Goal: Transaction & Acquisition: Book appointment/travel/reservation

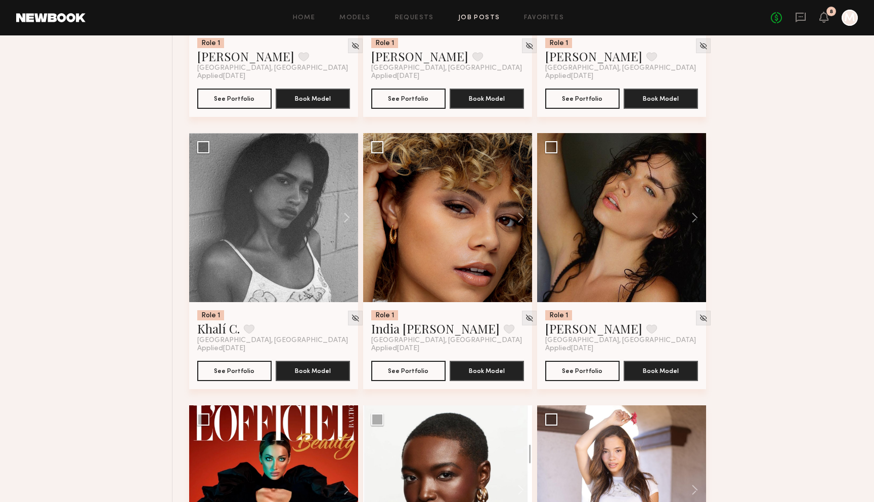
scroll to position [4914, 0]
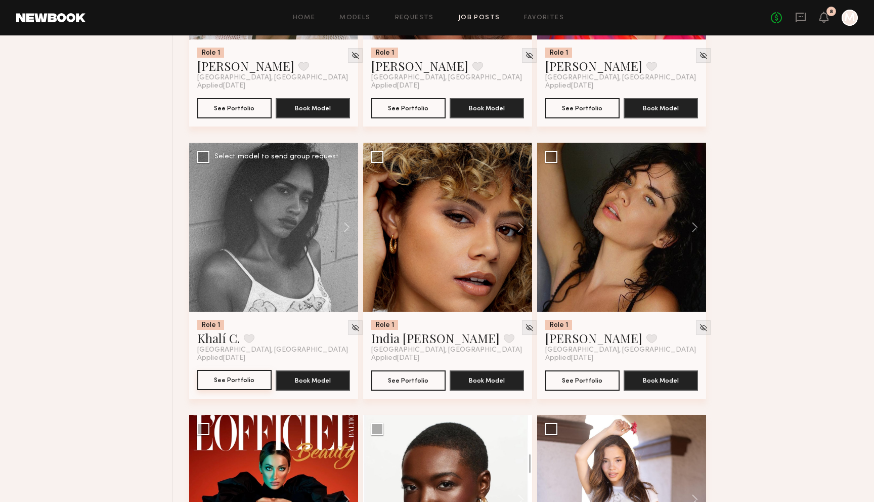
click at [217, 389] on button "See Portfolio" at bounding box center [234, 380] width 74 height 20
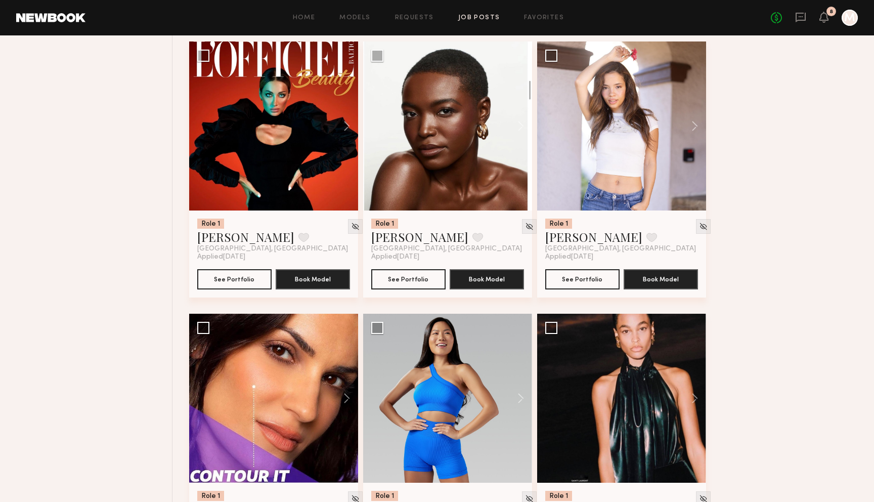
scroll to position [5289, 0]
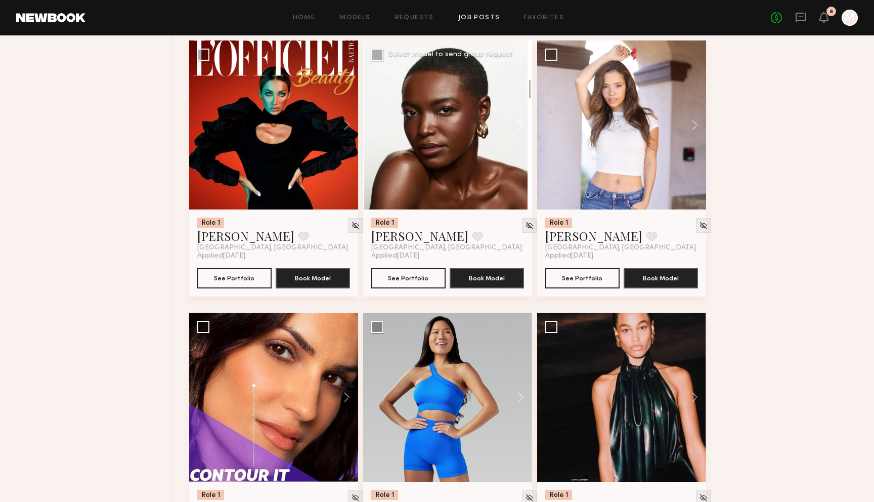
click at [516, 130] on button at bounding box center [516, 124] width 32 height 169
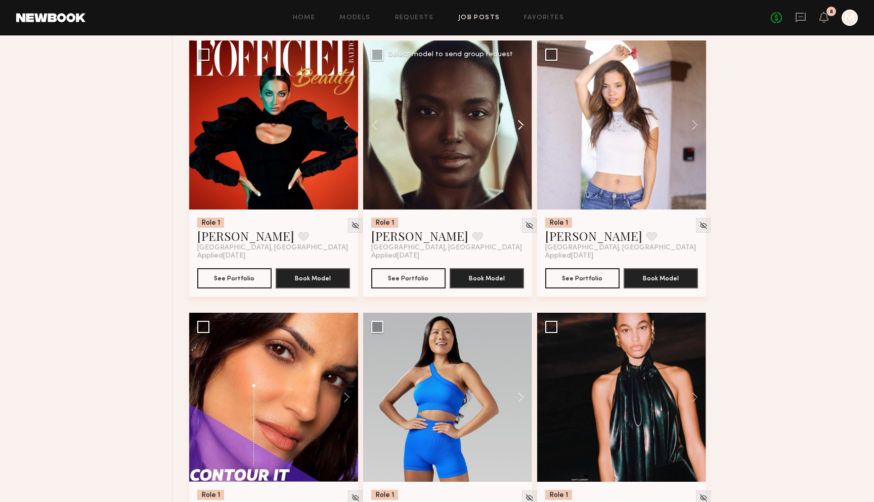
click at [516, 130] on button at bounding box center [516, 124] width 32 height 169
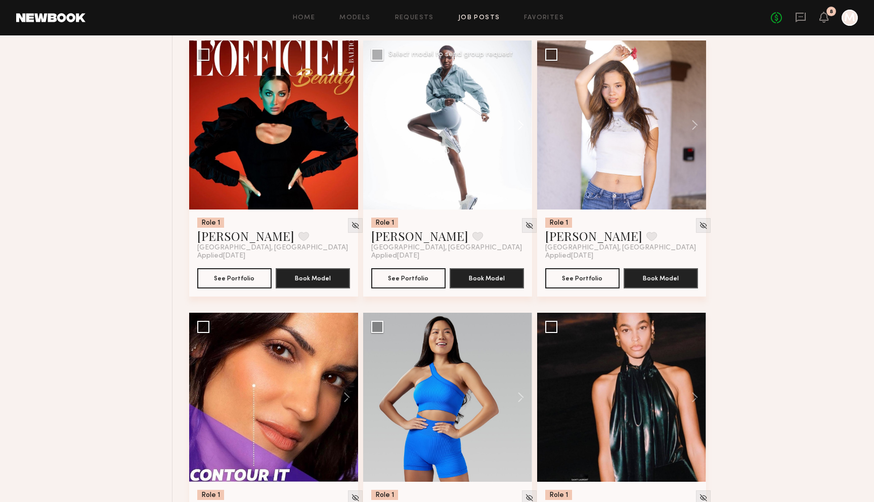
click at [516, 130] on button at bounding box center [516, 124] width 32 height 169
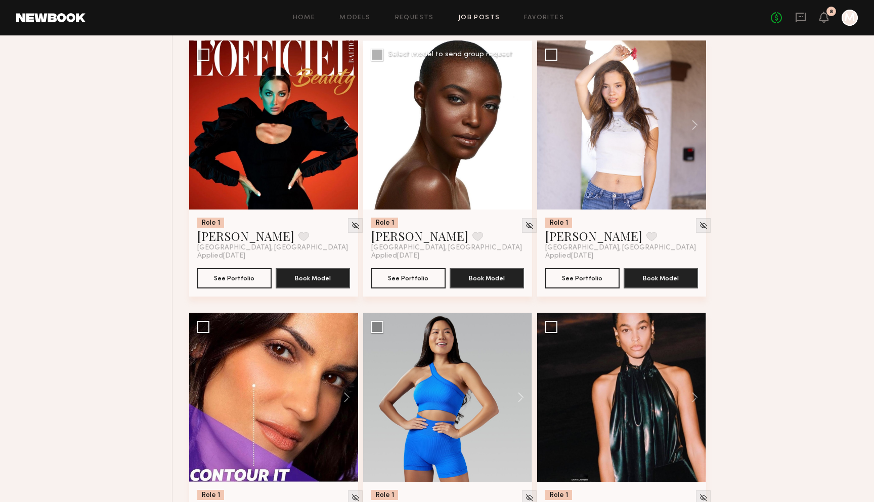
click at [516, 130] on button at bounding box center [516, 124] width 32 height 169
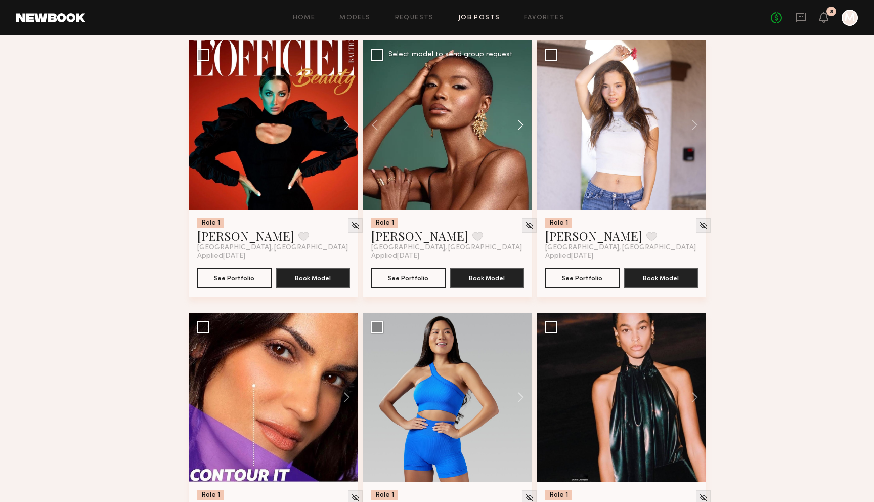
click at [516, 130] on button at bounding box center [516, 124] width 32 height 169
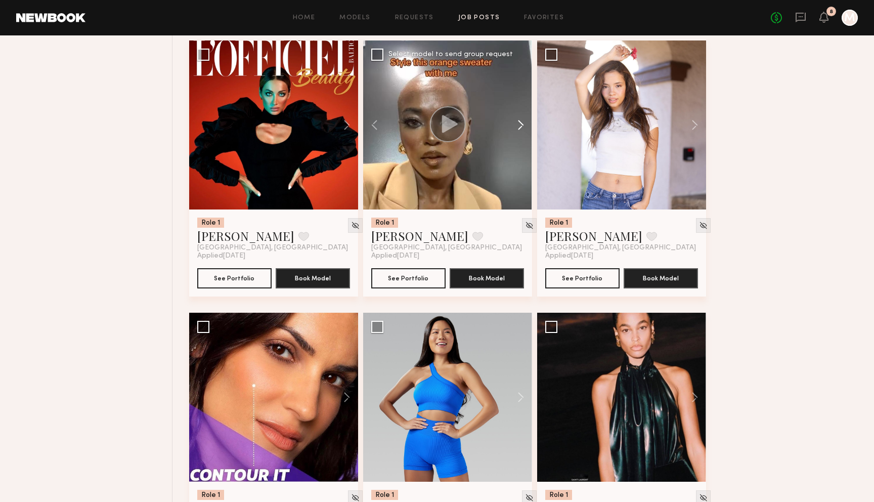
click at [516, 130] on button at bounding box center [516, 124] width 32 height 169
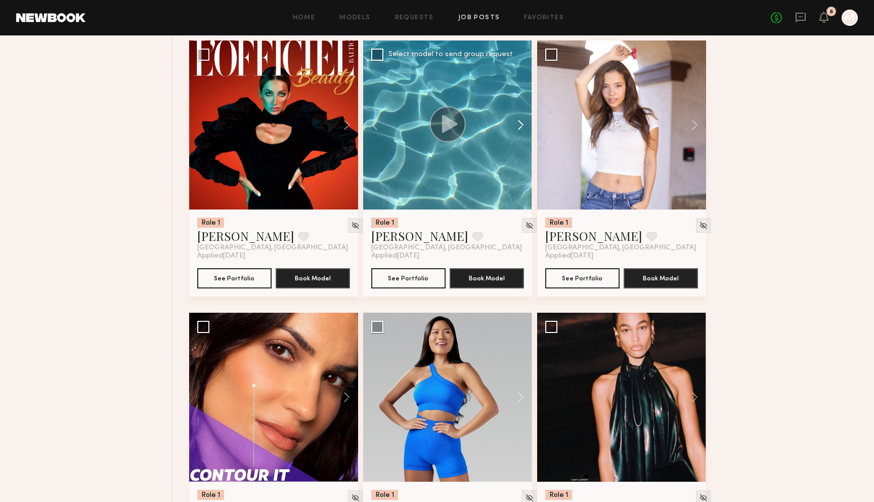
click at [516, 130] on button at bounding box center [516, 124] width 32 height 169
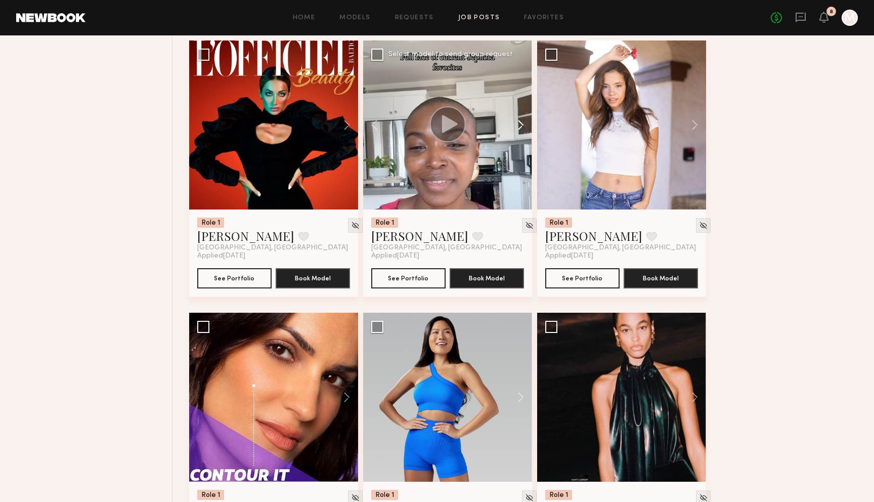
click at [516, 130] on button at bounding box center [516, 124] width 32 height 169
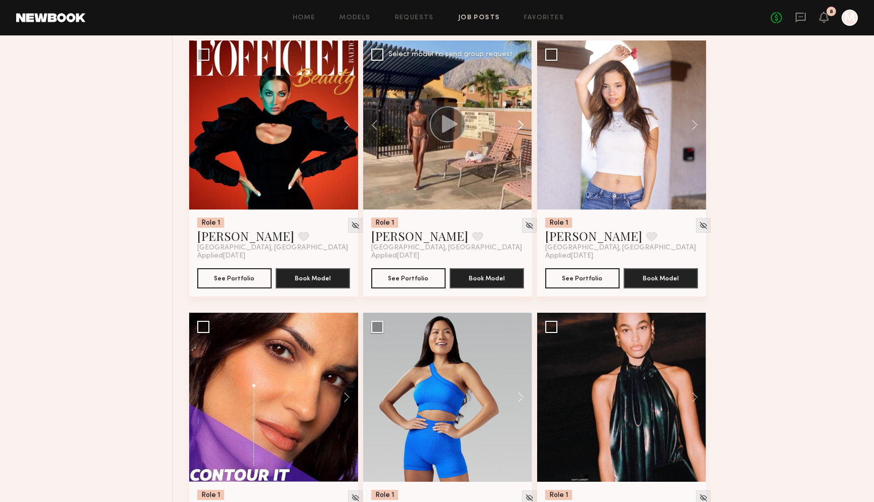
click at [516, 130] on button at bounding box center [516, 124] width 32 height 169
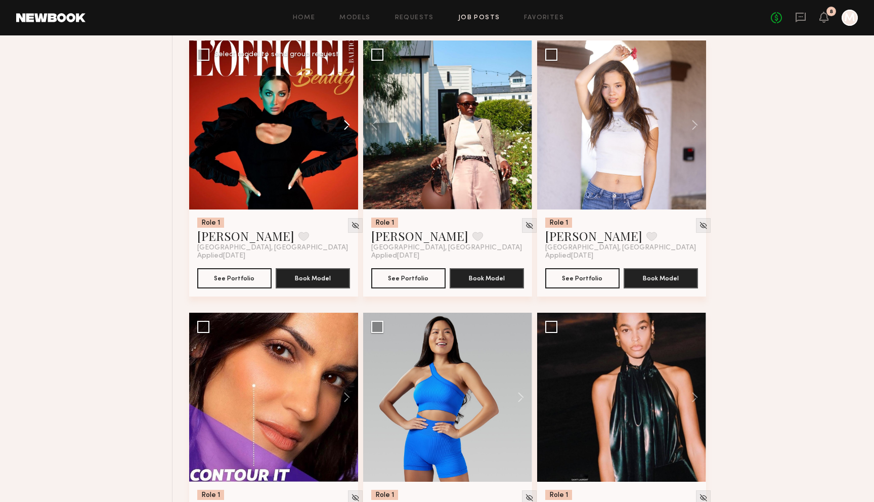
click at [342, 132] on button at bounding box center [342, 124] width 32 height 169
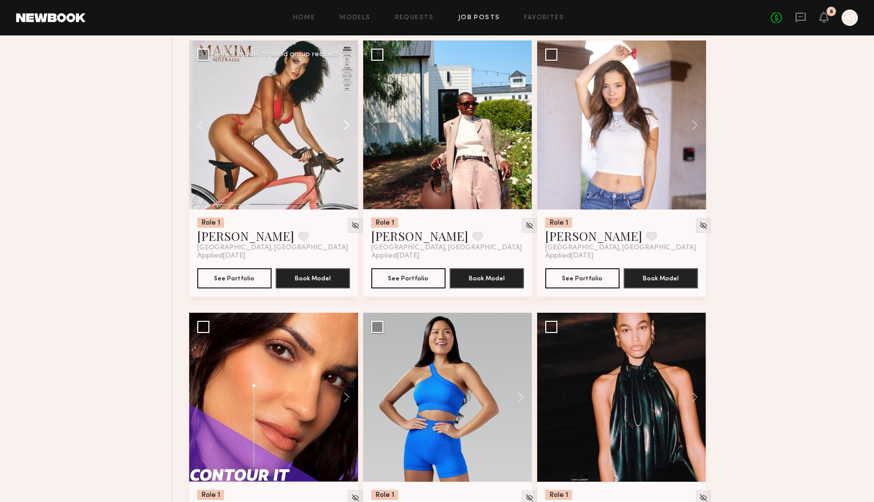
click at [342, 132] on button at bounding box center [342, 124] width 32 height 169
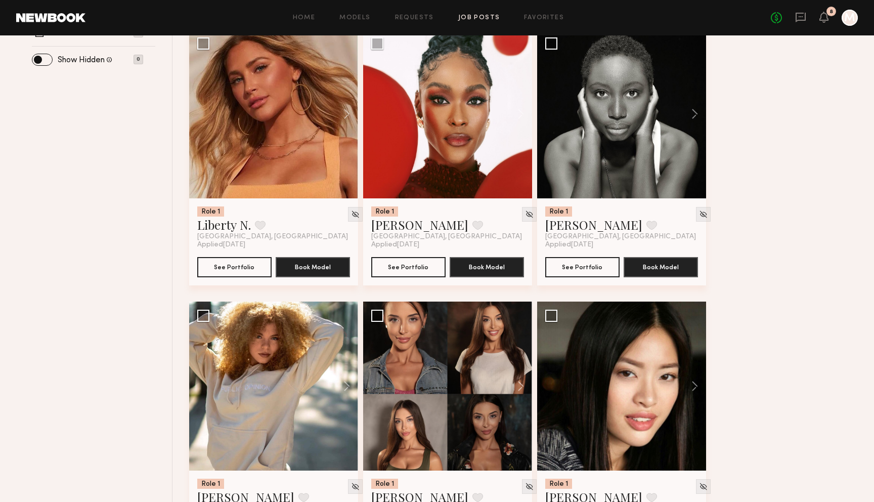
scroll to position [405, 0]
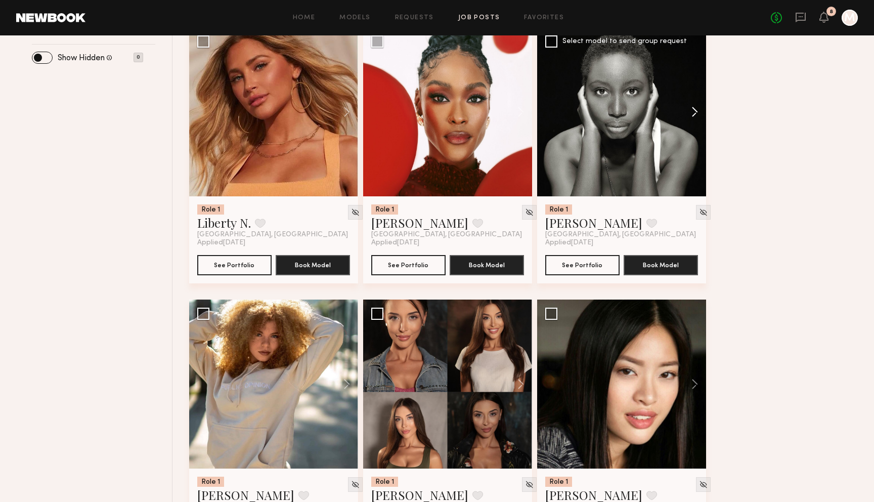
click at [699, 113] on button at bounding box center [689, 111] width 32 height 169
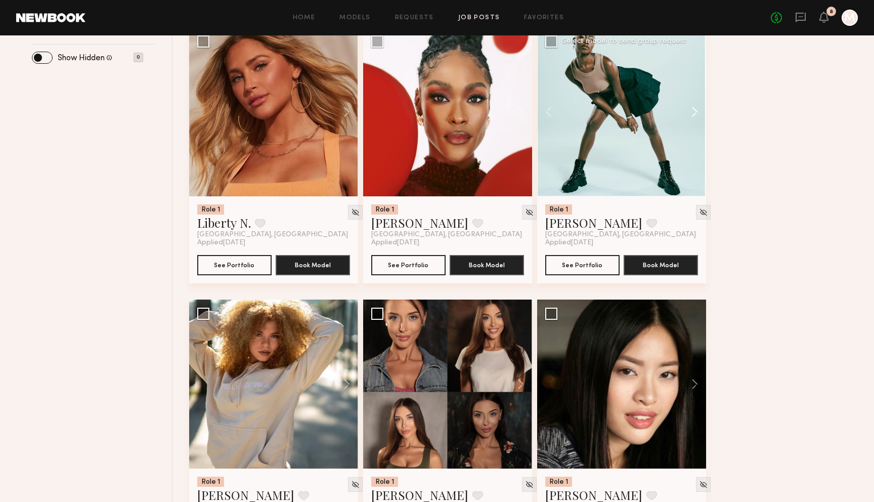
click at [699, 113] on button at bounding box center [689, 111] width 32 height 169
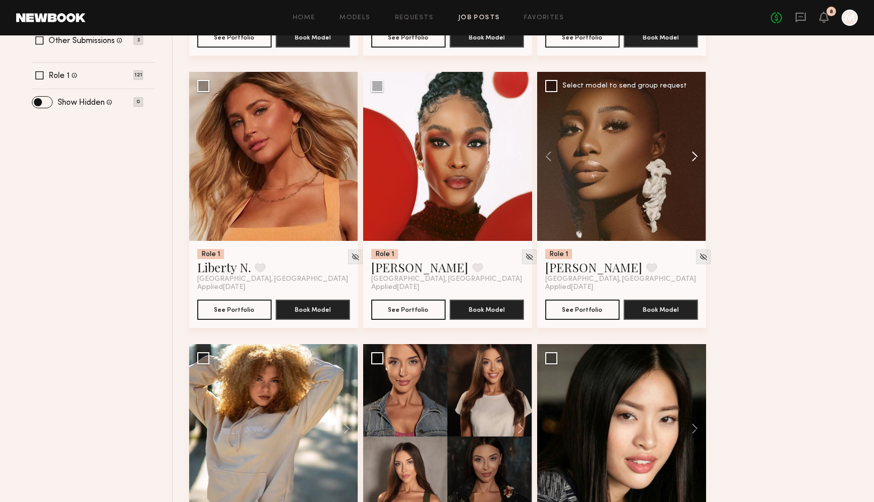
scroll to position [359, 0]
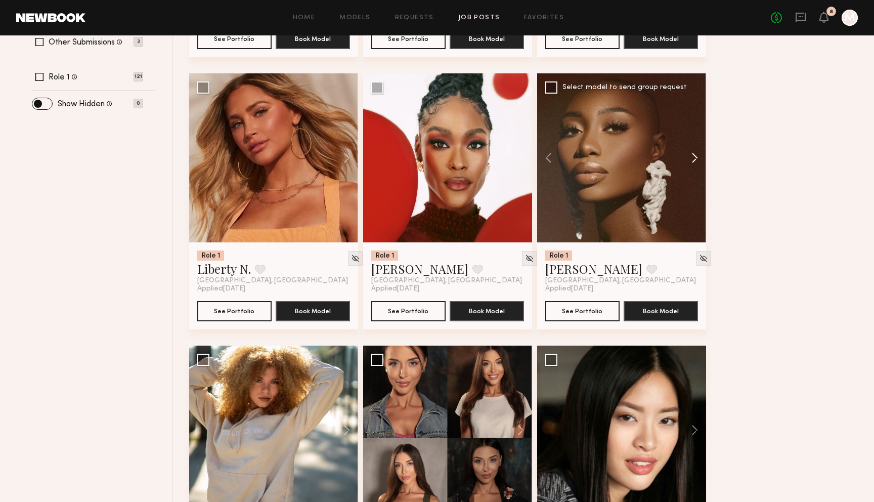
click at [693, 161] on button at bounding box center [689, 157] width 32 height 169
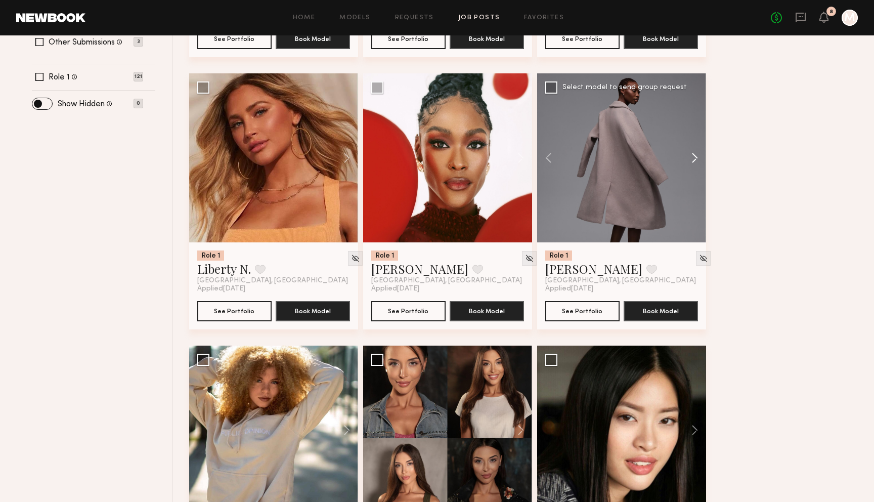
click at [693, 161] on button at bounding box center [689, 157] width 32 height 169
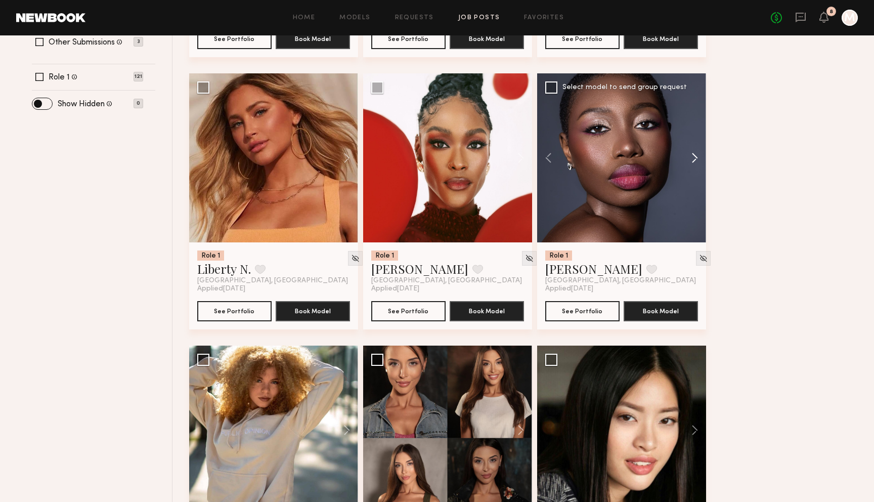
click at [693, 161] on button at bounding box center [689, 157] width 32 height 169
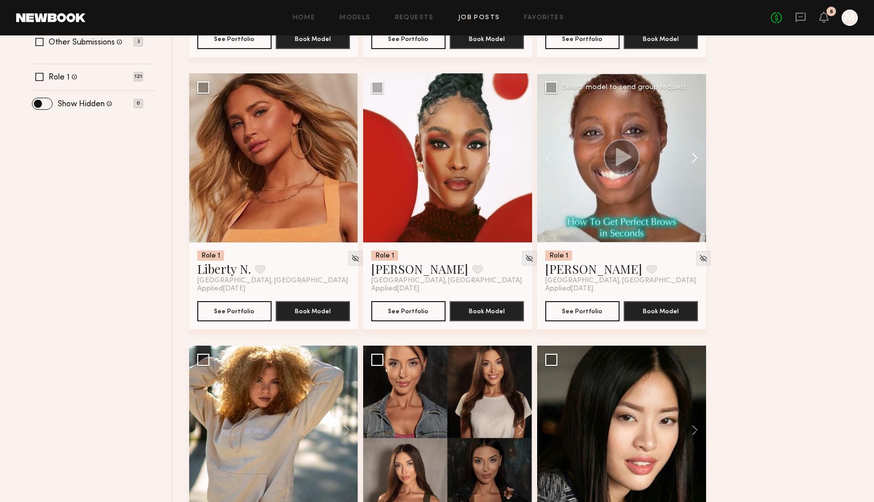
click at [693, 161] on button at bounding box center [689, 157] width 32 height 169
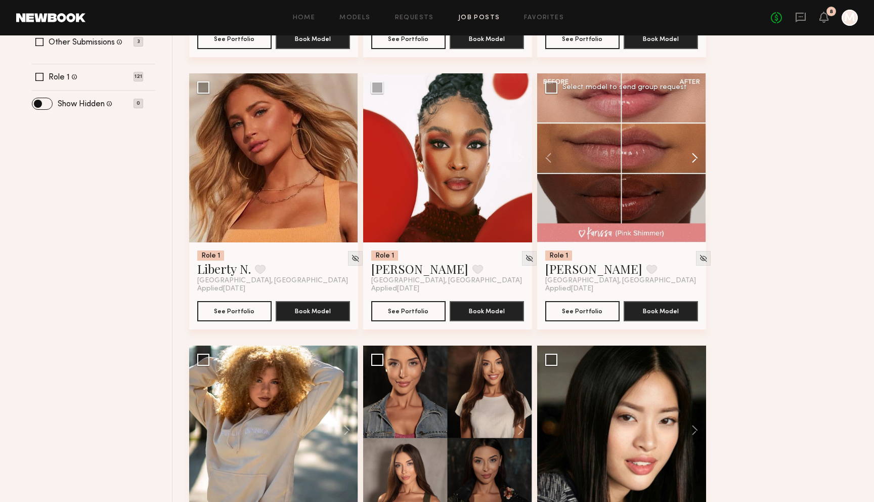
click at [693, 161] on button at bounding box center [689, 157] width 32 height 169
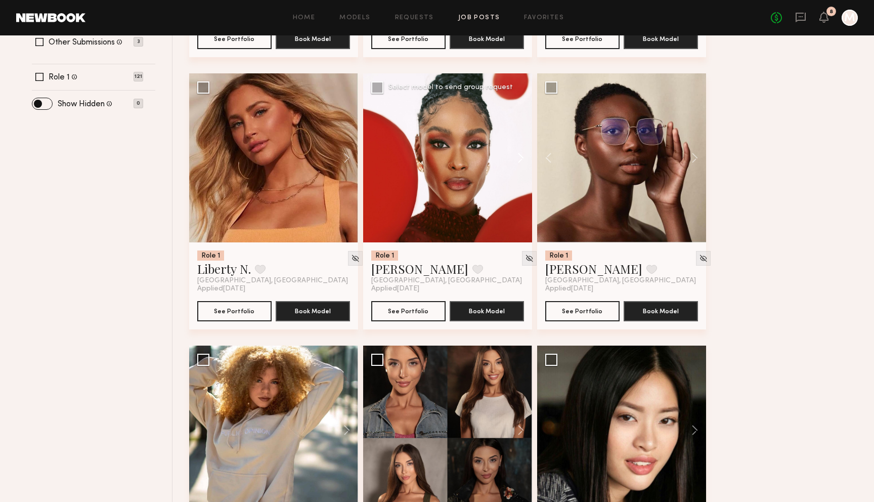
click at [517, 157] on button at bounding box center [516, 157] width 32 height 169
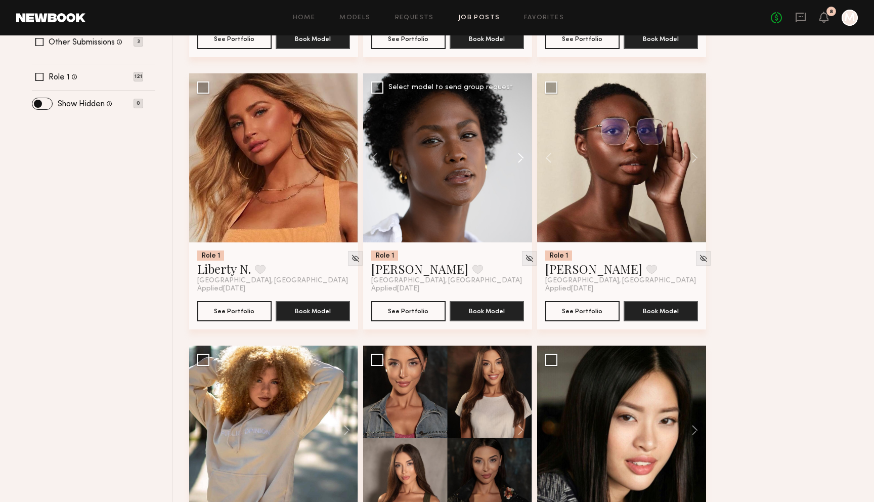
click at [517, 157] on button at bounding box center [516, 157] width 32 height 169
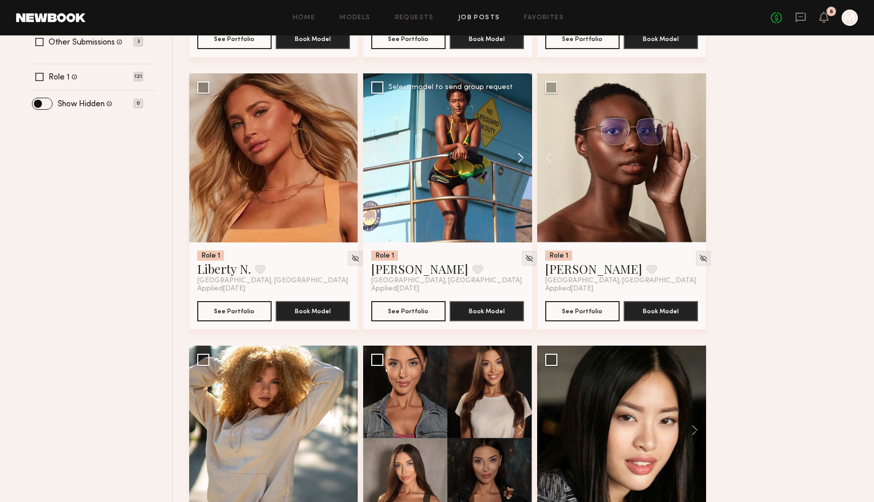
click at [517, 157] on button at bounding box center [516, 157] width 32 height 169
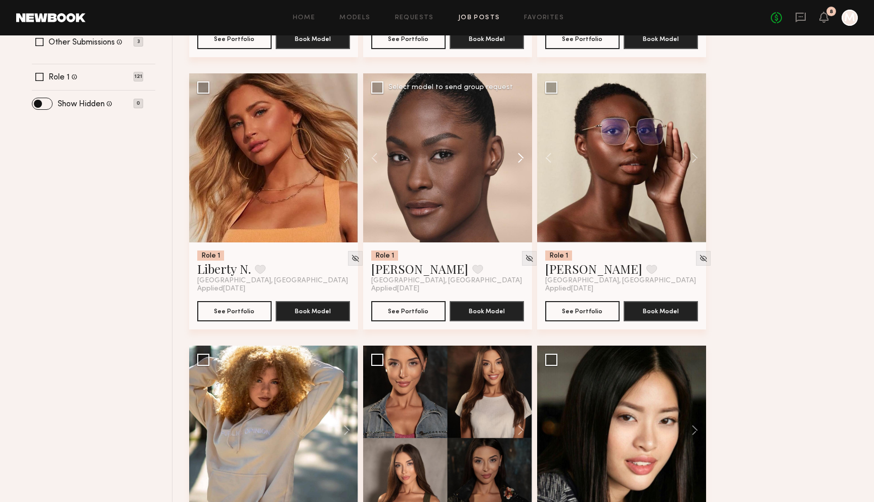
click at [517, 157] on button at bounding box center [516, 157] width 32 height 169
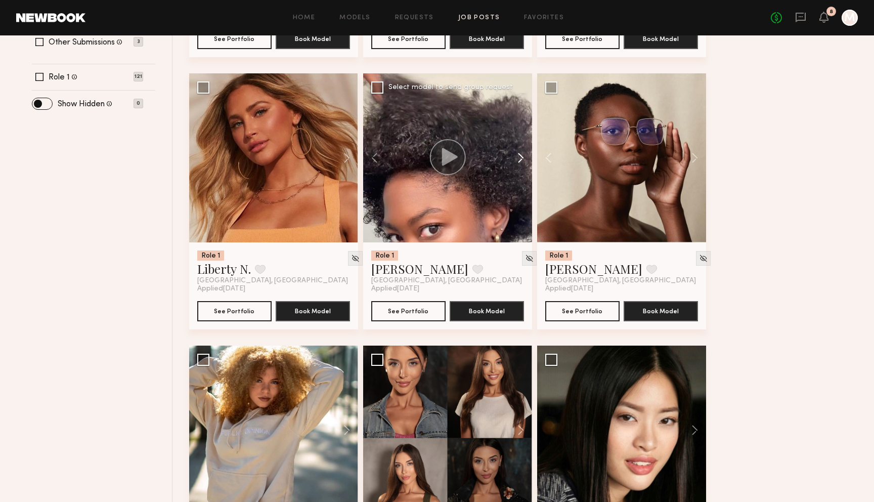
click at [517, 157] on button at bounding box center [516, 157] width 32 height 169
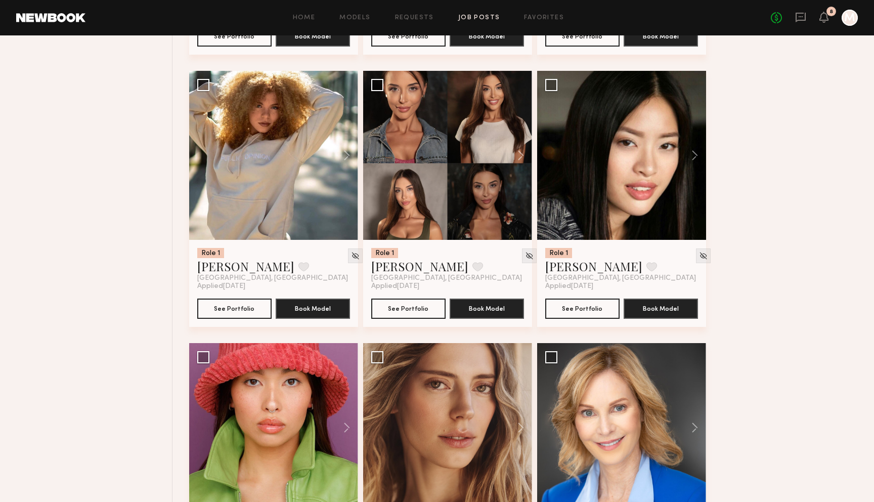
scroll to position [629, 0]
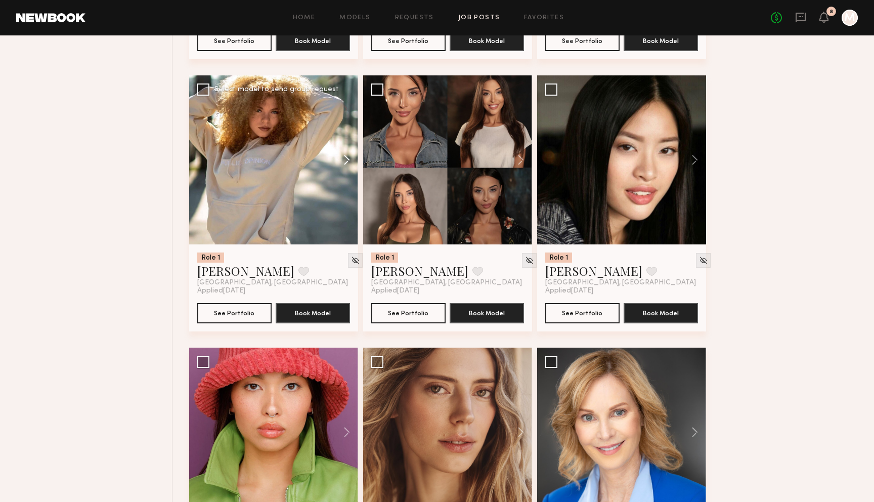
click at [342, 160] on button at bounding box center [342, 159] width 32 height 169
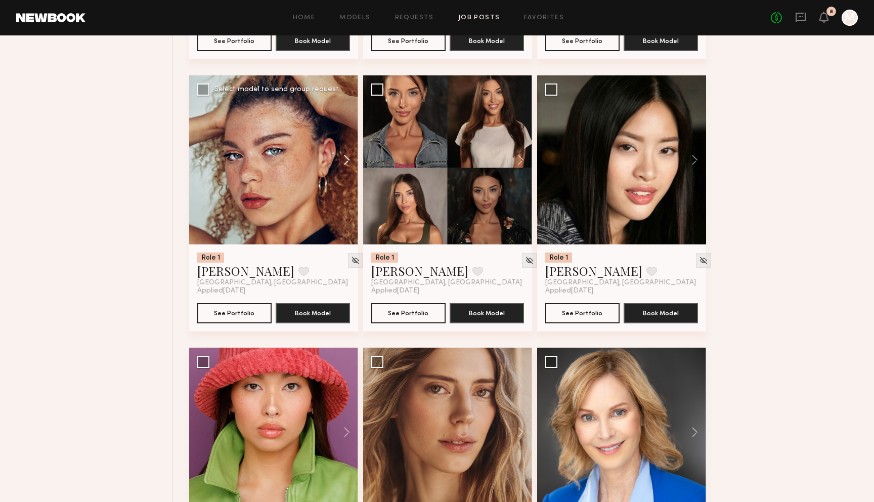
click at [342, 160] on button at bounding box center [342, 159] width 32 height 169
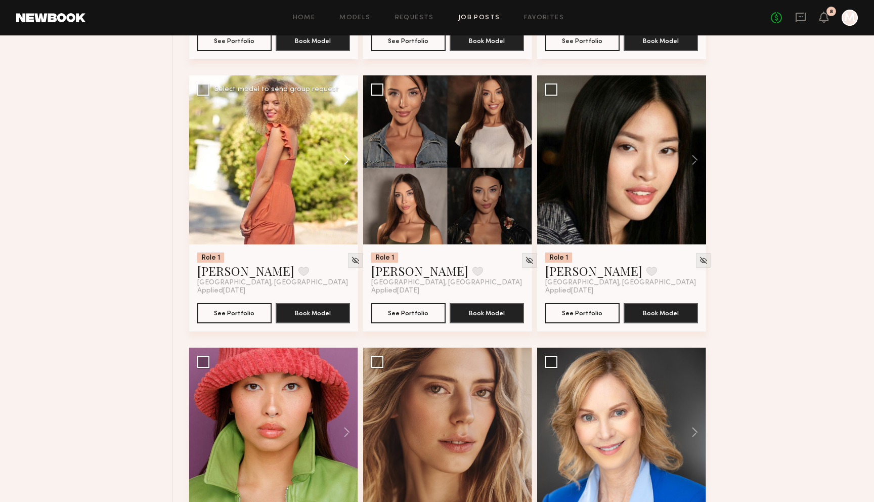
click at [342, 160] on button at bounding box center [342, 159] width 32 height 169
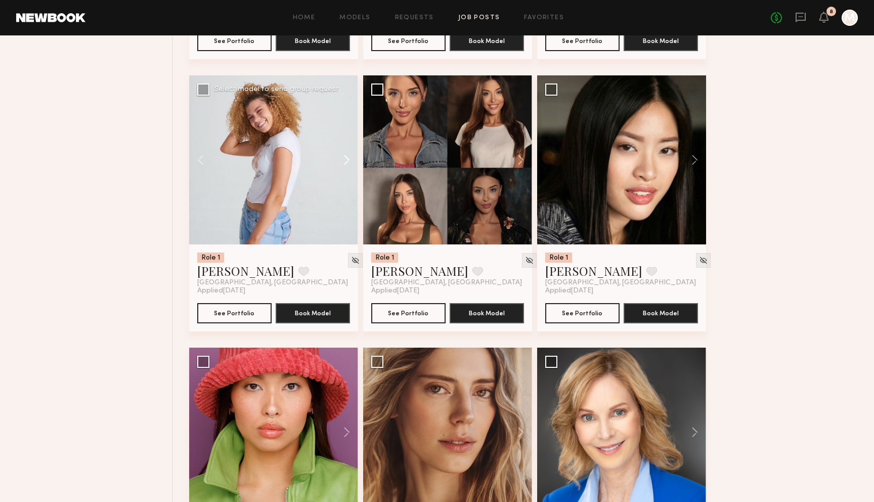
click at [342, 160] on button at bounding box center [342, 159] width 32 height 169
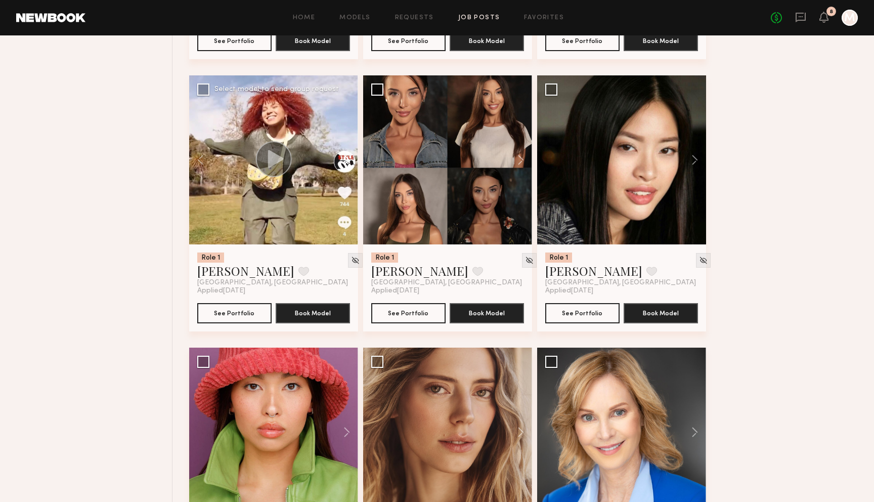
click at [342, 160] on button at bounding box center [342, 159] width 32 height 169
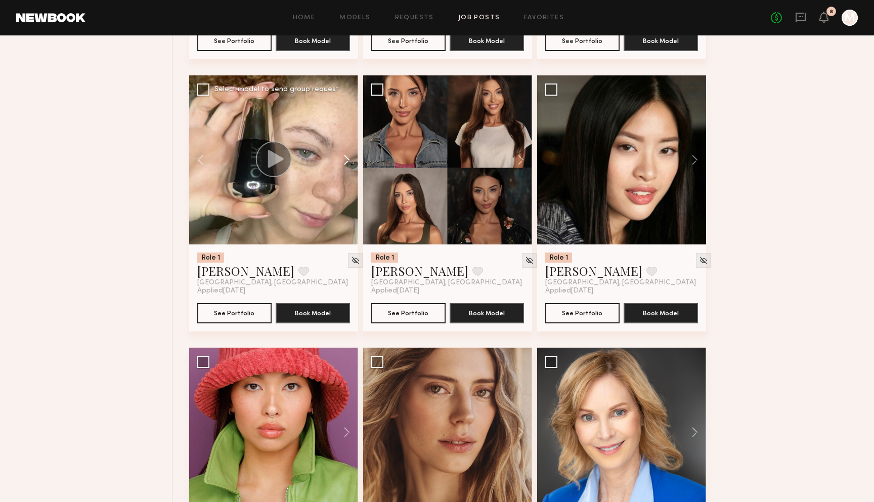
click at [342, 160] on button at bounding box center [342, 159] width 32 height 169
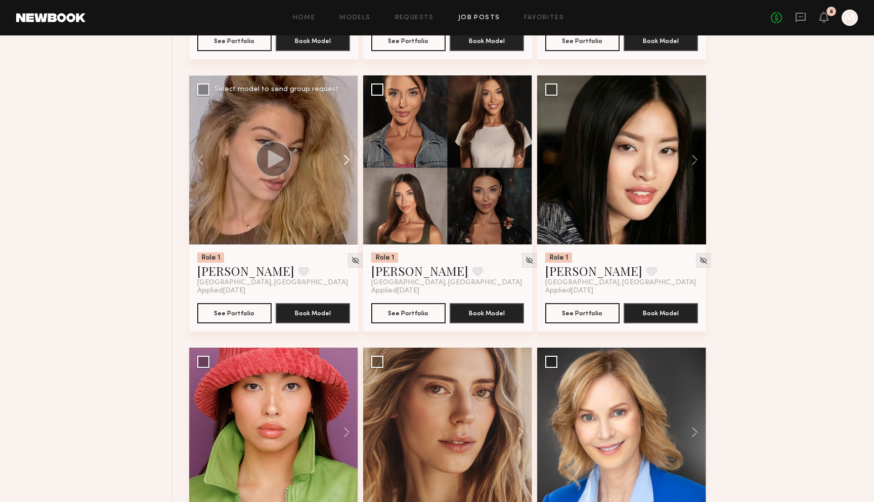
click at [342, 160] on button at bounding box center [342, 159] width 32 height 169
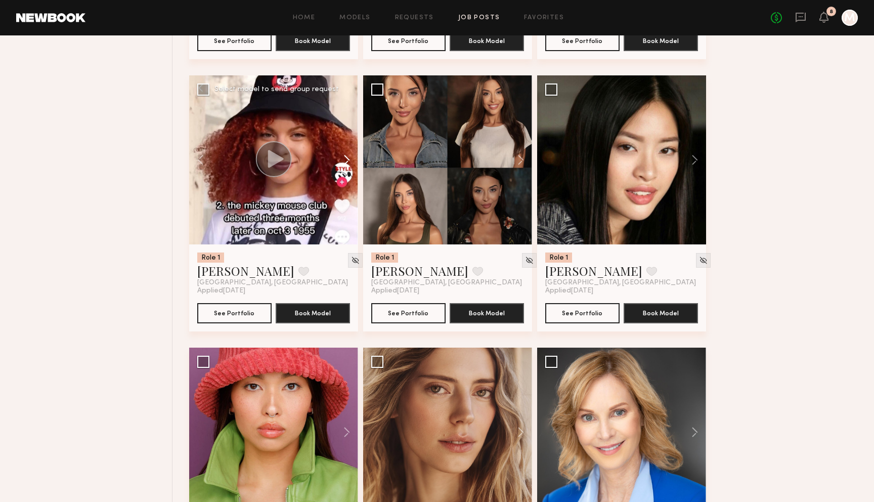
click at [342, 160] on button at bounding box center [342, 159] width 32 height 169
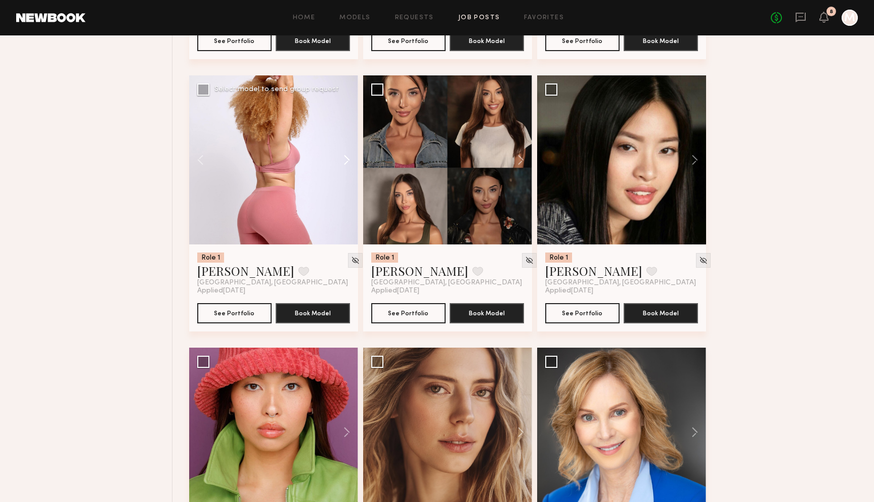
click at [342, 160] on button at bounding box center [342, 159] width 32 height 169
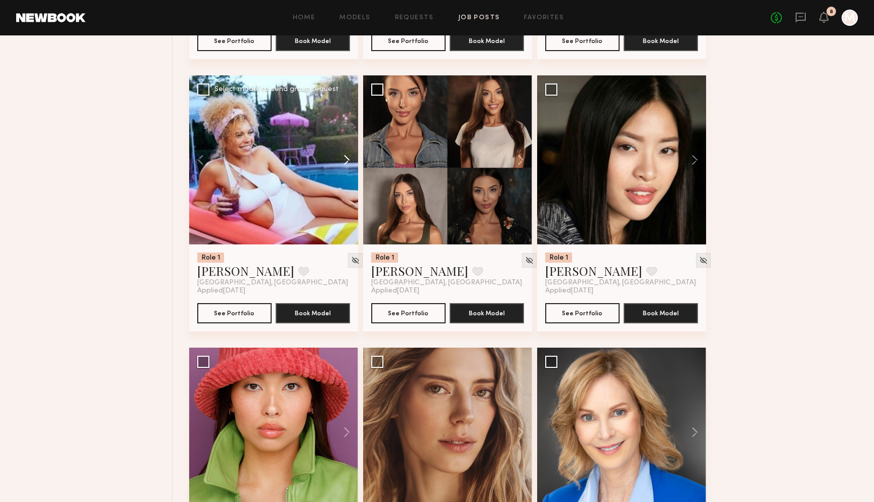
click at [342, 160] on button at bounding box center [342, 159] width 32 height 169
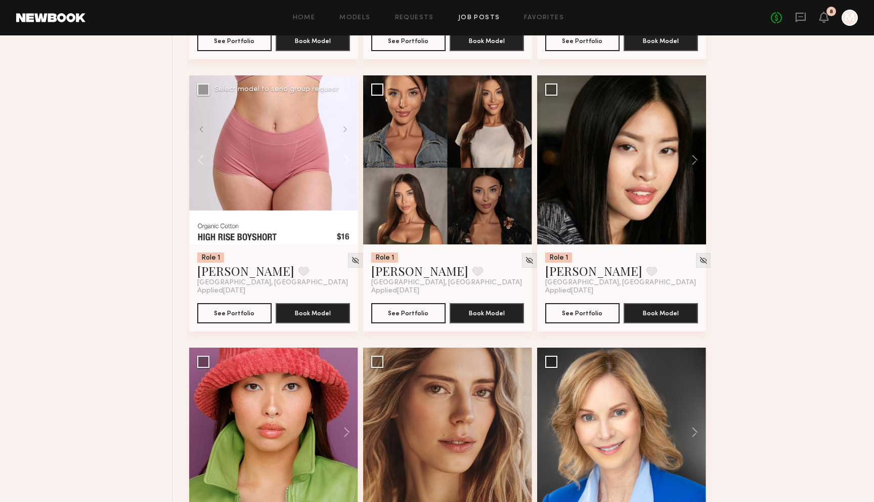
click at [342, 160] on button at bounding box center [342, 159] width 32 height 169
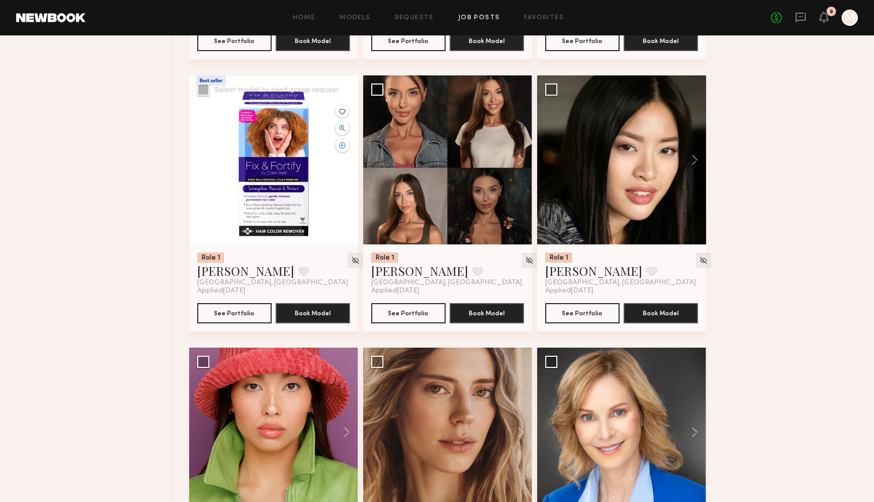
click at [342, 160] on div at bounding box center [273, 159] width 169 height 169
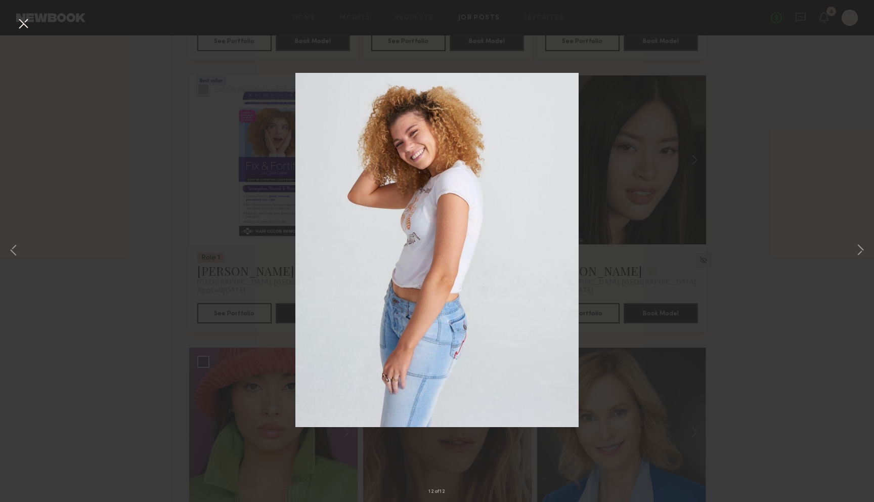
click at [20, 22] on button at bounding box center [23, 24] width 16 height 18
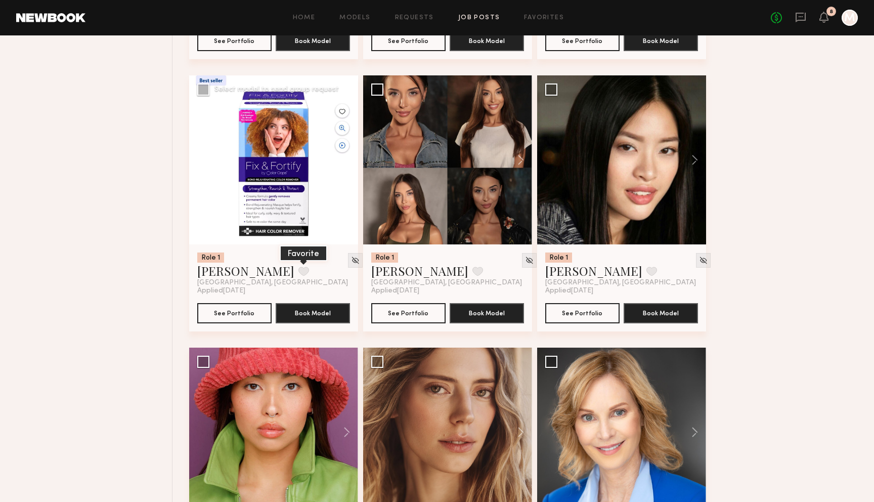
click at [298, 269] on button at bounding box center [303, 270] width 11 height 9
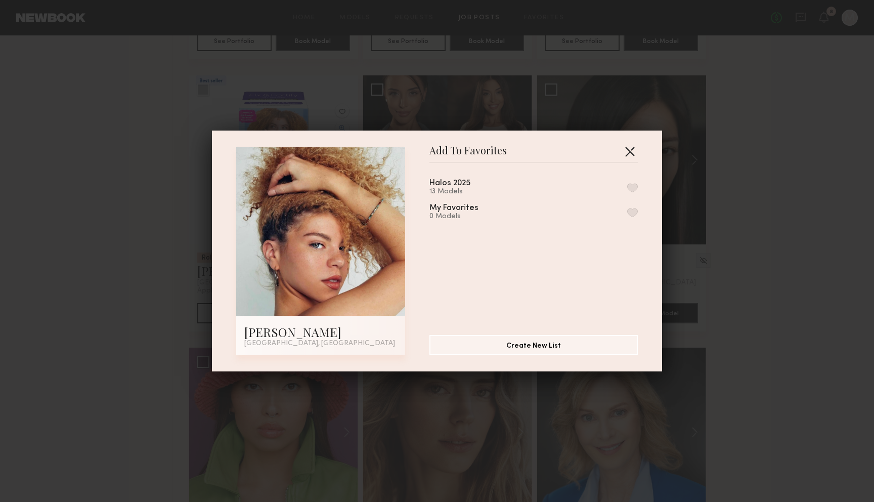
click at [630, 151] on button "button" at bounding box center [629, 151] width 16 height 16
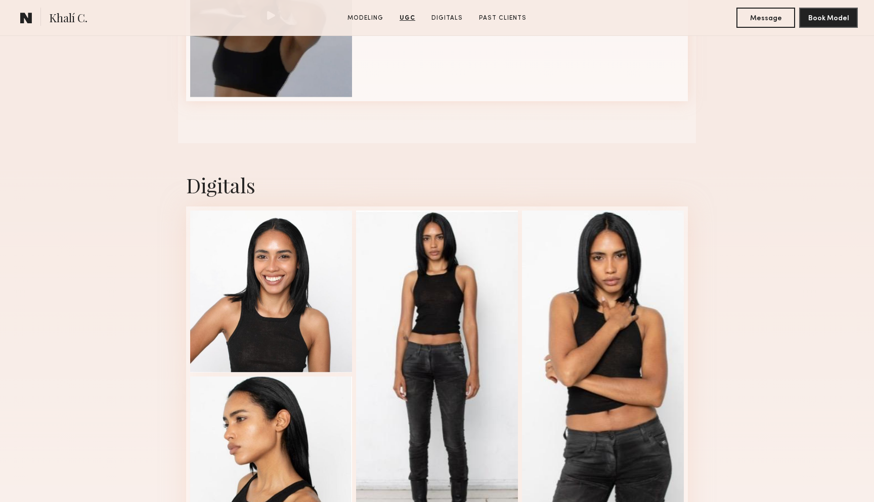
scroll to position [1169, 0]
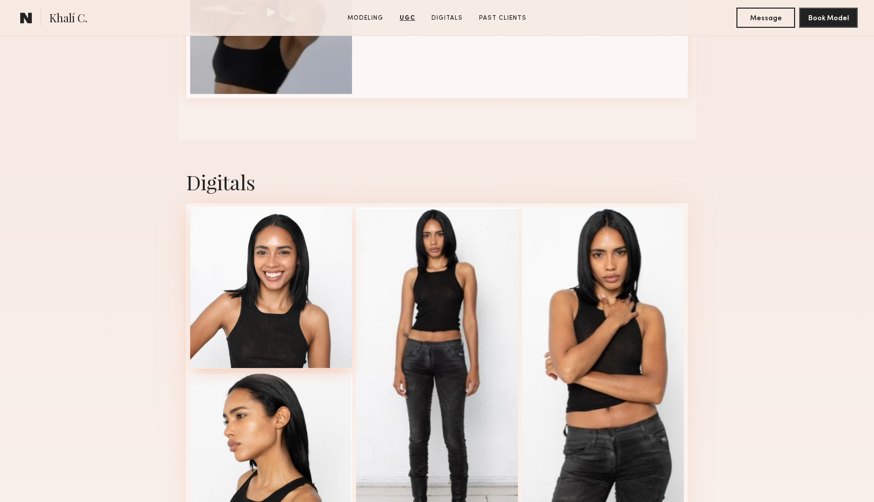
click at [297, 269] on div at bounding box center [271, 287] width 162 height 162
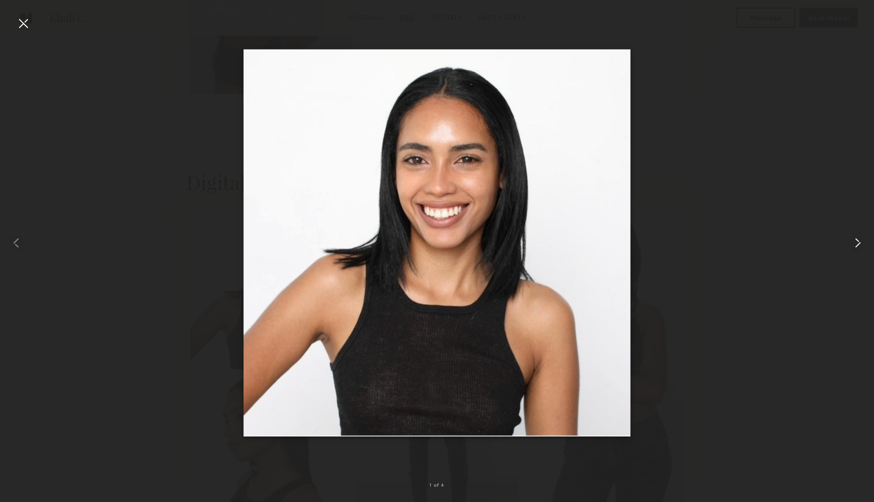
click at [853, 242] on common-icon at bounding box center [857, 243] width 16 height 16
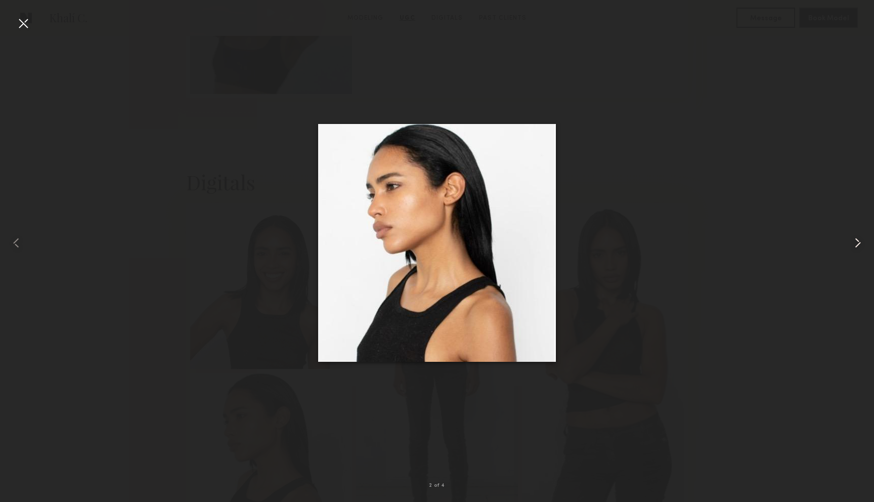
click at [853, 242] on common-icon at bounding box center [857, 243] width 16 height 16
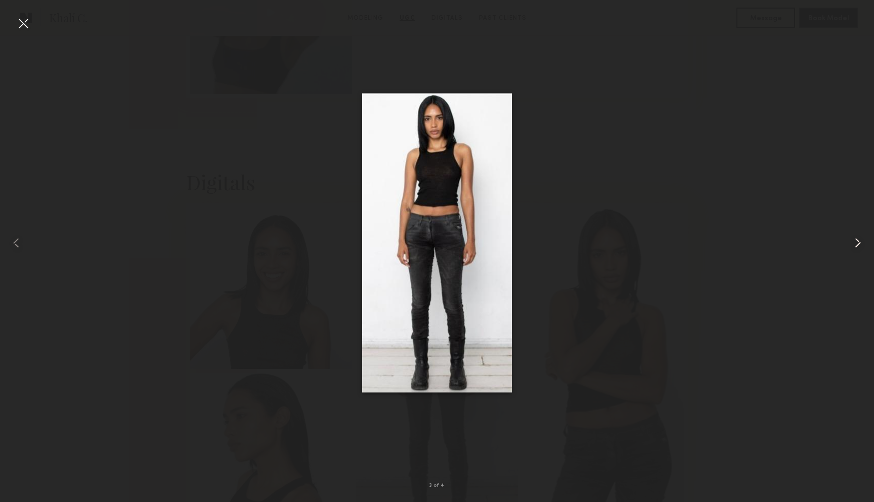
click at [853, 242] on common-icon at bounding box center [857, 243] width 16 height 16
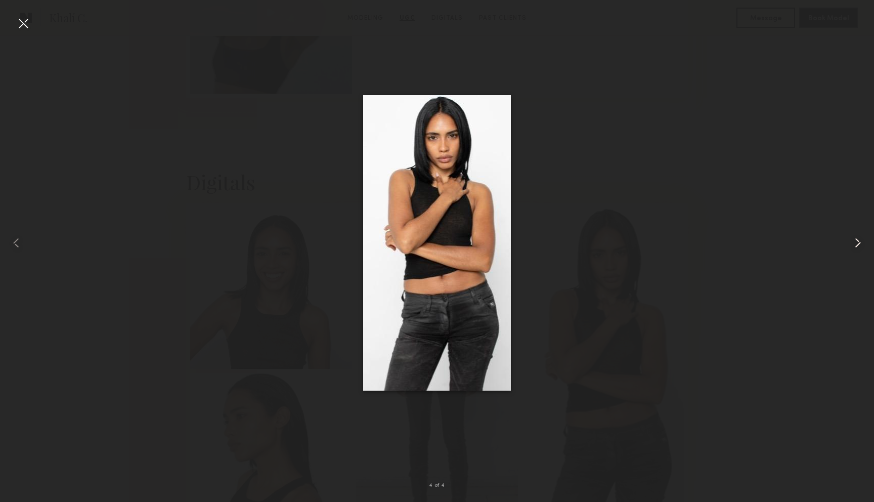
click at [853, 242] on common-icon at bounding box center [857, 243] width 16 height 16
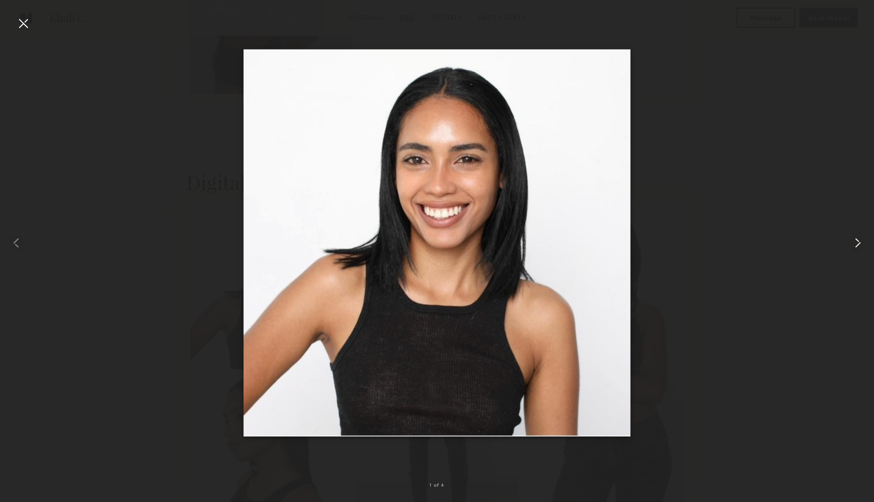
click at [853, 242] on common-icon at bounding box center [857, 243] width 16 height 16
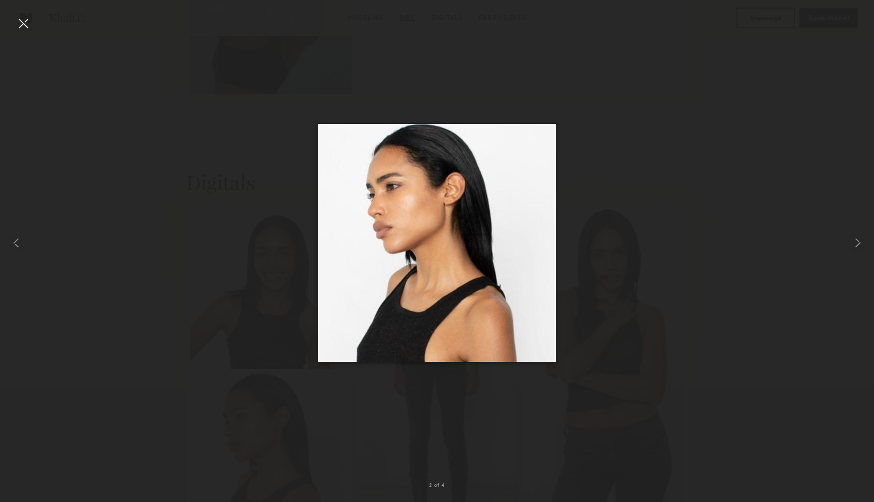
click at [27, 25] on div at bounding box center [23, 23] width 16 height 16
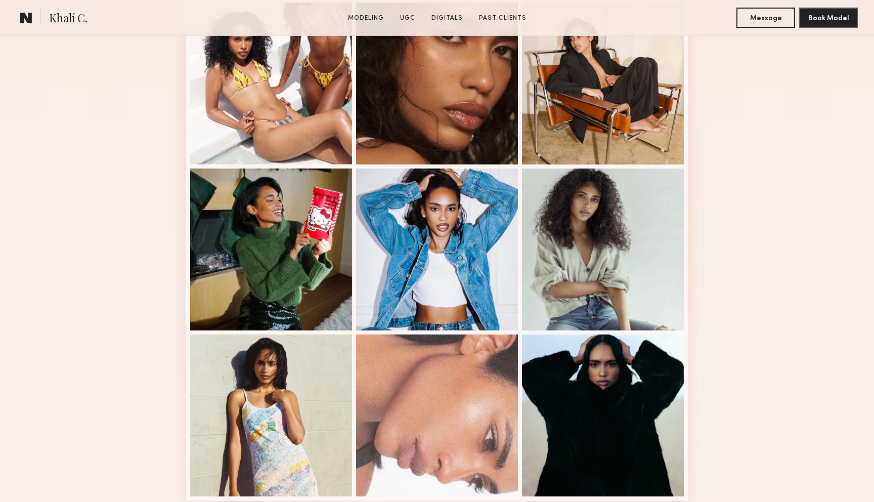
scroll to position [0, 0]
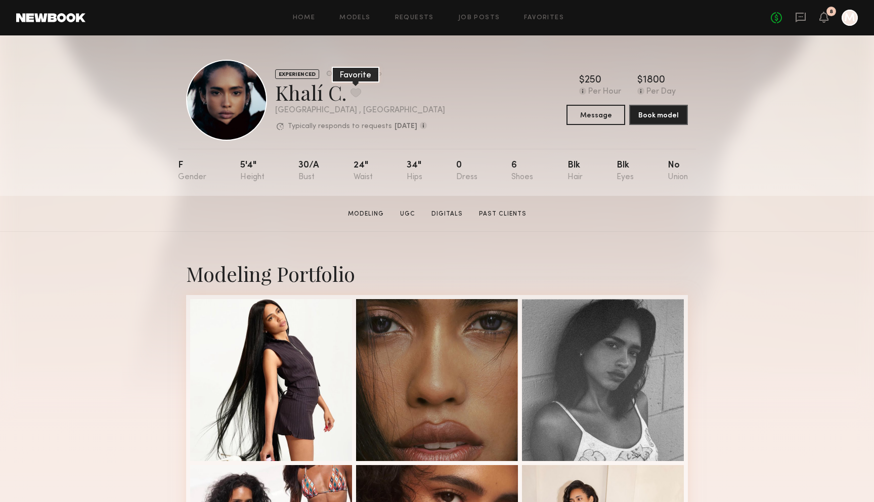
click at [353, 93] on button at bounding box center [355, 92] width 11 height 9
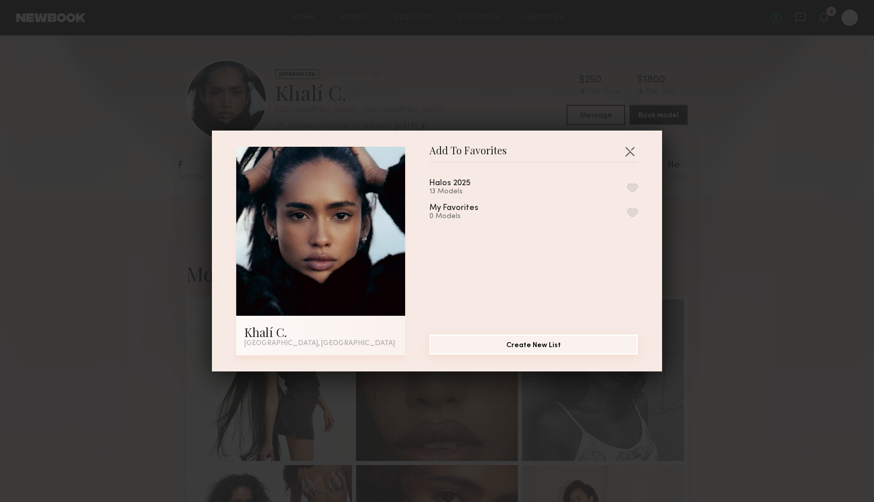
click at [537, 345] on button "Create New List" at bounding box center [533, 344] width 208 height 20
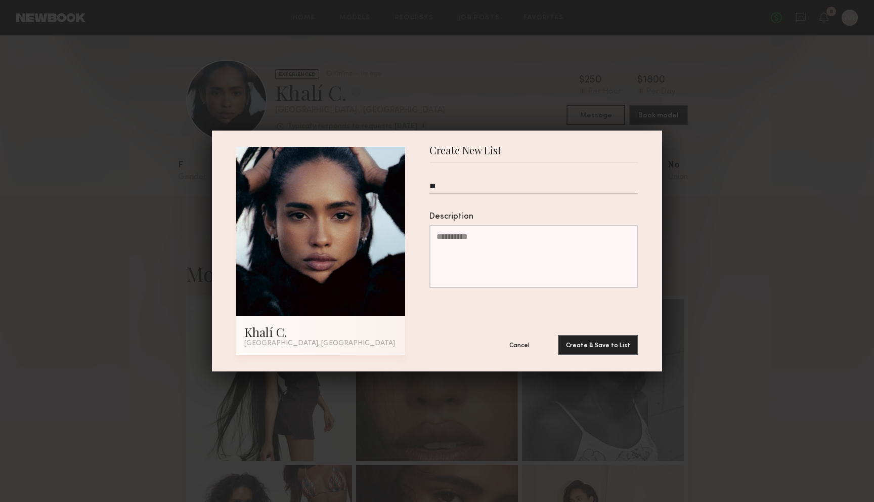
type input "*"
type input "**********"
click at [593, 339] on button "Create & Save to List" at bounding box center [598, 344] width 80 height 20
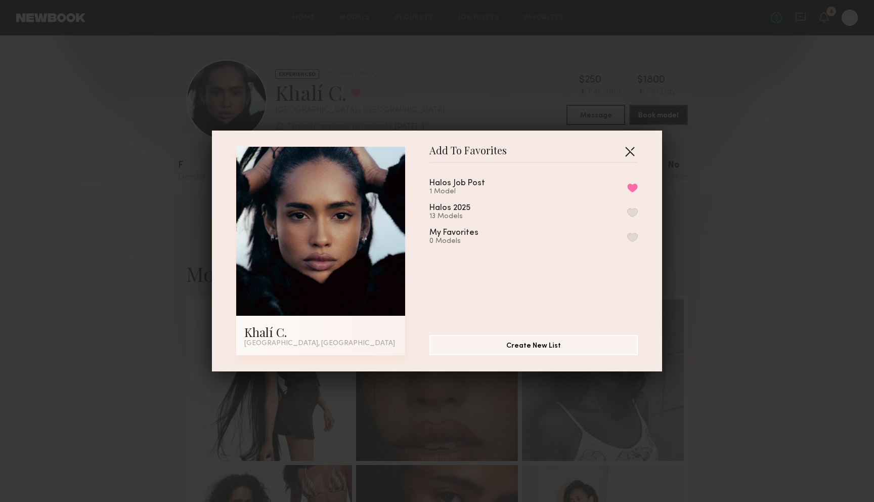
click at [637, 143] on button "button" at bounding box center [629, 151] width 16 height 16
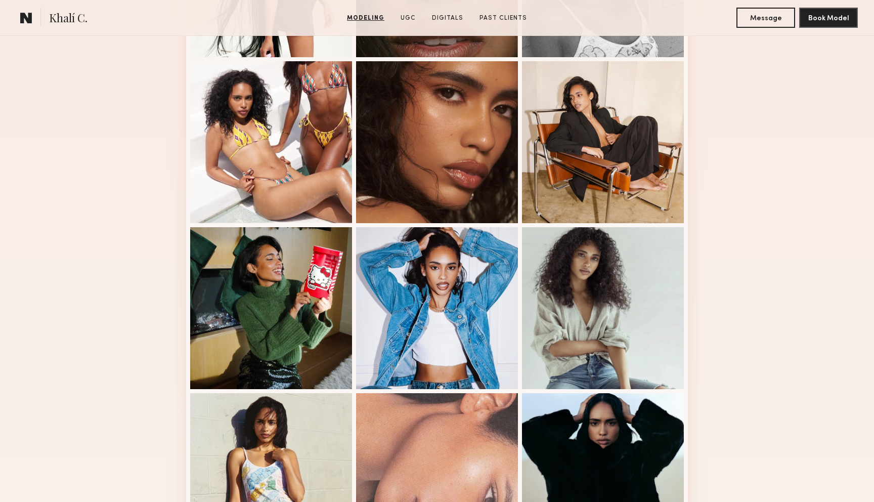
scroll to position [404, 0]
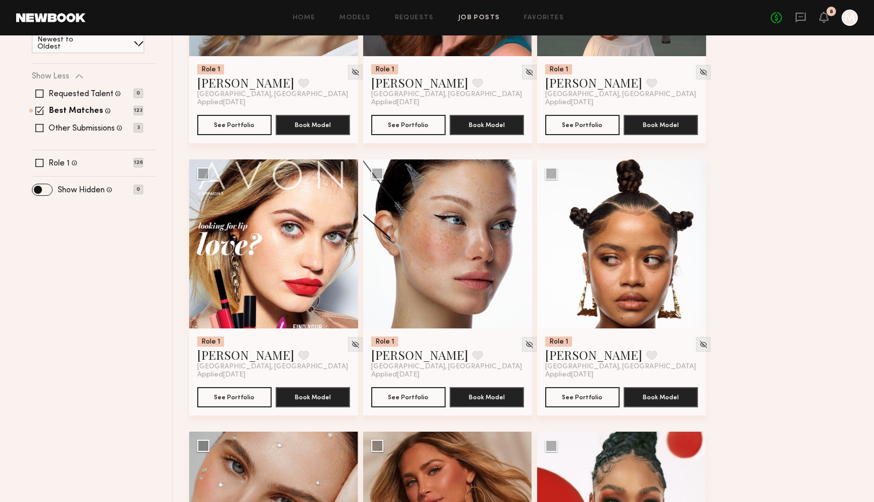
scroll to position [275, 0]
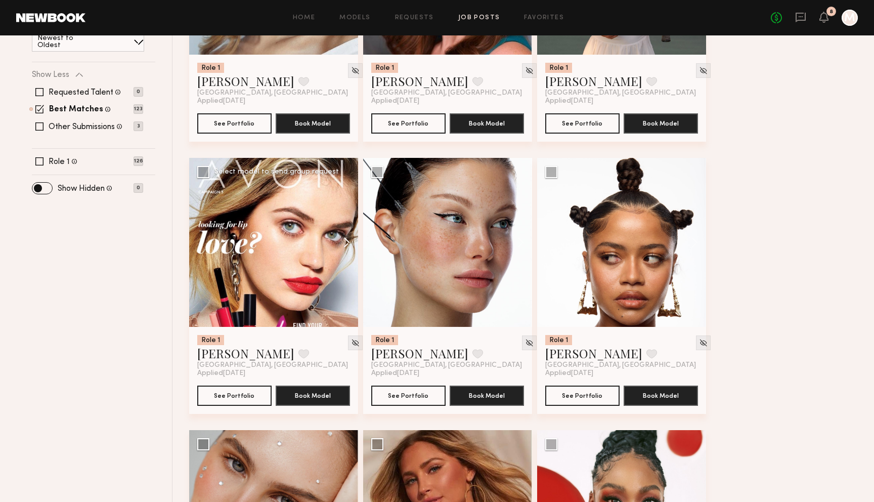
click at [344, 241] on button at bounding box center [342, 242] width 32 height 169
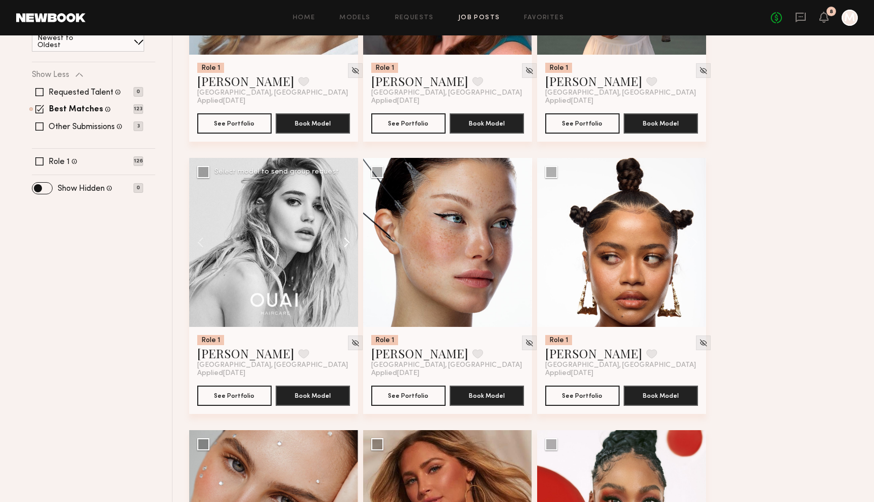
click at [344, 241] on button at bounding box center [342, 242] width 32 height 169
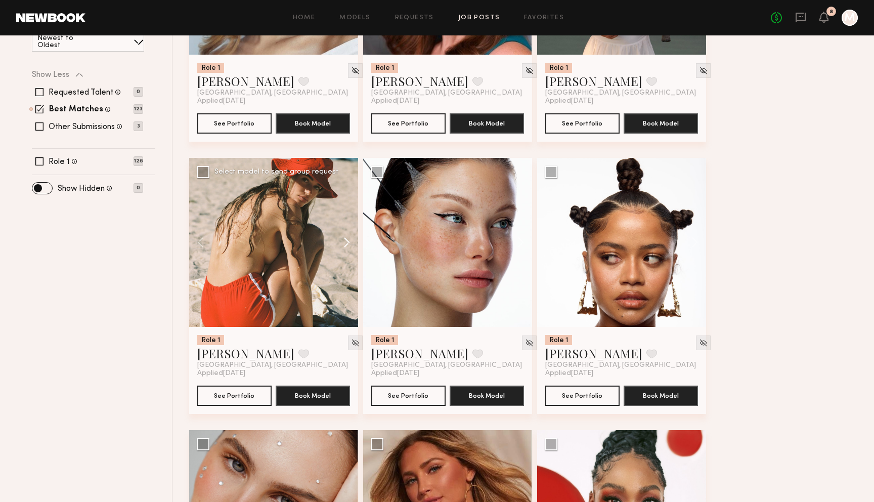
click at [344, 241] on button at bounding box center [342, 242] width 32 height 169
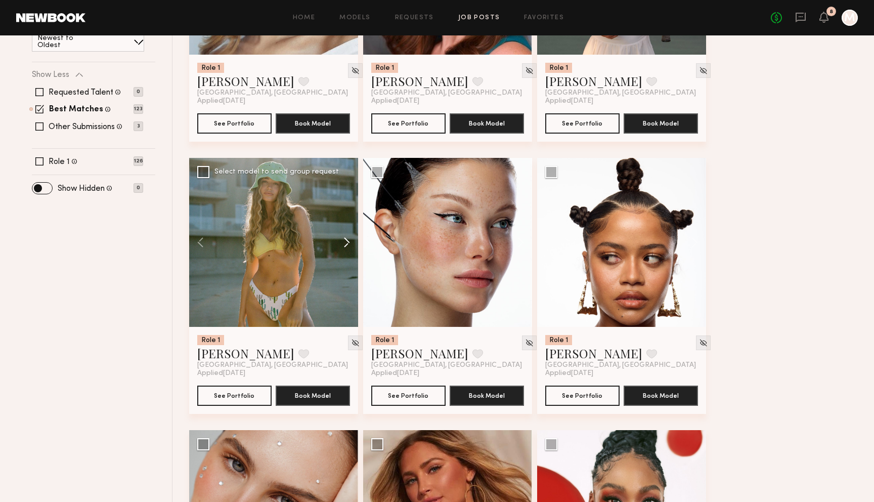
click at [344, 241] on button at bounding box center [342, 242] width 32 height 169
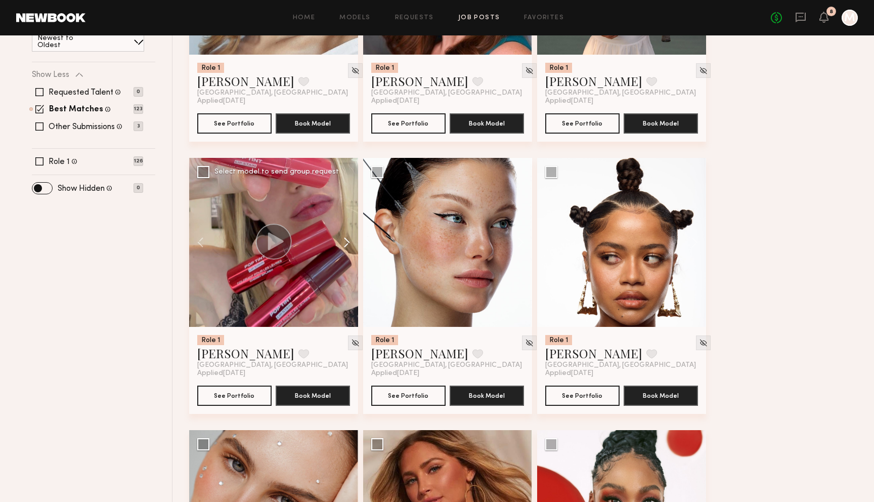
click at [344, 241] on button at bounding box center [342, 242] width 32 height 169
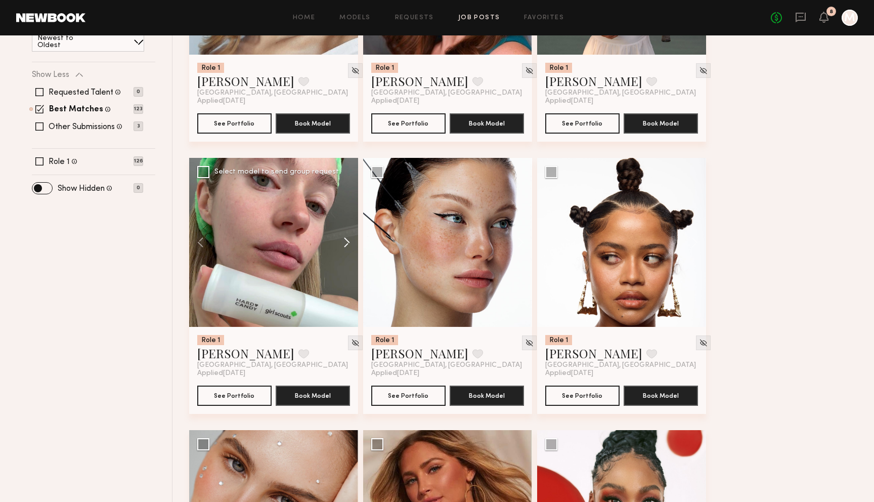
click at [344, 241] on button at bounding box center [342, 242] width 32 height 169
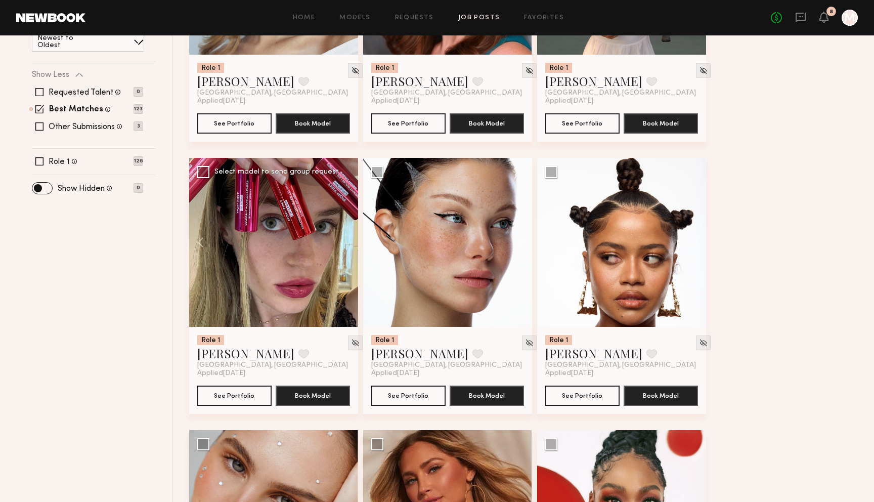
click at [344, 241] on div at bounding box center [273, 242] width 169 height 169
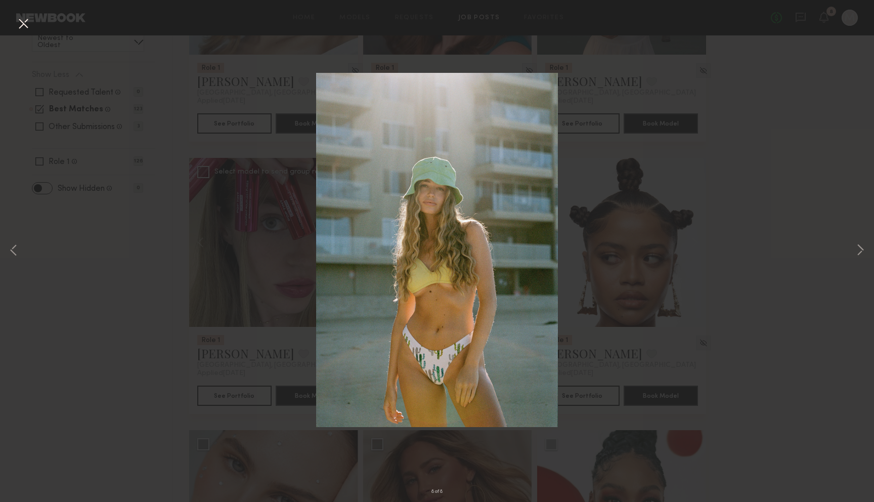
click at [344, 241] on img at bounding box center [436, 250] width 241 height 354
click at [19, 24] on button at bounding box center [23, 24] width 16 height 18
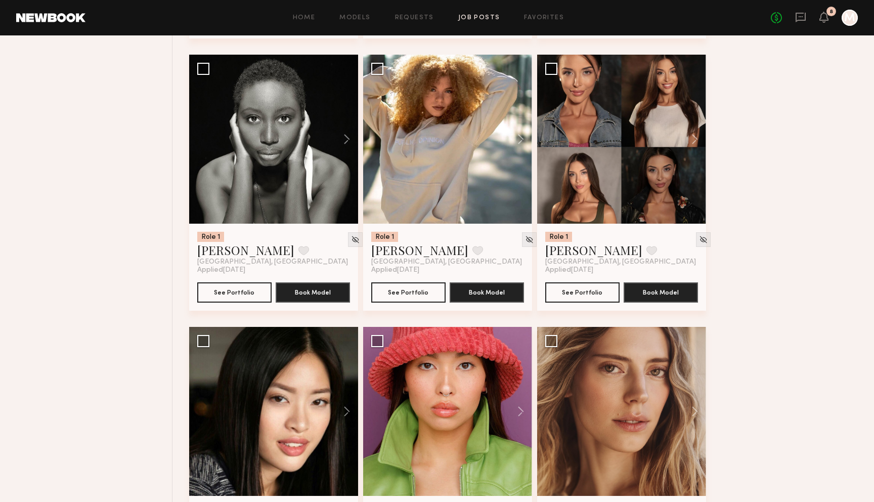
scroll to position [921, 0]
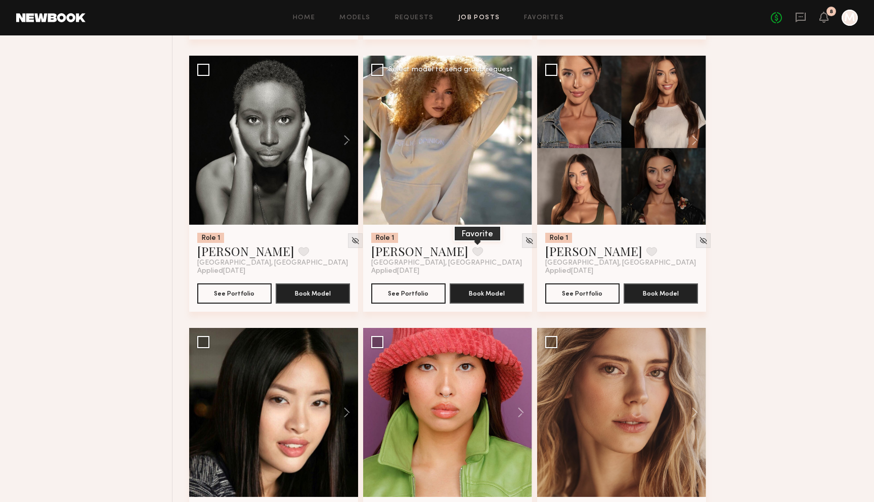
click at [472, 255] on button at bounding box center [477, 251] width 11 height 9
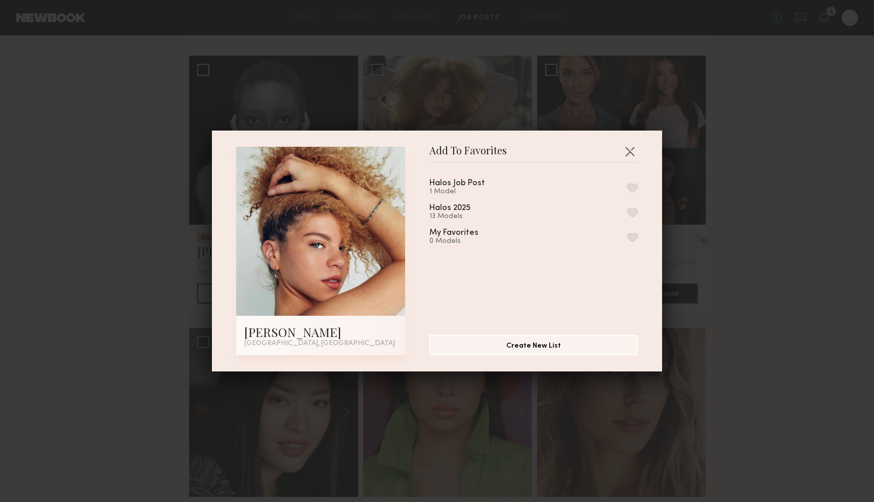
click at [629, 184] on button "button" at bounding box center [632, 187] width 11 height 9
click at [632, 152] on button "button" at bounding box center [629, 151] width 16 height 16
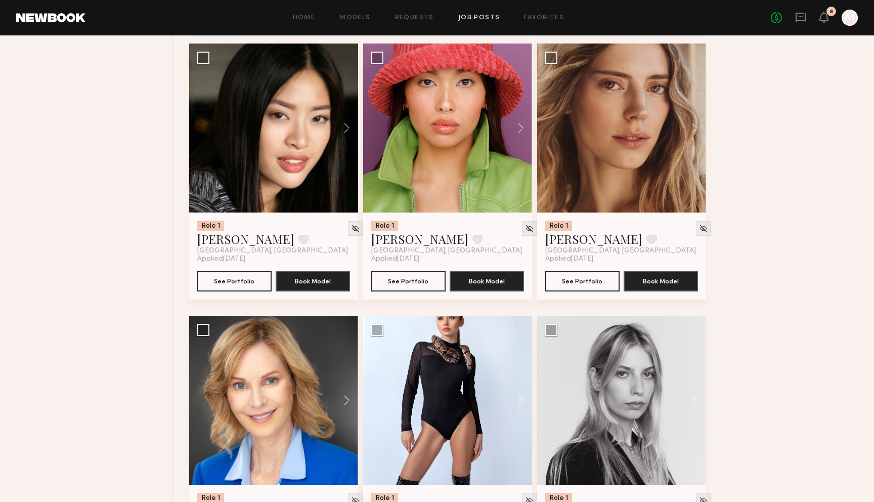
scroll to position [1201, 0]
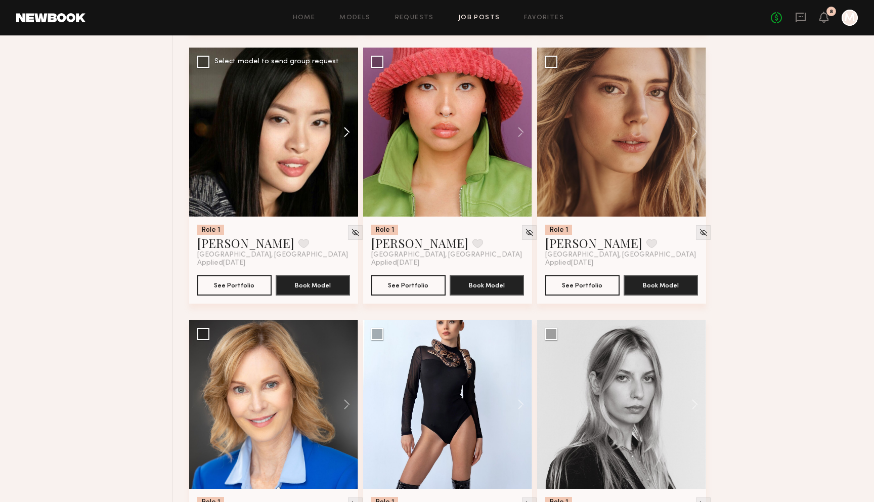
click at [343, 132] on button at bounding box center [342, 132] width 32 height 169
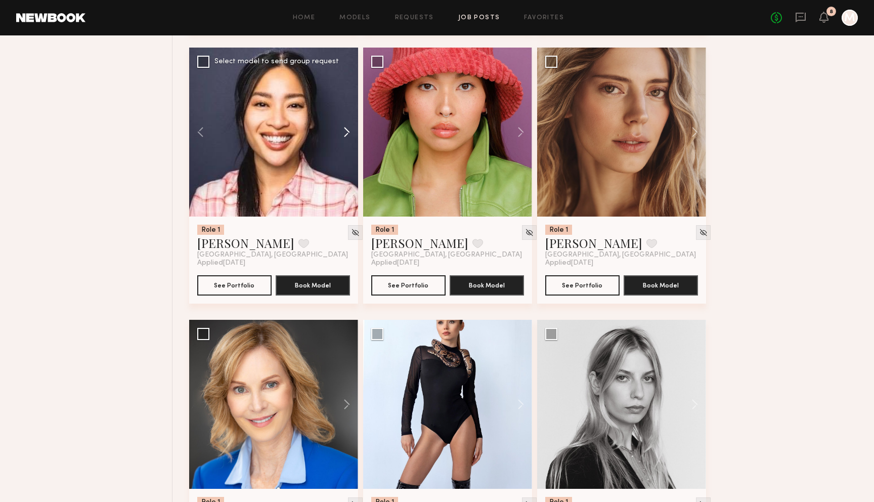
click at [343, 132] on button at bounding box center [342, 132] width 32 height 169
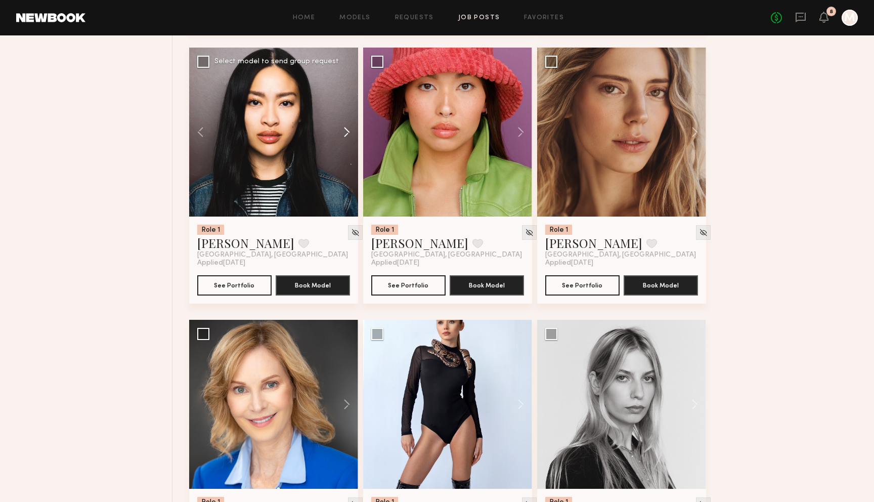
click at [343, 132] on button at bounding box center [342, 132] width 32 height 169
click at [343, 132] on div at bounding box center [273, 132] width 169 height 169
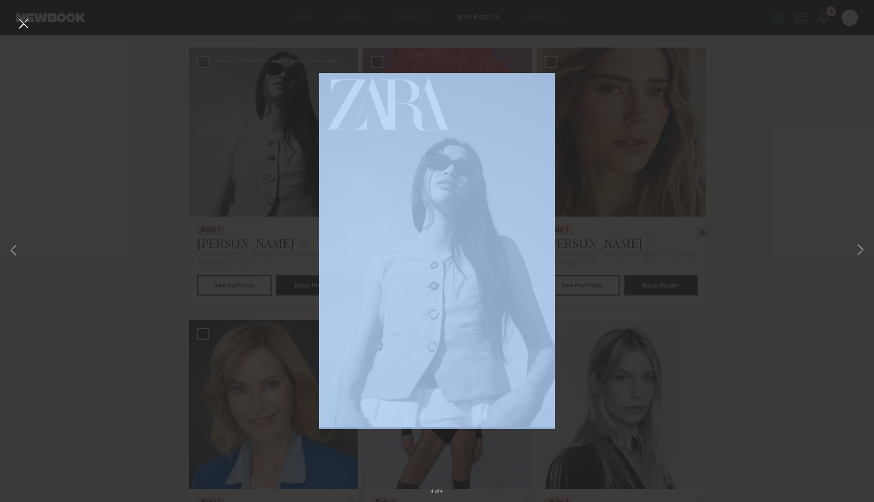
click at [343, 132] on div "4 of 4" at bounding box center [437, 251] width 874 height 502
click at [24, 25] on button at bounding box center [23, 24] width 16 height 18
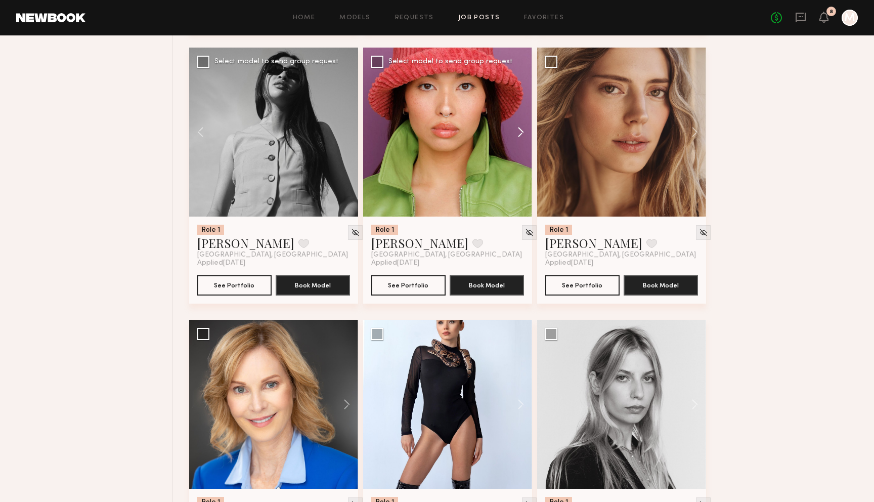
click at [515, 131] on button at bounding box center [516, 132] width 32 height 169
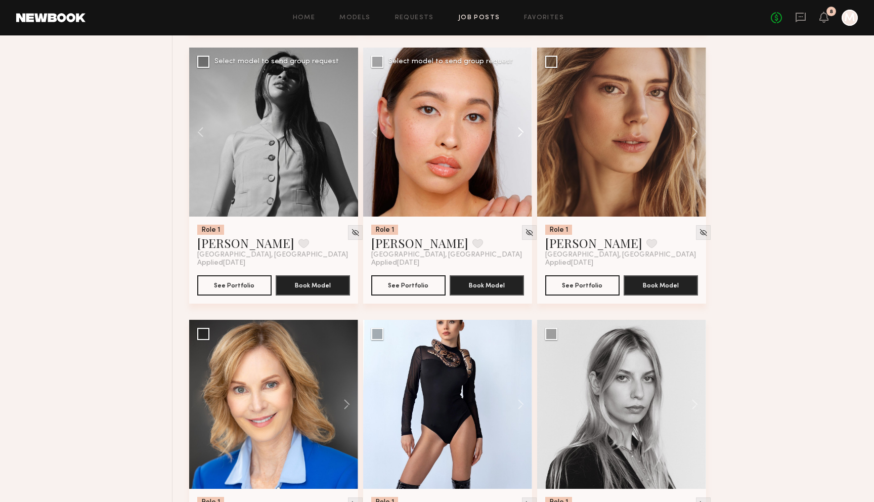
click at [515, 131] on button at bounding box center [516, 132] width 32 height 169
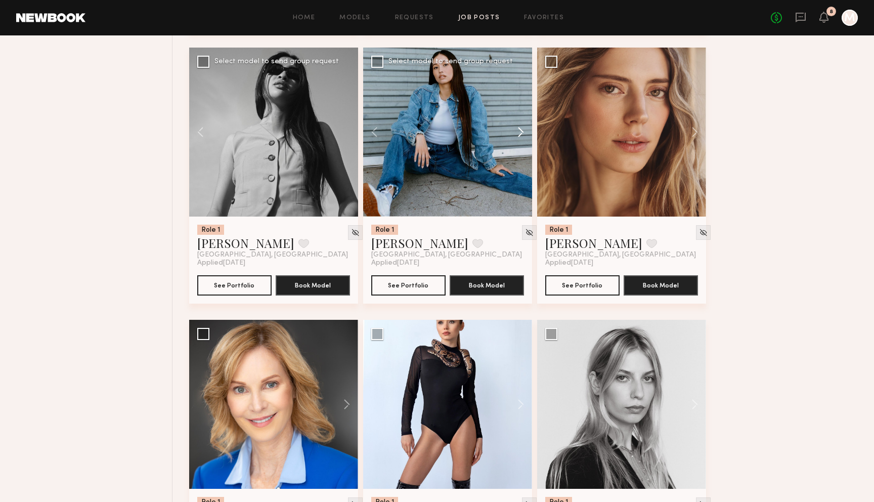
click at [515, 131] on button at bounding box center [516, 132] width 32 height 169
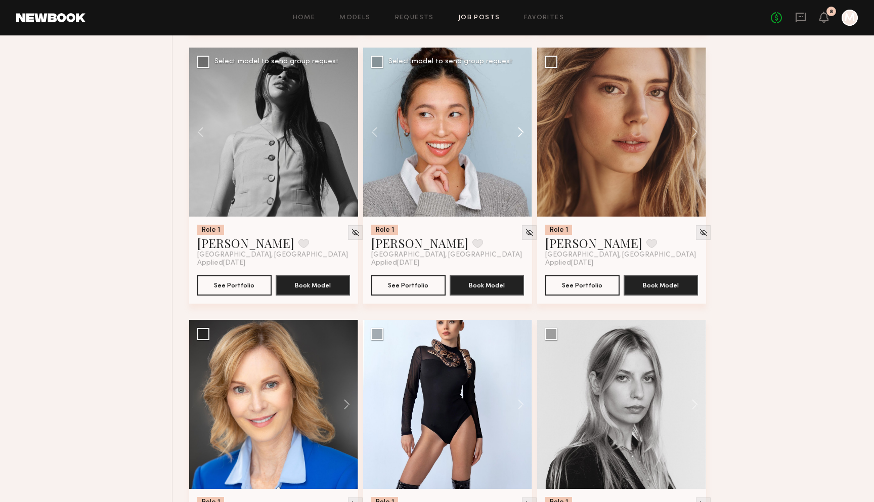
click at [515, 131] on button at bounding box center [516, 132] width 32 height 169
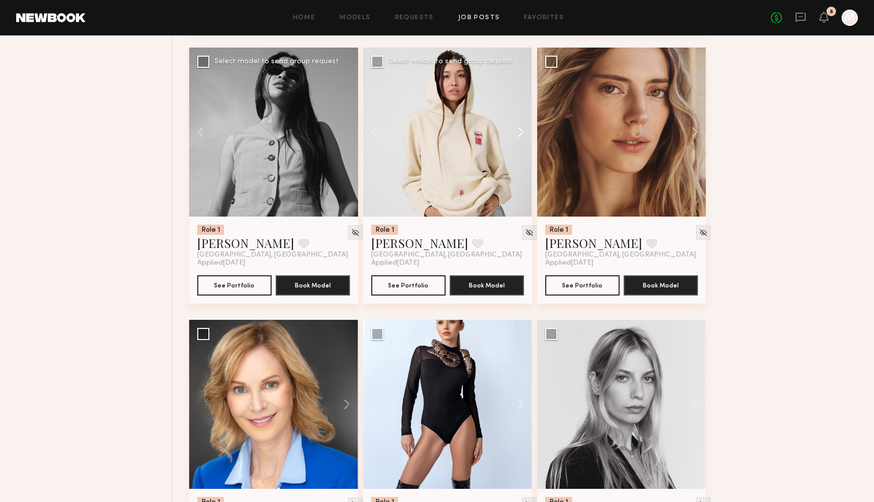
click at [515, 131] on button at bounding box center [516, 132] width 32 height 169
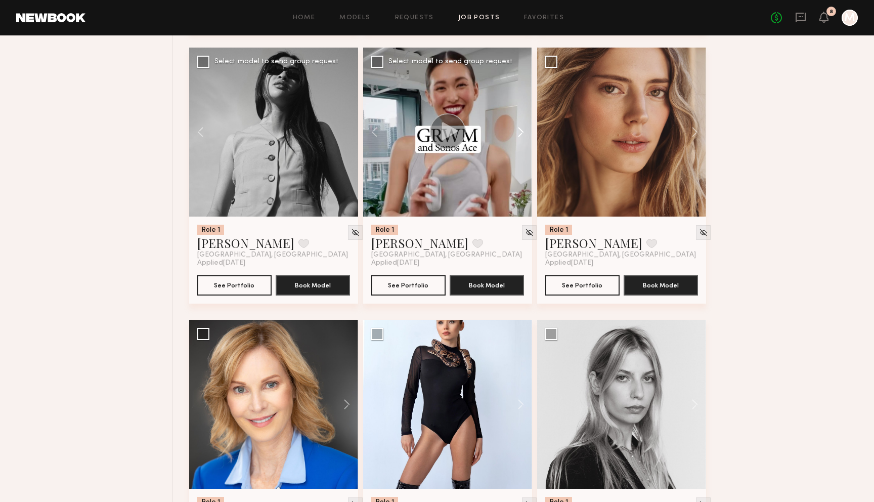
click at [515, 131] on button at bounding box center [516, 132] width 32 height 169
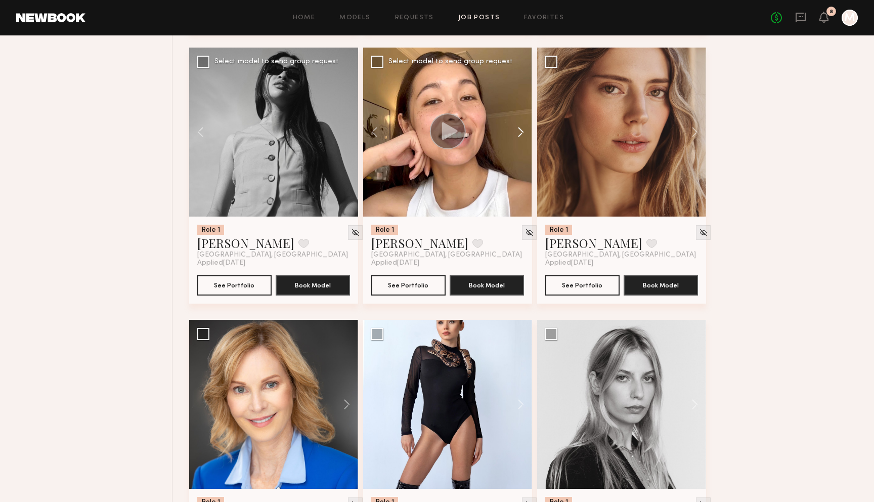
click at [515, 131] on button at bounding box center [516, 132] width 32 height 169
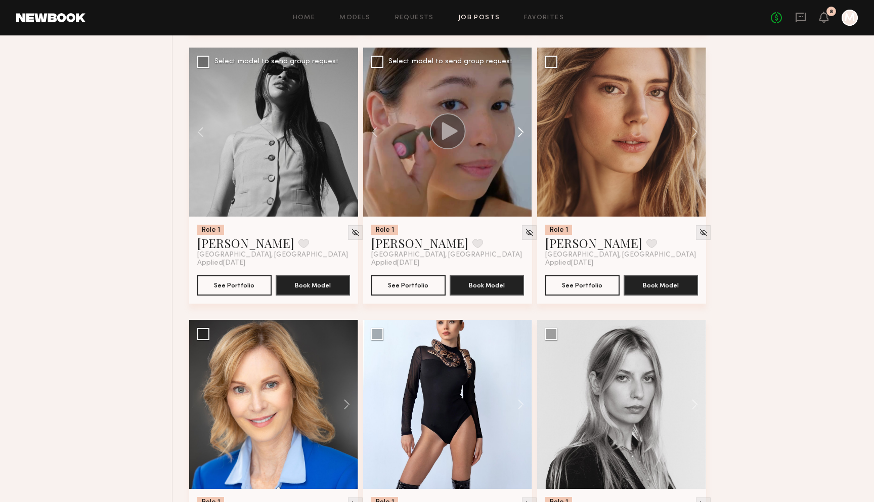
click at [515, 131] on button at bounding box center [516, 132] width 32 height 169
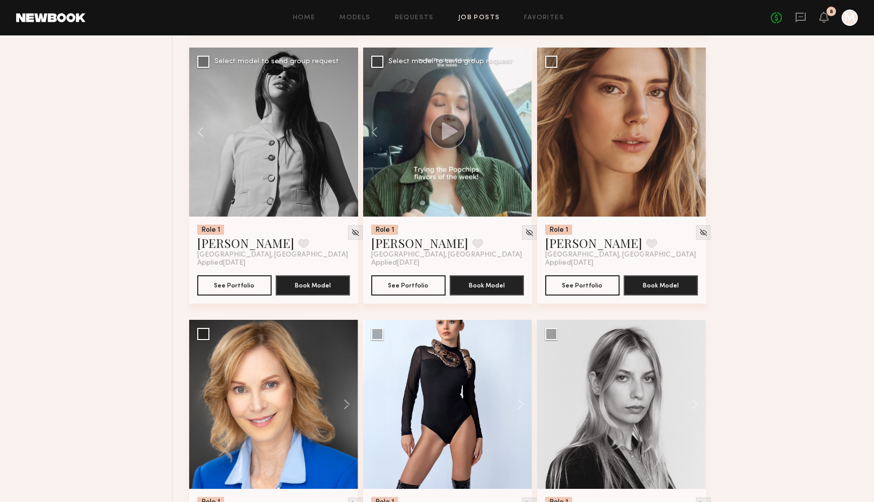
click at [515, 131] on div at bounding box center [447, 132] width 169 height 169
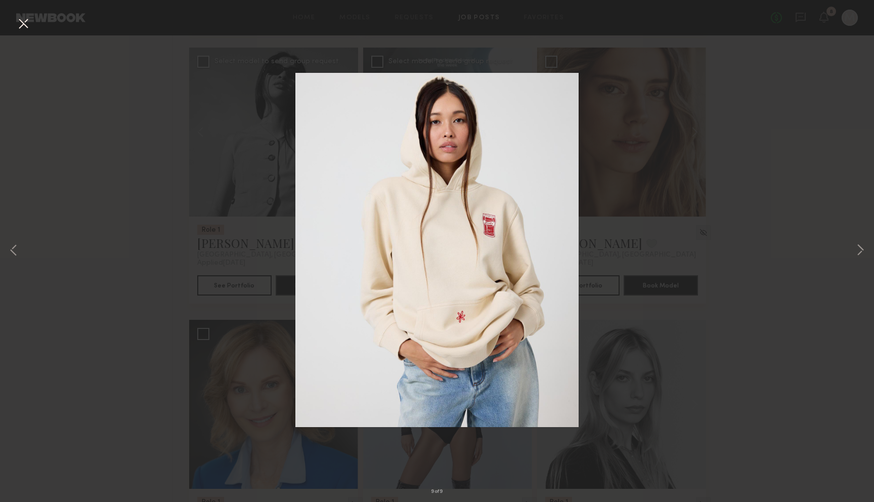
click at [22, 25] on button at bounding box center [23, 24] width 16 height 18
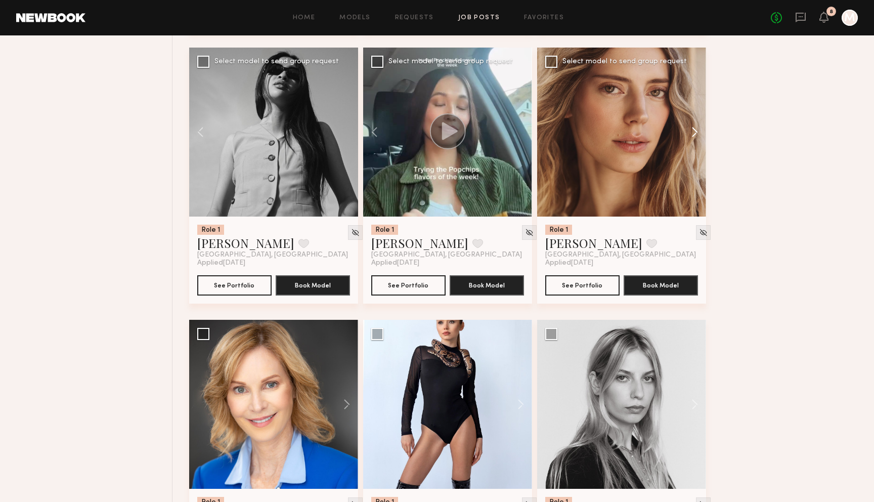
click at [695, 130] on button at bounding box center [689, 132] width 32 height 169
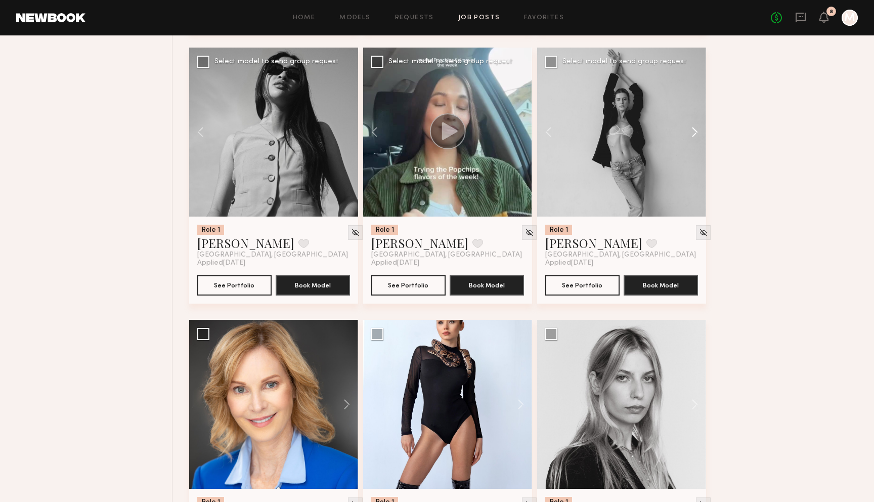
click at [695, 130] on button at bounding box center [689, 132] width 32 height 169
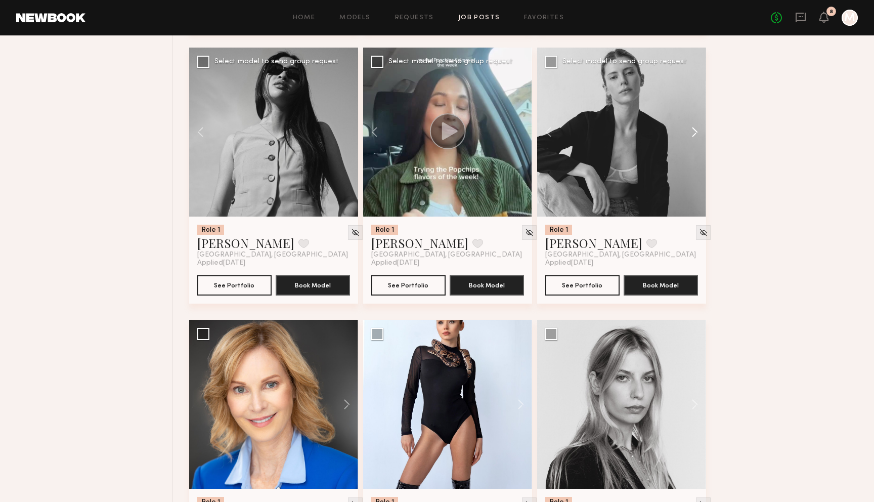
click at [695, 130] on button at bounding box center [689, 132] width 32 height 169
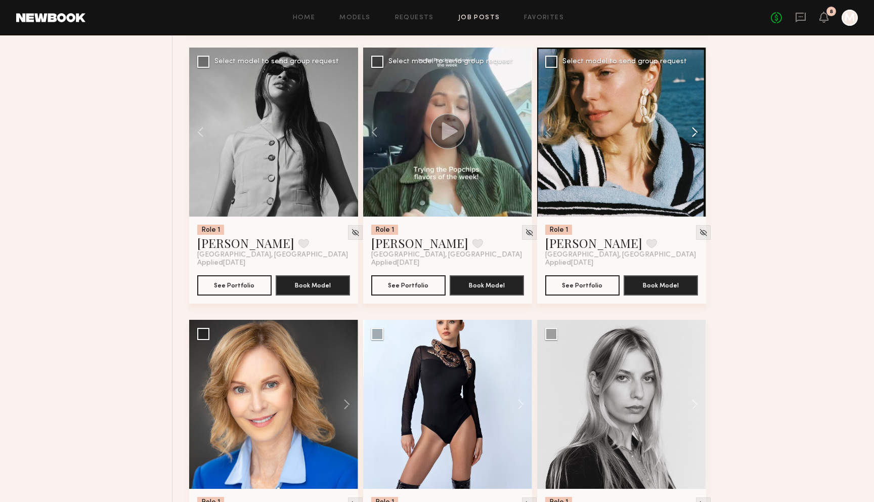
click at [695, 130] on button at bounding box center [689, 132] width 32 height 169
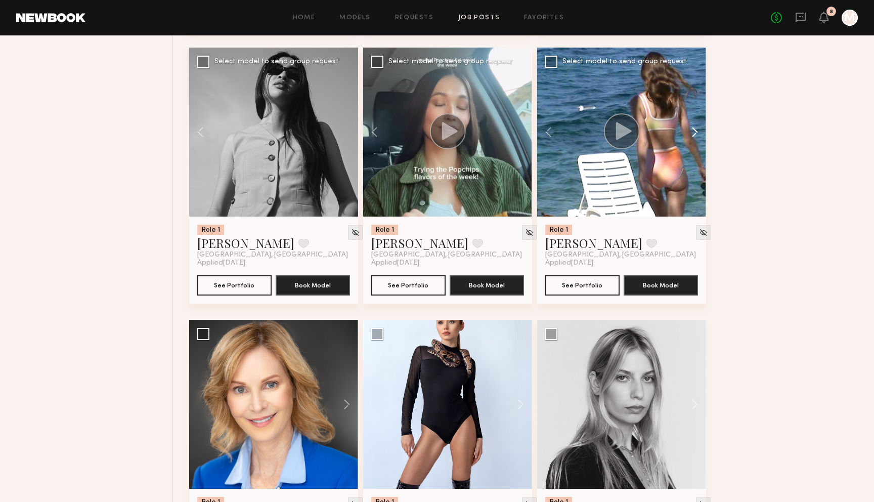
click at [695, 130] on button at bounding box center [689, 132] width 32 height 169
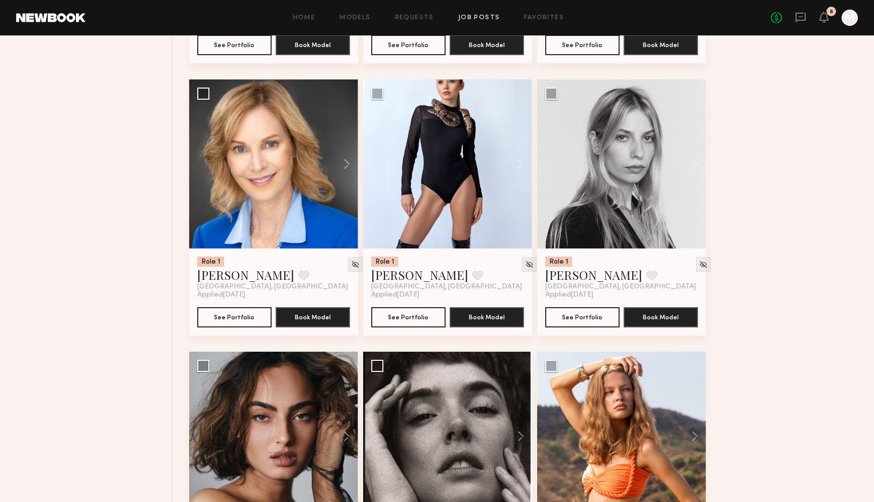
scroll to position [1435, 0]
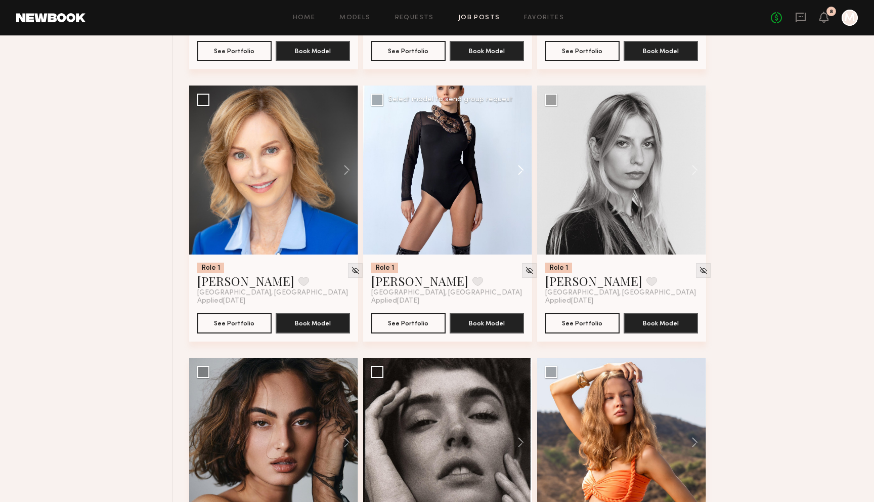
click at [520, 172] on button at bounding box center [516, 169] width 32 height 169
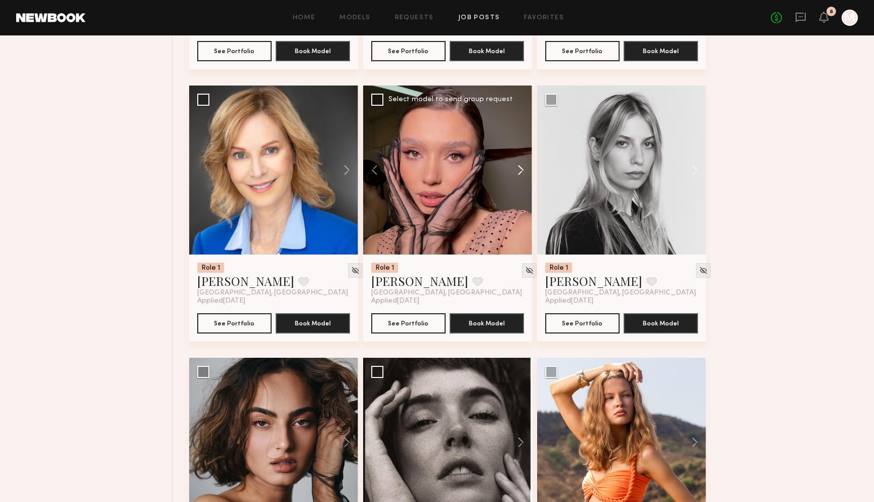
click at [520, 172] on button at bounding box center [516, 169] width 32 height 169
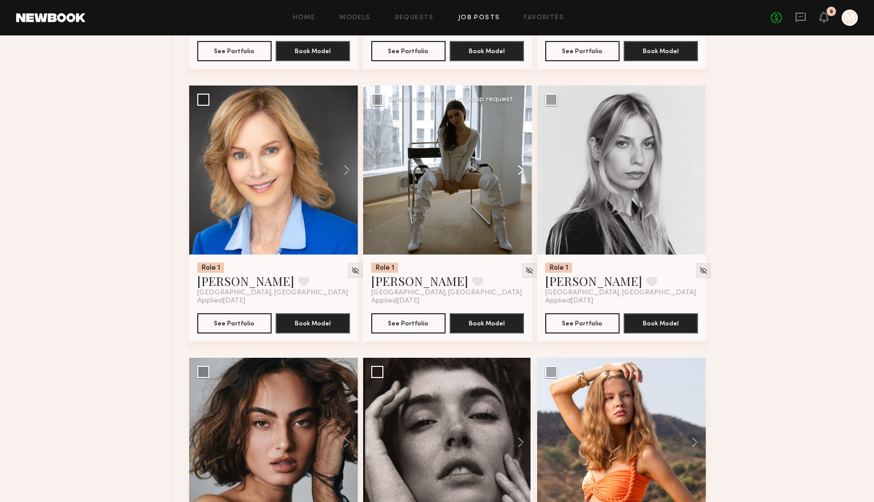
click at [520, 172] on button at bounding box center [516, 169] width 32 height 169
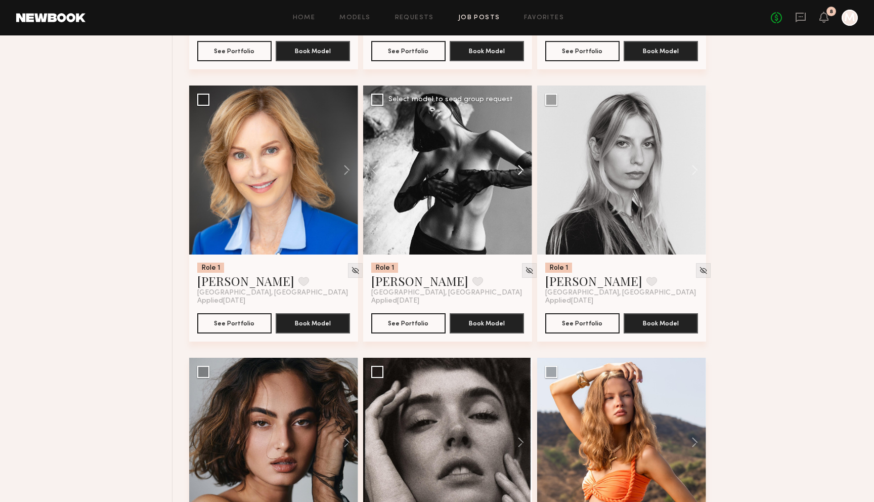
click at [520, 172] on button at bounding box center [516, 169] width 32 height 169
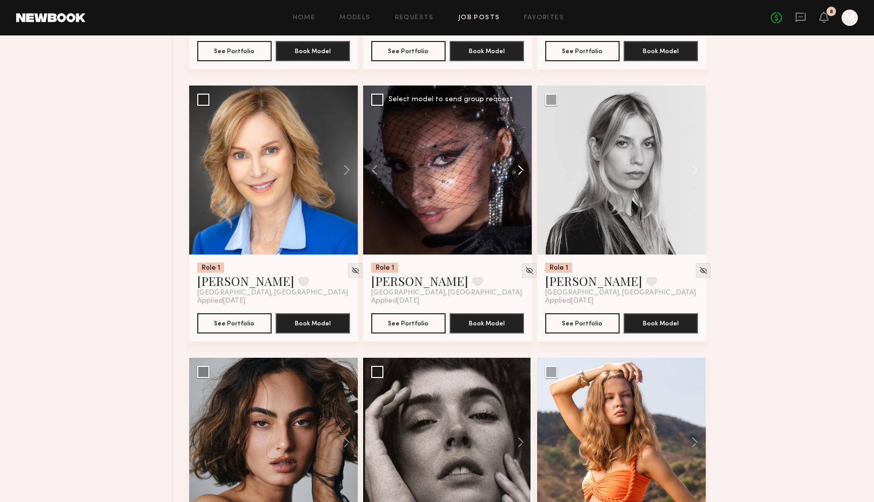
click at [520, 172] on button at bounding box center [516, 169] width 32 height 169
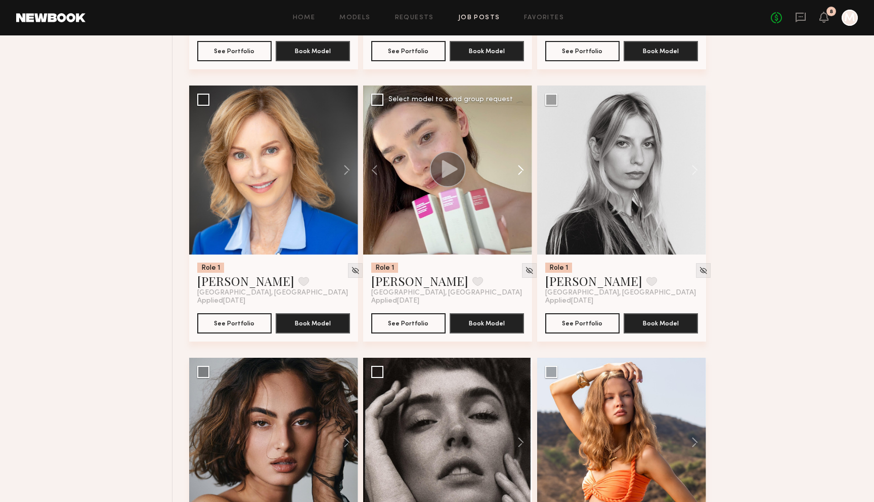
click at [520, 172] on button at bounding box center [516, 169] width 32 height 169
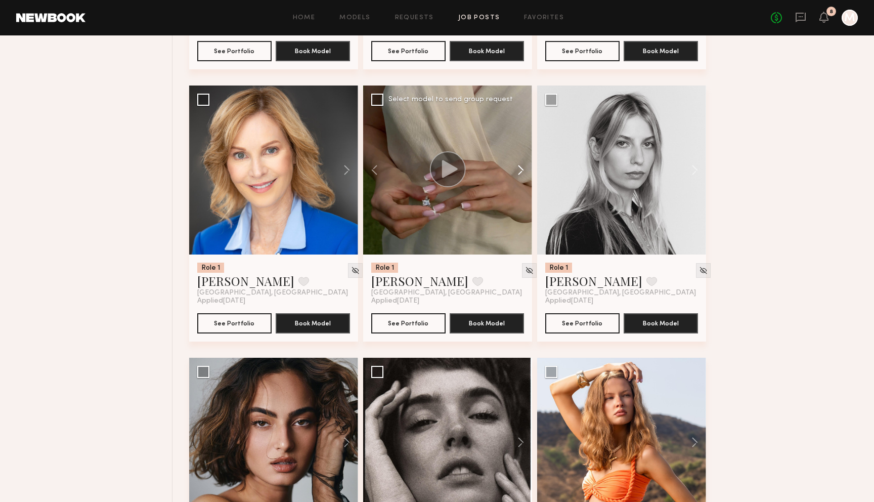
click at [520, 172] on button at bounding box center [516, 169] width 32 height 169
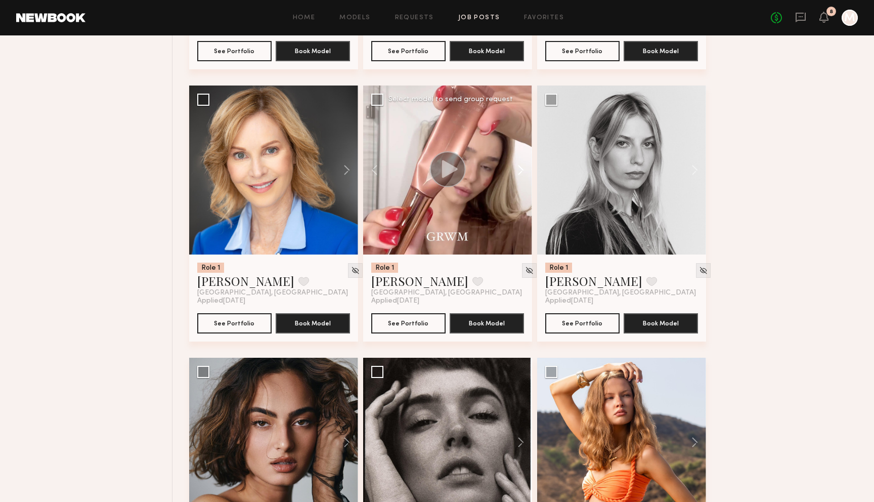
click at [520, 172] on button at bounding box center [516, 169] width 32 height 169
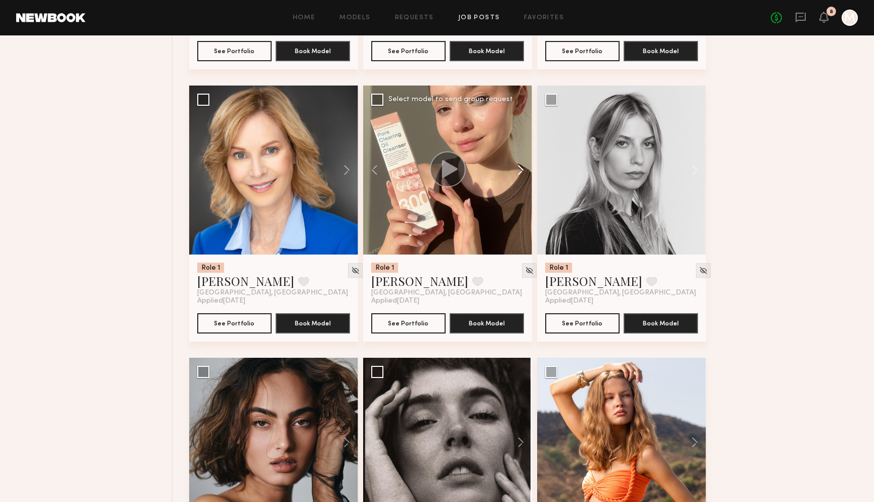
click at [520, 172] on button at bounding box center [516, 169] width 32 height 169
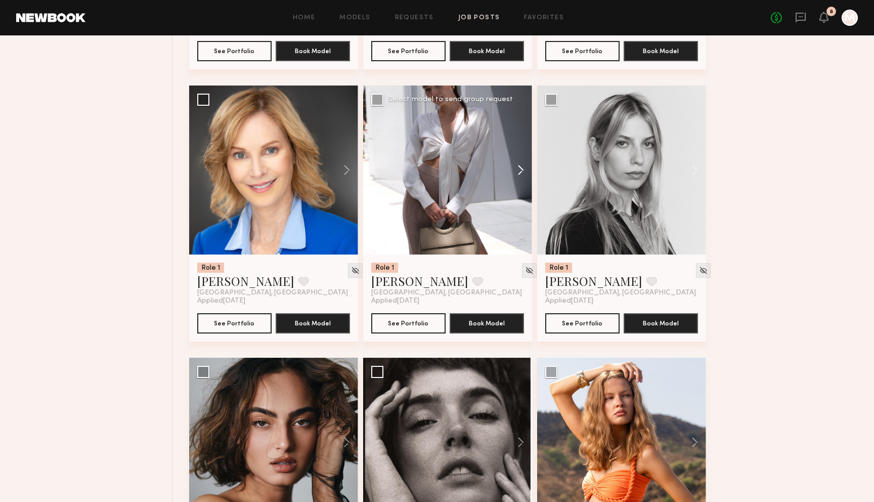
click at [520, 172] on button at bounding box center [516, 169] width 32 height 169
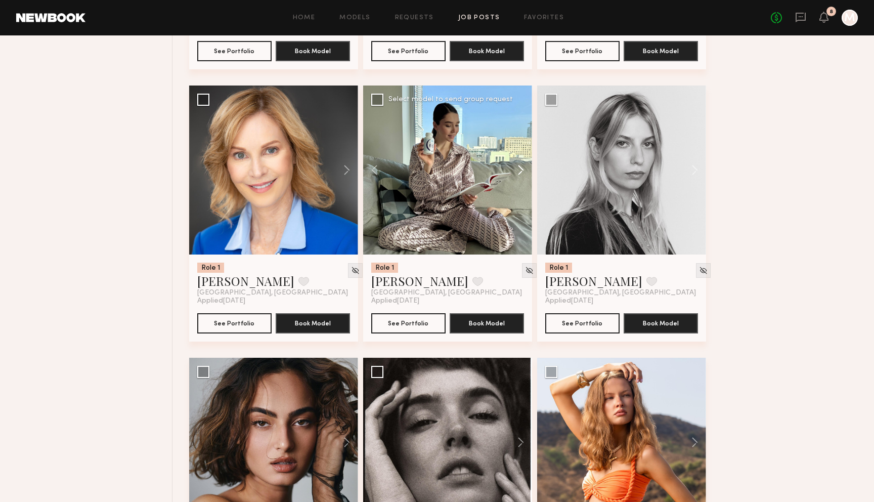
click at [520, 172] on button at bounding box center [516, 169] width 32 height 169
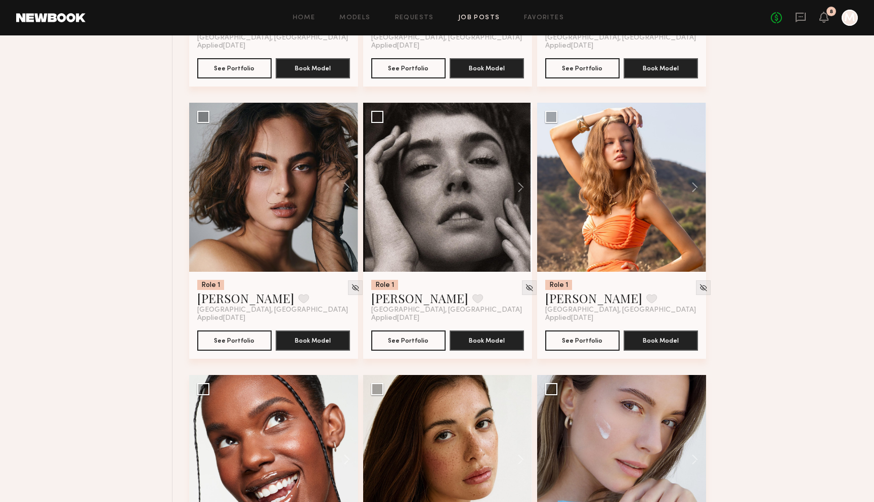
scroll to position [1692, 0]
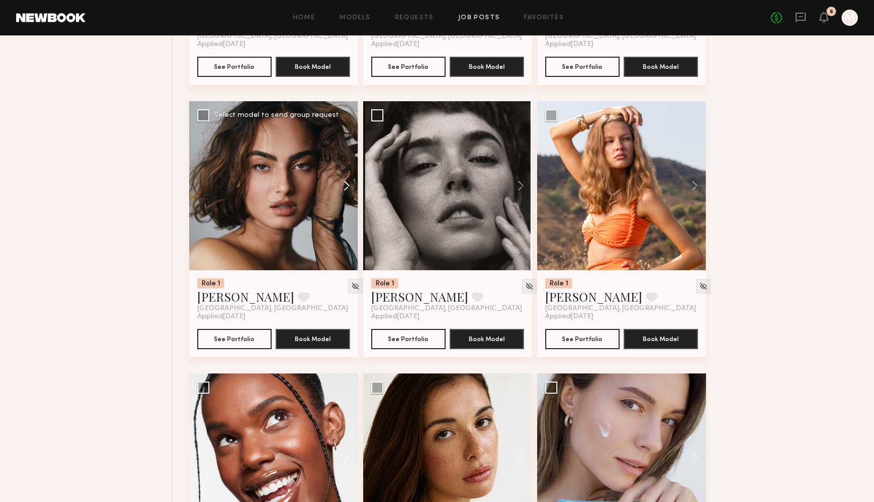
click at [340, 182] on button at bounding box center [342, 185] width 32 height 169
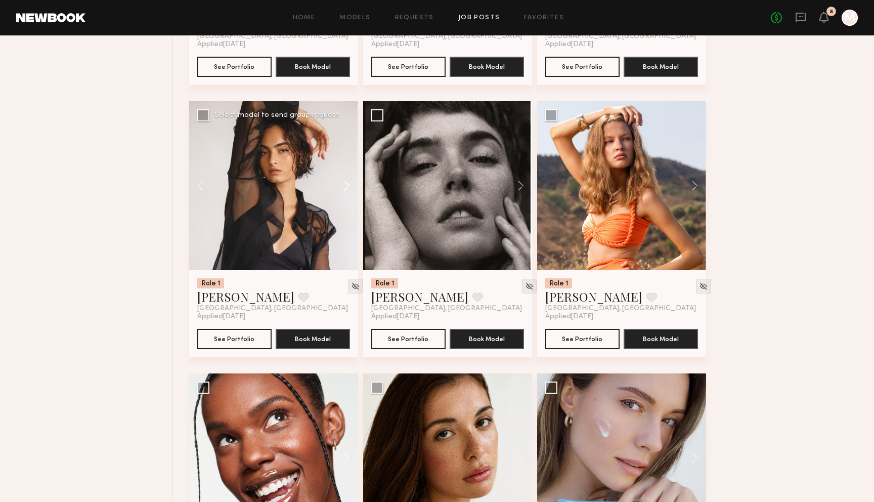
click at [340, 182] on button at bounding box center [342, 185] width 32 height 169
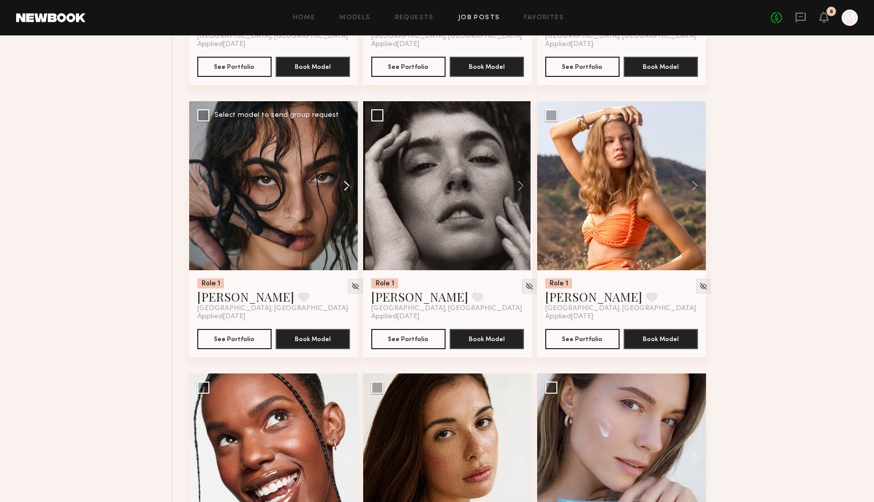
click at [340, 182] on button at bounding box center [342, 185] width 32 height 169
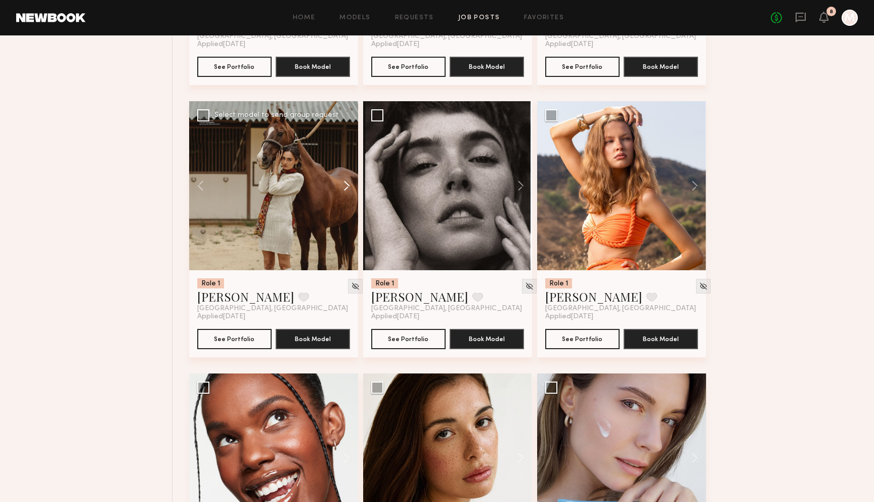
click at [340, 182] on button at bounding box center [342, 185] width 32 height 169
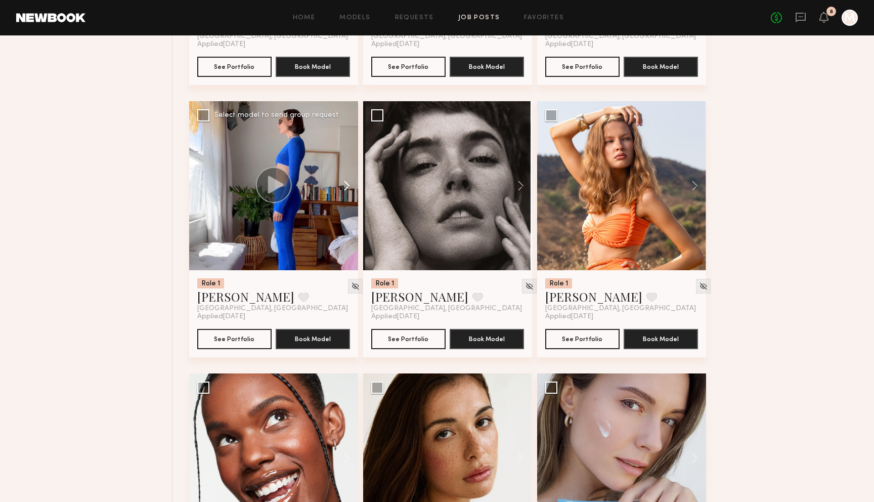
click at [340, 182] on button at bounding box center [342, 185] width 32 height 169
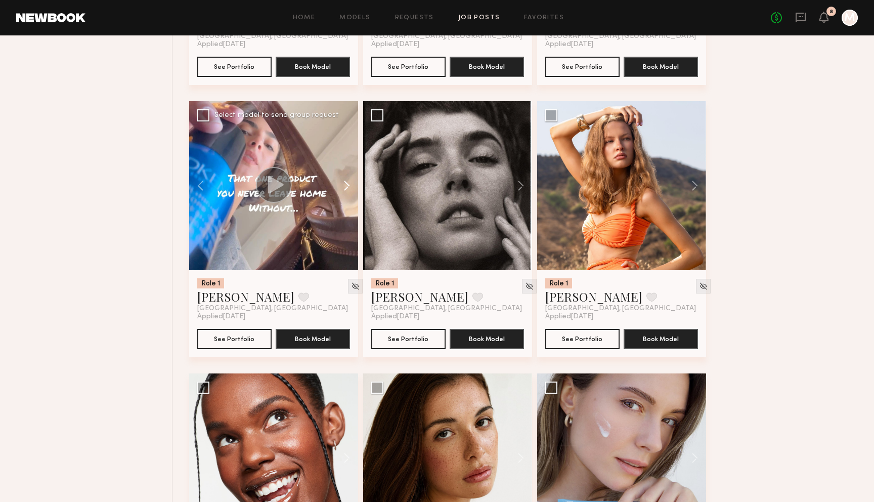
click at [340, 182] on button at bounding box center [342, 185] width 32 height 169
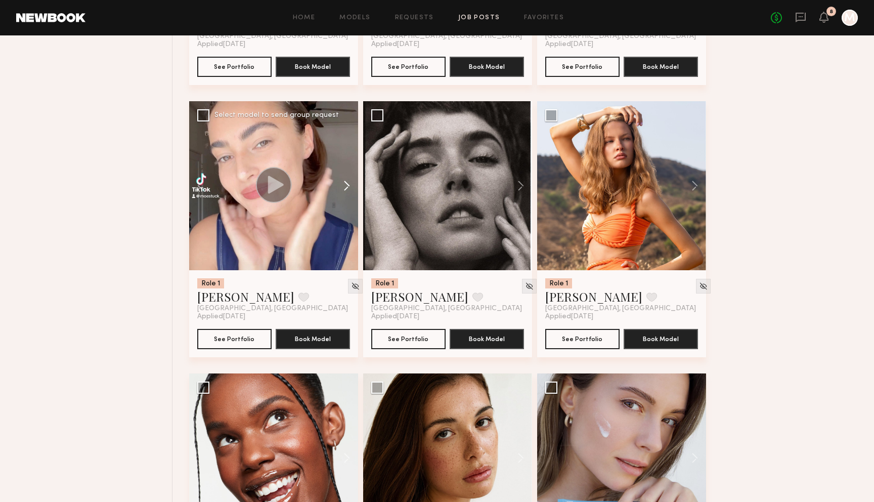
click at [340, 182] on button at bounding box center [342, 185] width 32 height 169
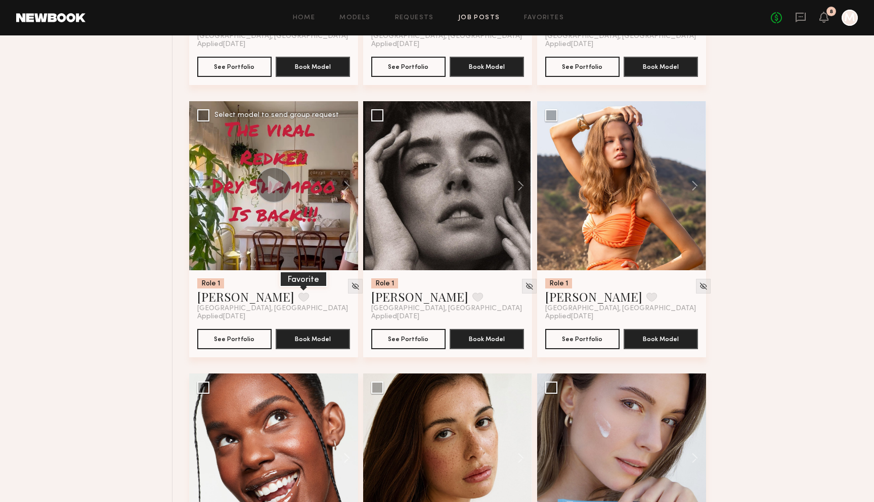
click at [298, 295] on button at bounding box center [303, 296] width 11 height 9
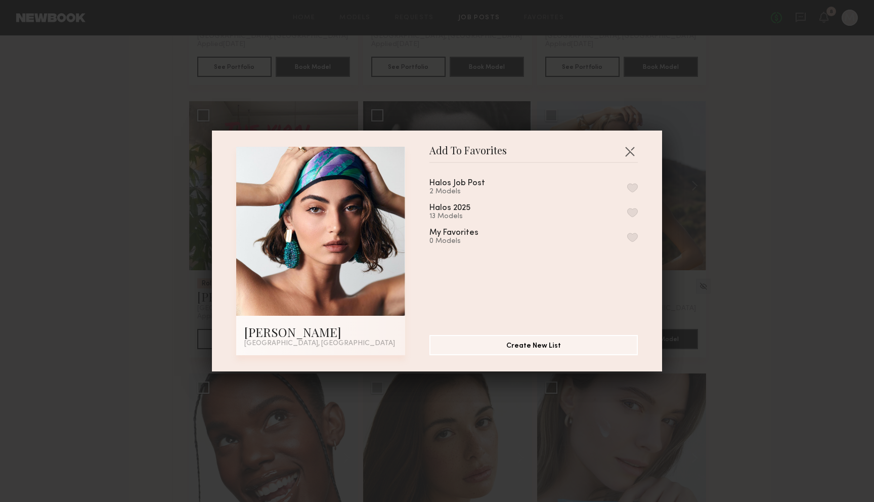
click at [636, 183] on button "button" at bounding box center [632, 187] width 11 height 9
click at [631, 147] on button "button" at bounding box center [629, 151] width 16 height 16
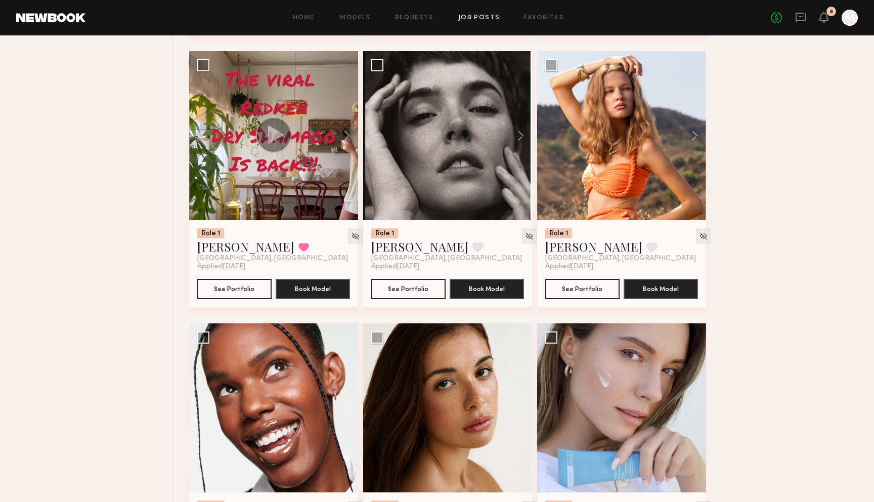
scroll to position [1743, 0]
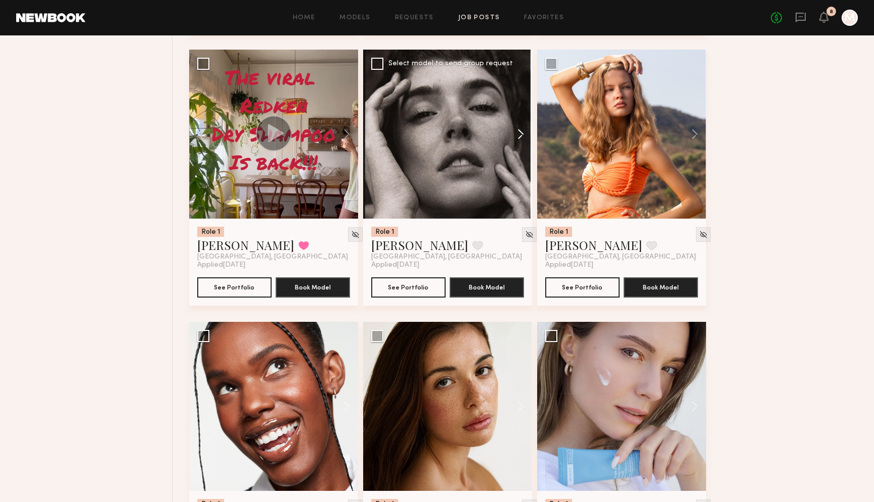
click at [518, 131] on button at bounding box center [516, 134] width 32 height 169
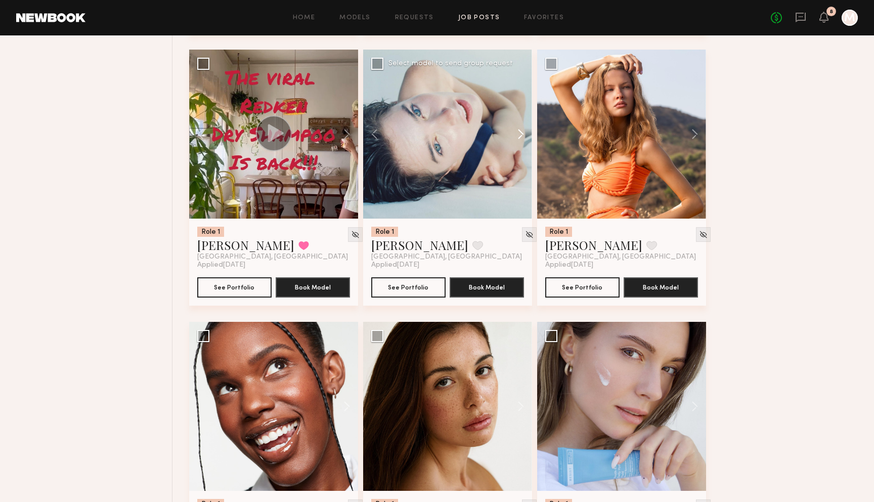
click at [518, 131] on button at bounding box center [516, 134] width 32 height 169
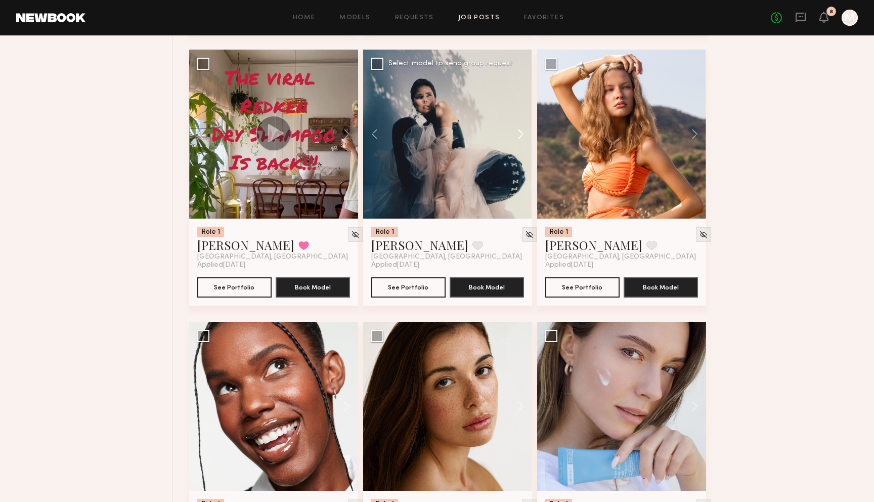
click at [518, 131] on button at bounding box center [516, 134] width 32 height 169
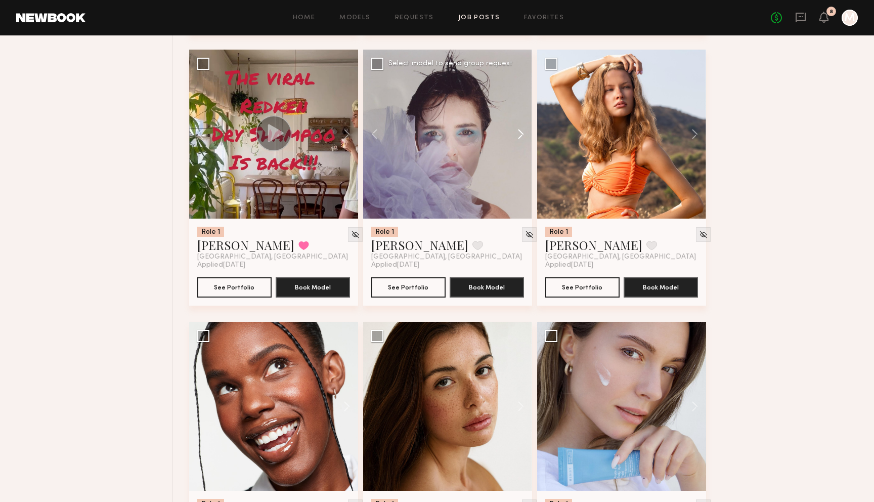
click at [518, 131] on button at bounding box center [516, 134] width 32 height 169
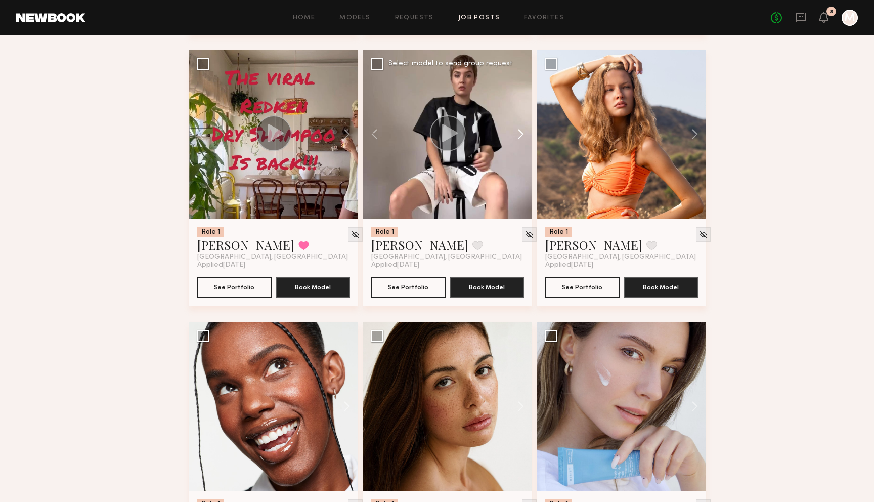
click at [518, 131] on button at bounding box center [516, 134] width 32 height 169
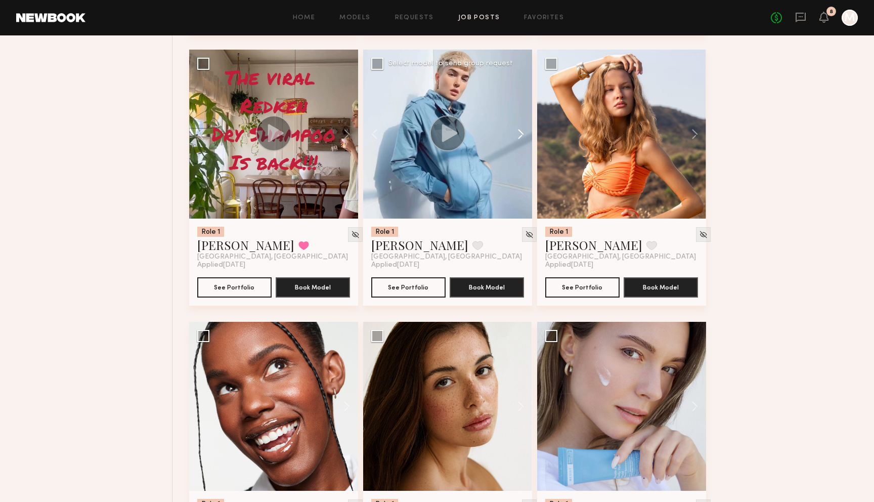
click at [518, 131] on button at bounding box center [516, 134] width 32 height 169
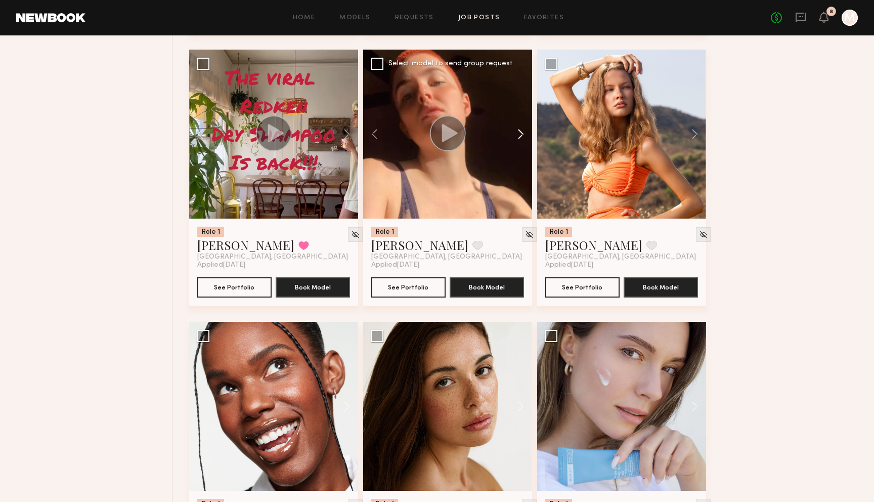
click at [518, 131] on button at bounding box center [516, 134] width 32 height 169
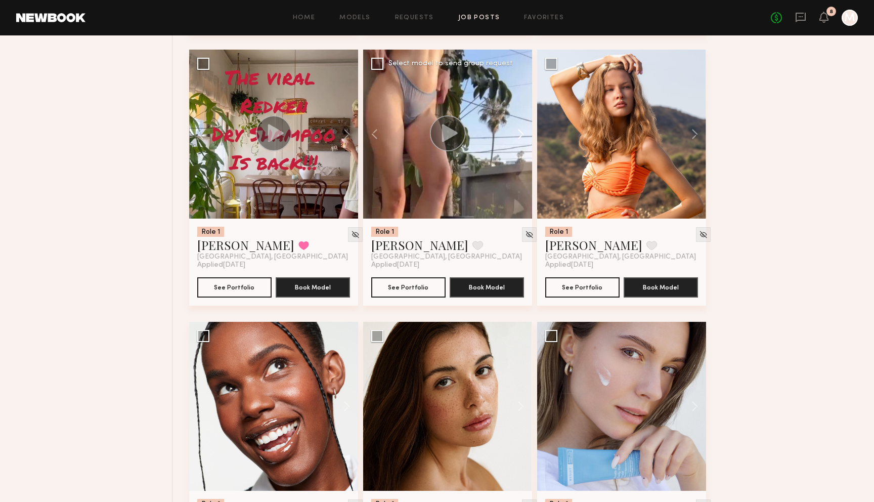
click at [518, 131] on button at bounding box center [516, 134] width 32 height 169
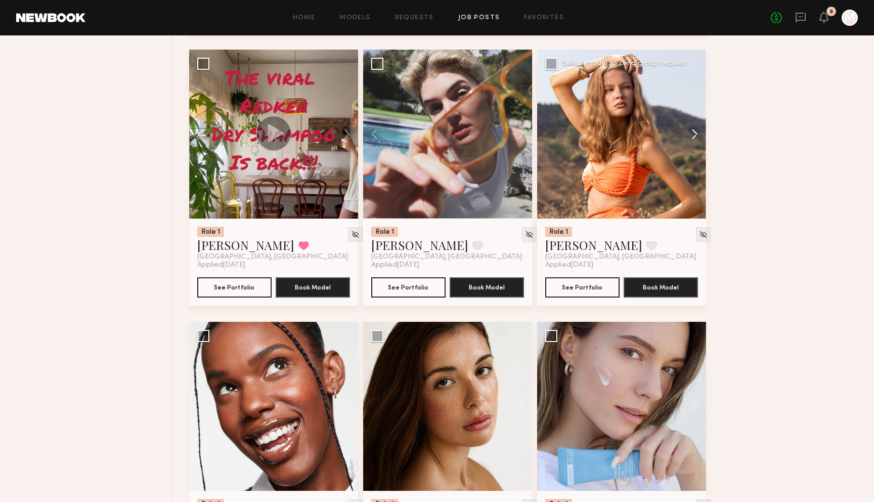
click at [694, 137] on button at bounding box center [689, 134] width 32 height 169
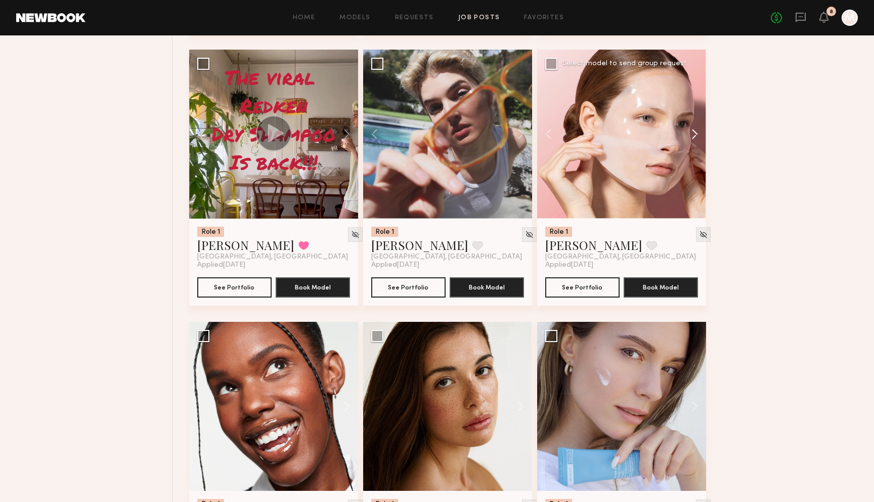
click at [694, 137] on button at bounding box center [689, 134] width 32 height 169
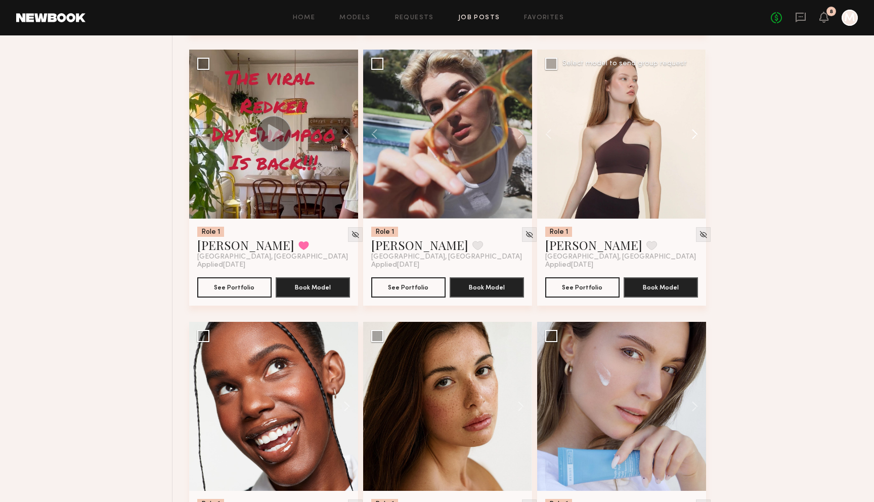
click at [694, 137] on button at bounding box center [689, 134] width 32 height 169
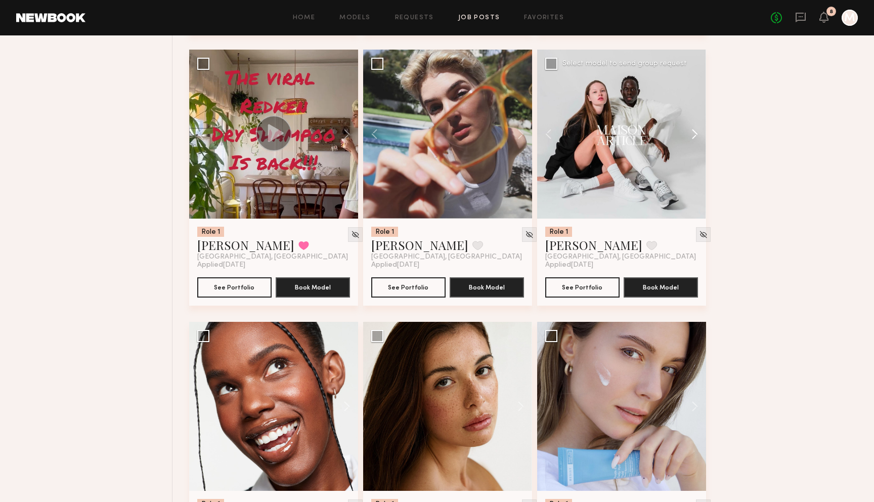
click at [694, 137] on button at bounding box center [689, 134] width 32 height 169
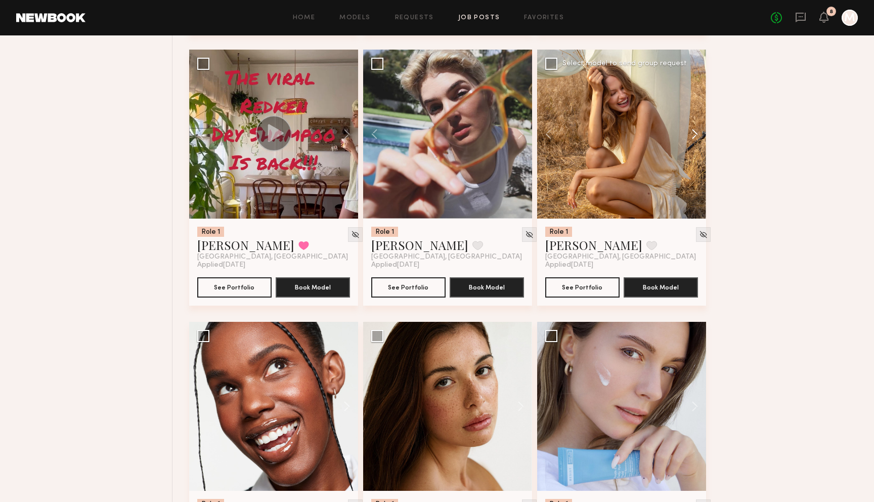
click at [694, 137] on button at bounding box center [689, 134] width 32 height 169
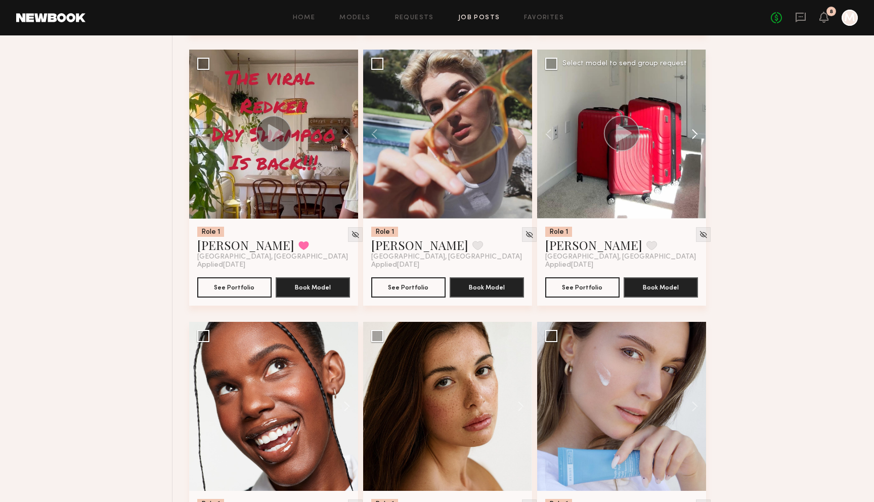
click at [694, 137] on button at bounding box center [689, 134] width 32 height 169
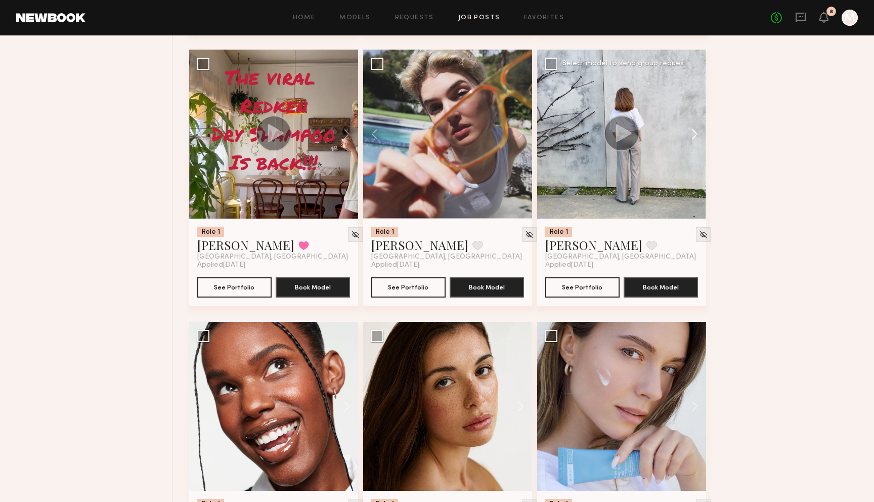
click at [694, 137] on button at bounding box center [689, 134] width 32 height 169
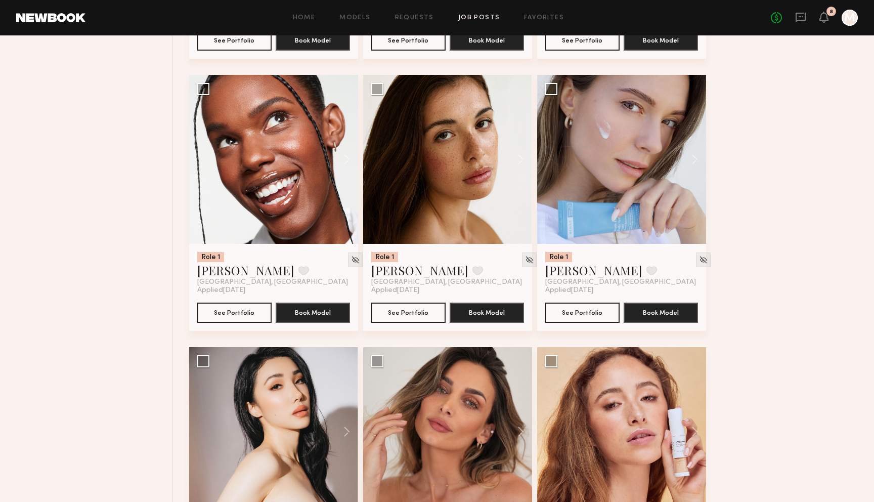
scroll to position [1989, 0]
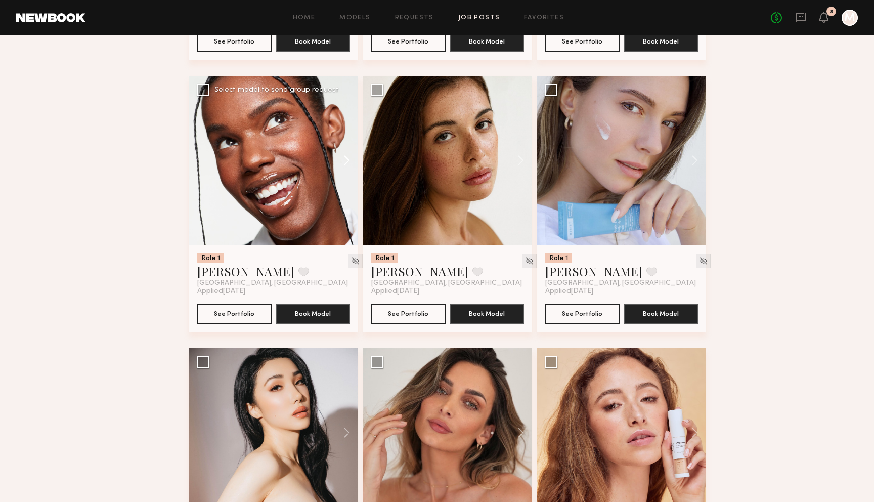
click at [343, 162] on button at bounding box center [342, 160] width 32 height 169
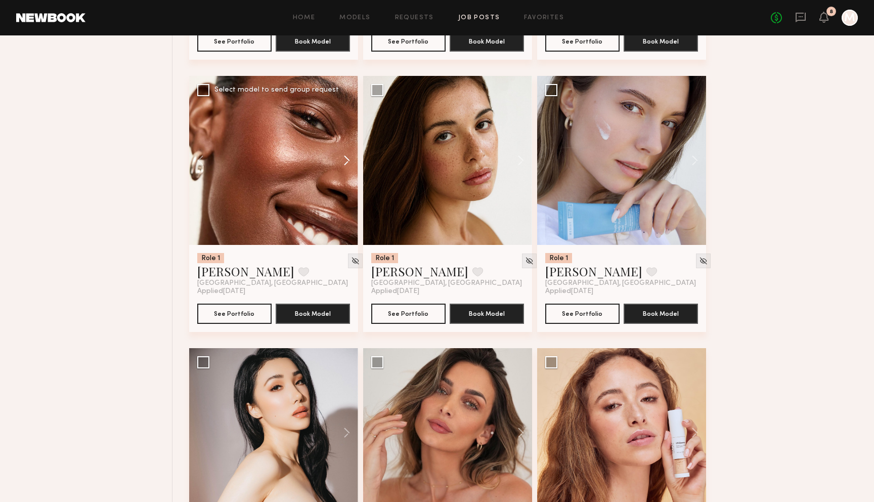
click at [343, 162] on button at bounding box center [342, 160] width 32 height 169
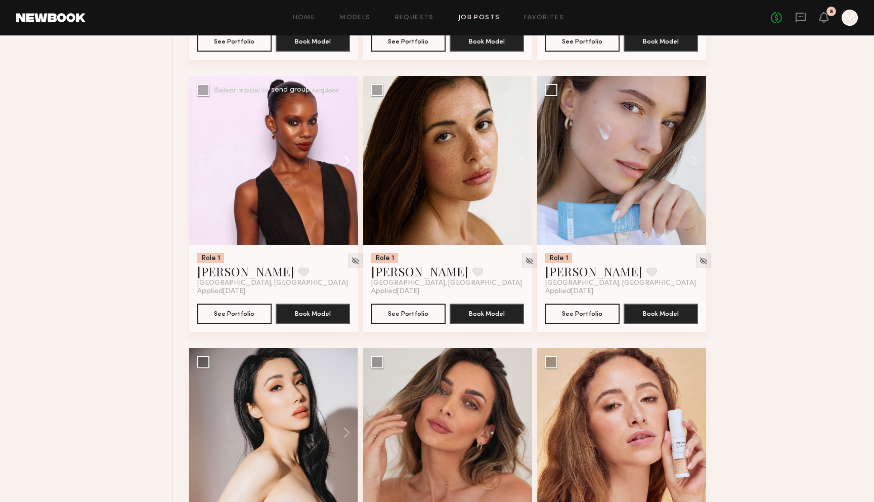
click at [343, 162] on button at bounding box center [342, 160] width 32 height 169
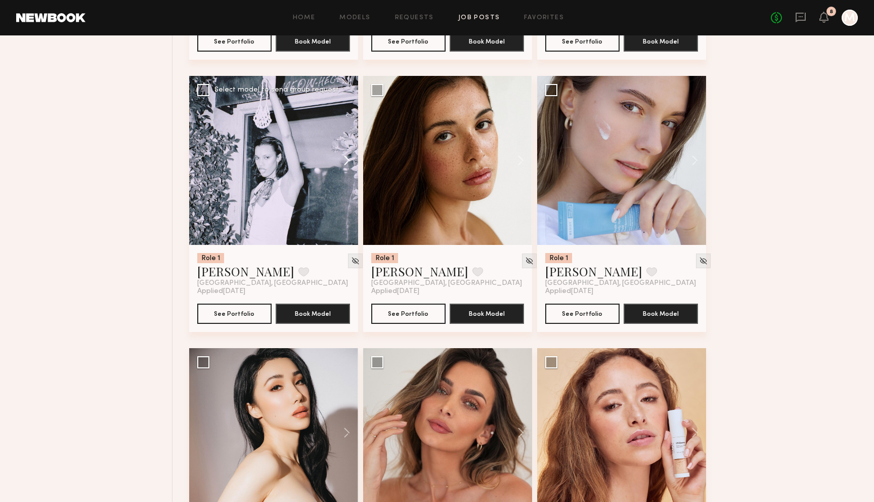
click at [343, 162] on button at bounding box center [342, 160] width 32 height 169
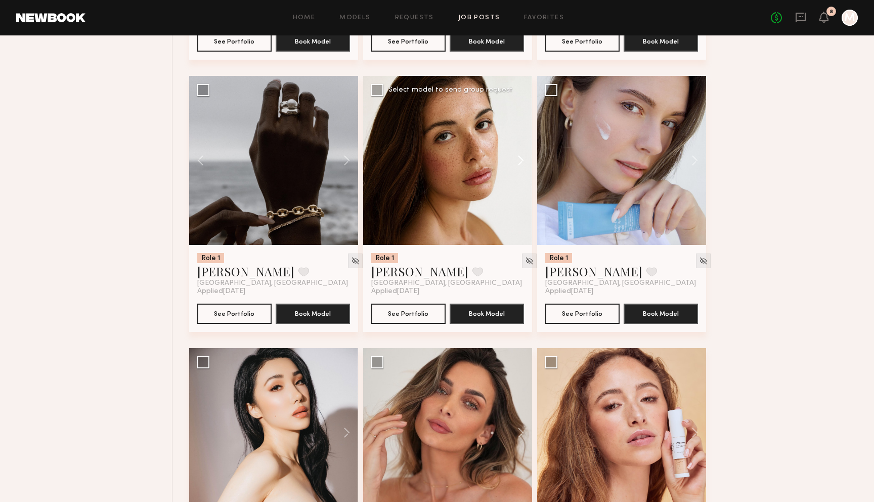
click at [518, 163] on button at bounding box center [516, 160] width 32 height 169
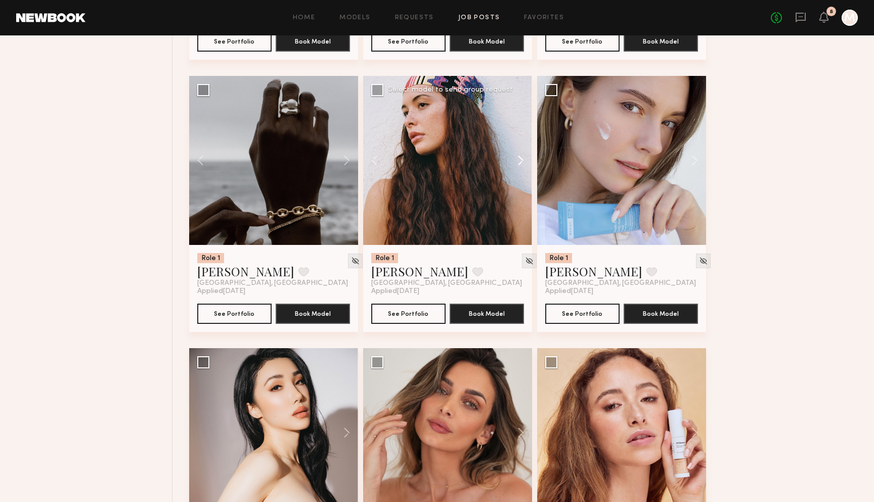
click at [518, 163] on button at bounding box center [516, 160] width 32 height 169
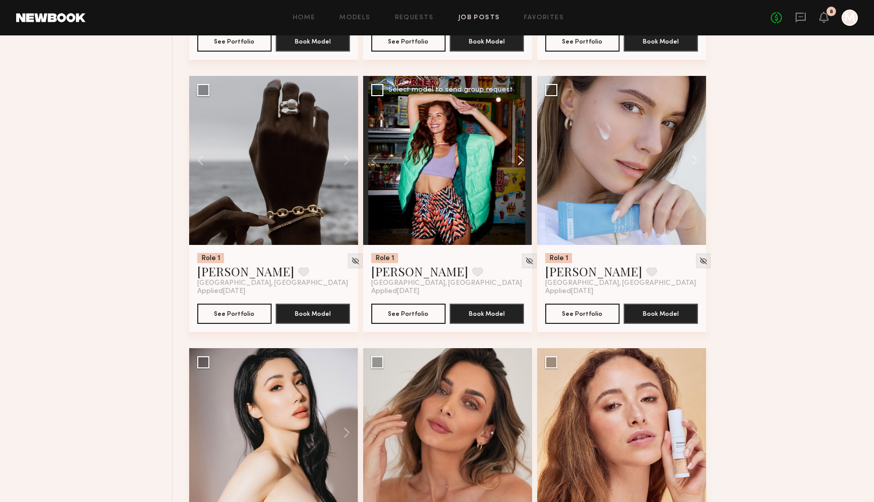
click at [518, 163] on button at bounding box center [516, 160] width 32 height 169
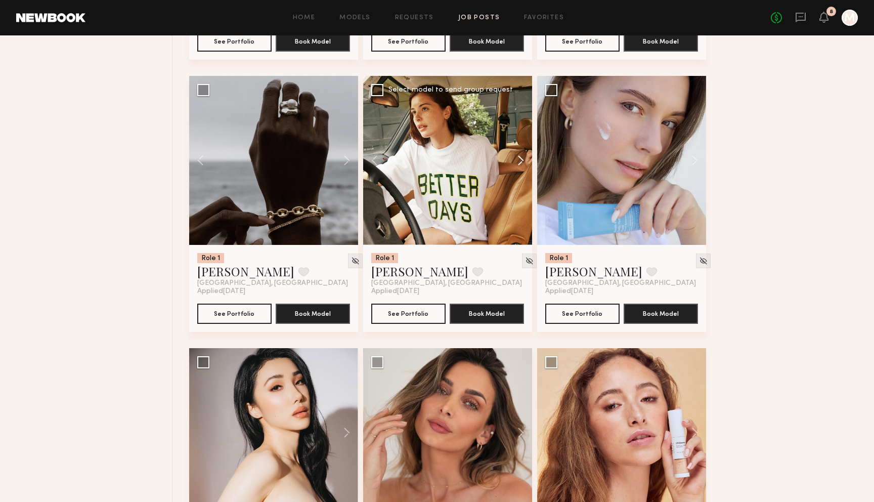
click at [518, 163] on button at bounding box center [516, 160] width 32 height 169
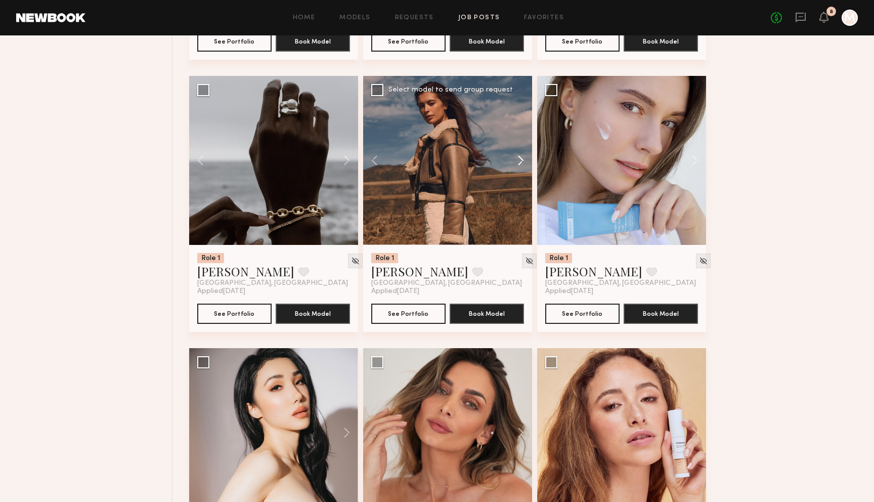
click at [518, 163] on button at bounding box center [516, 160] width 32 height 169
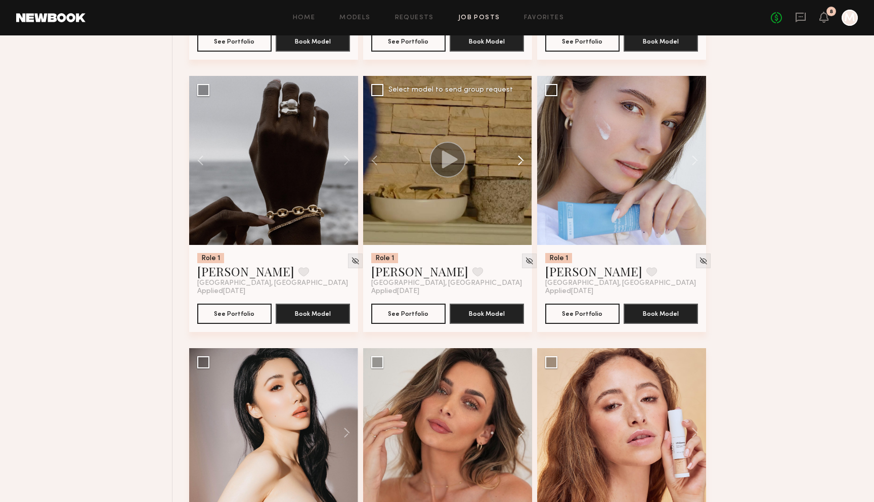
click at [518, 163] on button at bounding box center [516, 160] width 32 height 169
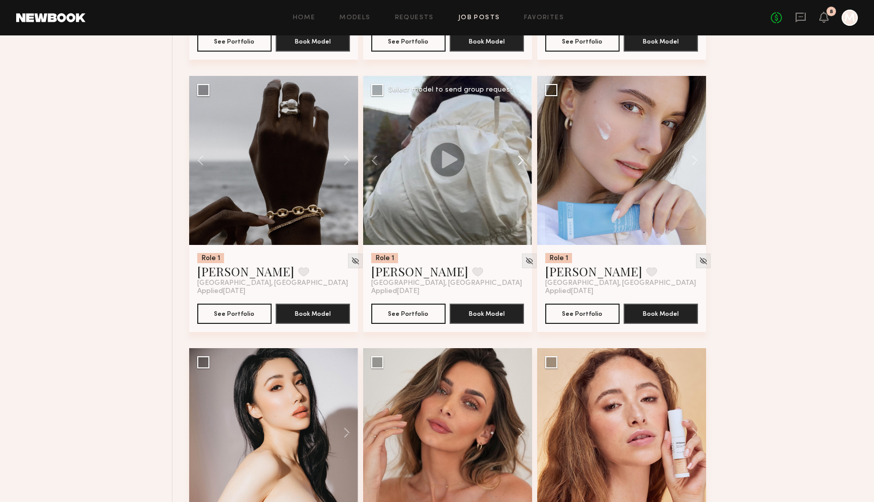
click at [518, 163] on button at bounding box center [516, 160] width 32 height 169
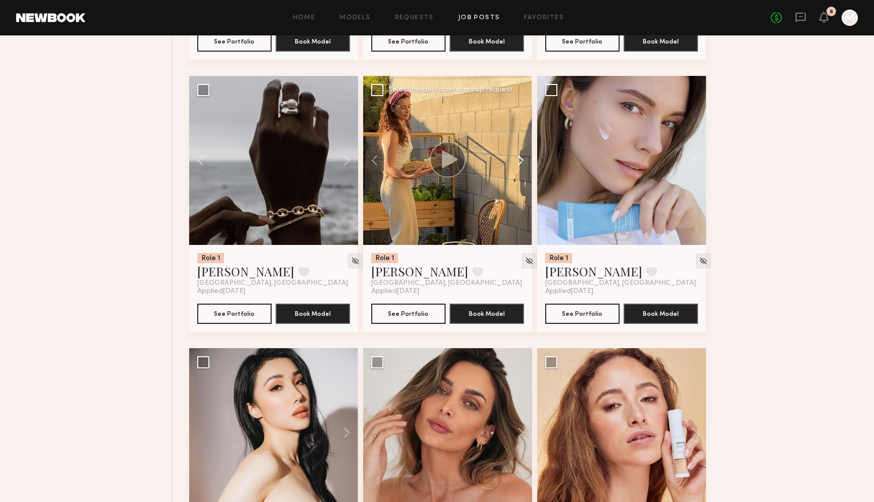
click at [518, 163] on button at bounding box center [516, 160] width 32 height 169
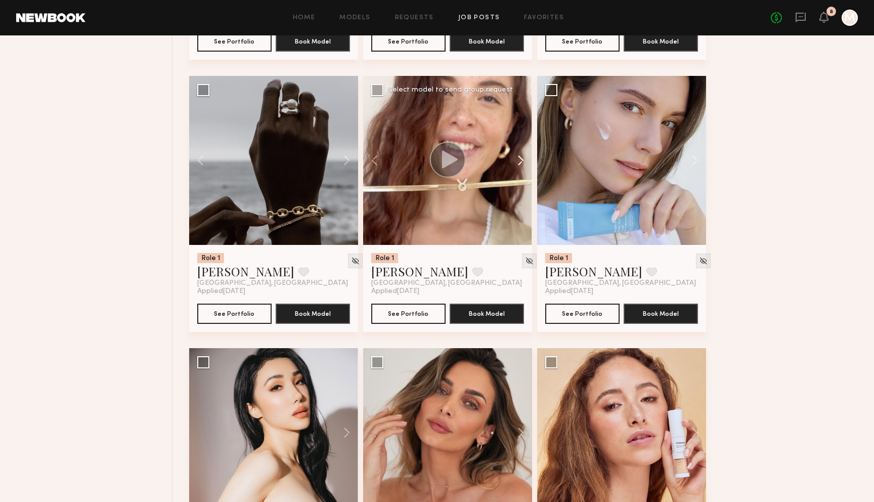
click at [518, 163] on button at bounding box center [516, 160] width 32 height 169
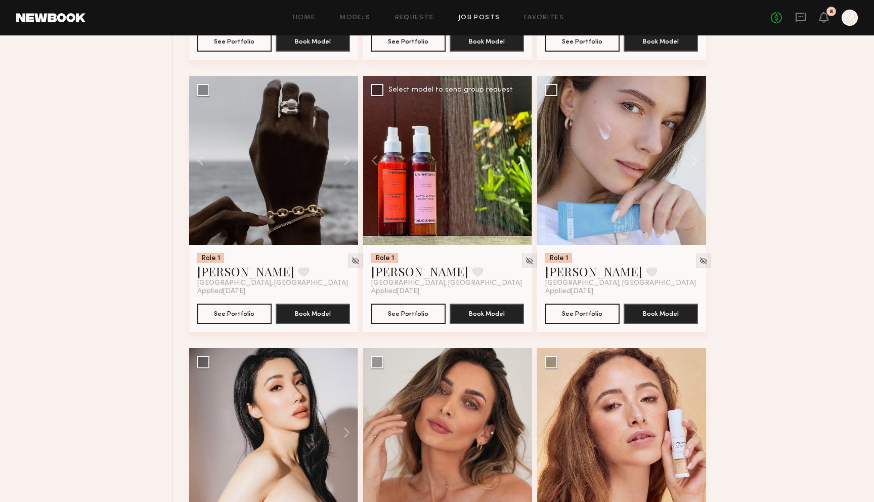
click at [518, 163] on button at bounding box center [516, 160] width 32 height 169
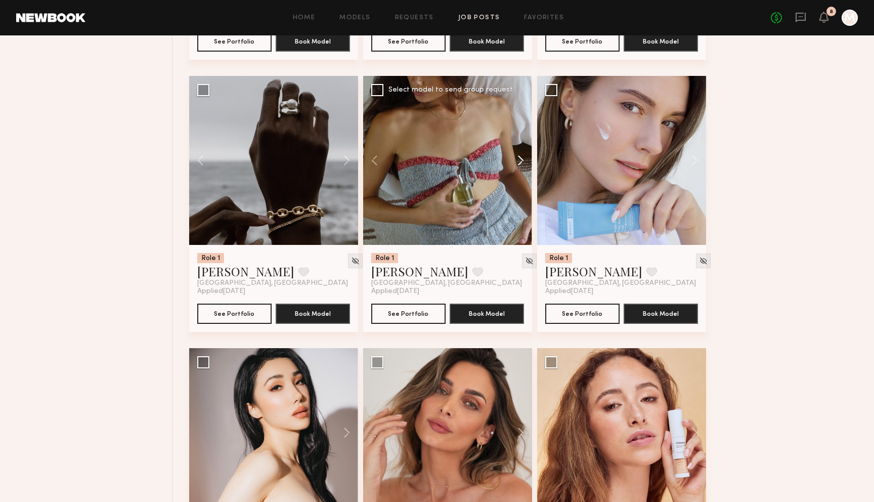
click at [518, 163] on button at bounding box center [516, 160] width 32 height 169
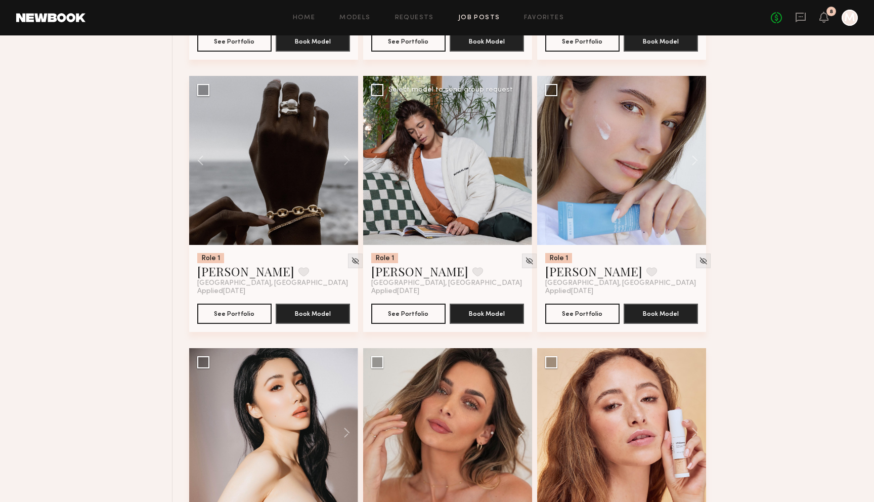
click at [518, 163] on div at bounding box center [447, 160] width 169 height 169
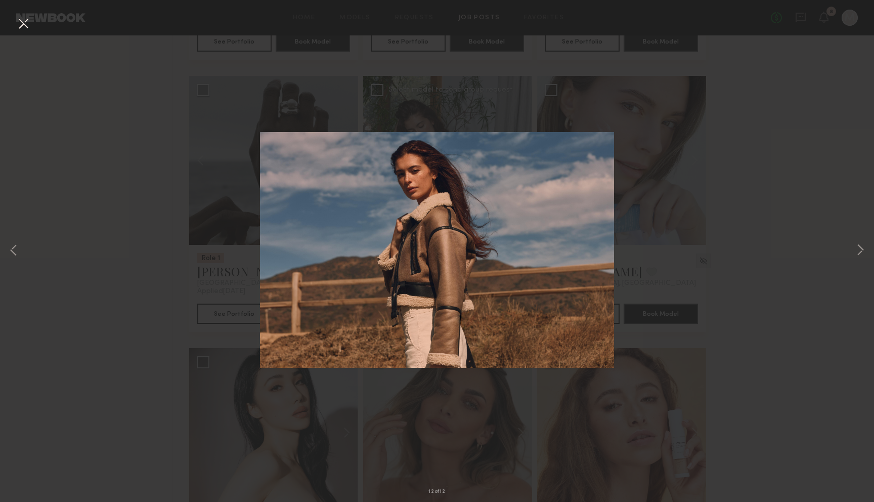
click at [25, 24] on button at bounding box center [23, 24] width 16 height 18
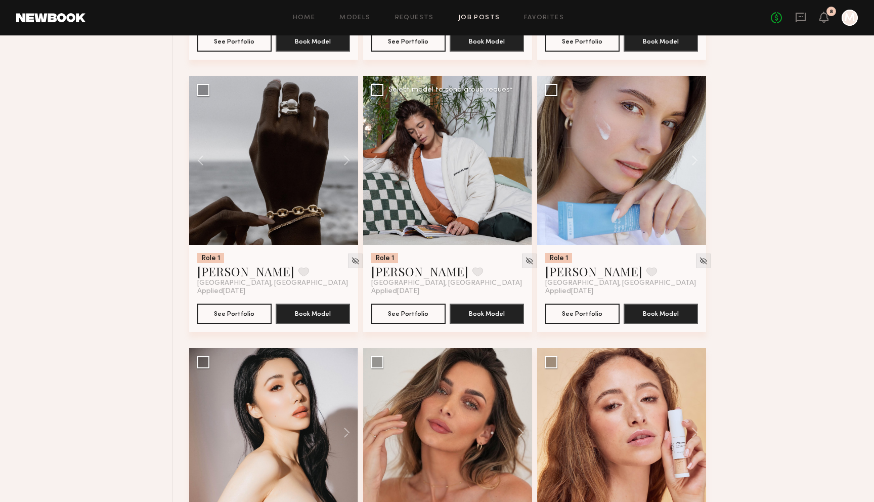
scroll to position [1997, 0]
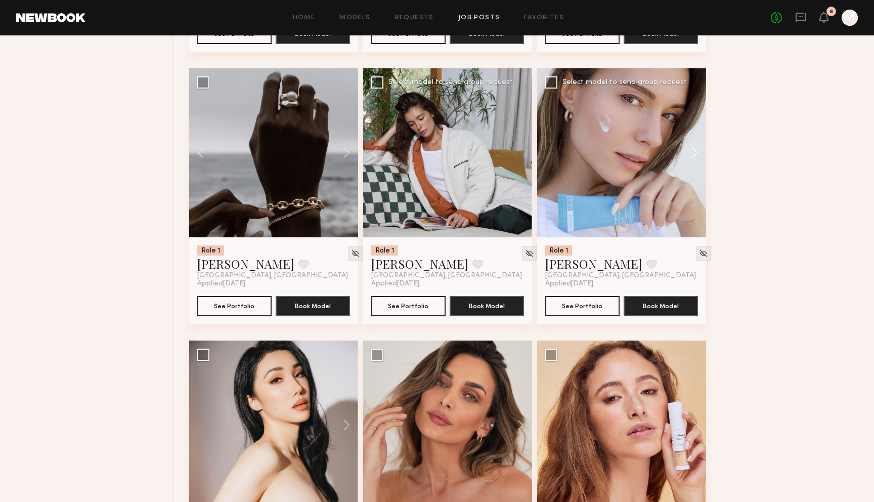
click at [693, 158] on button at bounding box center [689, 152] width 32 height 169
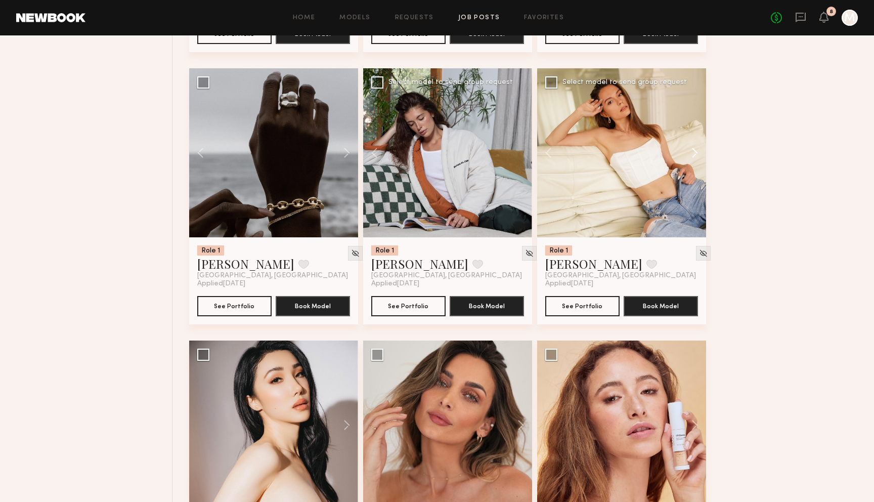
click at [693, 158] on button at bounding box center [689, 152] width 32 height 169
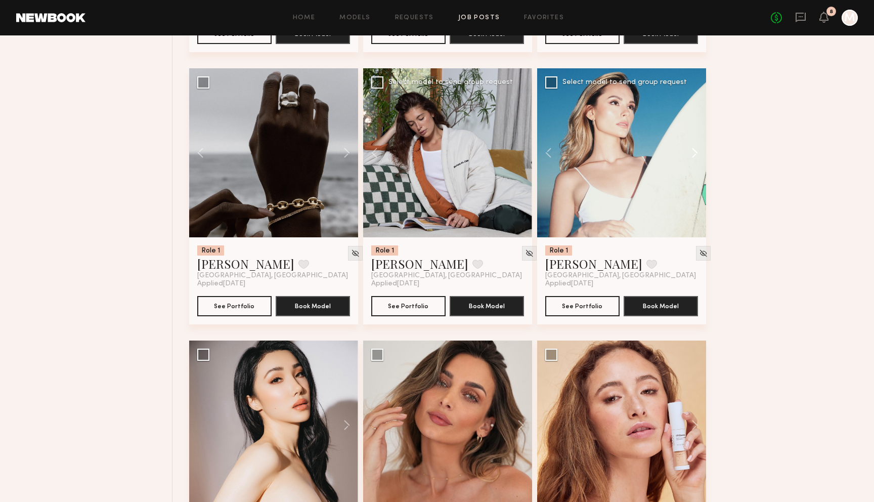
click at [693, 158] on button at bounding box center [689, 152] width 32 height 169
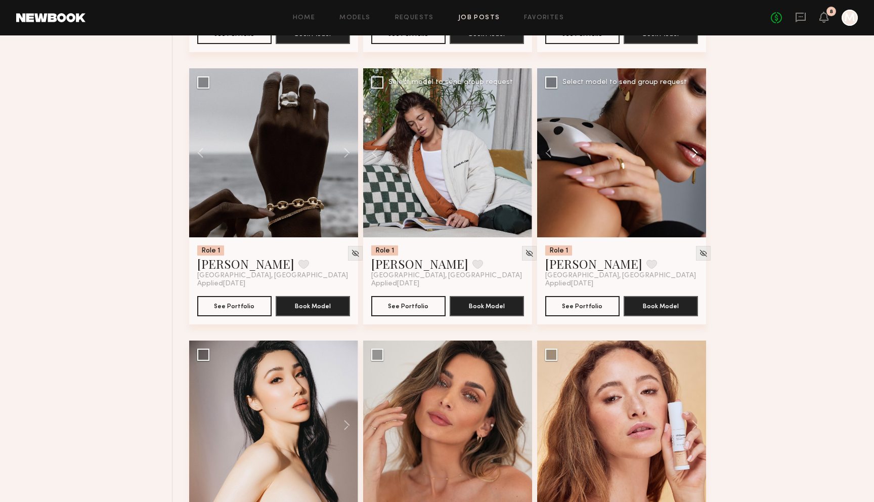
click at [693, 158] on button at bounding box center [689, 152] width 32 height 169
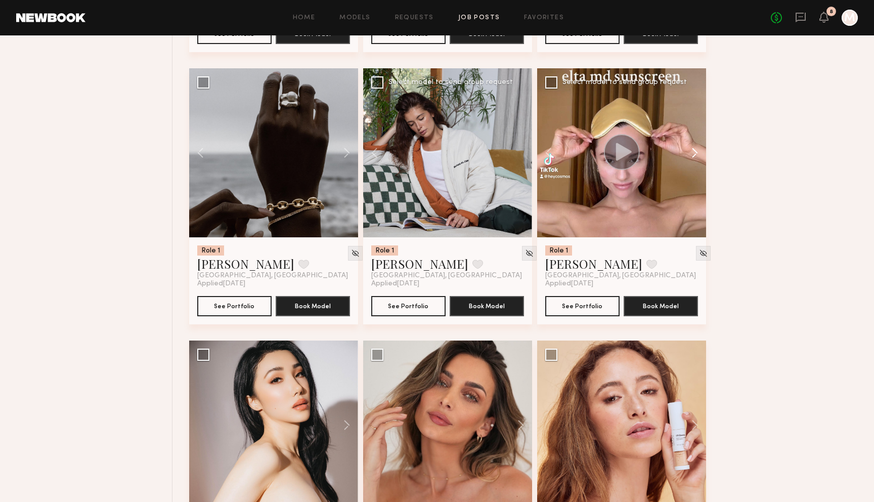
click at [693, 158] on button at bounding box center [689, 152] width 32 height 169
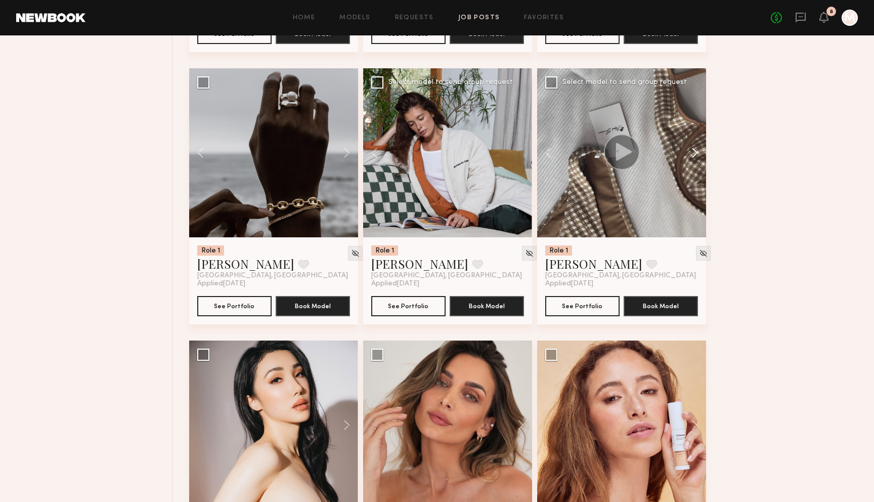
click at [693, 158] on button at bounding box center [689, 152] width 32 height 169
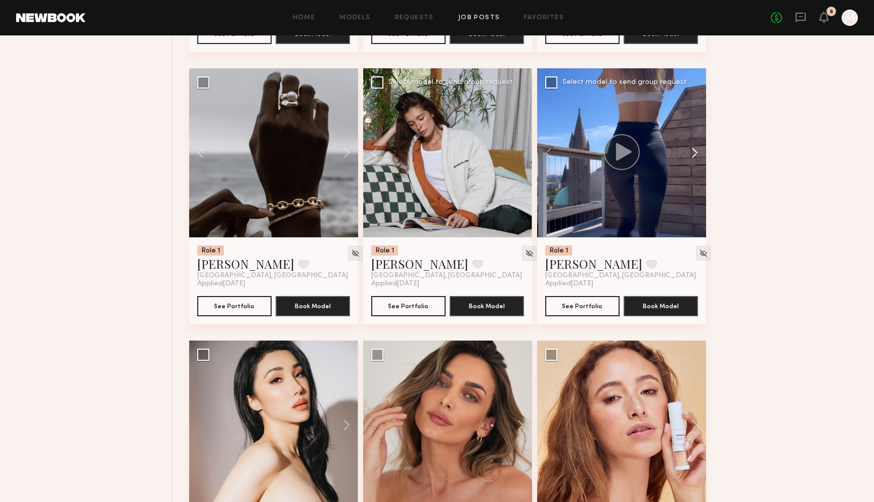
click at [693, 158] on button at bounding box center [689, 152] width 32 height 169
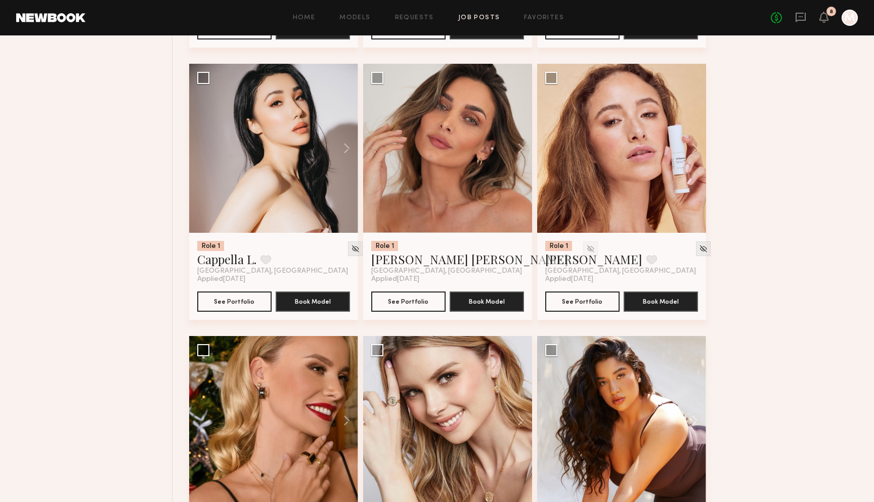
scroll to position [2280, 0]
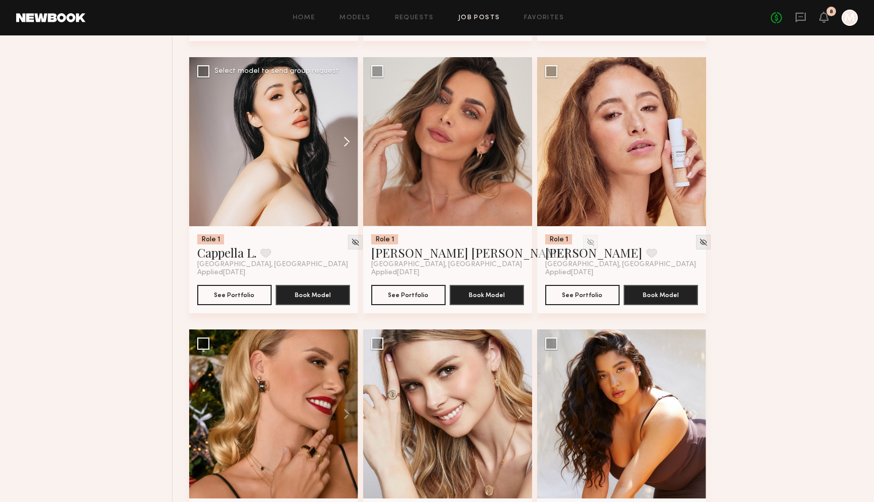
click at [348, 142] on button at bounding box center [342, 141] width 32 height 169
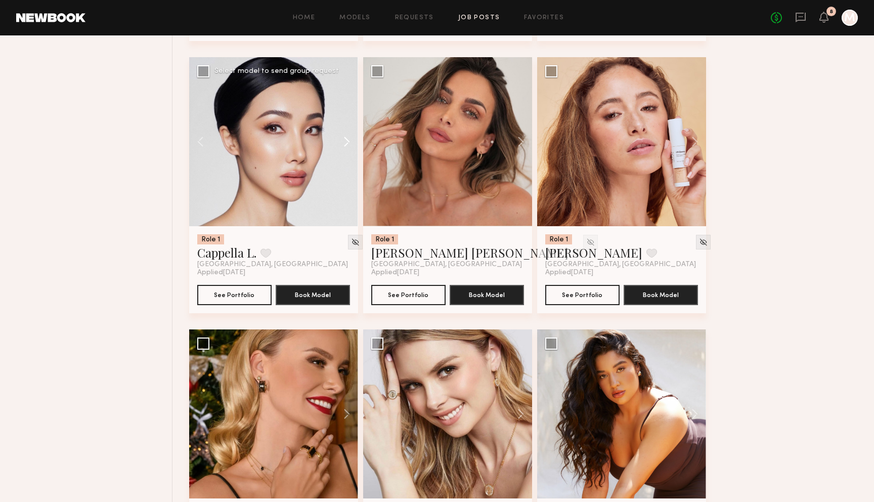
click at [348, 142] on button at bounding box center [342, 141] width 32 height 169
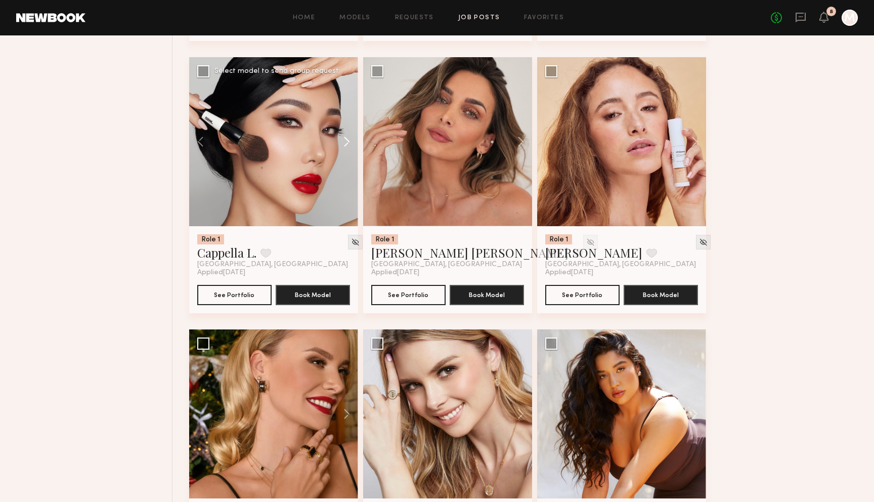
click at [348, 142] on button at bounding box center [342, 141] width 32 height 169
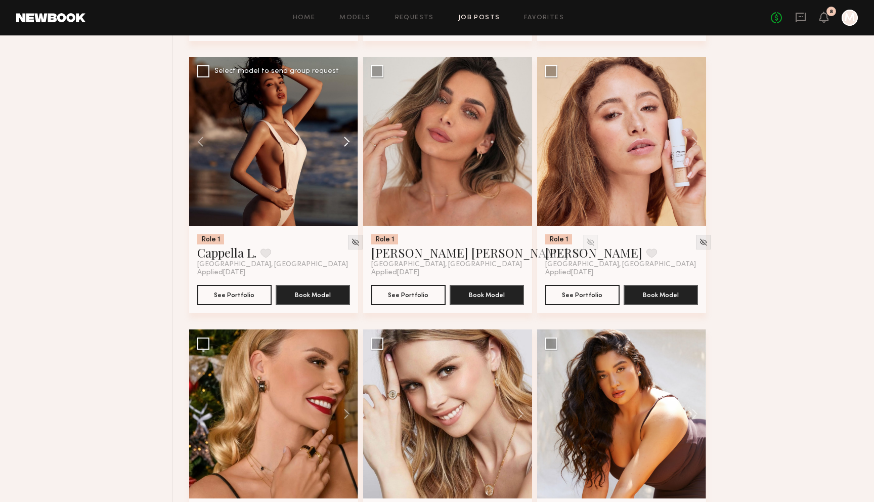
click at [348, 142] on button at bounding box center [342, 141] width 32 height 169
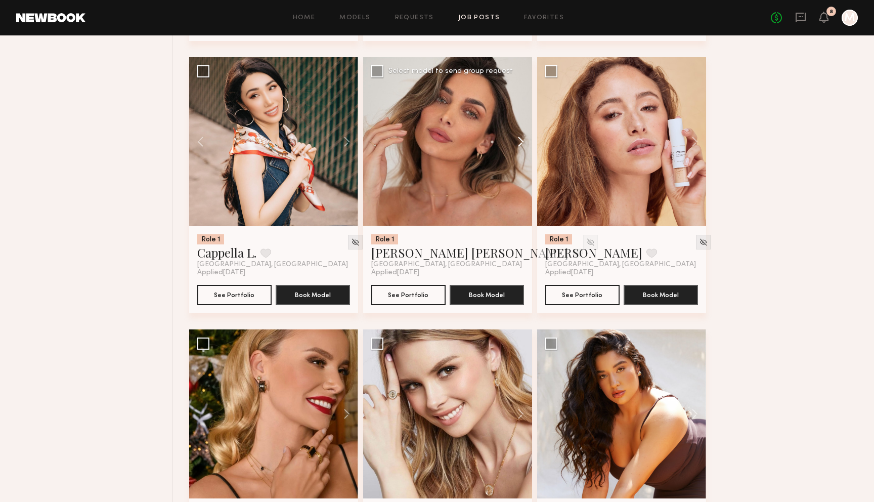
click at [516, 141] on button at bounding box center [516, 141] width 32 height 169
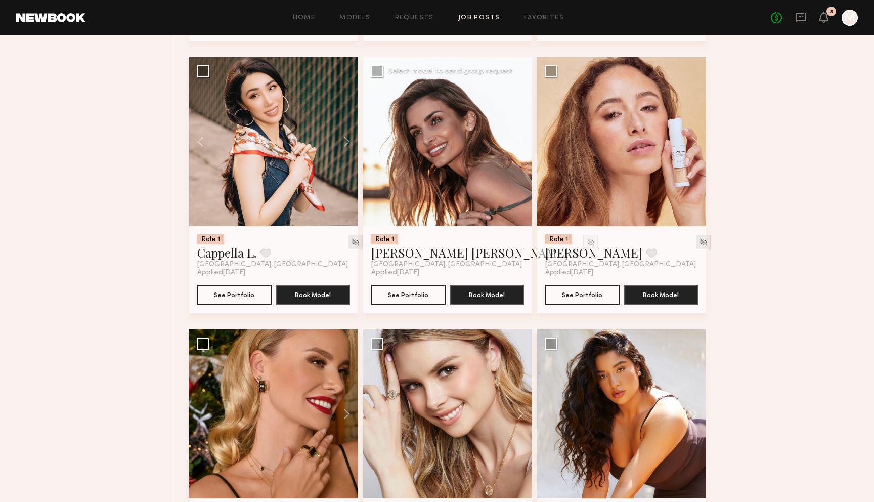
click at [516, 141] on button at bounding box center [516, 141] width 32 height 169
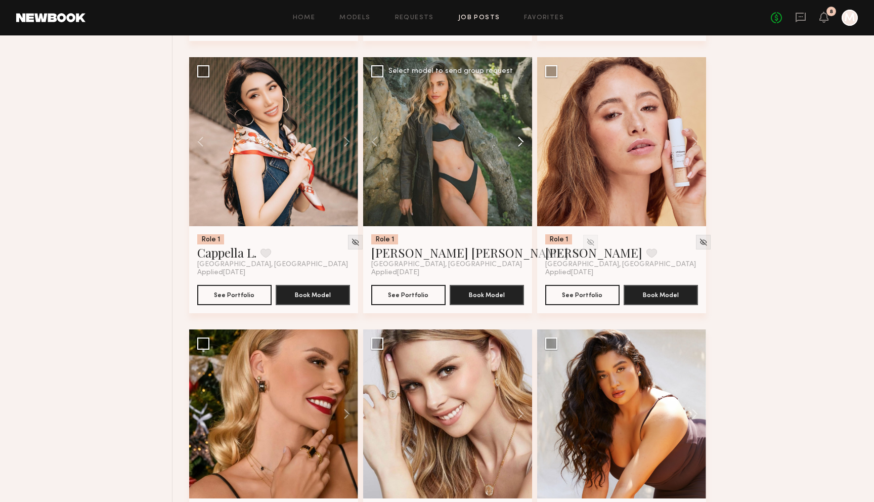
click at [516, 141] on button at bounding box center [516, 141] width 32 height 169
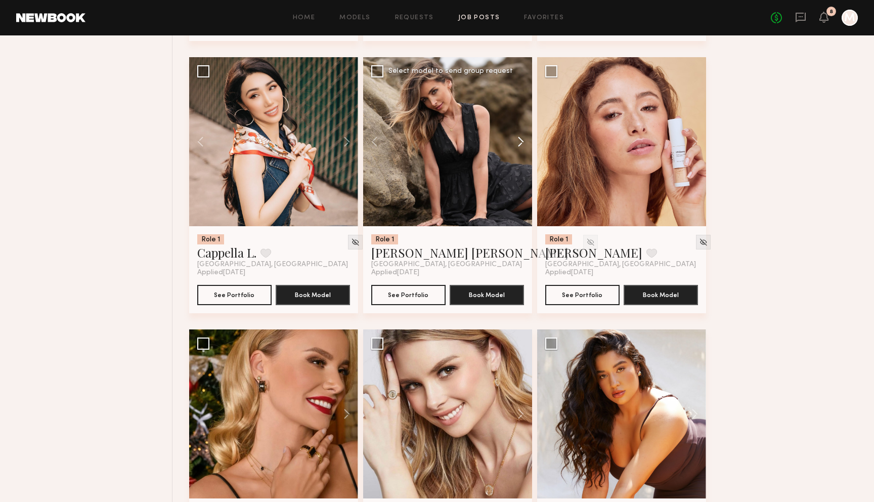
click at [516, 141] on button at bounding box center [516, 141] width 32 height 169
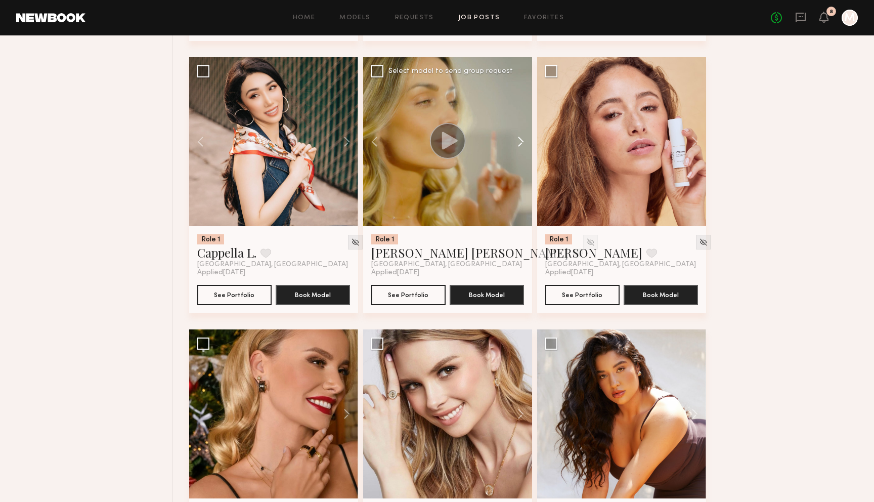
click at [516, 141] on button at bounding box center [516, 141] width 32 height 169
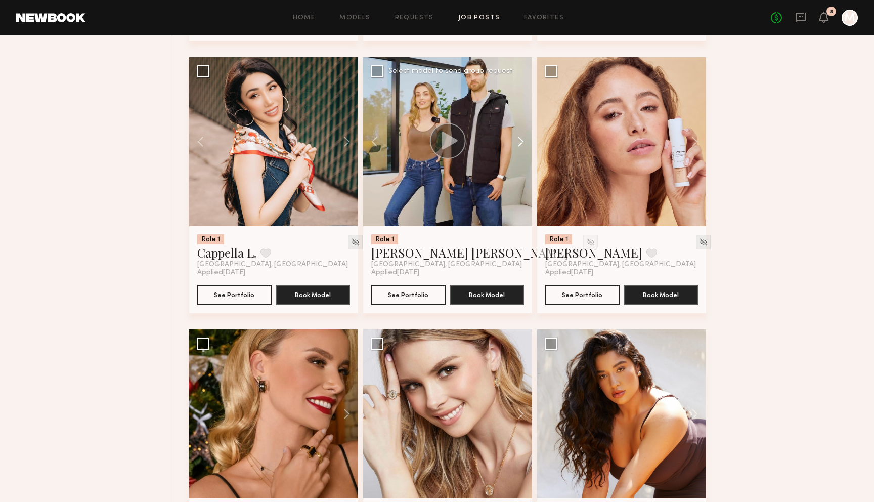
click at [516, 141] on button at bounding box center [516, 141] width 32 height 169
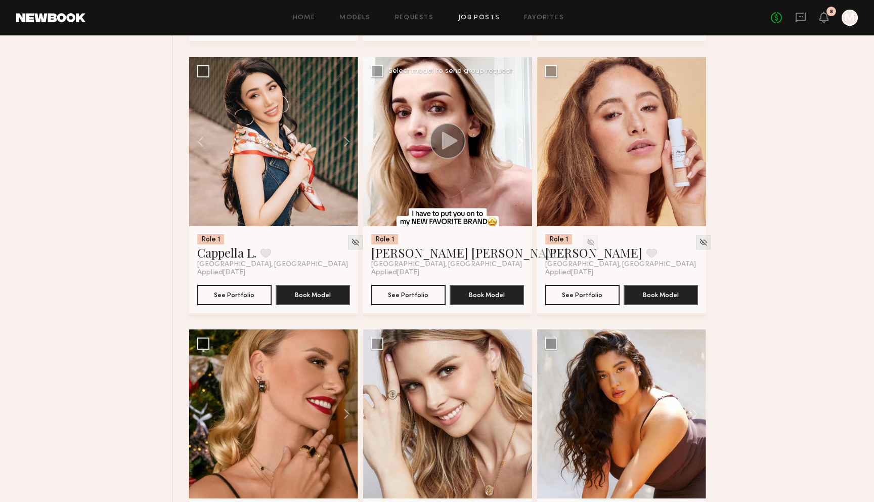
click at [516, 141] on button at bounding box center [516, 141] width 32 height 169
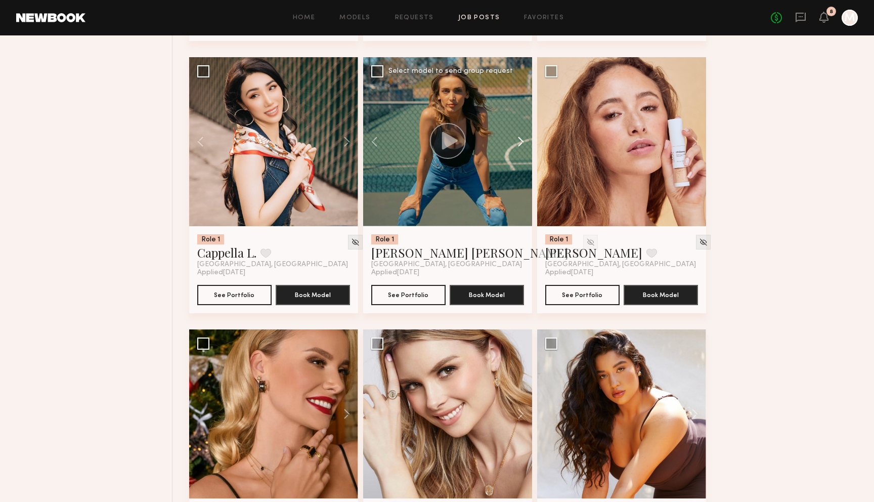
click at [516, 141] on button at bounding box center [516, 141] width 32 height 169
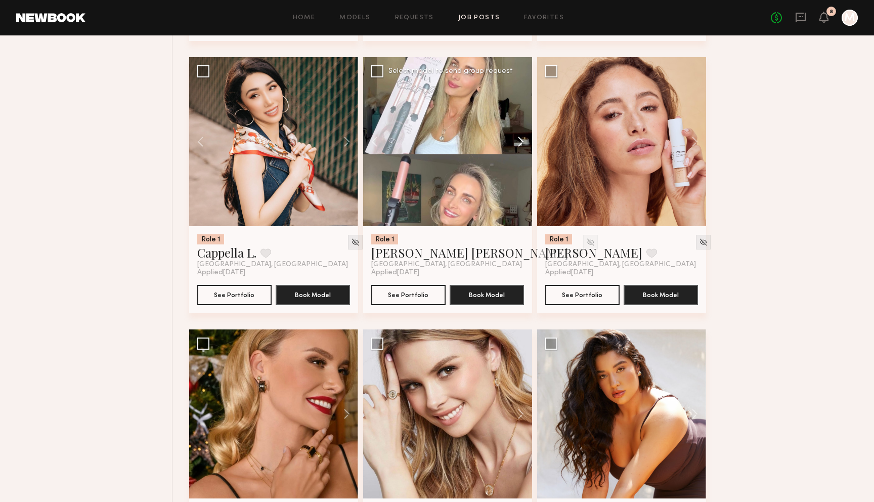
click at [516, 141] on button at bounding box center [516, 141] width 32 height 169
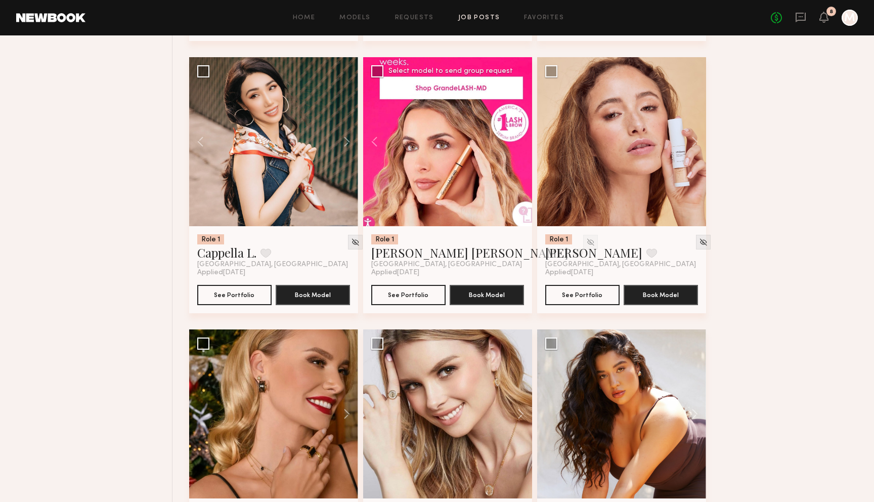
click at [516, 141] on div at bounding box center [447, 141] width 169 height 169
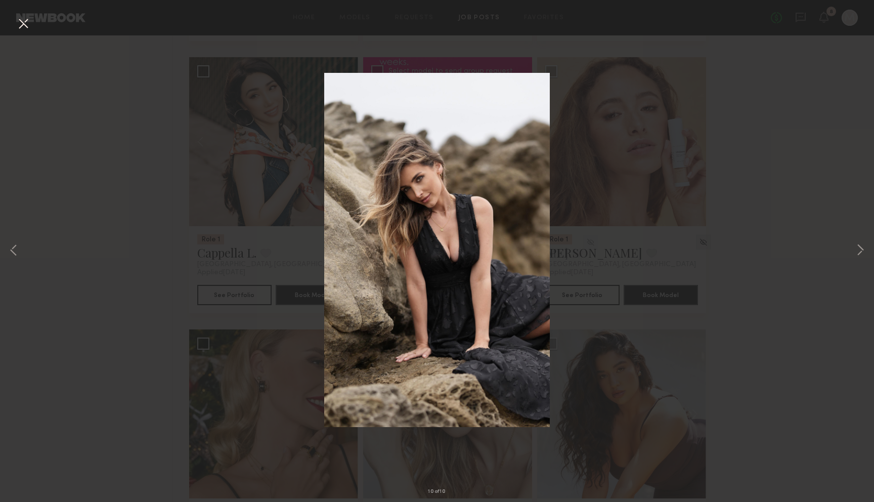
click at [26, 28] on button at bounding box center [23, 24] width 16 height 18
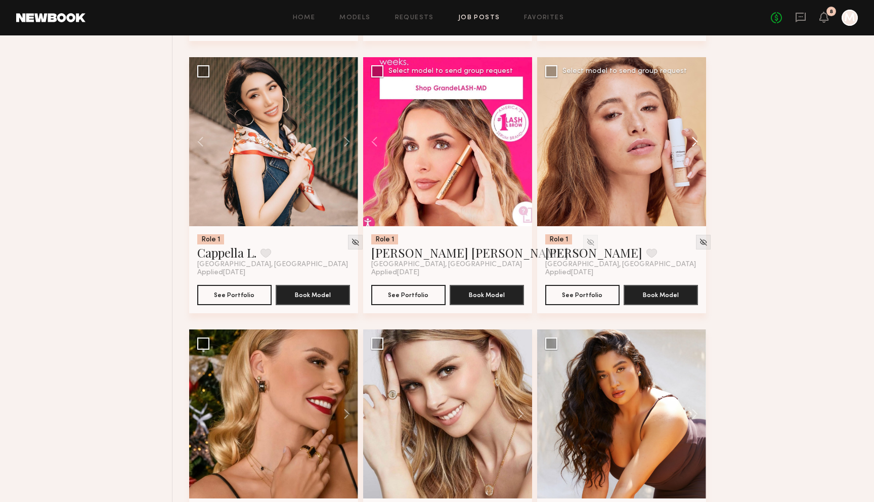
click at [693, 147] on button at bounding box center [689, 141] width 32 height 169
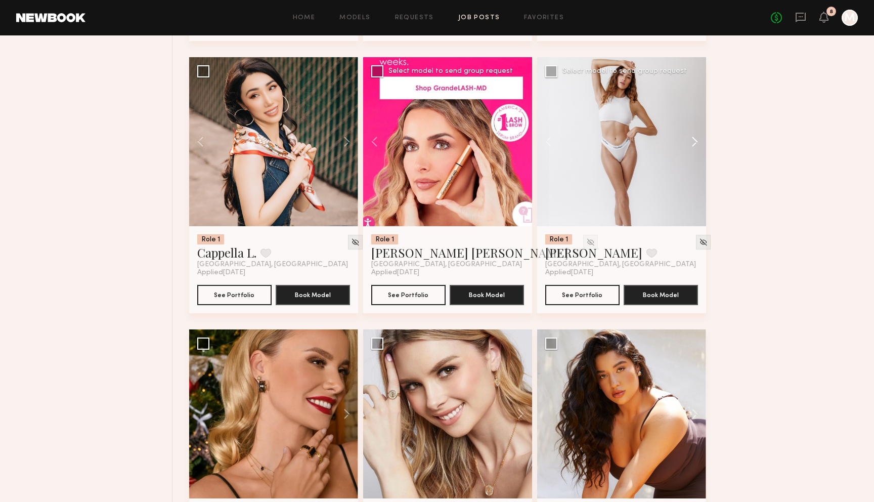
click at [693, 147] on button at bounding box center [689, 141] width 32 height 169
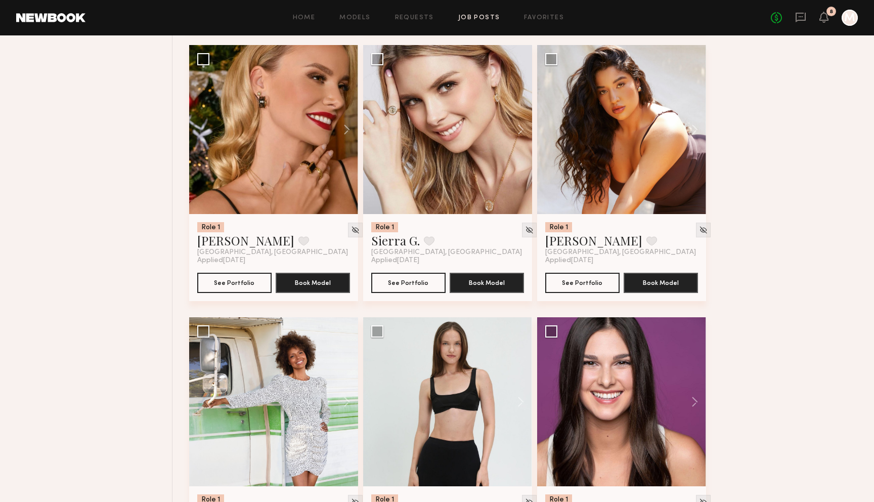
scroll to position [2565, 0]
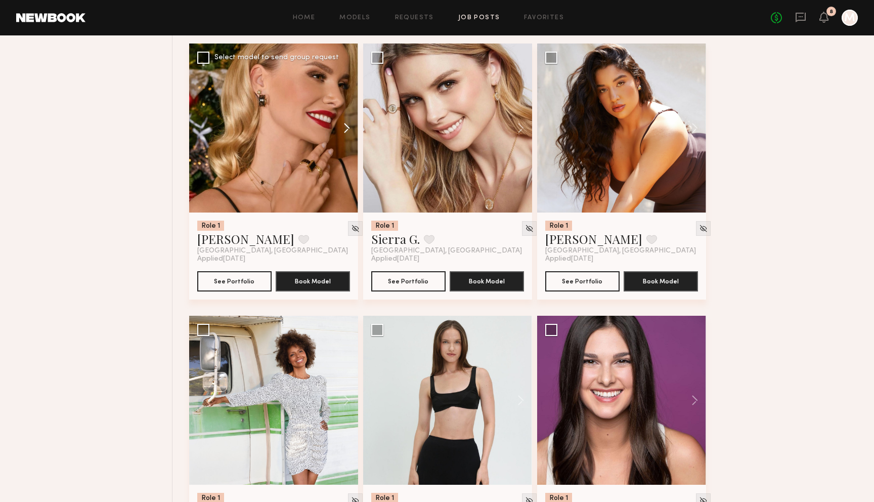
click at [345, 126] on button at bounding box center [342, 127] width 32 height 169
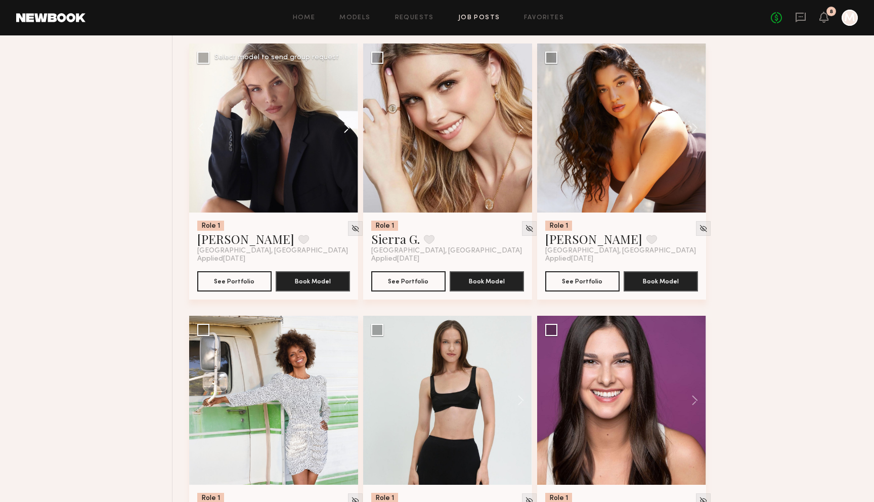
click at [345, 126] on button at bounding box center [342, 127] width 32 height 169
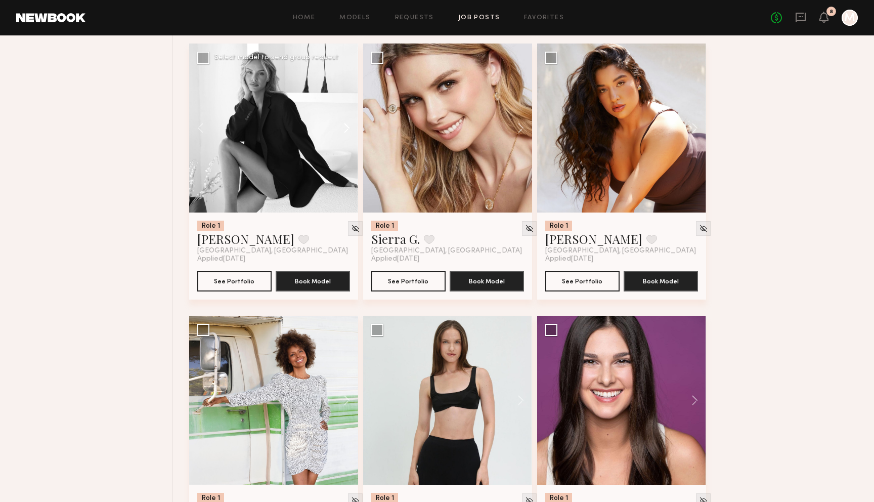
click at [345, 126] on button at bounding box center [342, 127] width 32 height 169
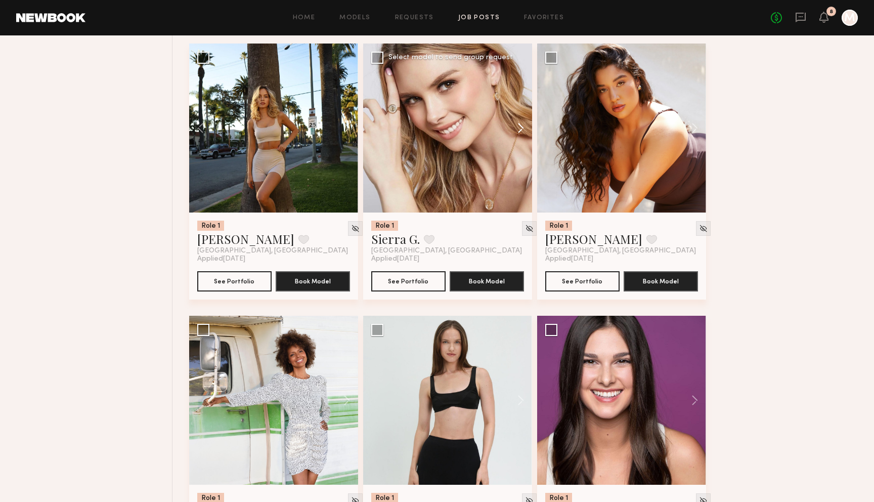
click at [519, 127] on button at bounding box center [516, 127] width 32 height 169
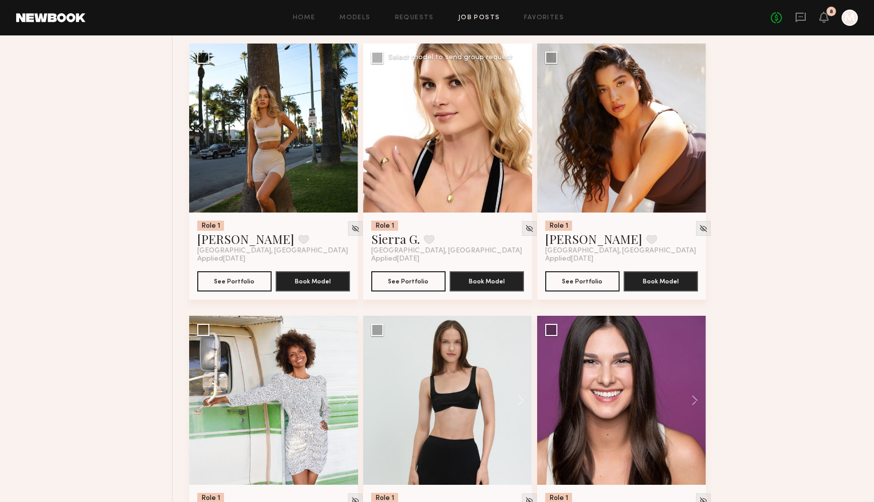
click at [519, 127] on button at bounding box center [516, 127] width 32 height 169
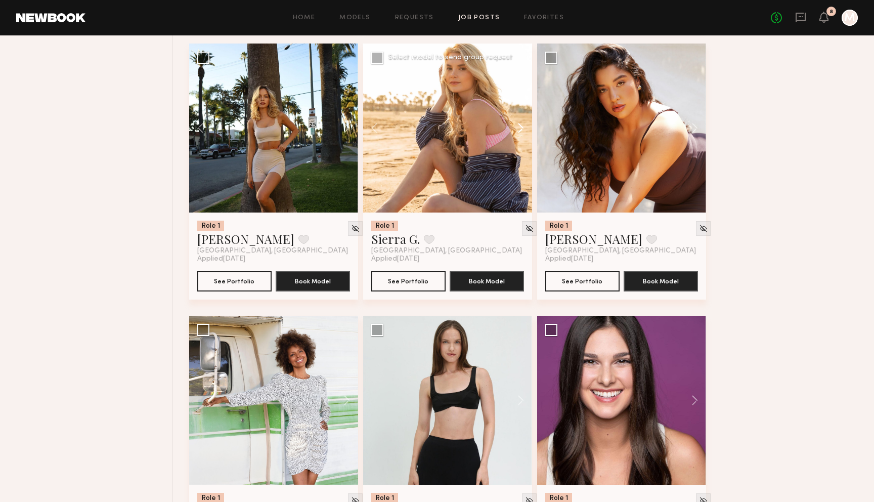
click at [519, 127] on button at bounding box center [516, 127] width 32 height 169
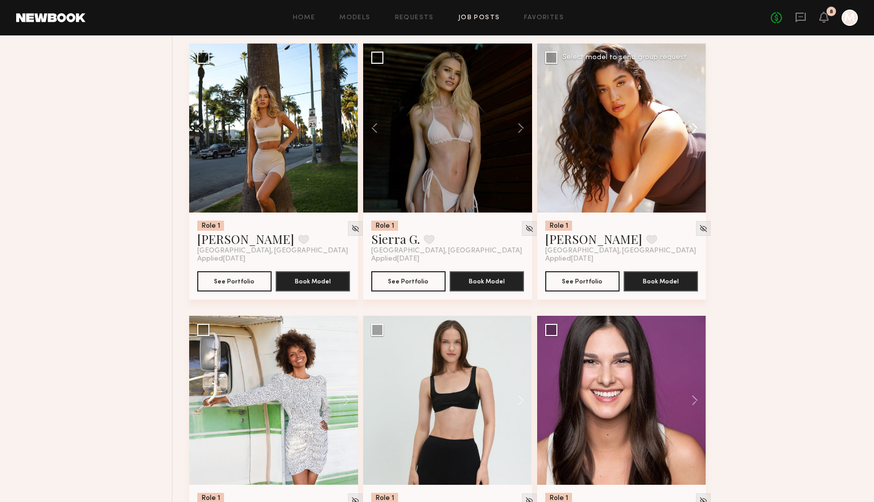
click at [689, 128] on button at bounding box center [689, 127] width 32 height 169
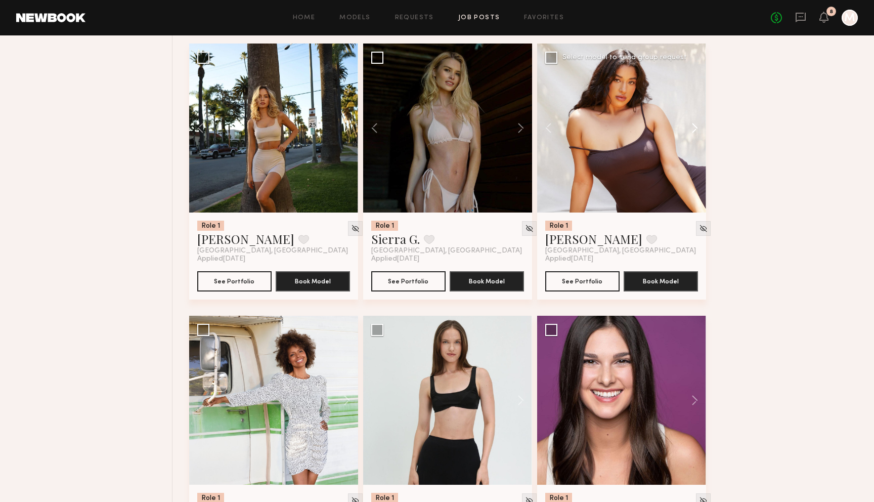
click at [689, 128] on button at bounding box center [689, 127] width 32 height 169
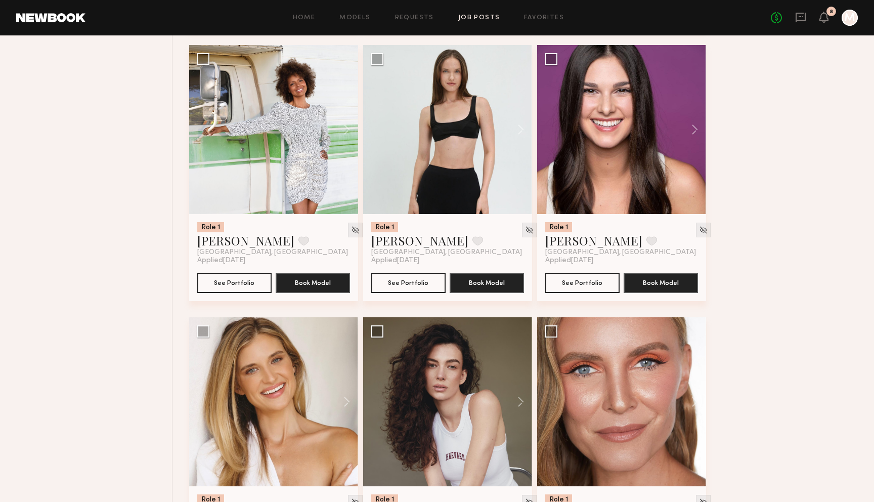
scroll to position [2839, 0]
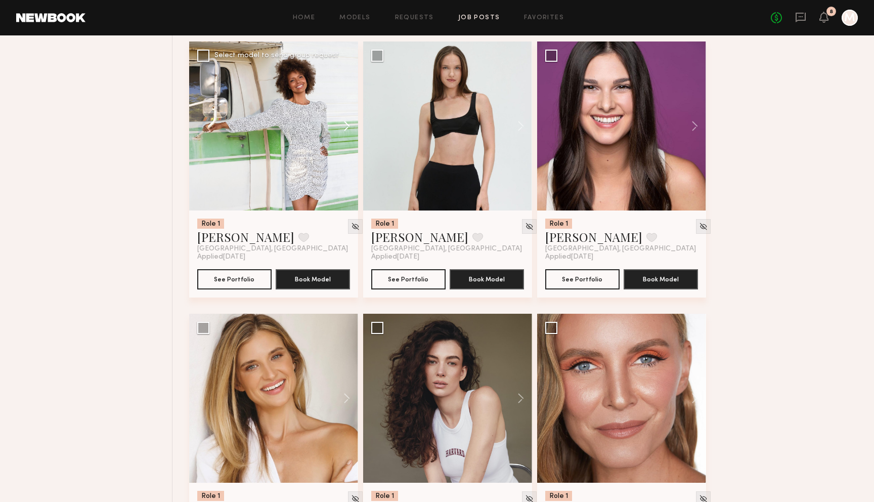
click at [351, 127] on button at bounding box center [342, 125] width 32 height 169
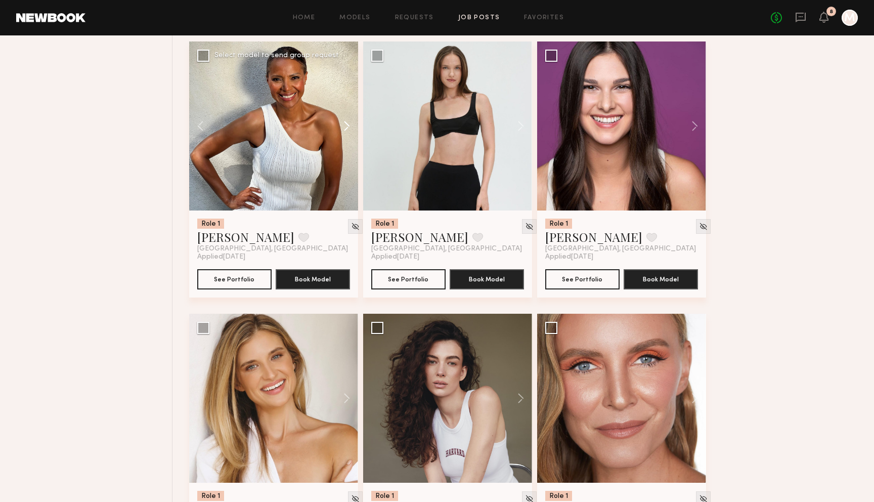
click at [351, 127] on button at bounding box center [342, 125] width 32 height 169
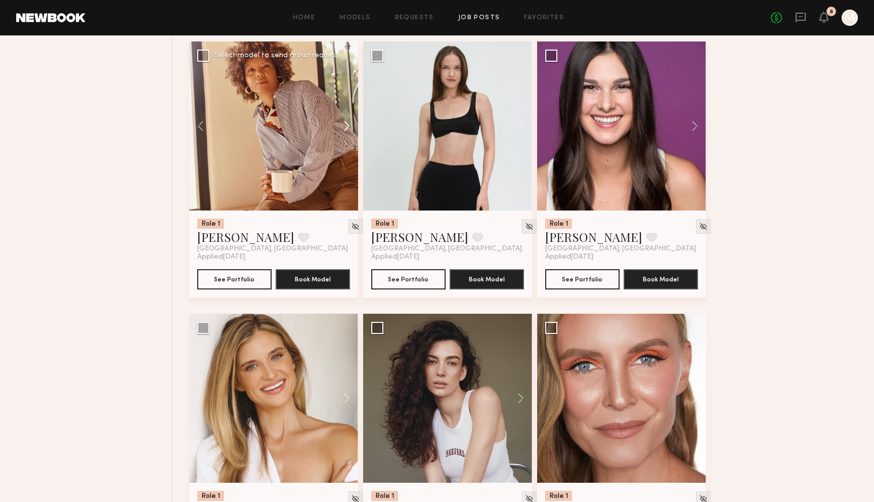
click at [351, 127] on button at bounding box center [342, 125] width 32 height 169
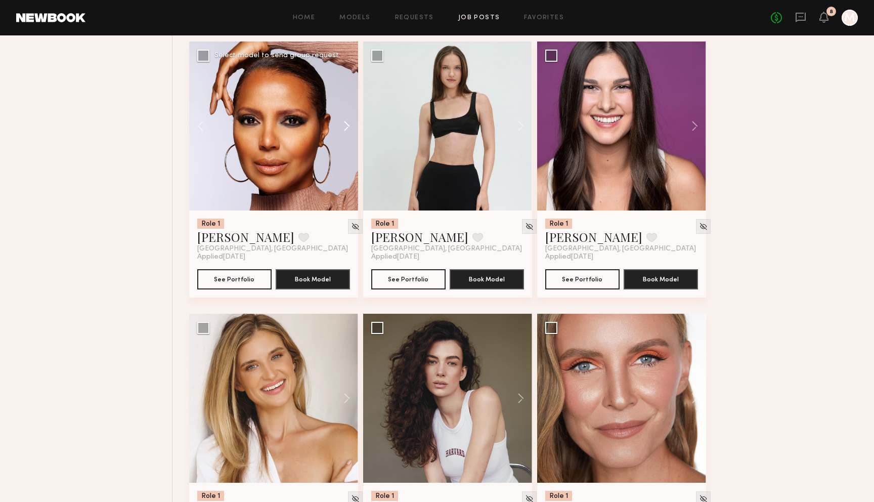
click at [351, 127] on button at bounding box center [342, 125] width 32 height 169
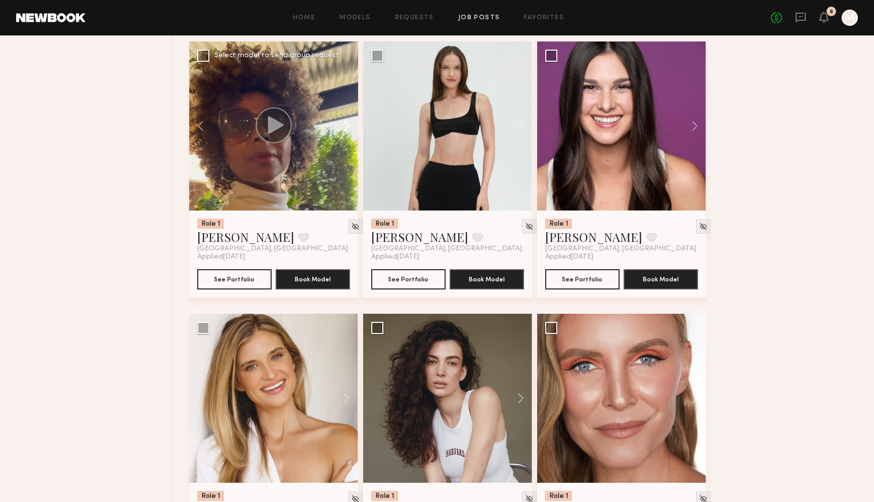
click at [351, 127] on button at bounding box center [342, 125] width 32 height 169
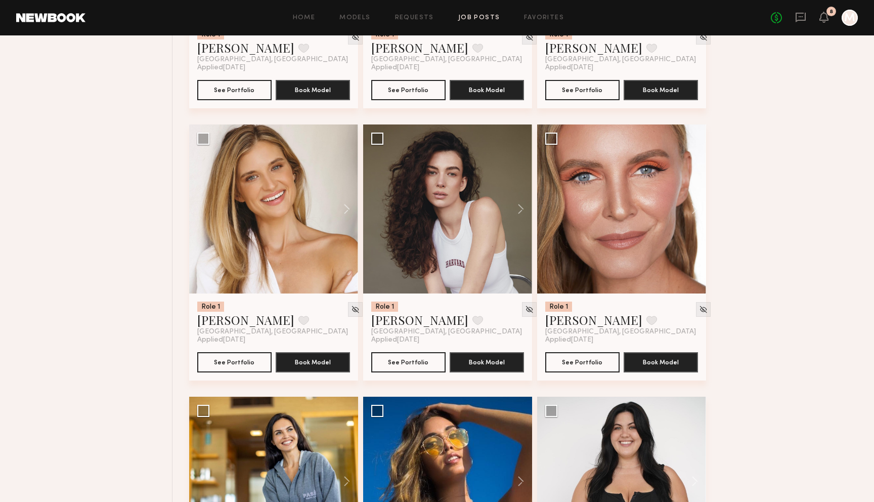
scroll to position [3037, 0]
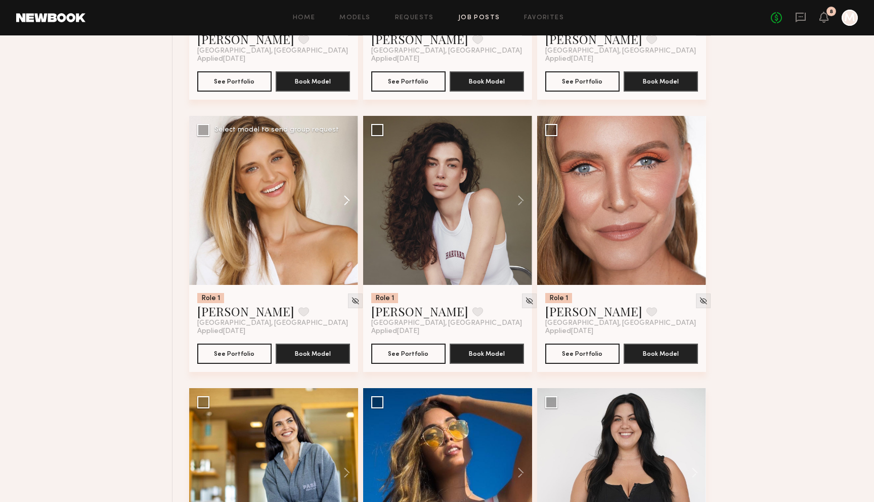
click at [350, 199] on button at bounding box center [342, 200] width 32 height 169
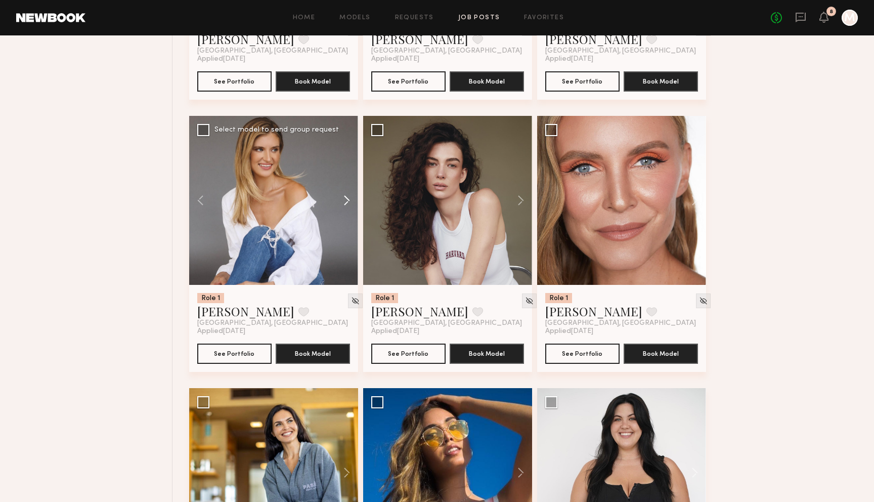
click at [350, 199] on button at bounding box center [342, 200] width 32 height 169
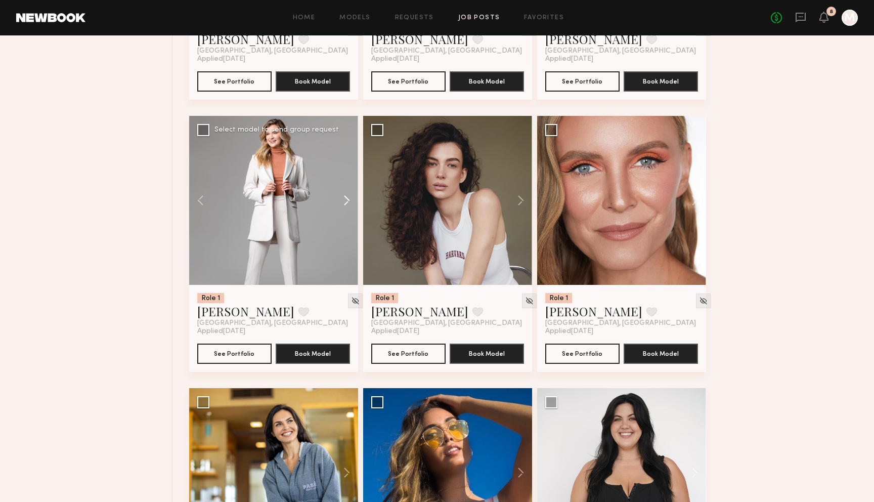
click at [350, 199] on button at bounding box center [342, 200] width 32 height 169
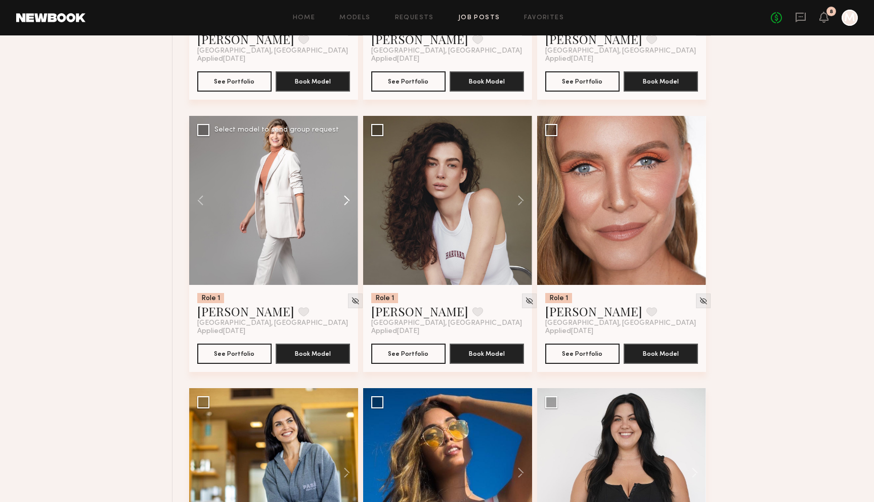
click at [350, 199] on button at bounding box center [342, 200] width 32 height 169
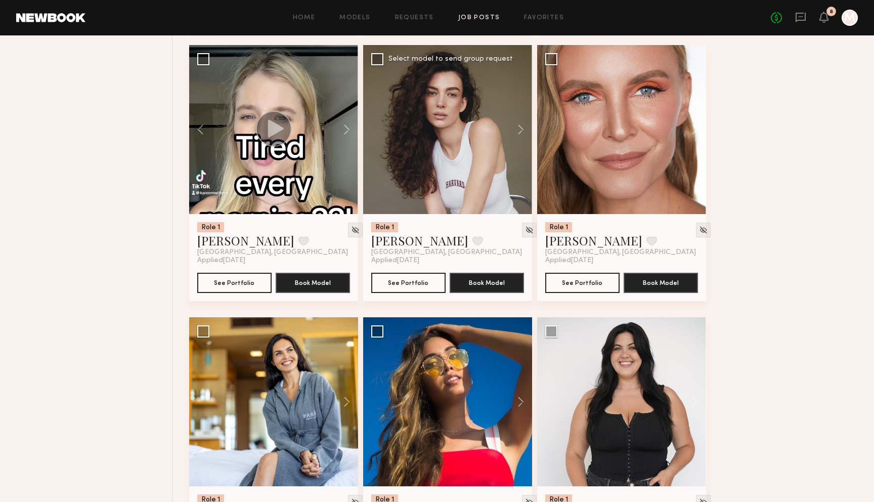
scroll to position [3111, 0]
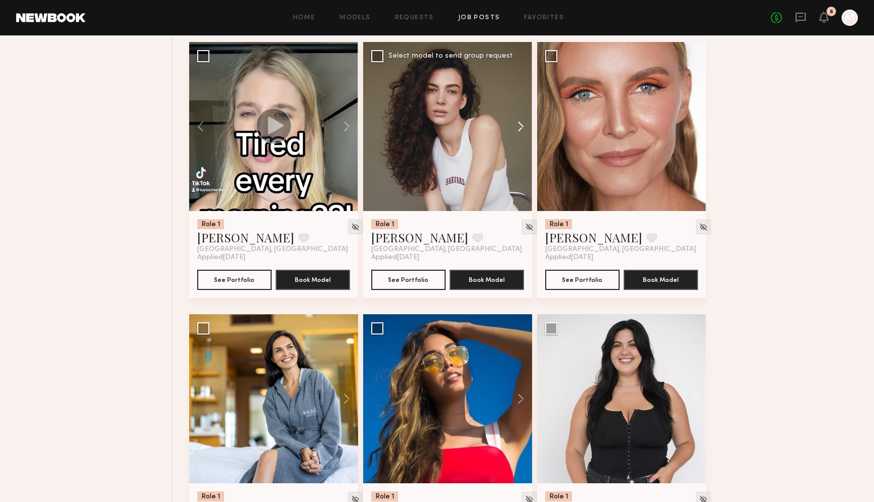
click at [519, 126] on button at bounding box center [516, 126] width 32 height 169
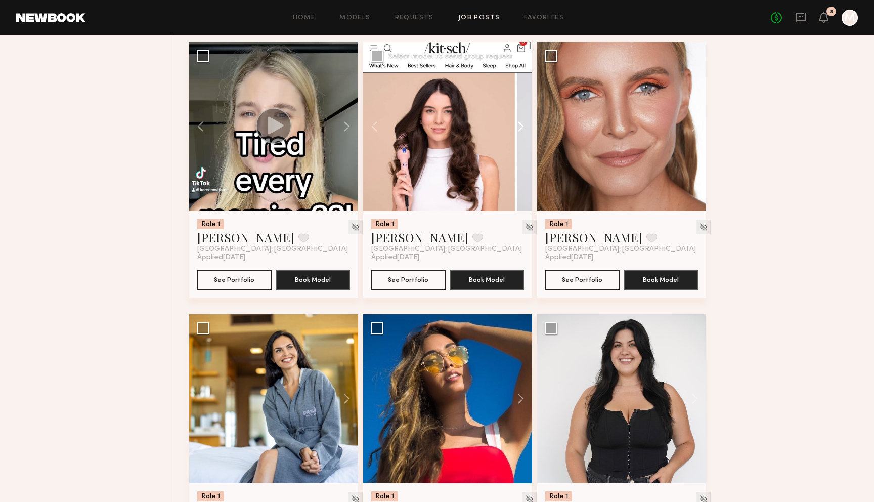
click at [519, 126] on button at bounding box center [516, 126] width 32 height 169
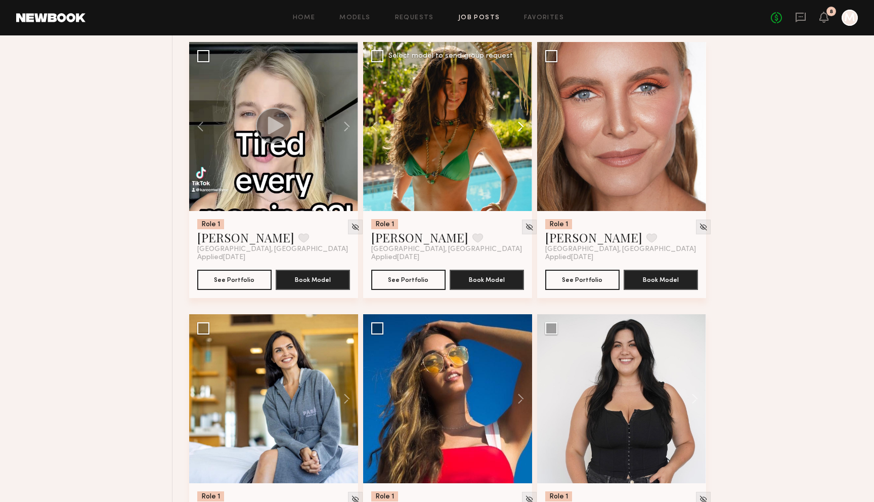
click at [519, 126] on button at bounding box center [516, 126] width 32 height 169
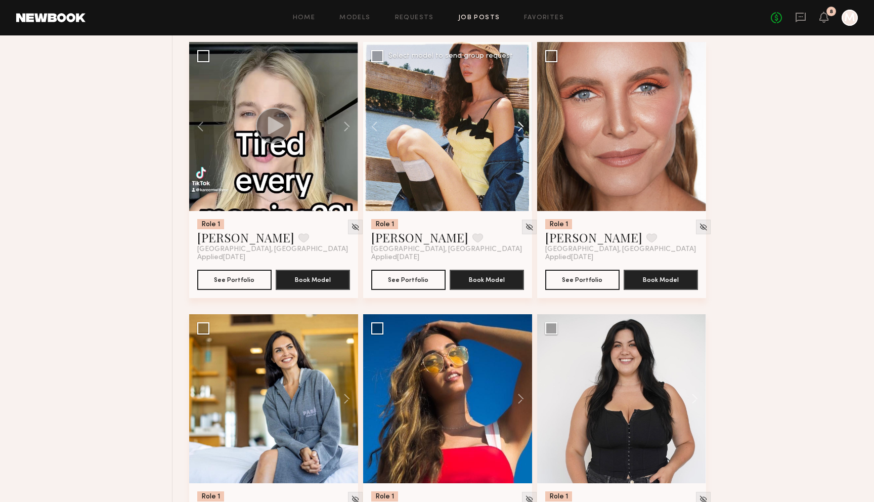
click at [519, 126] on button at bounding box center [516, 126] width 32 height 169
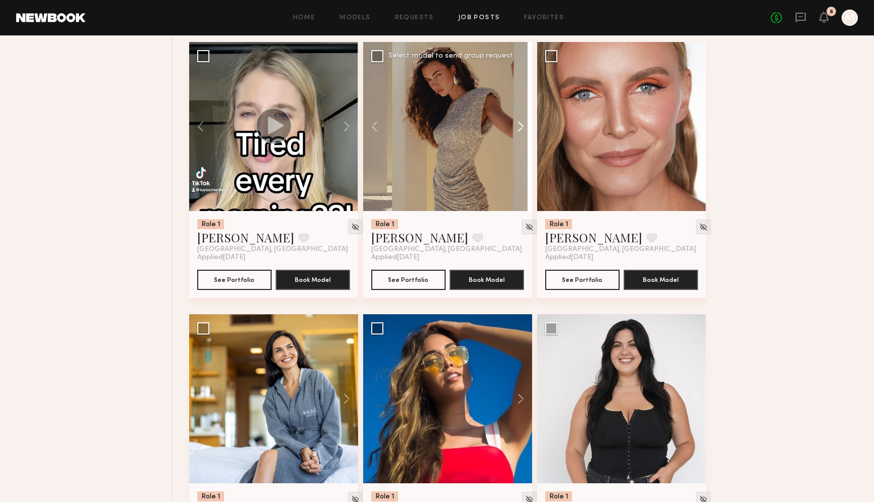
click at [519, 126] on button at bounding box center [516, 126] width 32 height 169
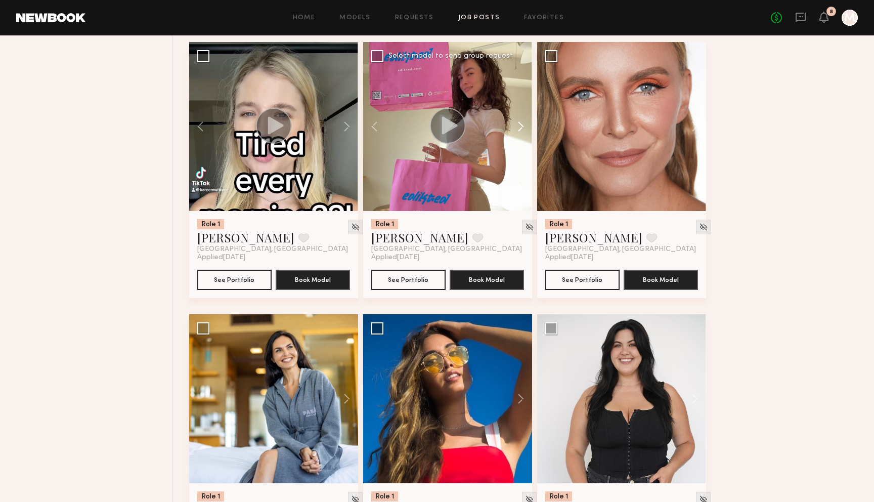
click at [519, 126] on button at bounding box center [516, 126] width 32 height 169
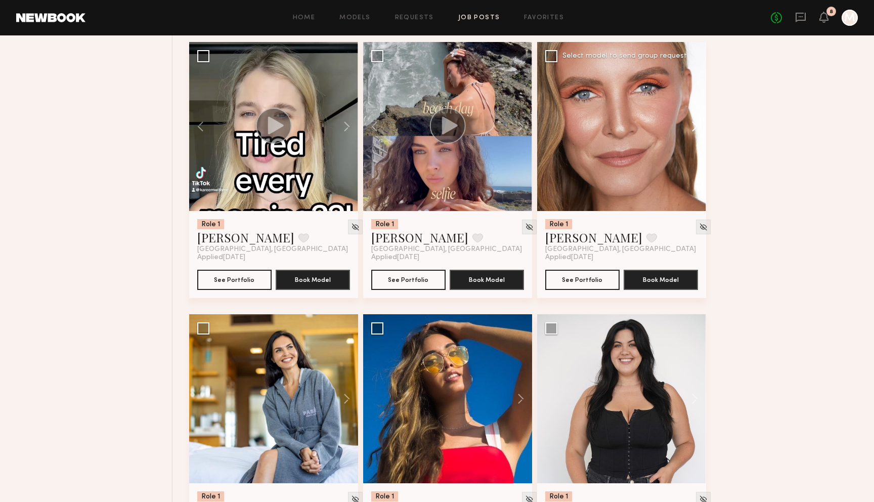
click at [693, 125] on button at bounding box center [689, 126] width 32 height 169
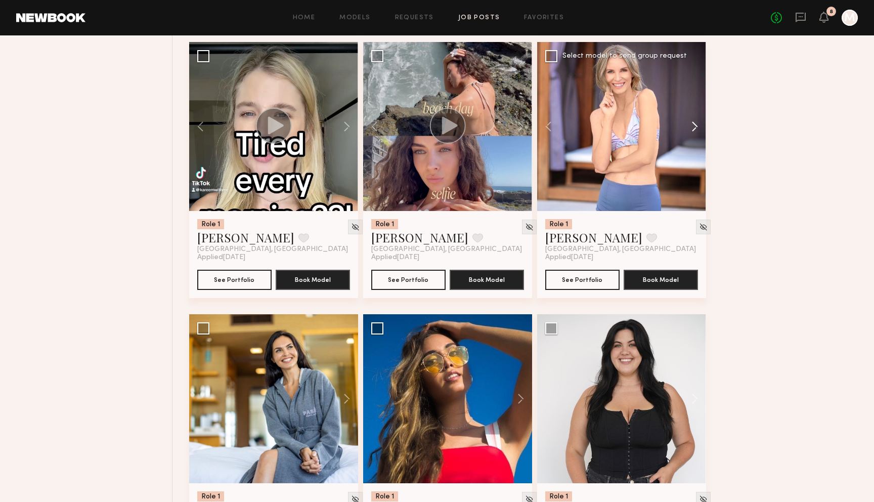
click at [693, 125] on button at bounding box center [689, 126] width 32 height 169
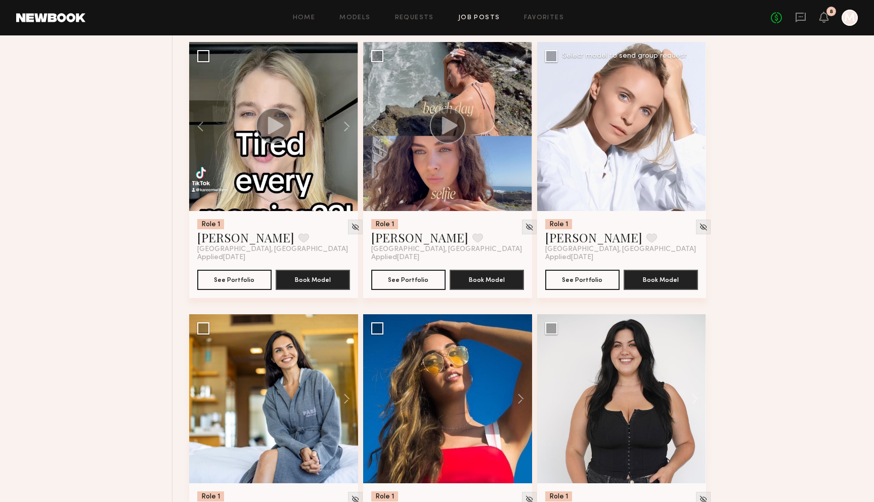
click at [693, 125] on button at bounding box center [689, 126] width 32 height 169
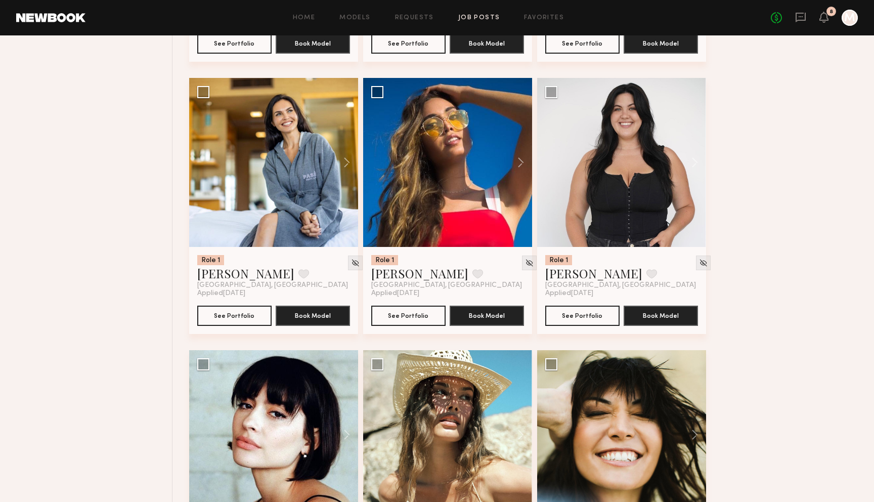
scroll to position [3354, 0]
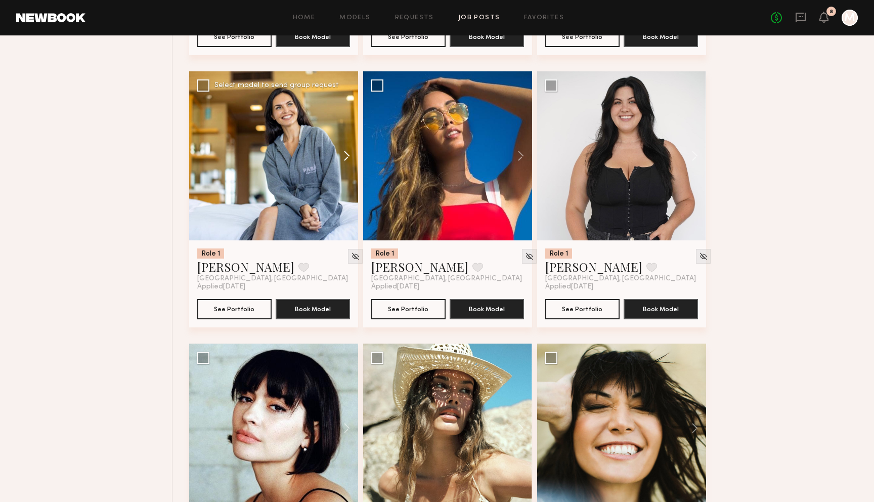
click at [344, 158] on button at bounding box center [342, 155] width 32 height 169
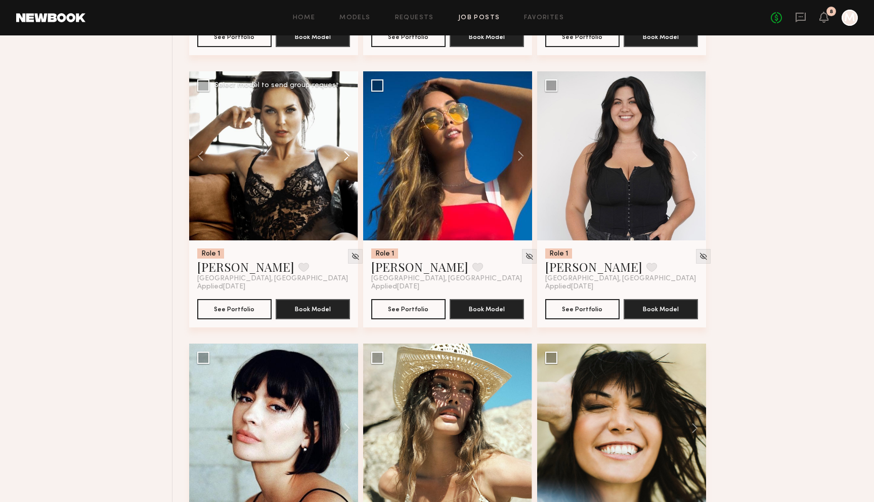
click at [344, 158] on button at bounding box center [342, 155] width 32 height 169
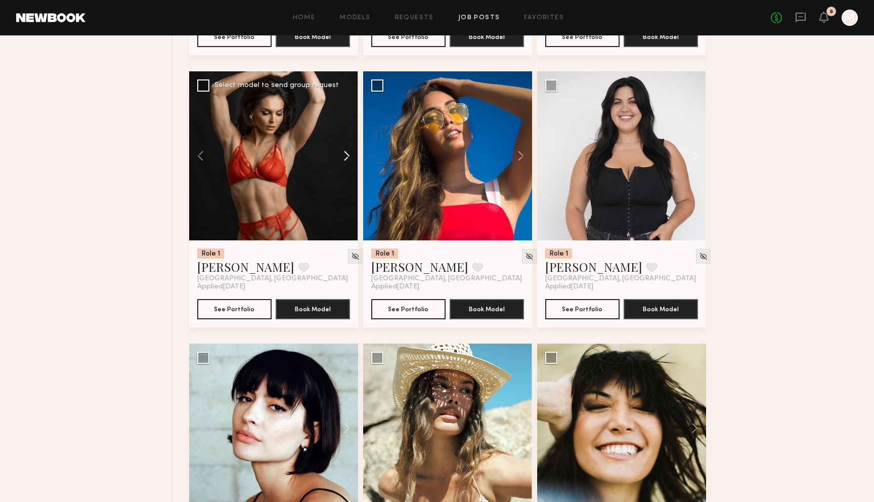
click at [344, 158] on button at bounding box center [342, 155] width 32 height 169
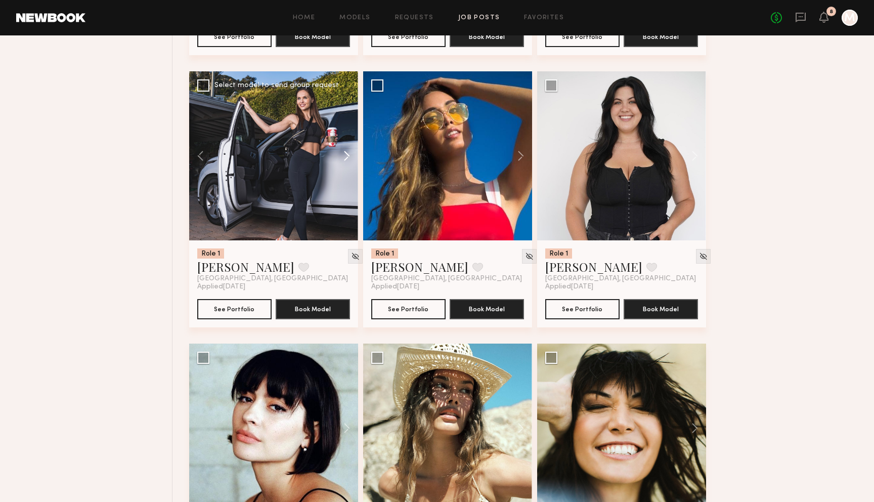
click at [344, 158] on button at bounding box center [342, 155] width 32 height 169
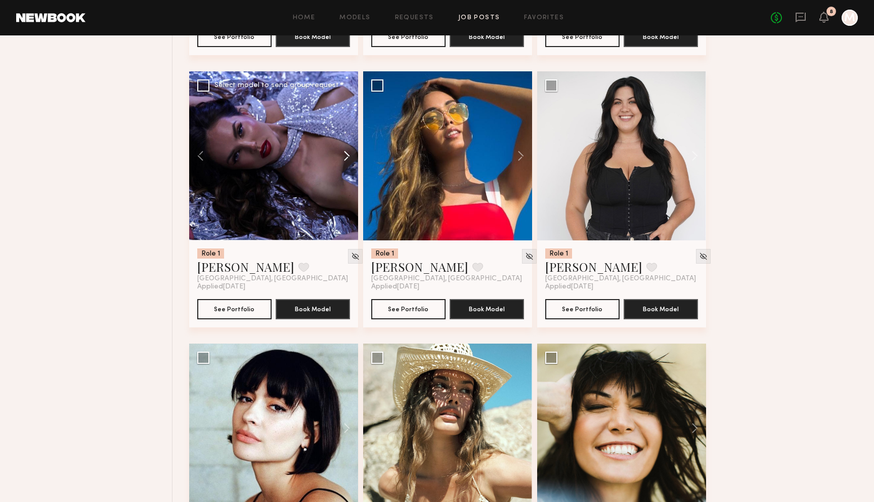
click at [344, 158] on button at bounding box center [342, 155] width 32 height 169
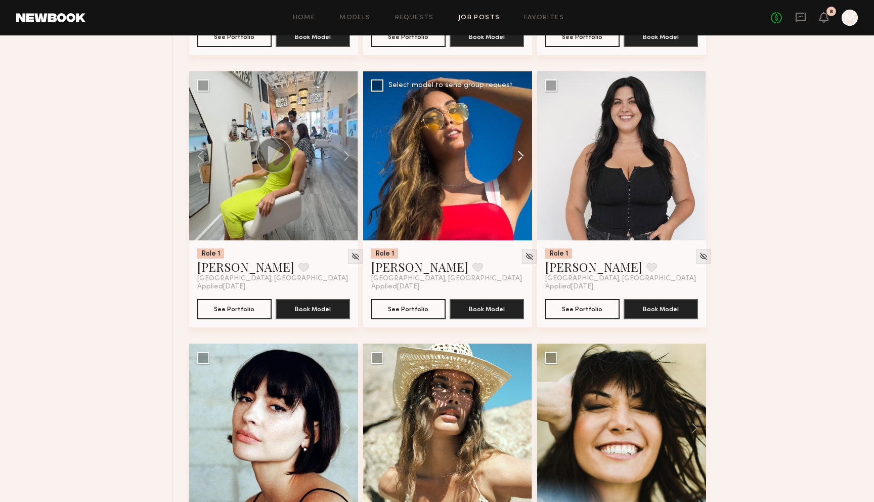
click at [521, 156] on button at bounding box center [516, 155] width 32 height 169
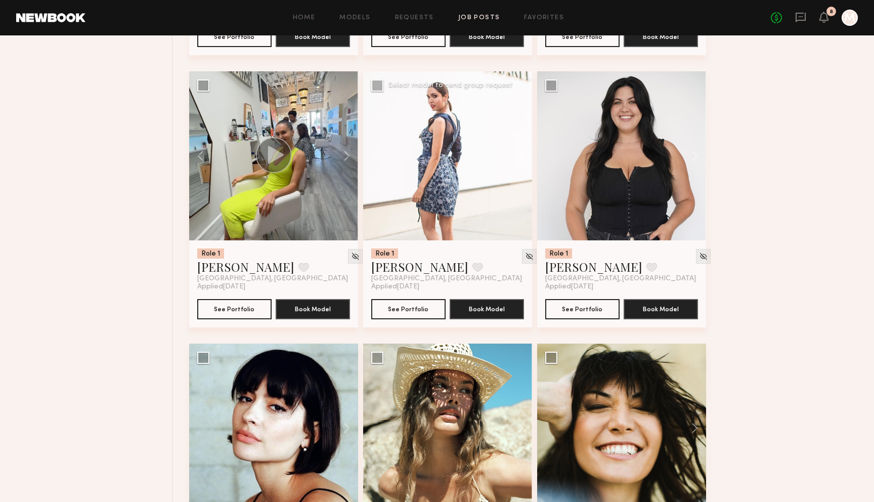
click at [521, 156] on button at bounding box center [516, 155] width 32 height 169
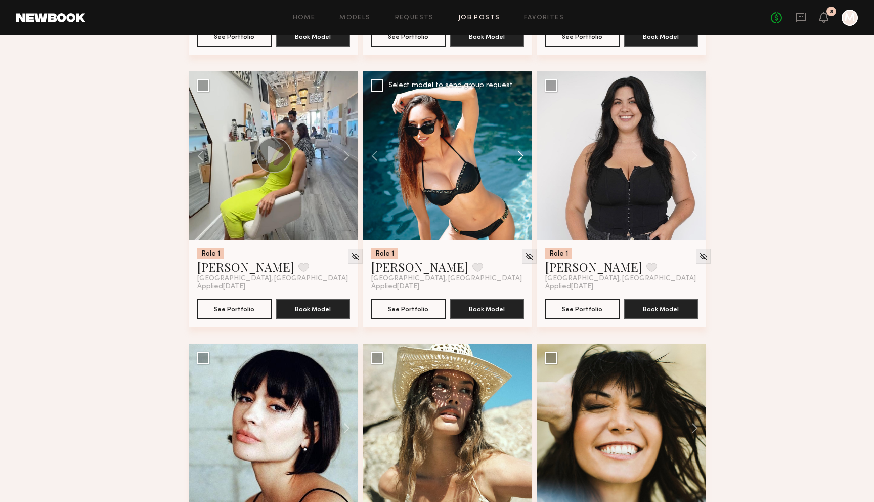
click at [521, 156] on button at bounding box center [516, 155] width 32 height 169
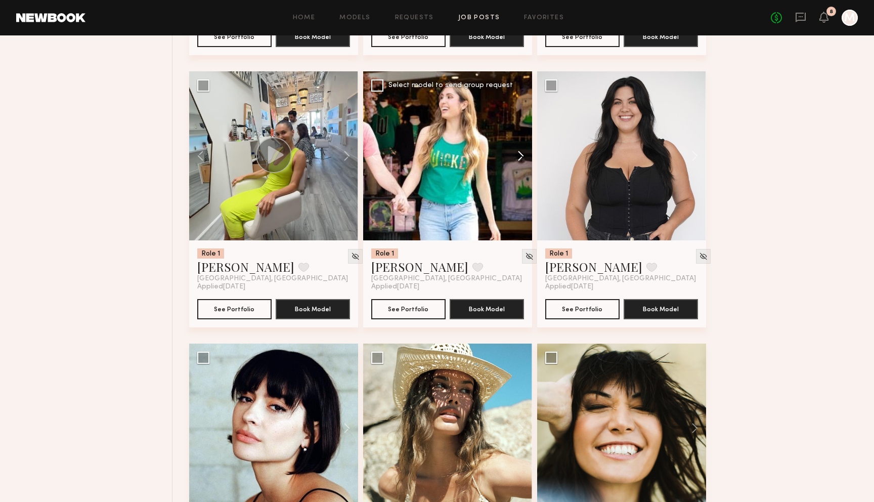
click at [521, 156] on button at bounding box center [516, 155] width 32 height 169
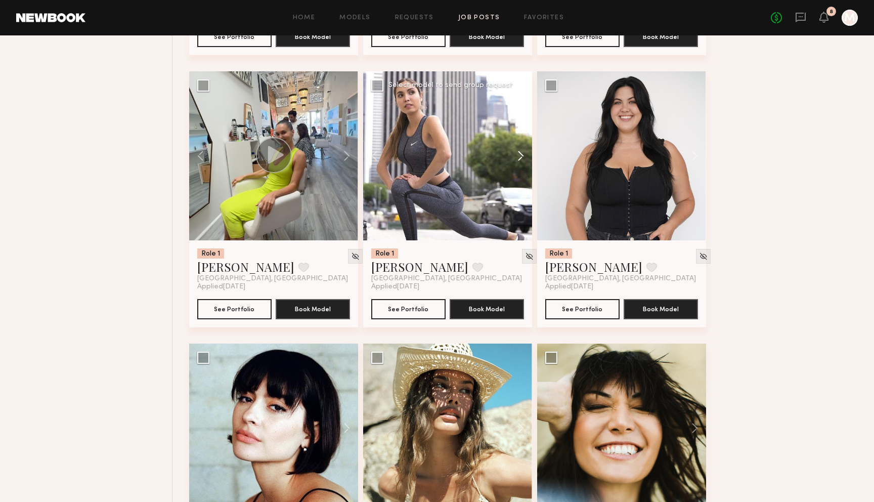
click at [521, 156] on button at bounding box center [516, 155] width 32 height 169
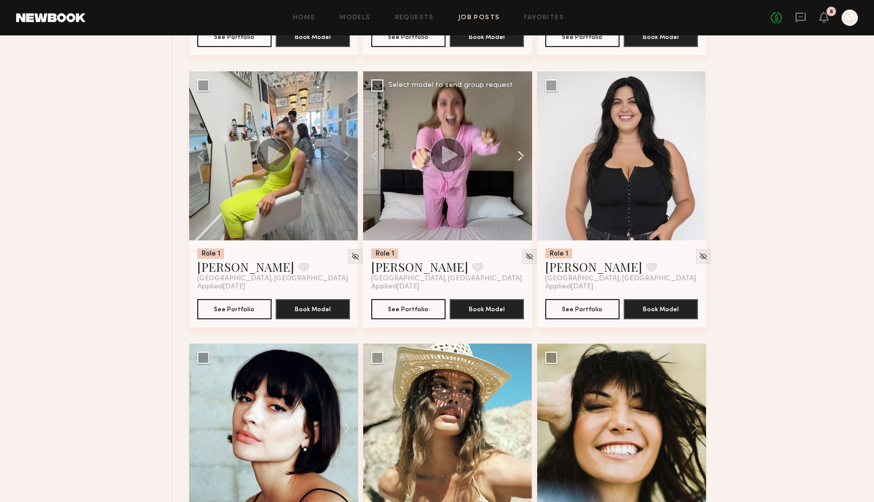
click at [521, 156] on button at bounding box center [516, 155] width 32 height 169
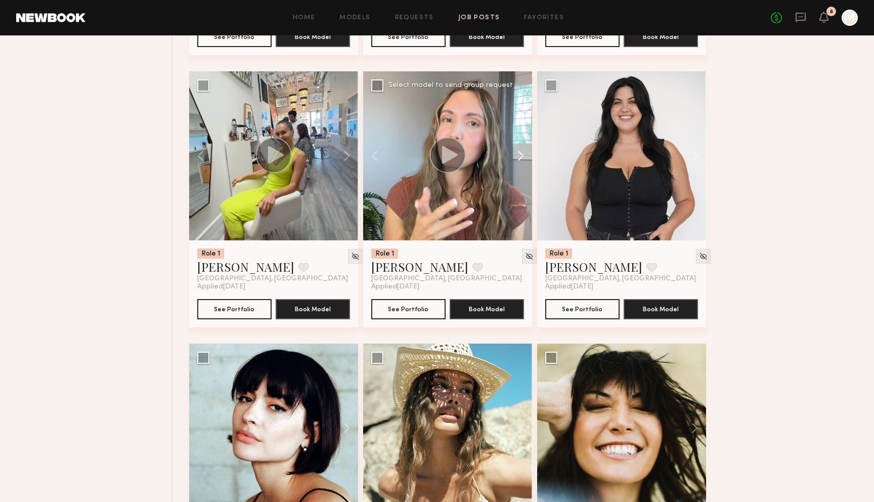
click at [521, 156] on button at bounding box center [516, 155] width 32 height 169
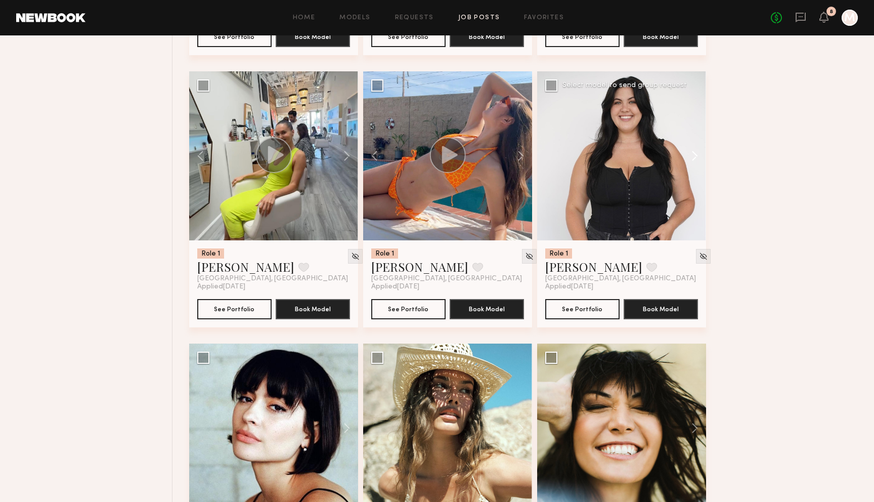
click at [692, 157] on button at bounding box center [689, 155] width 32 height 169
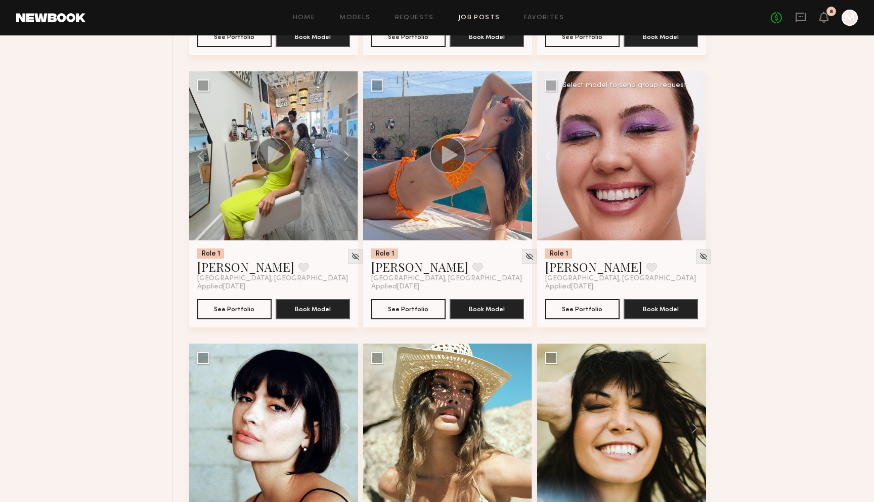
click at [692, 157] on button at bounding box center [689, 155] width 32 height 169
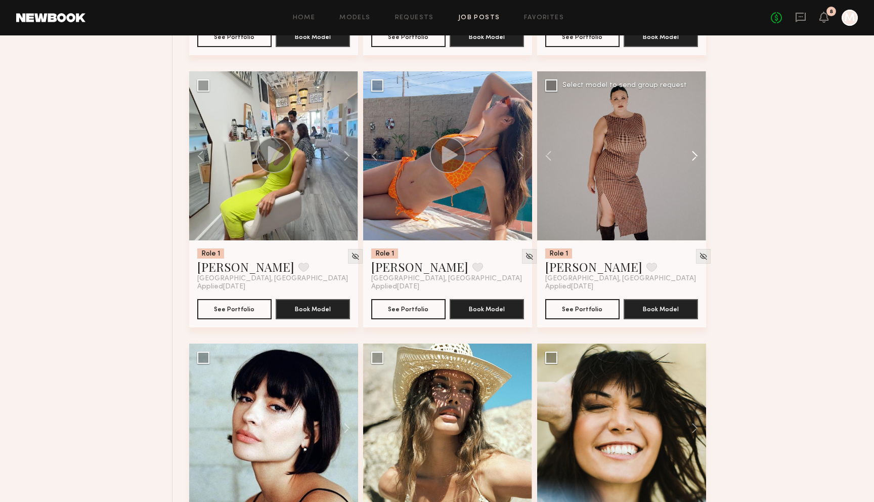
click at [692, 157] on button at bounding box center [689, 155] width 32 height 169
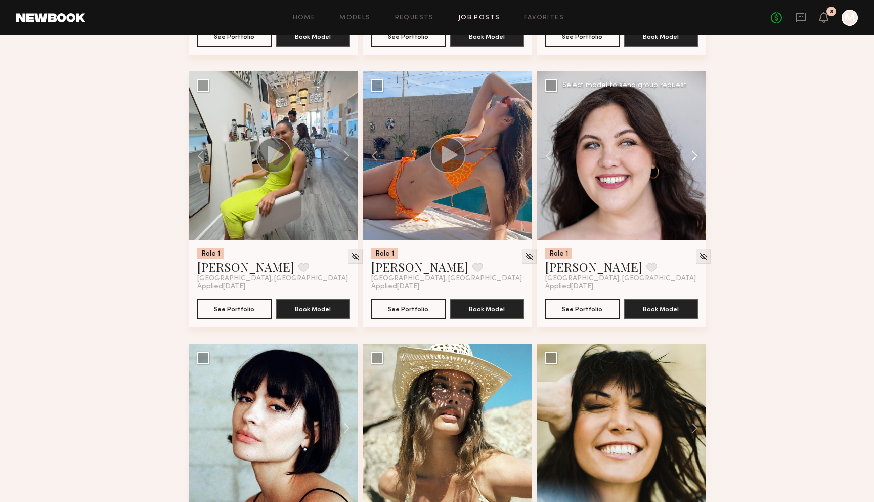
click at [692, 157] on button at bounding box center [689, 155] width 32 height 169
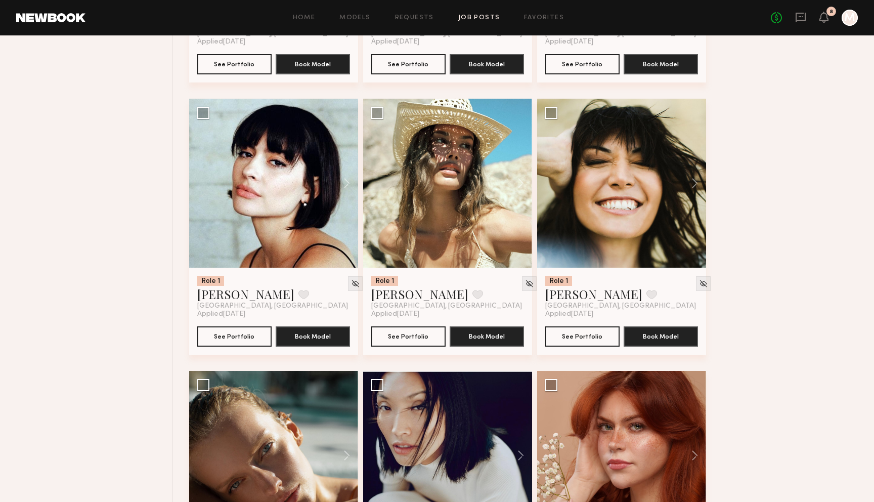
scroll to position [3611, 0]
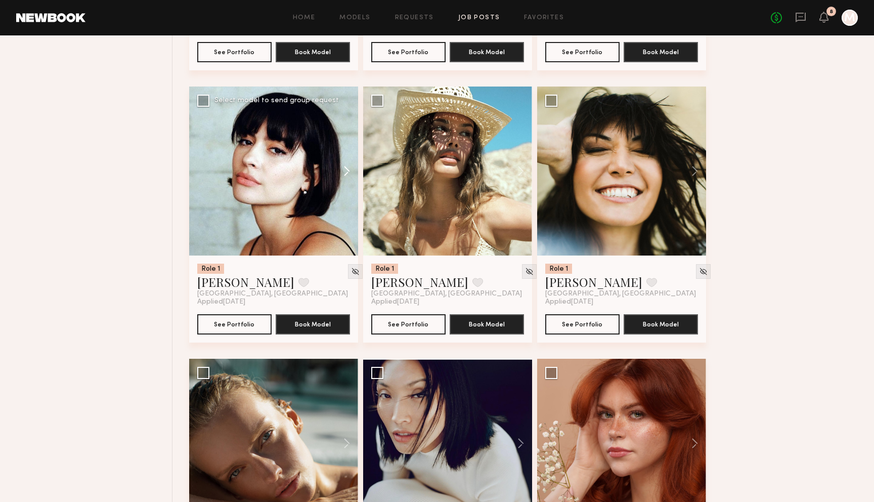
click at [346, 173] on button at bounding box center [342, 170] width 32 height 169
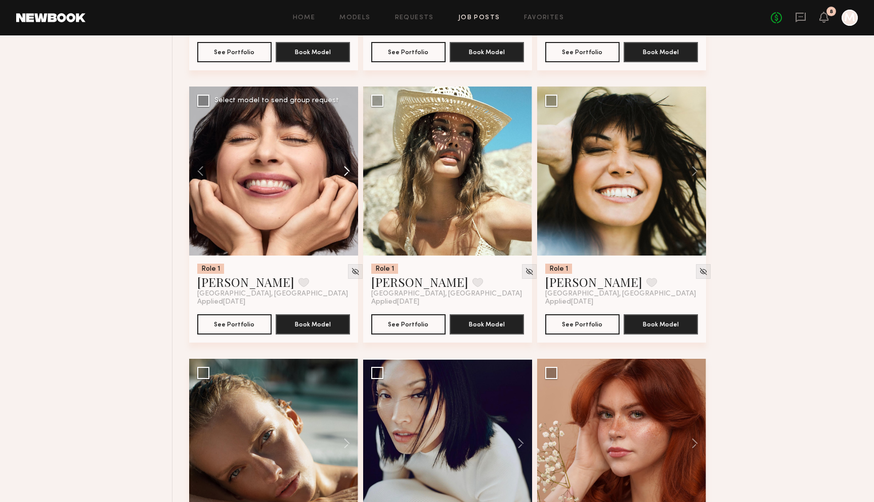
click at [346, 173] on button at bounding box center [342, 170] width 32 height 169
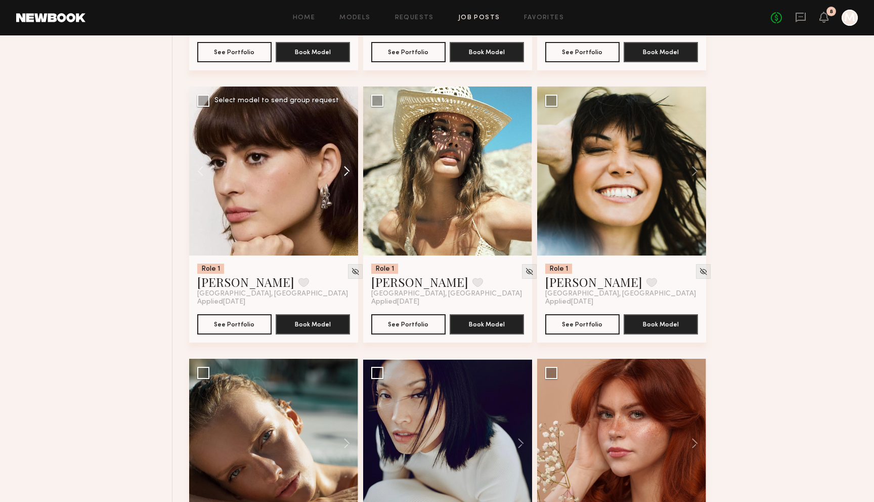
click at [346, 173] on button at bounding box center [342, 170] width 32 height 169
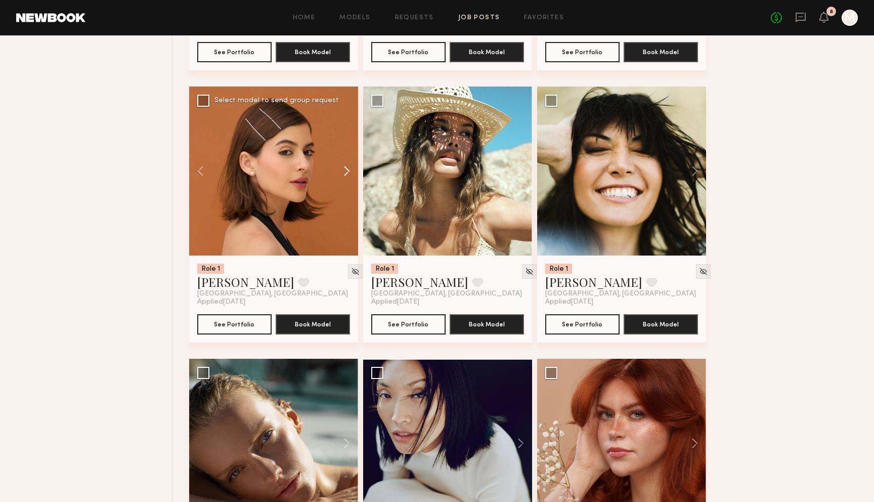
click at [346, 173] on button at bounding box center [342, 170] width 32 height 169
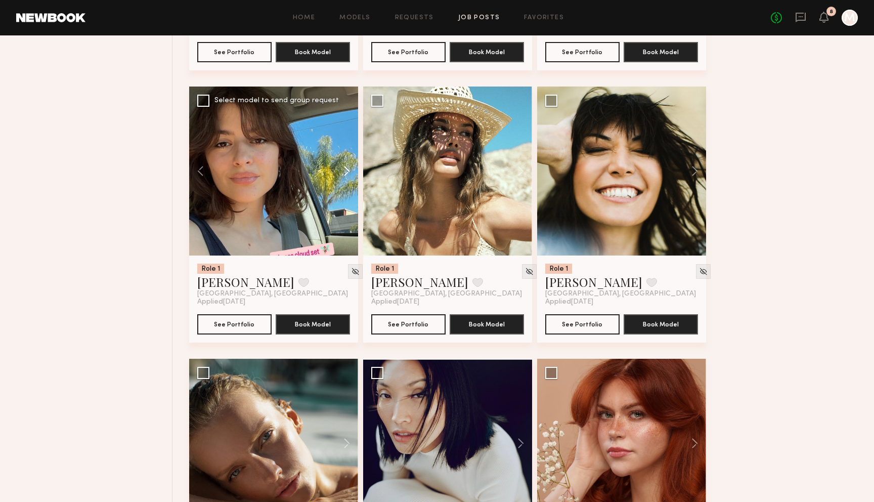
click at [346, 173] on button at bounding box center [342, 170] width 32 height 169
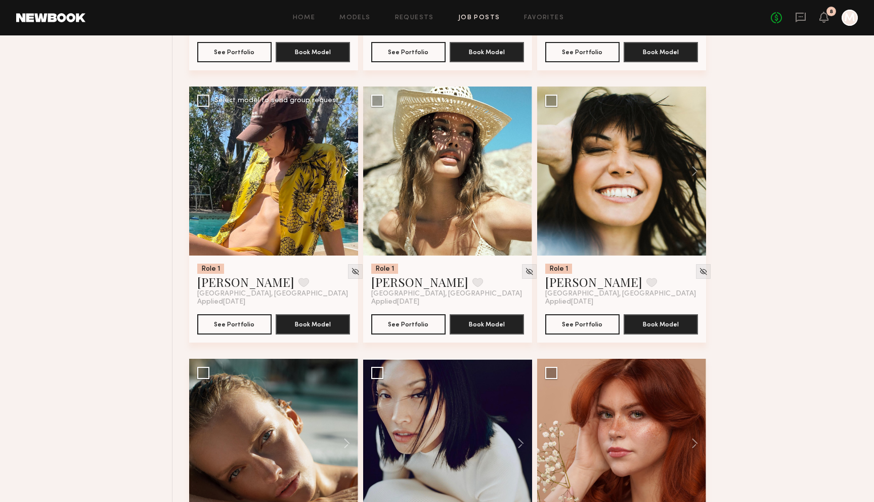
click at [346, 173] on button at bounding box center [342, 170] width 32 height 169
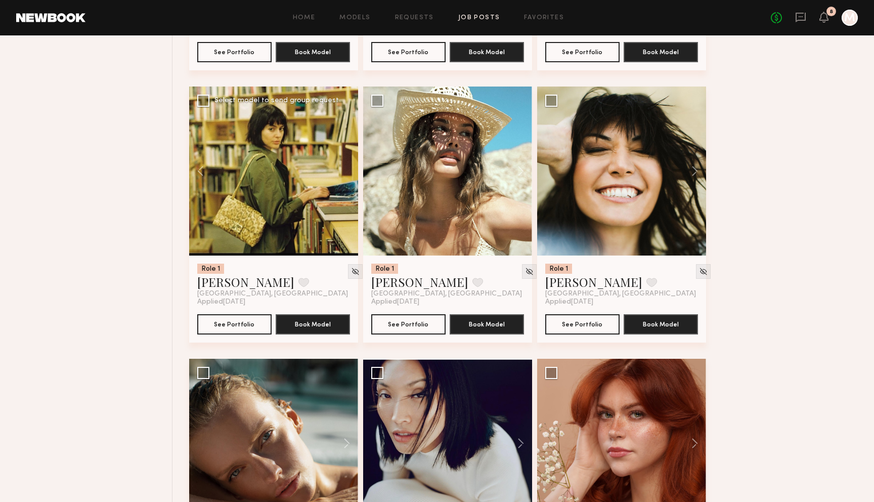
click at [346, 173] on div at bounding box center [273, 170] width 169 height 169
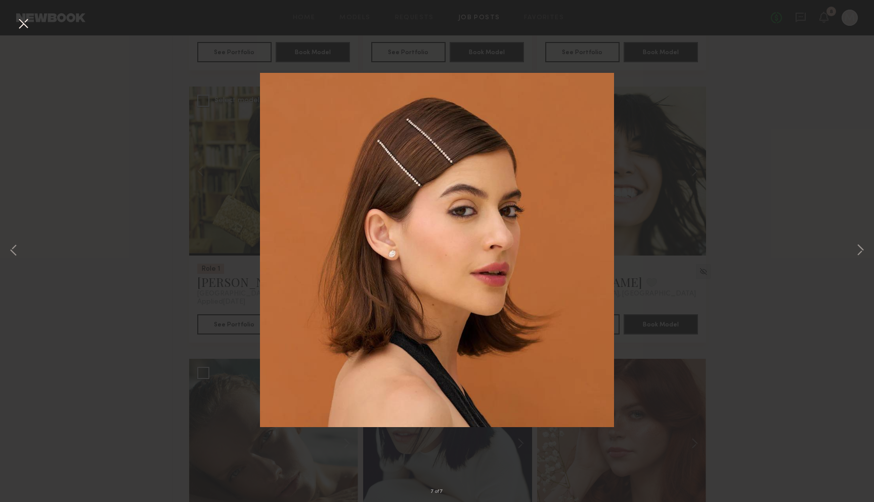
click at [23, 24] on button at bounding box center [23, 24] width 16 height 18
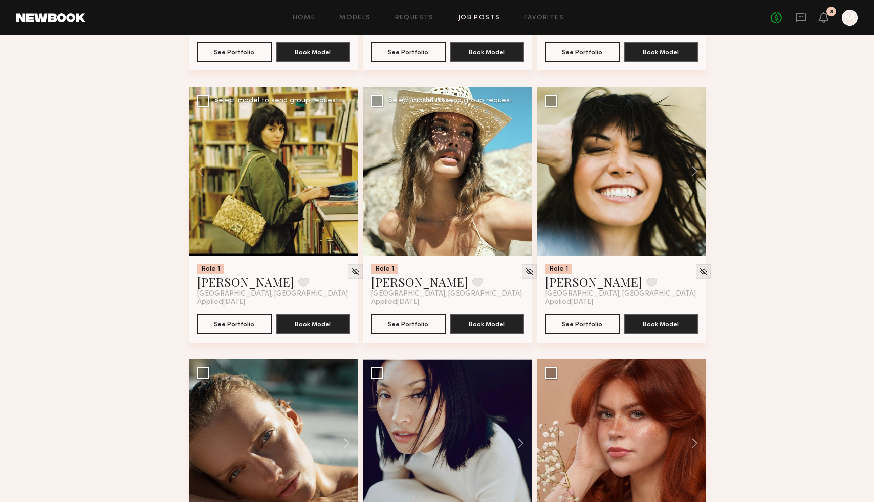
click at [517, 173] on button at bounding box center [516, 170] width 32 height 169
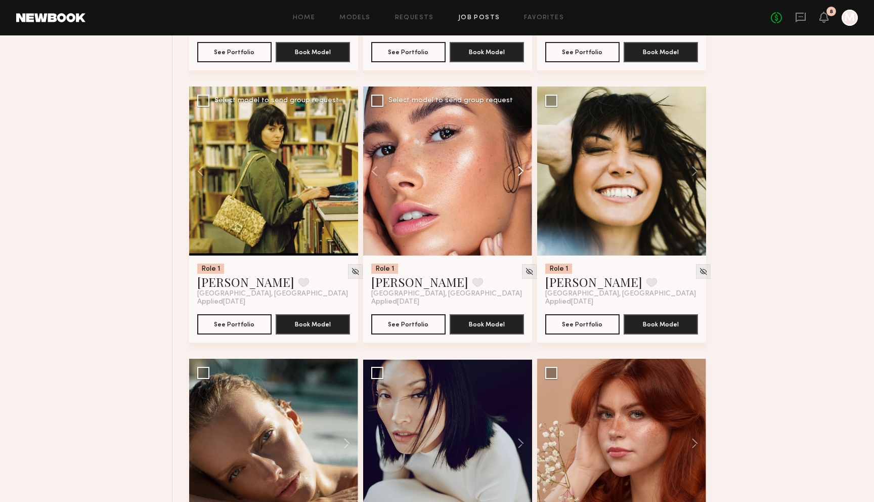
click at [517, 173] on button at bounding box center [516, 170] width 32 height 169
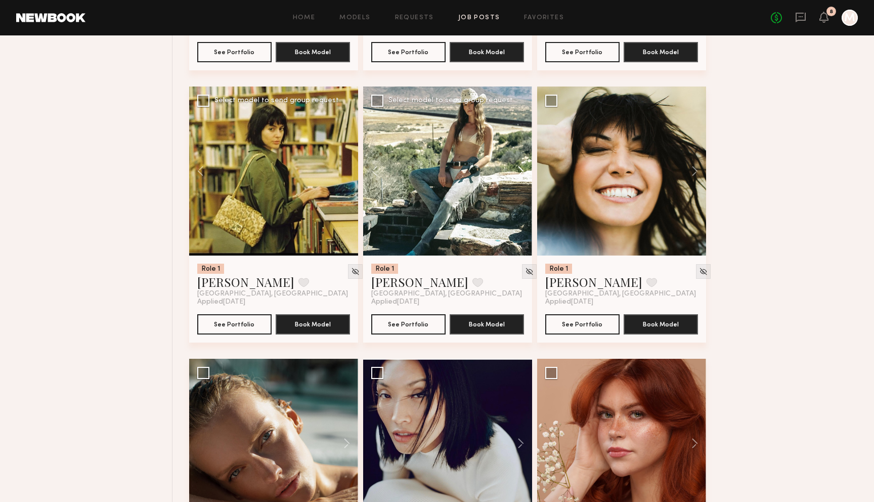
click at [517, 173] on button at bounding box center [516, 170] width 32 height 169
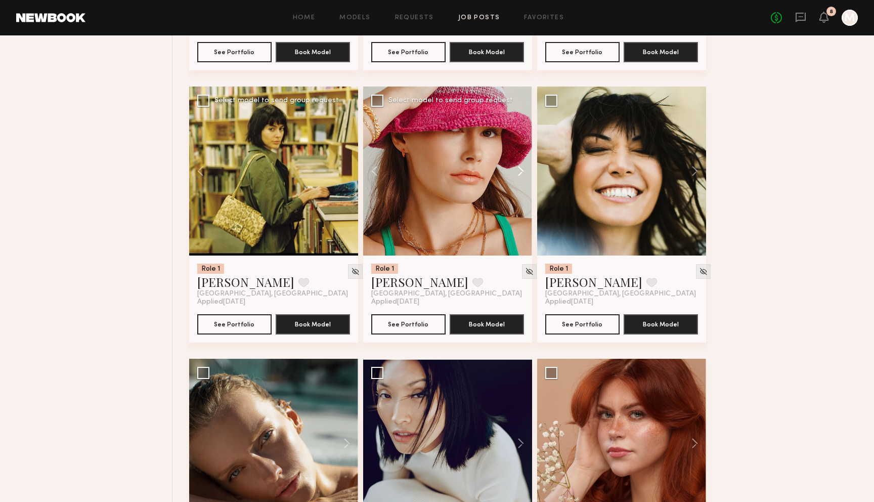
click at [517, 173] on button at bounding box center [516, 170] width 32 height 169
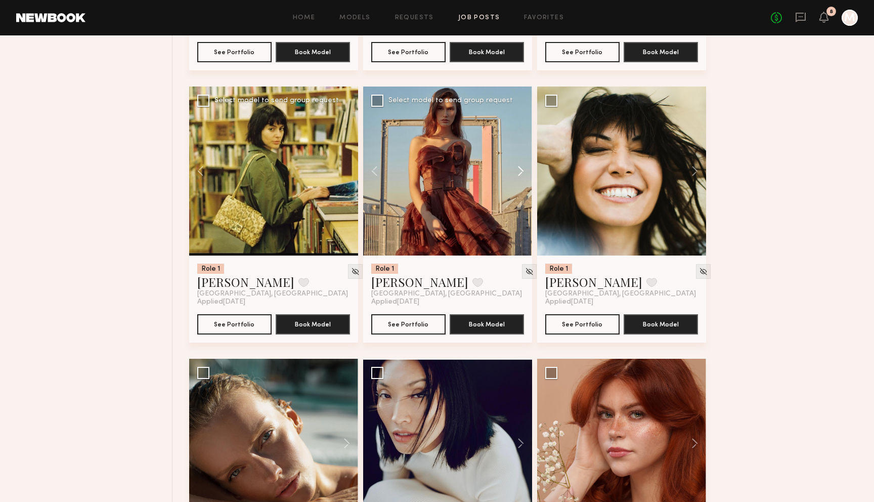
click at [517, 173] on button at bounding box center [516, 170] width 32 height 169
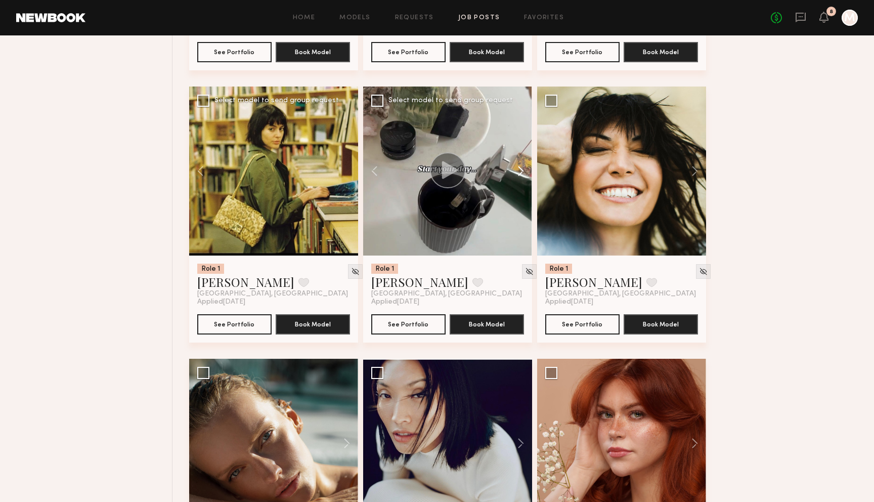
click at [517, 173] on button at bounding box center [516, 170] width 32 height 169
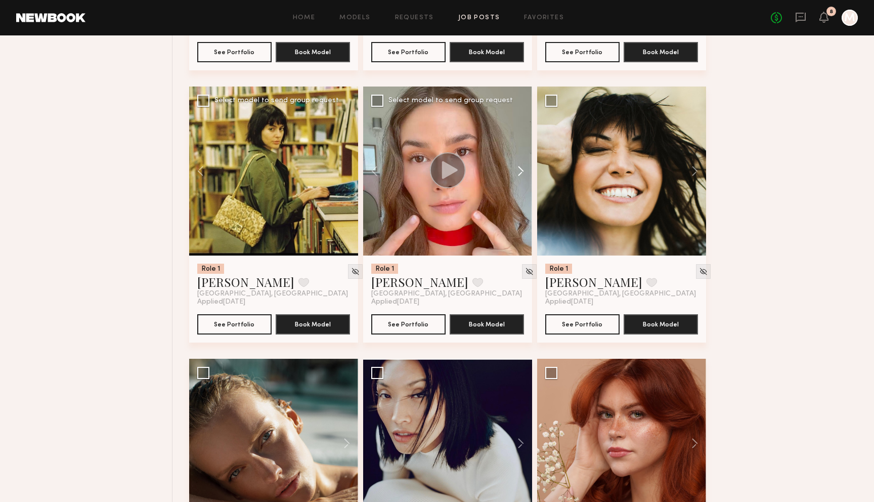
click at [517, 173] on button at bounding box center [516, 170] width 32 height 169
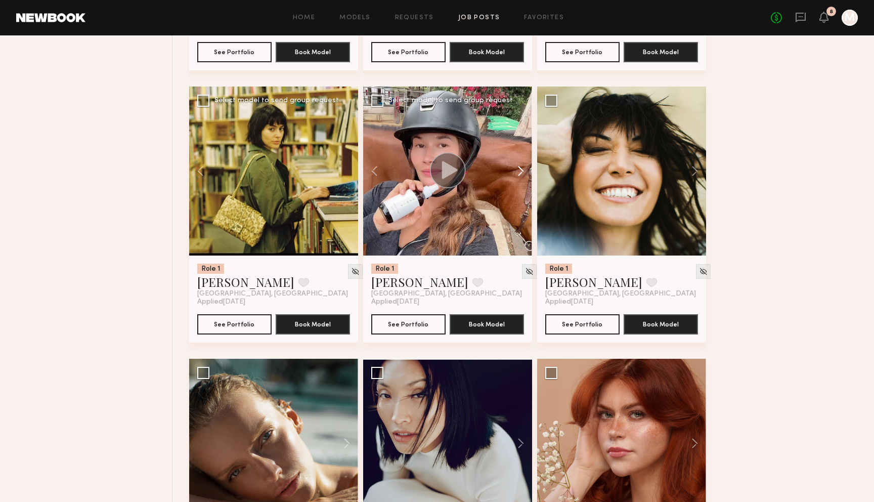
click at [517, 173] on button at bounding box center [516, 170] width 32 height 169
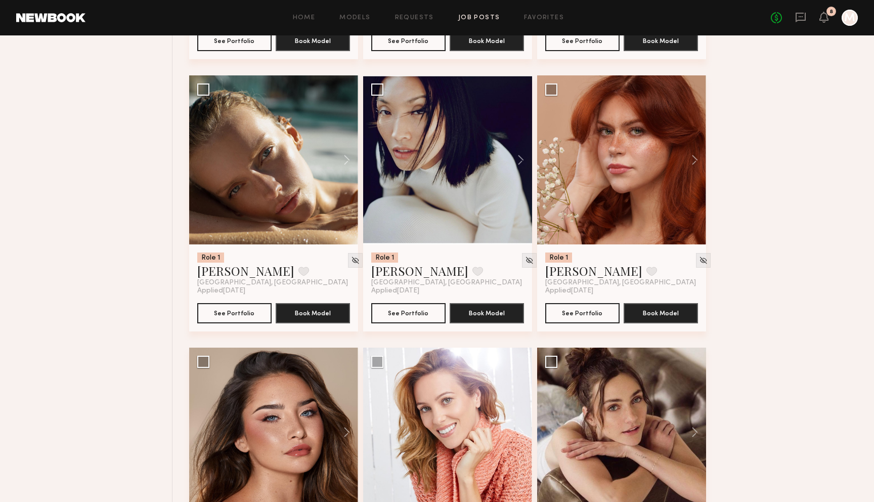
scroll to position [3893, 0]
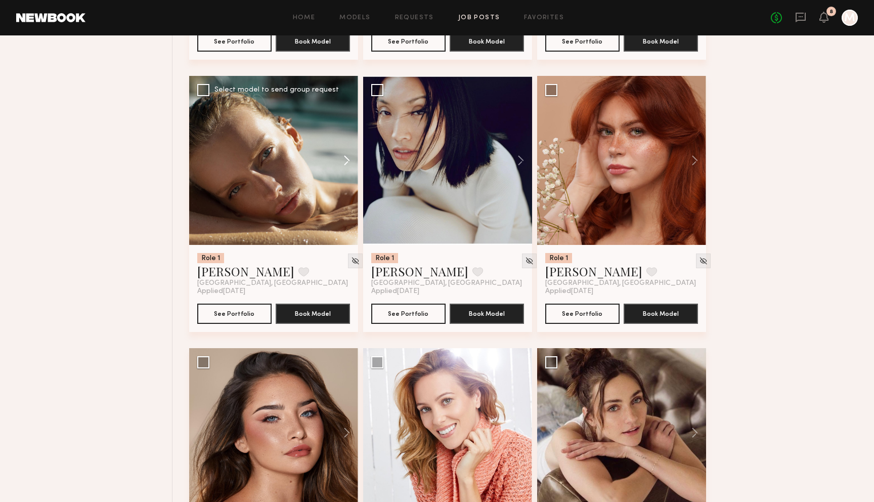
click at [346, 160] on button at bounding box center [342, 160] width 32 height 169
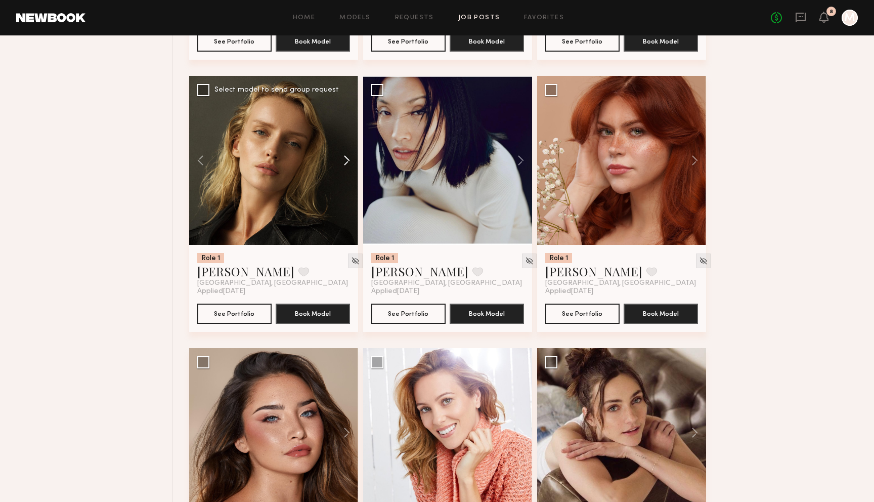
click at [346, 160] on button at bounding box center [342, 160] width 32 height 169
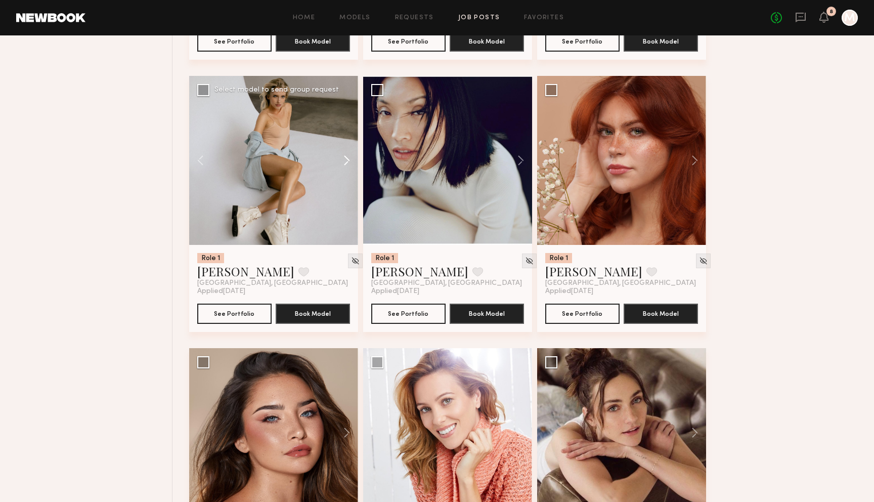
click at [346, 160] on button at bounding box center [342, 160] width 32 height 169
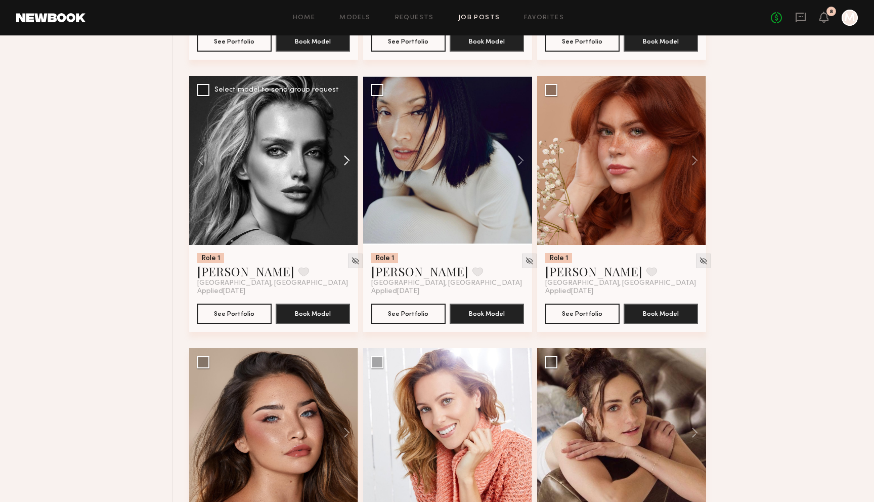
click at [346, 160] on button at bounding box center [342, 160] width 32 height 169
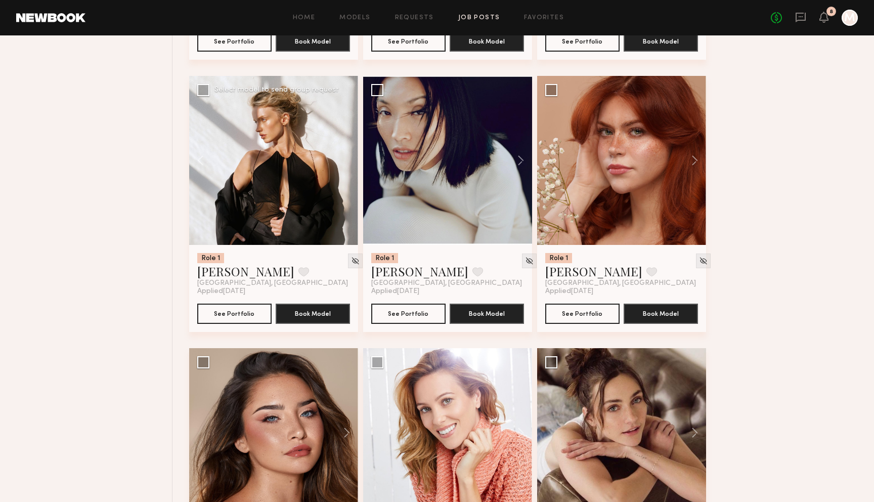
click at [346, 160] on div at bounding box center [273, 160] width 169 height 169
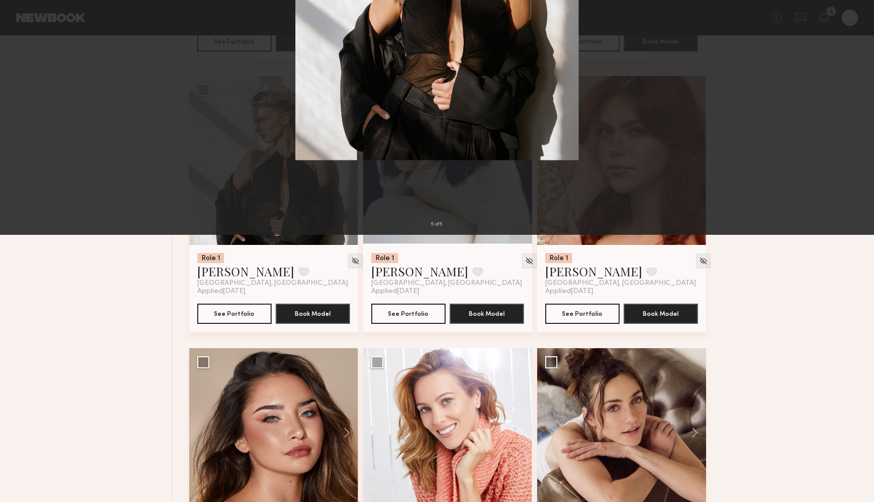
click at [21, 21] on button at bounding box center [23, 24] width 16 height 18
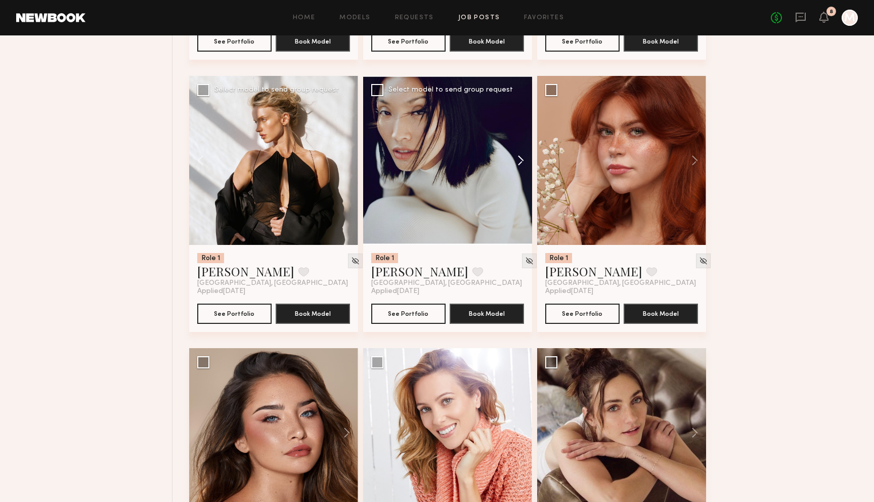
click at [521, 165] on button at bounding box center [516, 160] width 32 height 169
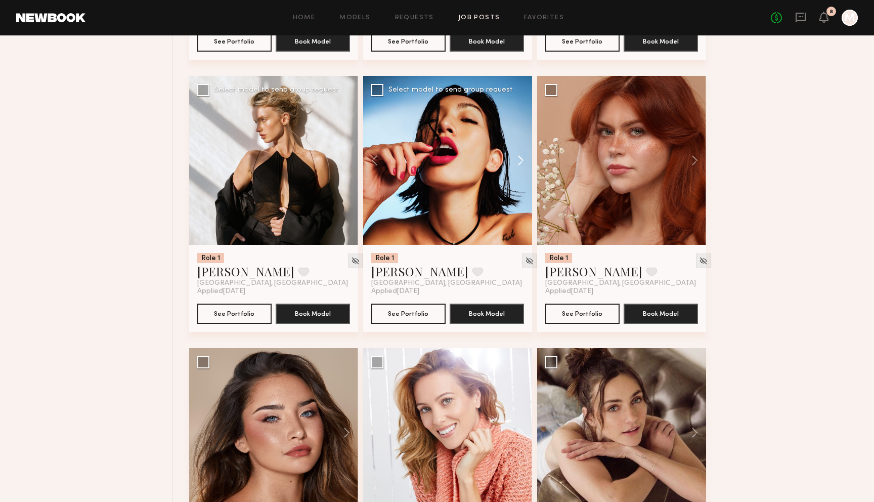
click at [521, 165] on button at bounding box center [516, 160] width 32 height 169
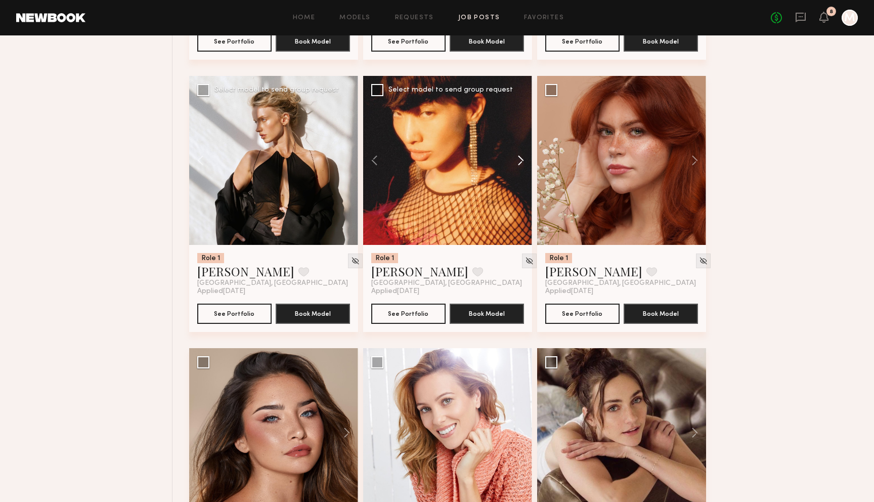
click at [521, 165] on button at bounding box center [516, 160] width 32 height 169
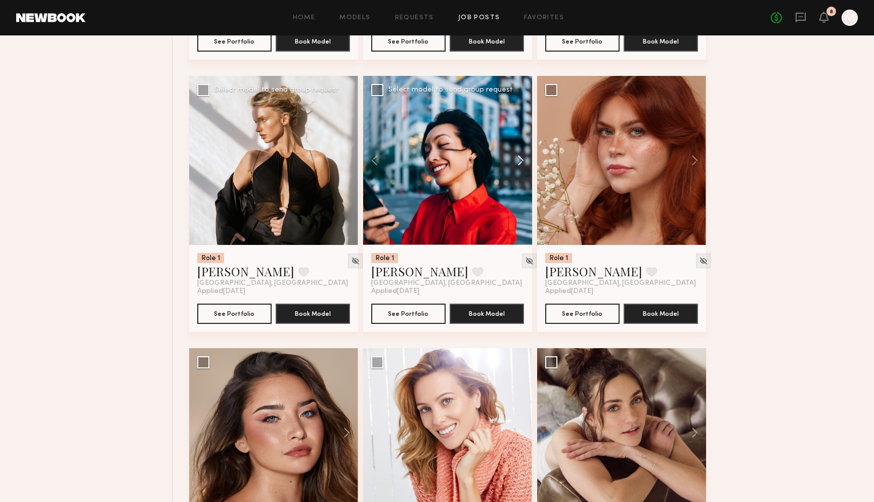
click at [521, 165] on button at bounding box center [516, 160] width 32 height 169
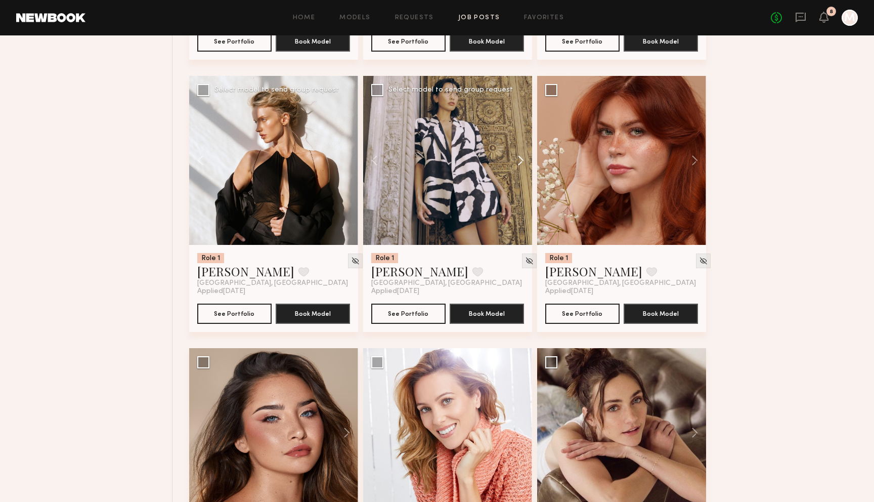
click at [521, 165] on button at bounding box center [516, 160] width 32 height 169
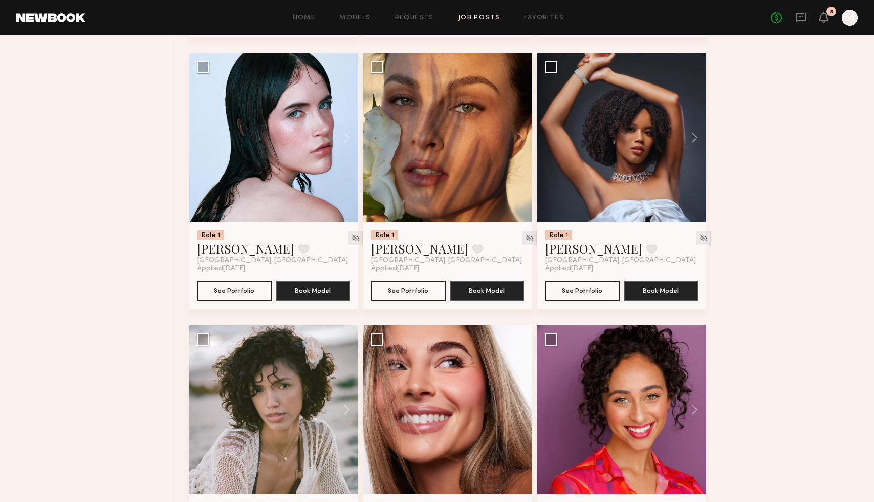
scroll to position [4732, 0]
click at [347, 142] on button at bounding box center [342, 137] width 32 height 169
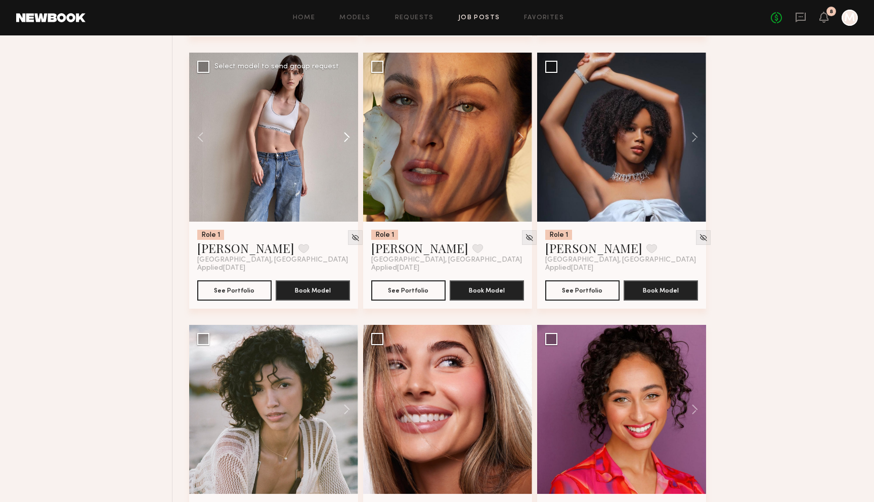
click at [347, 142] on button at bounding box center [342, 137] width 32 height 169
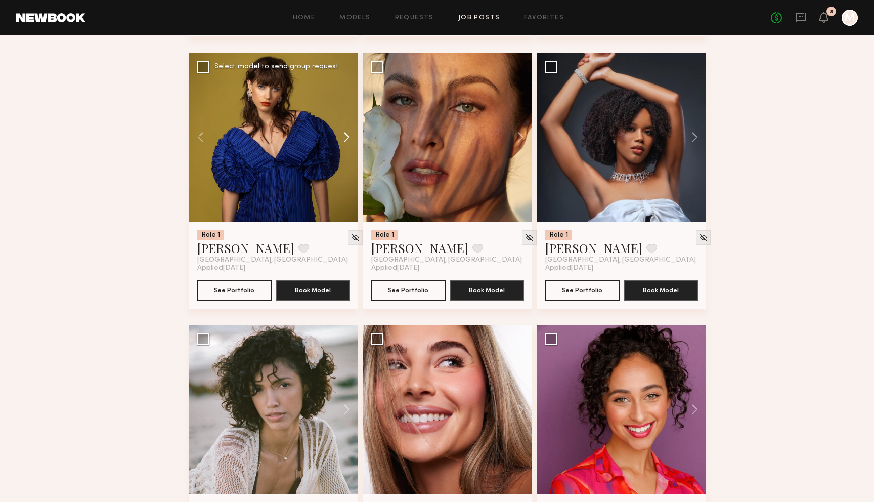
click at [347, 142] on button at bounding box center [342, 137] width 32 height 169
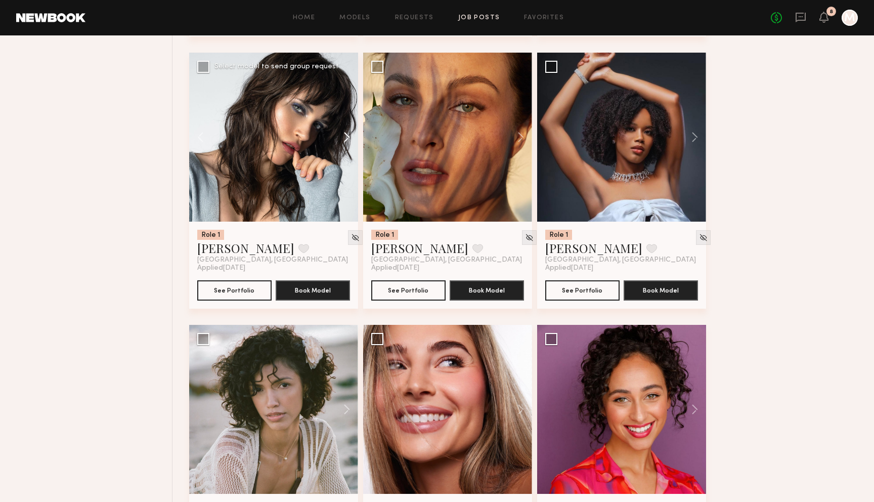
click at [347, 142] on button at bounding box center [342, 137] width 32 height 169
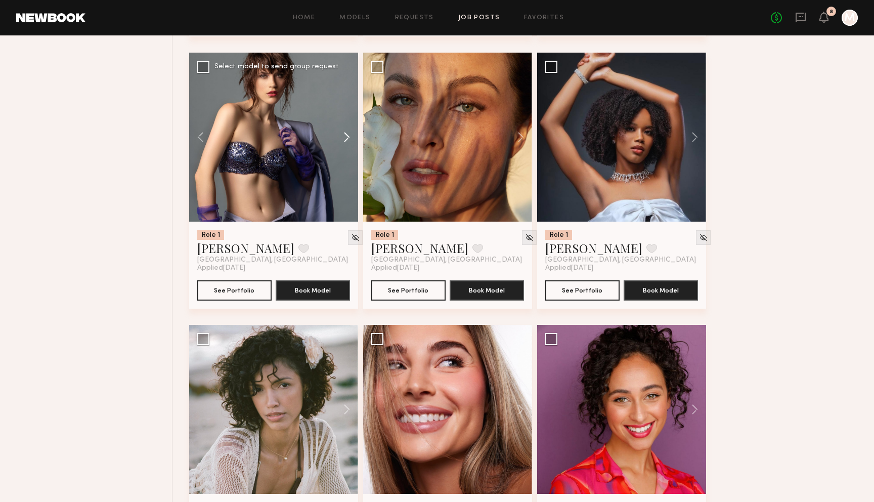
click at [347, 142] on button at bounding box center [342, 137] width 32 height 169
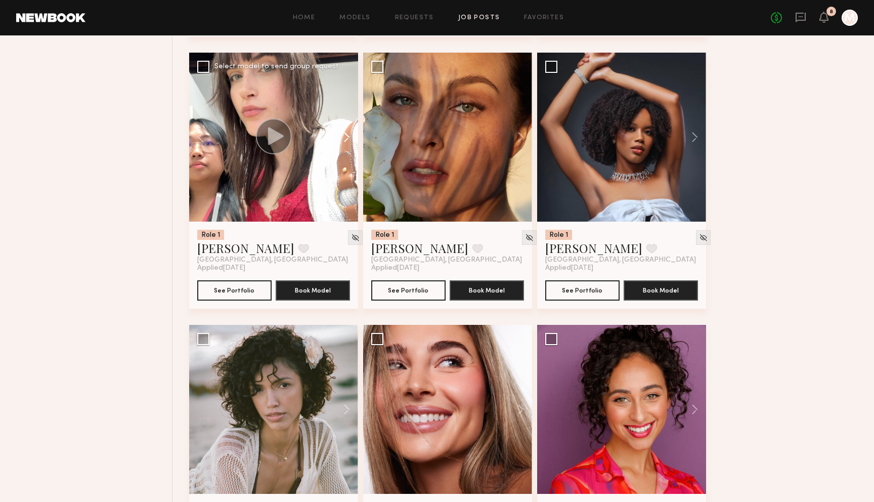
click at [347, 142] on button at bounding box center [342, 137] width 32 height 169
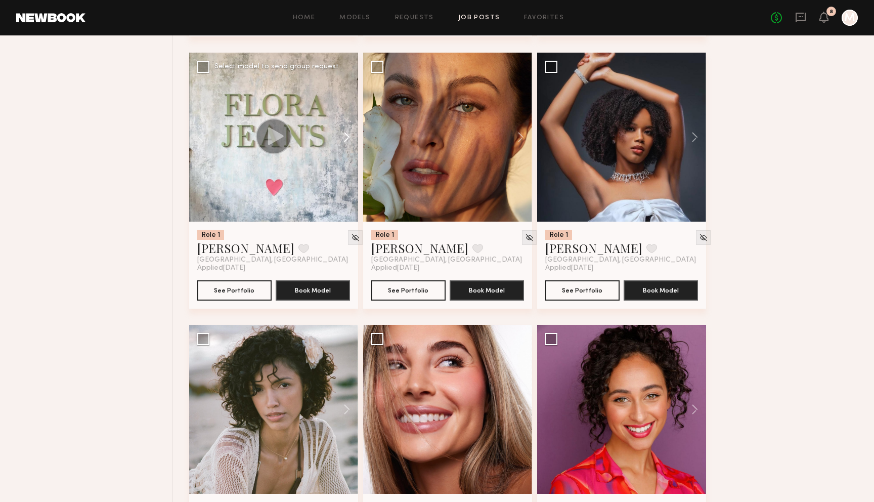
click at [347, 142] on button at bounding box center [342, 137] width 32 height 169
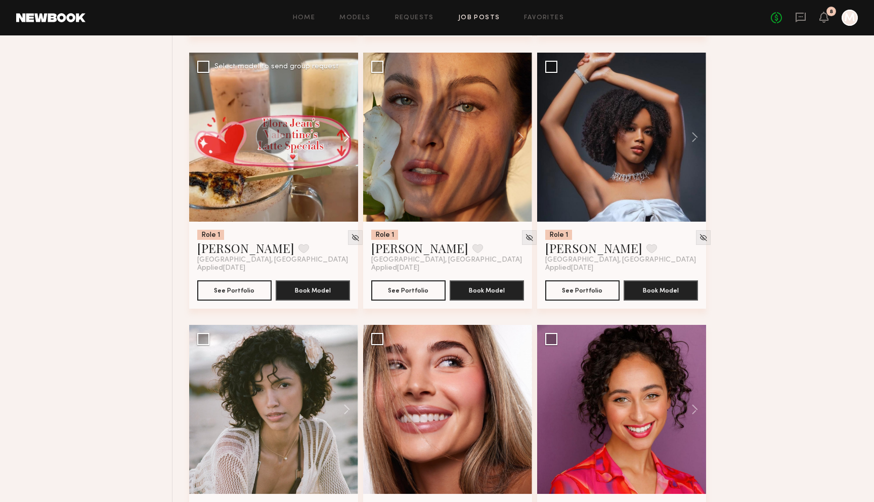
click at [347, 142] on button at bounding box center [342, 137] width 32 height 169
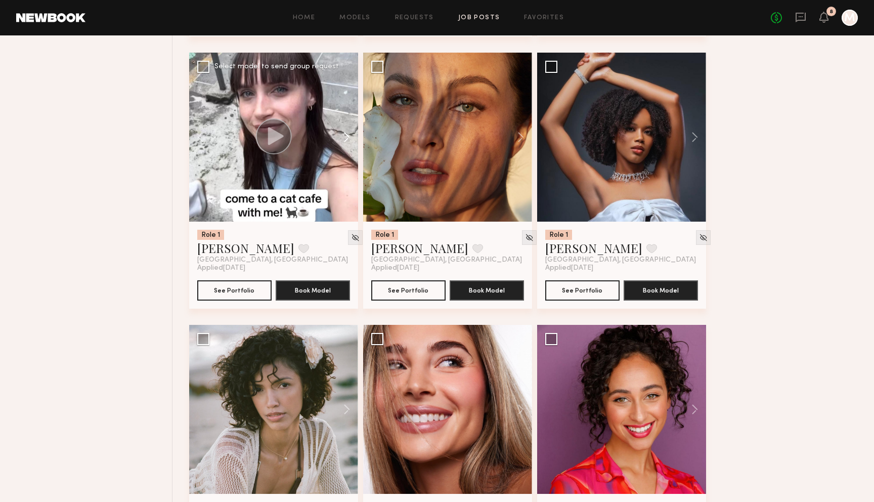
click at [347, 142] on button at bounding box center [342, 137] width 32 height 169
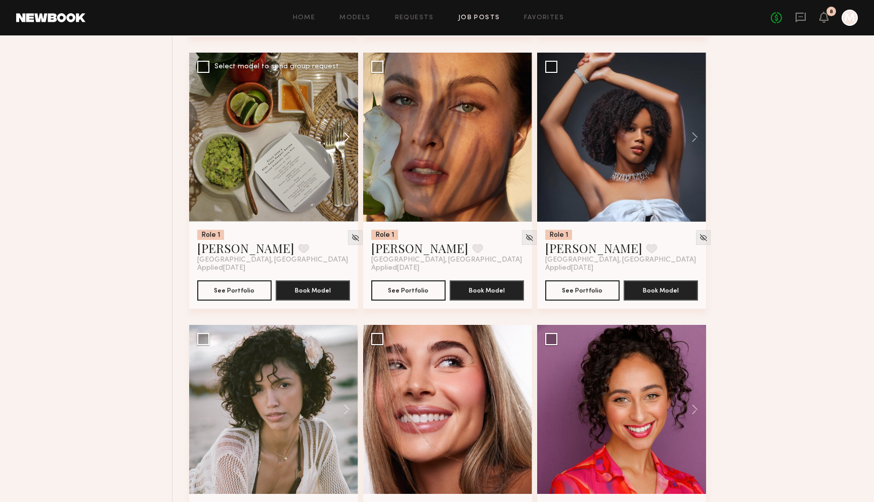
click at [347, 142] on button at bounding box center [342, 137] width 32 height 169
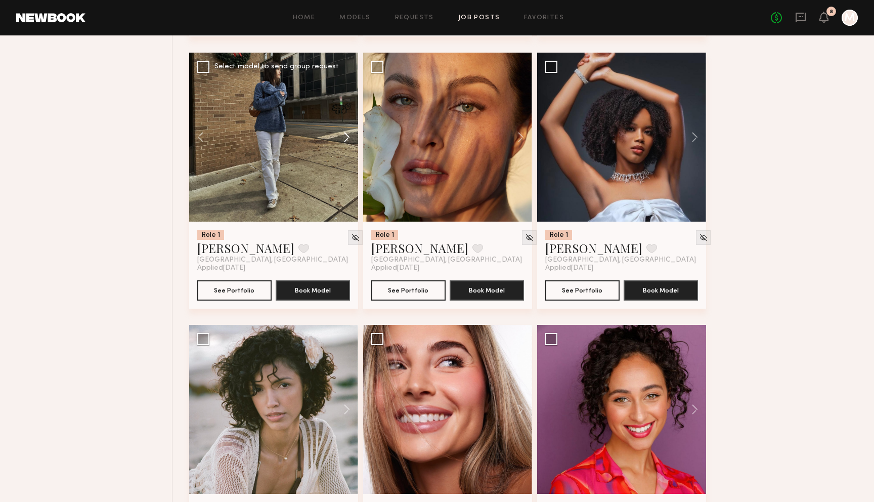
click at [347, 142] on button at bounding box center [342, 137] width 32 height 169
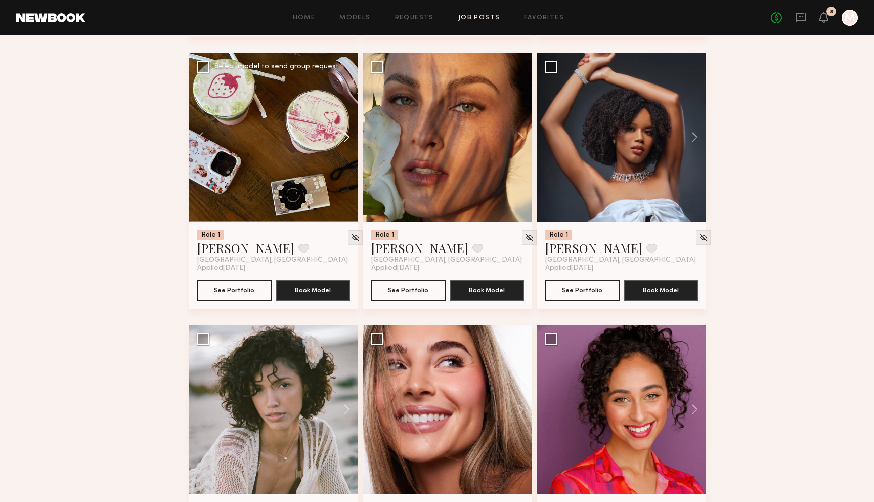
click at [347, 142] on button at bounding box center [342, 137] width 32 height 169
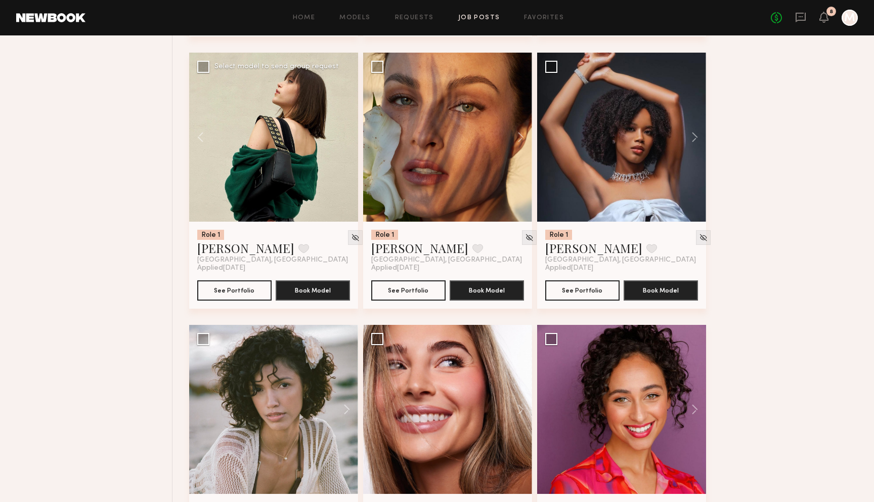
click at [347, 142] on div at bounding box center [273, 137] width 169 height 169
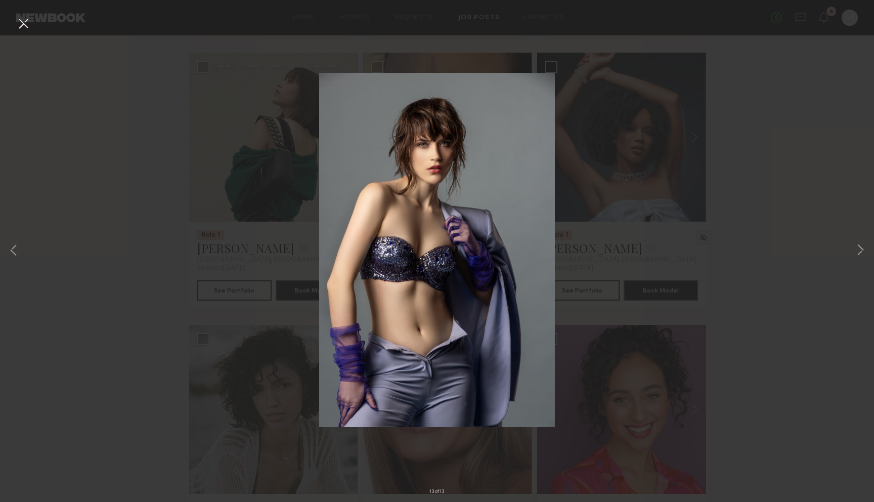
click at [25, 19] on button at bounding box center [23, 24] width 16 height 18
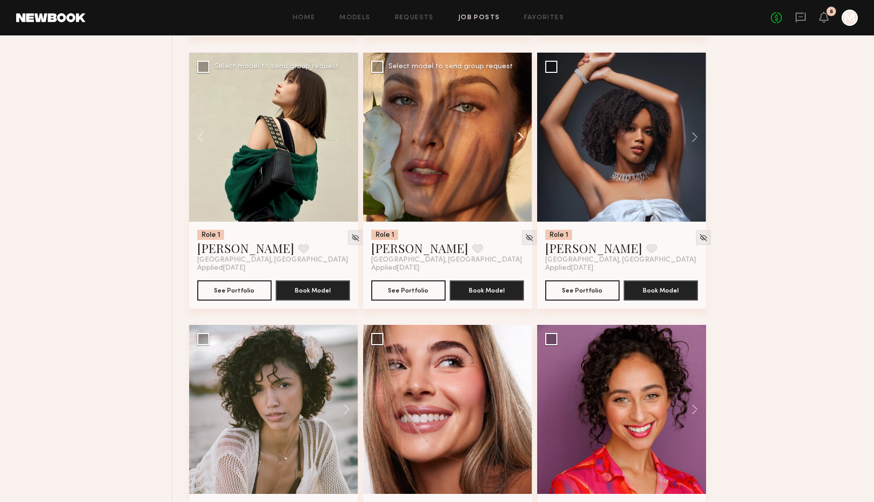
click at [517, 141] on button at bounding box center [516, 137] width 32 height 169
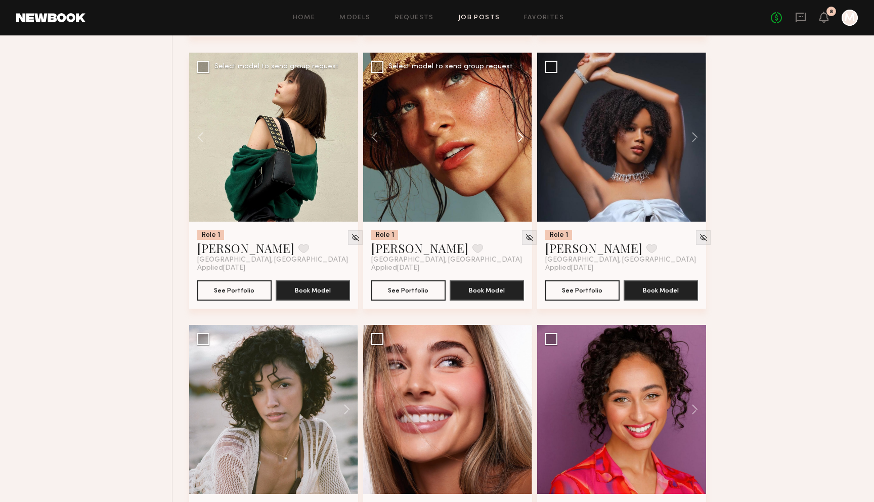
click at [517, 141] on button at bounding box center [516, 137] width 32 height 169
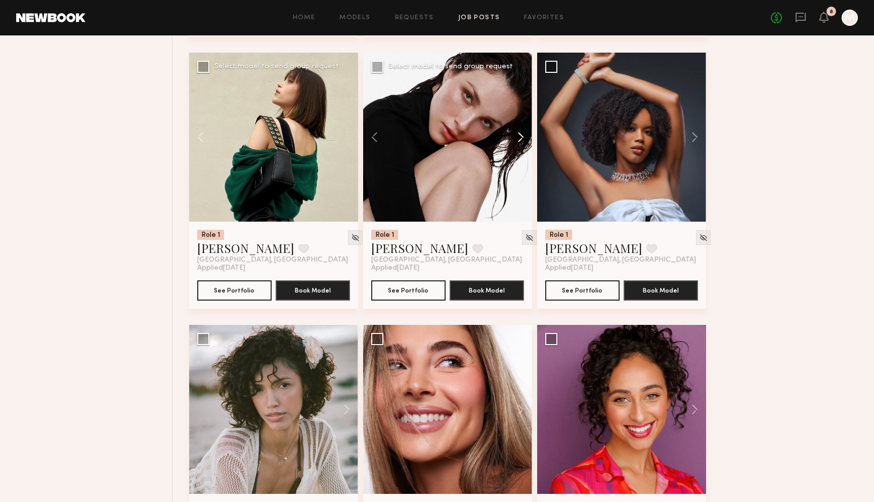
click at [517, 141] on button at bounding box center [516, 137] width 32 height 169
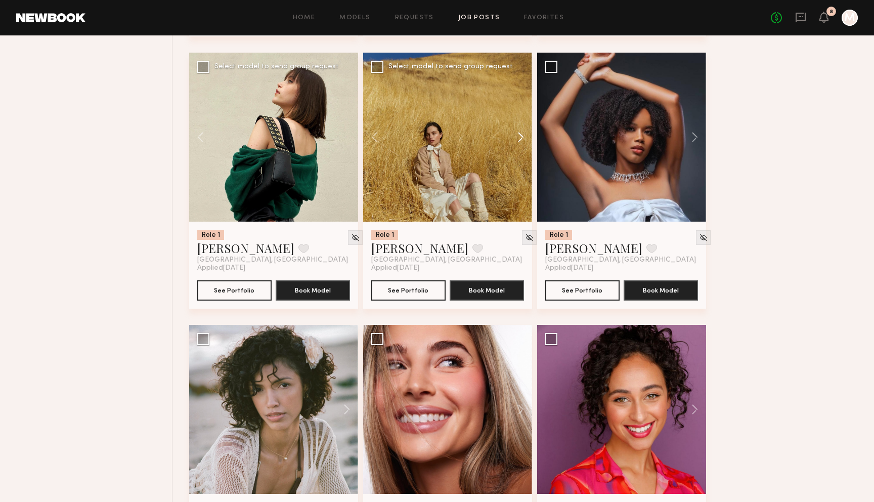
click at [517, 141] on button at bounding box center [516, 137] width 32 height 169
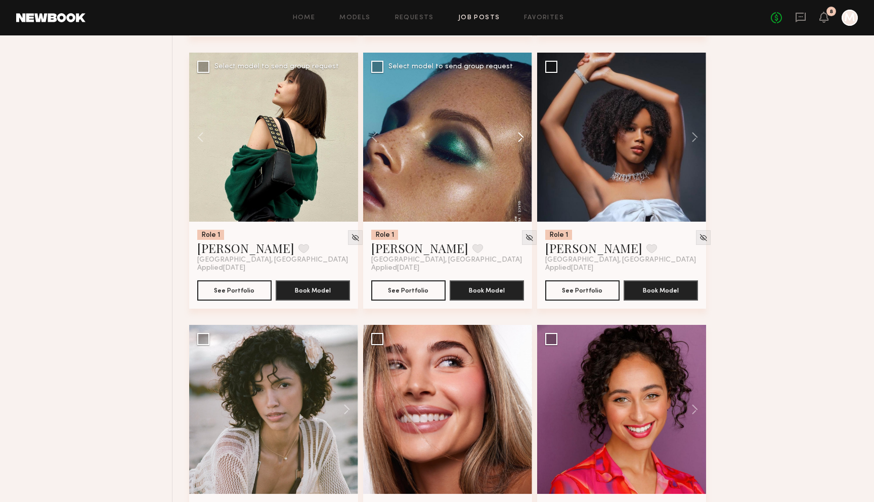
click at [517, 141] on button at bounding box center [516, 137] width 32 height 169
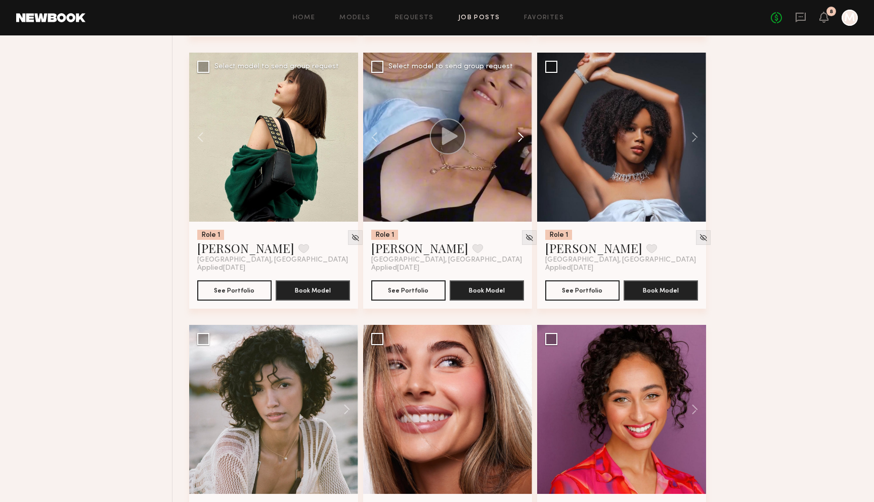
click at [517, 141] on button at bounding box center [516, 137] width 32 height 169
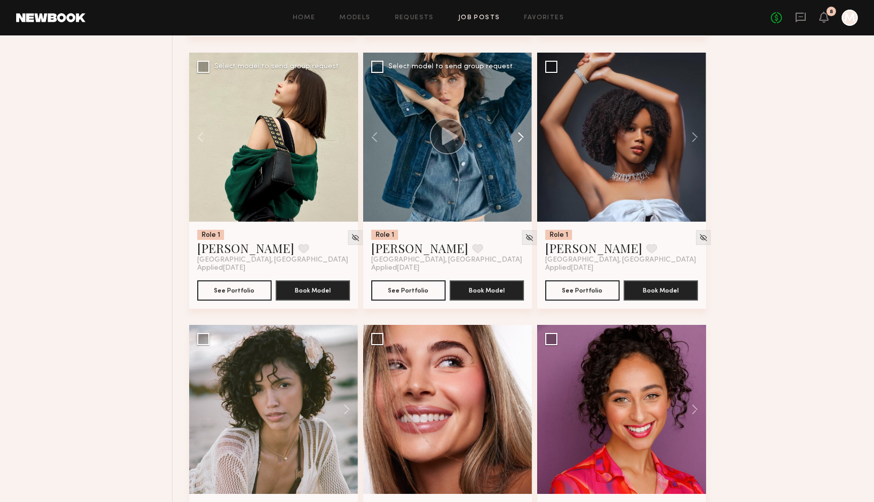
click at [517, 141] on button at bounding box center [516, 137] width 32 height 169
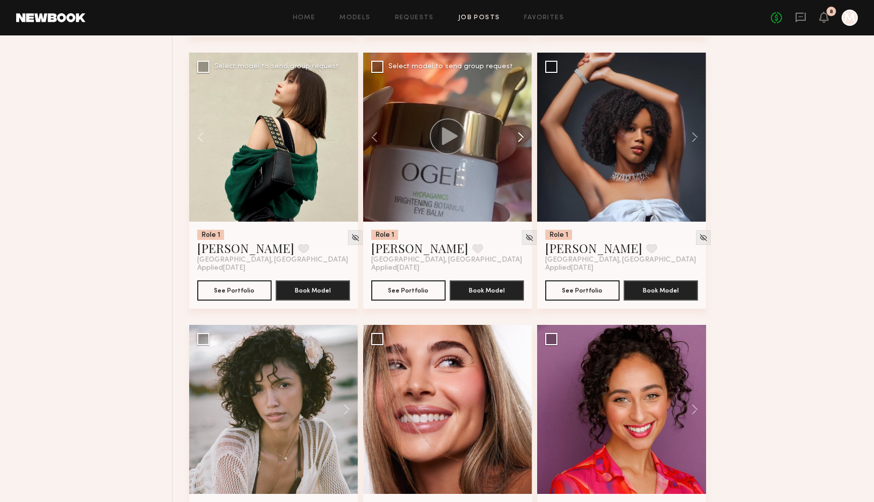
click at [517, 141] on button at bounding box center [516, 137] width 32 height 169
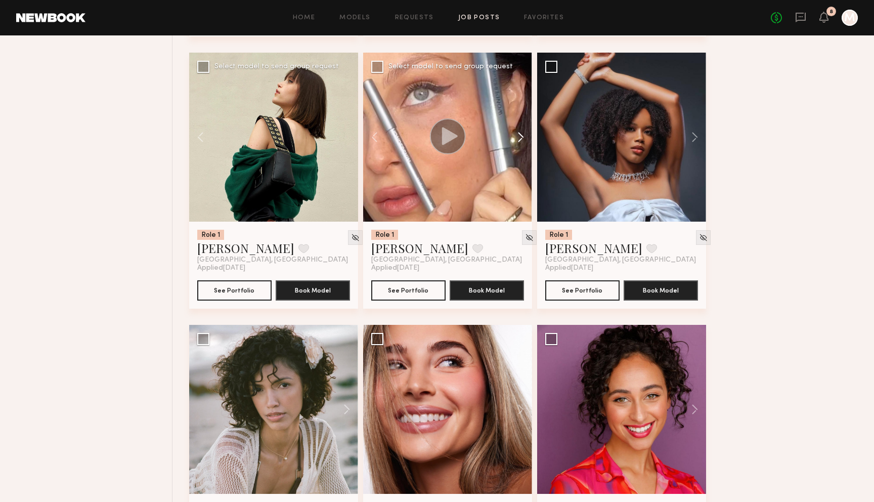
click at [517, 141] on button at bounding box center [516, 137] width 32 height 169
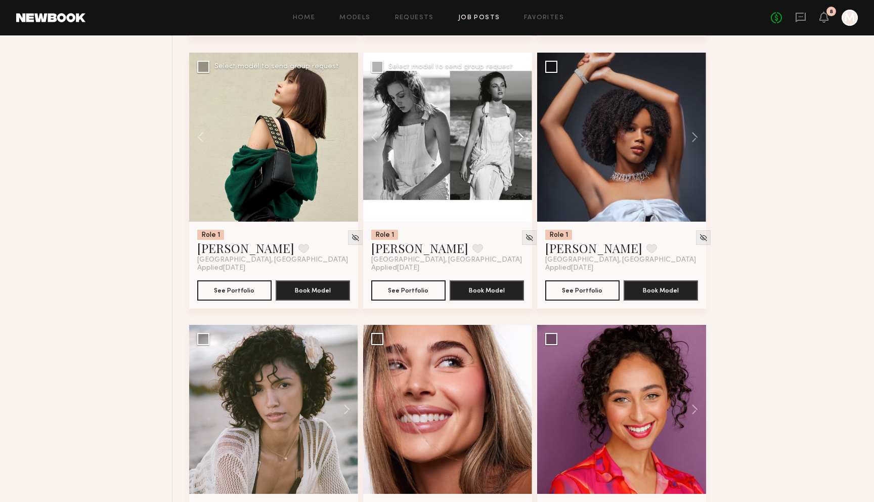
click at [517, 141] on button at bounding box center [516, 137] width 32 height 169
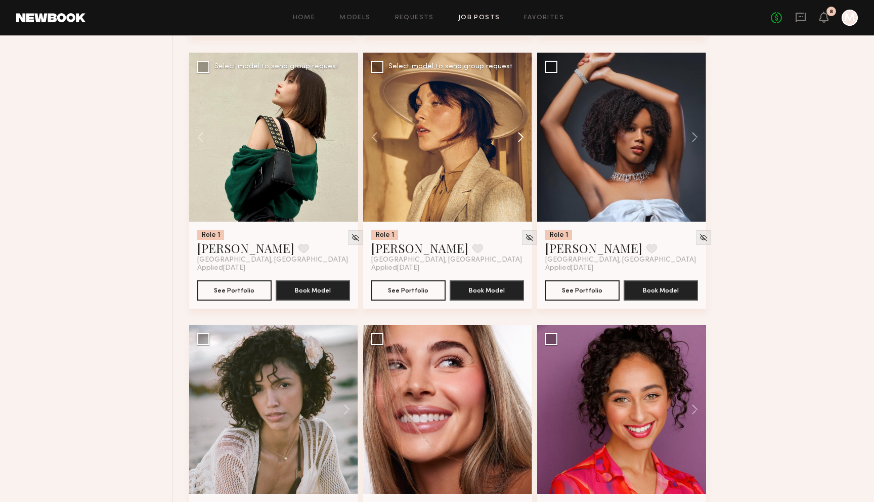
click at [517, 141] on button at bounding box center [516, 137] width 32 height 169
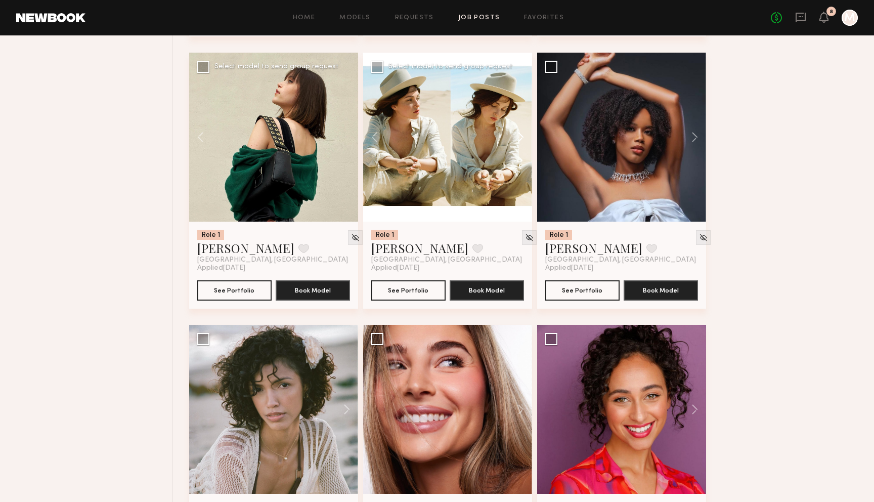
click at [517, 141] on button at bounding box center [516, 137] width 32 height 169
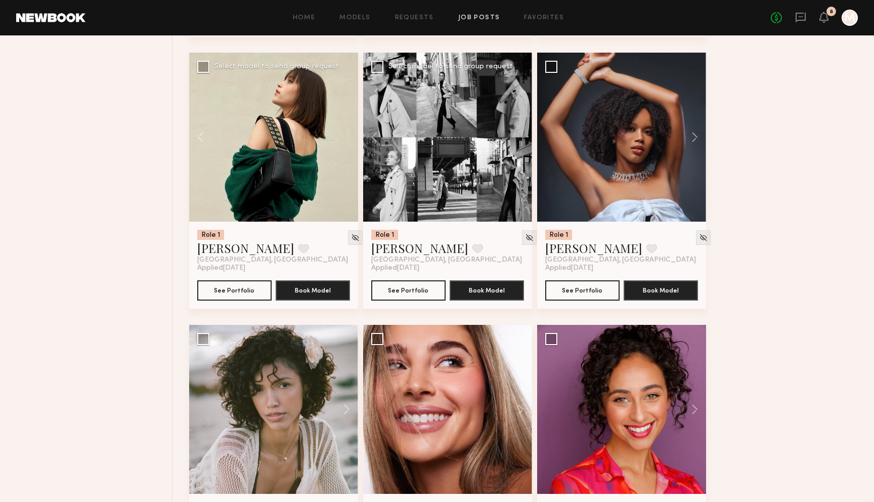
click at [517, 141] on div at bounding box center [447, 137] width 169 height 169
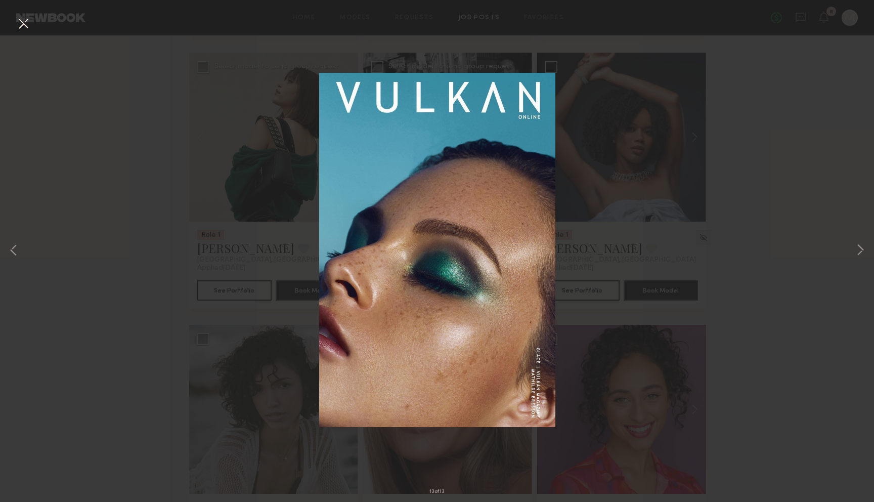
click at [24, 28] on button at bounding box center [23, 24] width 16 height 18
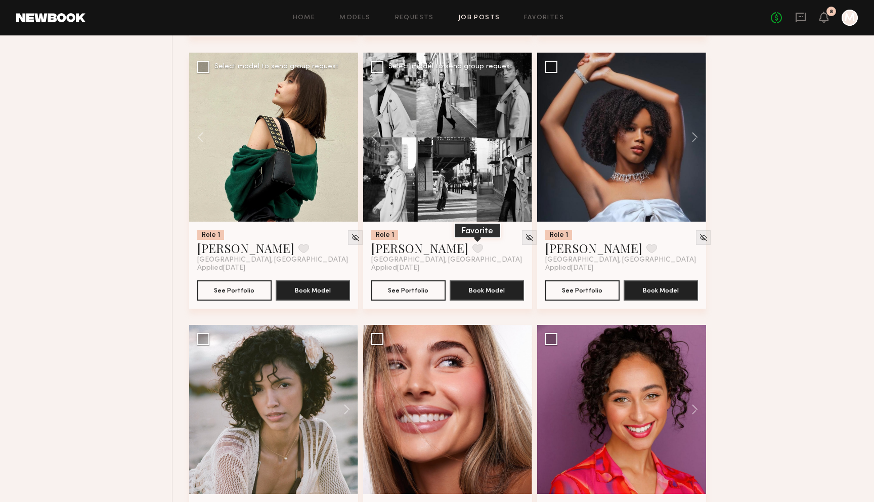
click at [472, 248] on button at bounding box center [477, 248] width 11 height 9
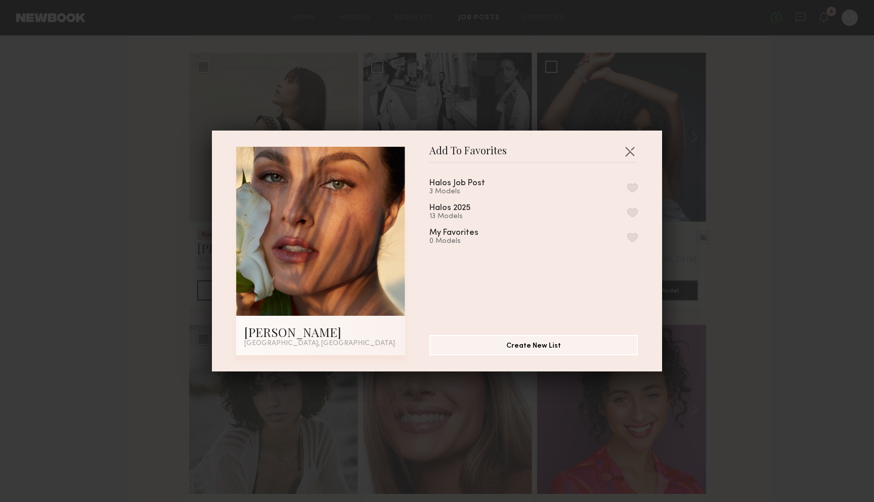
click at [625, 187] on div "Halos Job Post 3 Models" at bounding box center [533, 187] width 208 height 17
click at [629, 187] on button "button" at bounding box center [632, 187] width 11 height 9
click at [781, 190] on div "Add To Favorites Nicole C. Los Angeles, CA Add To Favorites Halos Job Post 4 Mo…" at bounding box center [437, 251] width 874 height 502
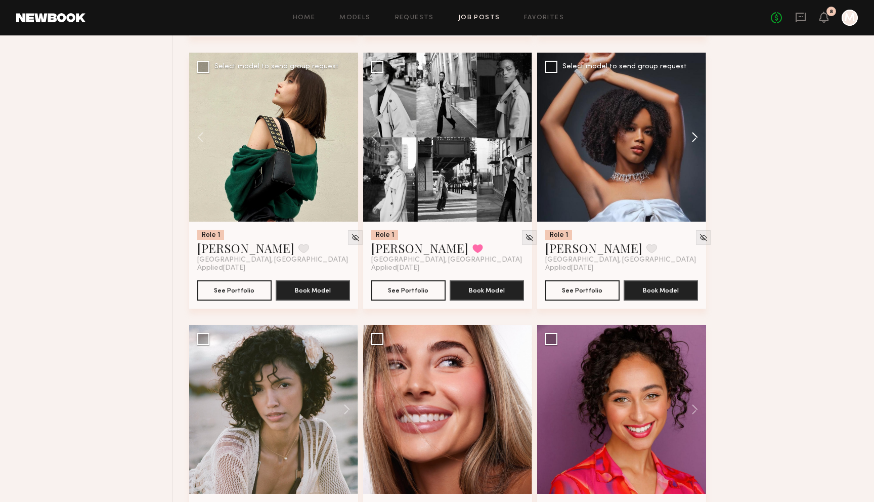
click at [694, 139] on button at bounding box center [689, 137] width 32 height 169
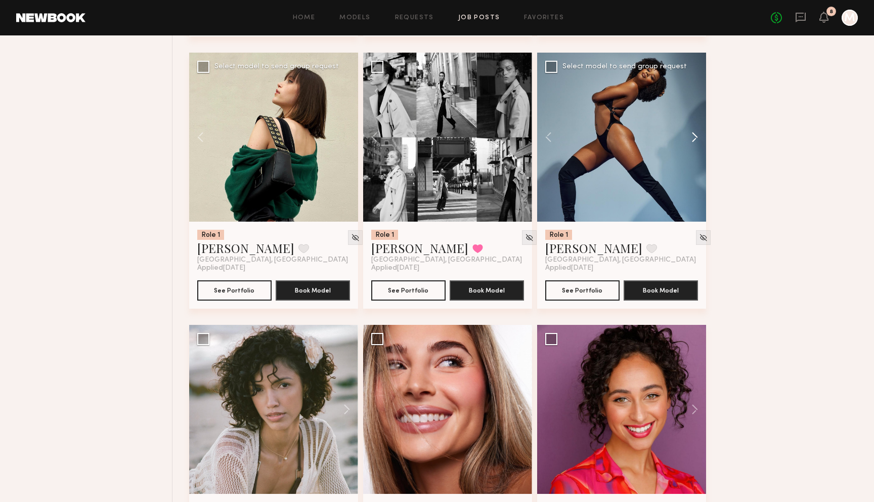
click at [694, 139] on button at bounding box center [689, 137] width 32 height 169
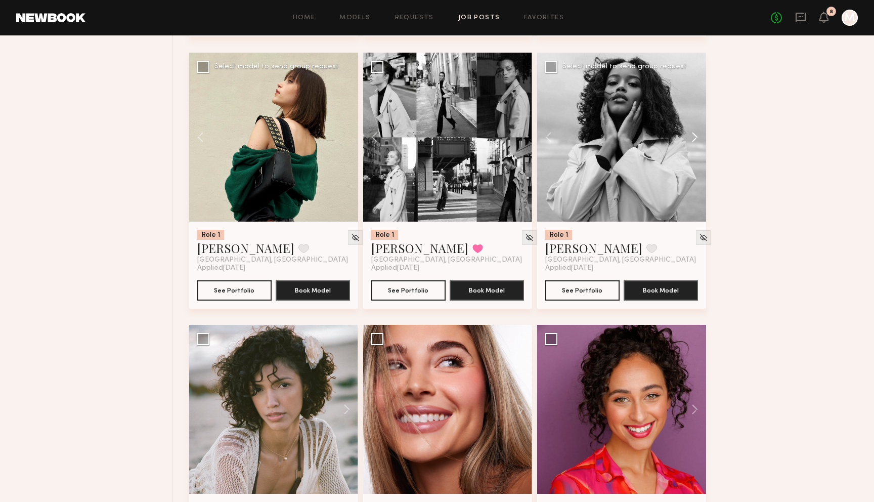
click at [694, 139] on button at bounding box center [689, 137] width 32 height 169
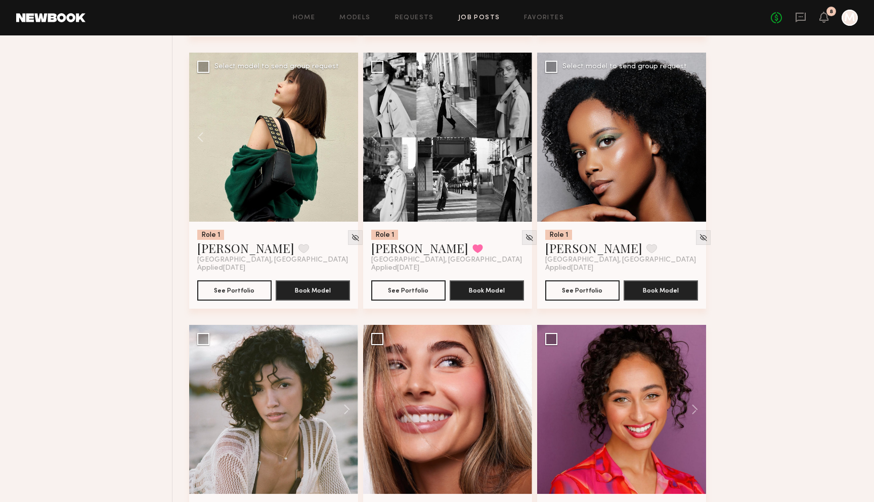
click at [694, 139] on div at bounding box center [621, 137] width 169 height 169
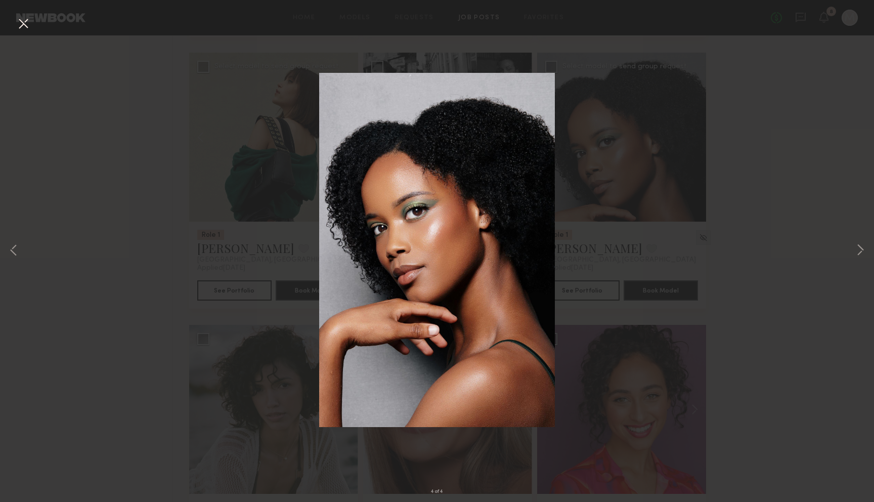
click at [23, 24] on button at bounding box center [23, 24] width 16 height 18
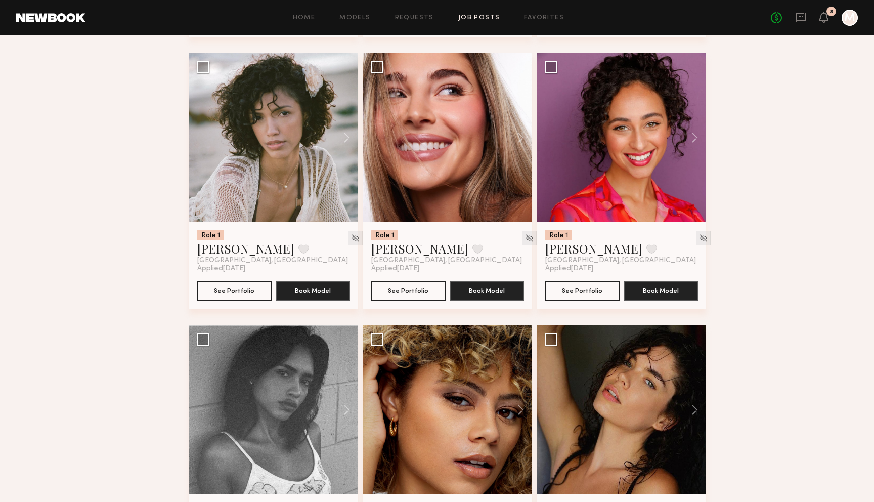
scroll to position [5009, 0]
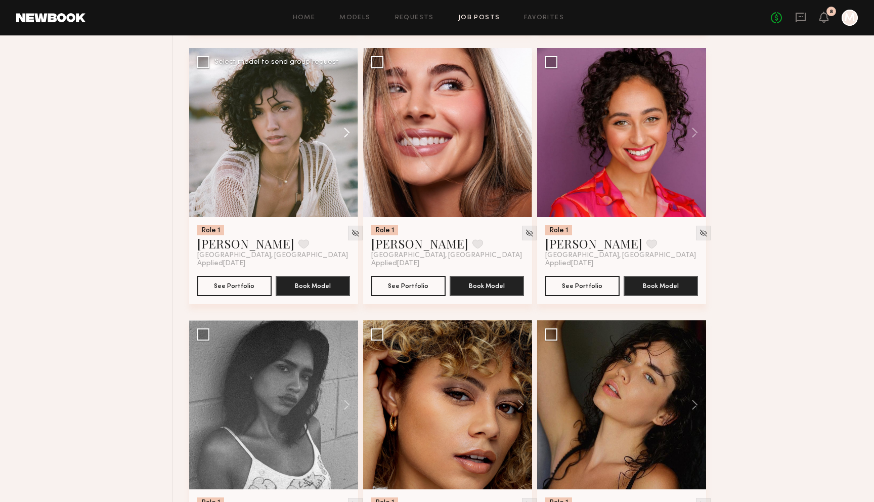
click at [346, 133] on button at bounding box center [342, 132] width 32 height 169
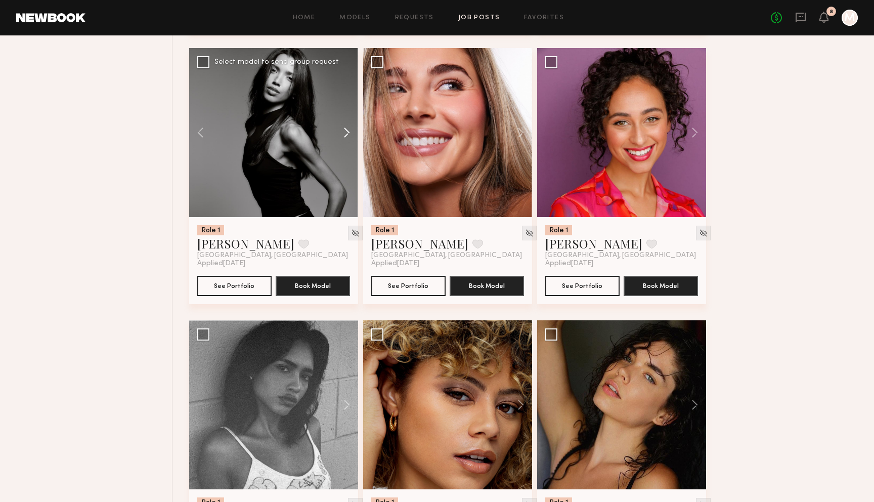
click at [346, 133] on button at bounding box center [342, 132] width 32 height 169
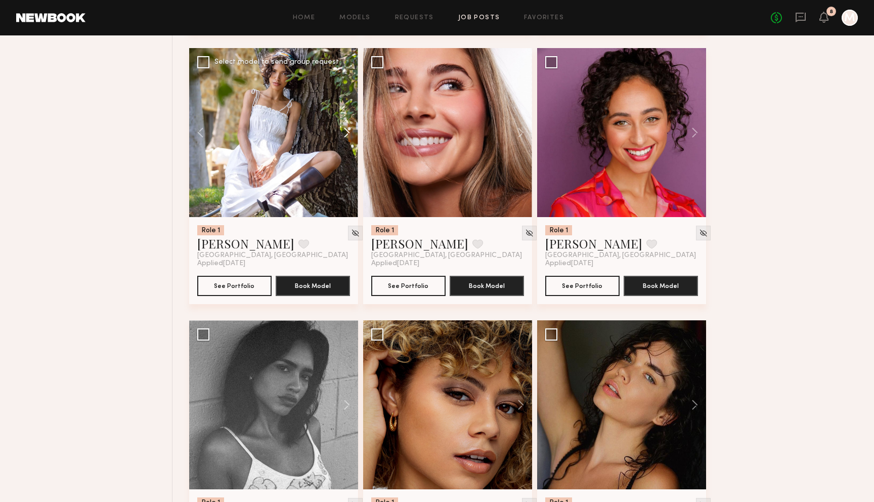
click at [346, 133] on button at bounding box center [342, 132] width 32 height 169
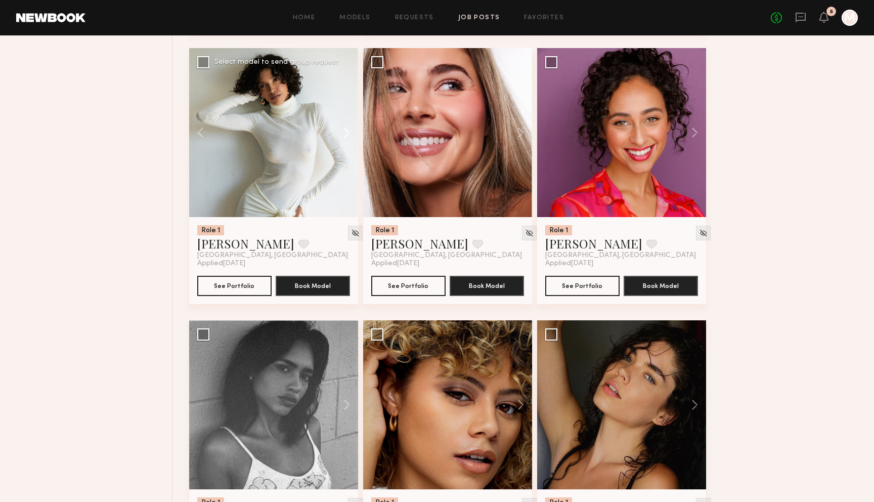
click at [346, 133] on button at bounding box center [342, 132] width 32 height 169
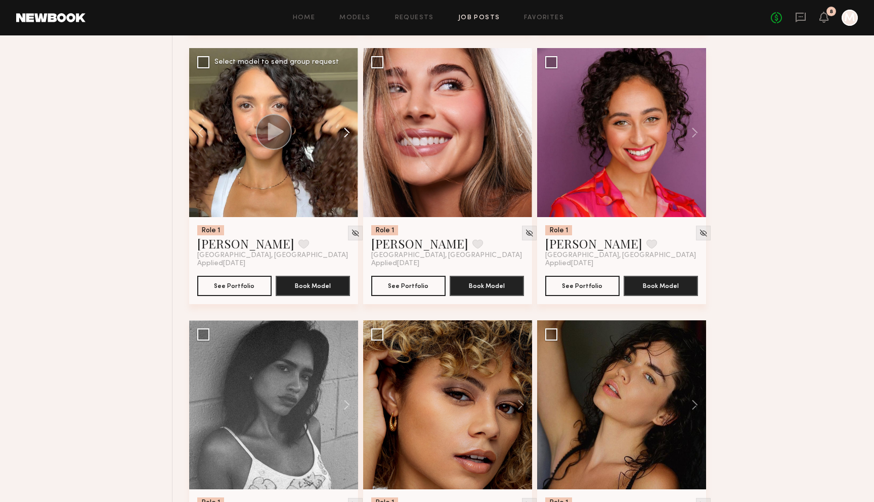
click at [346, 133] on button at bounding box center [342, 132] width 32 height 169
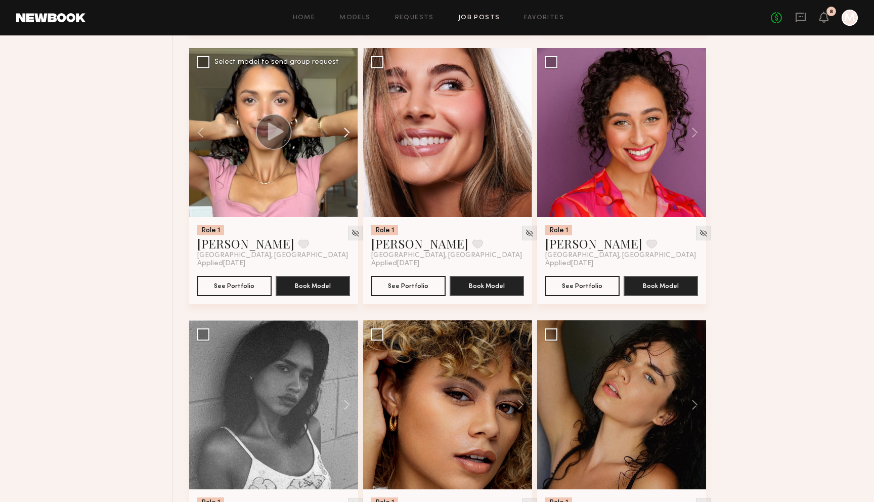
click at [346, 133] on button at bounding box center [342, 132] width 32 height 169
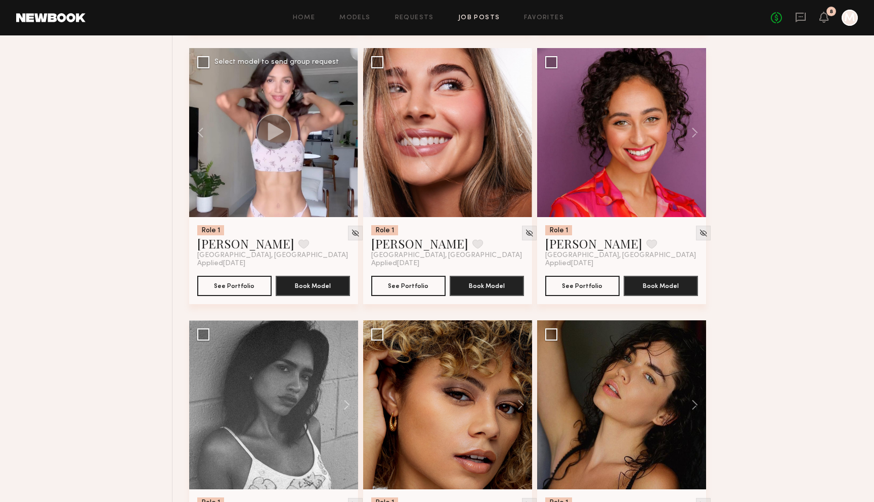
click at [346, 133] on div at bounding box center [273, 132] width 169 height 169
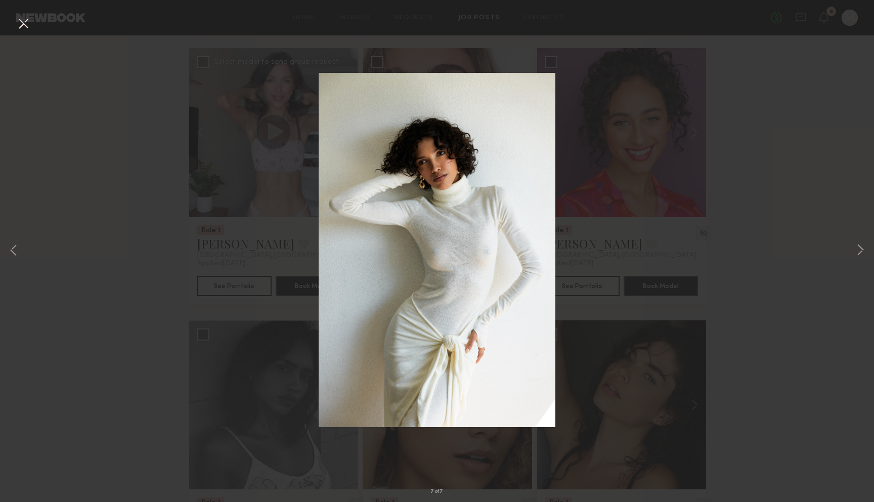
click at [23, 28] on button at bounding box center [23, 24] width 16 height 18
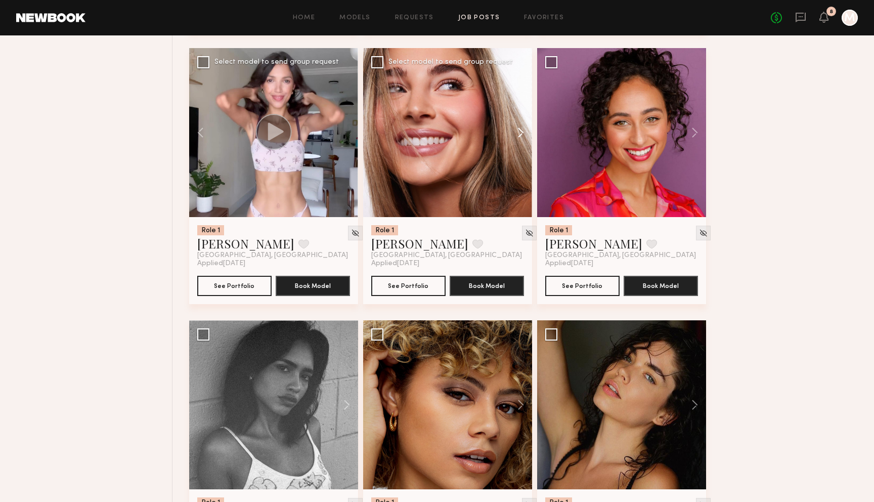
click at [520, 130] on button at bounding box center [516, 132] width 32 height 169
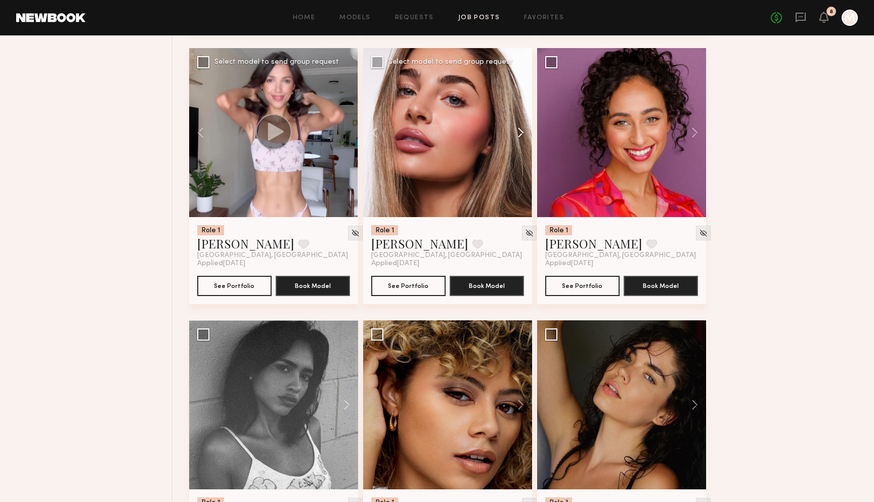
click at [520, 130] on button at bounding box center [516, 132] width 32 height 169
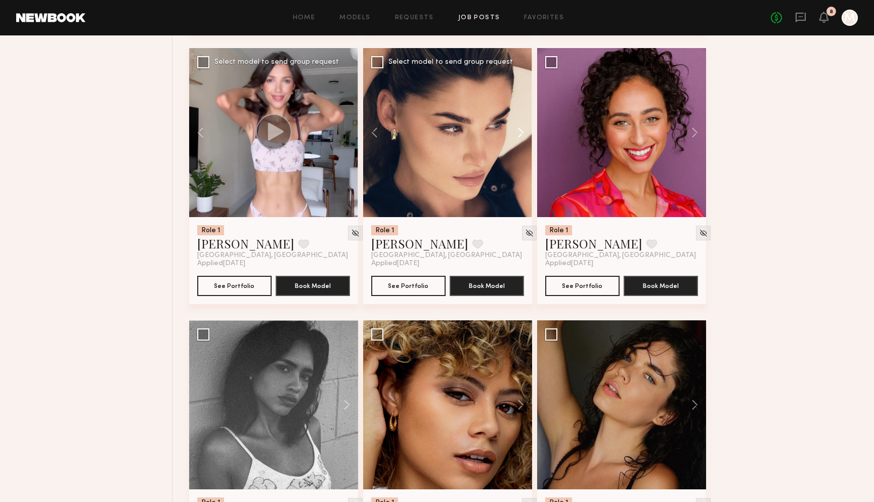
click at [520, 130] on button at bounding box center [516, 132] width 32 height 169
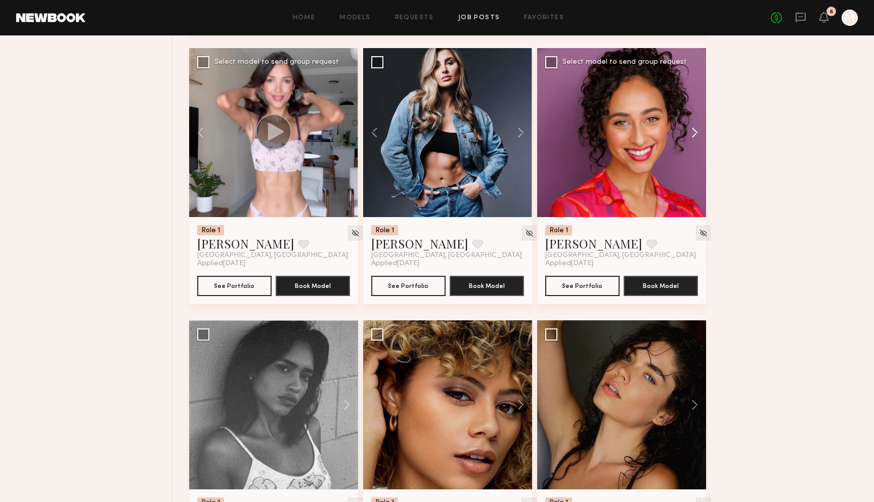
click at [697, 138] on button at bounding box center [689, 132] width 32 height 169
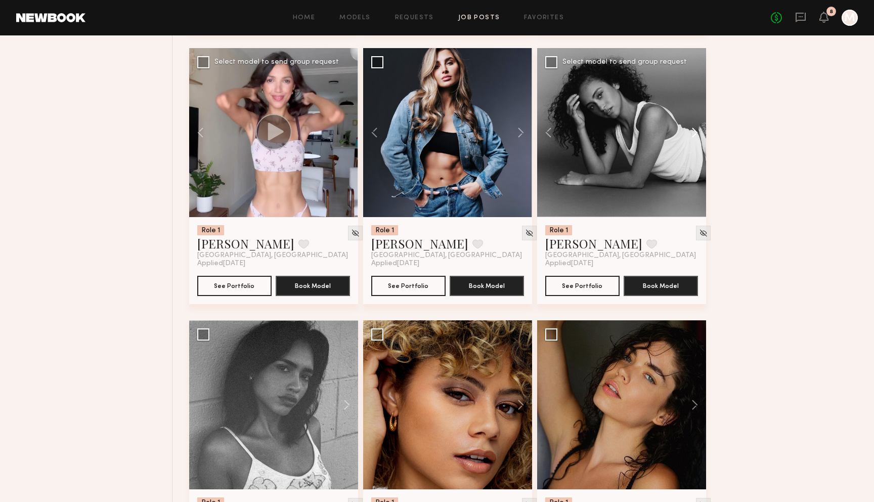
click at [697, 138] on button at bounding box center [689, 132] width 32 height 169
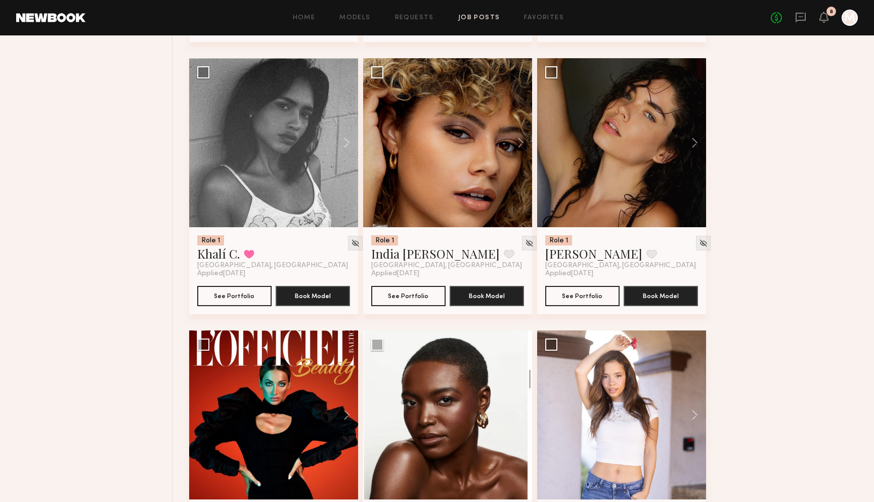
scroll to position [5275, 0]
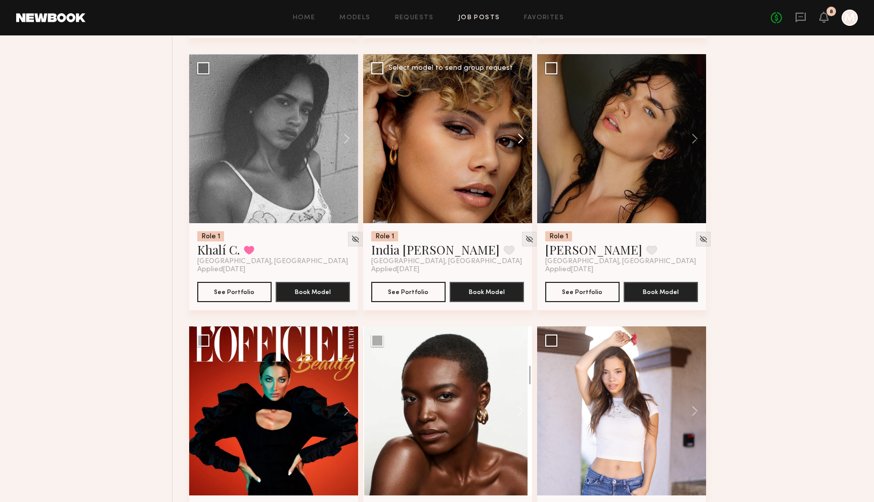
click at [520, 142] on button at bounding box center [516, 138] width 32 height 169
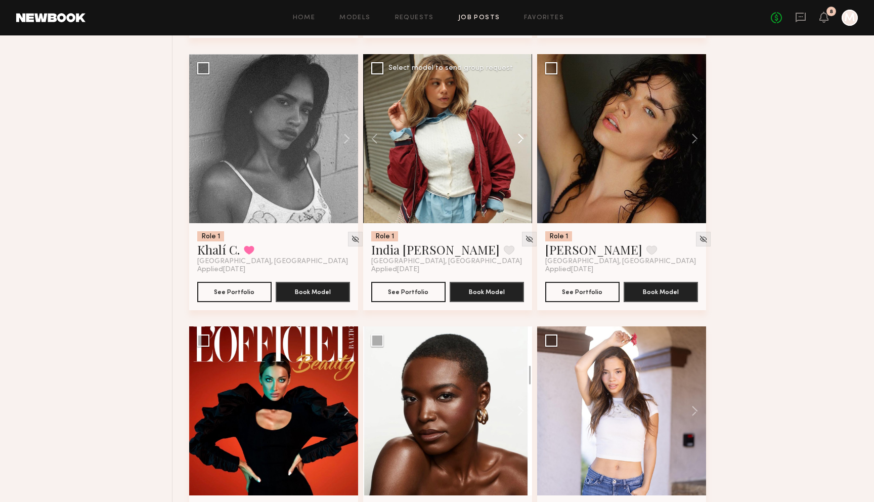
click at [520, 142] on button at bounding box center [516, 138] width 32 height 169
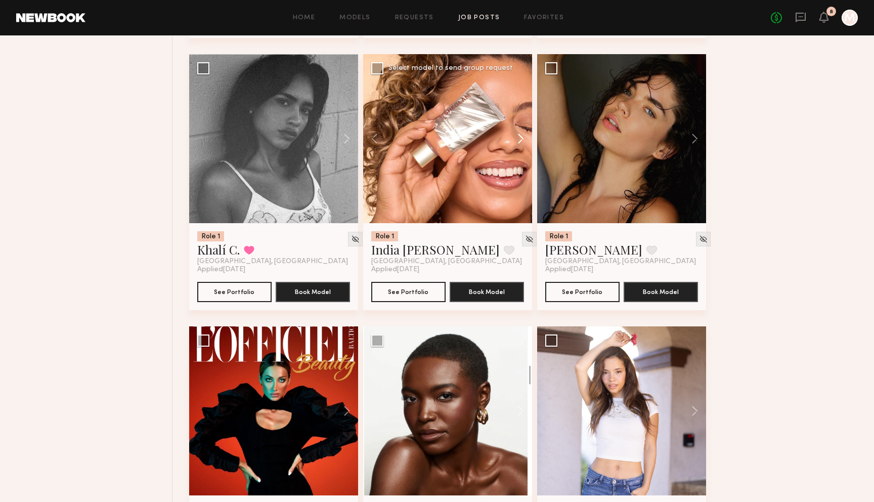
click at [520, 142] on button at bounding box center [516, 138] width 32 height 169
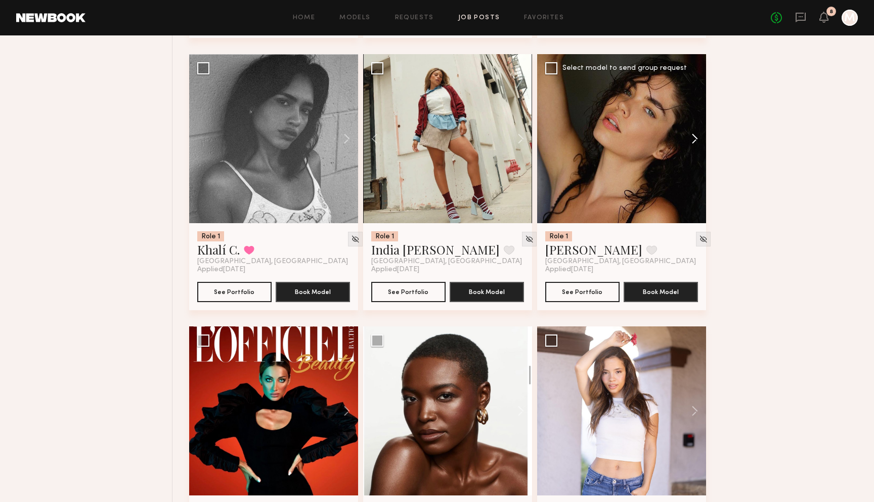
click at [699, 145] on button at bounding box center [689, 138] width 32 height 169
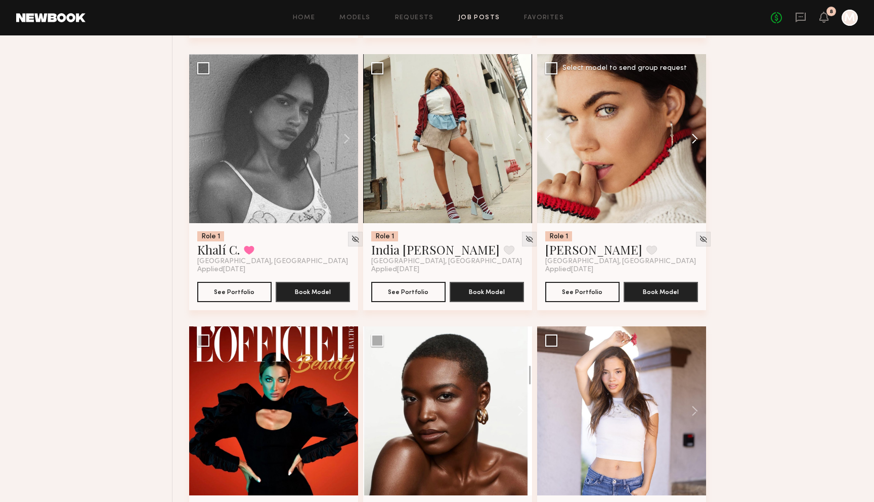
click at [699, 145] on button at bounding box center [689, 138] width 32 height 169
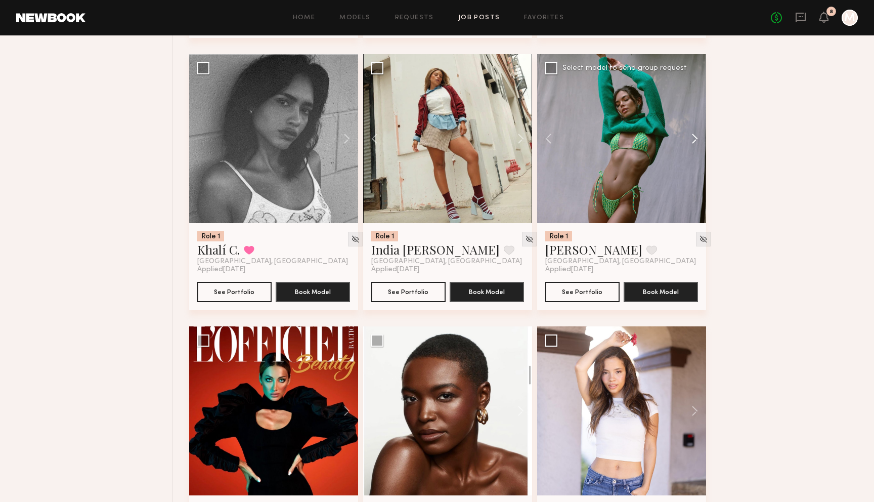
click at [699, 145] on button at bounding box center [689, 138] width 32 height 169
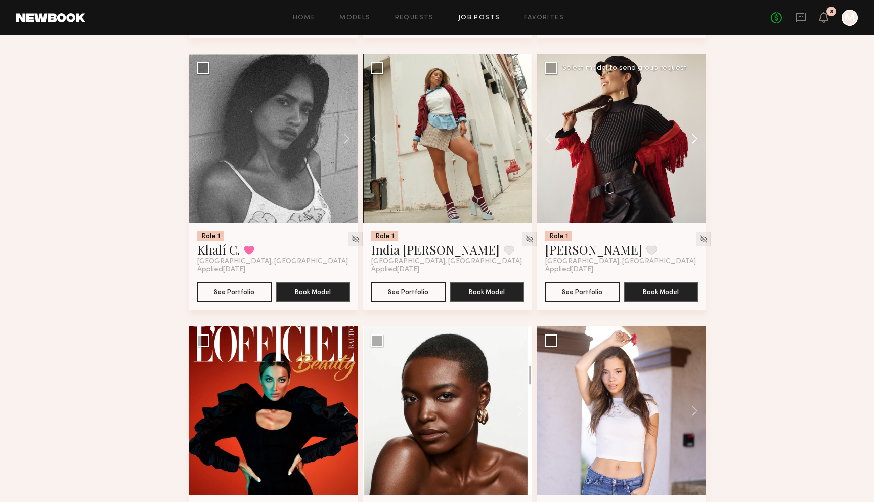
click at [699, 145] on button at bounding box center [689, 138] width 32 height 169
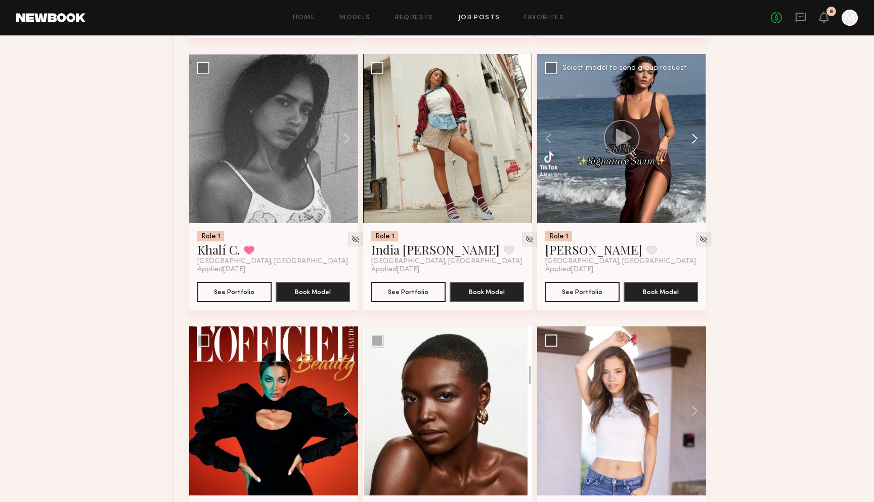
click at [699, 145] on button at bounding box center [689, 138] width 32 height 169
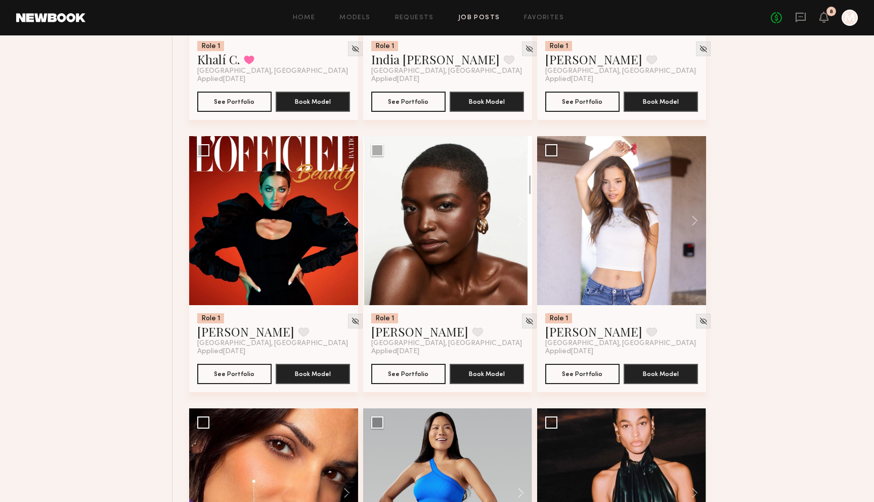
scroll to position [5499, 0]
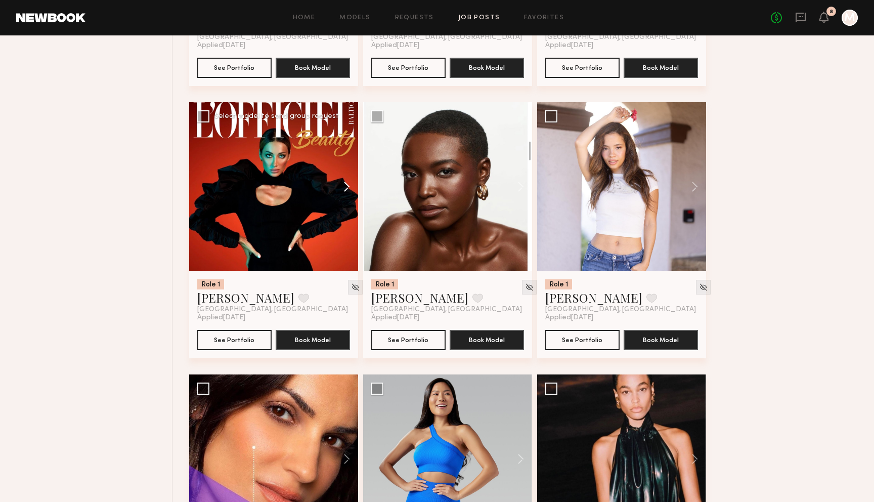
click at [338, 188] on button at bounding box center [342, 186] width 32 height 169
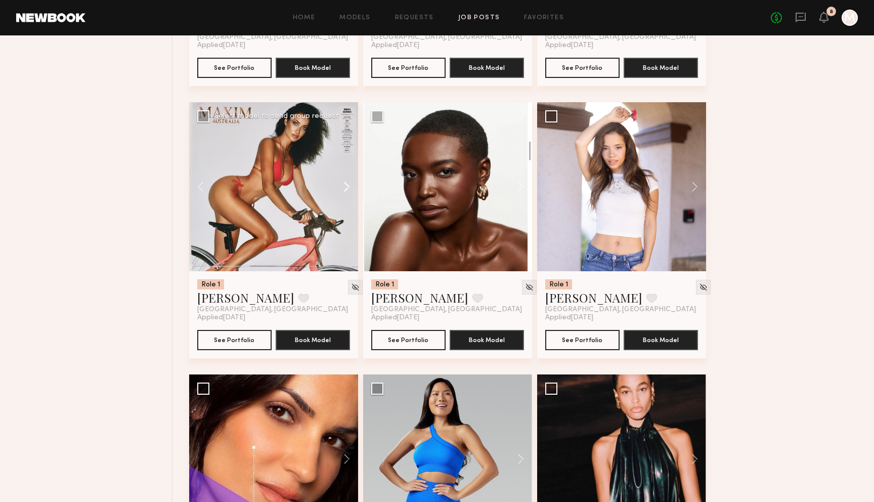
click at [338, 188] on button at bounding box center [342, 186] width 32 height 169
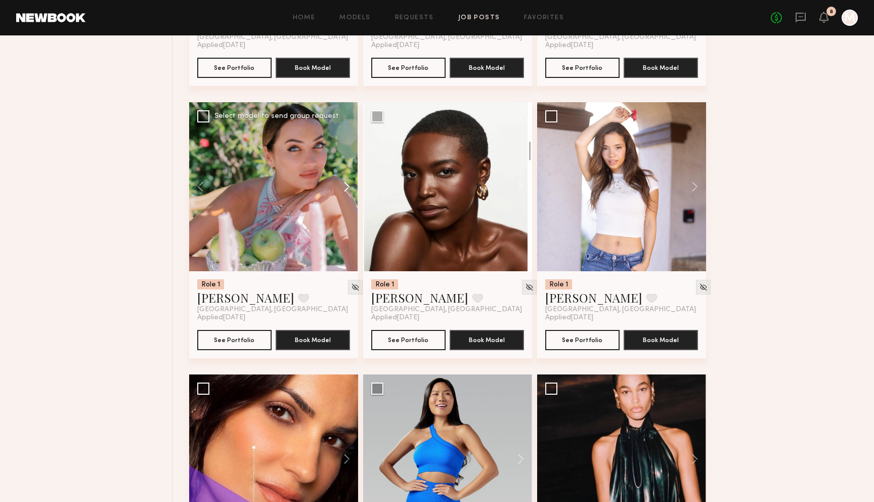
click at [338, 188] on button at bounding box center [342, 186] width 32 height 169
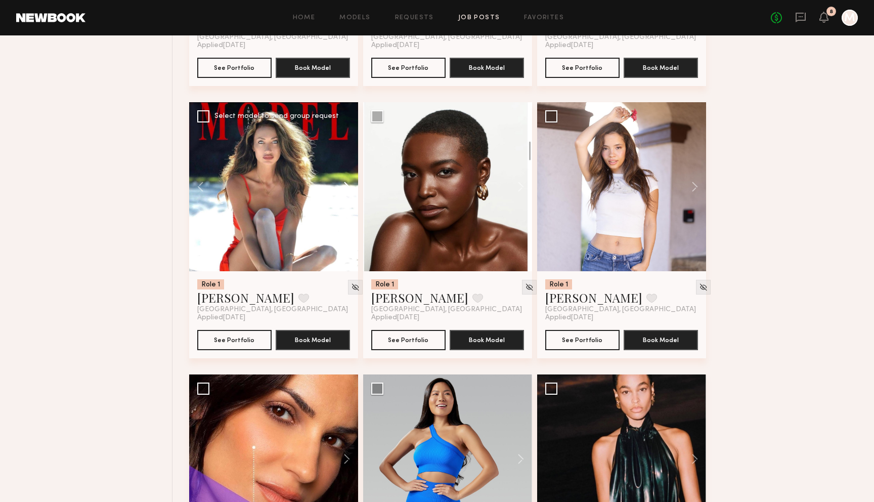
click at [338, 188] on button at bounding box center [342, 186] width 32 height 169
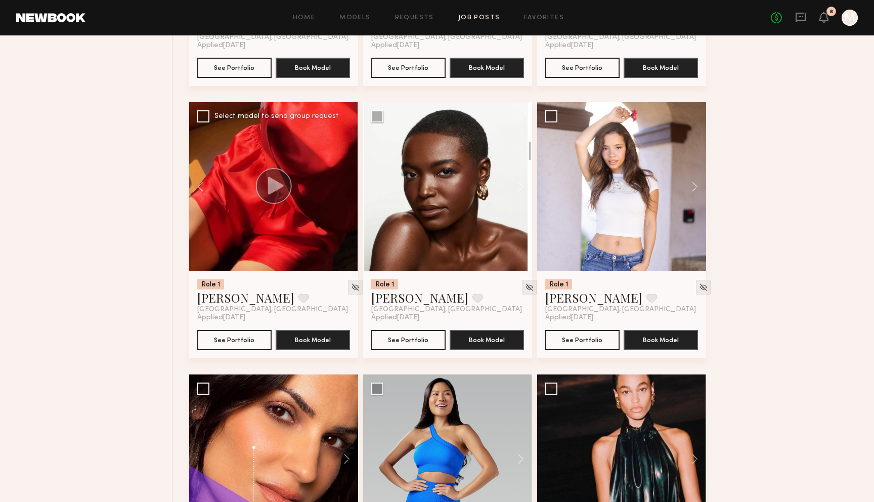
click at [338, 188] on div at bounding box center [273, 186] width 169 height 169
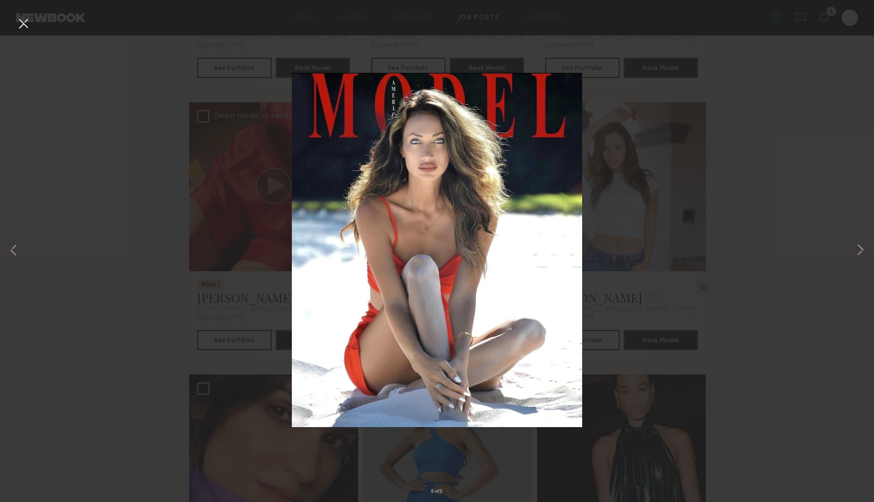
click at [26, 24] on button at bounding box center [23, 24] width 16 height 18
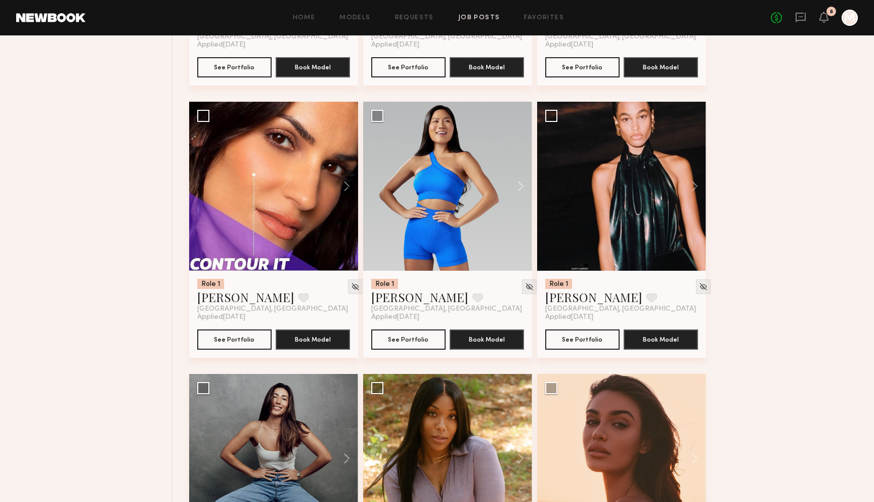
scroll to position [5778, 0]
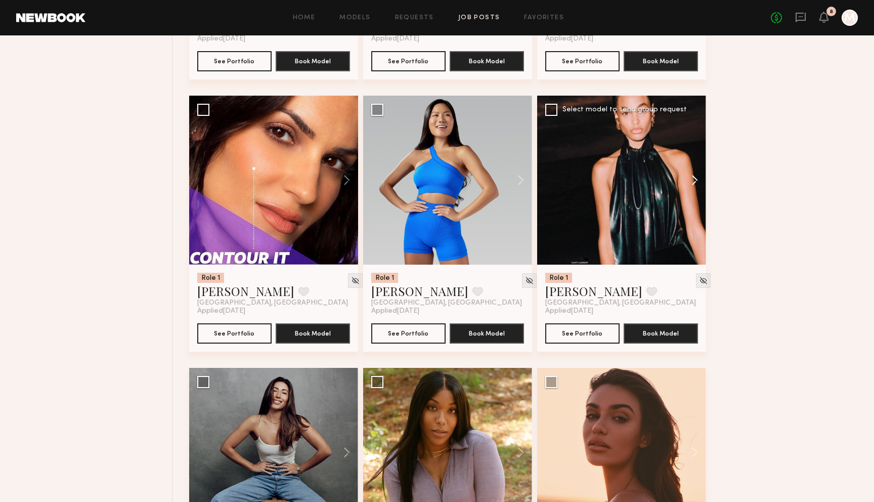
click at [693, 183] on button at bounding box center [689, 180] width 32 height 169
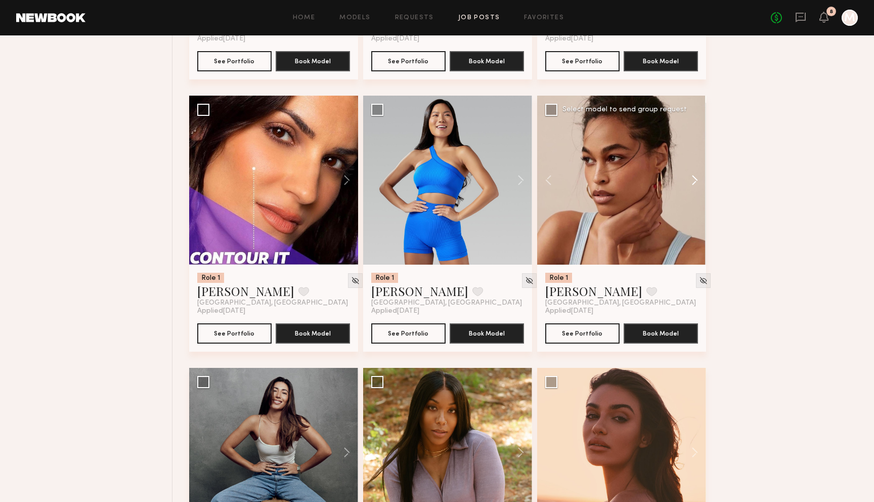
click at [693, 183] on button at bounding box center [689, 180] width 32 height 169
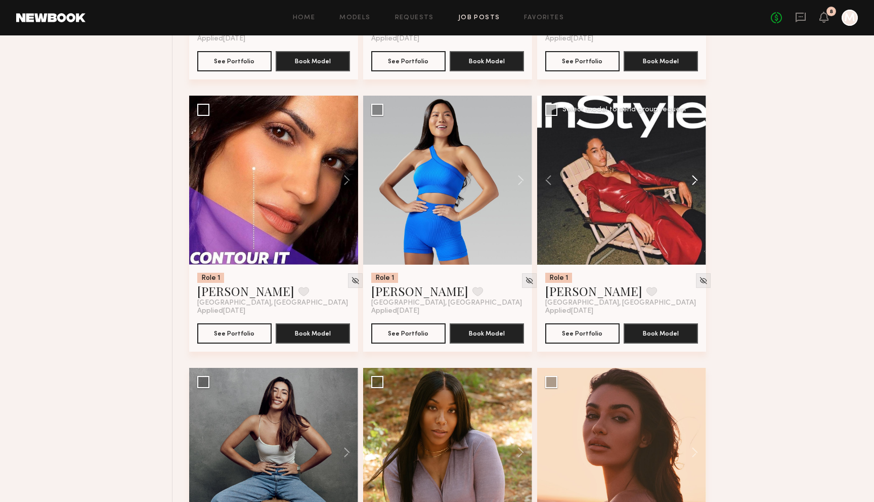
click at [693, 183] on button at bounding box center [689, 180] width 32 height 169
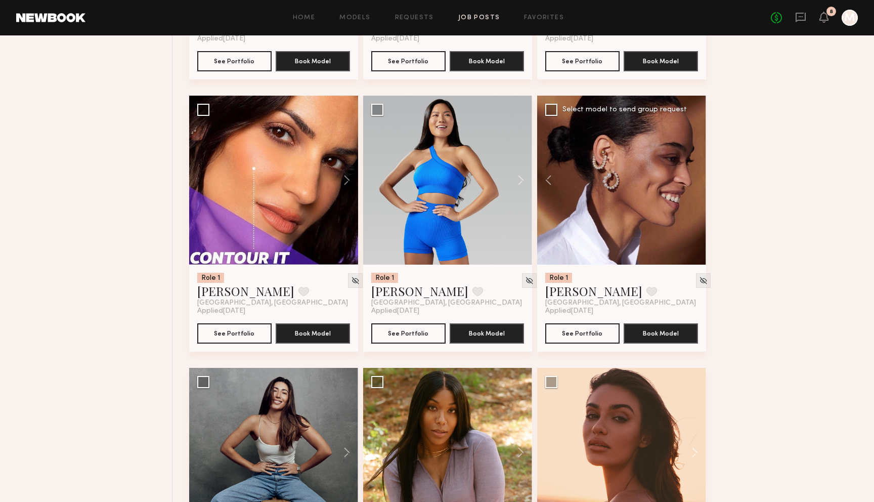
click at [693, 183] on div at bounding box center [621, 180] width 169 height 169
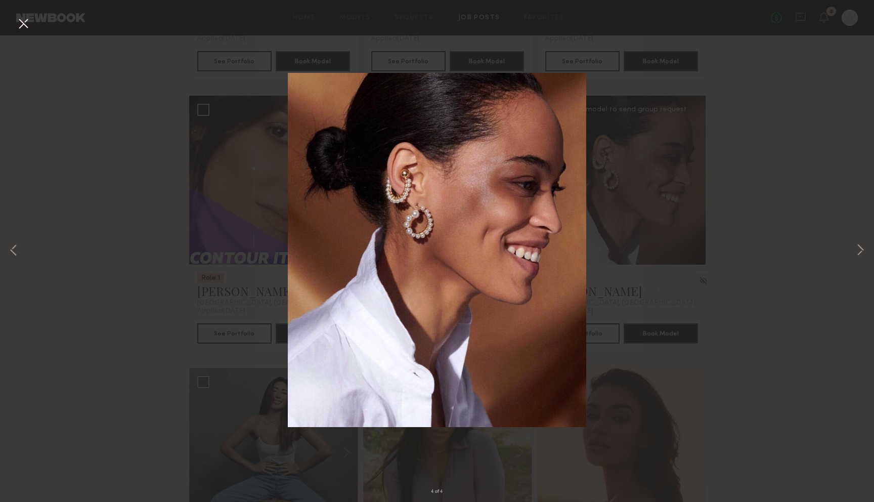
click at [25, 25] on button at bounding box center [23, 24] width 16 height 18
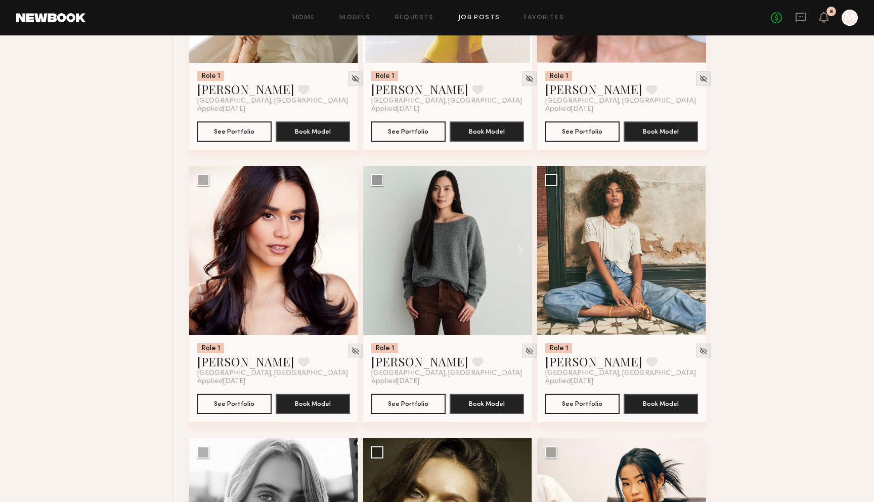
scroll to position [6797, 0]
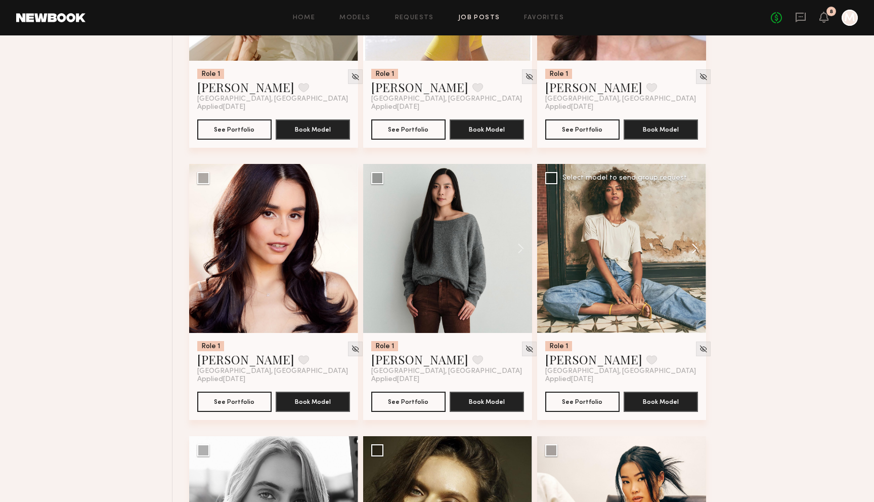
click at [701, 251] on button at bounding box center [689, 248] width 32 height 169
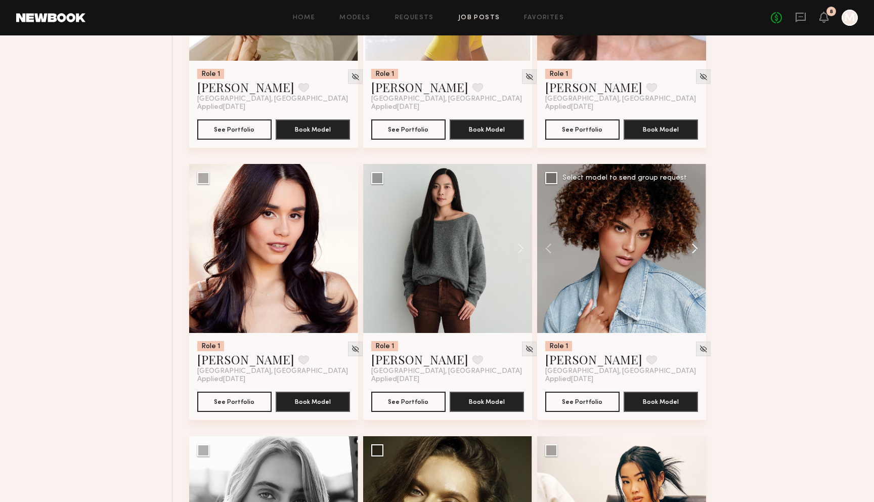
click at [701, 251] on button at bounding box center [689, 248] width 32 height 169
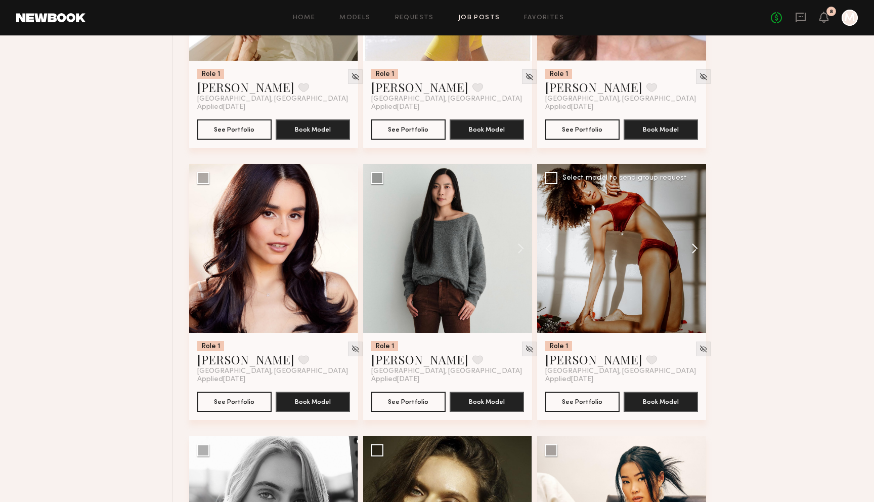
click at [701, 251] on button at bounding box center [689, 248] width 32 height 169
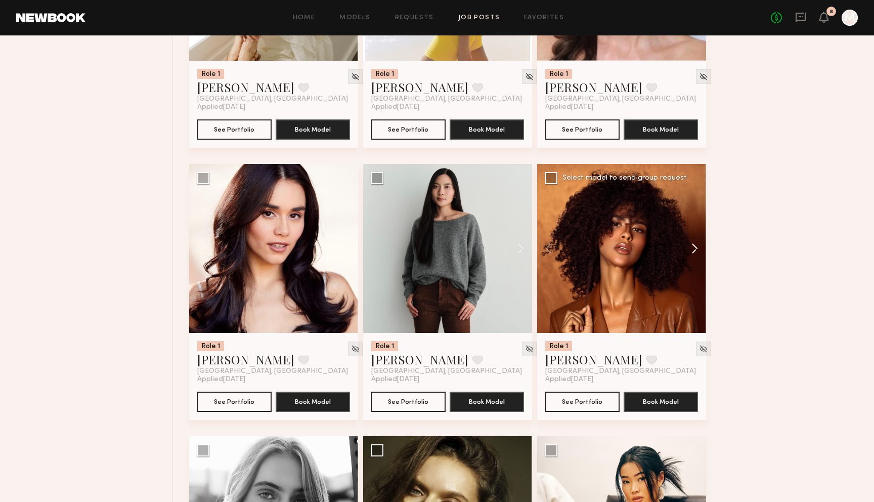
click at [701, 251] on button at bounding box center [689, 248] width 32 height 169
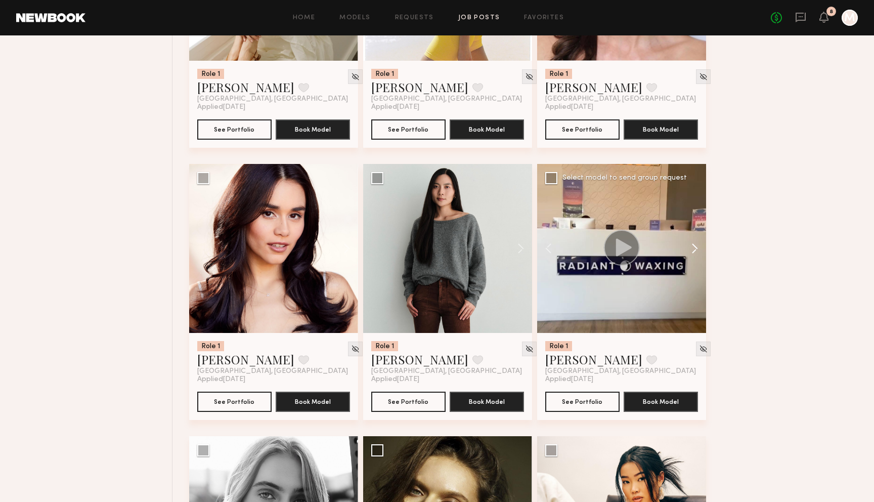
click at [701, 251] on button at bounding box center [689, 248] width 32 height 169
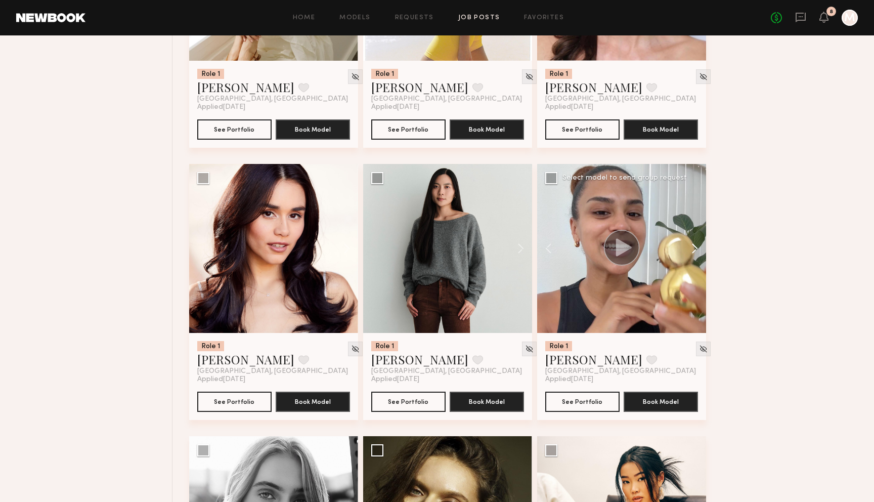
click at [701, 251] on button at bounding box center [689, 248] width 32 height 169
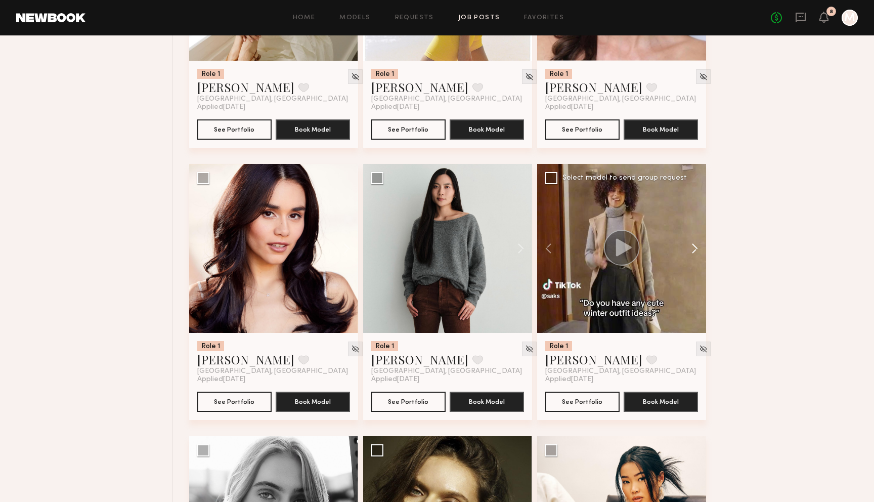
click at [701, 251] on button at bounding box center [689, 248] width 32 height 169
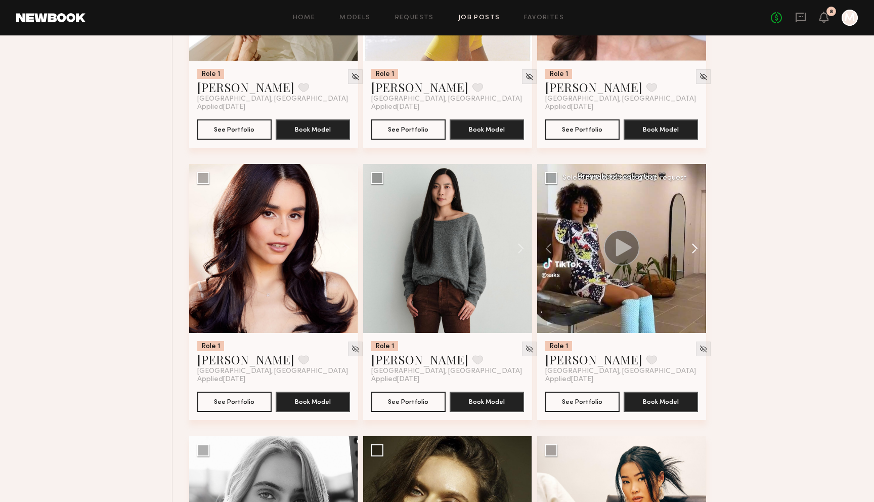
click at [701, 251] on button at bounding box center [689, 248] width 32 height 169
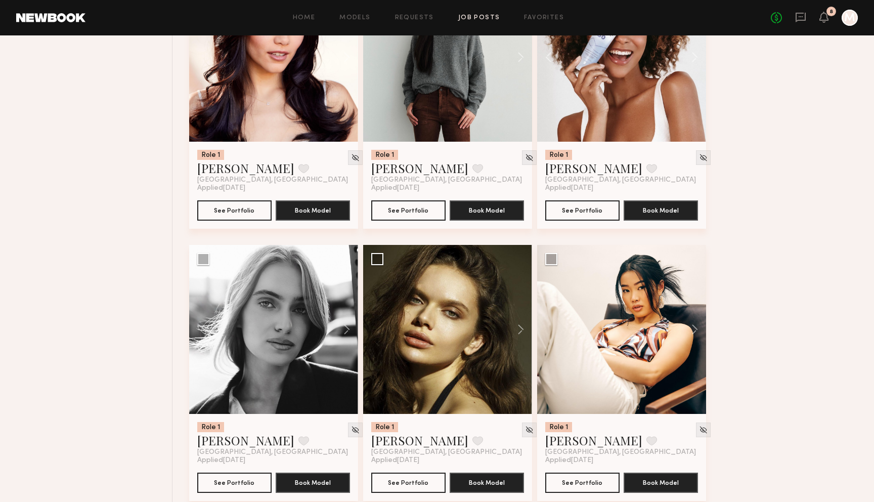
scroll to position [7010, 0]
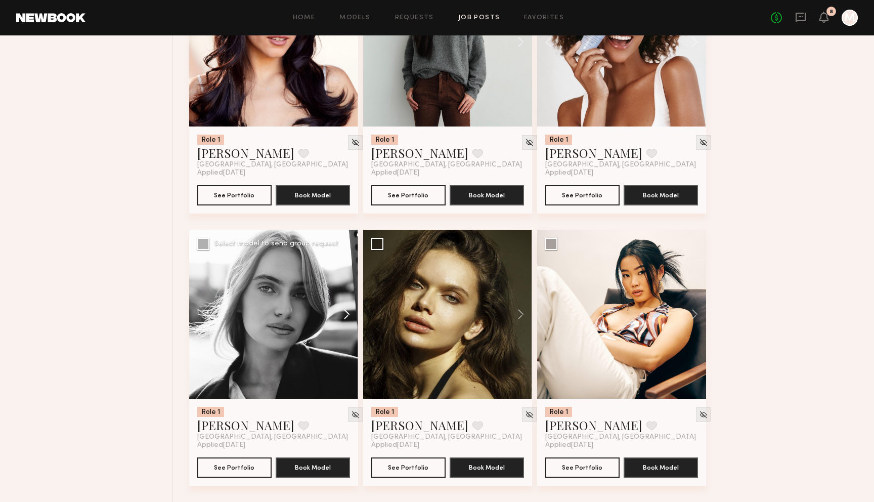
click at [349, 318] on button at bounding box center [342, 314] width 32 height 169
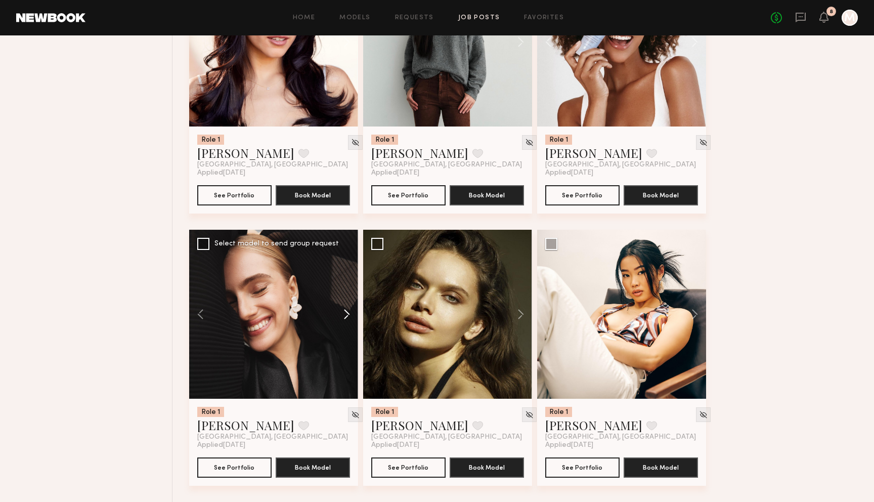
click at [349, 318] on button at bounding box center [342, 314] width 32 height 169
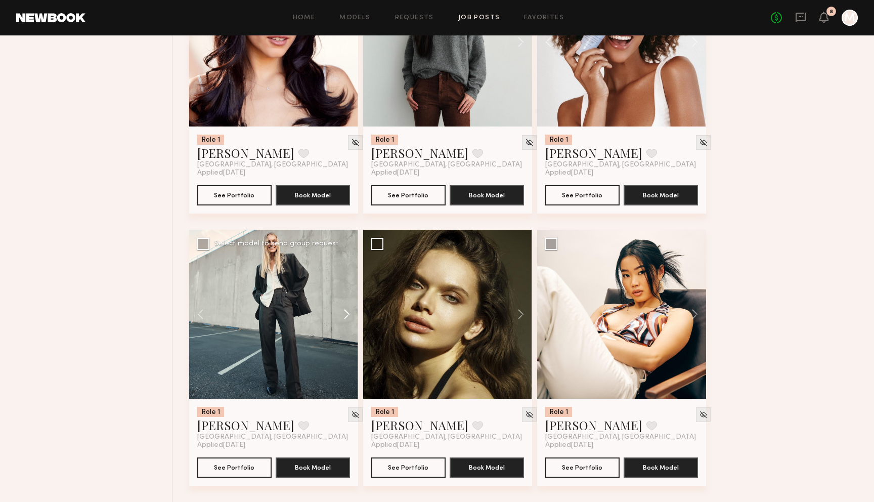
click at [349, 318] on button at bounding box center [342, 314] width 32 height 169
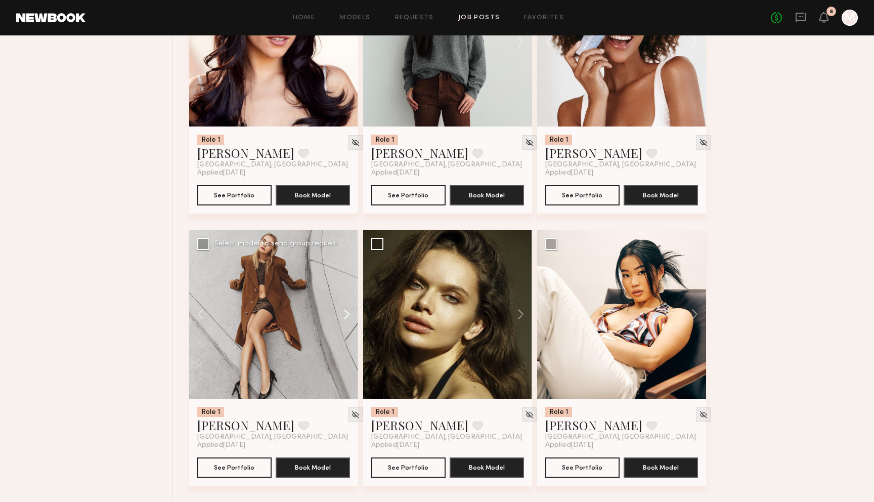
click at [349, 318] on button at bounding box center [342, 314] width 32 height 169
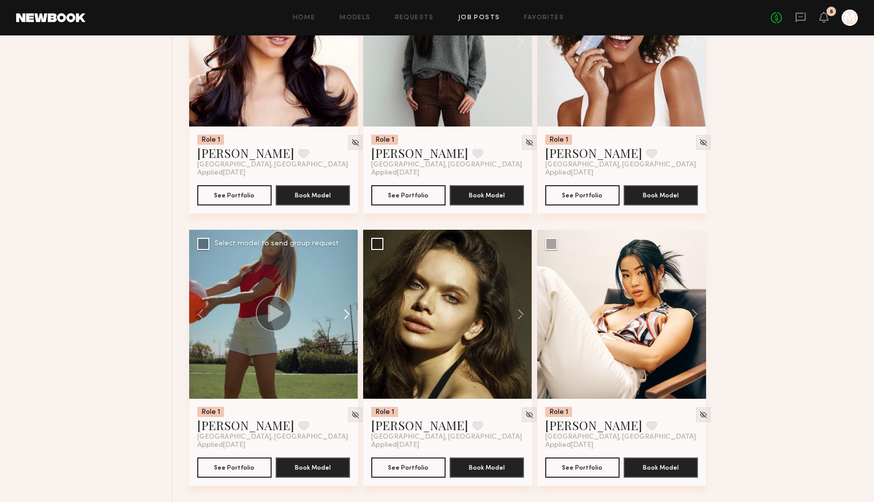
click at [349, 318] on button at bounding box center [342, 314] width 32 height 169
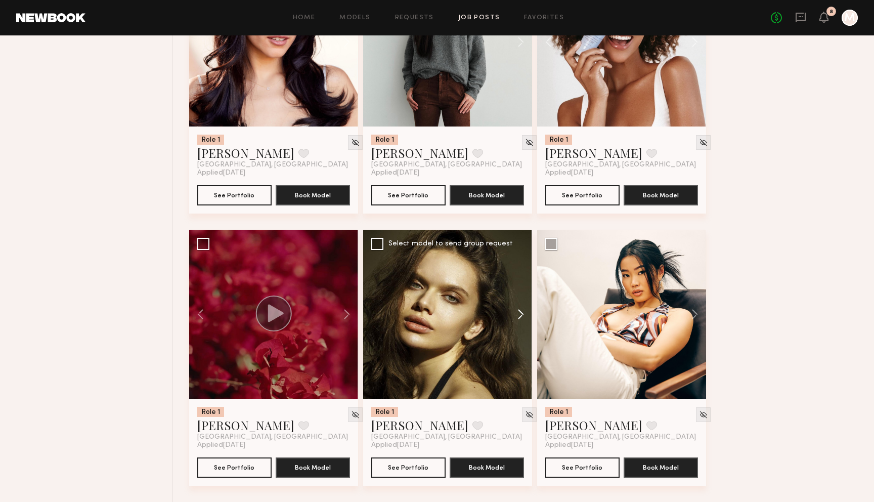
click at [516, 310] on button at bounding box center [516, 314] width 32 height 169
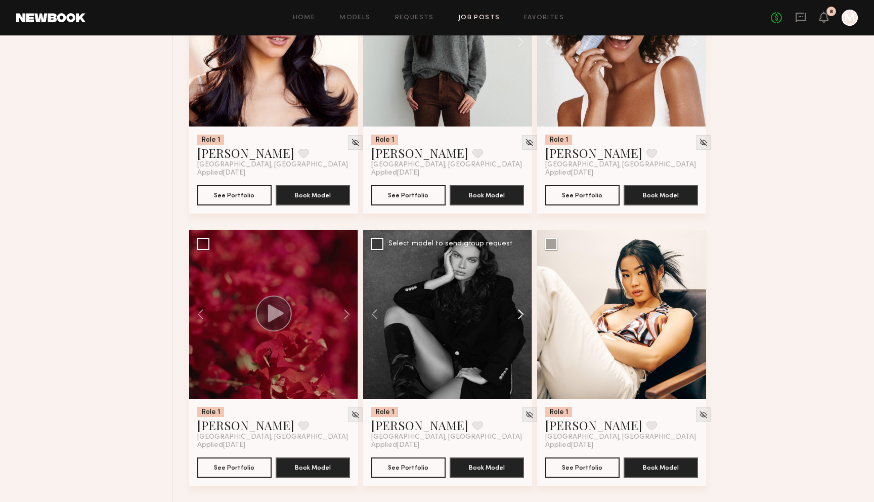
click at [516, 310] on button at bounding box center [516, 314] width 32 height 169
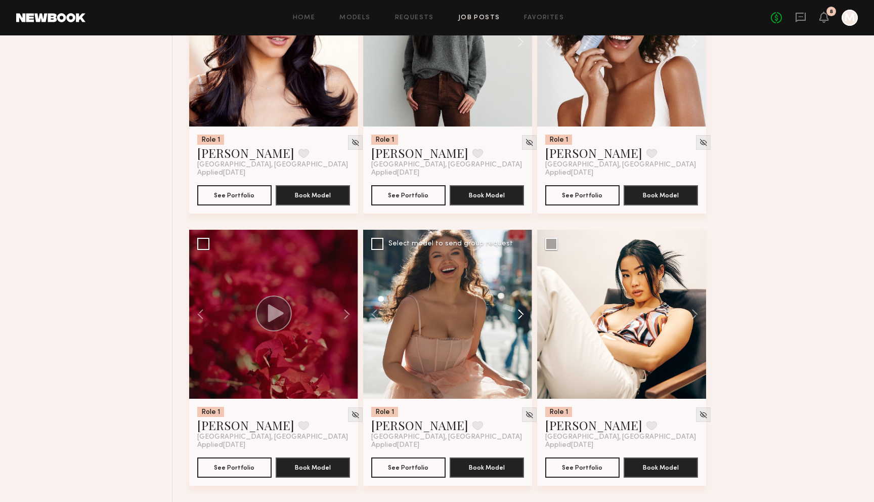
click at [516, 310] on button at bounding box center [516, 314] width 32 height 169
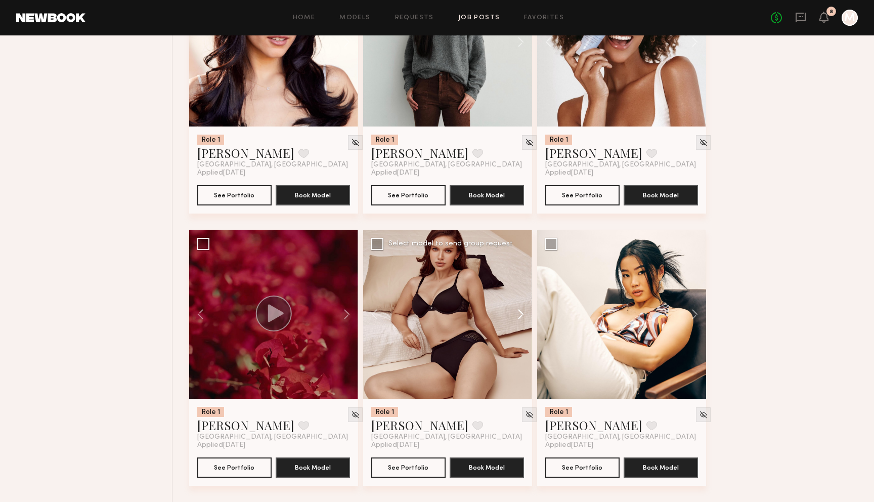
click at [516, 310] on button at bounding box center [516, 314] width 32 height 169
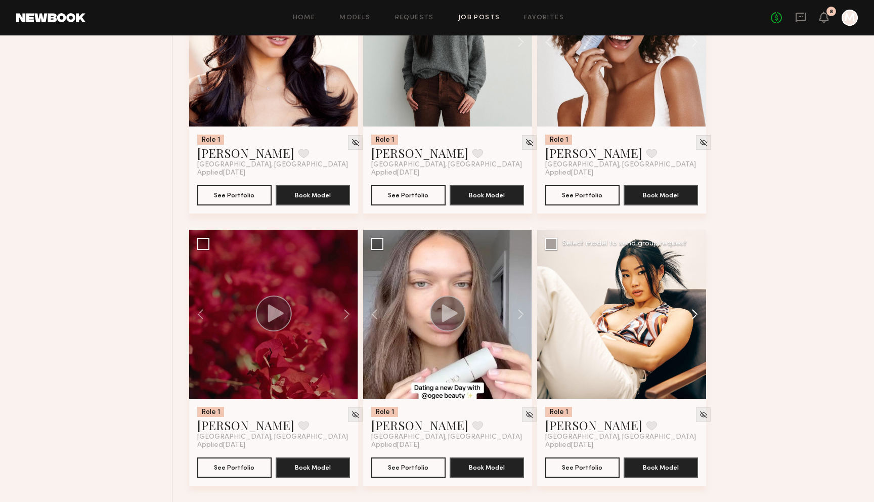
click at [693, 314] on button at bounding box center [689, 314] width 32 height 169
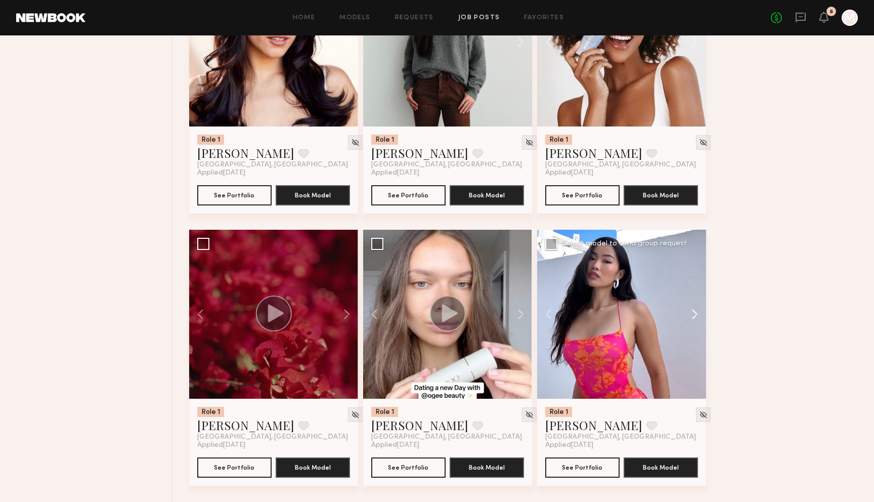
click at [693, 314] on button at bounding box center [689, 314] width 32 height 169
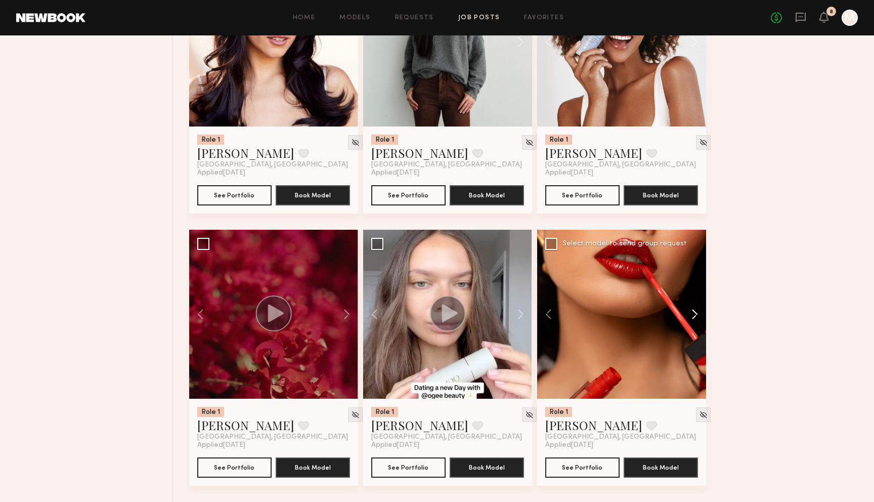
click at [693, 314] on button at bounding box center [689, 314] width 32 height 169
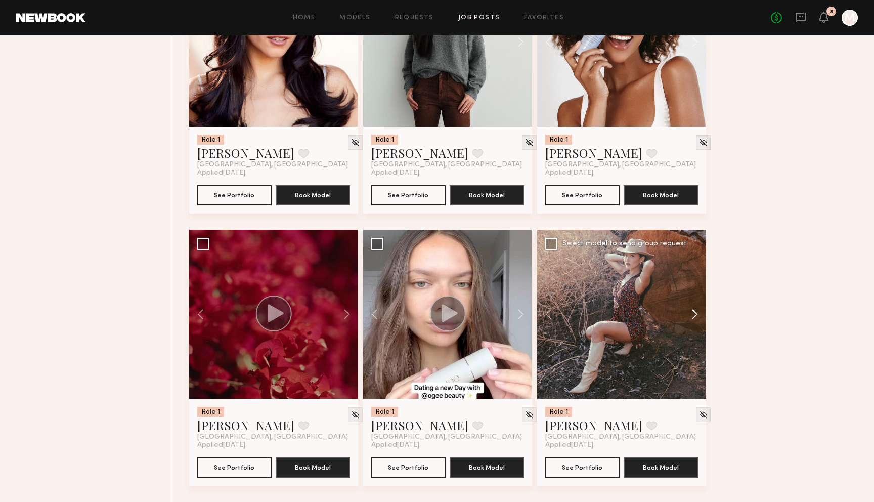
click at [693, 314] on button at bounding box center [689, 314] width 32 height 169
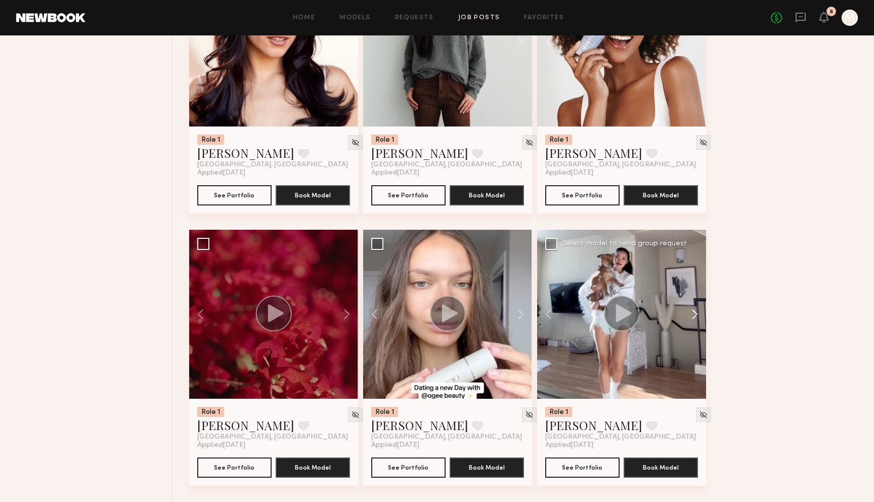
click at [693, 314] on button at bounding box center [689, 314] width 32 height 169
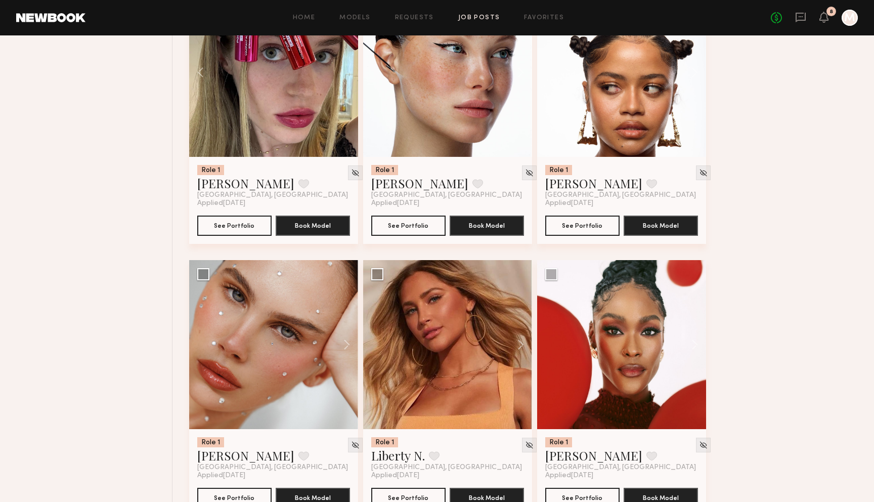
scroll to position [0, 0]
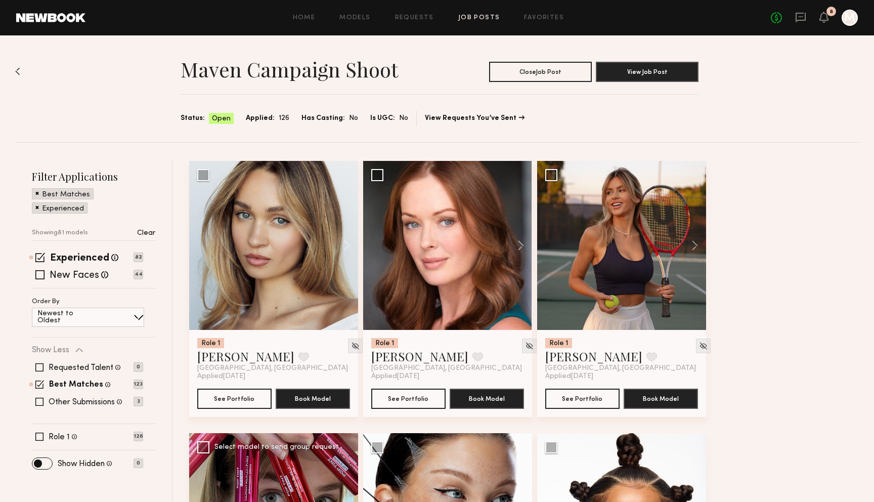
click at [77, 105] on div "Maven Campaign Shoot Close Job Post View Job Post Status: Open Applied: 126 Has…" at bounding box center [436, 88] width 843 height 107
click at [557, 8] on header "Home Models Requests Job Posts Favorites Sign Out No fees up to $5,000 8 M" at bounding box center [437, 17] width 874 height 35
click at [551, 12] on div "Home Models Requests Job Posts Favorites Sign Out No fees up to $5,000 8 M" at bounding box center [471, 18] width 772 height 16
click at [530, 13] on div "Home Models Requests Job Posts Favorites Sign Out No fees up to $5,000 8 M" at bounding box center [471, 18] width 772 height 16
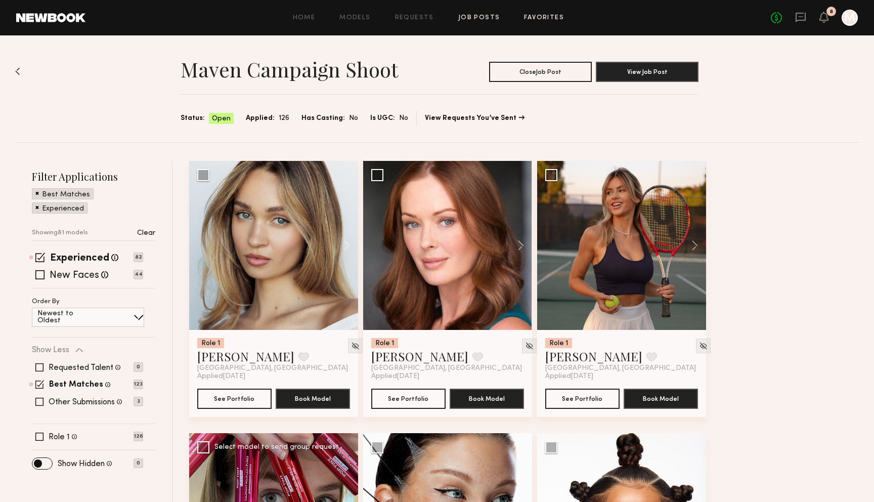
click at [535, 18] on link "Favorites" at bounding box center [544, 18] width 40 height 7
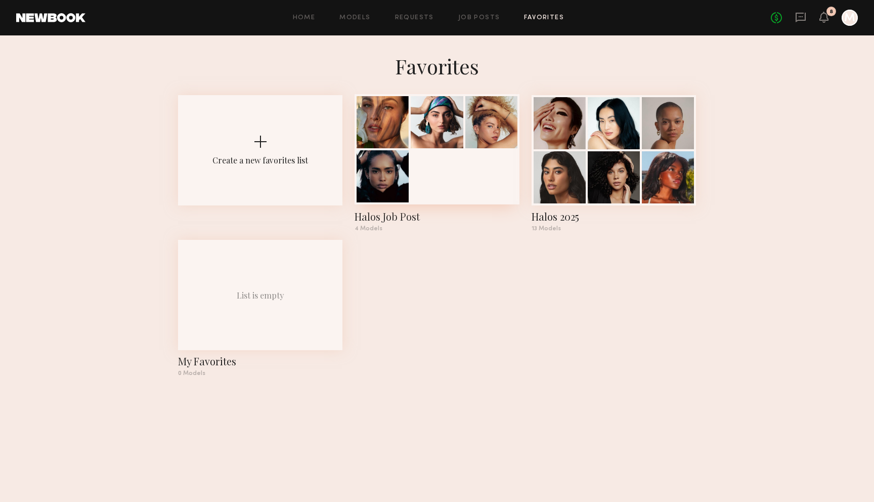
click at [463, 188] on div at bounding box center [436, 149] width 164 height 110
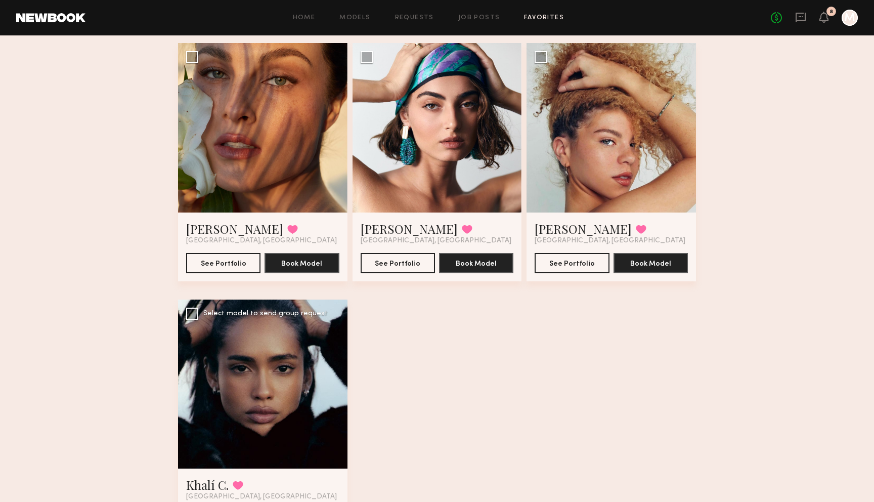
scroll to position [79, 0]
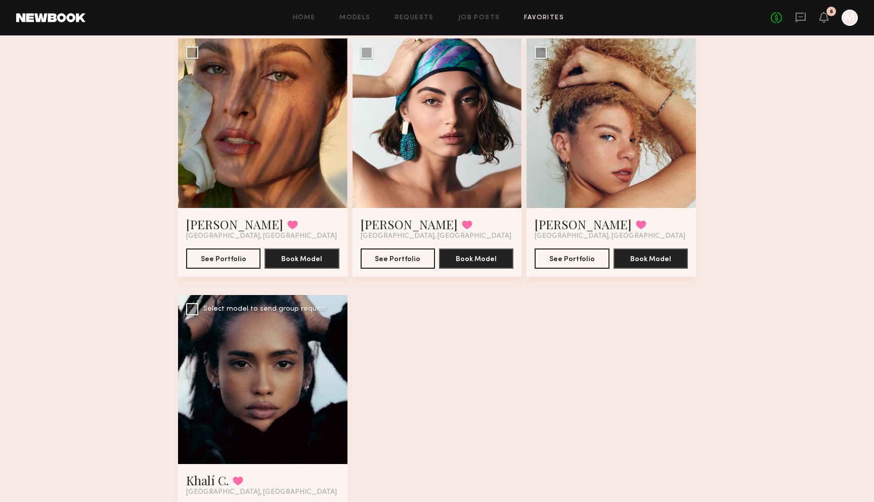
click at [255, 392] on div at bounding box center [262, 379] width 169 height 169
click at [253, 379] on div at bounding box center [262, 379] width 169 height 169
click at [207, 482] on link "Khalí C." at bounding box center [207, 480] width 42 height 16
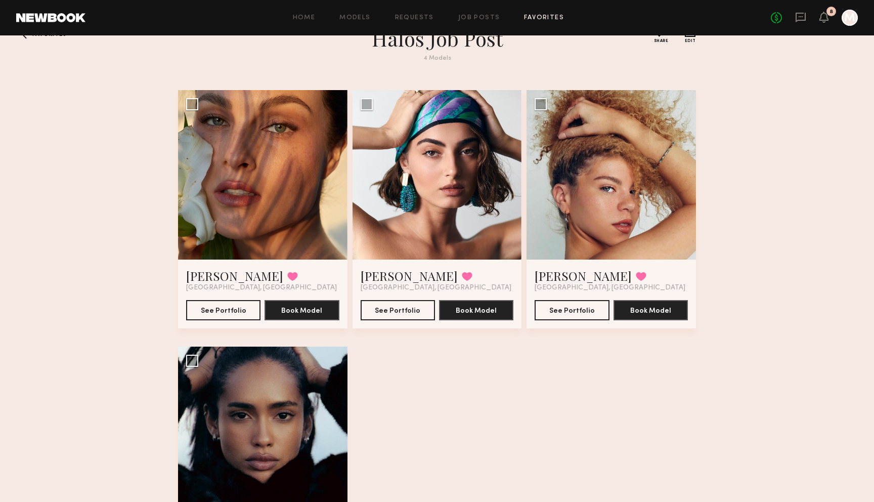
scroll to position [21, 0]
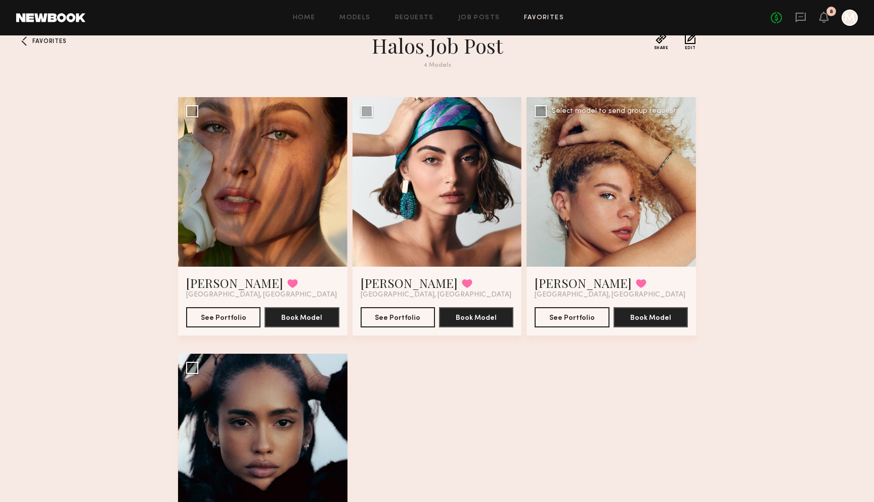
click at [628, 218] on div at bounding box center [610, 181] width 169 height 169
click at [556, 282] on link "Alyssa A." at bounding box center [582, 283] width 97 height 16
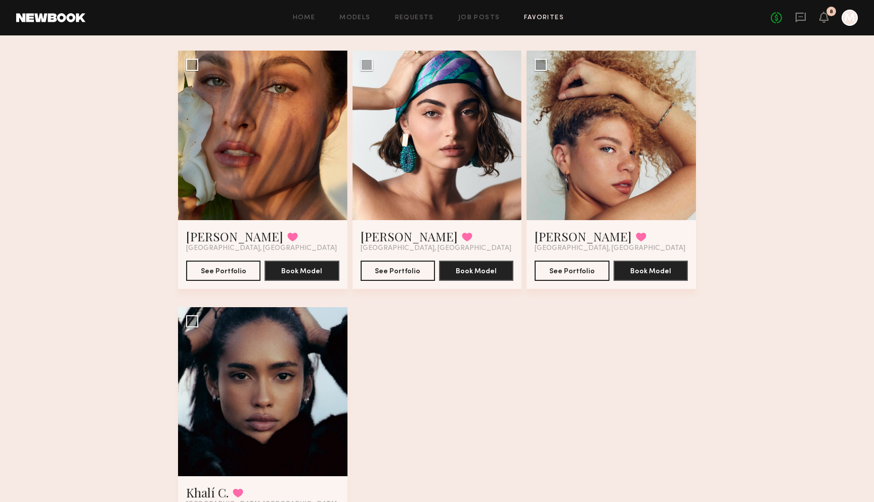
scroll to position [0, 0]
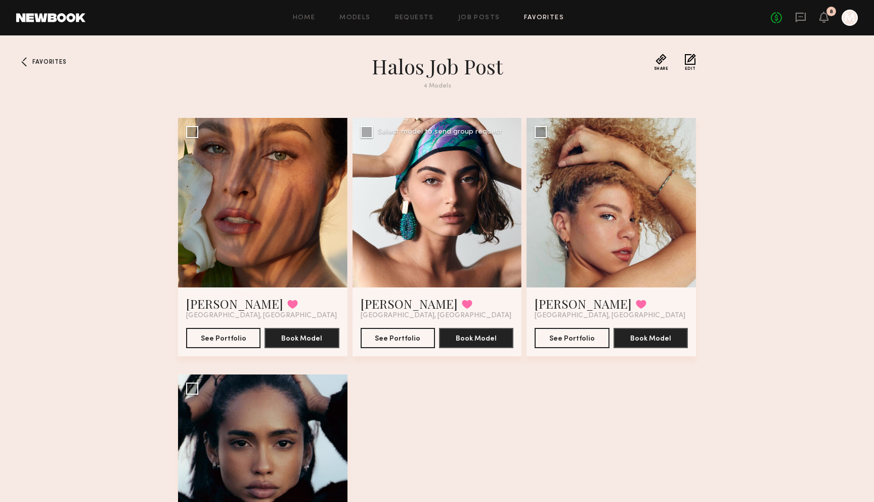
click at [432, 267] on div at bounding box center [436, 202] width 169 height 169
click at [407, 180] on div at bounding box center [436, 202] width 169 height 169
click at [379, 305] on link "Moe S." at bounding box center [408, 303] width 97 height 16
click at [541, 17] on link "Favorites" at bounding box center [544, 18] width 40 height 7
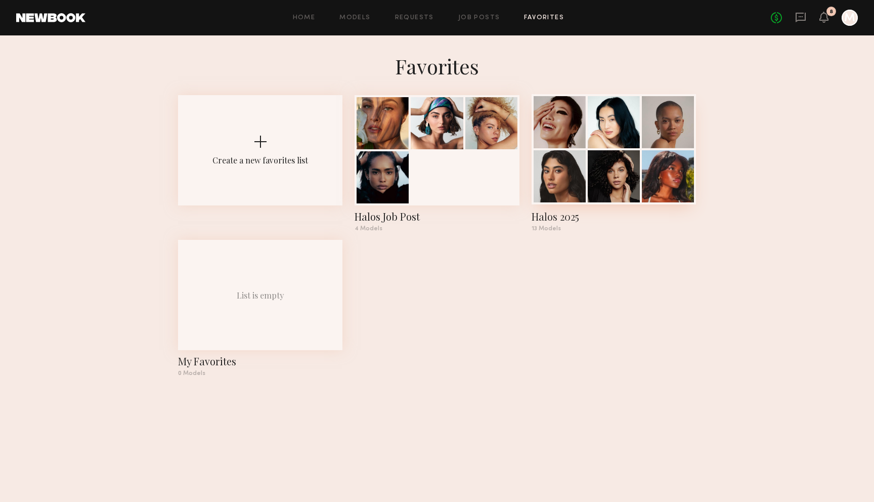
click at [596, 182] on div at bounding box center [614, 176] width 52 height 52
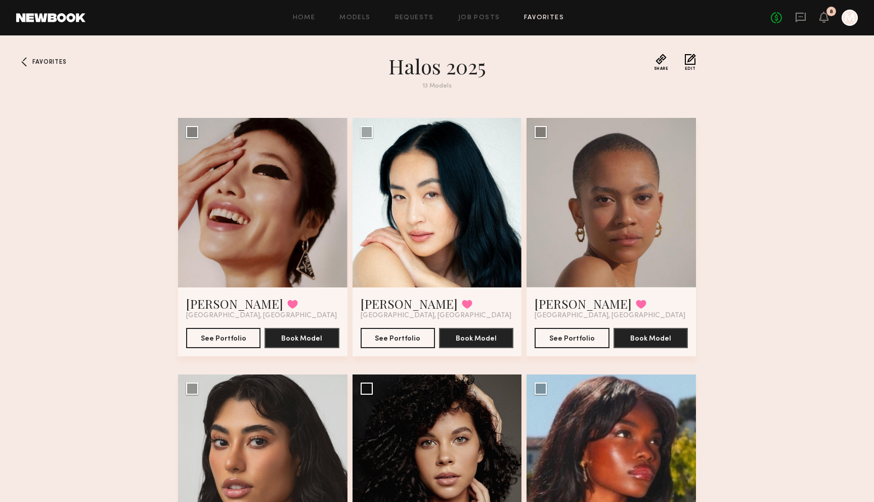
click at [414, 14] on div "Home Models Requests Job Posts Favorites Sign Out No fees up to $5,000 8 M" at bounding box center [471, 18] width 772 height 16
click at [412, 17] on link "Requests" at bounding box center [414, 18] width 39 height 7
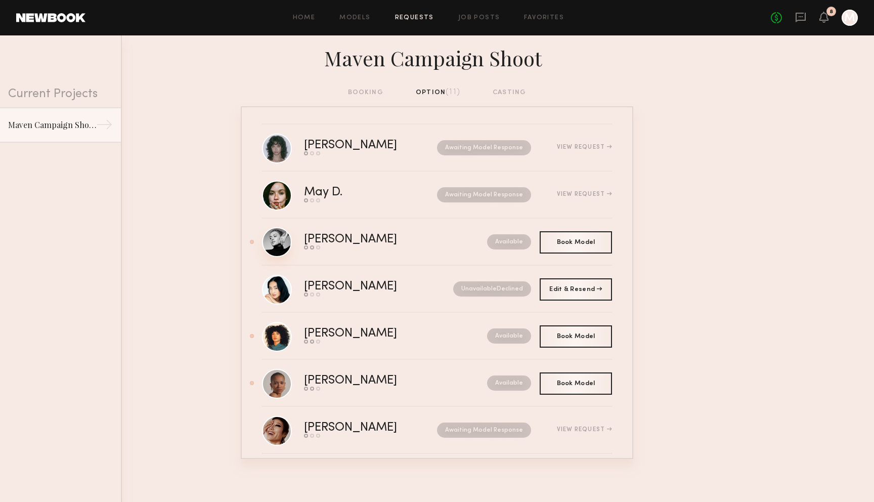
click at [281, 239] on link at bounding box center [277, 242] width 30 height 30
click at [280, 335] on link at bounding box center [277, 336] width 30 height 30
click at [268, 381] on link at bounding box center [277, 383] width 30 height 30
click at [406, 22] on div "Home Models Requests Job Posts Favorites Sign Out No fees up to $5,000 8 M" at bounding box center [471, 18] width 772 height 16
click at [364, 94] on div "booking option (11) casting" at bounding box center [437, 92] width 178 height 11
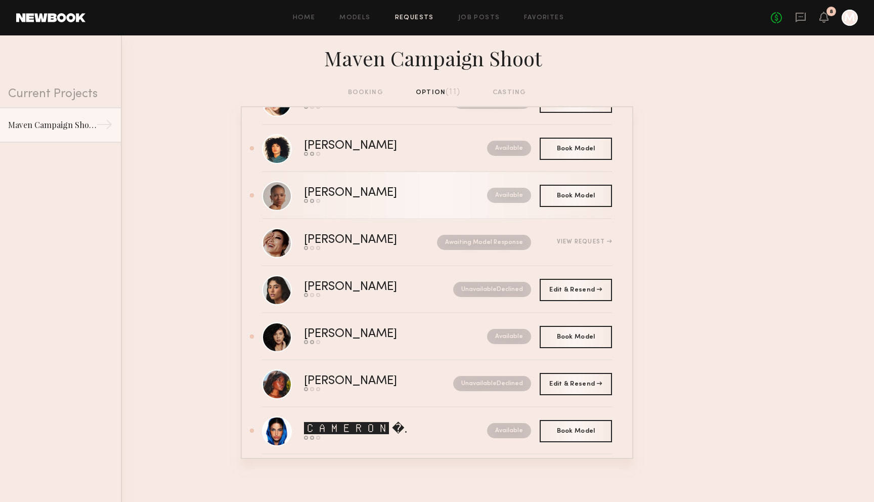
scroll to position [200, 0]
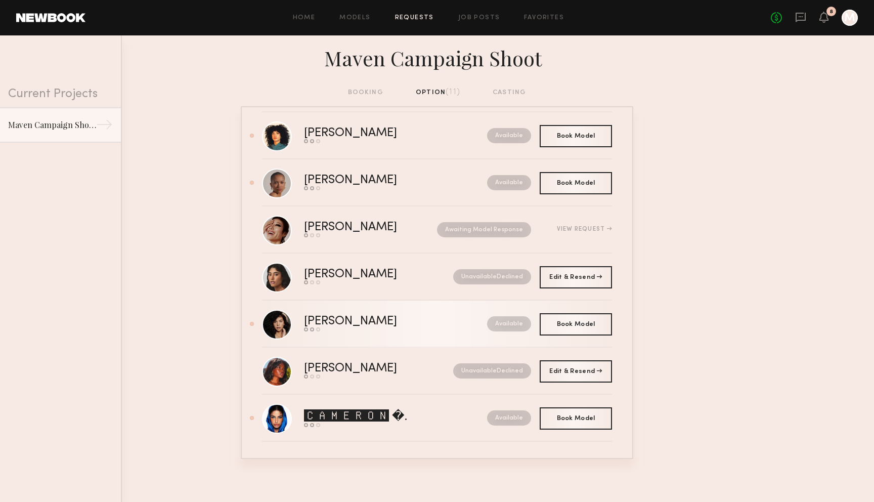
click at [331, 320] on div "Tracy D." at bounding box center [373, 321] width 138 height 12
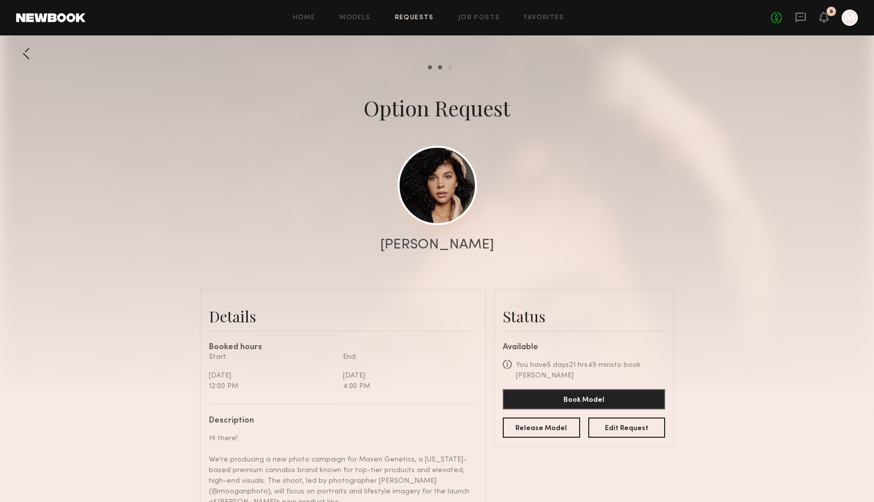
click at [451, 198] on link at bounding box center [436, 185] width 79 height 79
click at [23, 55] on div at bounding box center [26, 53] width 20 height 20
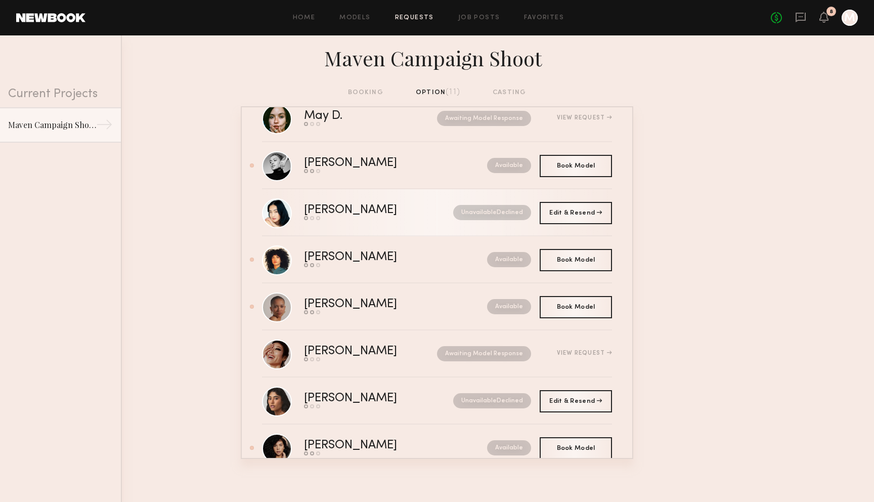
scroll to position [200, 0]
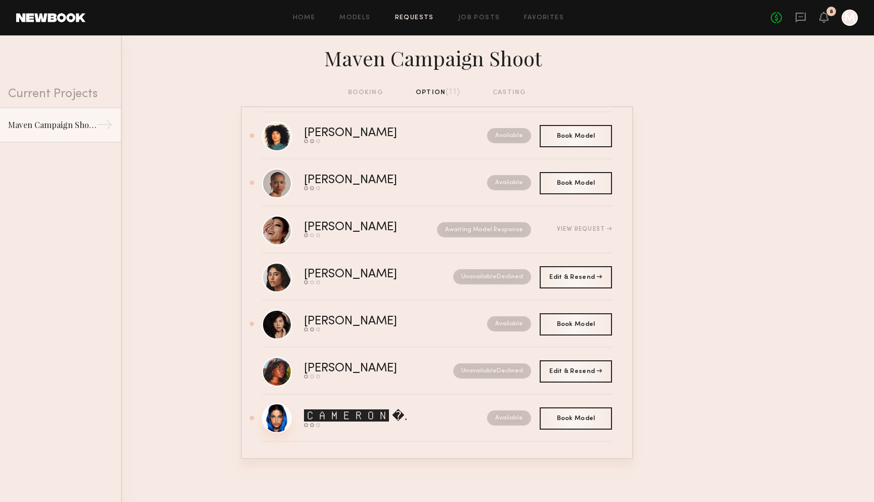
click at [274, 421] on link at bounding box center [277, 418] width 30 height 30
click at [331, 414] on div "🅲🅰🅼🅴🆁🅾🅽 �." at bounding box center [375, 416] width 143 height 14
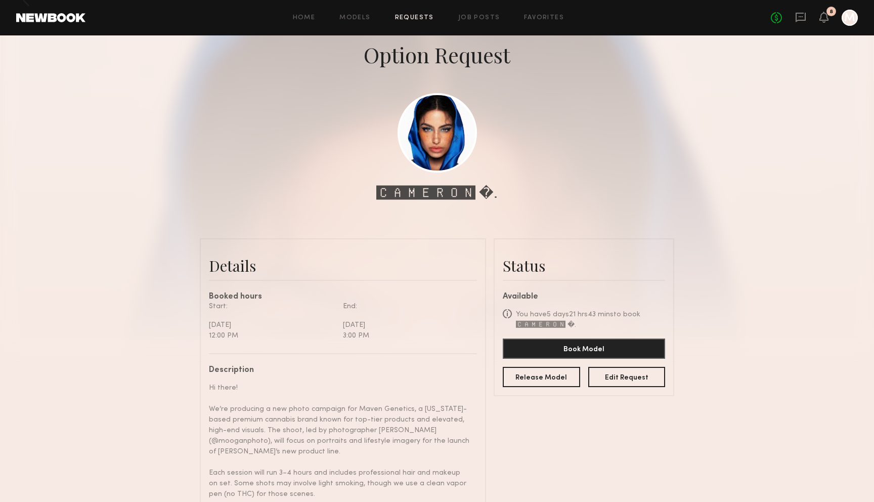
scroll to position [2, 0]
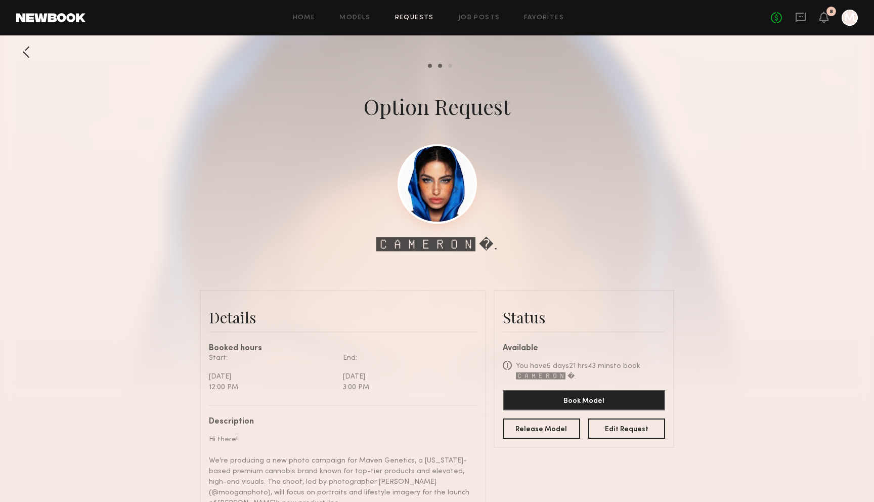
click at [438, 205] on link at bounding box center [436, 183] width 79 height 79
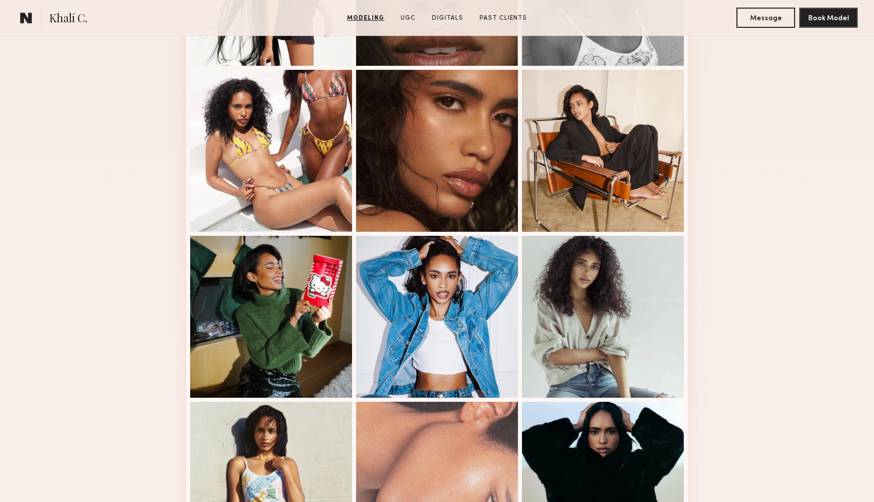
scroll to position [396, 0]
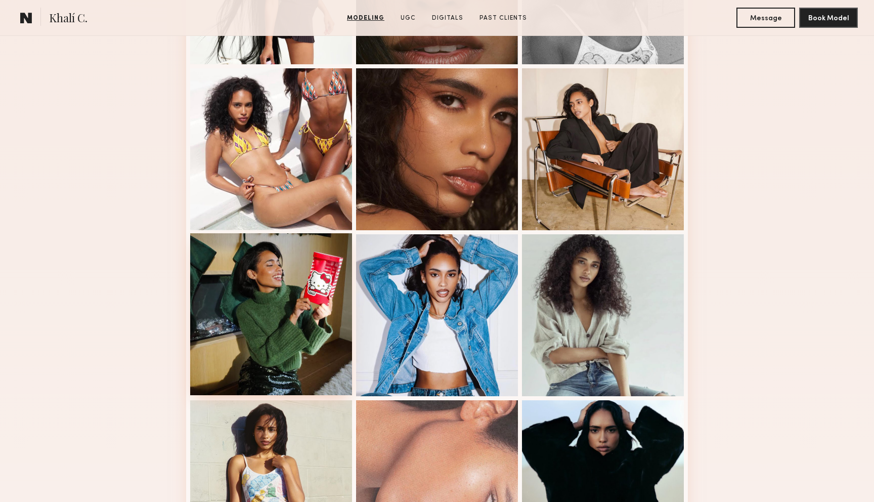
click at [293, 302] on div at bounding box center [271, 314] width 162 height 162
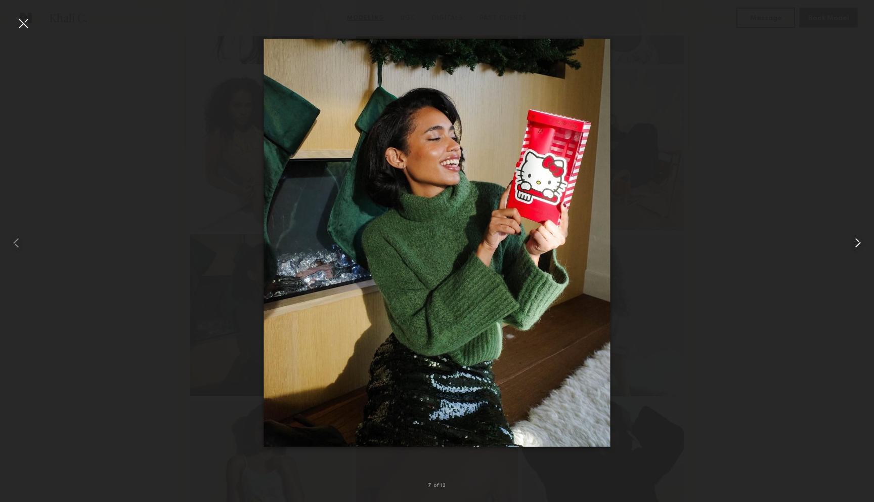
click at [862, 246] on common-icon at bounding box center [857, 243] width 16 height 16
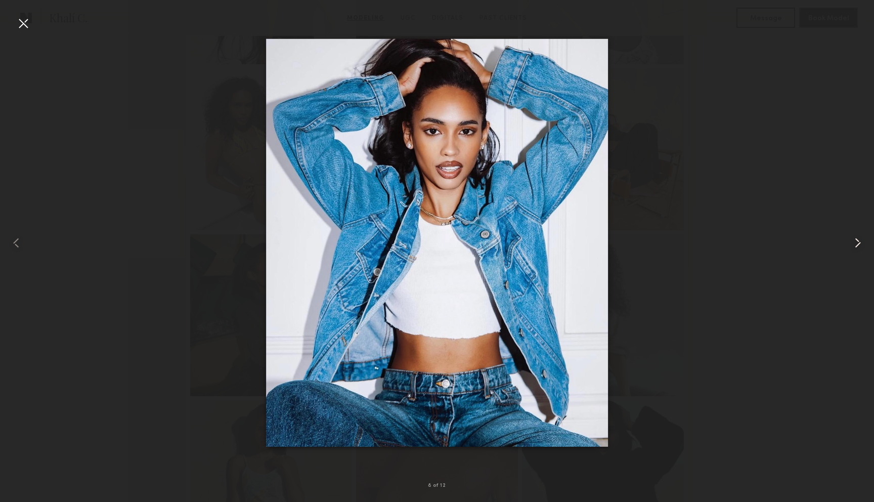
click at [862, 246] on common-icon at bounding box center [857, 243] width 16 height 16
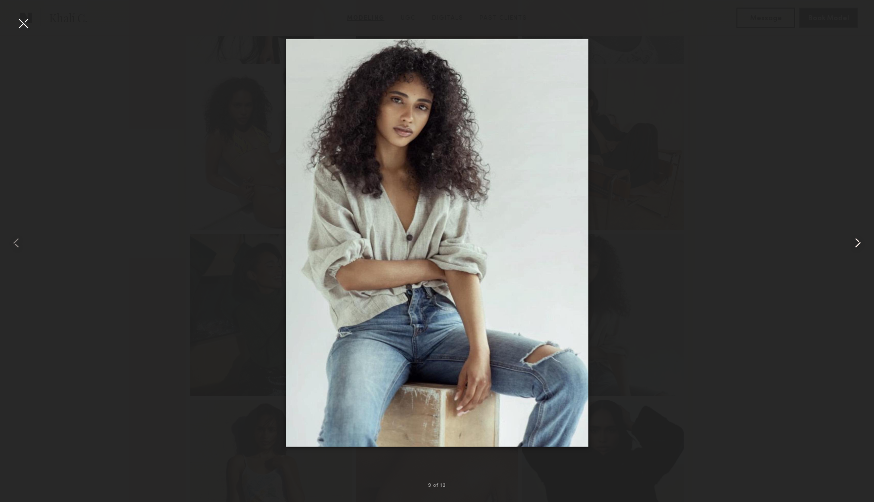
click at [862, 246] on common-icon at bounding box center [857, 243] width 16 height 16
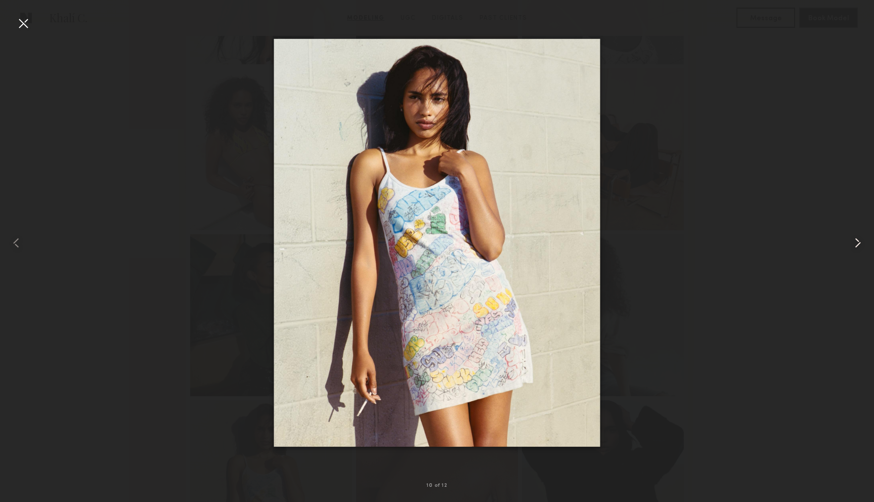
click at [862, 246] on common-icon at bounding box center [857, 243] width 16 height 16
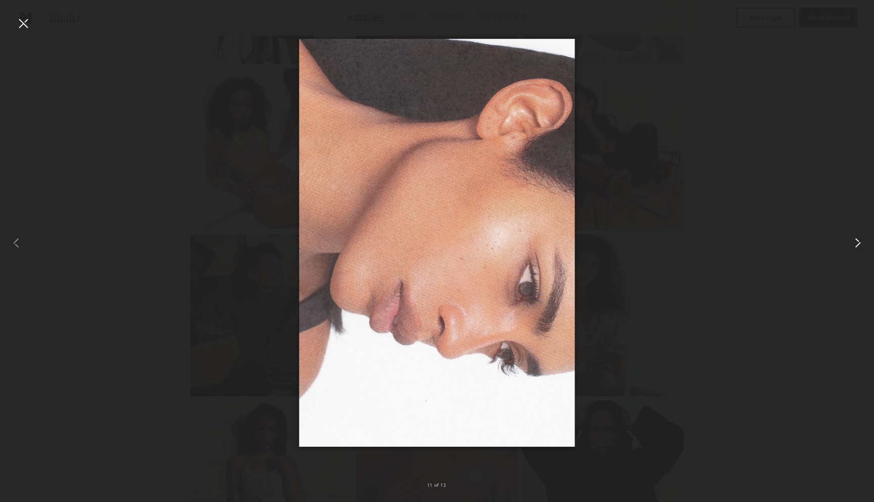
click at [862, 246] on common-icon at bounding box center [857, 243] width 16 height 16
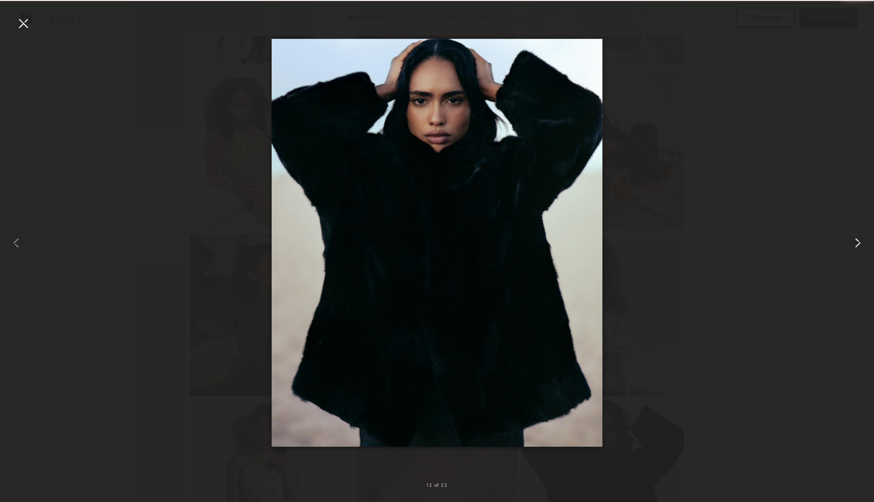
click at [862, 246] on common-icon at bounding box center [857, 243] width 16 height 16
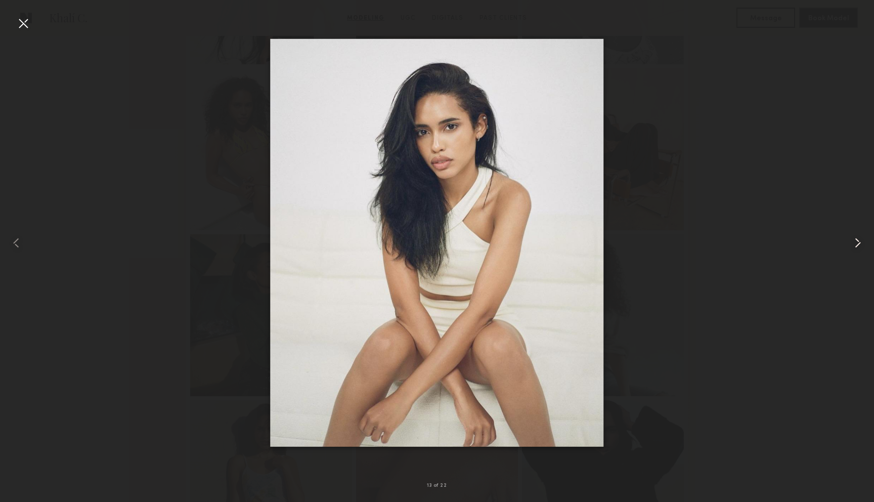
click at [862, 246] on common-icon at bounding box center [857, 243] width 16 height 16
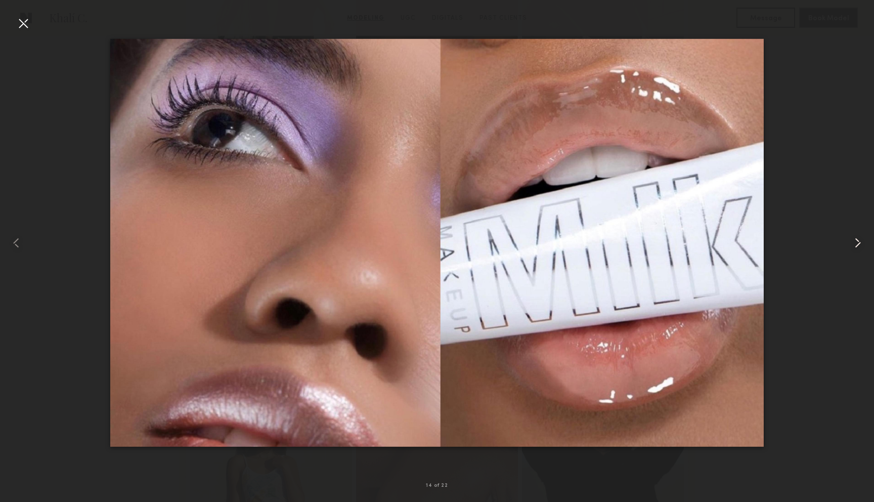
click at [862, 246] on common-icon at bounding box center [857, 243] width 16 height 16
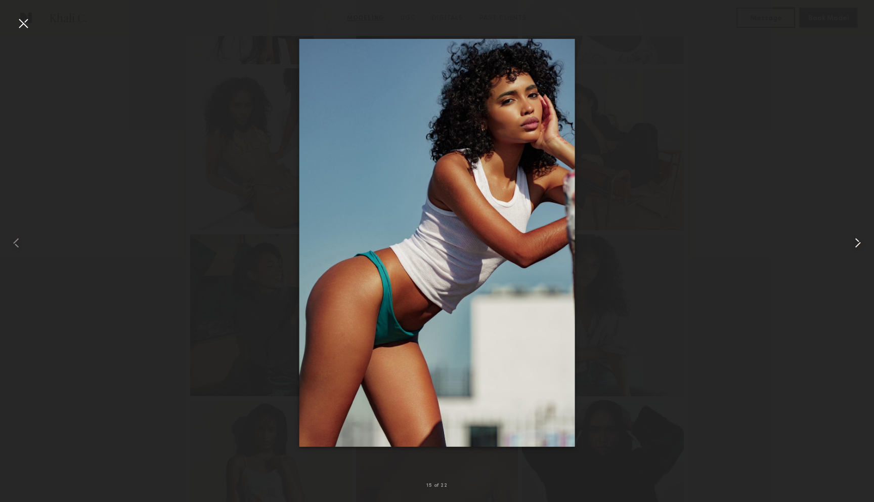
click at [862, 246] on common-icon at bounding box center [857, 243] width 16 height 16
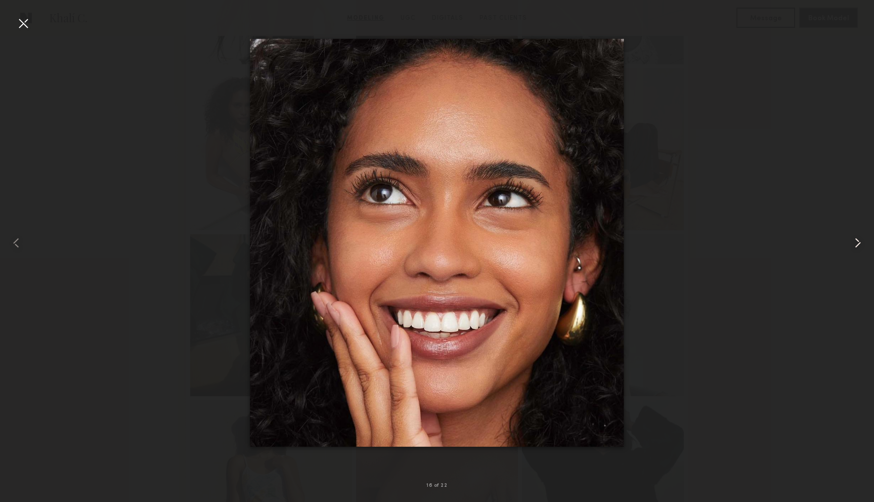
click at [862, 246] on common-icon at bounding box center [857, 243] width 16 height 16
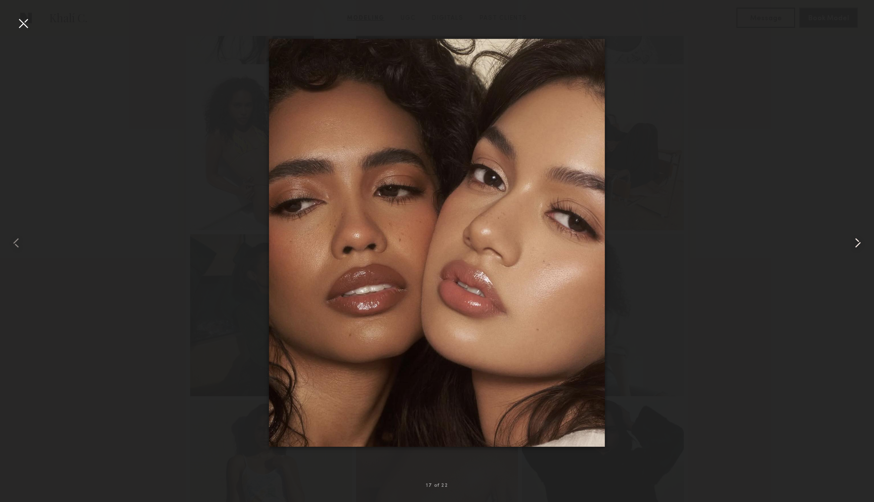
click at [862, 246] on common-icon at bounding box center [857, 243] width 16 height 16
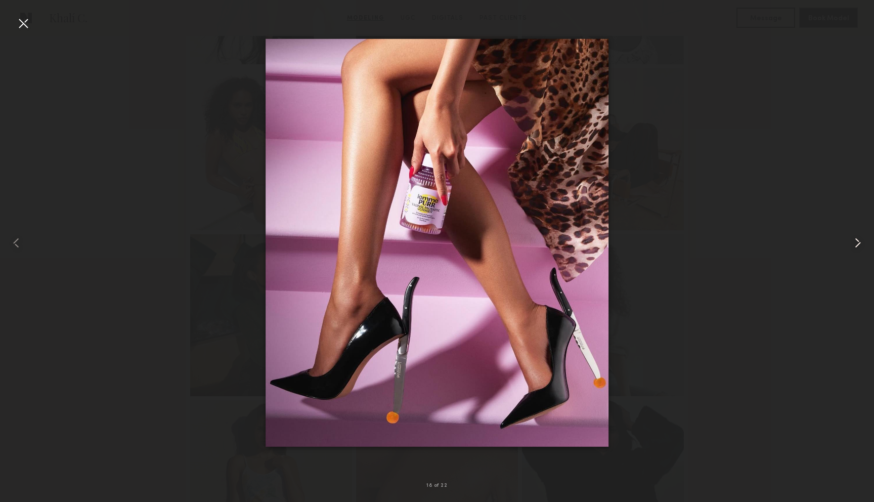
click at [862, 246] on common-icon at bounding box center [857, 243] width 16 height 16
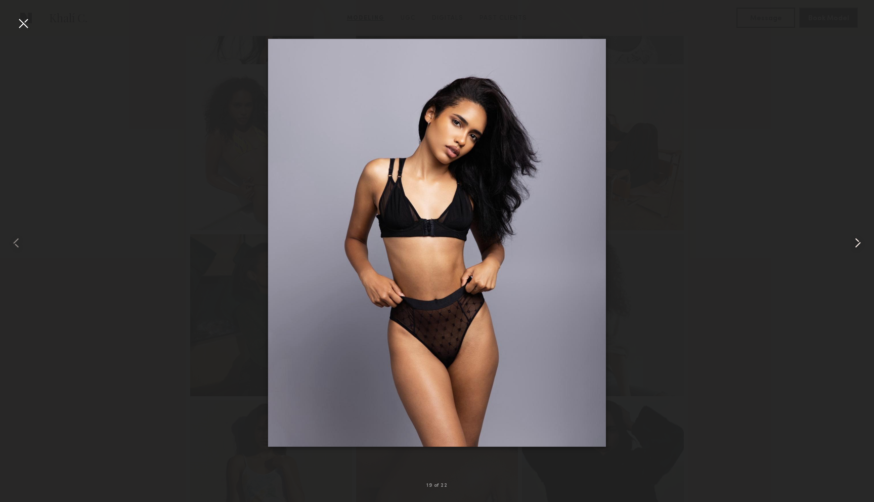
click at [862, 246] on common-icon at bounding box center [857, 243] width 16 height 16
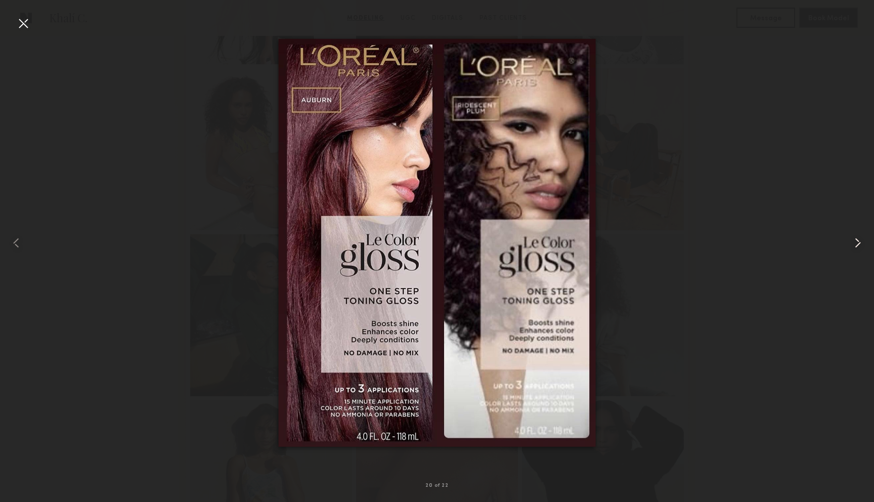
click at [862, 246] on common-icon at bounding box center [857, 243] width 16 height 16
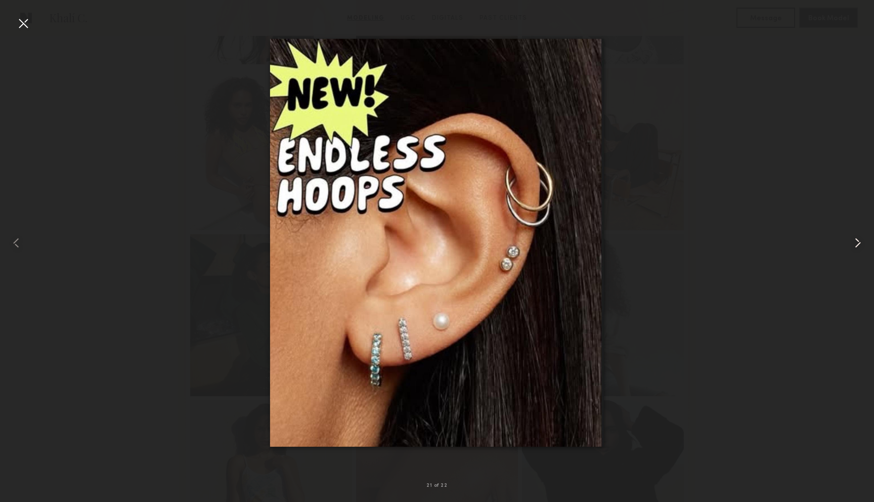
click at [862, 246] on common-icon at bounding box center [857, 243] width 16 height 16
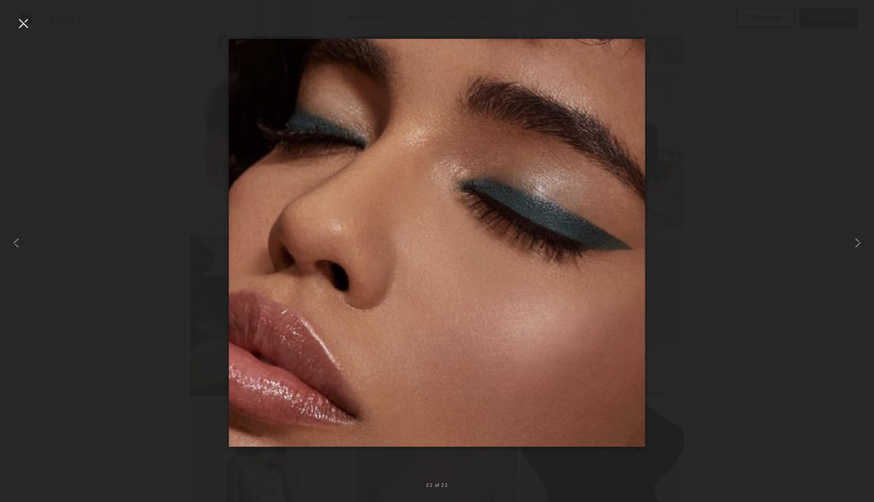
click at [25, 20] on div at bounding box center [23, 23] width 16 height 16
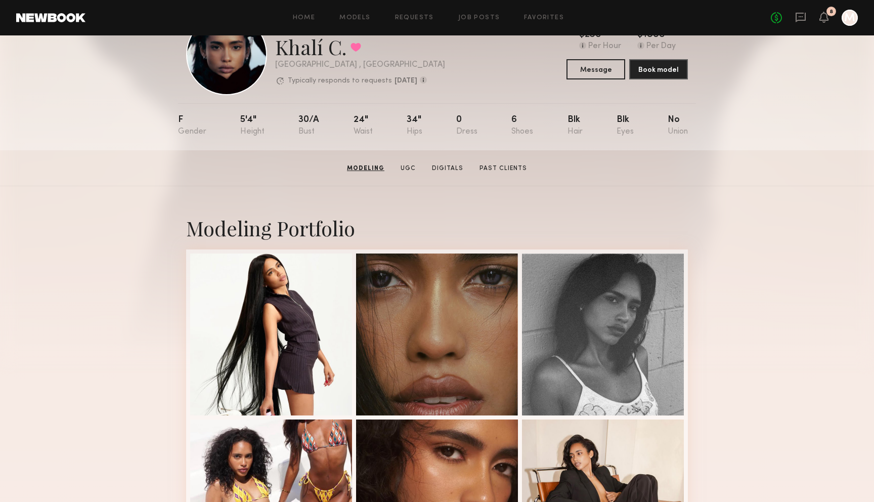
scroll to position [0, 0]
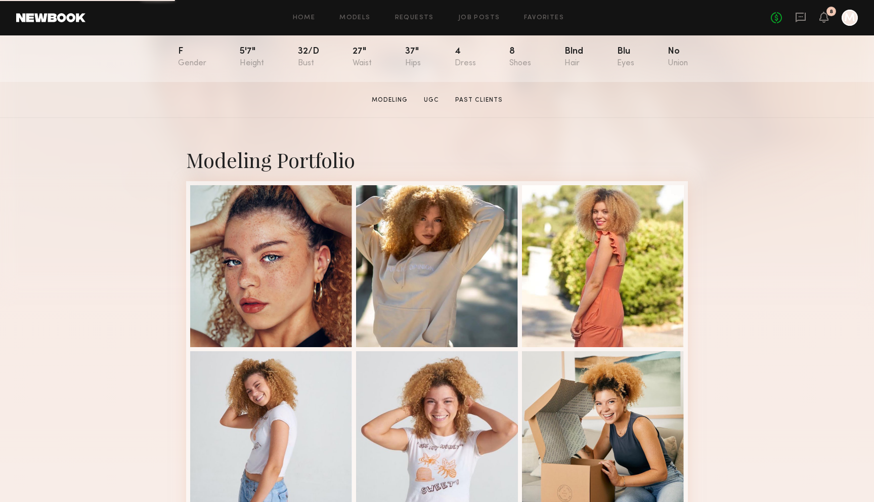
scroll to position [116, 0]
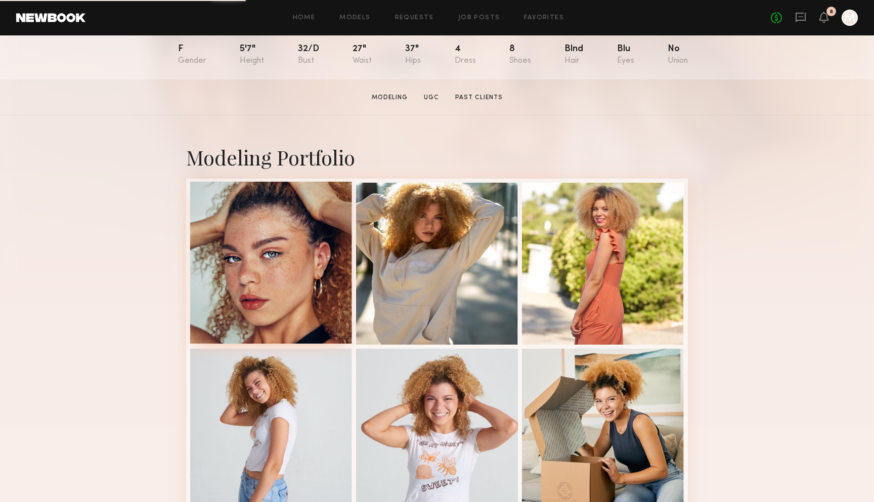
click at [272, 257] on div at bounding box center [271, 263] width 162 height 162
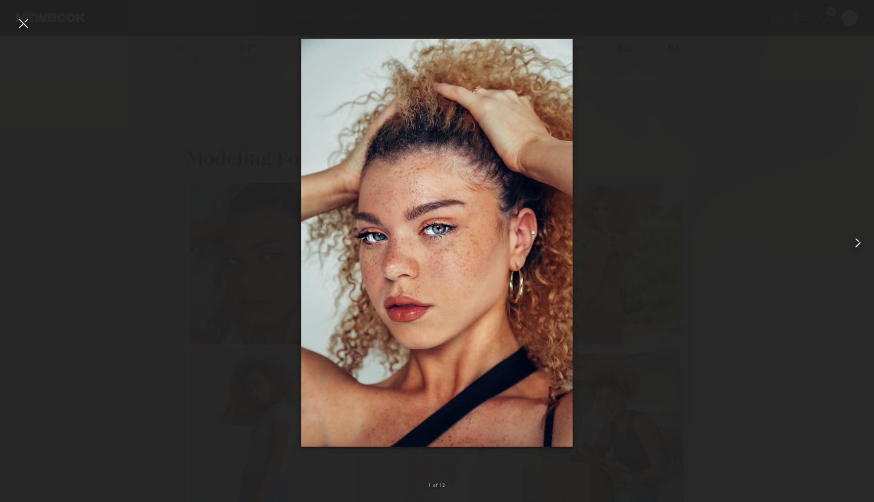
click at [855, 245] on common-icon at bounding box center [857, 243] width 16 height 16
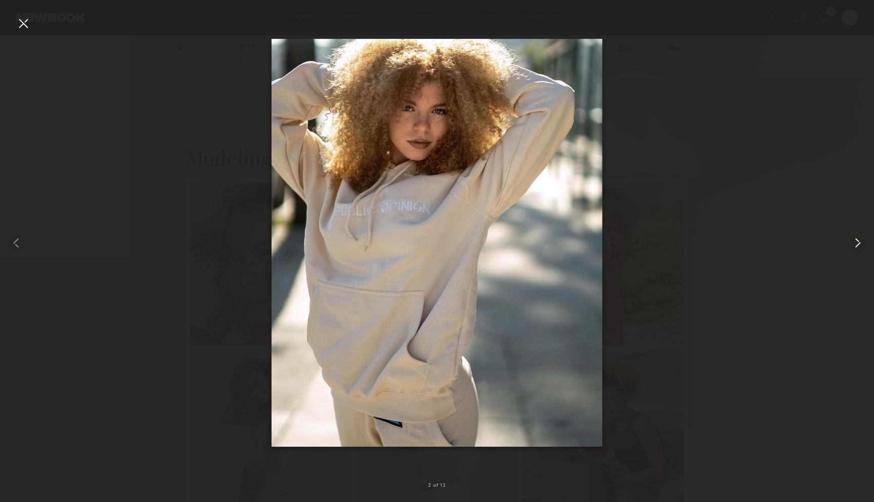
click at [855, 245] on common-icon at bounding box center [857, 243] width 16 height 16
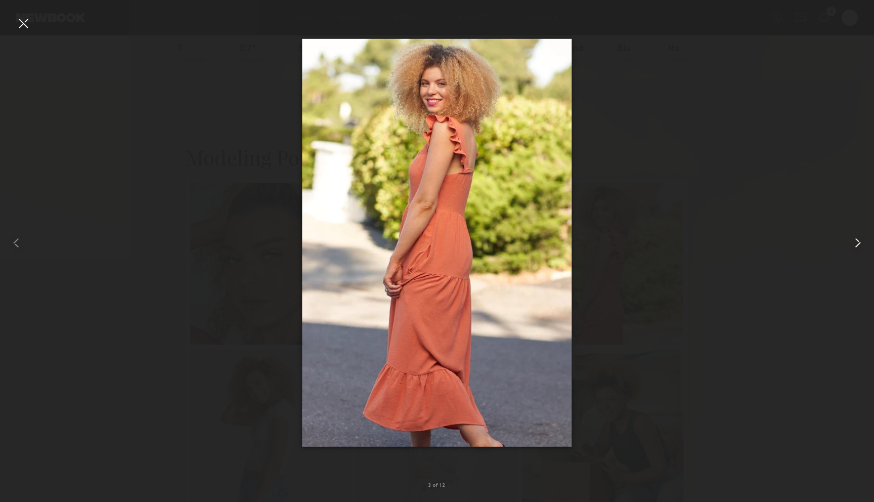
click at [855, 245] on common-icon at bounding box center [857, 243] width 16 height 16
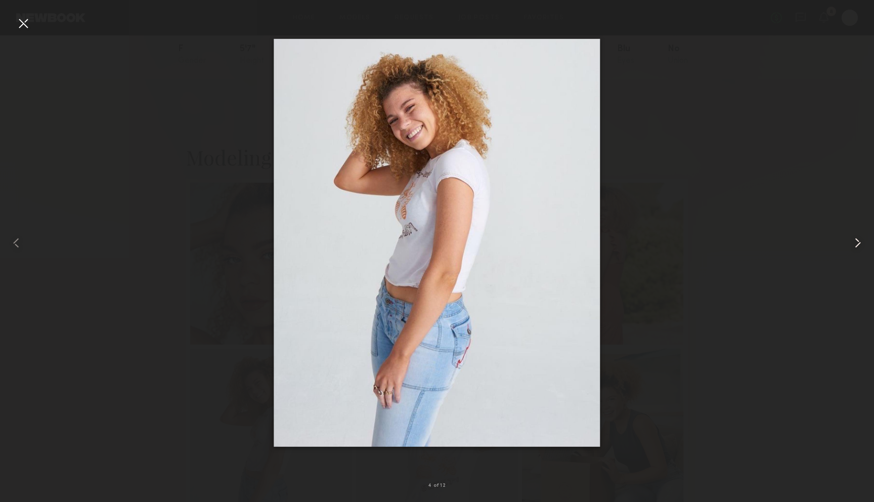
click at [855, 245] on common-icon at bounding box center [857, 243] width 16 height 16
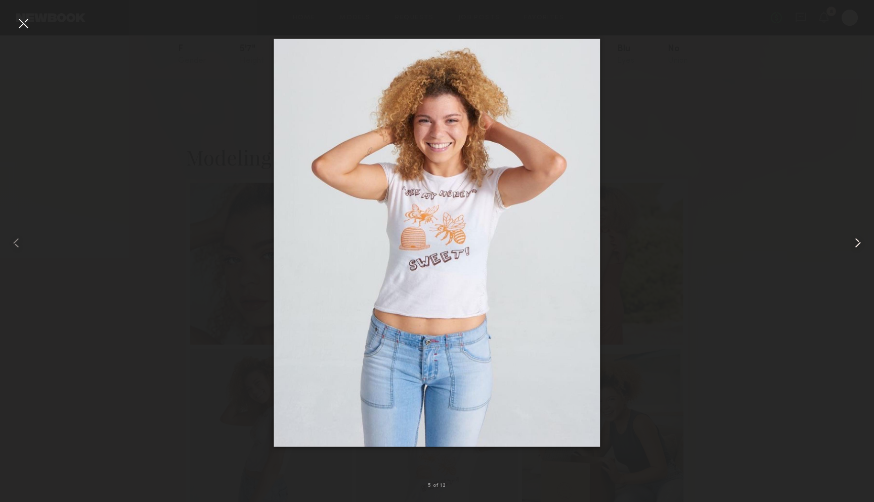
click at [855, 245] on common-icon at bounding box center [857, 243] width 16 height 16
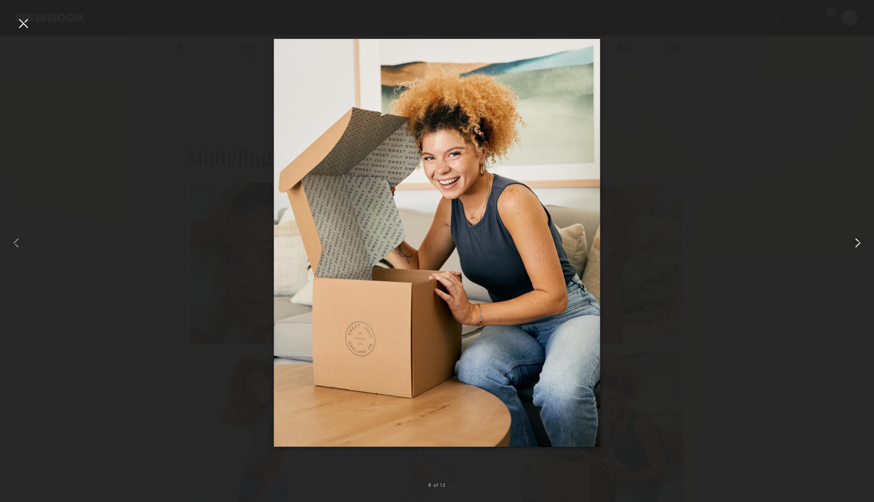
click at [855, 245] on common-icon at bounding box center [857, 243] width 16 height 16
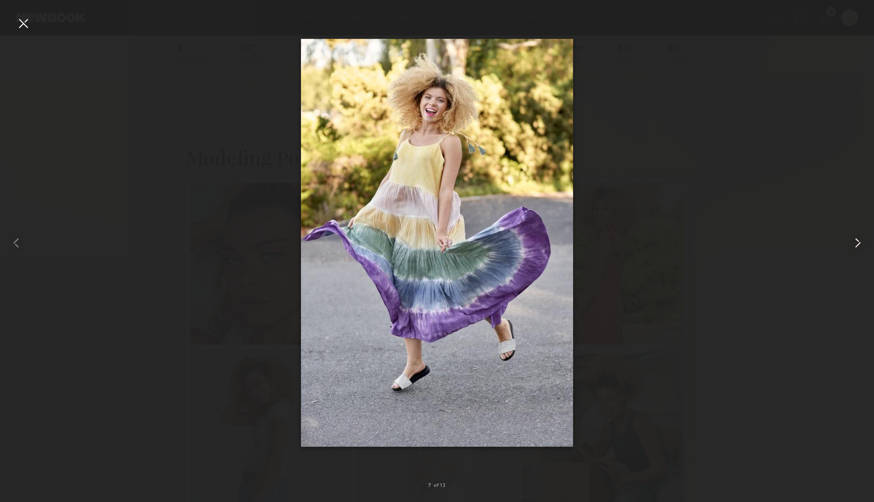
click at [855, 245] on common-icon at bounding box center [857, 243] width 16 height 16
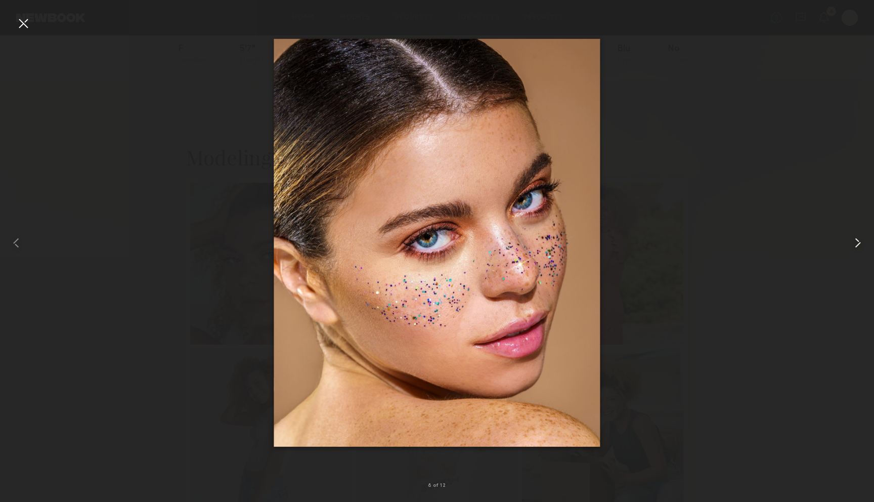
click at [855, 245] on common-icon at bounding box center [857, 243] width 16 height 16
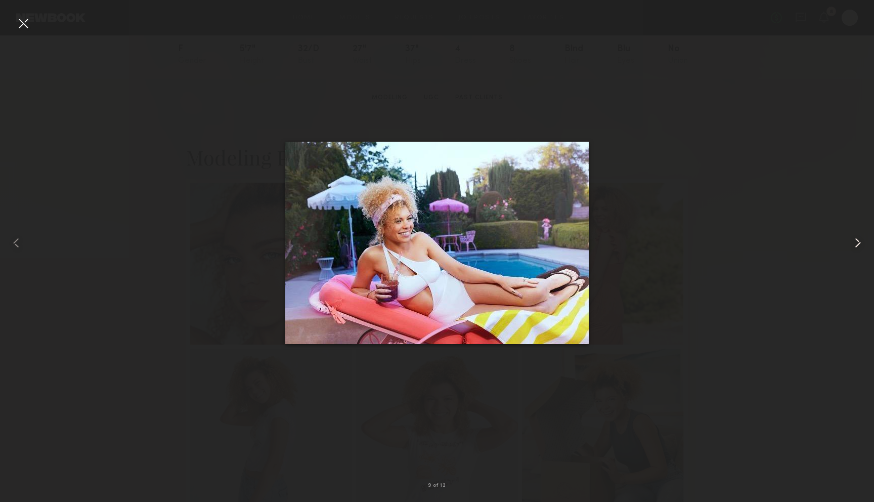
click at [855, 245] on common-icon at bounding box center [857, 243] width 16 height 16
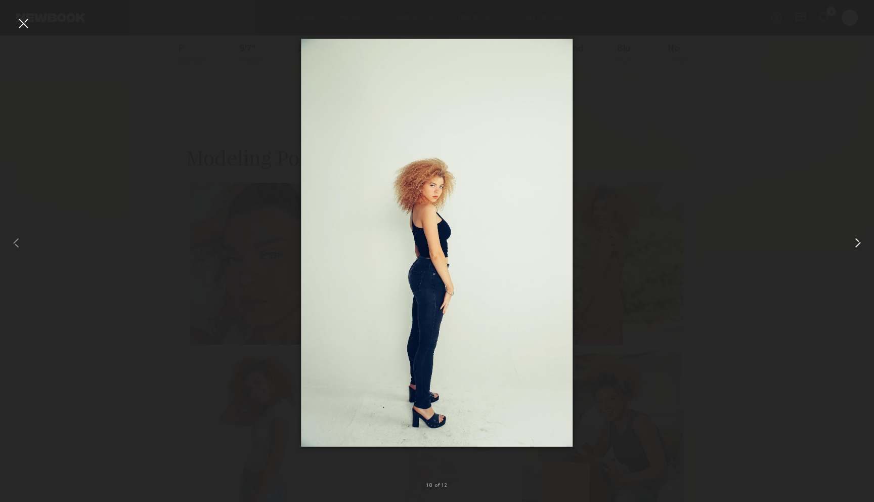
click at [855, 245] on common-icon at bounding box center [857, 243] width 16 height 16
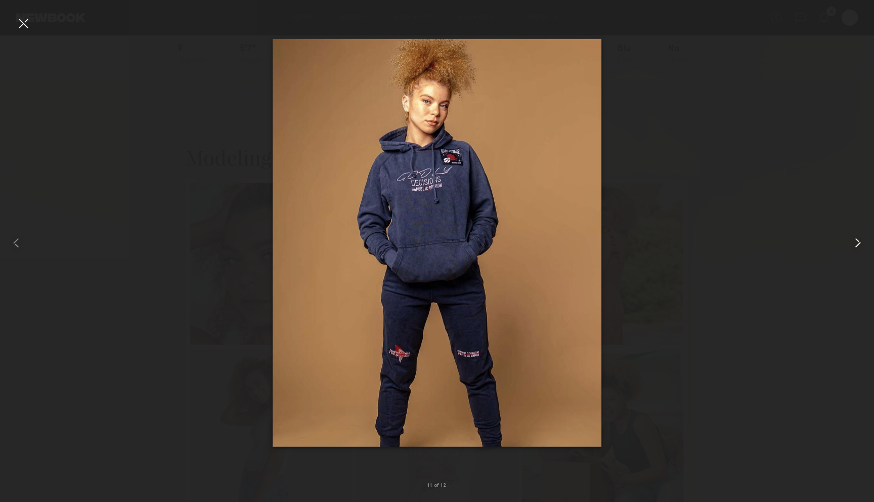
click at [855, 245] on common-icon at bounding box center [857, 243] width 16 height 16
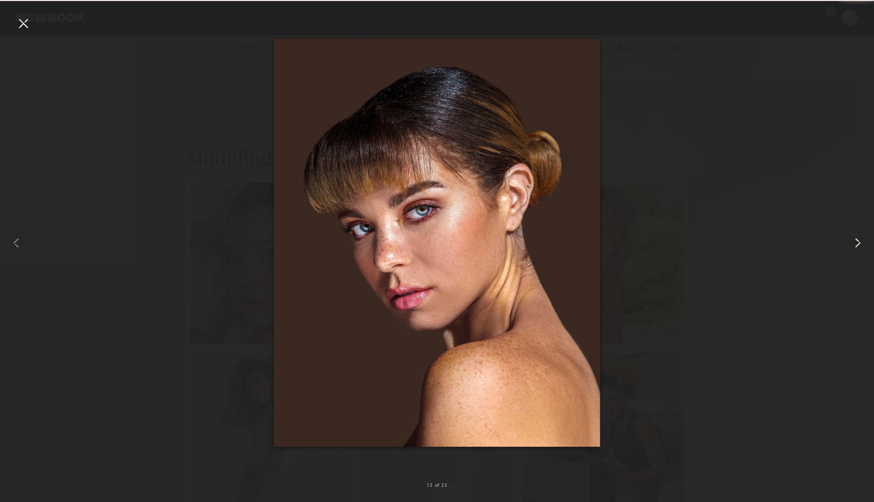
click at [855, 245] on common-icon at bounding box center [857, 243] width 16 height 16
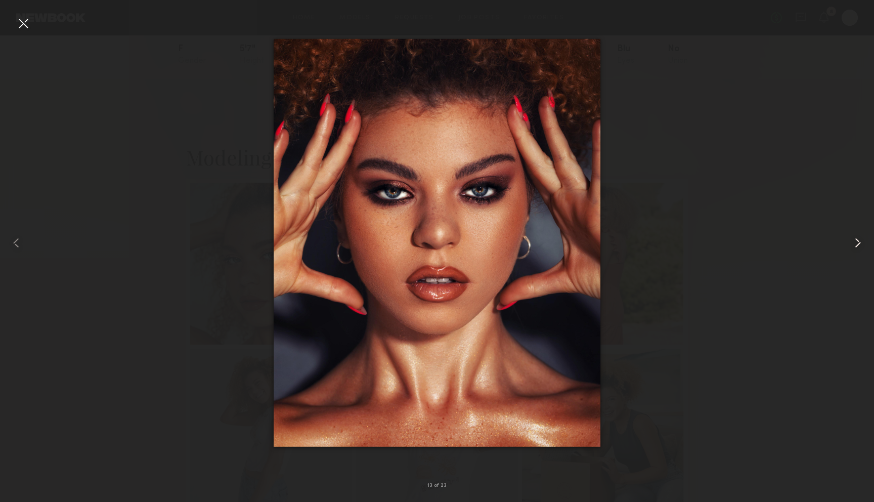
click at [855, 245] on common-icon at bounding box center [857, 243] width 16 height 16
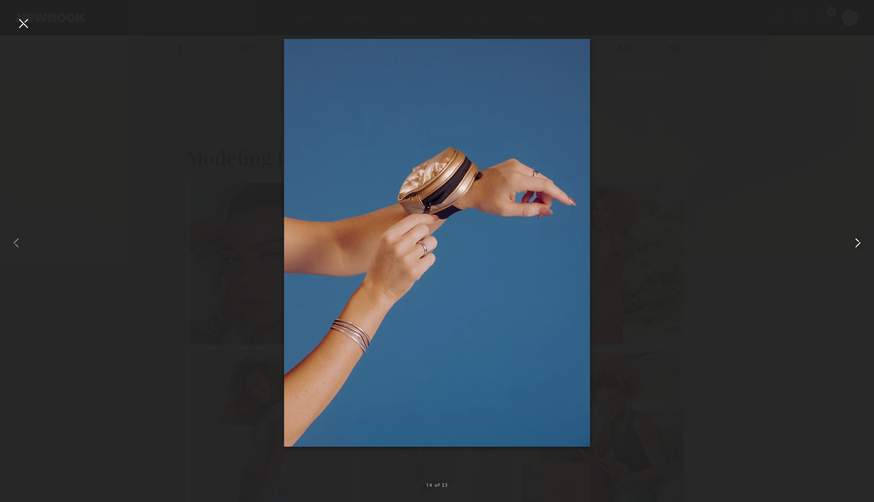
click at [855, 245] on common-icon at bounding box center [857, 243] width 16 height 16
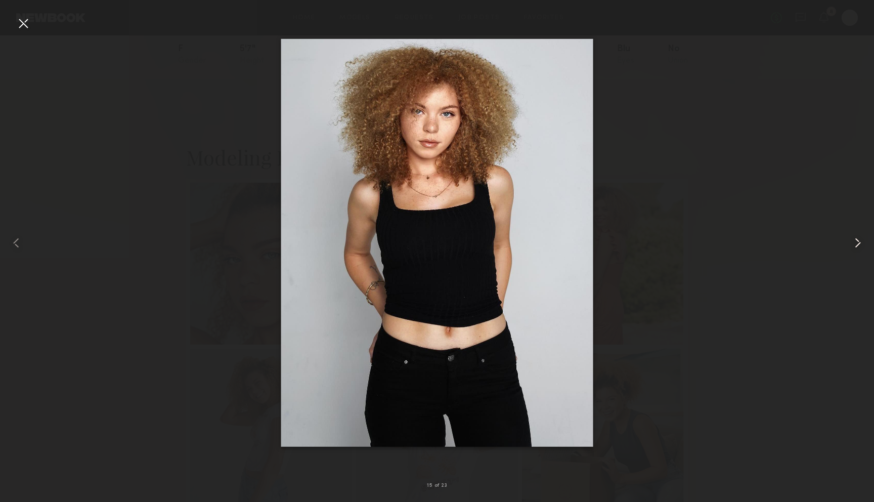
click at [855, 245] on common-icon at bounding box center [857, 243] width 16 height 16
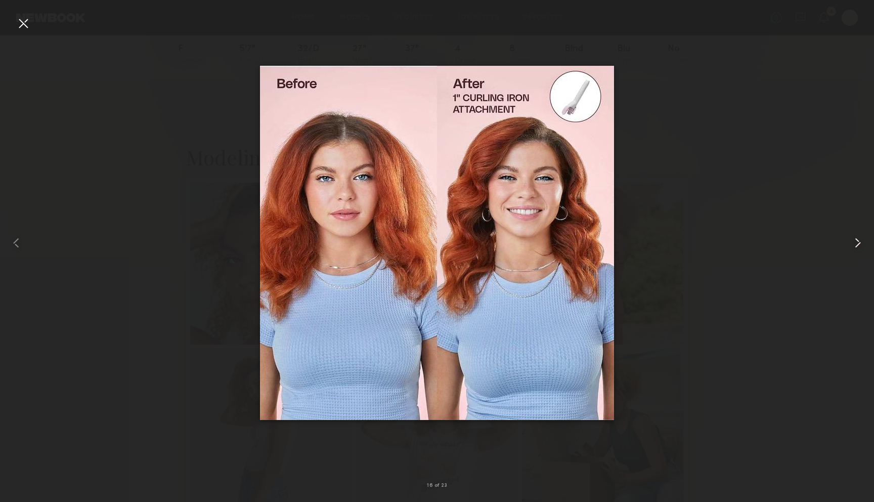
click at [855, 245] on common-icon at bounding box center [857, 243] width 16 height 16
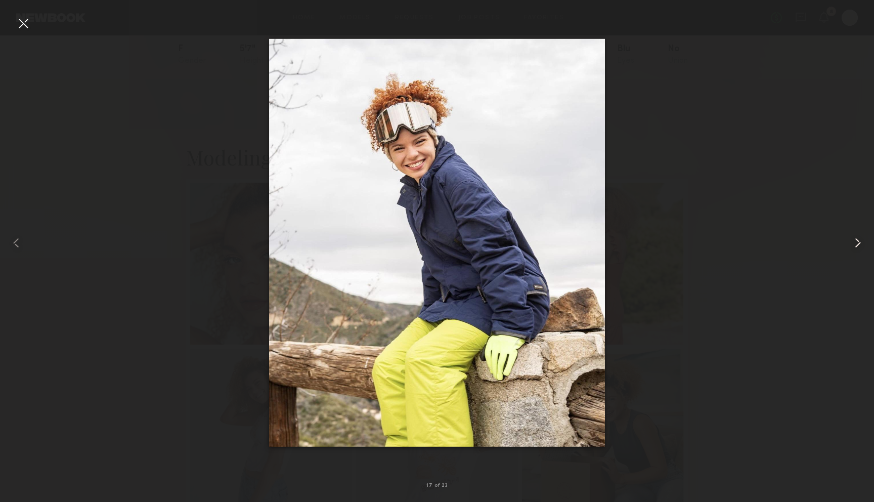
click at [855, 245] on common-icon at bounding box center [857, 243] width 16 height 16
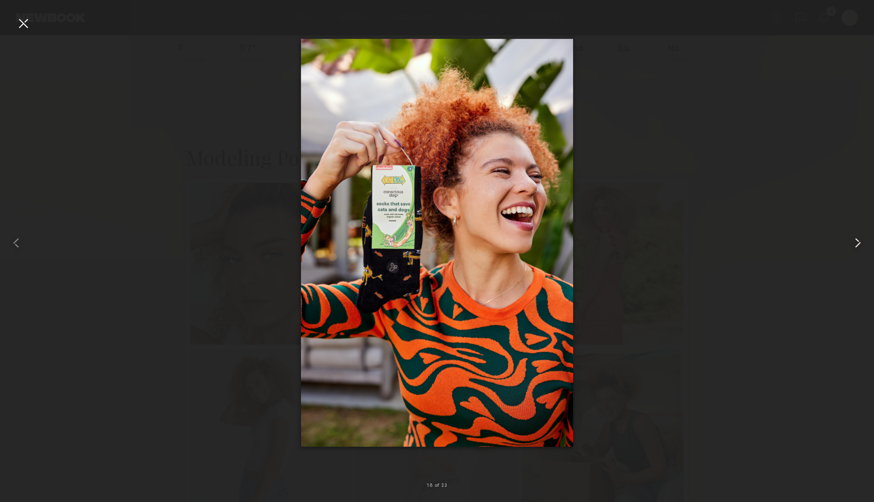
click at [855, 245] on common-icon at bounding box center [857, 243] width 16 height 16
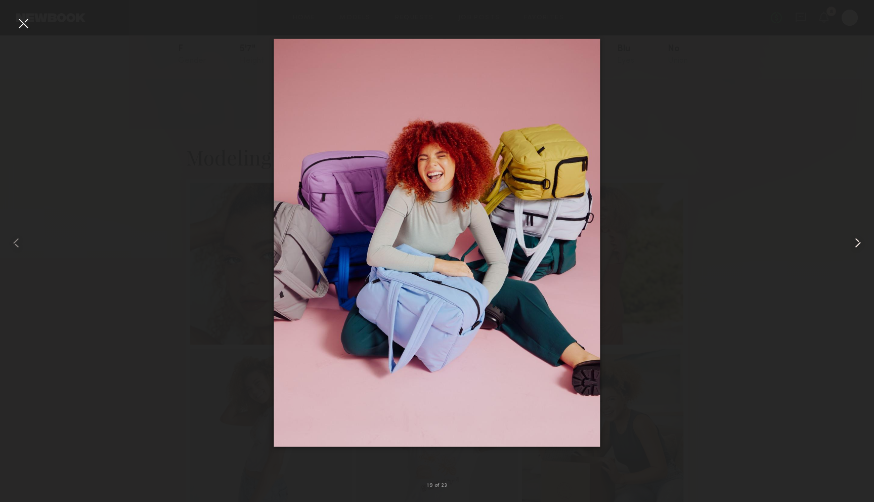
click at [855, 245] on common-icon at bounding box center [857, 243] width 16 height 16
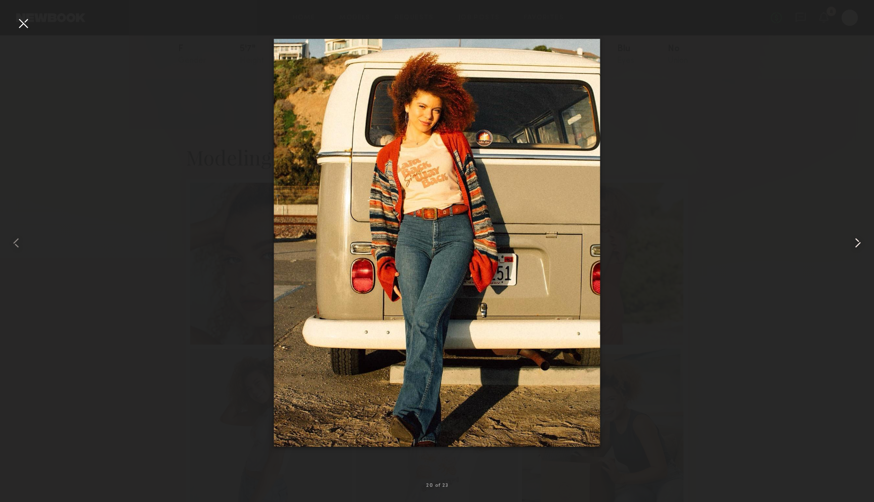
click at [855, 245] on common-icon at bounding box center [857, 243] width 16 height 16
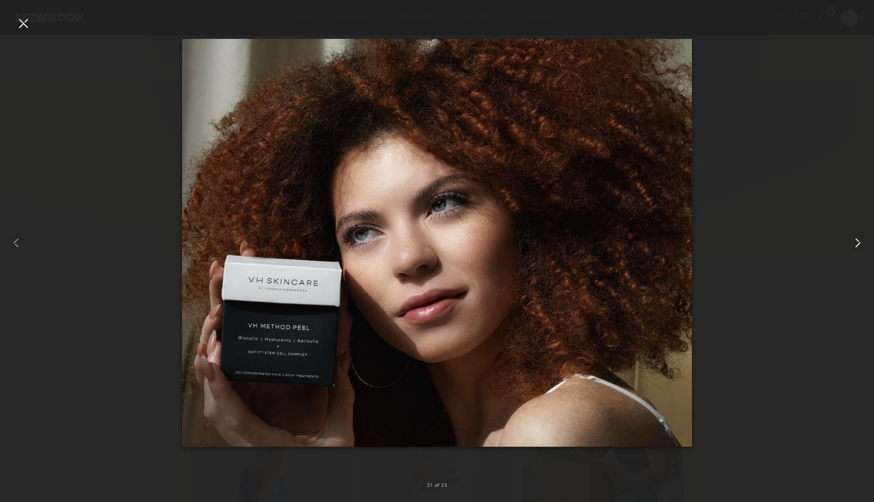
click at [855, 245] on common-icon at bounding box center [857, 243] width 16 height 16
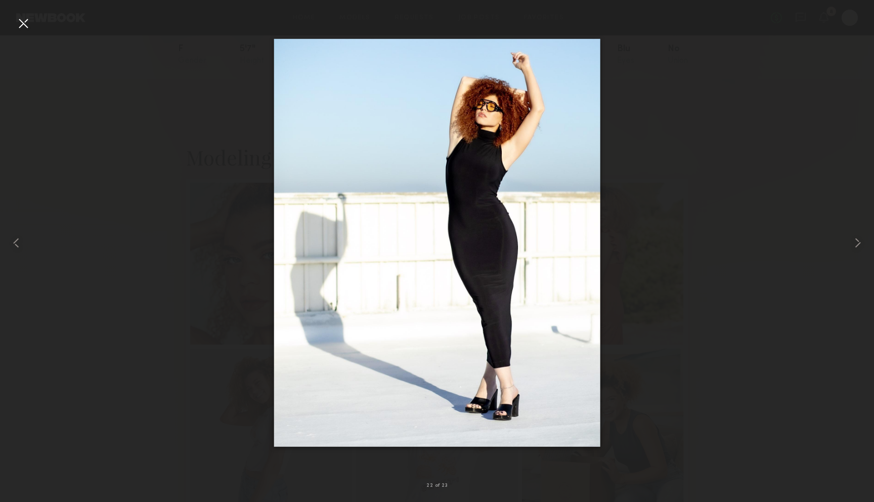
click at [22, 24] on div at bounding box center [23, 23] width 16 height 16
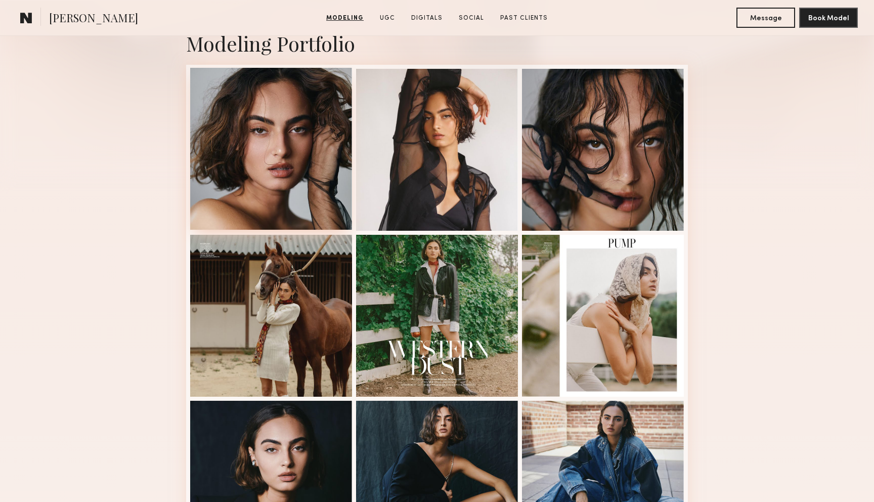
scroll to position [231, 0]
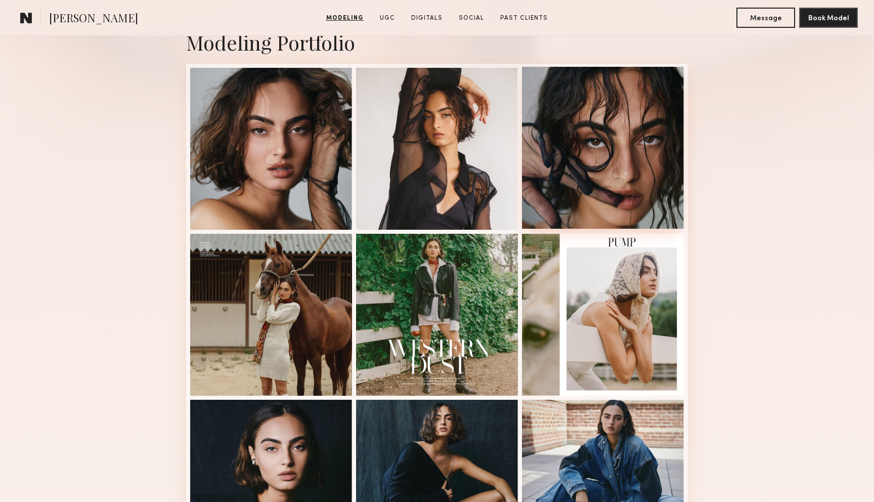
click at [583, 139] on div at bounding box center [603, 148] width 162 height 162
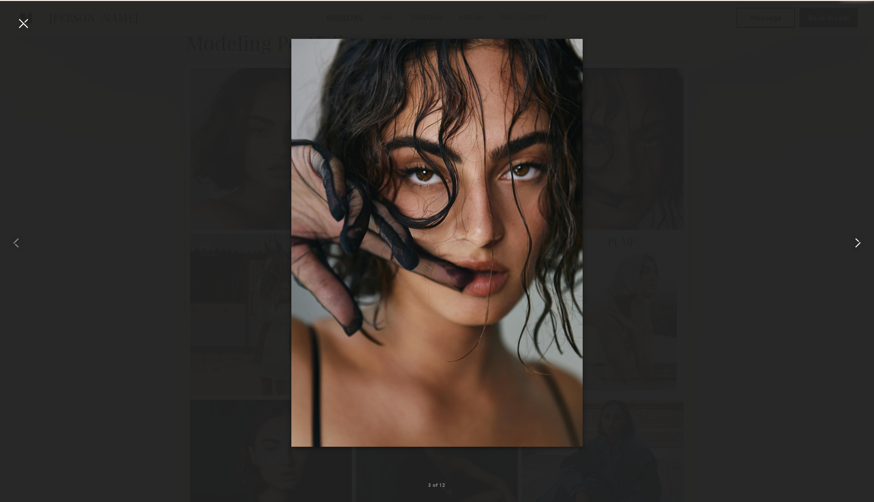
click at [853, 244] on common-icon at bounding box center [857, 243] width 16 height 16
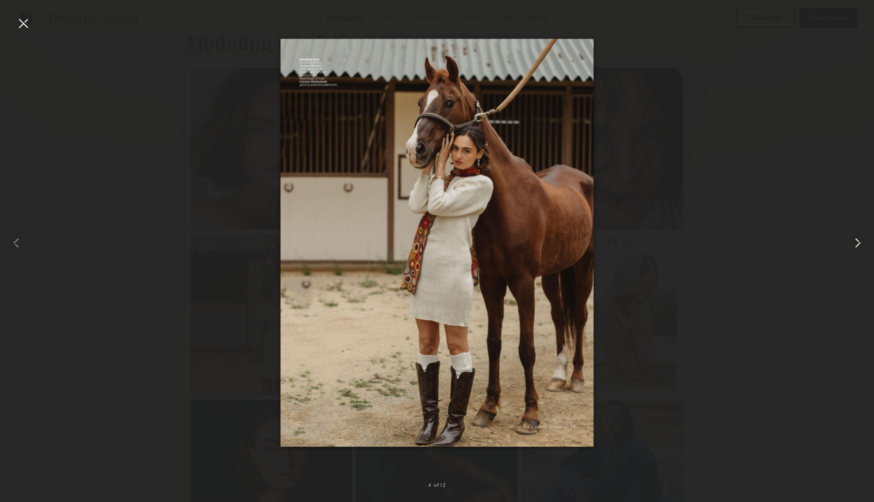
click at [853, 244] on common-icon at bounding box center [857, 243] width 16 height 16
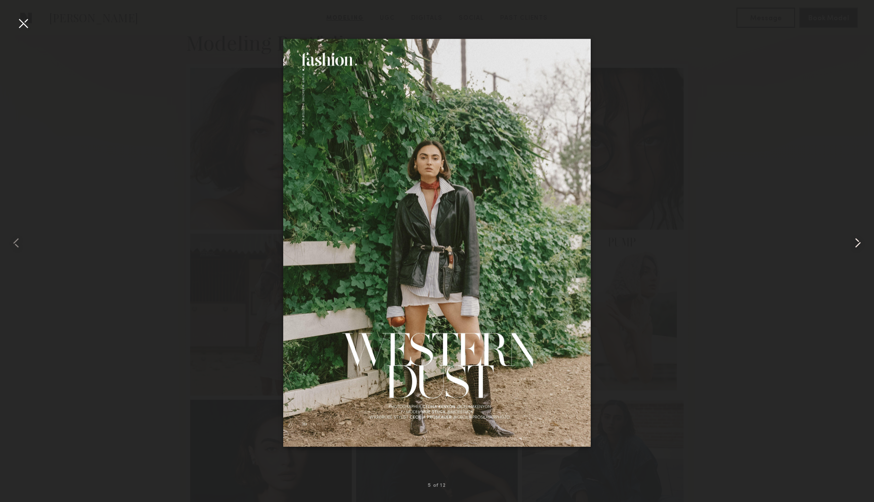
click at [853, 244] on common-icon at bounding box center [857, 243] width 16 height 16
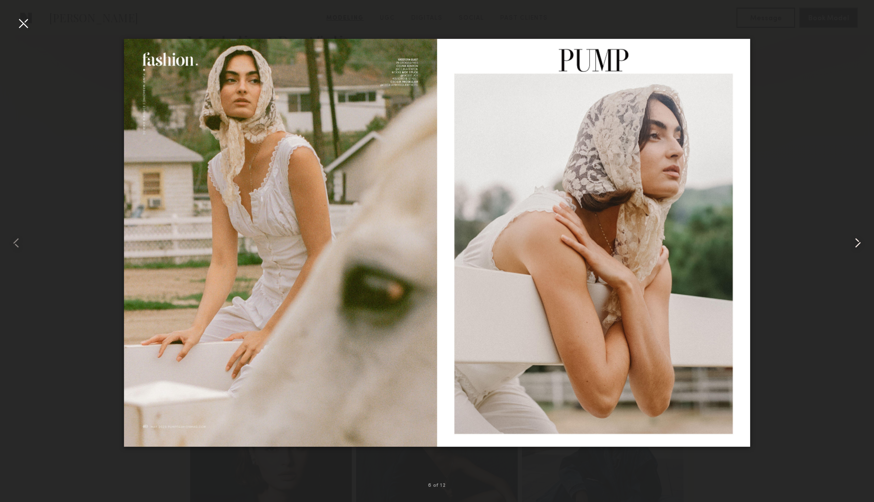
click at [853, 244] on common-icon at bounding box center [857, 243] width 16 height 16
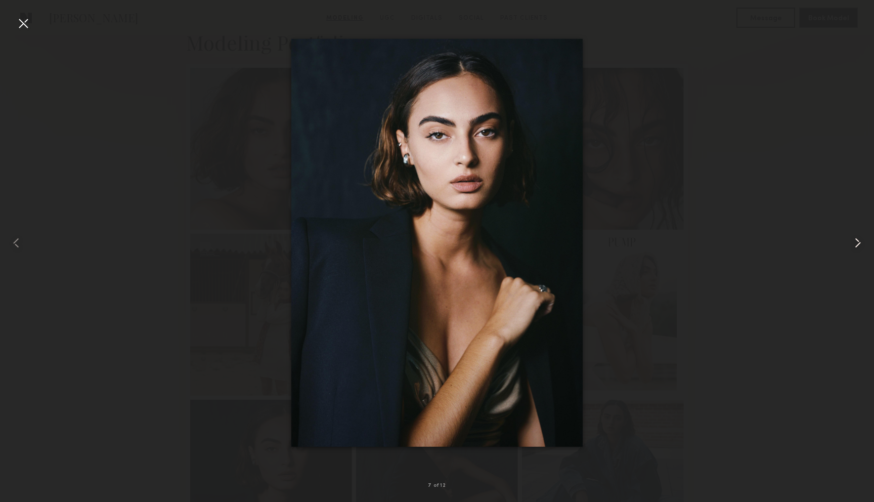
click at [853, 244] on common-icon at bounding box center [857, 243] width 16 height 16
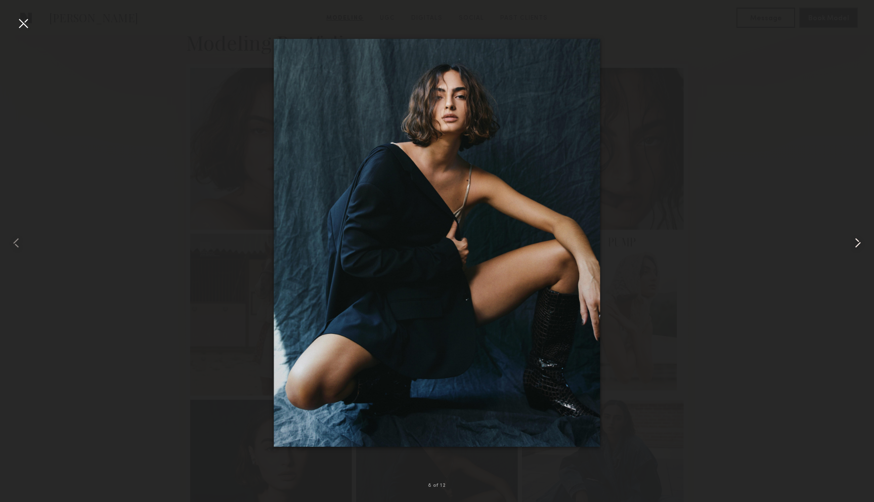
click at [853, 244] on common-icon at bounding box center [857, 243] width 16 height 16
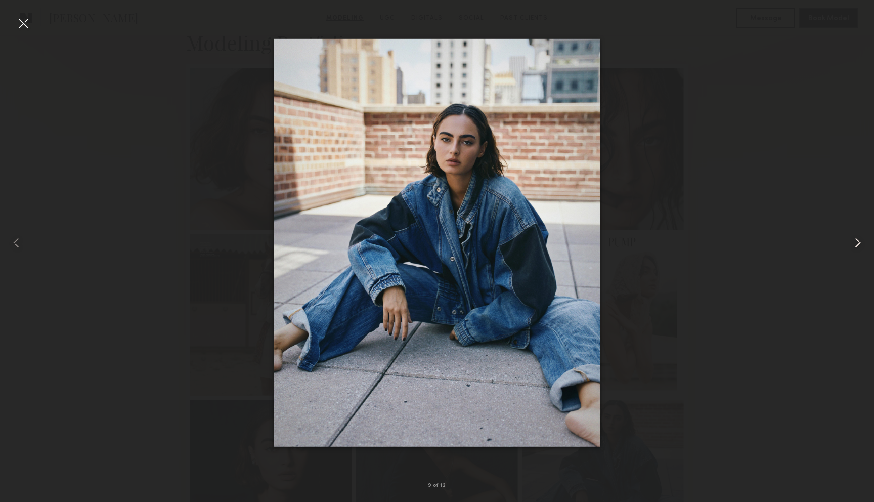
click at [853, 244] on common-icon at bounding box center [857, 243] width 16 height 16
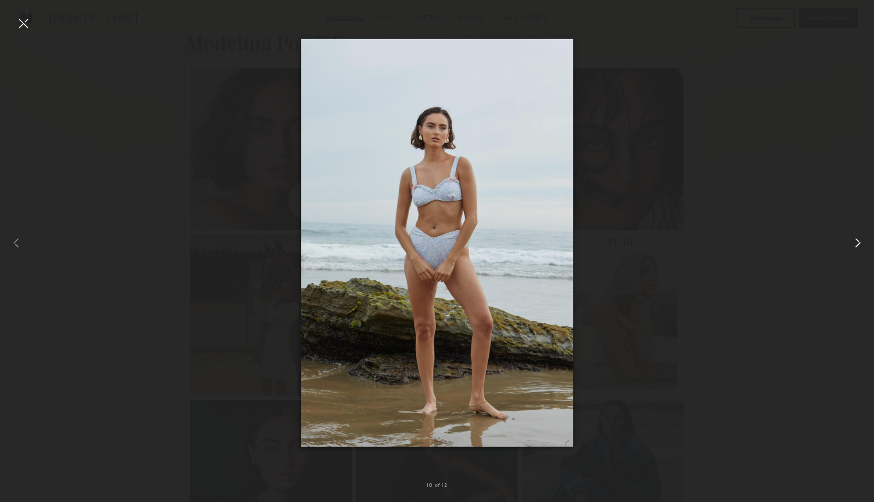
click at [853, 244] on common-icon at bounding box center [857, 243] width 16 height 16
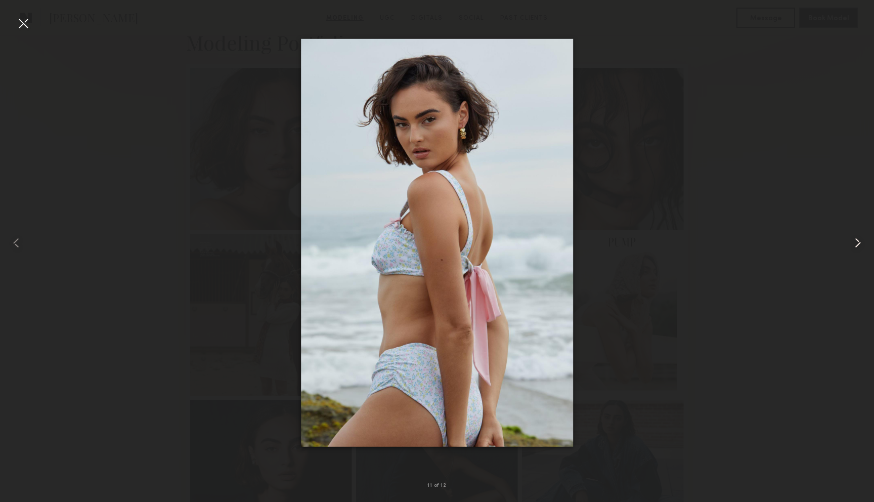
click at [853, 244] on common-icon at bounding box center [857, 243] width 16 height 16
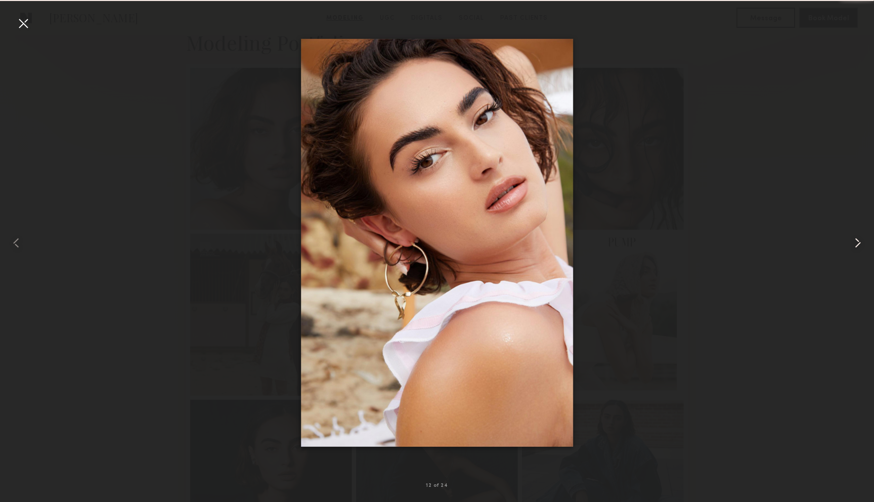
click at [853, 244] on common-icon at bounding box center [857, 243] width 16 height 16
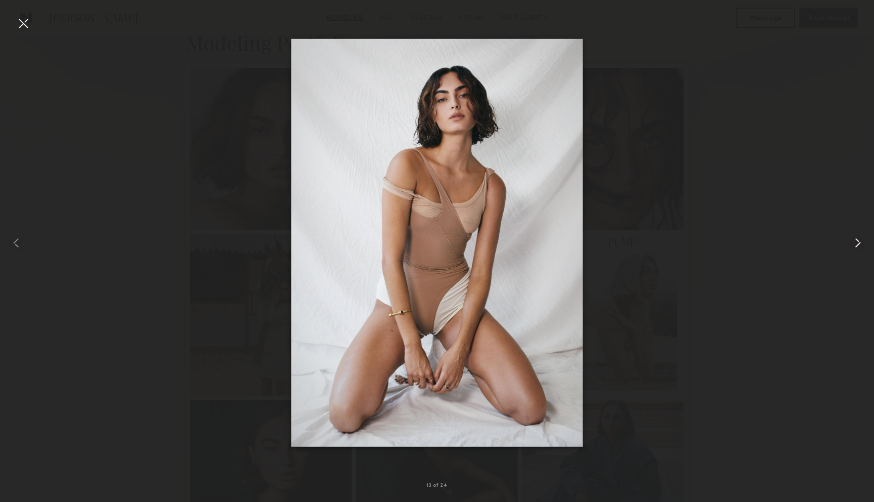
click at [853, 244] on common-icon at bounding box center [857, 243] width 16 height 16
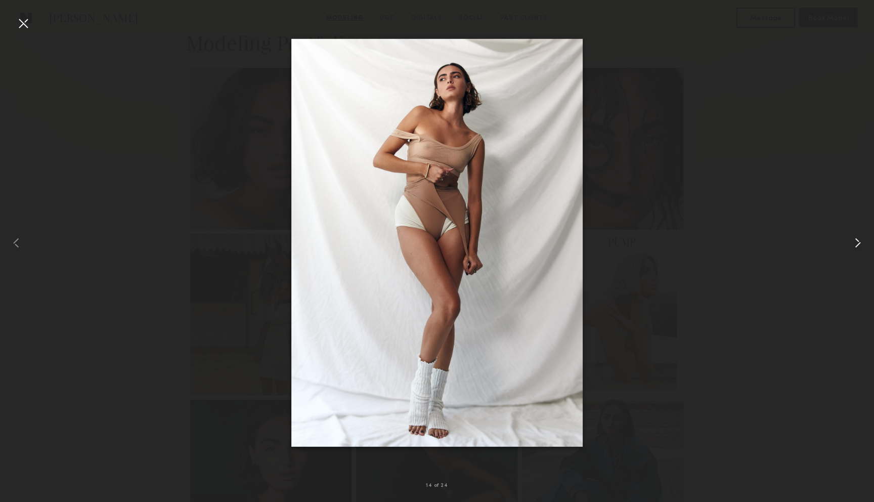
click at [853, 244] on common-icon at bounding box center [857, 243] width 16 height 16
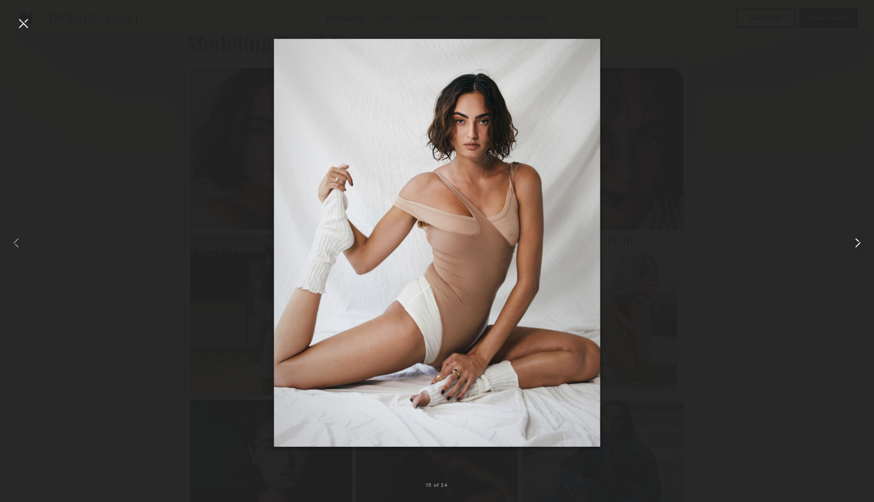
click at [853, 244] on common-icon at bounding box center [857, 243] width 16 height 16
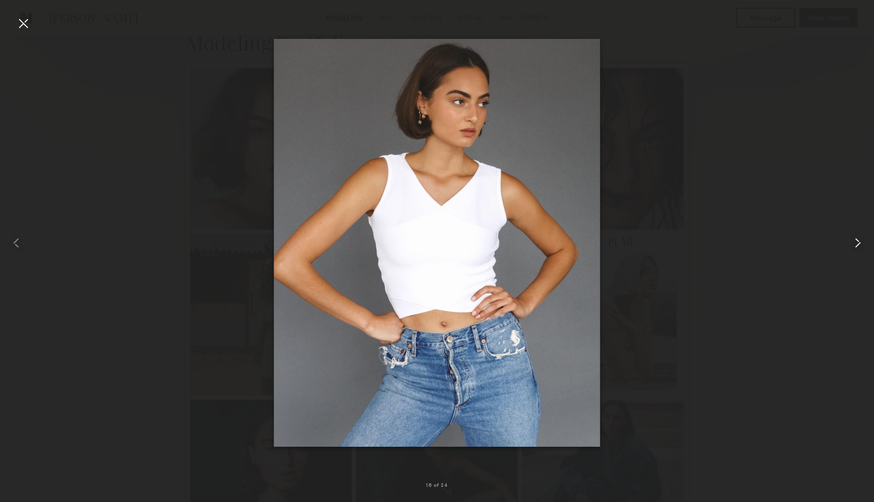
click at [853, 244] on common-icon at bounding box center [857, 243] width 16 height 16
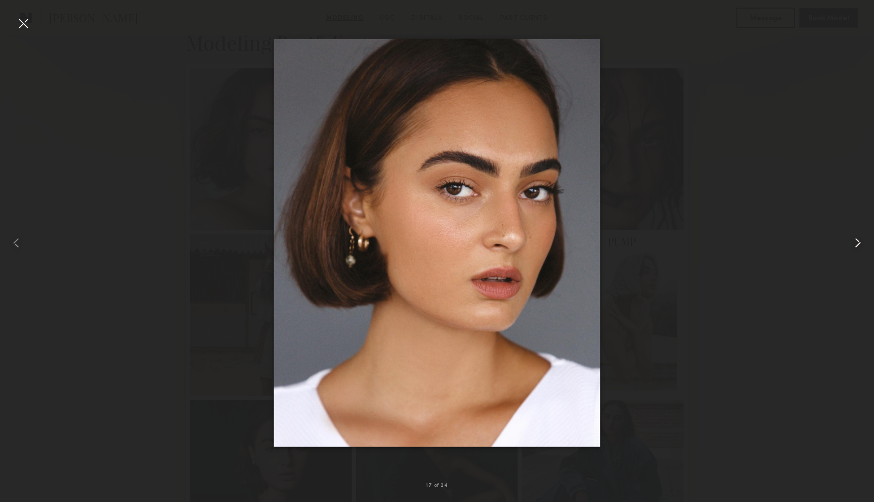
click at [853, 244] on common-icon at bounding box center [857, 243] width 16 height 16
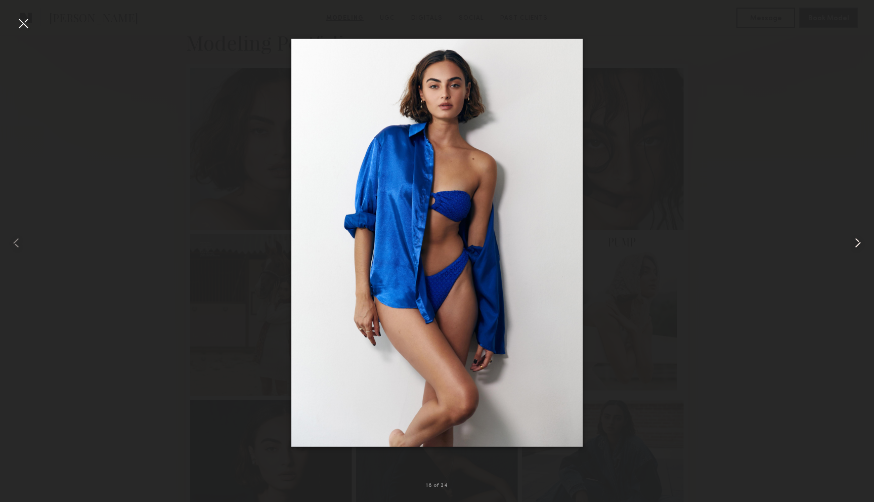
click at [853, 244] on common-icon at bounding box center [857, 243] width 16 height 16
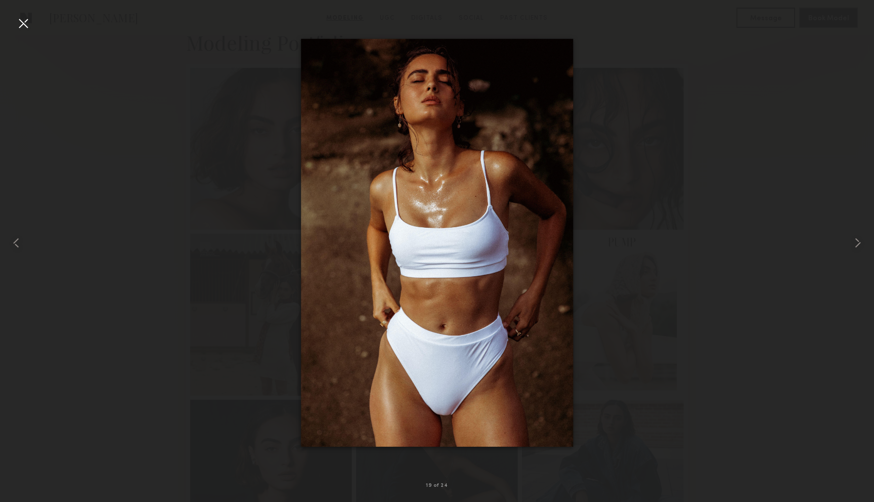
click at [21, 24] on div at bounding box center [23, 23] width 16 height 16
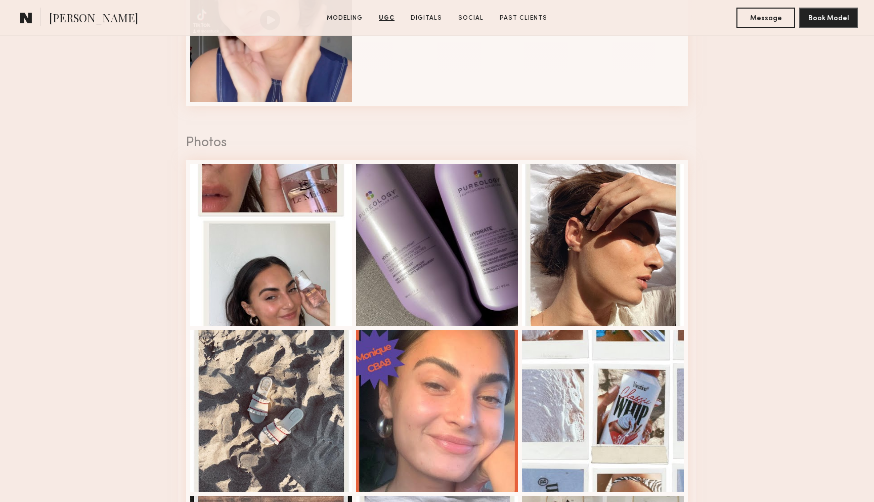
scroll to position [2123, 0]
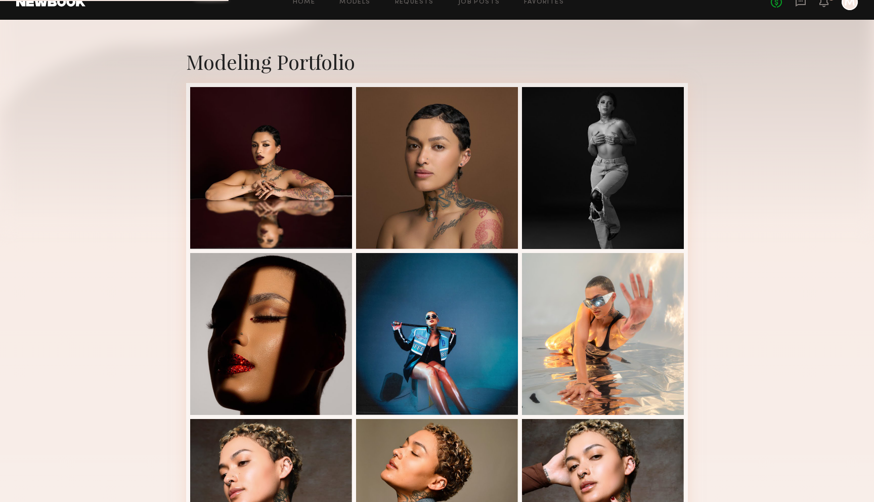
scroll to position [176, 0]
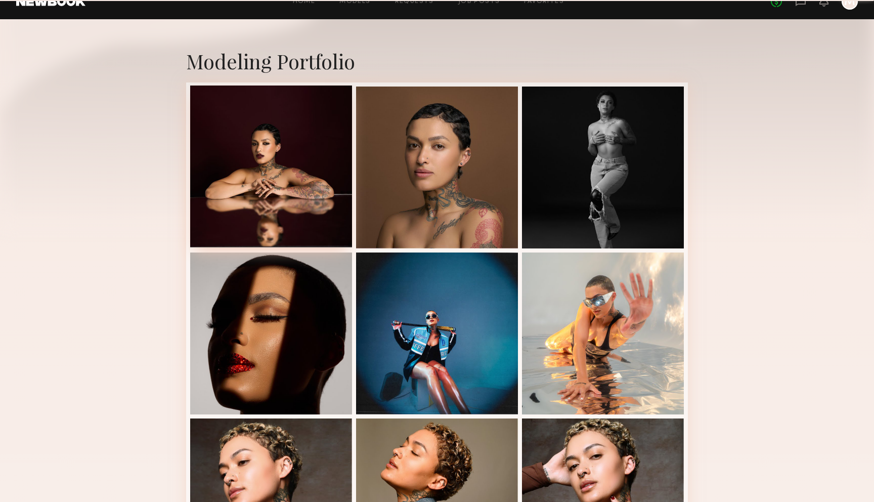
click at [265, 193] on div at bounding box center [271, 166] width 162 height 162
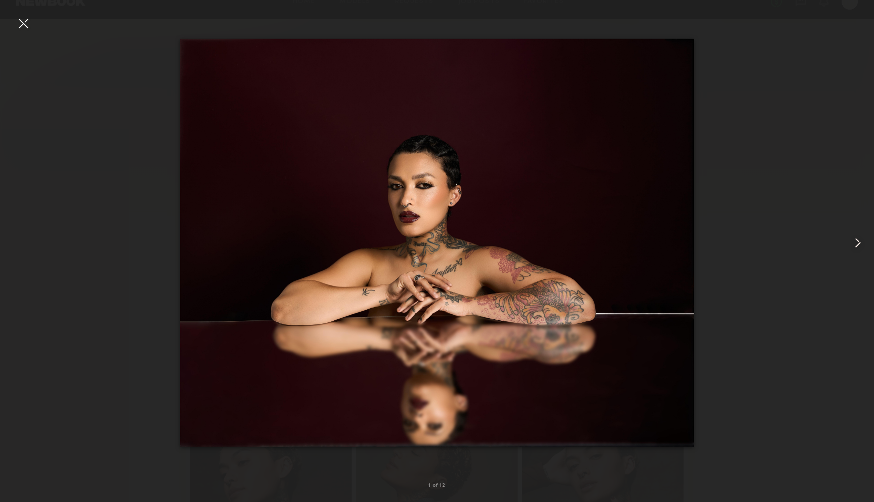
click at [867, 249] on div at bounding box center [856, 242] width 35 height 453
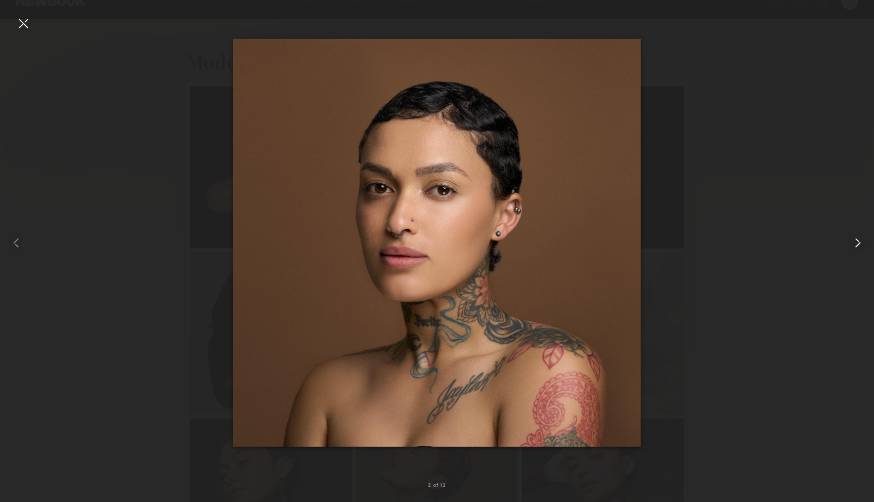
click at [867, 249] on div at bounding box center [856, 242] width 35 height 453
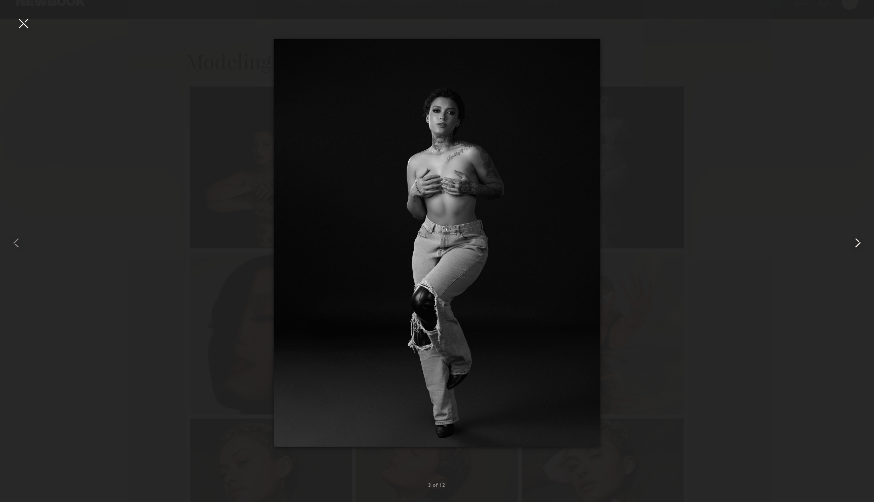
click at [867, 249] on div at bounding box center [856, 242] width 35 height 453
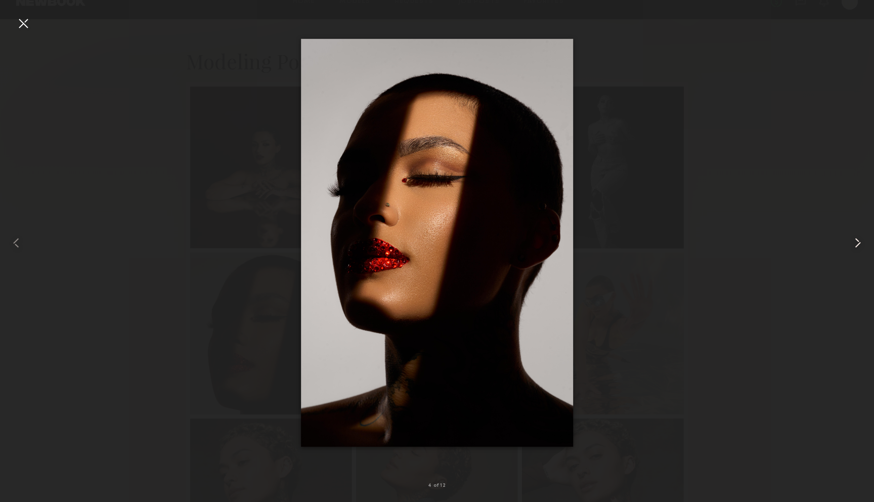
click at [867, 249] on div at bounding box center [856, 242] width 35 height 453
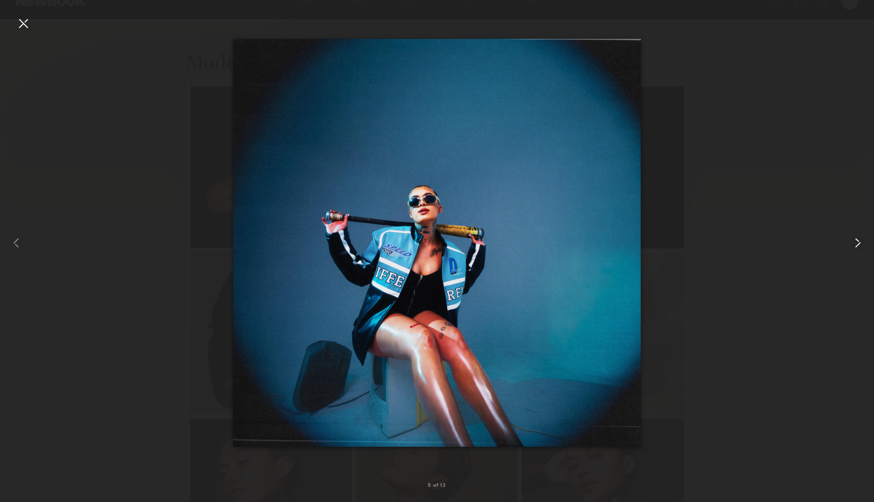
click at [867, 249] on div at bounding box center [856, 242] width 35 height 453
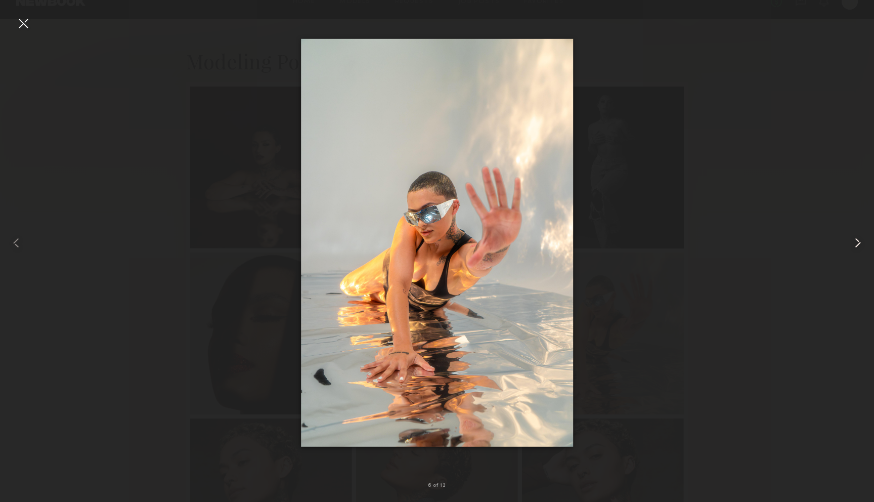
click at [867, 249] on div at bounding box center [856, 242] width 35 height 453
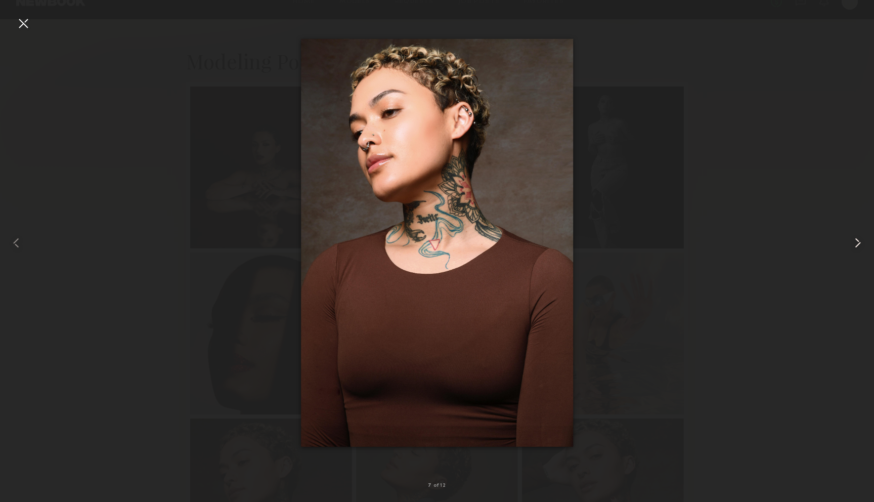
click at [867, 249] on div at bounding box center [856, 242] width 35 height 453
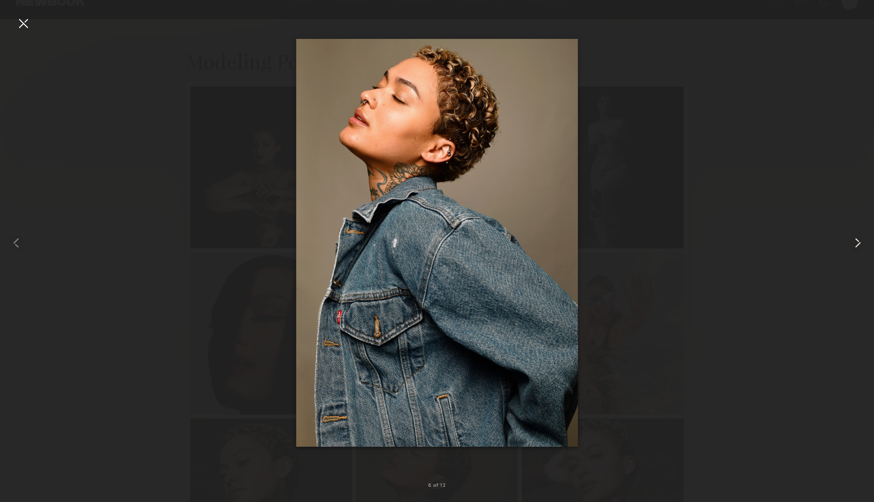
click at [867, 249] on div at bounding box center [856, 242] width 35 height 453
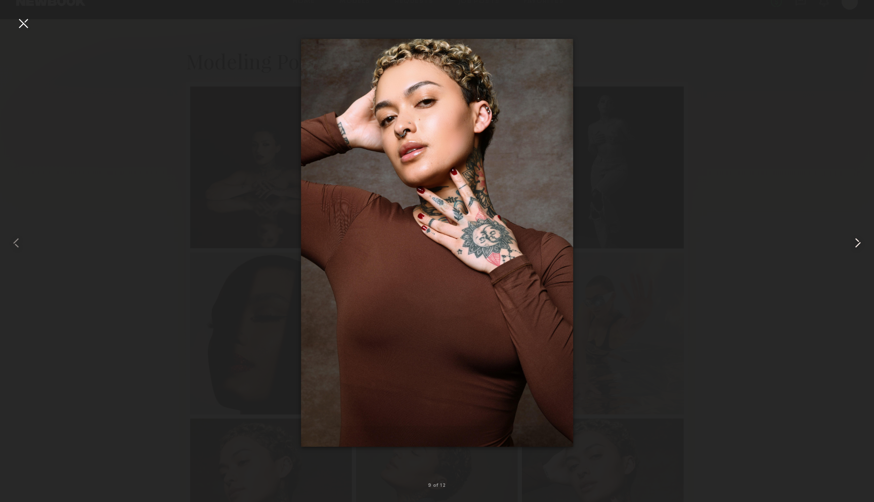
click at [867, 249] on div at bounding box center [856, 242] width 35 height 453
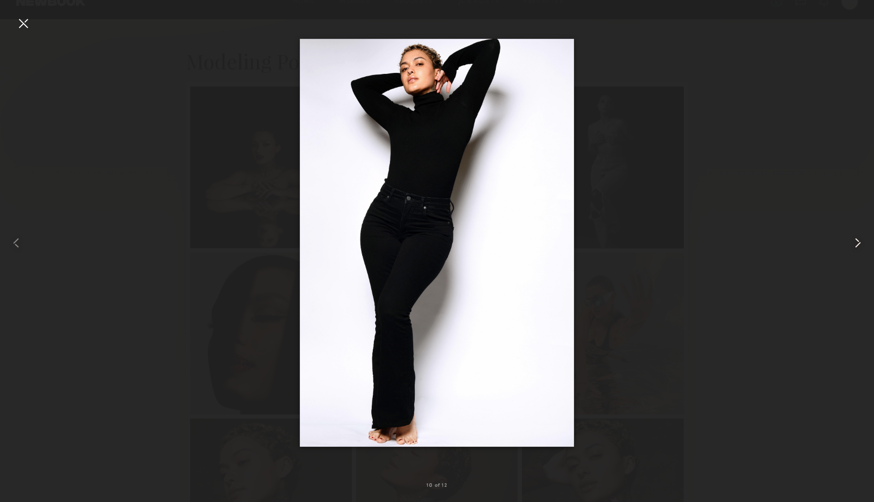
click at [867, 249] on div at bounding box center [856, 242] width 35 height 453
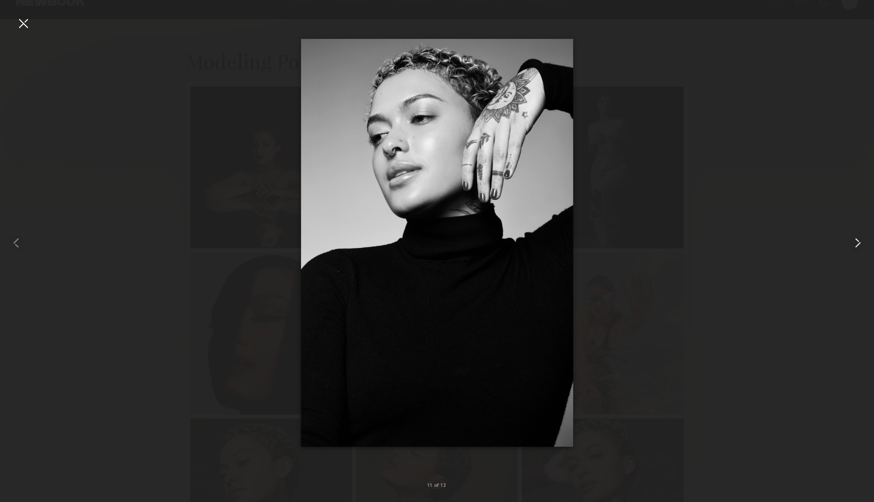
click at [867, 249] on div at bounding box center [856, 242] width 35 height 453
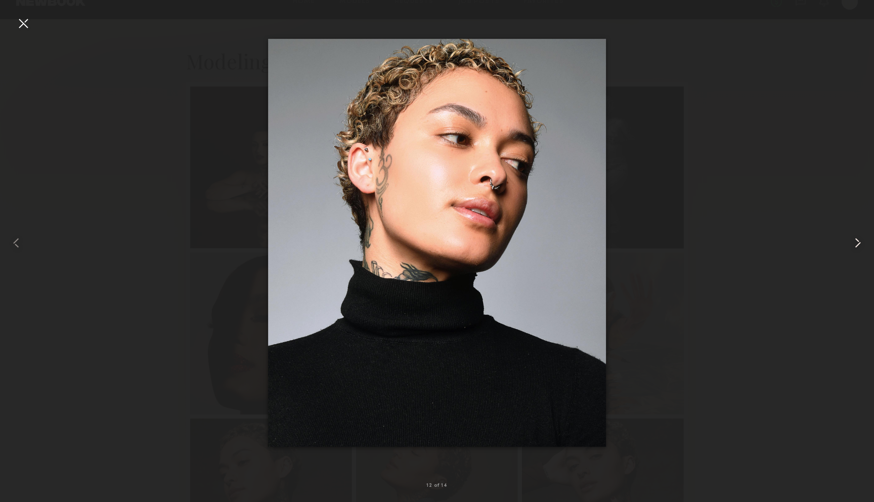
click at [856, 247] on common-icon at bounding box center [857, 243] width 16 height 16
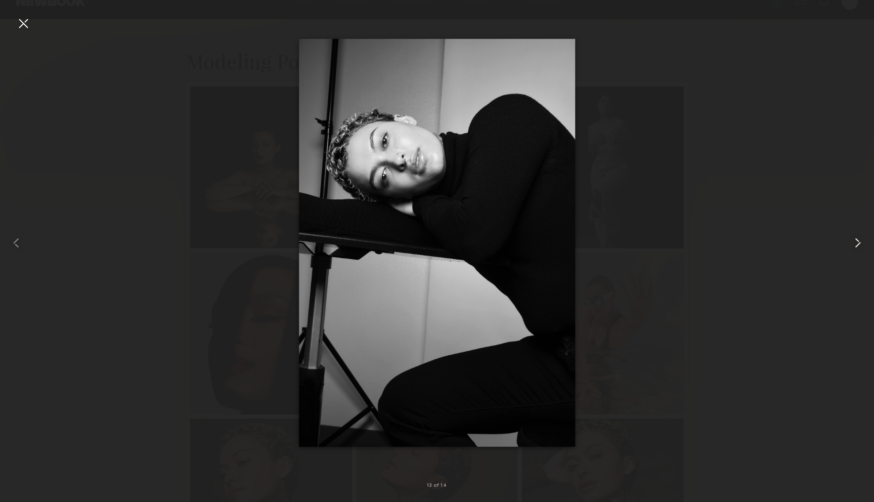
click at [856, 247] on common-icon at bounding box center [857, 243] width 16 height 16
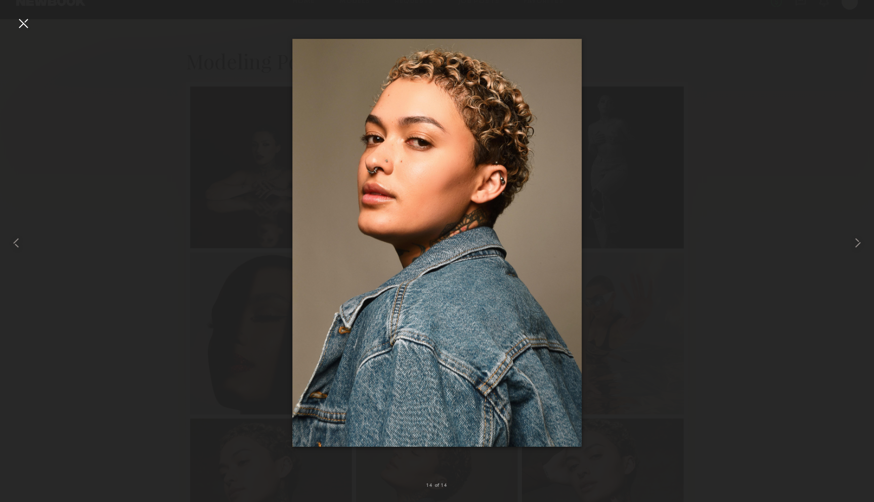
click at [23, 28] on div at bounding box center [23, 23] width 16 height 16
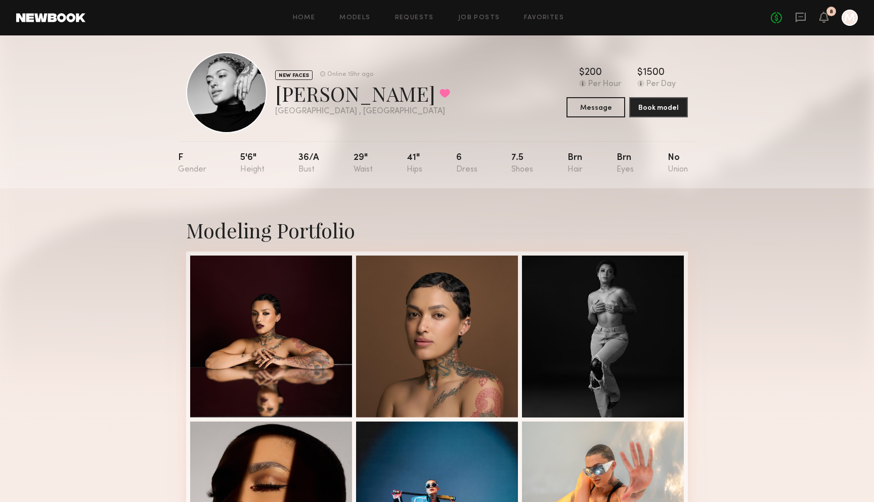
scroll to position [0, 0]
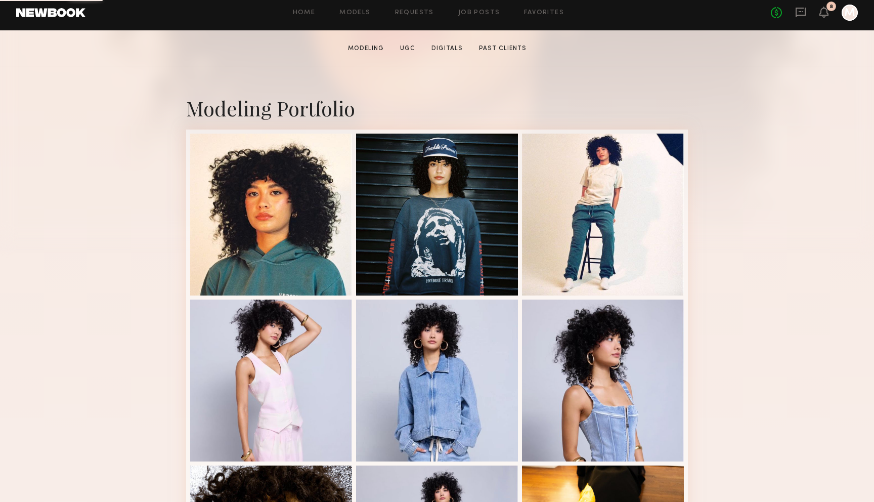
scroll to position [167, 0]
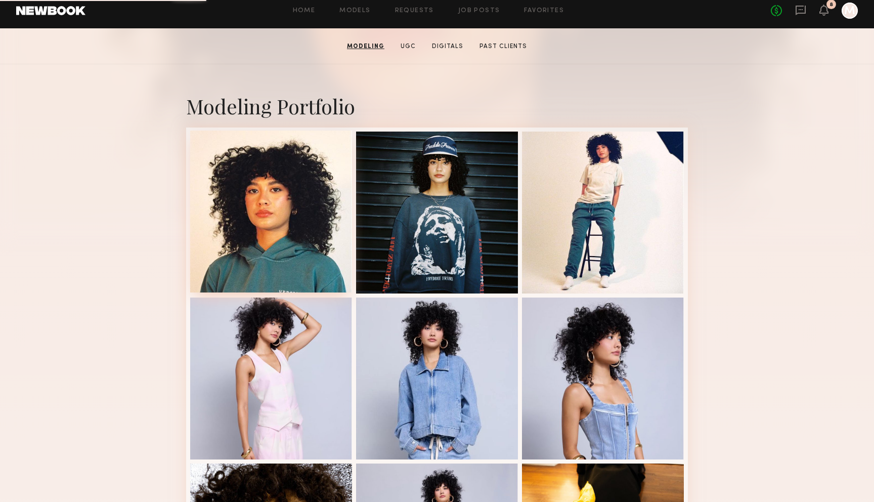
click at [240, 195] on div at bounding box center [271, 211] width 162 height 162
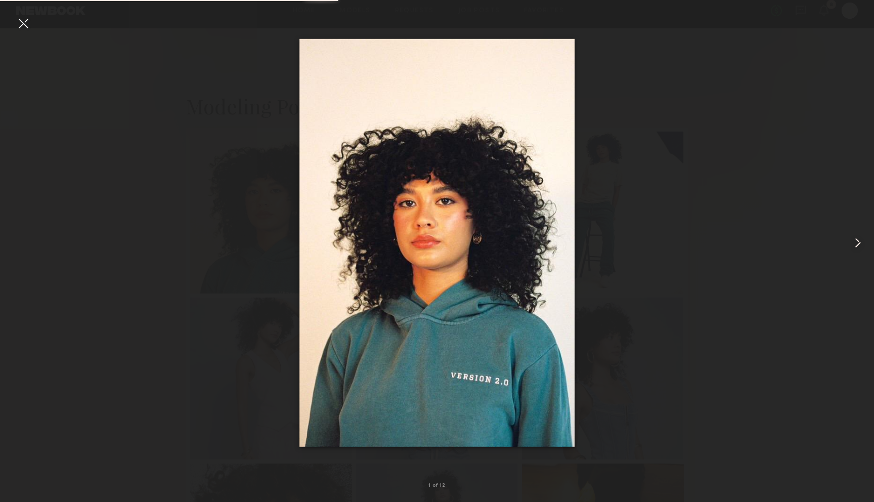
click at [859, 240] on common-icon at bounding box center [857, 243] width 16 height 16
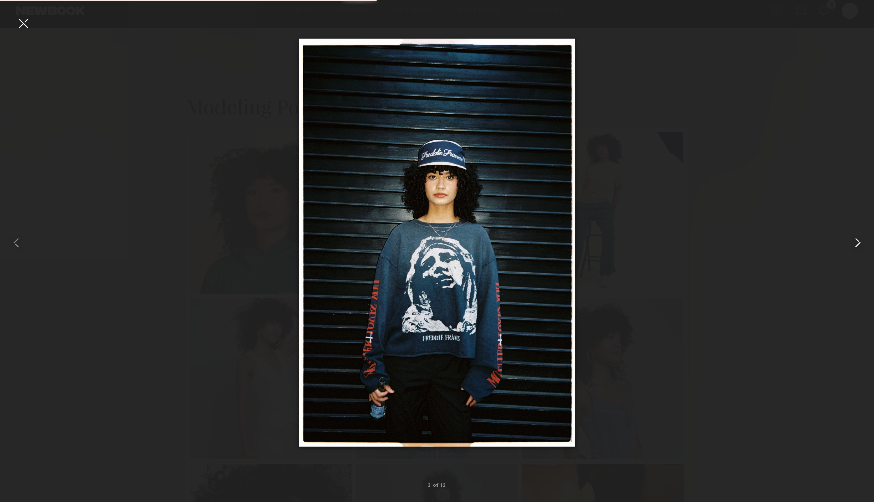
click at [859, 240] on common-icon at bounding box center [857, 243] width 16 height 16
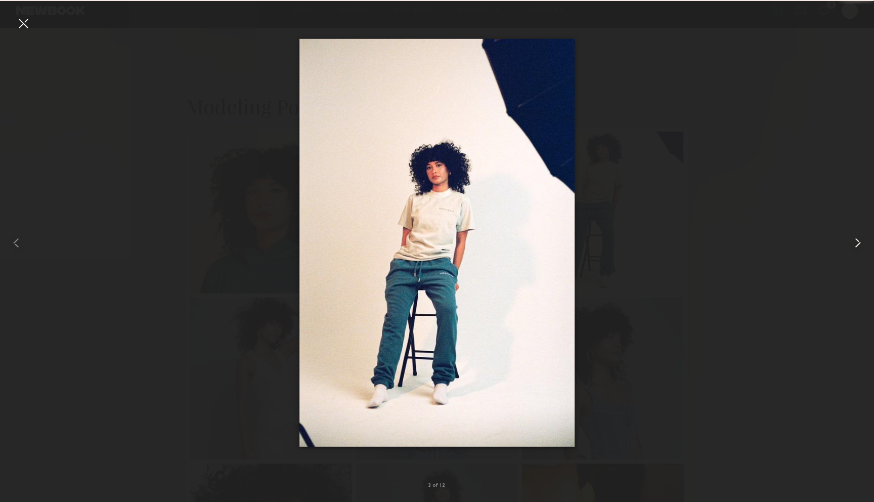
click at [859, 240] on common-icon at bounding box center [857, 243] width 16 height 16
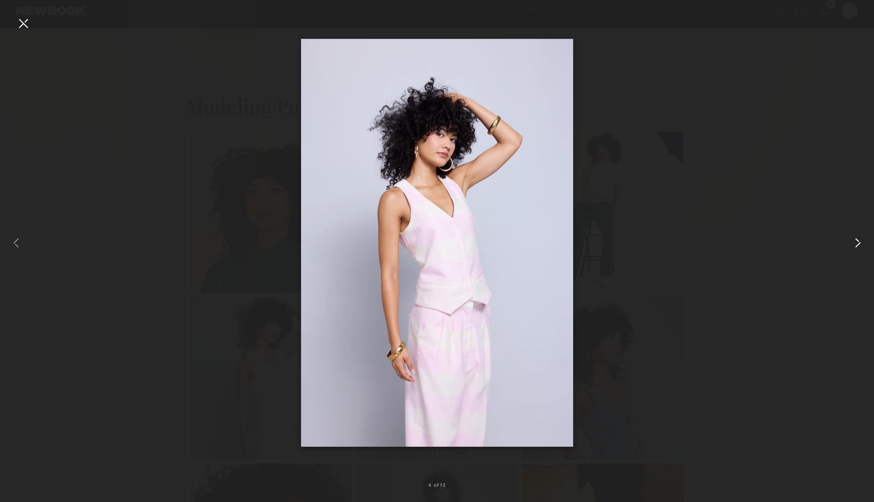
click at [859, 240] on common-icon at bounding box center [857, 243] width 16 height 16
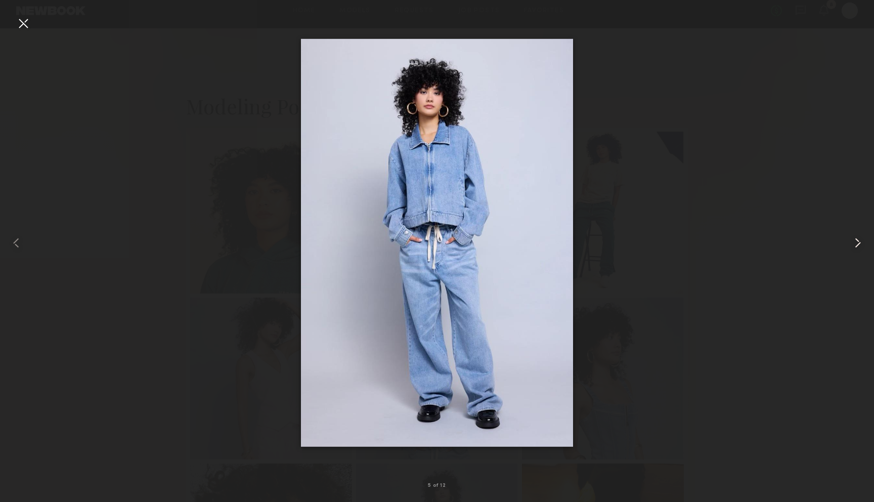
click at [859, 240] on common-icon at bounding box center [857, 243] width 16 height 16
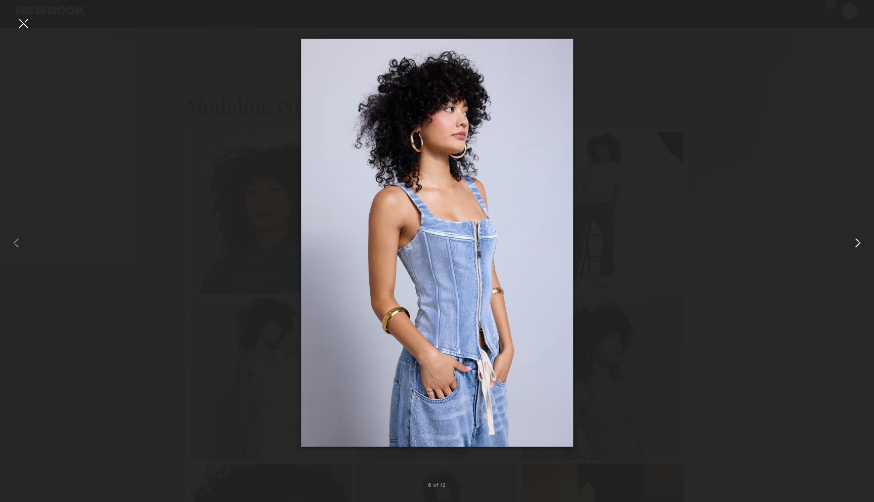
click at [859, 240] on common-icon at bounding box center [857, 243] width 16 height 16
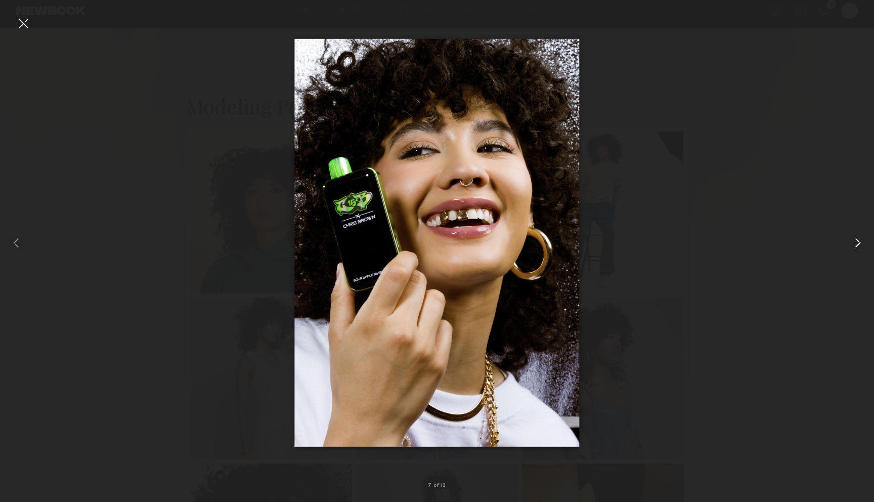
click at [859, 240] on common-icon at bounding box center [857, 243] width 16 height 16
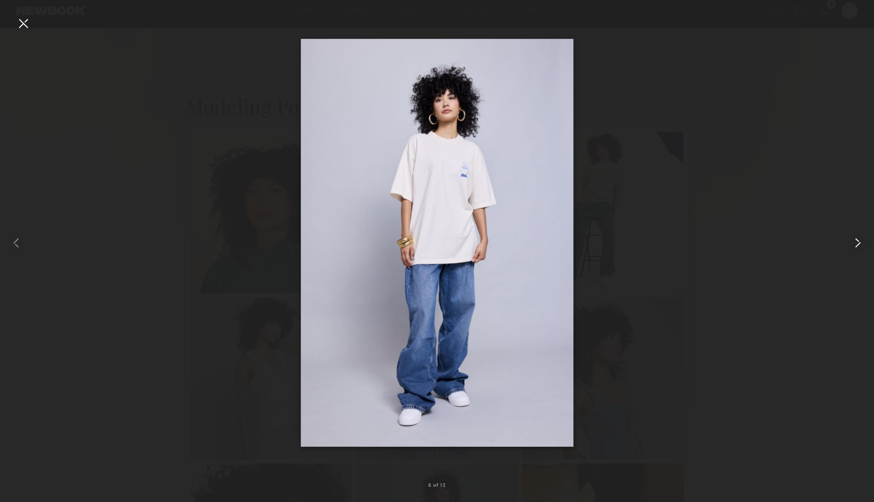
click at [859, 240] on common-icon at bounding box center [857, 243] width 16 height 16
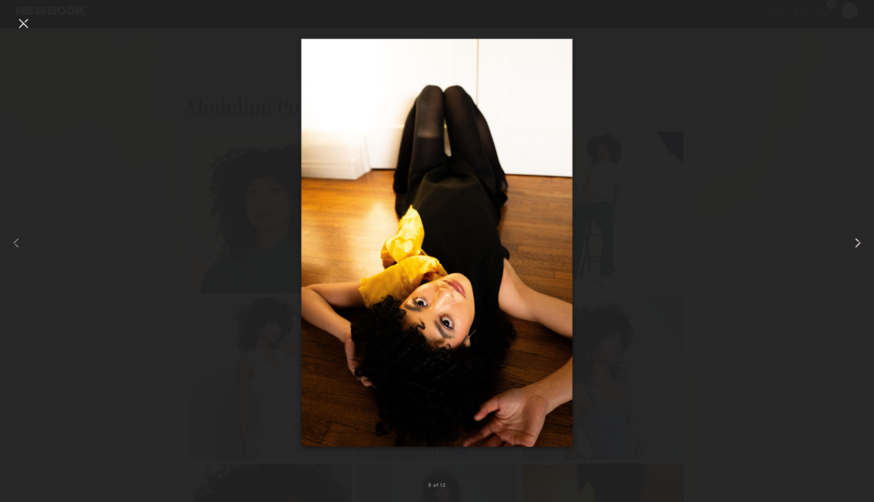
click at [859, 240] on common-icon at bounding box center [857, 243] width 16 height 16
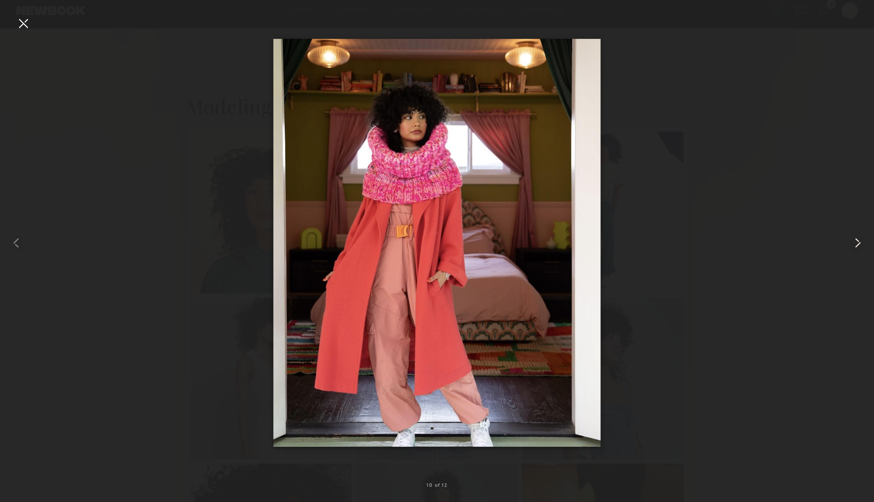
click at [859, 240] on common-icon at bounding box center [857, 243] width 16 height 16
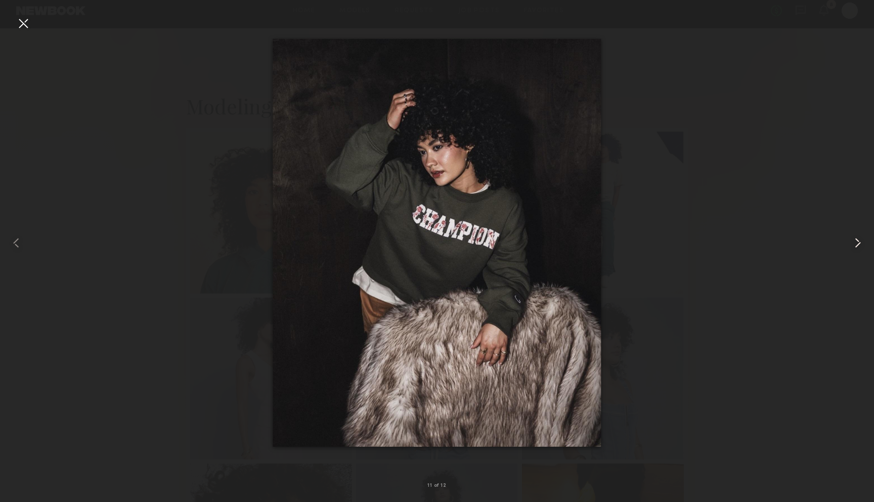
click at [859, 240] on common-icon at bounding box center [857, 243] width 16 height 16
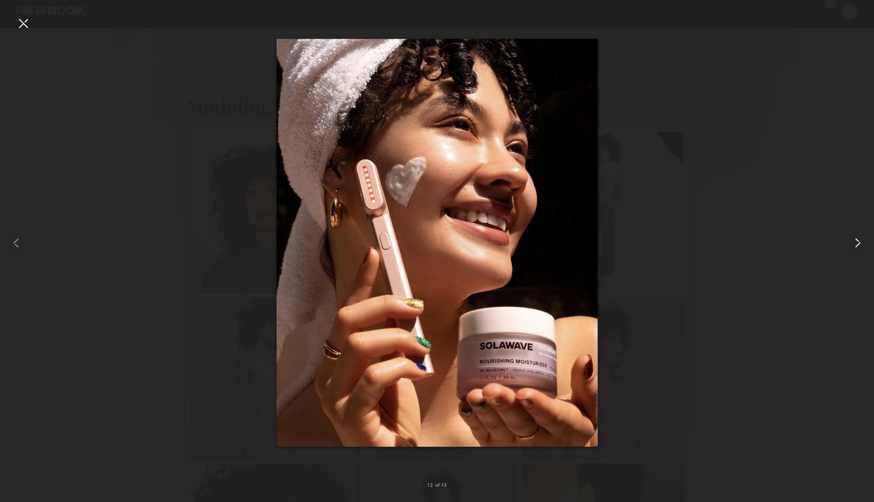
click at [859, 240] on common-icon at bounding box center [857, 243] width 16 height 16
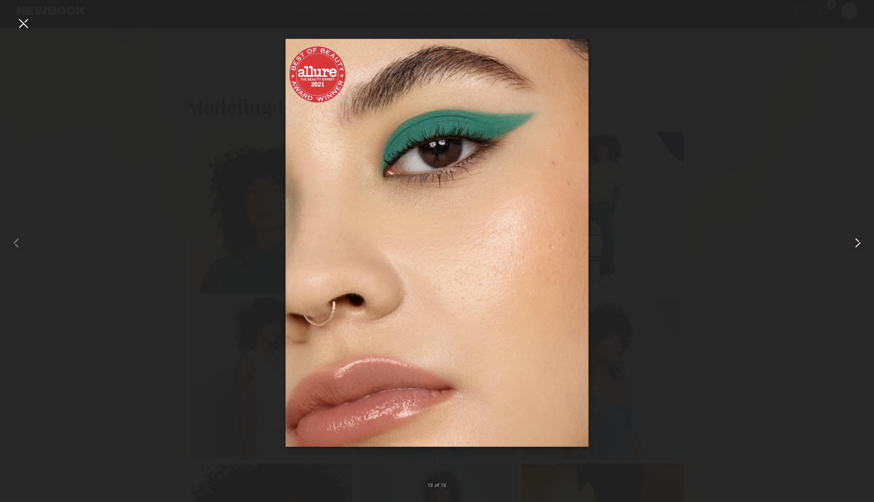
click at [859, 240] on common-icon at bounding box center [857, 243] width 16 height 16
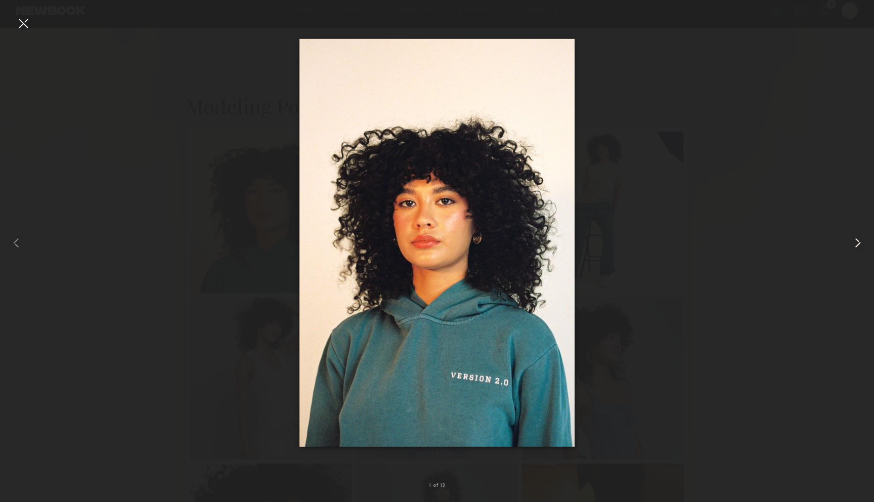
click at [859, 240] on common-icon at bounding box center [857, 243] width 16 height 16
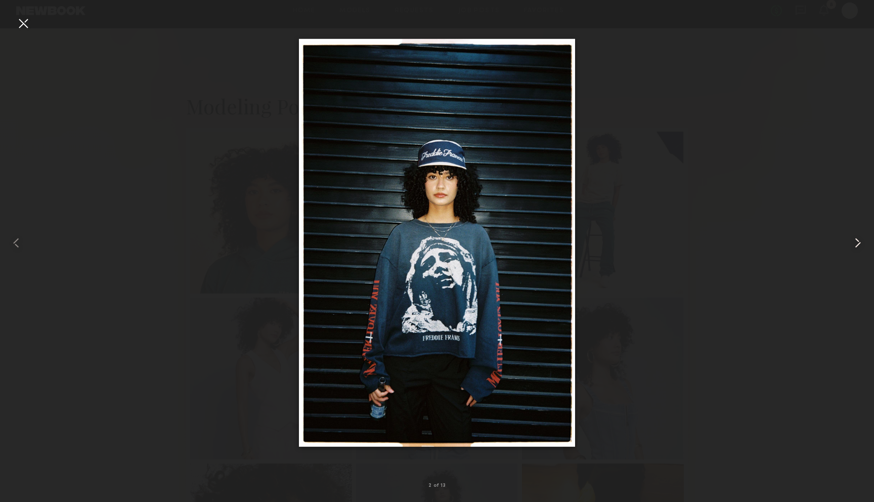
click at [859, 240] on common-icon at bounding box center [857, 243] width 16 height 16
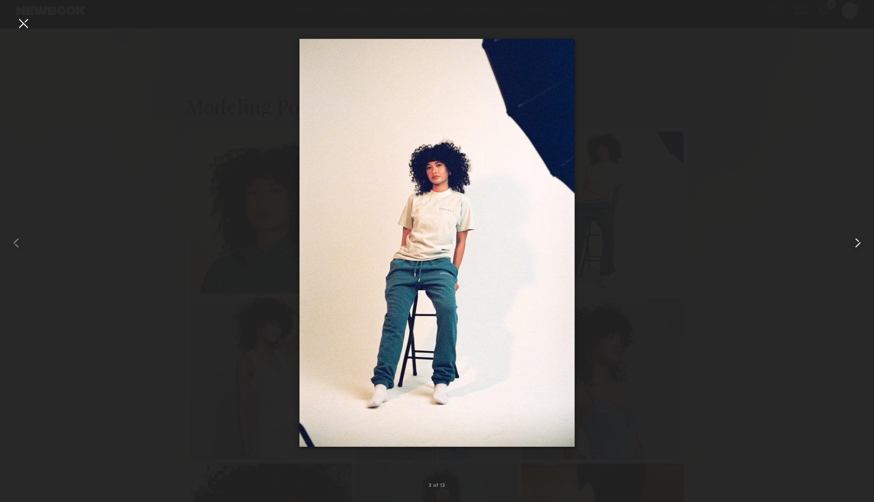
click at [859, 240] on common-icon at bounding box center [857, 243] width 16 height 16
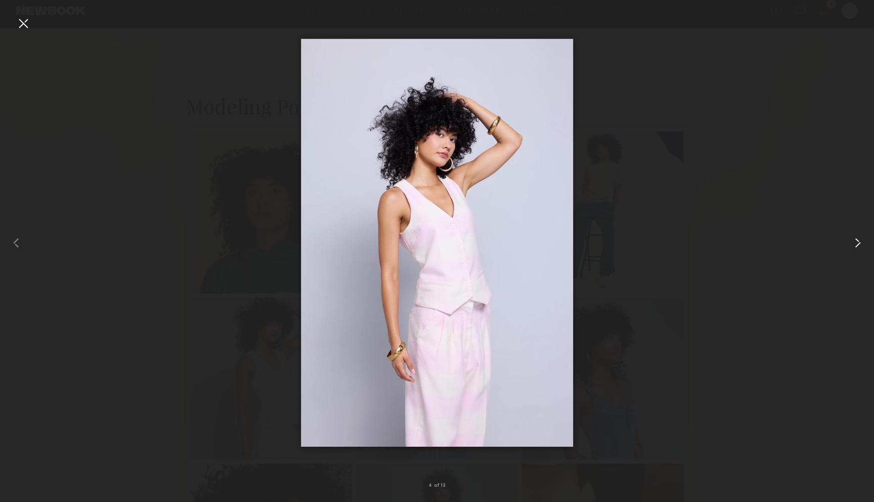
click at [859, 240] on common-icon at bounding box center [857, 243] width 16 height 16
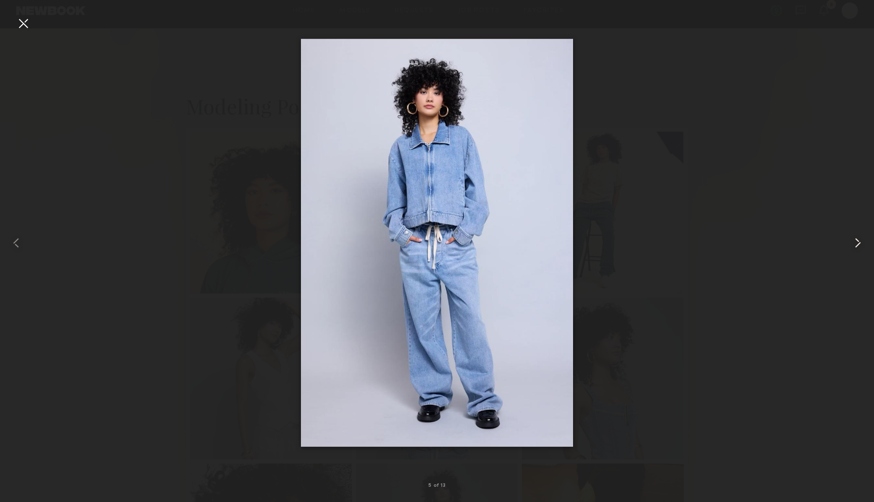
click at [859, 240] on common-icon at bounding box center [857, 243] width 16 height 16
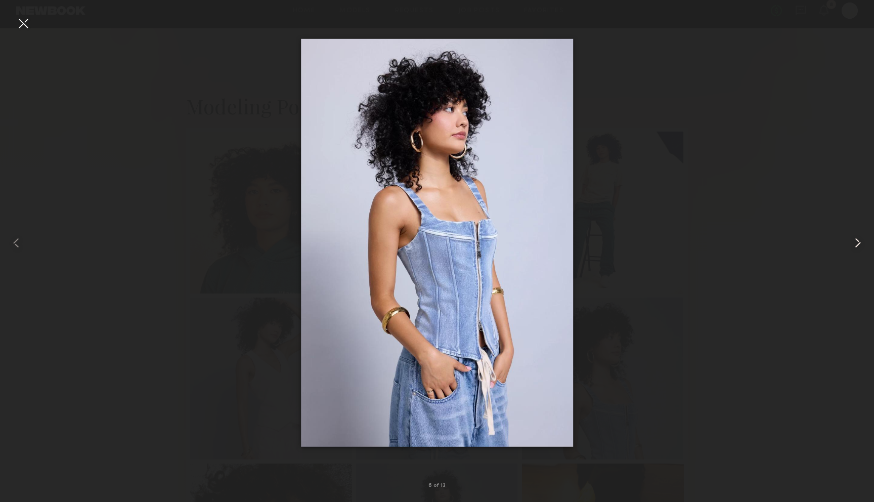
click at [859, 240] on common-icon at bounding box center [857, 243] width 16 height 16
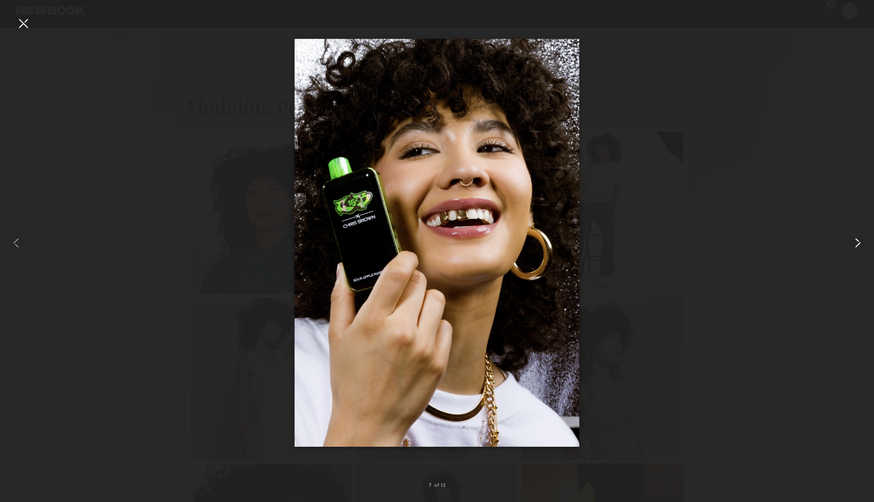
click at [859, 240] on common-icon at bounding box center [857, 243] width 16 height 16
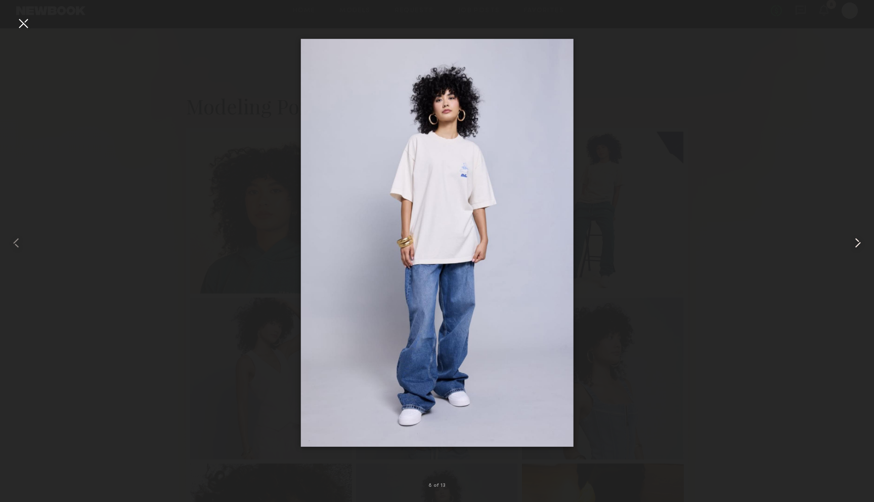
click at [859, 240] on common-icon at bounding box center [857, 243] width 16 height 16
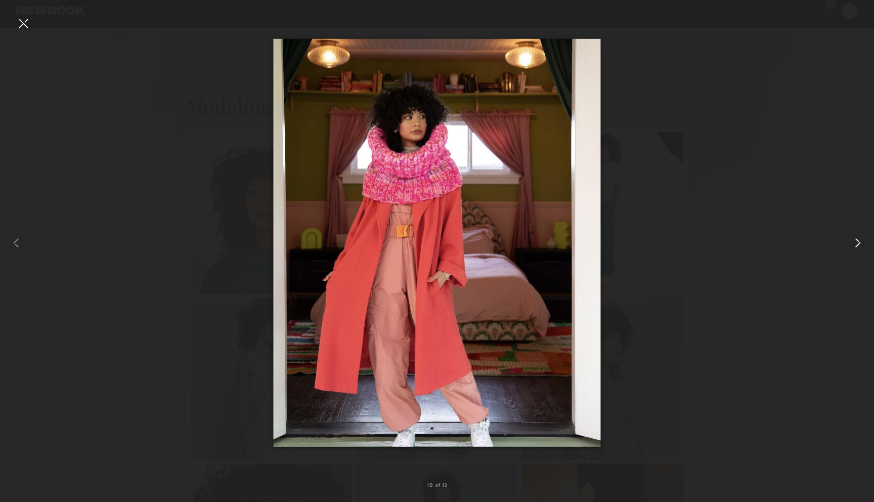
click at [859, 240] on common-icon at bounding box center [857, 243] width 16 height 16
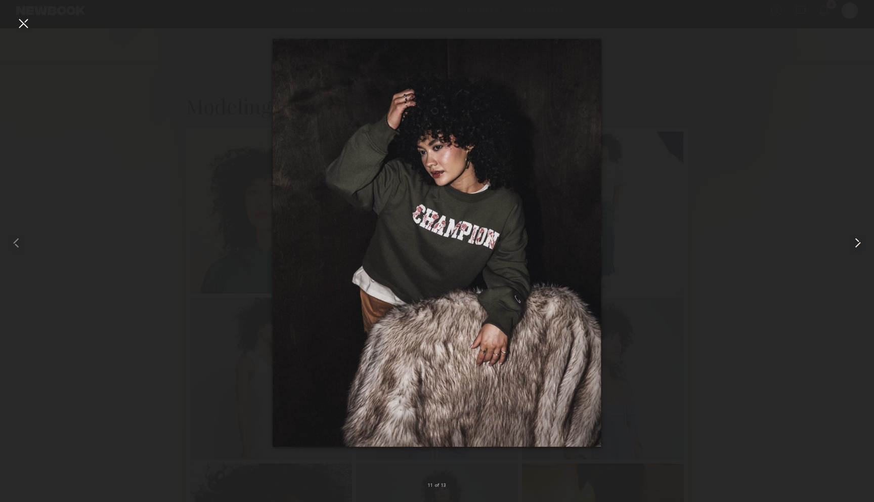
click at [859, 240] on common-icon at bounding box center [857, 243] width 16 height 16
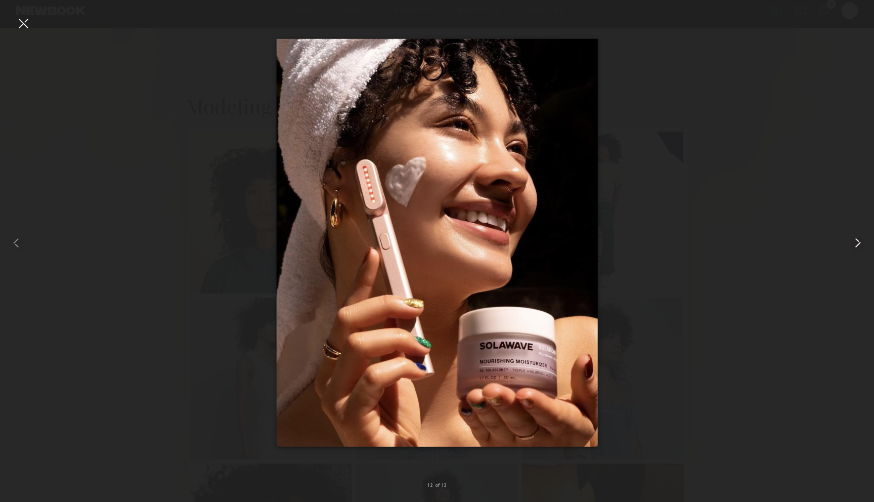
click at [859, 240] on common-icon at bounding box center [857, 243] width 16 height 16
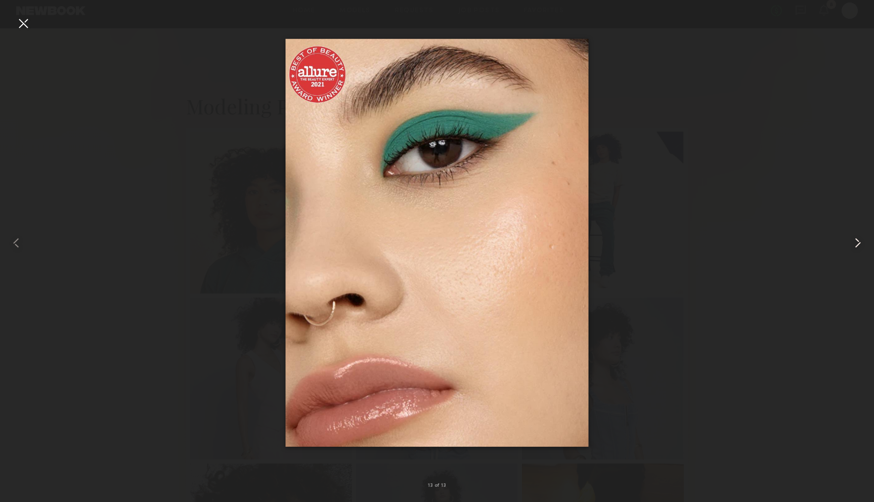
click at [859, 240] on common-icon at bounding box center [857, 243] width 16 height 16
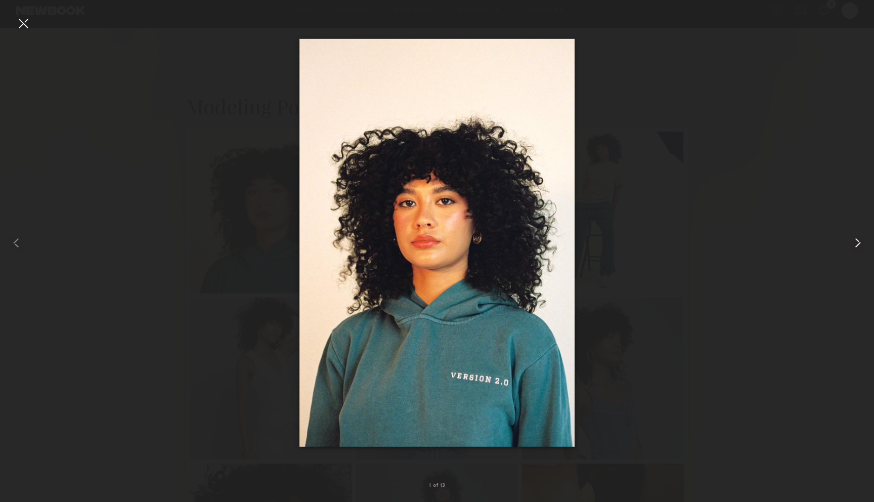
click at [859, 240] on common-icon at bounding box center [857, 243] width 16 height 16
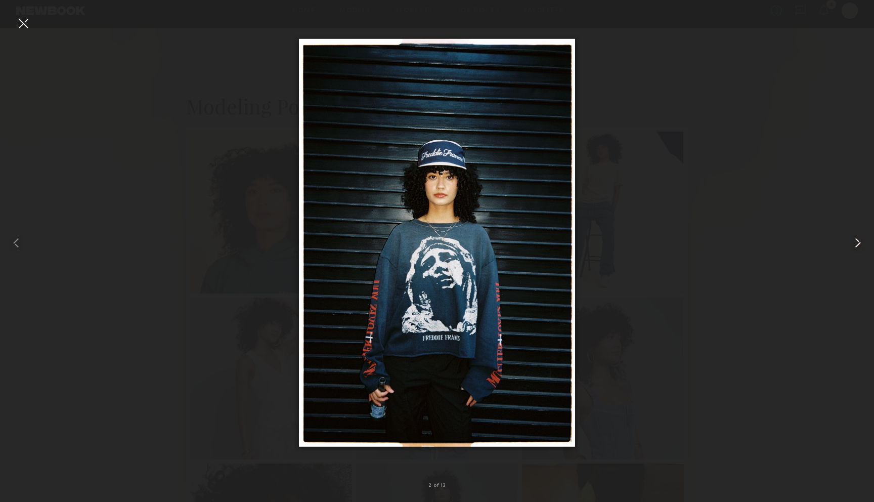
click at [859, 240] on common-icon at bounding box center [857, 243] width 16 height 16
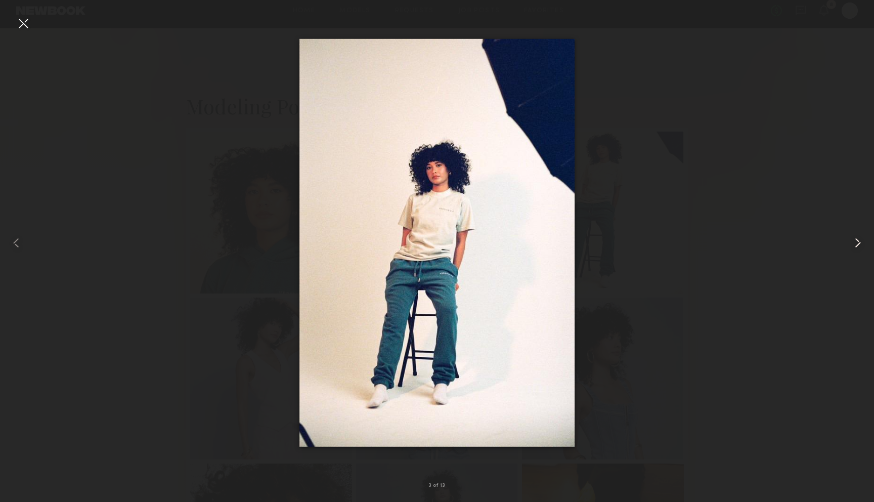
click at [859, 240] on common-icon at bounding box center [857, 243] width 16 height 16
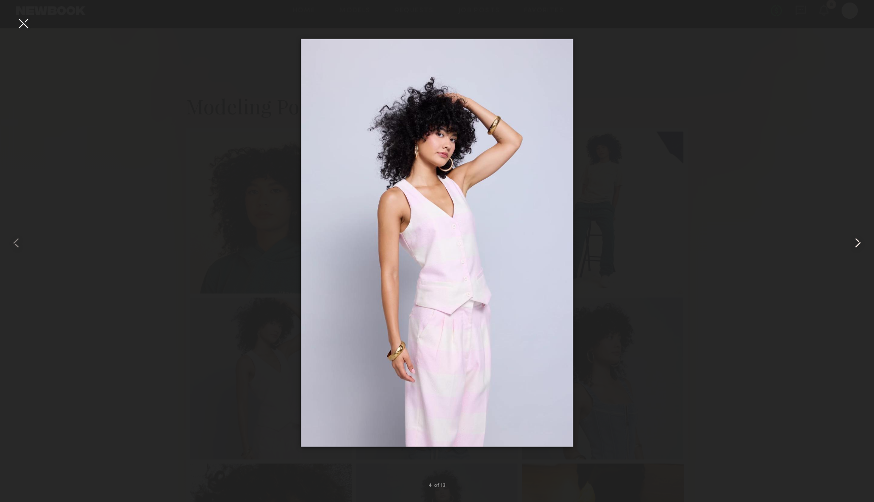
click at [859, 240] on common-icon at bounding box center [857, 243] width 16 height 16
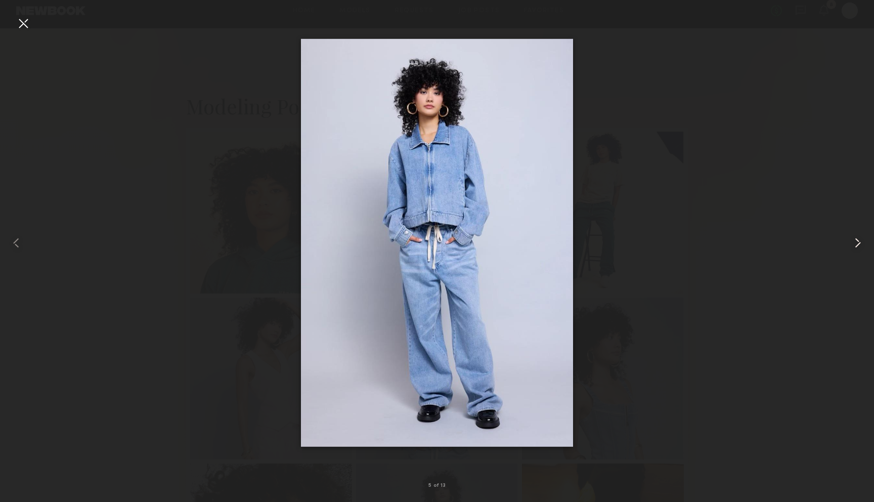
click at [859, 240] on common-icon at bounding box center [857, 243] width 16 height 16
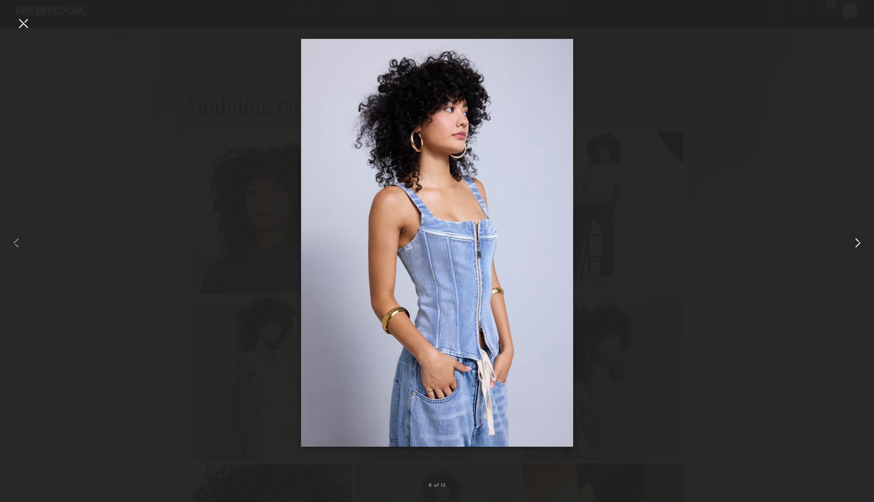
click at [859, 240] on common-icon at bounding box center [857, 243] width 16 height 16
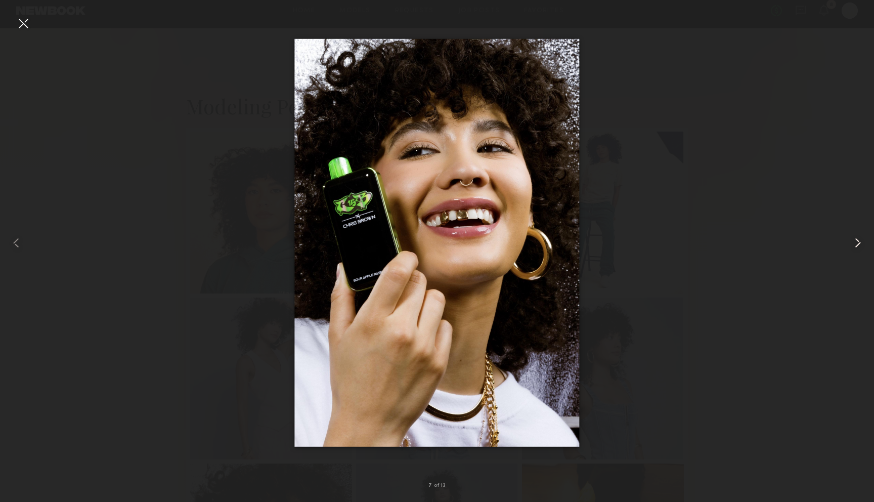
click at [859, 240] on common-icon at bounding box center [857, 243] width 16 height 16
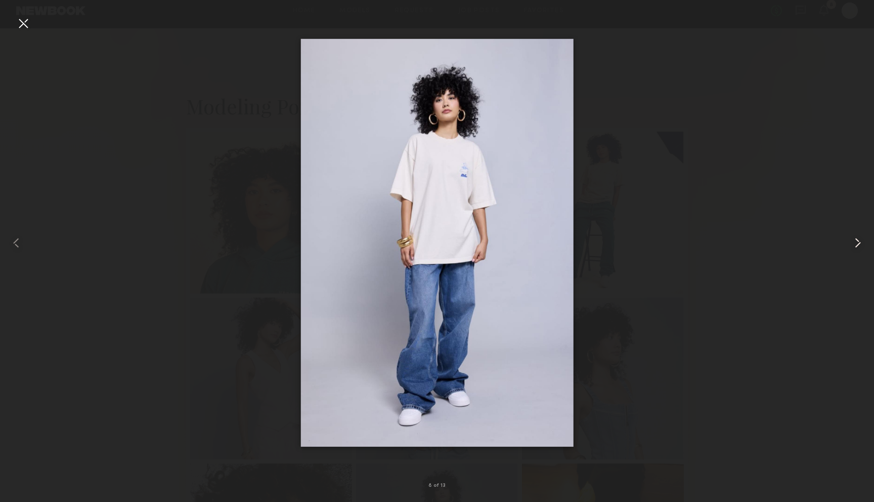
click at [859, 240] on common-icon at bounding box center [857, 243] width 16 height 16
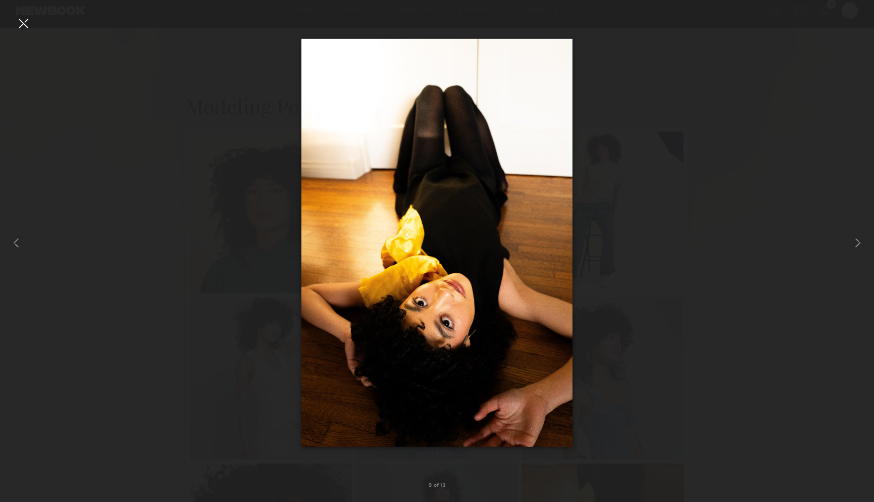
click at [21, 27] on div at bounding box center [23, 23] width 16 height 16
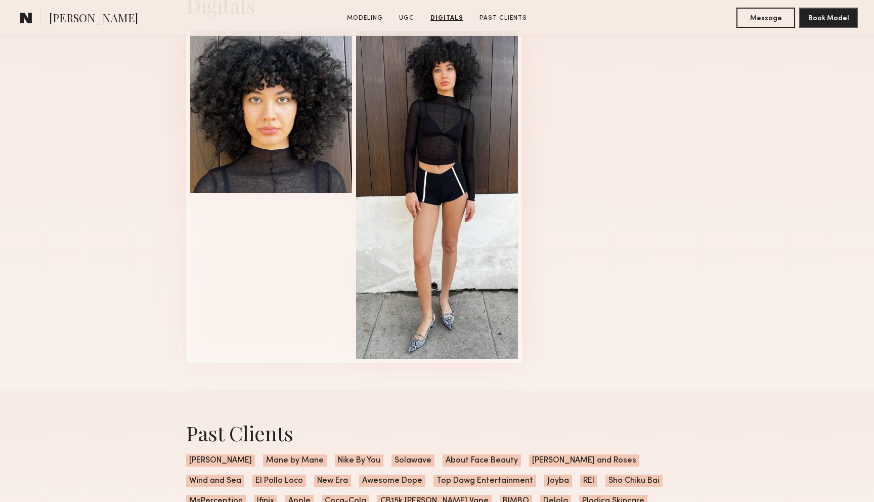
scroll to position [1346, 0]
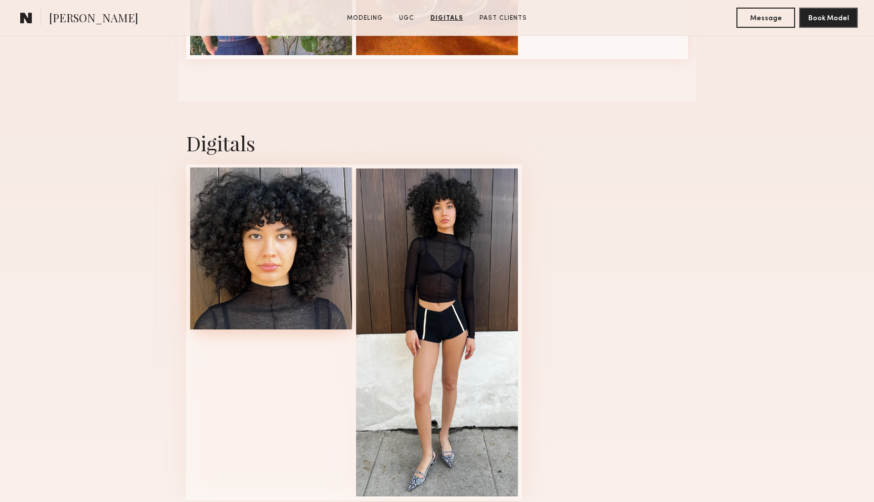
click at [256, 238] on div at bounding box center [271, 248] width 162 height 162
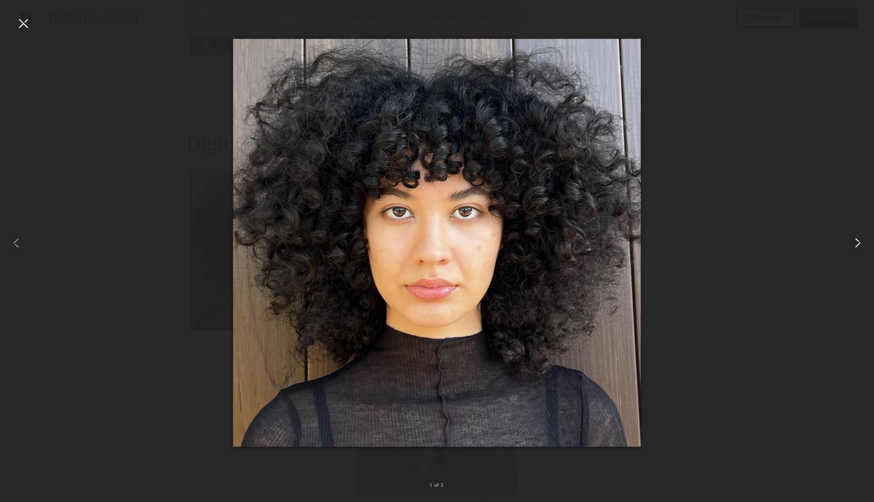
click at [851, 241] on common-icon at bounding box center [857, 243] width 16 height 16
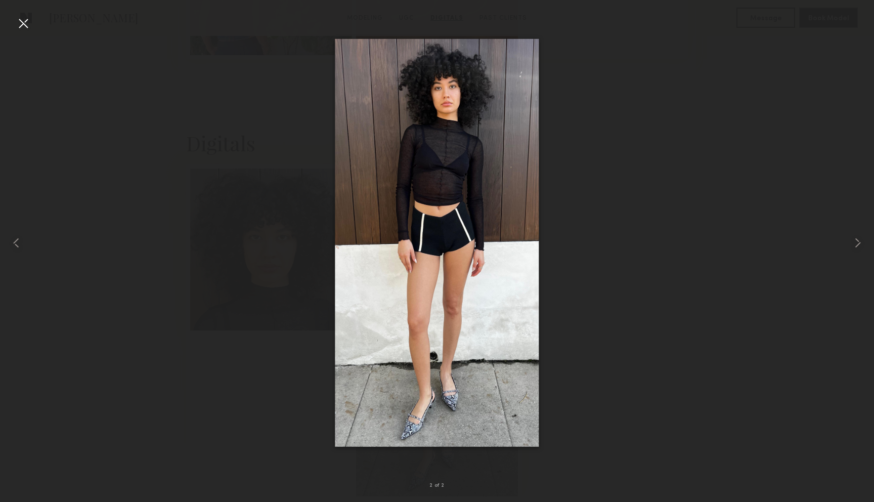
click at [19, 25] on div at bounding box center [23, 23] width 16 height 16
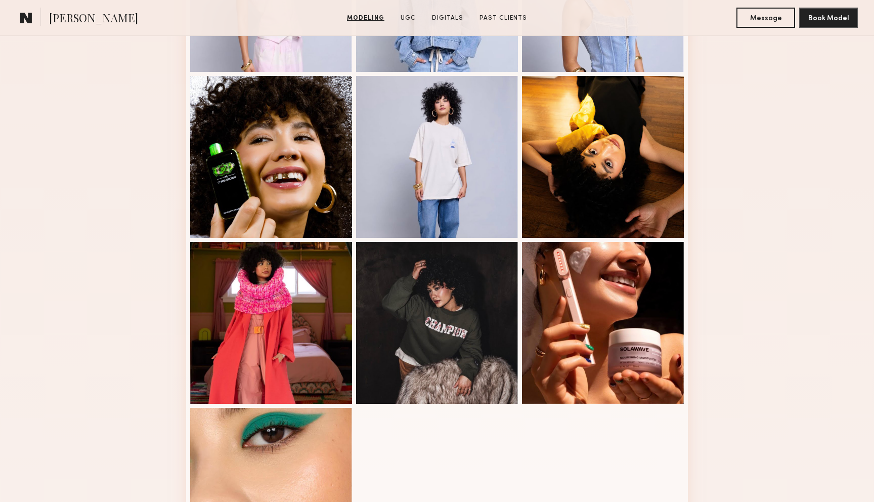
scroll to position [503, 0]
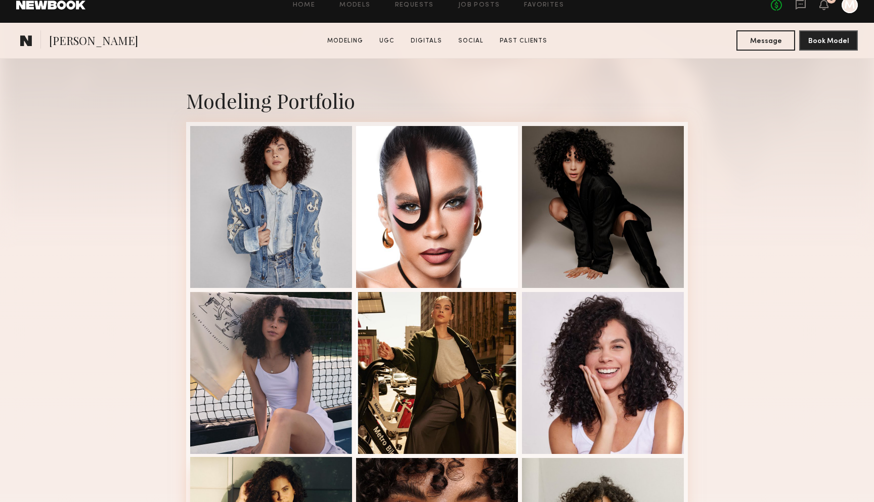
scroll to position [219, 0]
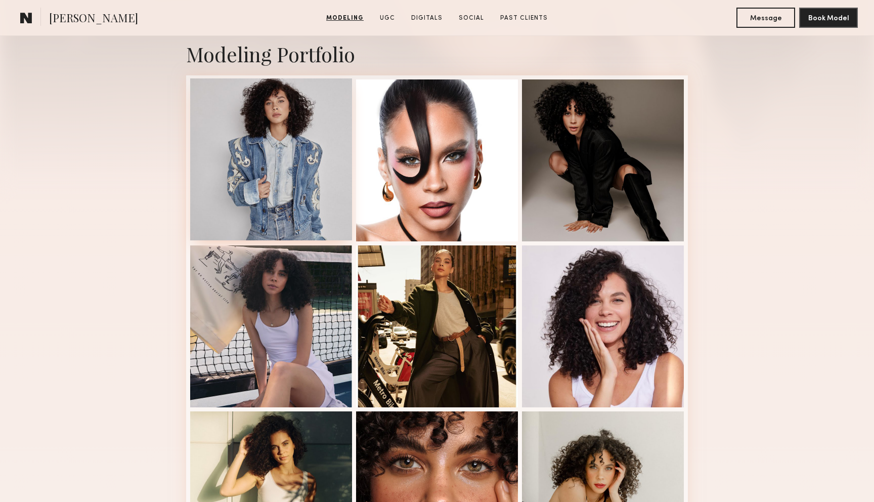
click at [268, 150] on div at bounding box center [271, 159] width 162 height 162
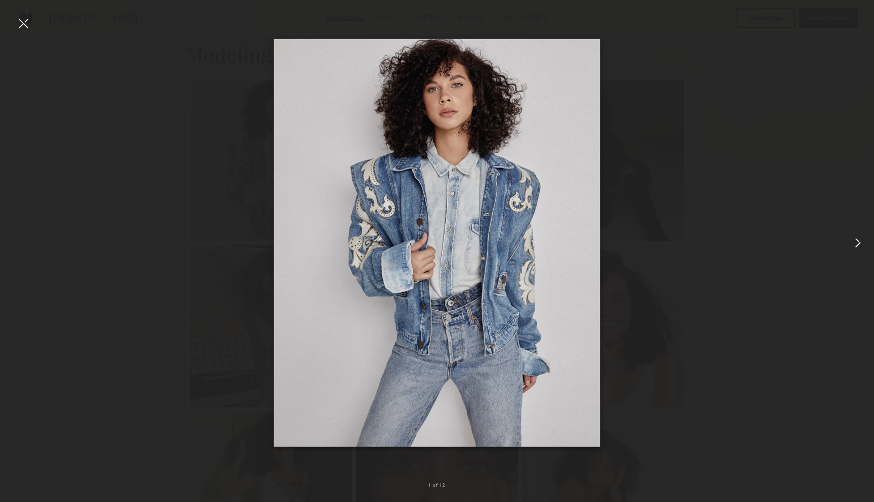
click at [864, 243] on common-icon at bounding box center [857, 243] width 16 height 16
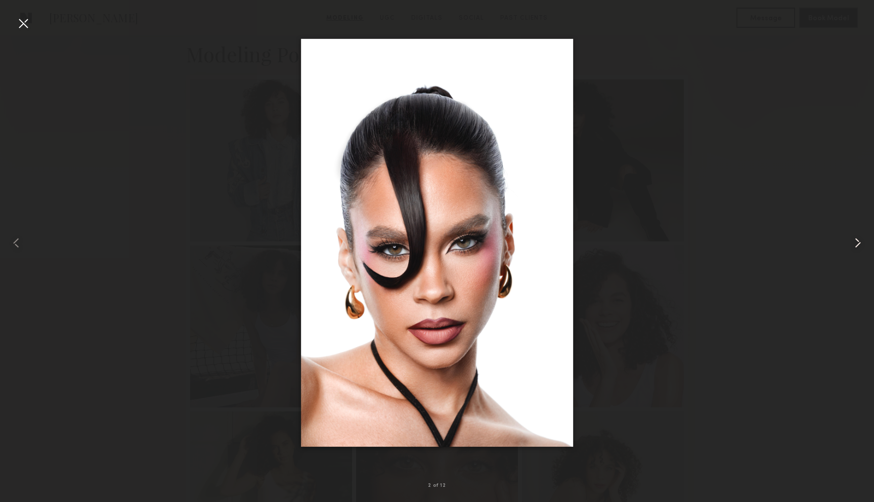
click at [864, 243] on common-icon at bounding box center [857, 243] width 16 height 16
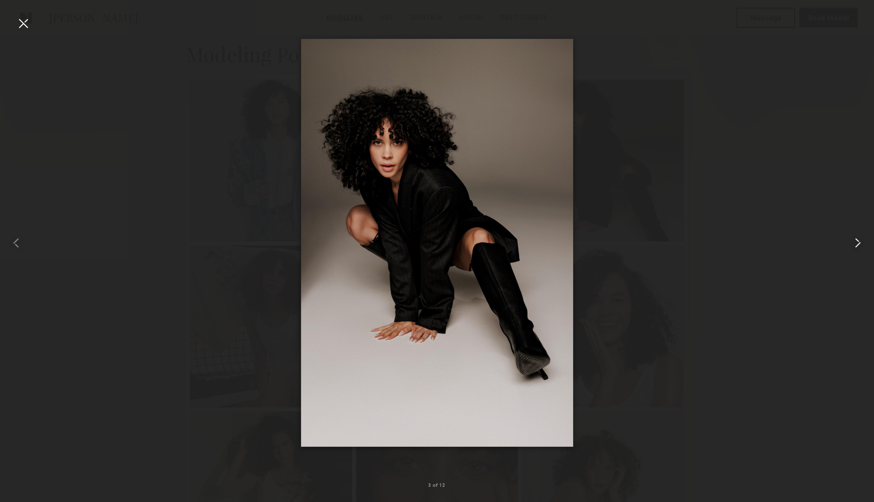
click at [864, 243] on common-icon at bounding box center [857, 243] width 16 height 16
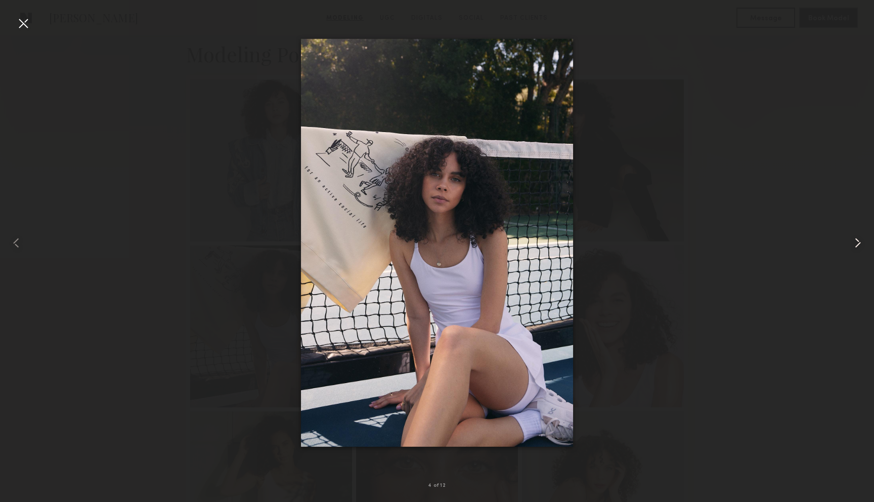
click at [864, 243] on common-icon at bounding box center [857, 243] width 16 height 16
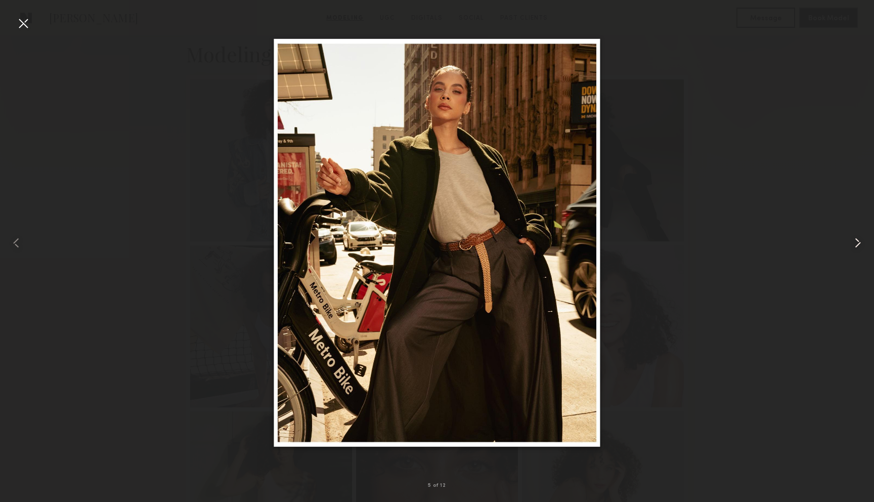
click at [864, 243] on common-icon at bounding box center [857, 243] width 16 height 16
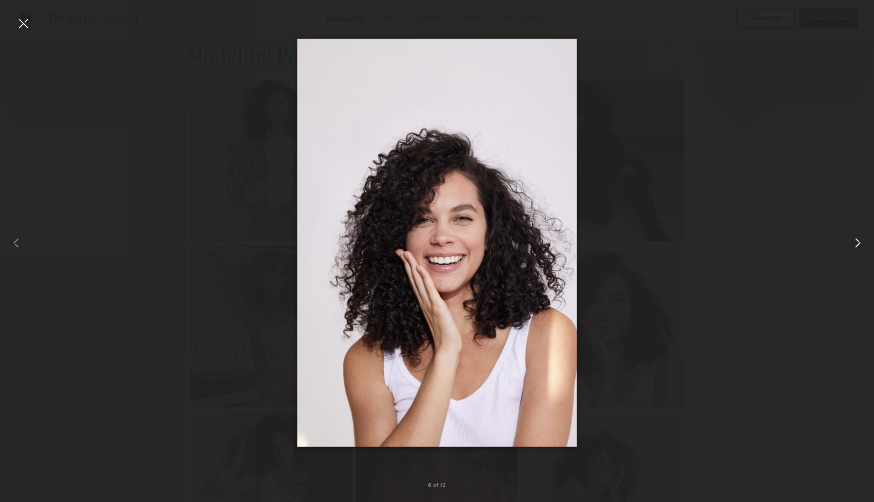
click at [864, 243] on common-icon at bounding box center [857, 243] width 16 height 16
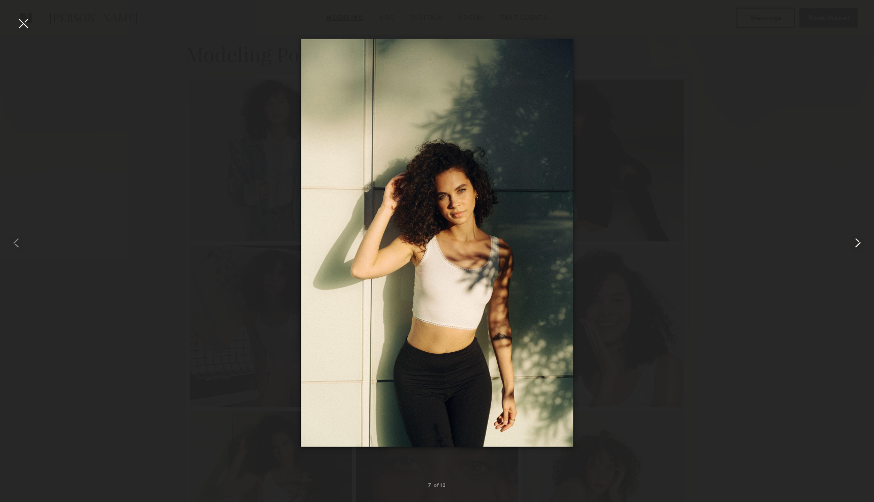
click at [864, 243] on common-icon at bounding box center [857, 243] width 16 height 16
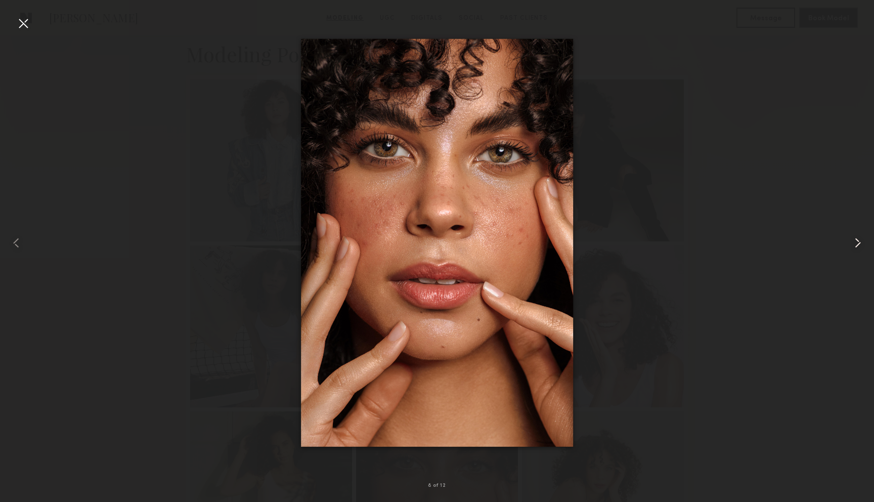
click at [864, 243] on common-icon at bounding box center [857, 243] width 16 height 16
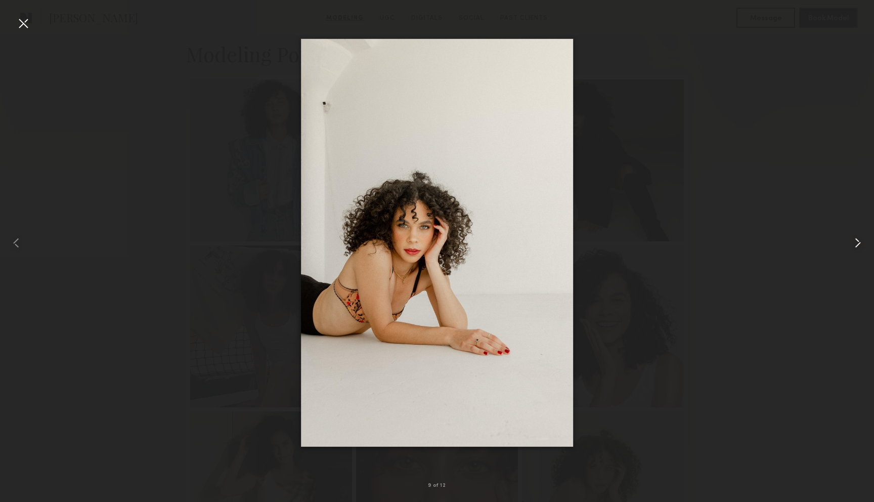
click at [864, 243] on common-icon at bounding box center [857, 243] width 16 height 16
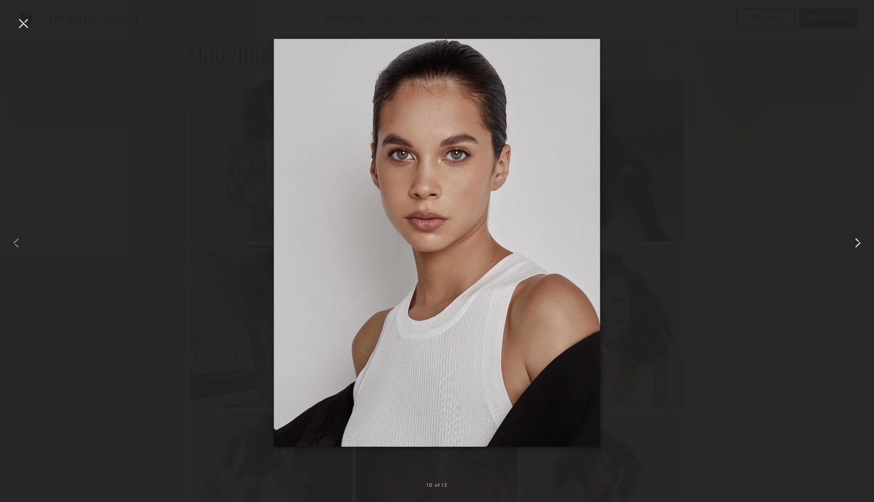
click at [864, 243] on common-icon at bounding box center [857, 243] width 16 height 16
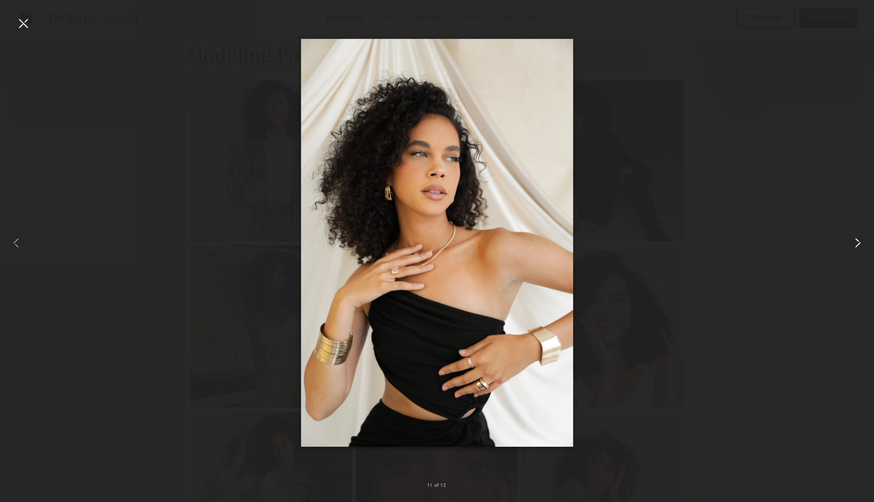
click at [864, 243] on common-icon at bounding box center [857, 243] width 16 height 16
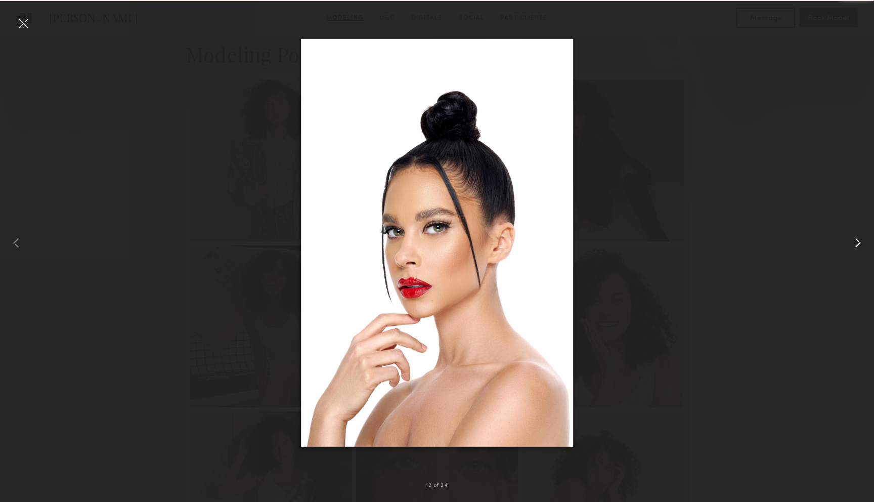
click at [864, 243] on common-icon at bounding box center [857, 243] width 16 height 16
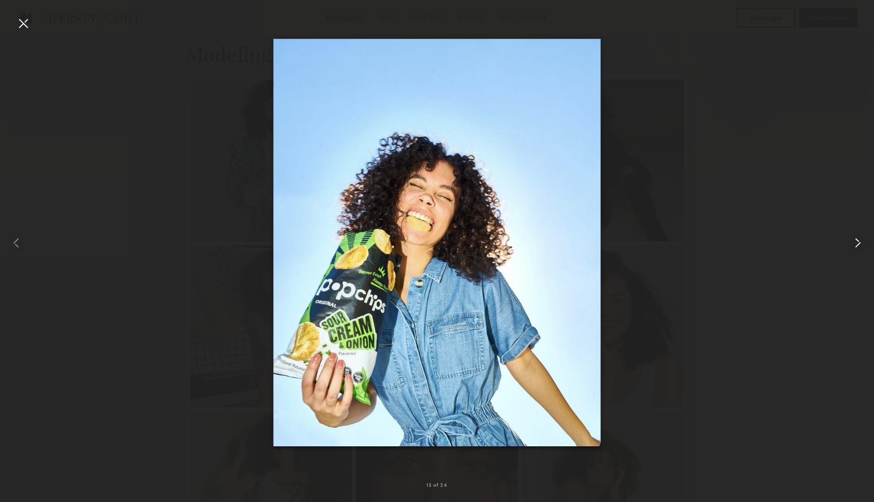
click at [864, 243] on common-icon at bounding box center [857, 243] width 16 height 16
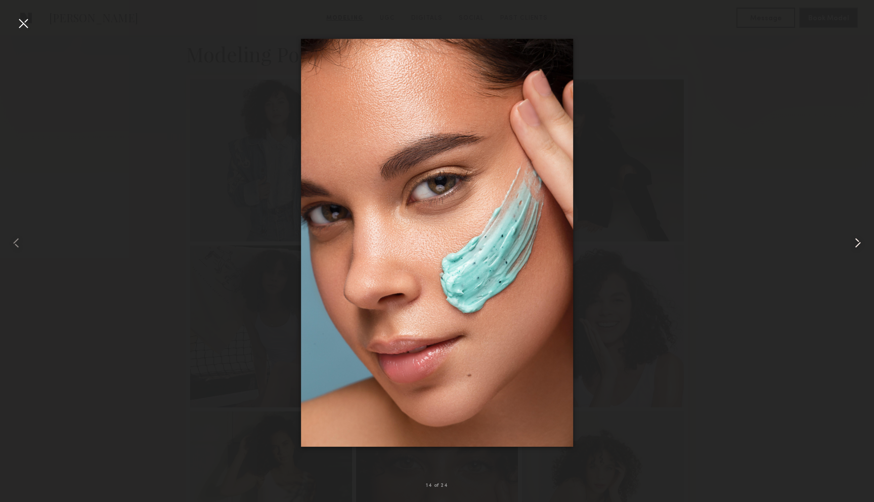
click at [864, 243] on common-icon at bounding box center [857, 243] width 16 height 16
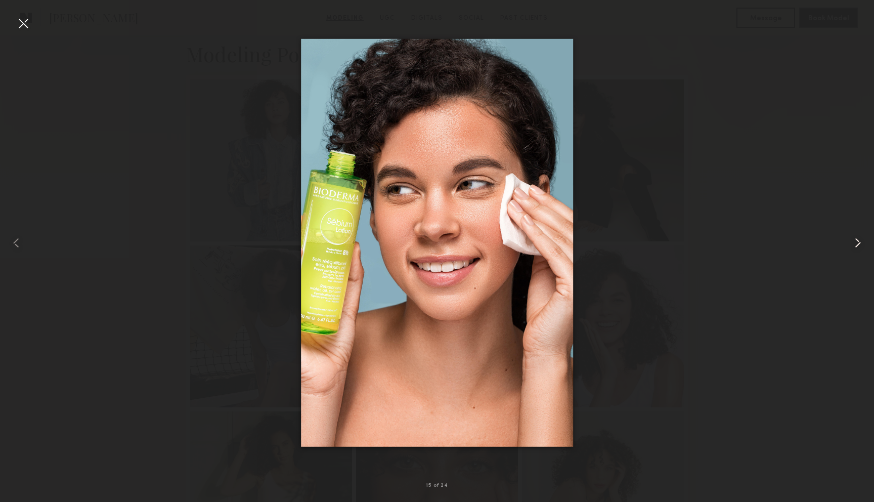
click at [864, 243] on common-icon at bounding box center [857, 243] width 16 height 16
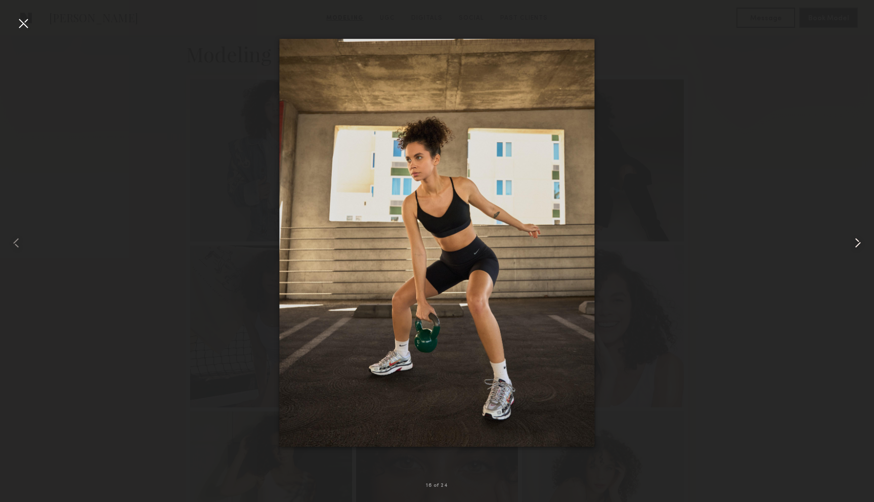
click at [864, 243] on common-icon at bounding box center [857, 243] width 16 height 16
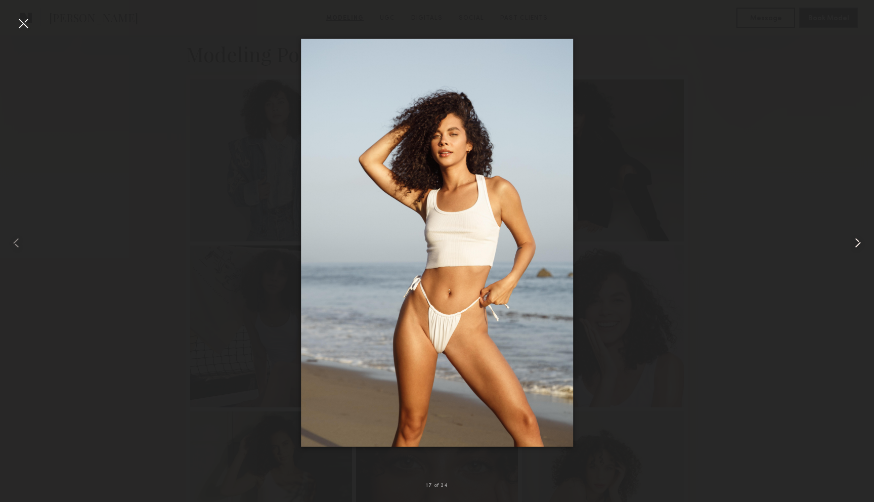
click at [864, 243] on common-icon at bounding box center [857, 243] width 16 height 16
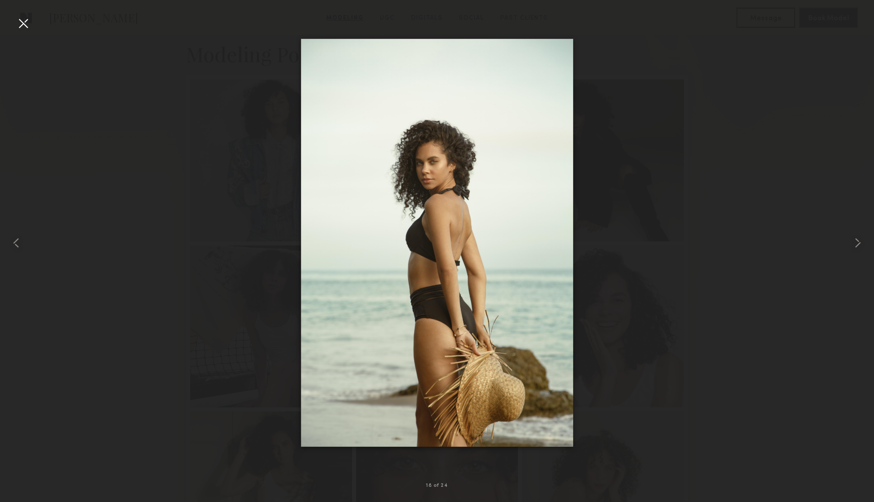
click at [21, 27] on div at bounding box center [23, 23] width 16 height 16
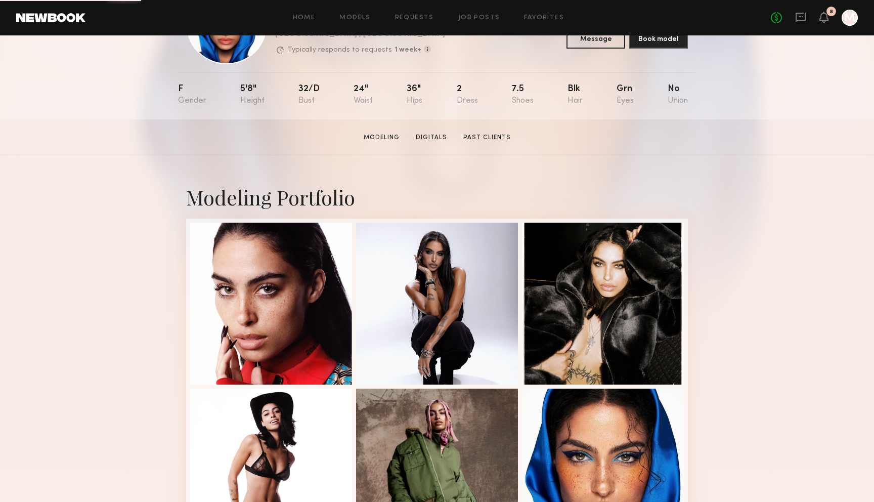
scroll to position [80, 0]
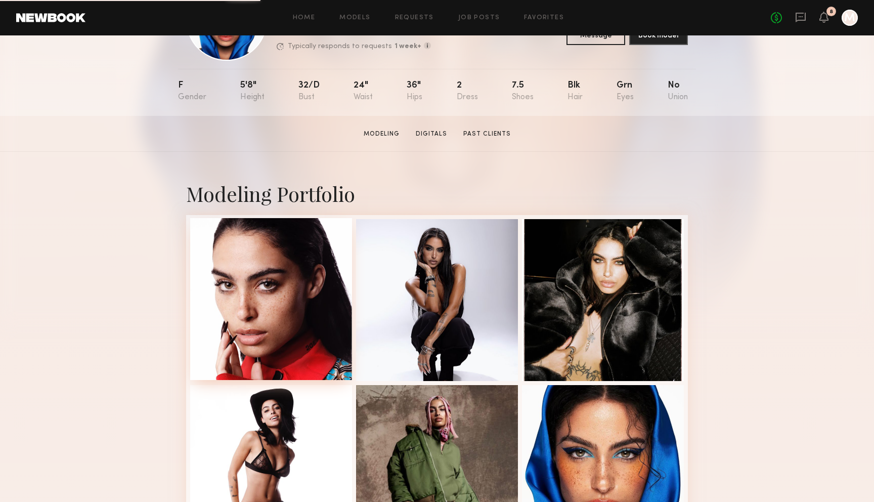
click at [262, 270] on div at bounding box center [271, 299] width 162 height 162
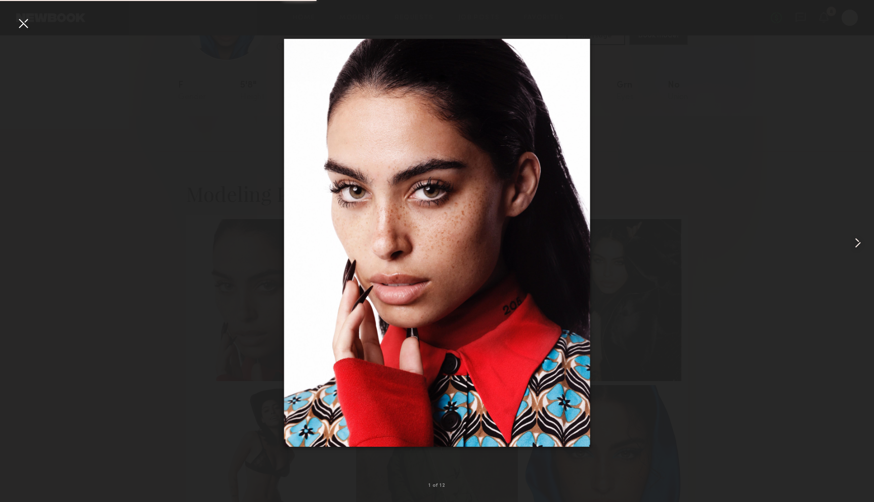
click at [858, 249] on common-icon at bounding box center [857, 243] width 16 height 16
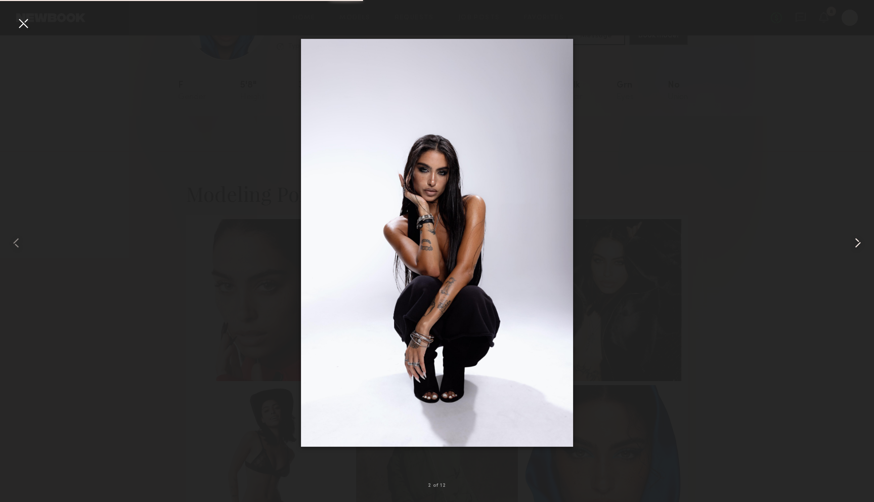
click at [858, 249] on common-icon at bounding box center [857, 243] width 16 height 16
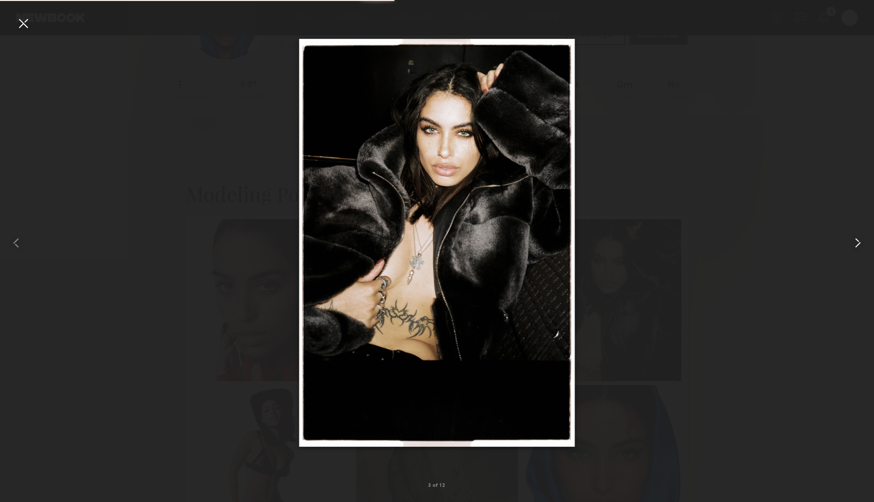
click at [858, 249] on common-icon at bounding box center [857, 243] width 16 height 16
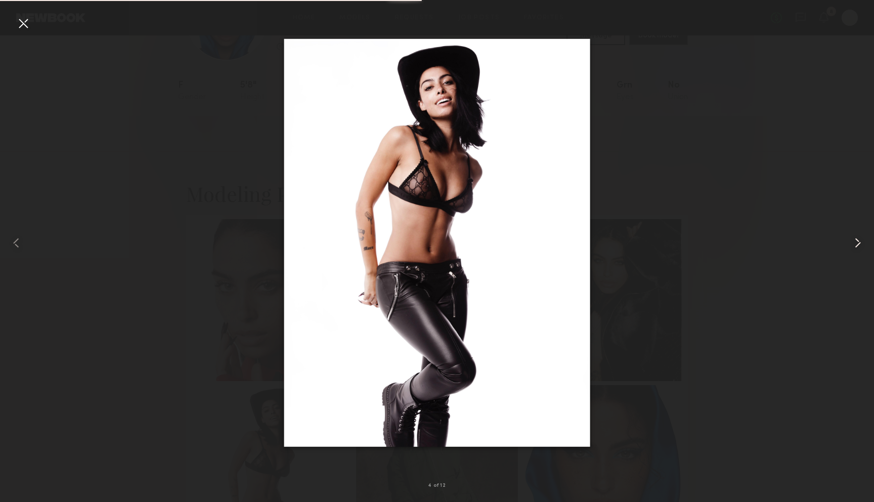
click at [858, 249] on common-icon at bounding box center [857, 243] width 16 height 16
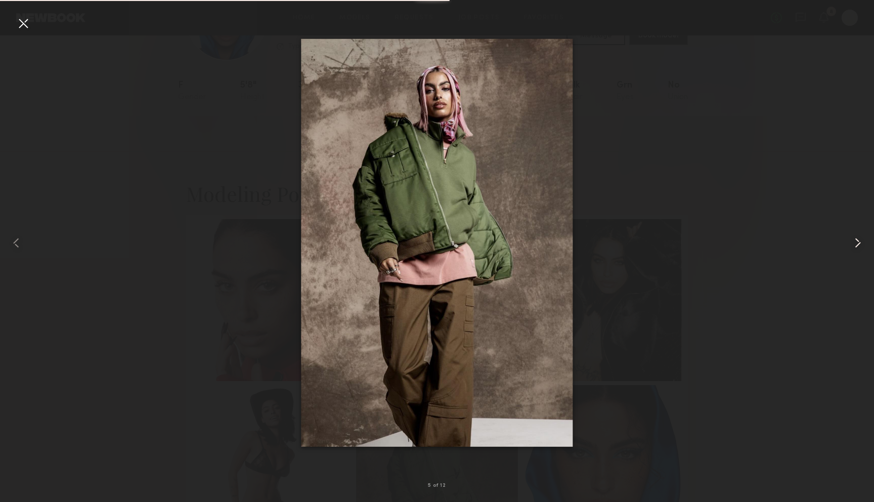
click at [858, 249] on common-icon at bounding box center [857, 243] width 16 height 16
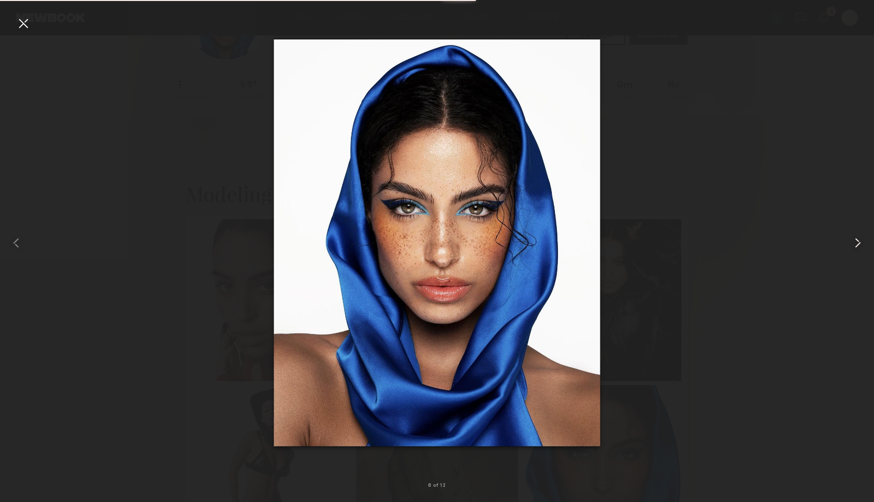
click at [858, 249] on common-icon at bounding box center [857, 243] width 16 height 16
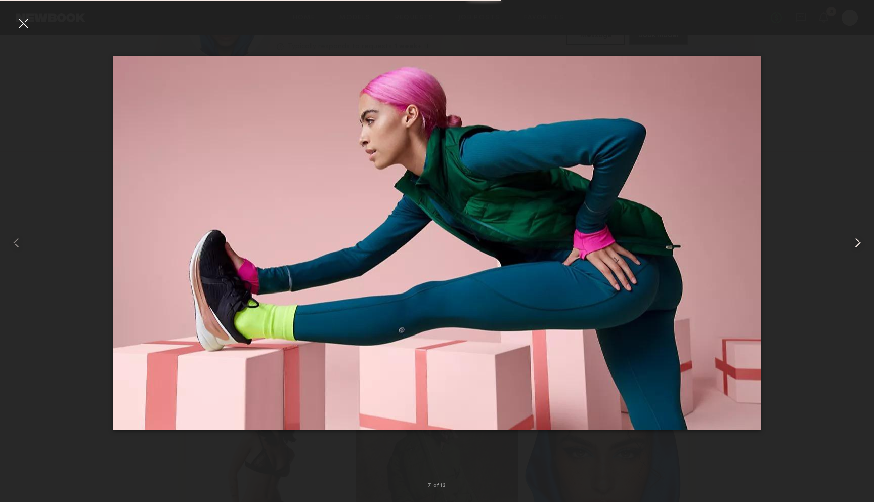
click at [858, 249] on common-icon at bounding box center [857, 243] width 16 height 16
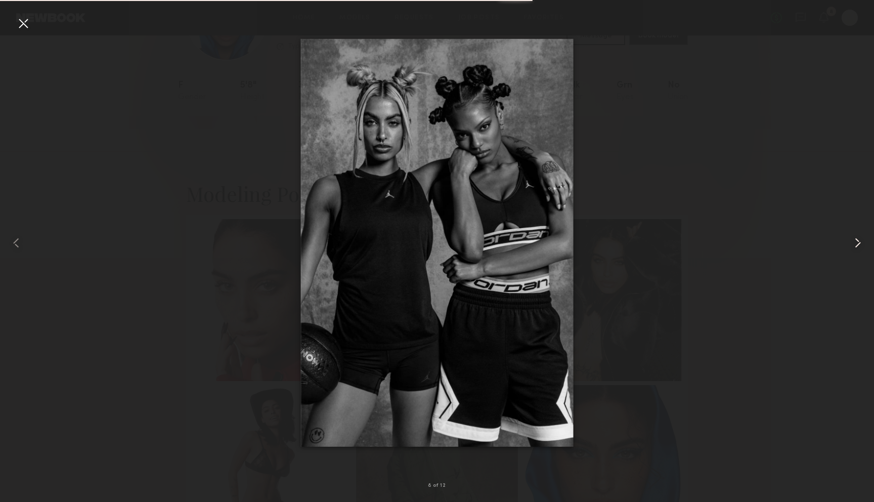
click at [858, 249] on common-icon at bounding box center [857, 243] width 16 height 16
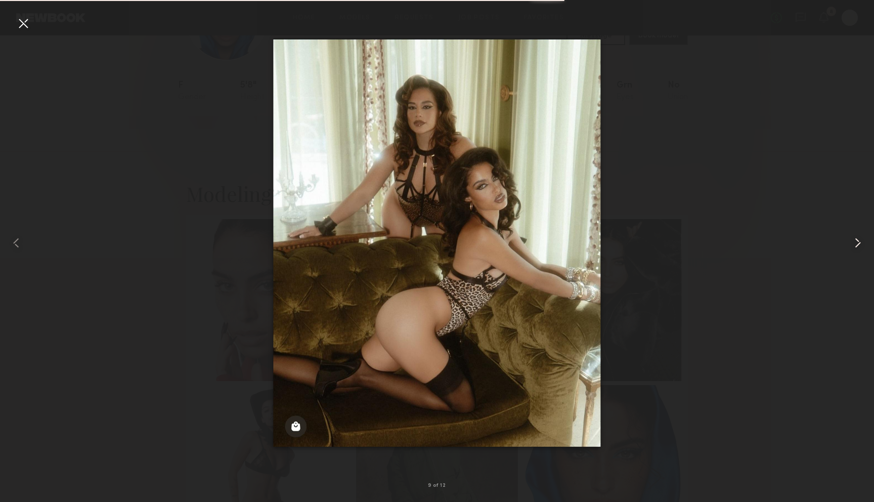
click at [858, 249] on common-icon at bounding box center [857, 243] width 16 height 16
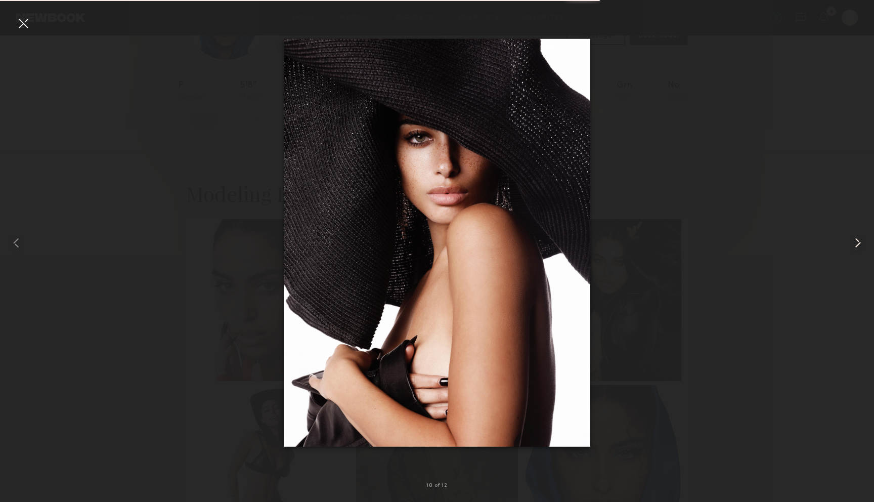
click at [858, 249] on common-icon at bounding box center [857, 243] width 16 height 16
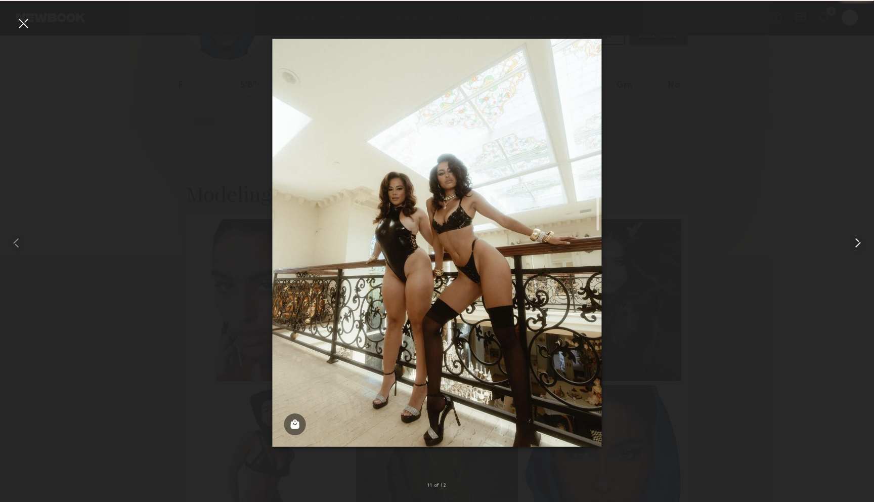
click at [858, 249] on common-icon at bounding box center [857, 243] width 16 height 16
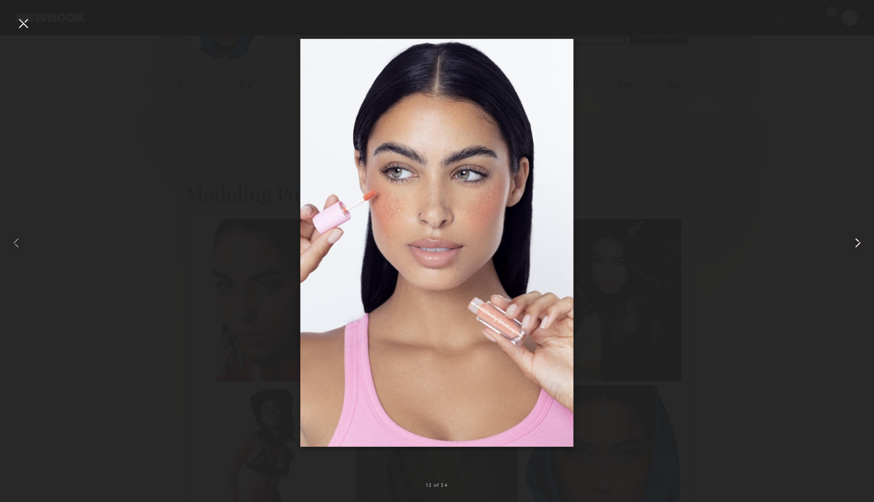
click at [858, 249] on common-icon at bounding box center [857, 243] width 16 height 16
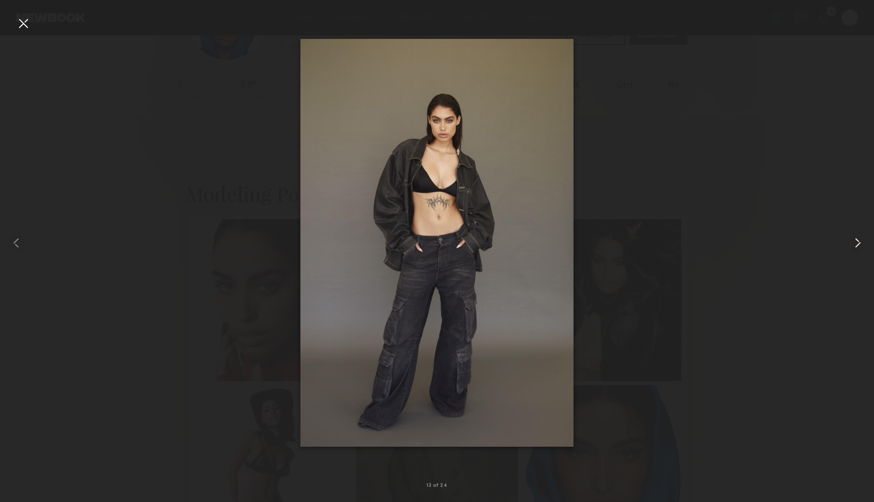
click at [858, 249] on common-icon at bounding box center [857, 243] width 16 height 16
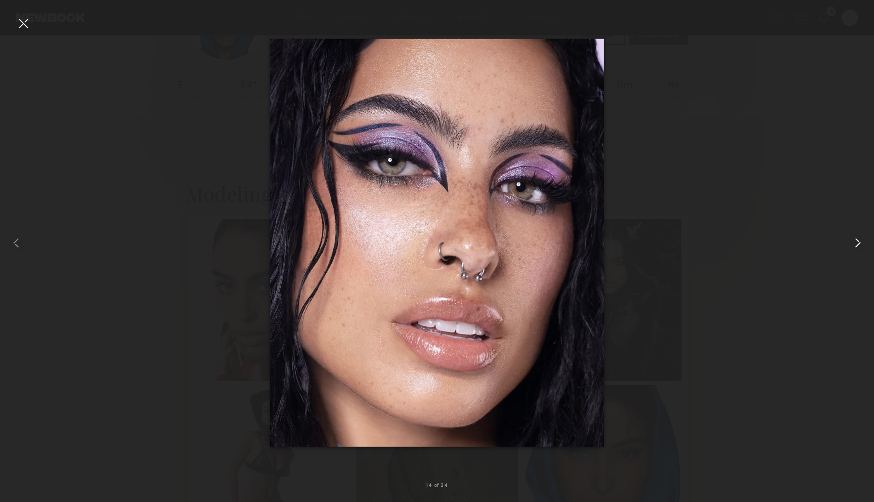
click at [858, 249] on common-icon at bounding box center [857, 243] width 16 height 16
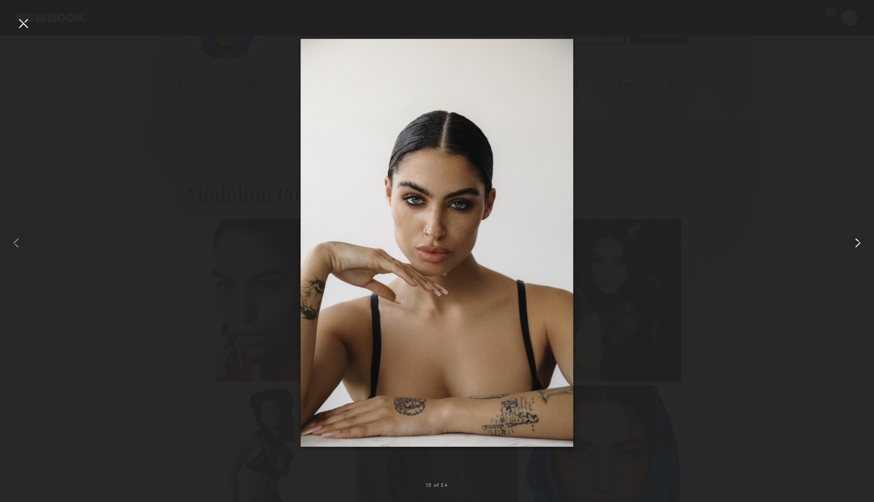
click at [858, 249] on common-icon at bounding box center [857, 243] width 16 height 16
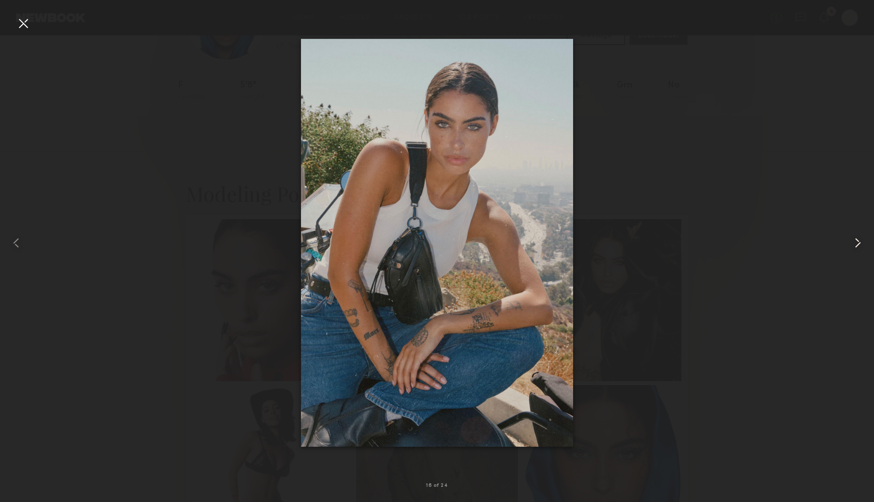
click at [858, 249] on common-icon at bounding box center [857, 243] width 16 height 16
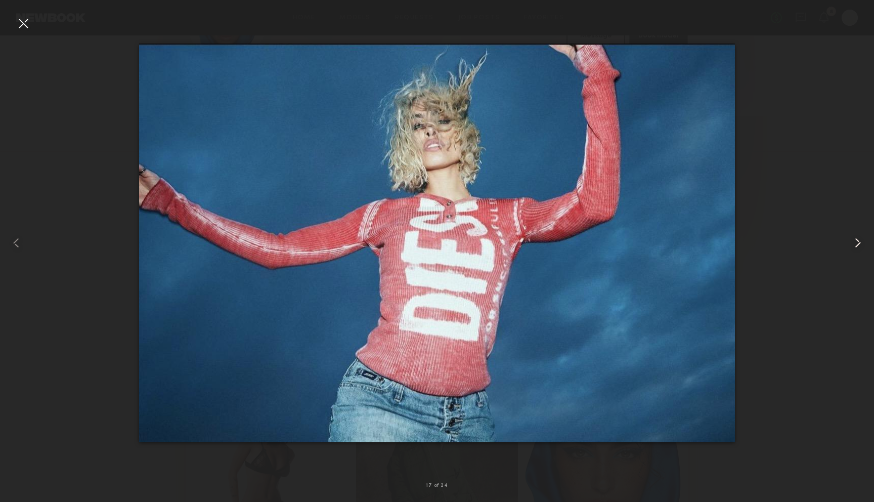
click at [858, 249] on common-icon at bounding box center [857, 243] width 16 height 16
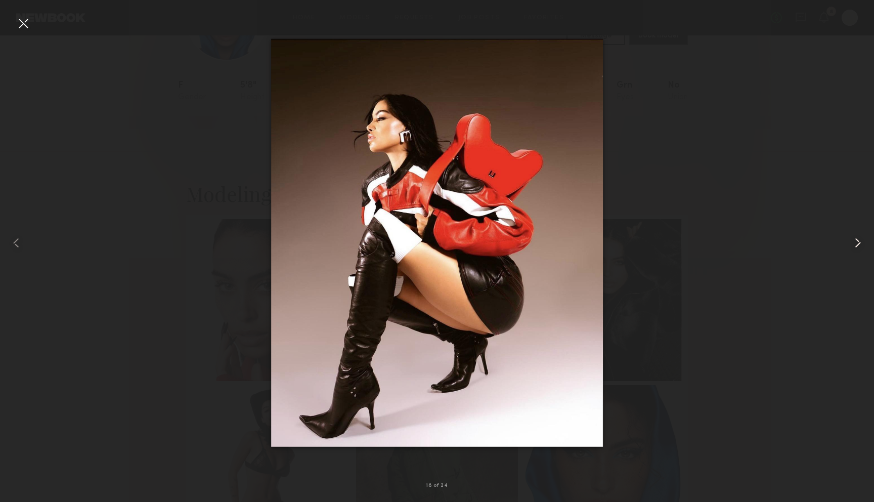
click at [858, 249] on common-icon at bounding box center [857, 243] width 16 height 16
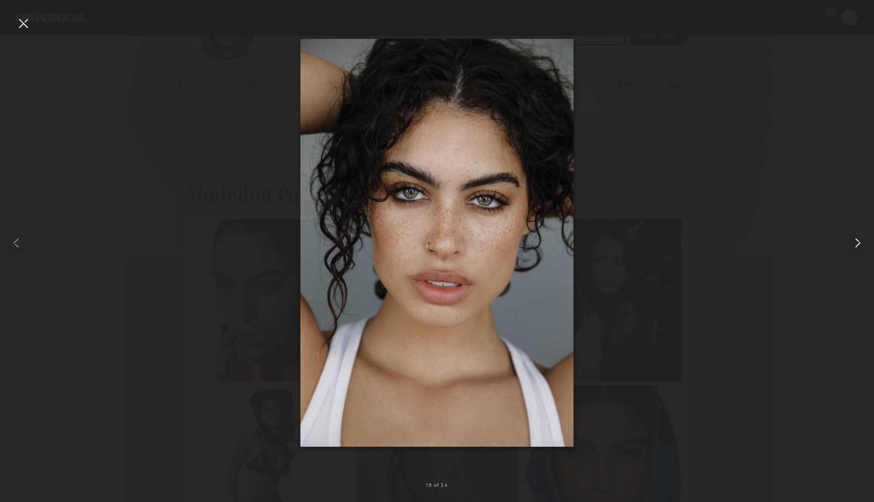
click at [858, 249] on common-icon at bounding box center [857, 243] width 16 height 16
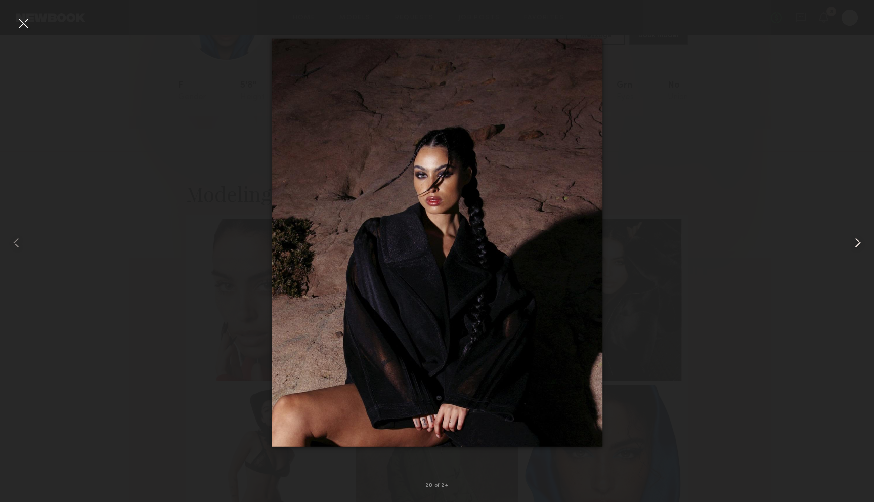
click at [858, 249] on common-icon at bounding box center [857, 243] width 16 height 16
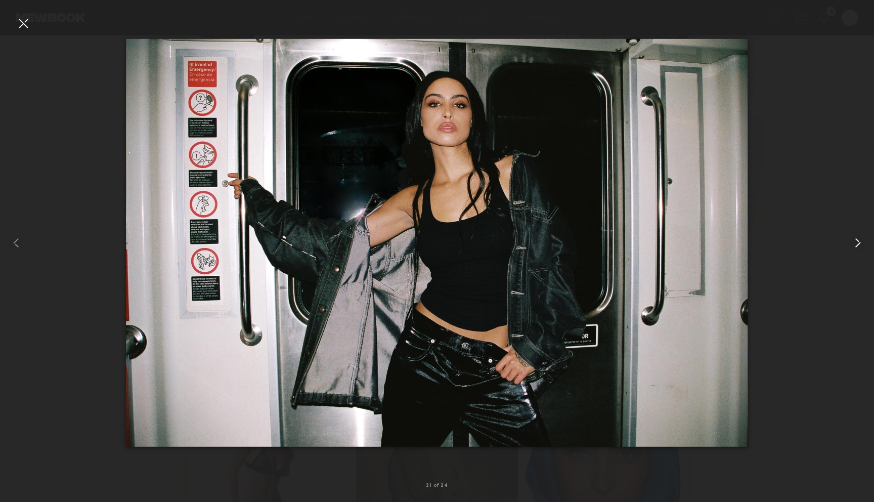
click at [858, 249] on common-icon at bounding box center [857, 243] width 16 height 16
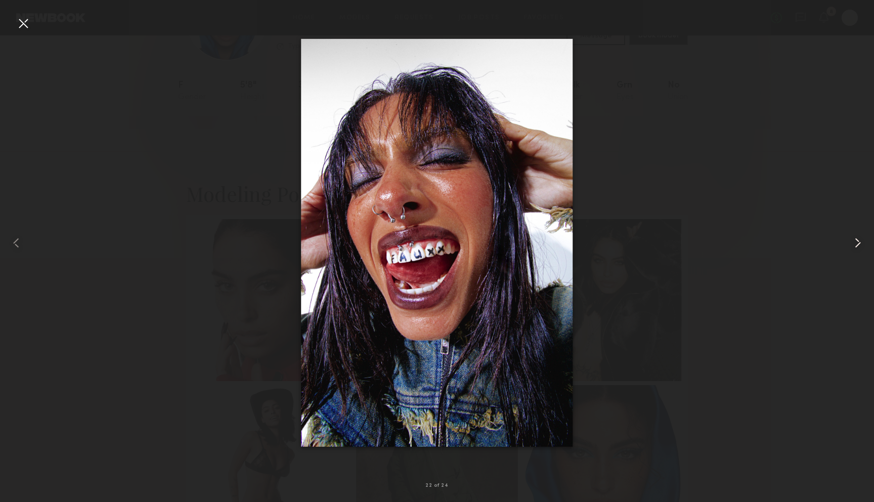
click at [858, 249] on common-icon at bounding box center [857, 243] width 16 height 16
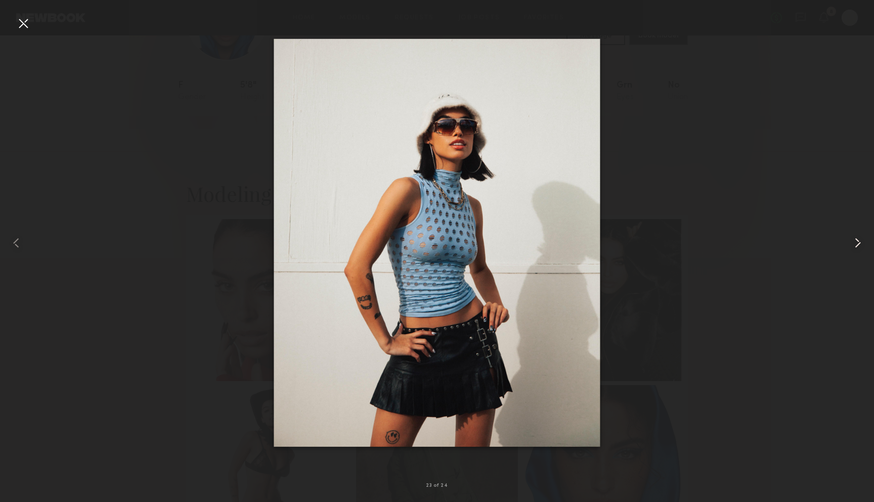
click at [858, 249] on common-icon at bounding box center [857, 243] width 16 height 16
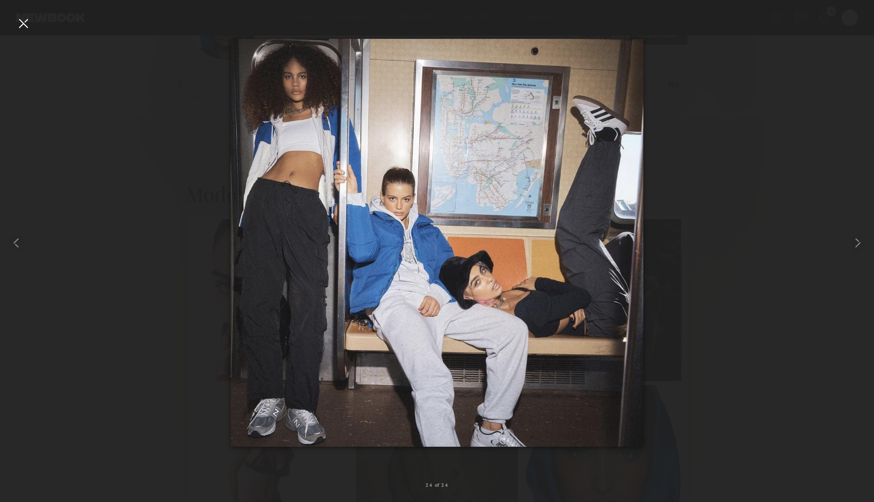
click at [30, 23] on div at bounding box center [23, 23] width 16 height 16
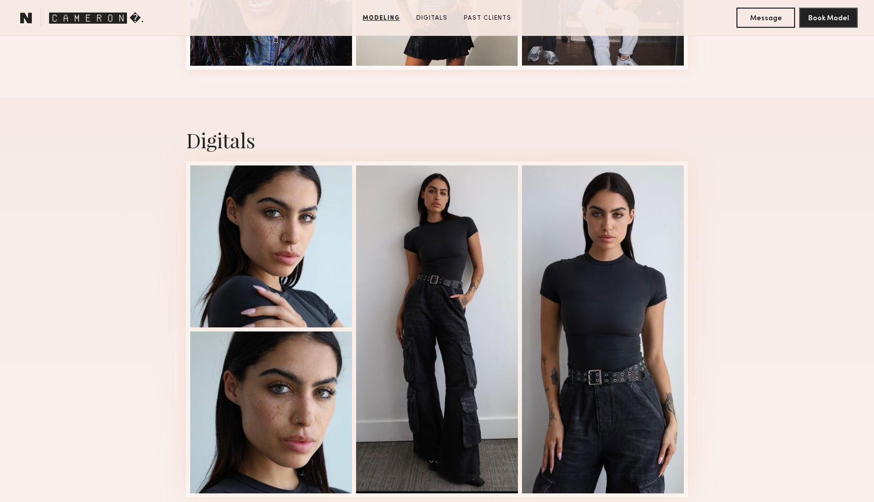
scroll to position [1558, 0]
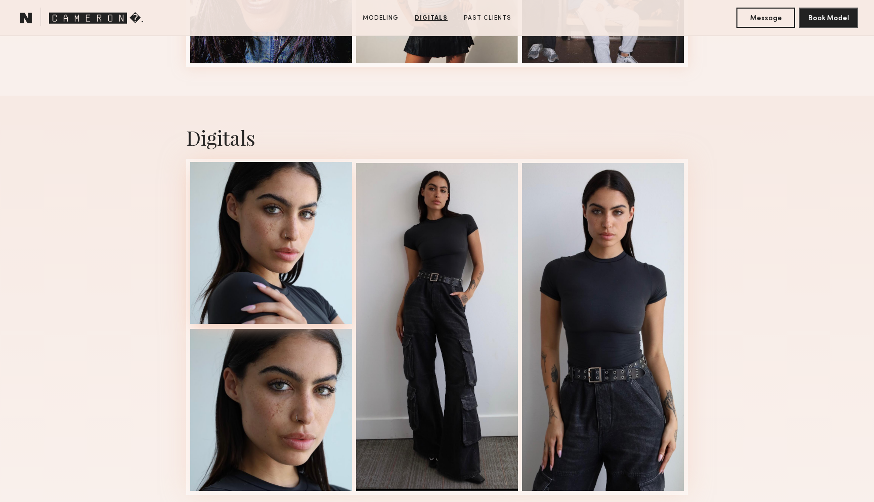
click at [209, 221] on div at bounding box center [271, 243] width 162 height 162
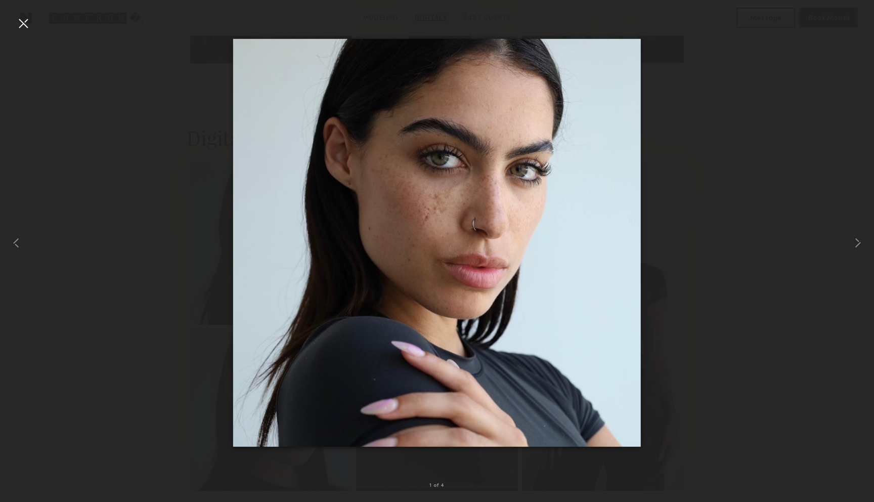
click at [24, 27] on div at bounding box center [23, 23] width 16 height 16
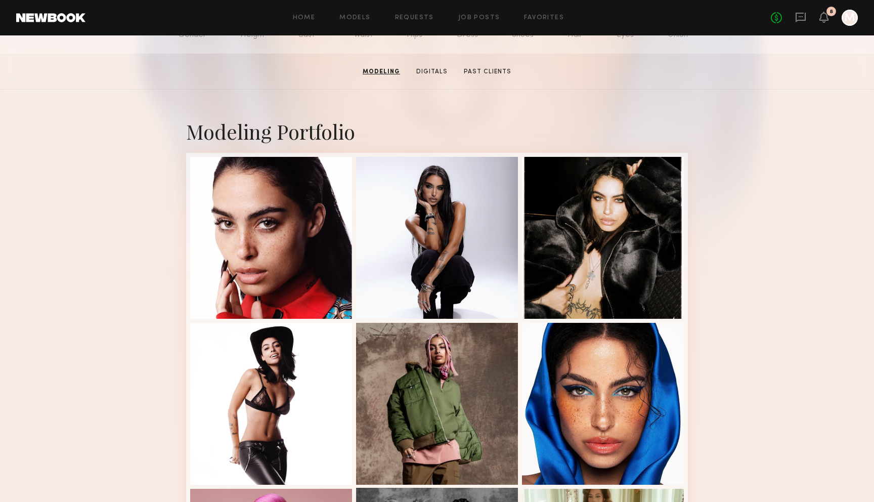
scroll to position [0, 0]
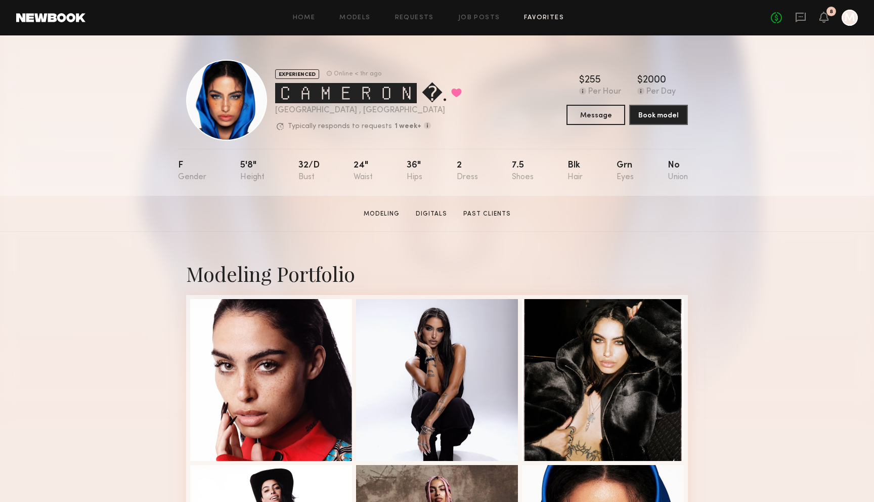
click at [545, 20] on link "Favorites" at bounding box center [544, 18] width 40 height 7
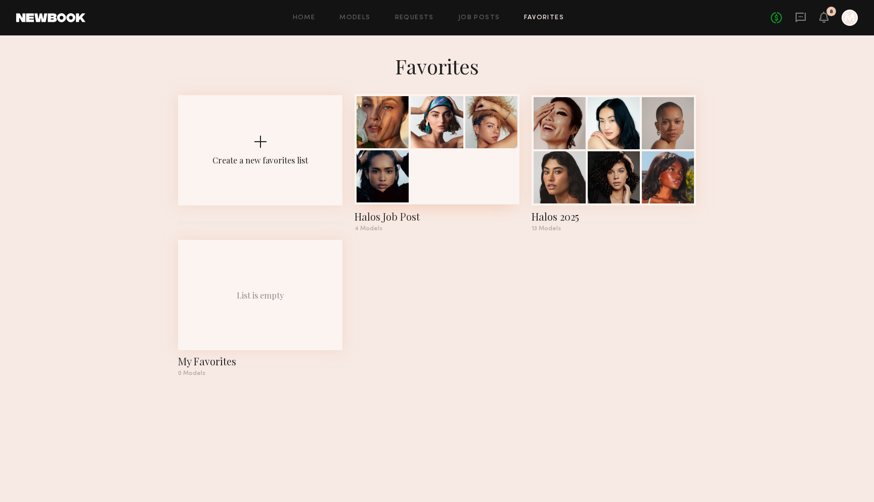
click at [436, 187] on div at bounding box center [436, 149] width 164 height 110
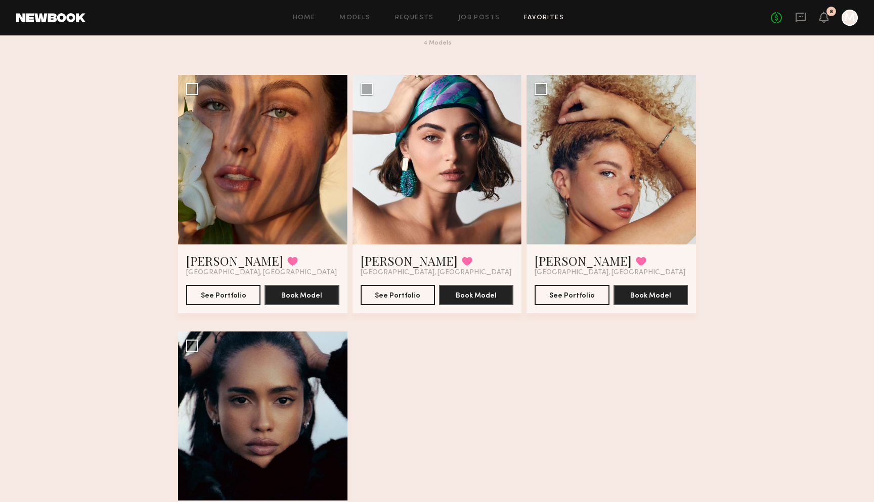
scroll to position [43, 0]
click at [262, 159] on div at bounding box center [262, 158] width 169 height 169
click at [207, 262] on link "[PERSON_NAME]" at bounding box center [234, 260] width 97 height 16
click at [605, 195] on div at bounding box center [610, 158] width 169 height 169
click at [609, 183] on div at bounding box center [610, 158] width 169 height 169
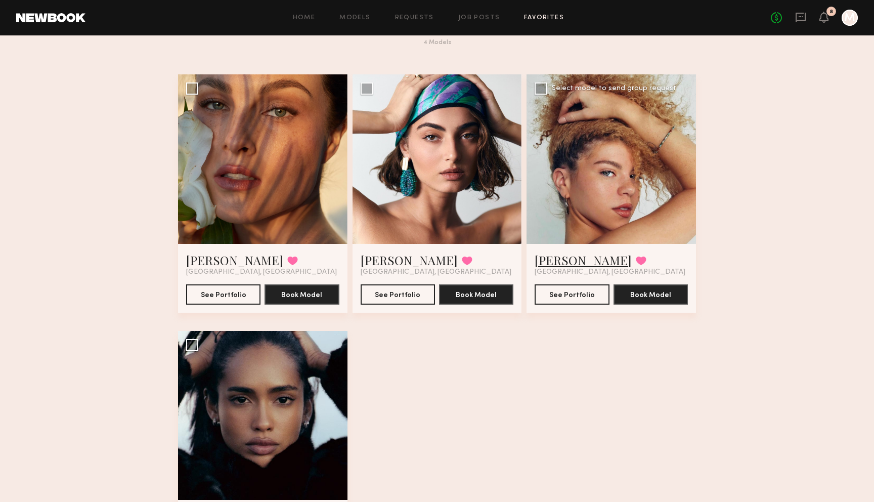
click at [560, 260] on link "Alyssa A." at bounding box center [582, 260] width 97 height 16
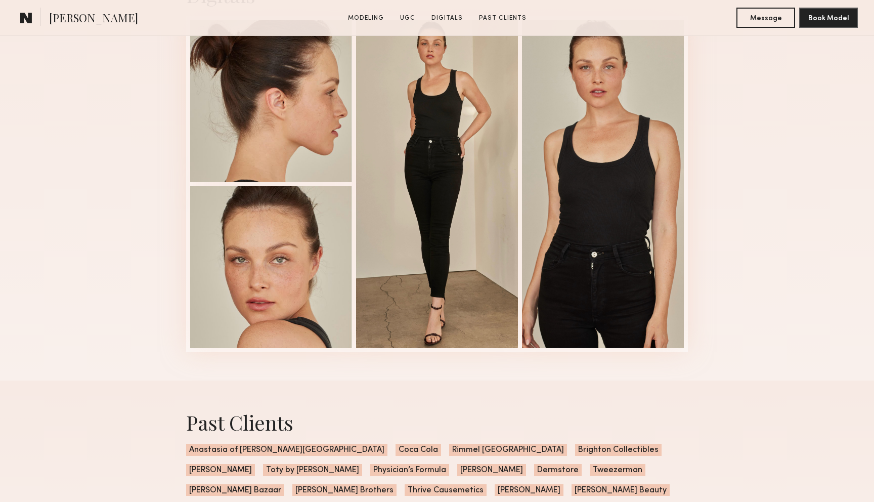
scroll to position [2336, 0]
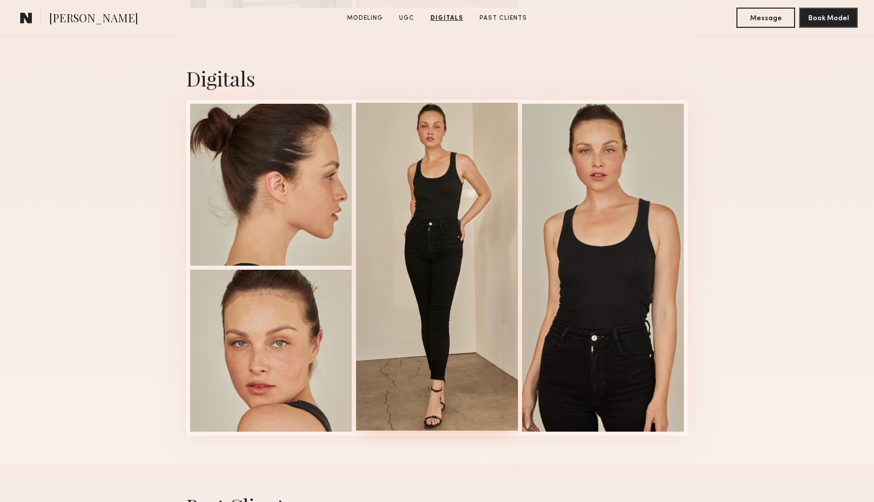
click at [429, 152] on div at bounding box center [437, 267] width 162 height 328
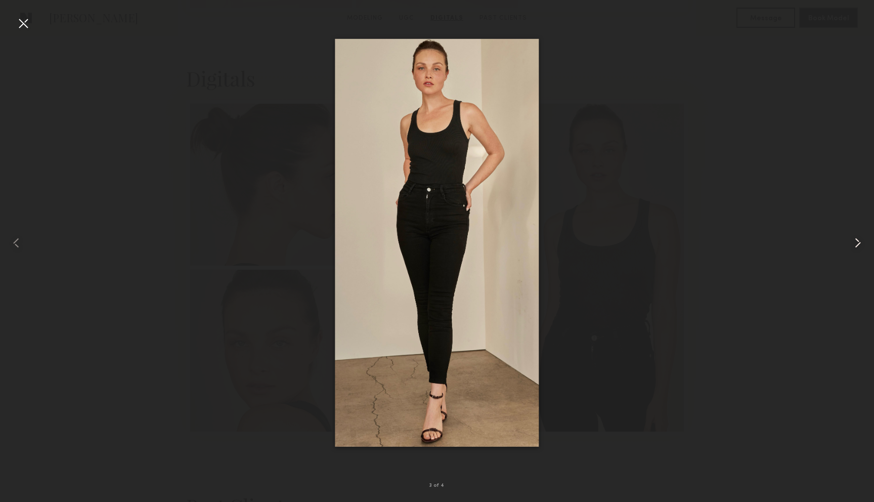
click at [865, 235] on common-icon at bounding box center [857, 243] width 16 height 16
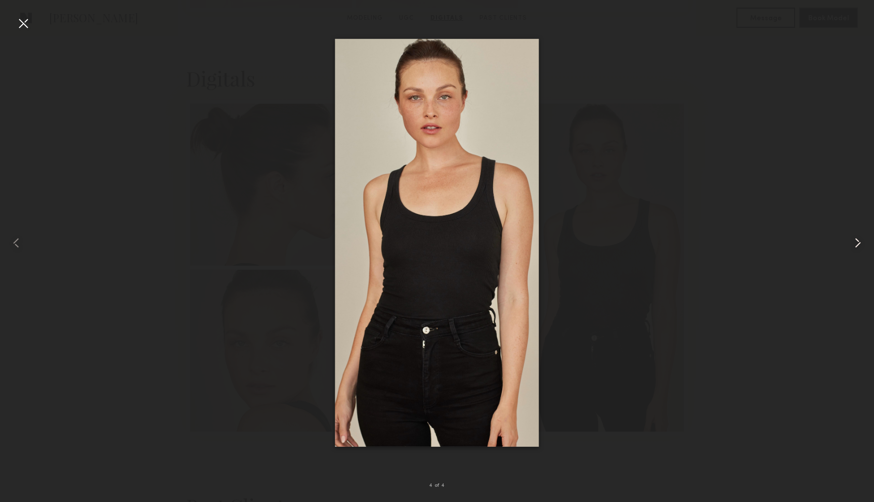
click at [865, 235] on common-icon at bounding box center [857, 243] width 16 height 16
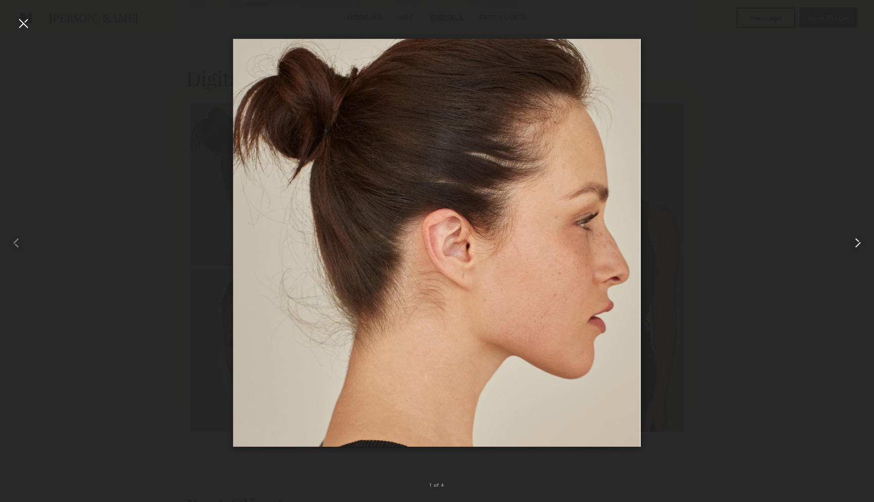
click at [865, 235] on common-icon at bounding box center [857, 243] width 16 height 16
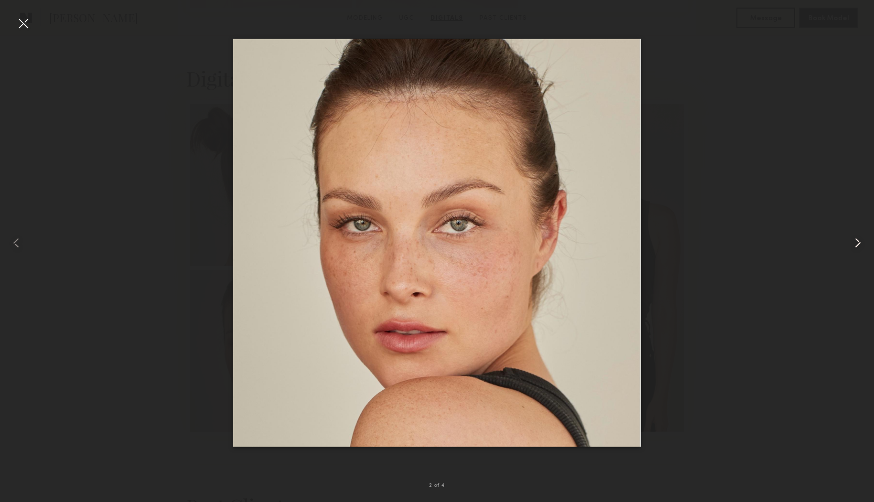
click at [865, 235] on common-icon at bounding box center [857, 243] width 16 height 16
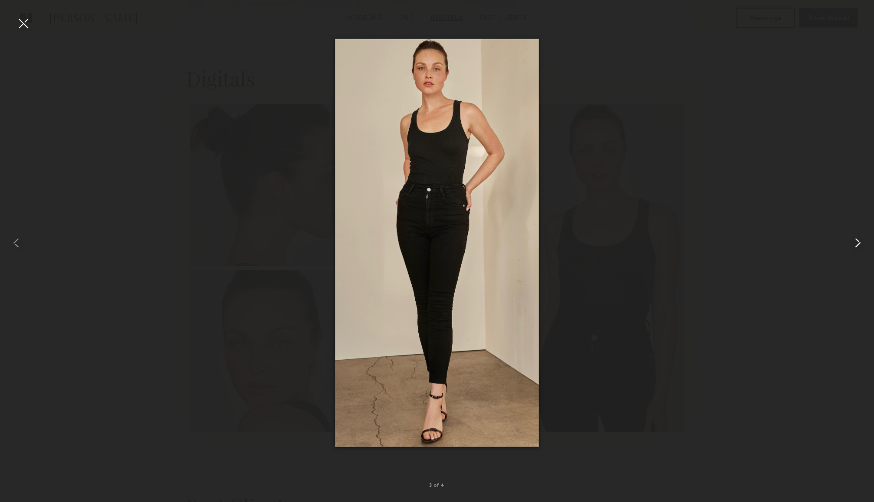
click at [865, 235] on common-icon at bounding box center [857, 243] width 16 height 16
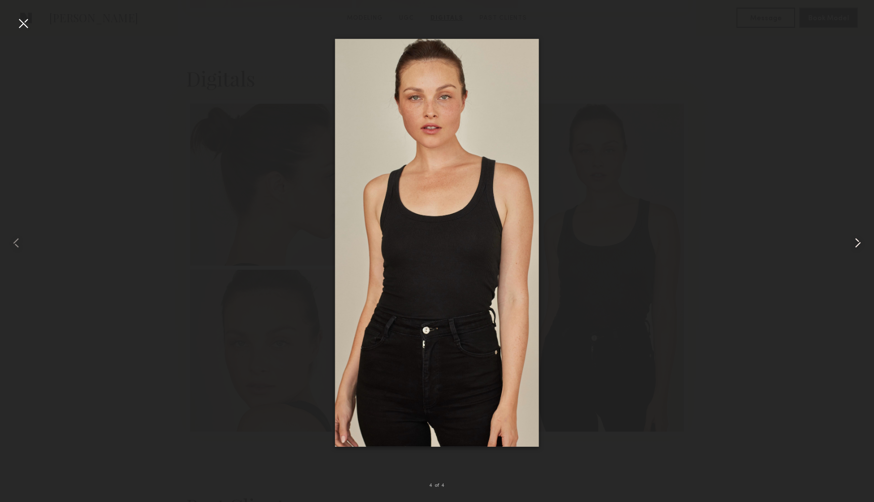
click at [865, 235] on common-icon at bounding box center [857, 243] width 16 height 16
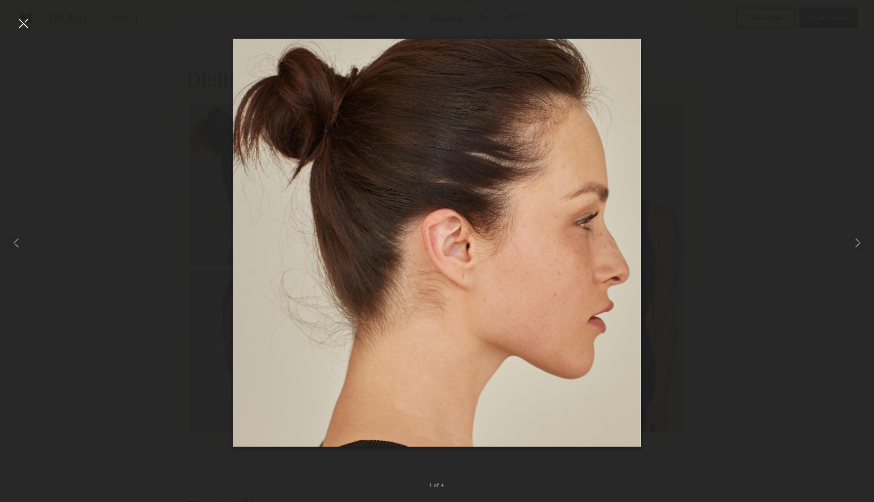
click at [25, 27] on div at bounding box center [23, 23] width 16 height 16
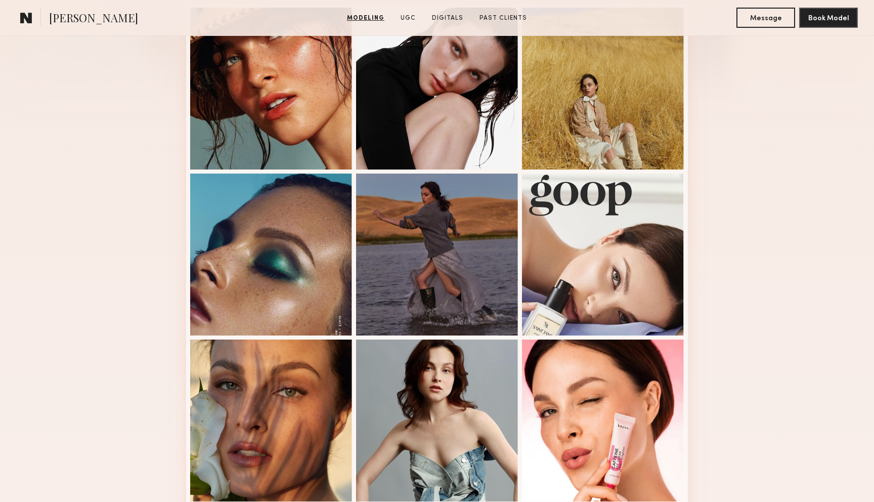
scroll to position [0, 0]
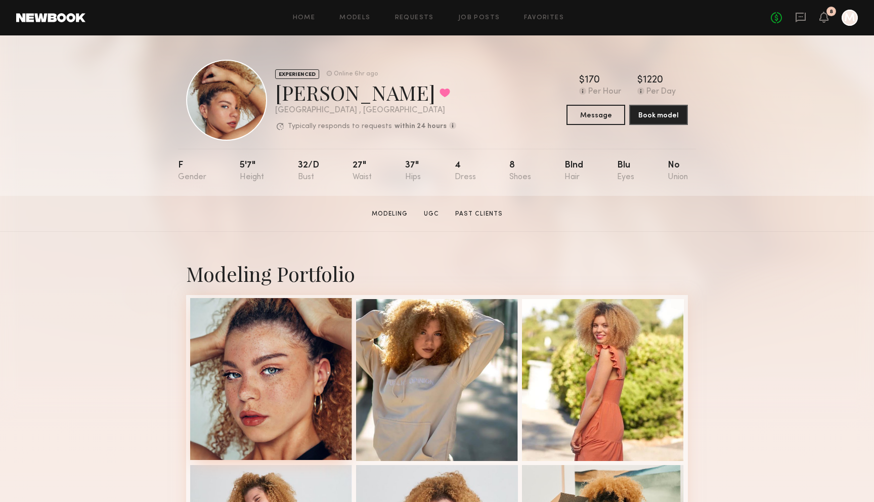
click at [279, 323] on div at bounding box center [271, 379] width 162 height 162
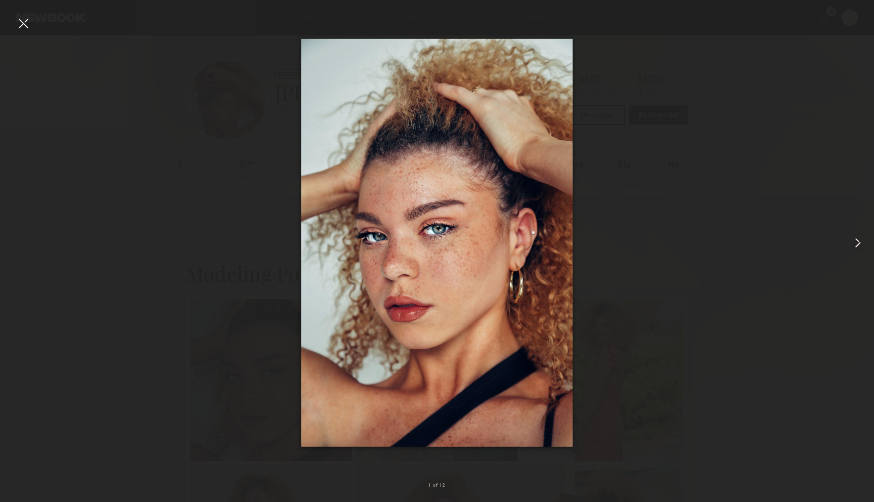
click at [855, 242] on common-icon at bounding box center [857, 243] width 16 height 16
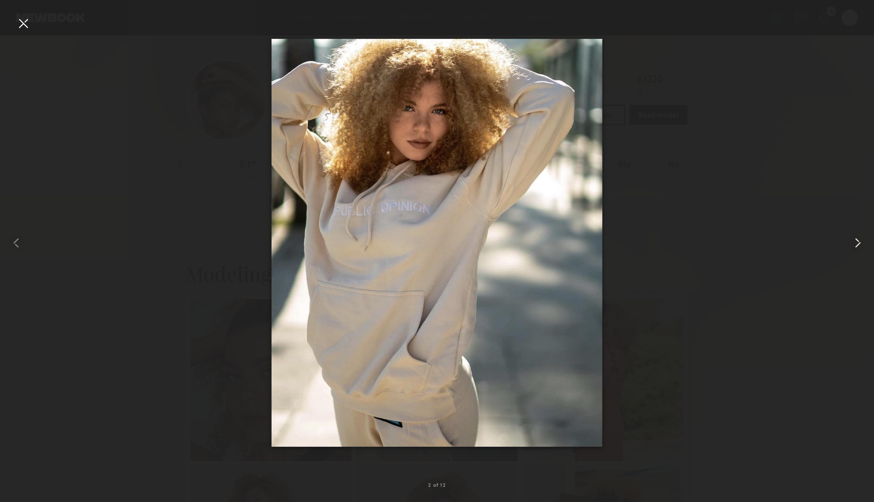
click at [855, 242] on common-icon at bounding box center [857, 243] width 16 height 16
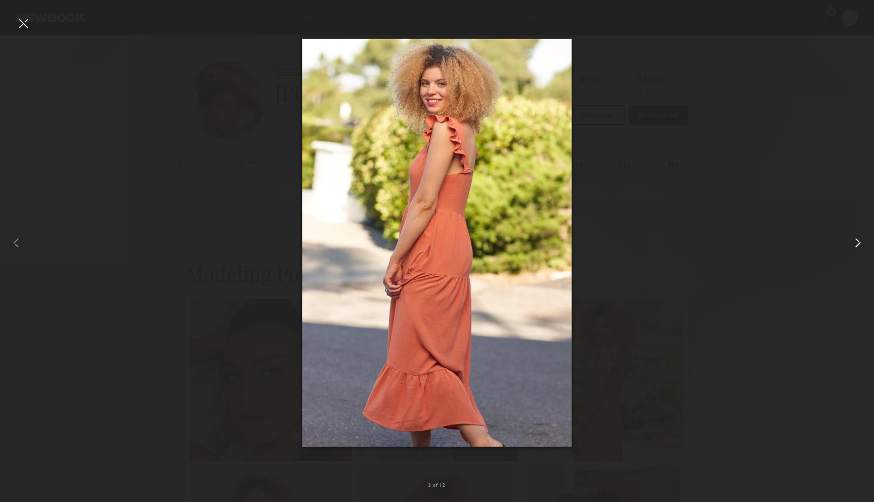
click at [855, 242] on common-icon at bounding box center [857, 243] width 16 height 16
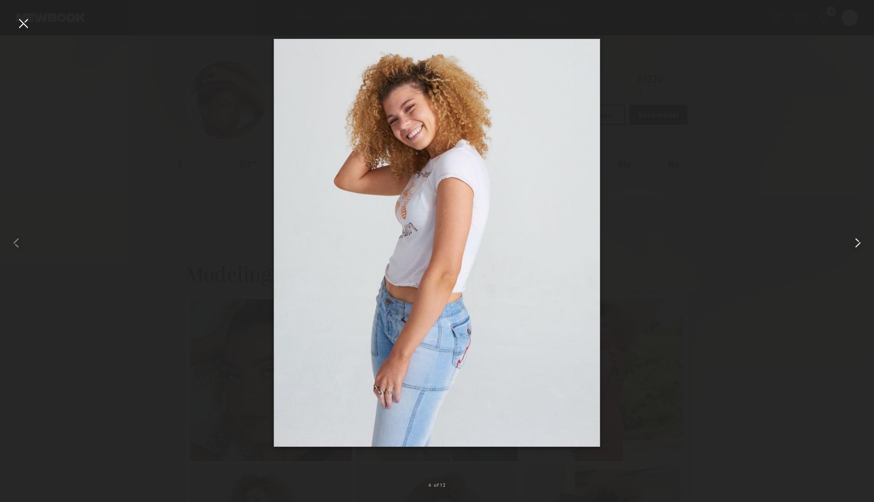
click at [855, 242] on common-icon at bounding box center [857, 243] width 16 height 16
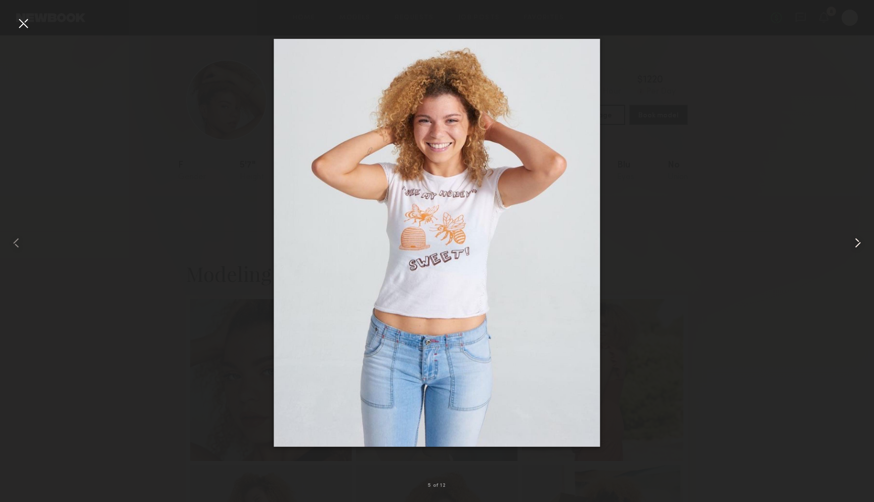
click at [855, 242] on common-icon at bounding box center [857, 243] width 16 height 16
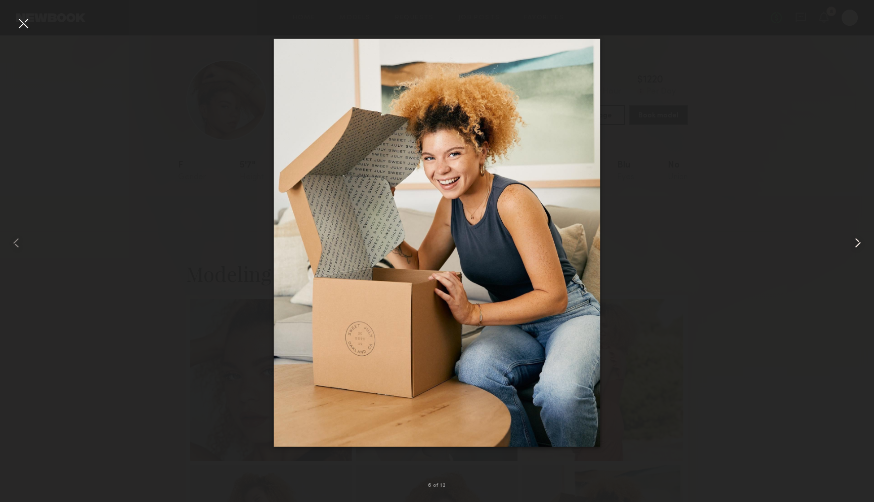
click at [855, 242] on common-icon at bounding box center [857, 243] width 16 height 16
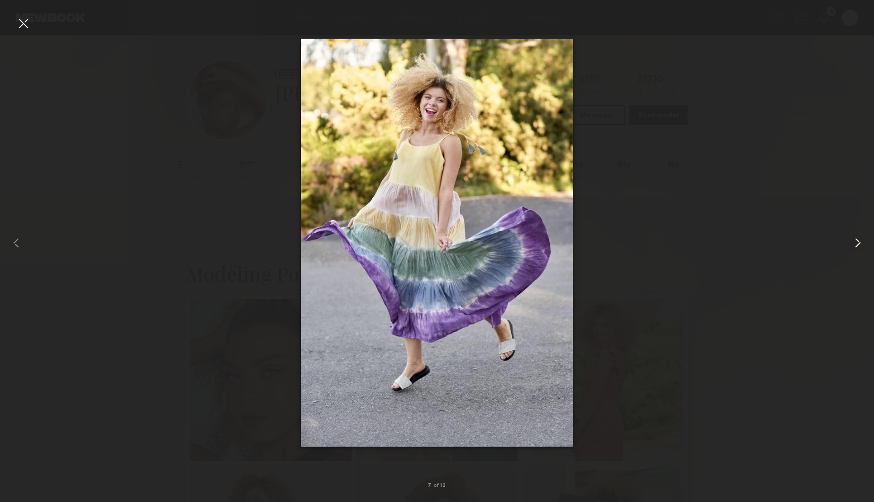
click at [855, 242] on common-icon at bounding box center [857, 243] width 16 height 16
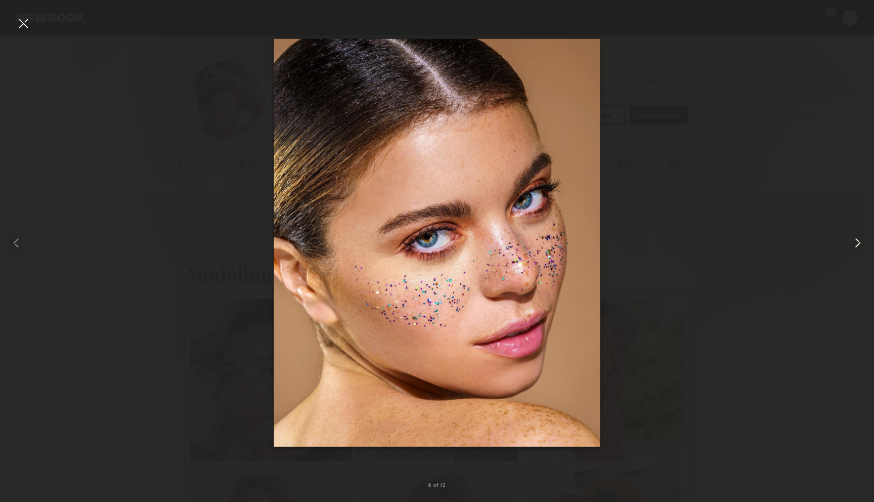
click at [855, 242] on common-icon at bounding box center [857, 243] width 16 height 16
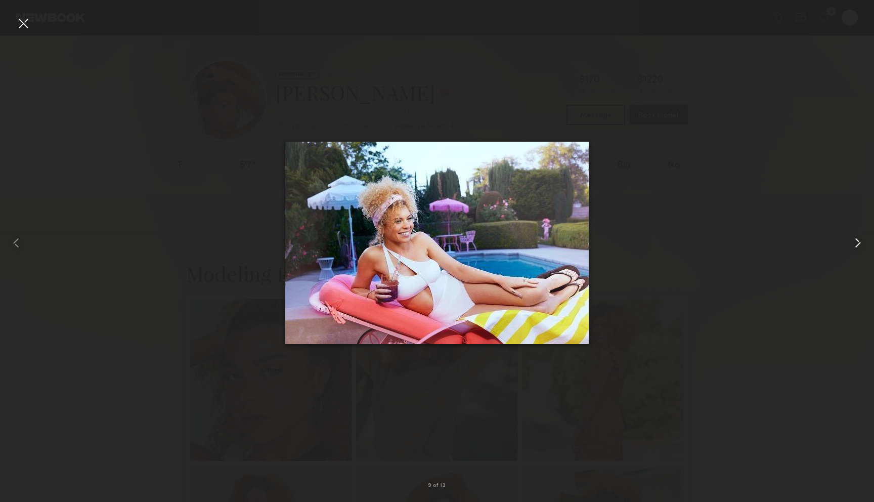
click at [855, 242] on common-icon at bounding box center [857, 243] width 16 height 16
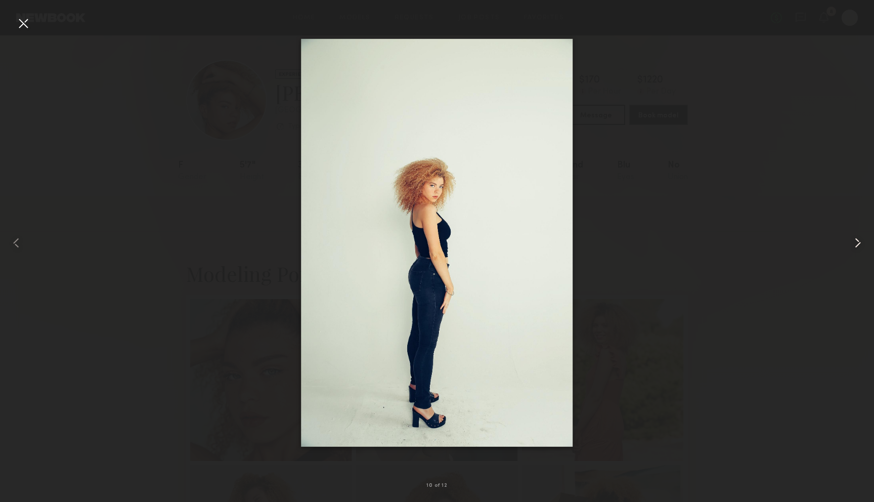
click at [855, 242] on common-icon at bounding box center [857, 243] width 16 height 16
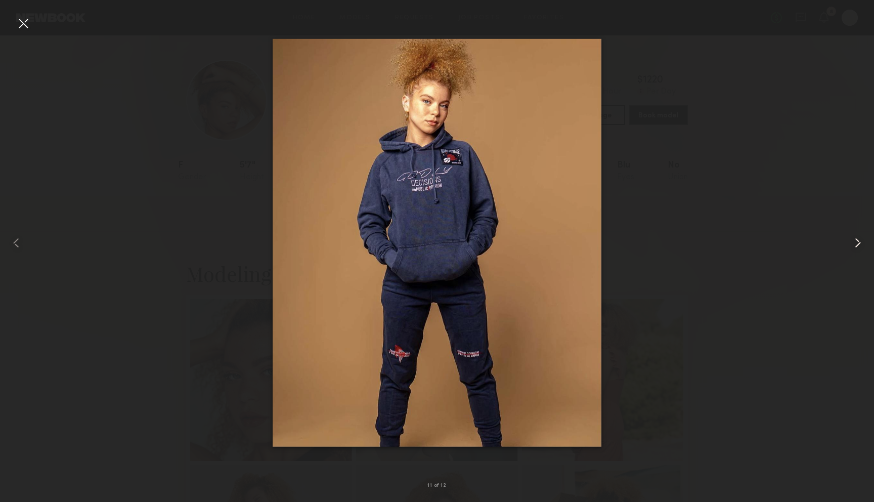
click at [855, 242] on common-icon at bounding box center [857, 243] width 16 height 16
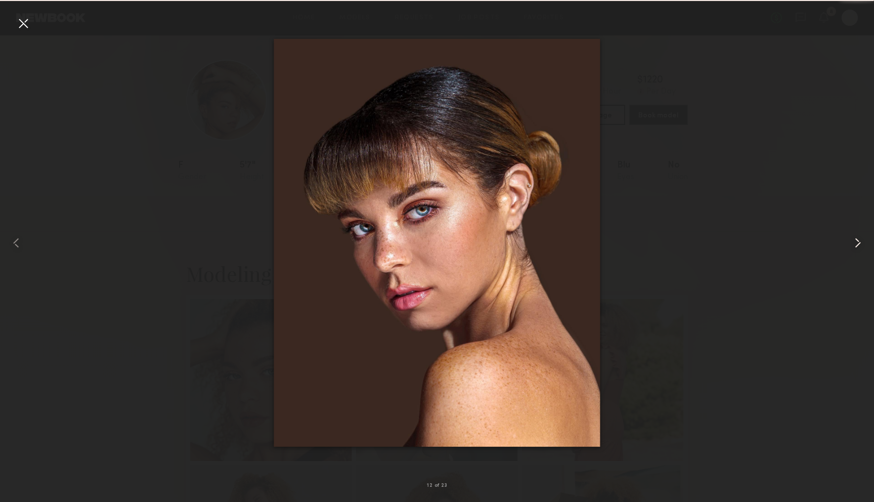
click at [855, 242] on common-icon at bounding box center [857, 243] width 16 height 16
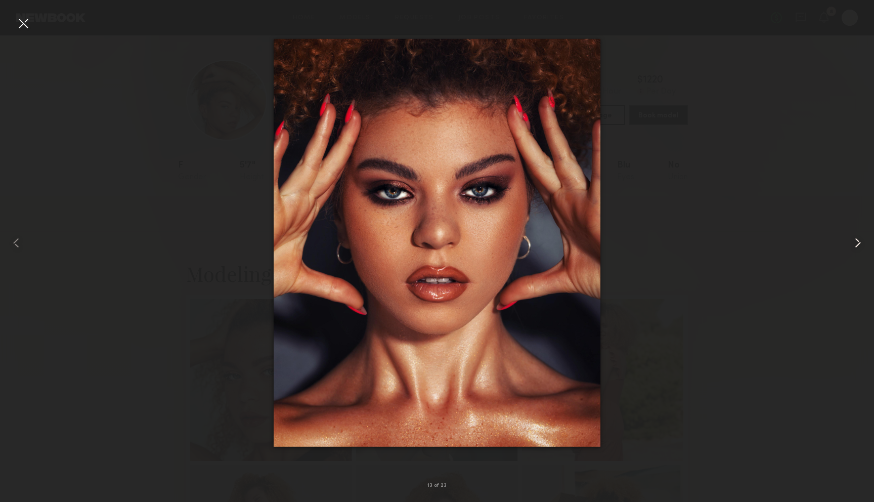
click at [855, 242] on common-icon at bounding box center [857, 243] width 16 height 16
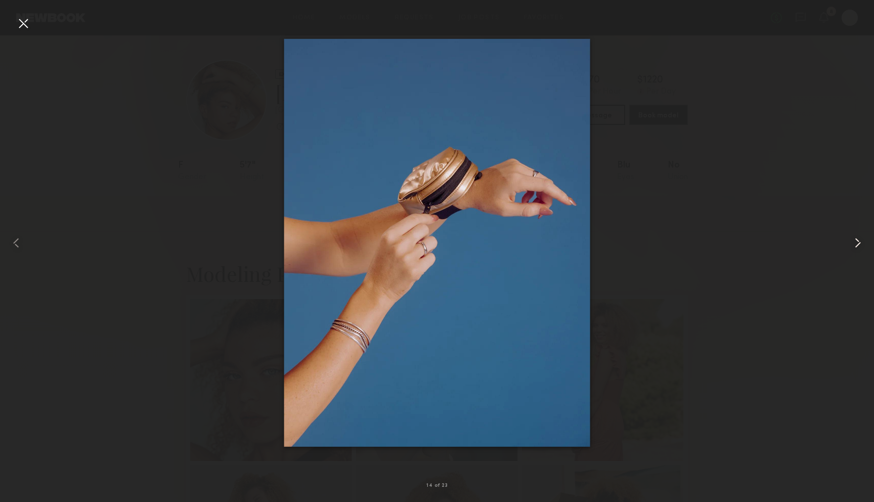
click at [855, 242] on common-icon at bounding box center [857, 243] width 16 height 16
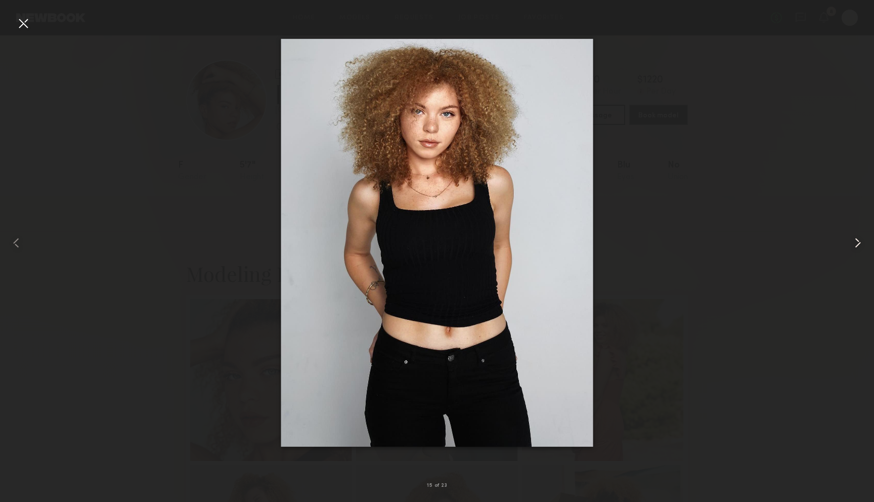
click at [855, 242] on common-icon at bounding box center [857, 243] width 16 height 16
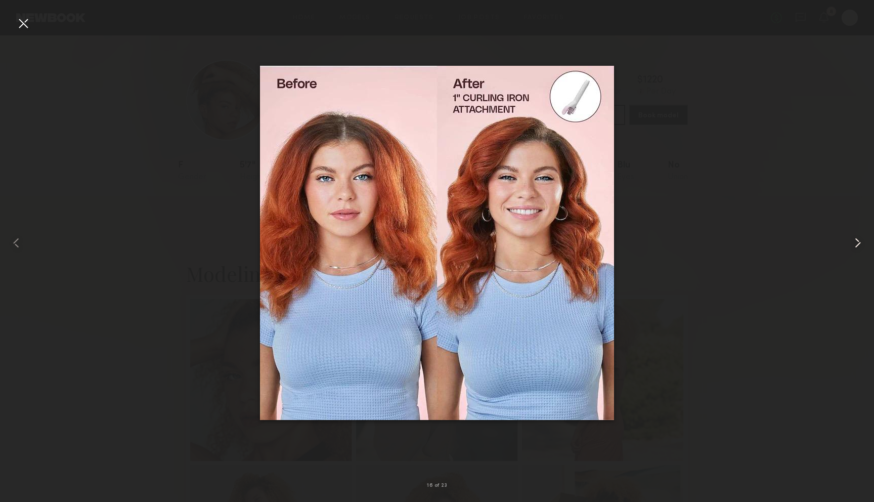
click at [855, 242] on common-icon at bounding box center [857, 243] width 16 height 16
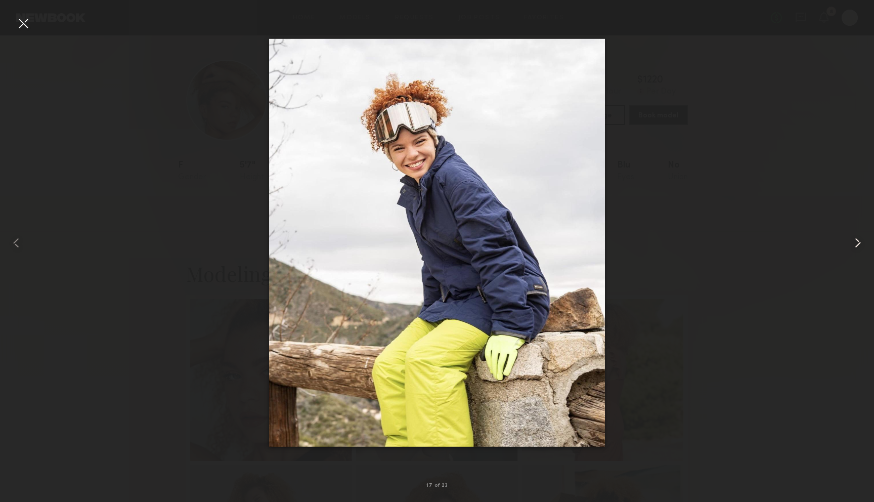
click at [855, 242] on common-icon at bounding box center [857, 243] width 16 height 16
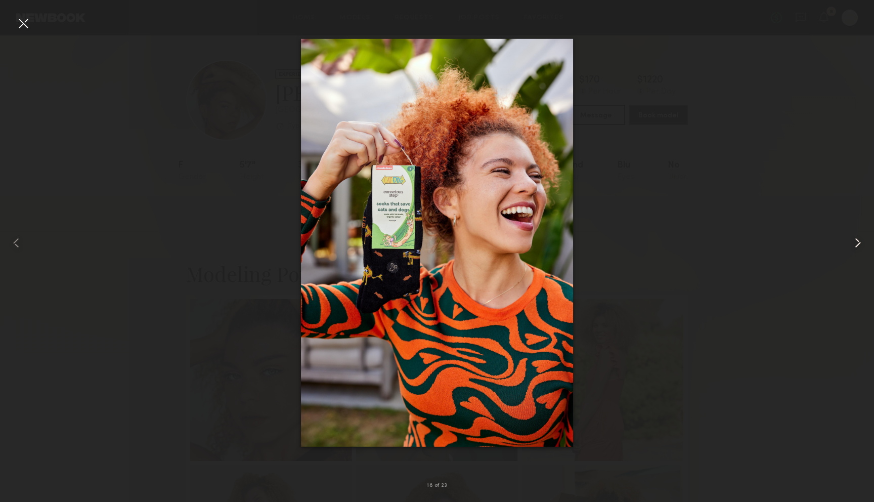
click at [855, 242] on common-icon at bounding box center [857, 243] width 16 height 16
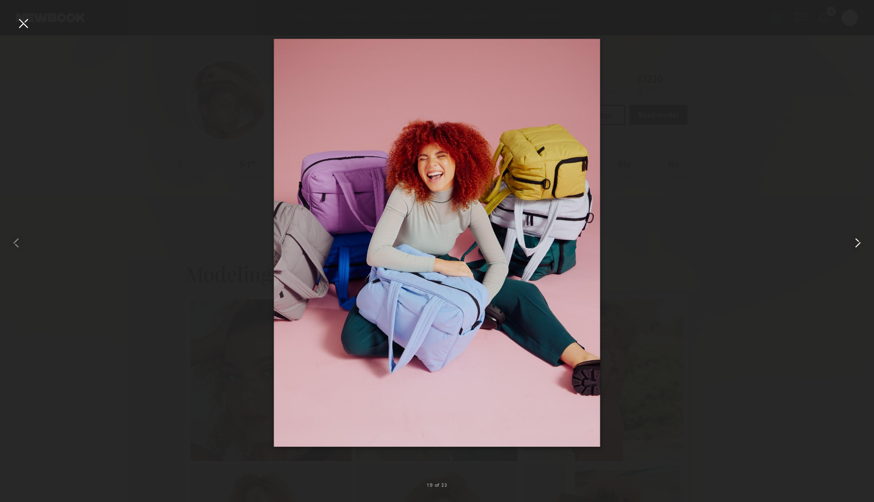
click at [855, 242] on common-icon at bounding box center [857, 243] width 16 height 16
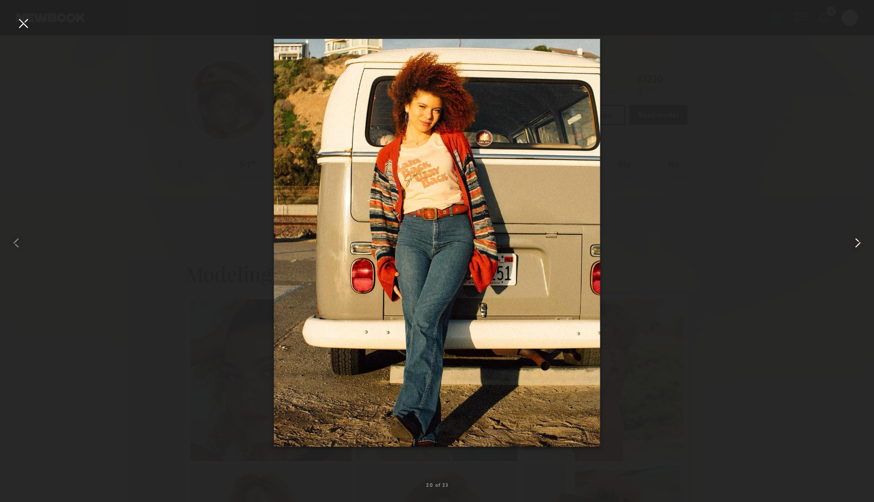
click at [855, 242] on common-icon at bounding box center [857, 243] width 16 height 16
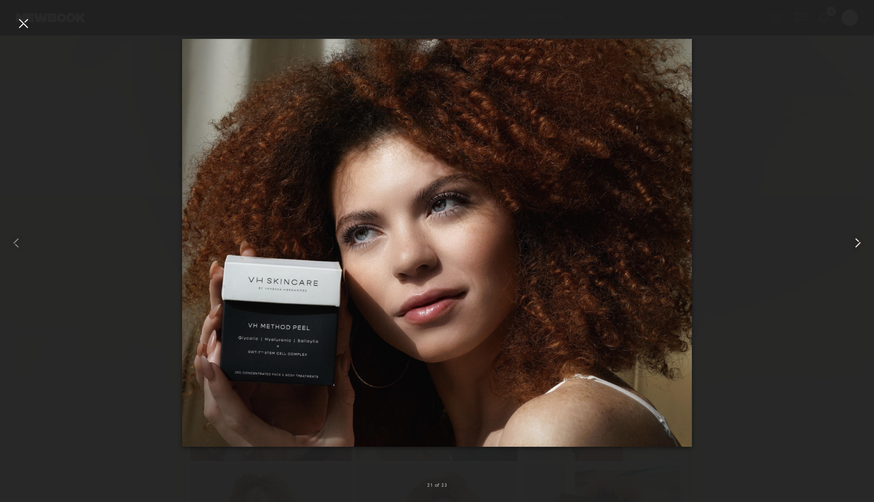
click at [855, 242] on common-icon at bounding box center [857, 243] width 16 height 16
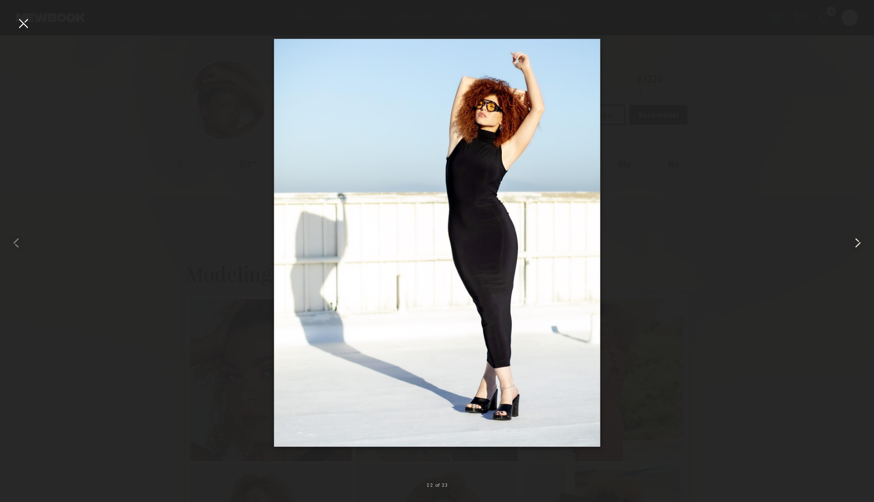
click at [855, 242] on common-icon at bounding box center [857, 243] width 16 height 16
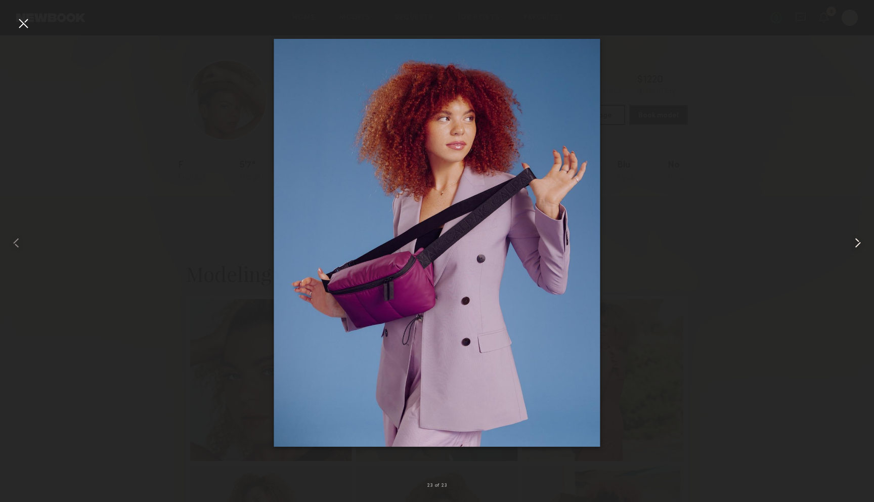
click at [855, 242] on common-icon at bounding box center [857, 243] width 16 height 16
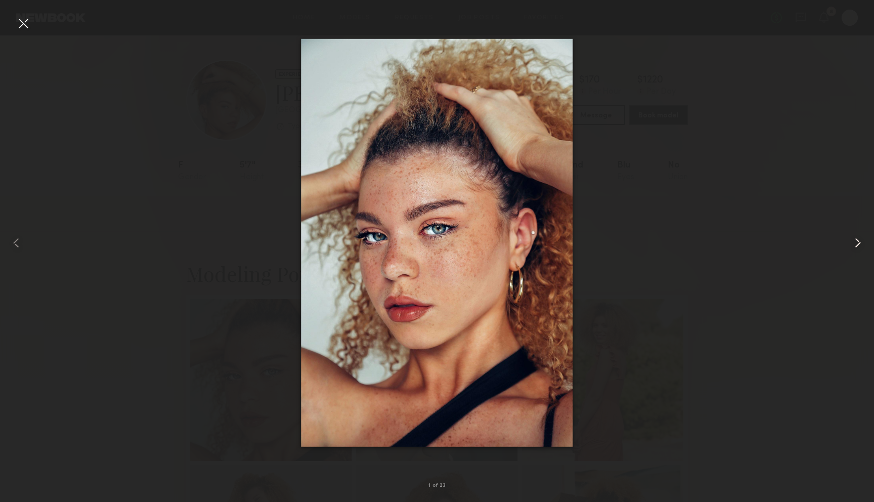
click at [855, 242] on common-icon at bounding box center [857, 243] width 16 height 16
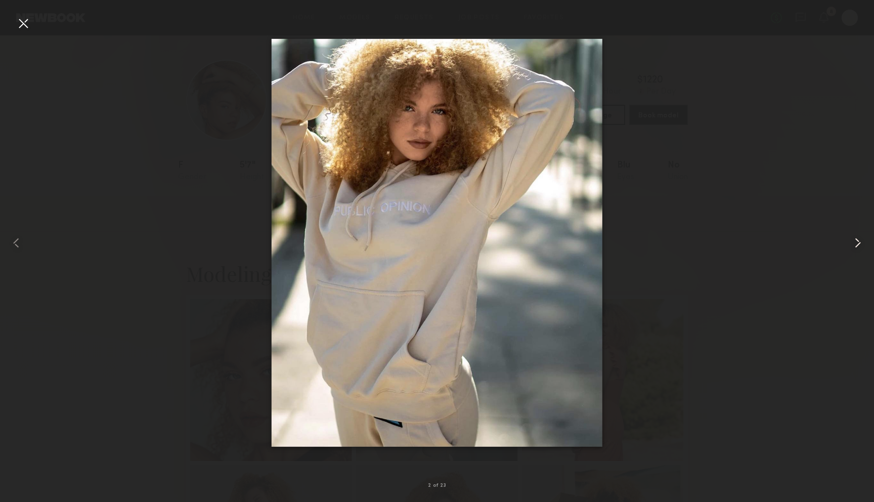
click at [855, 242] on common-icon at bounding box center [857, 243] width 16 height 16
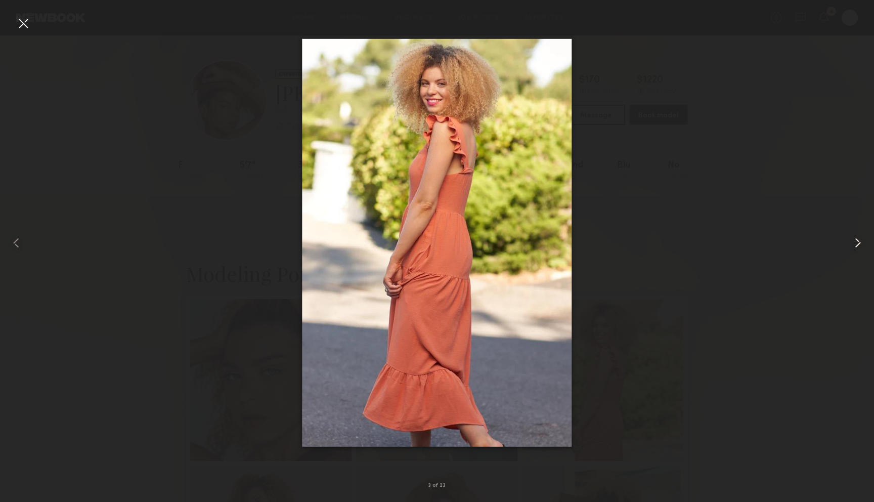
click at [855, 242] on common-icon at bounding box center [857, 243] width 16 height 16
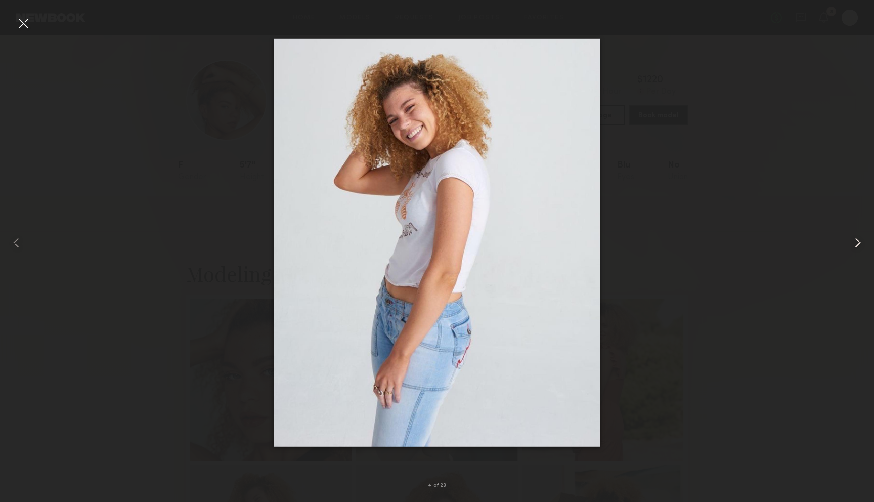
click at [855, 242] on common-icon at bounding box center [857, 243] width 16 height 16
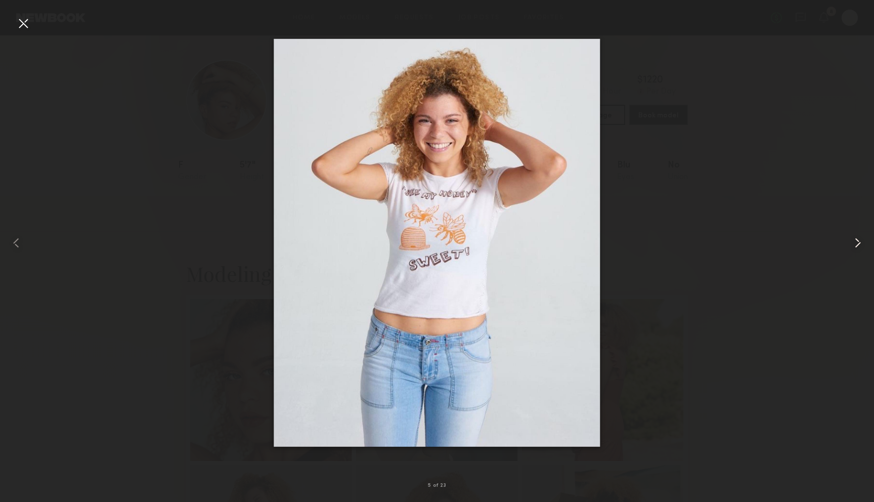
click at [855, 242] on common-icon at bounding box center [857, 243] width 16 height 16
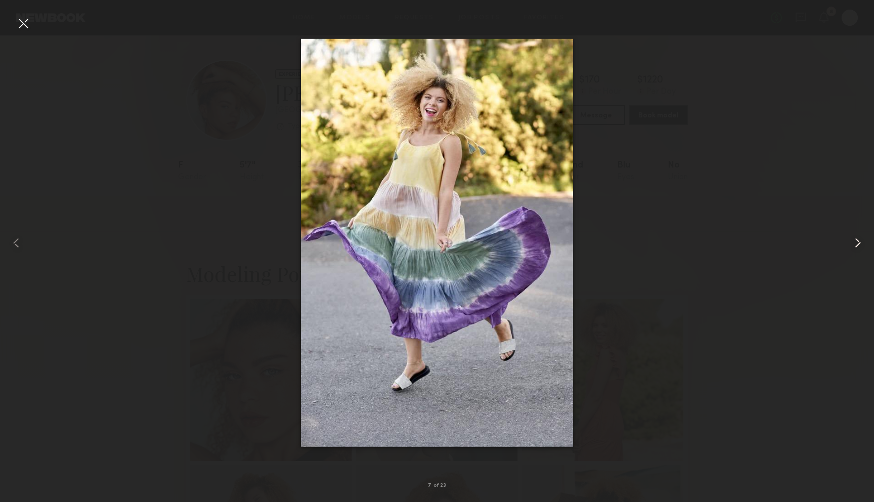
click at [855, 242] on common-icon at bounding box center [857, 243] width 16 height 16
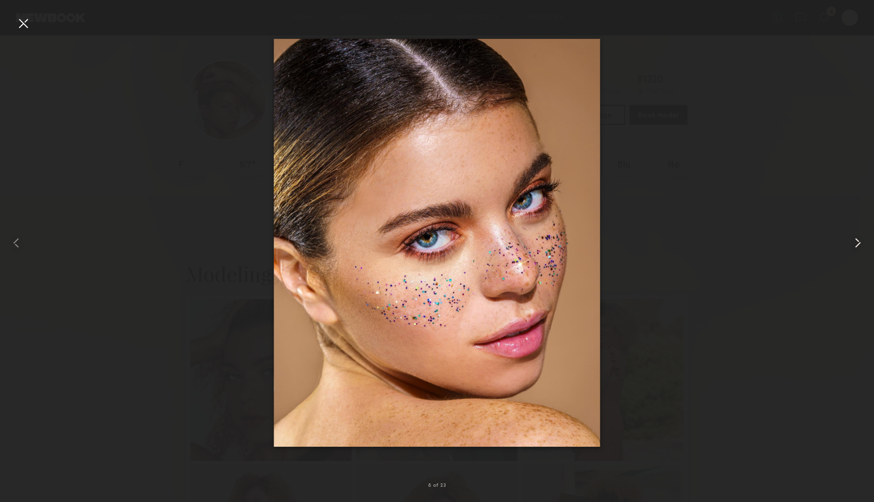
click at [855, 242] on common-icon at bounding box center [857, 243] width 16 height 16
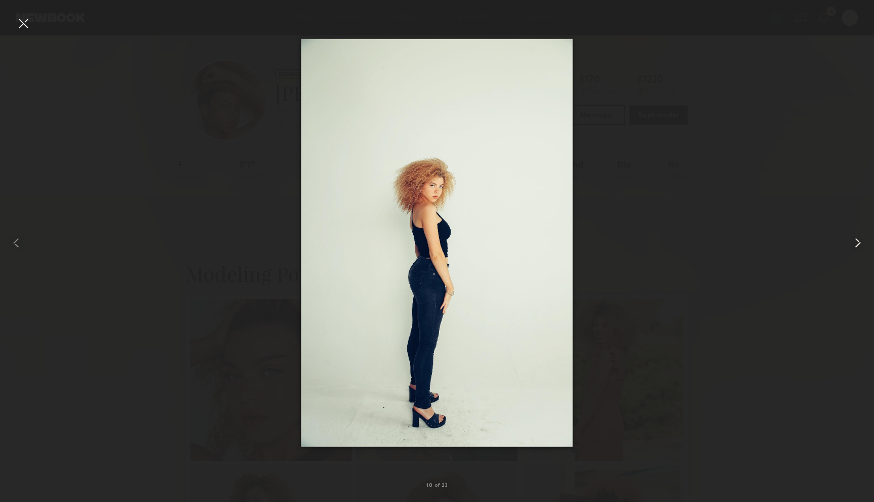
click at [855, 242] on common-icon at bounding box center [857, 243] width 16 height 16
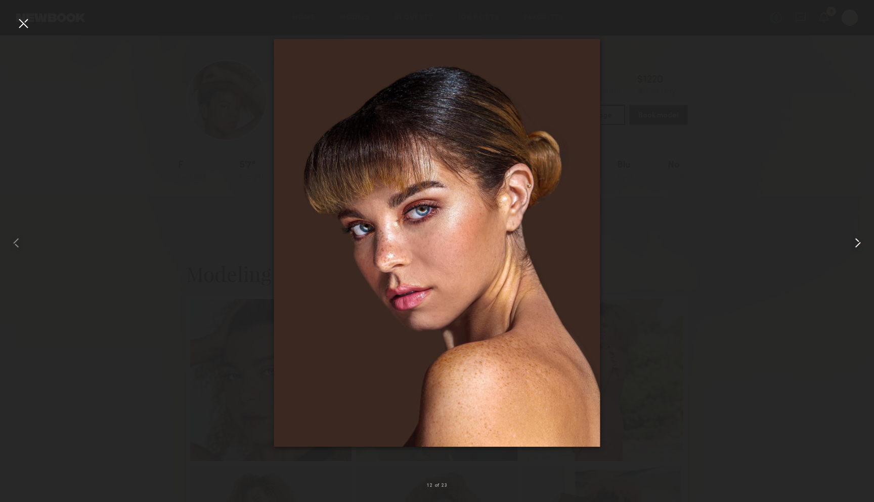
click at [855, 242] on common-icon at bounding box center [857, 243] width 16 height 16
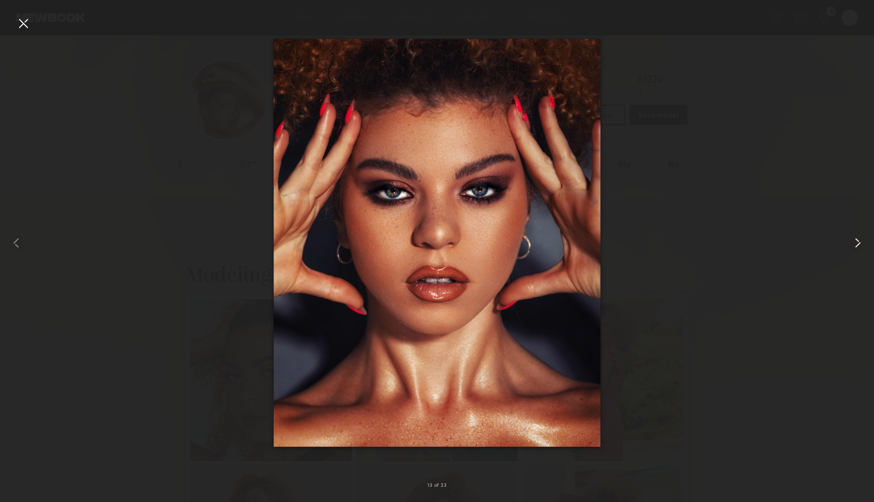
click at [855, 242] on common-icon at bounding box center [857, 243] width 16 height 16
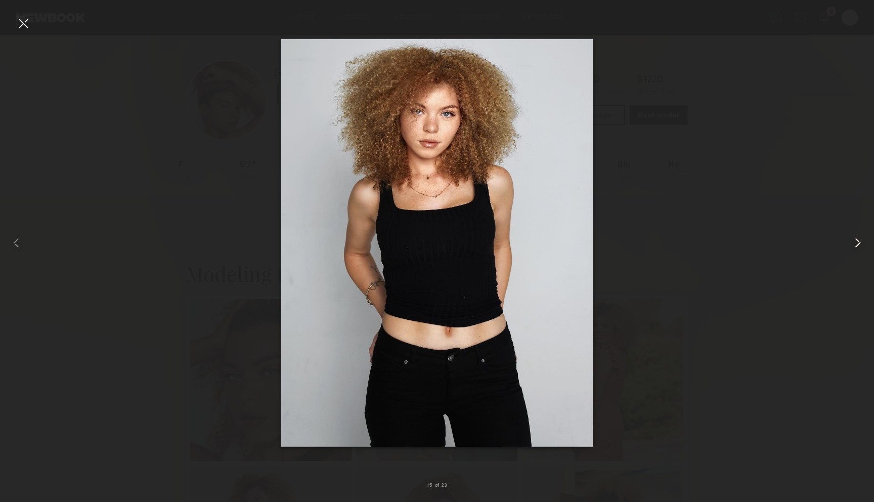
click at [855, 242] on common-icon at bounding box center [857, 243] width 16 height 16
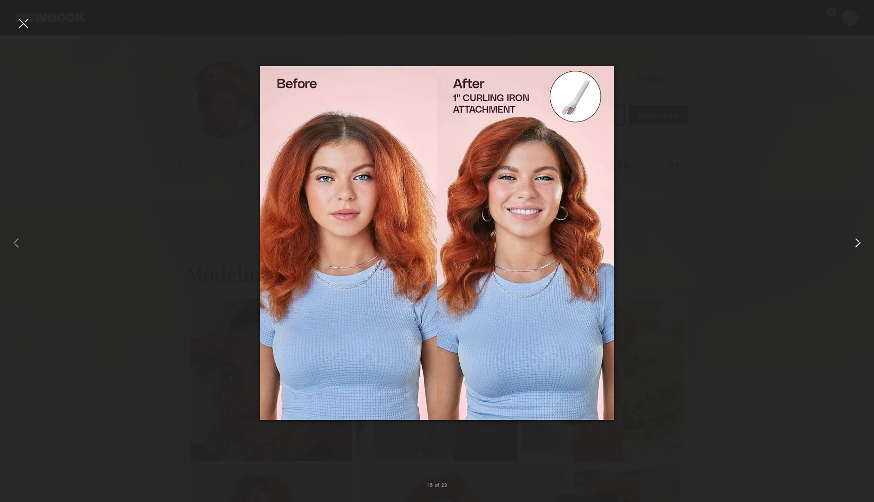
click at [855, 242] on common-icon at bounding box center [857, 243] width 16 height 16
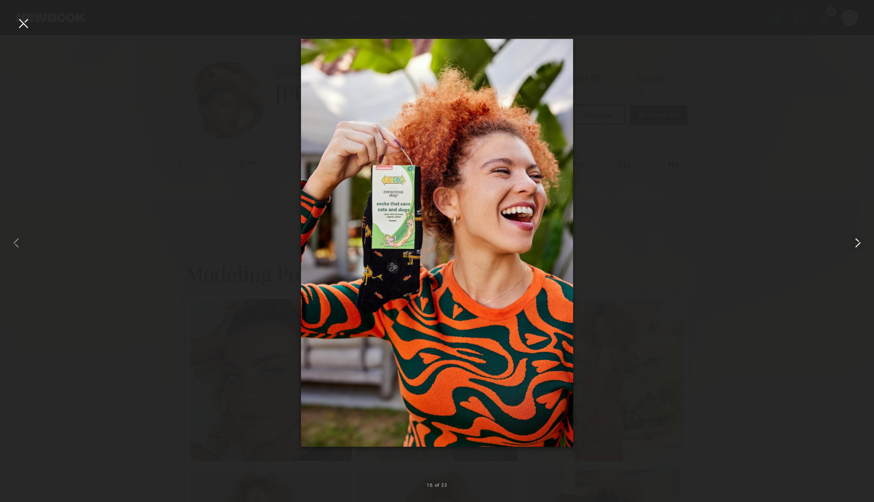
click at [855, 242] on common-icon at bounding box center [857, 243] width 16 height 16
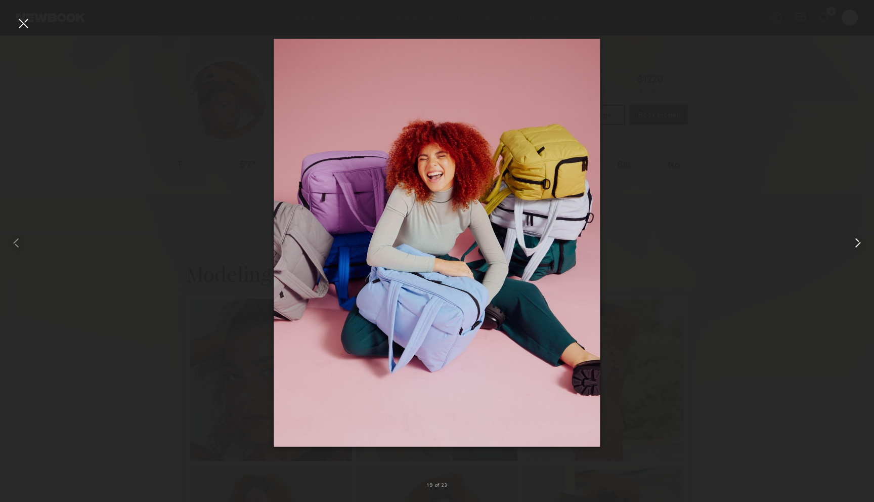
click at [855, 242] on common-icon at bounding box center [857, 243] width 16 height 16
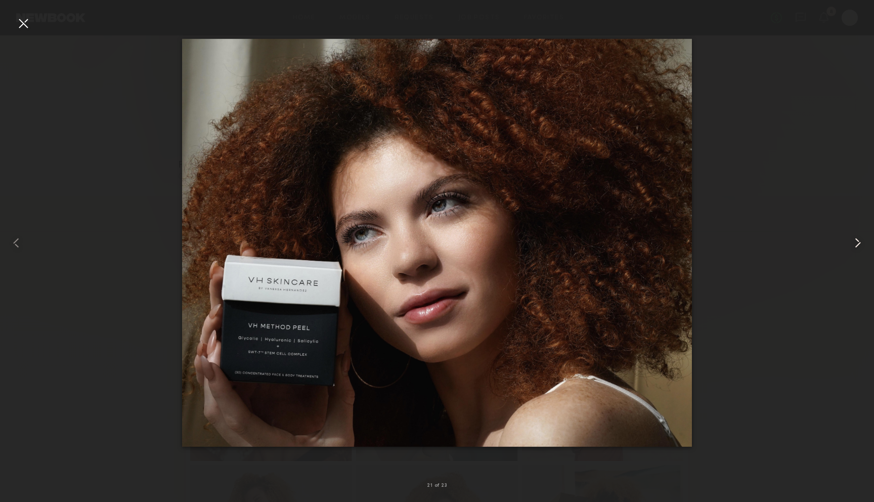
click at [855, 242] on common-icon at bounding box center [857, 243] width 16 height 16
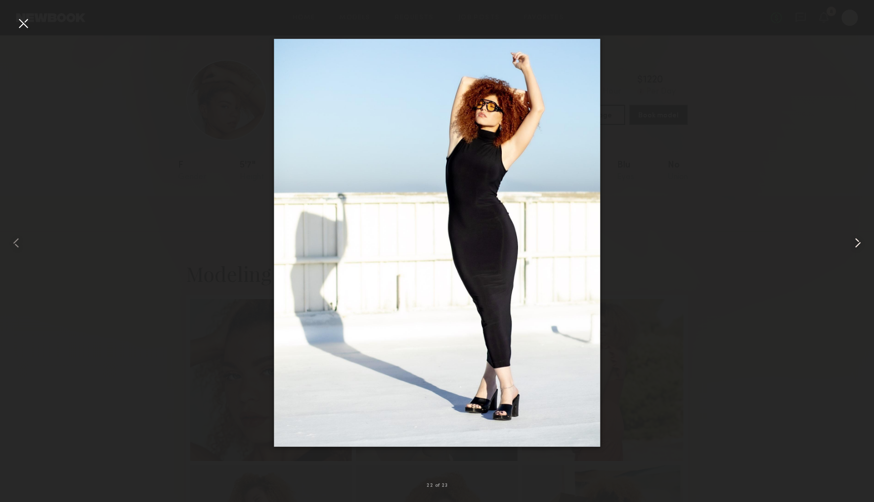
click at [855, 242] on common-icon at bounding box center [857, 243] width 16 height 16
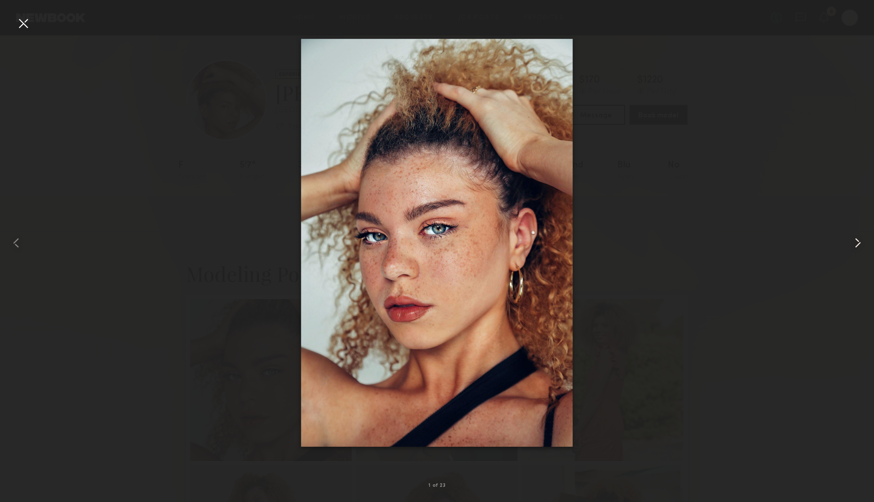
click at [855, 242] on common-icon at bounding box center [857, 243] width 16 height 16
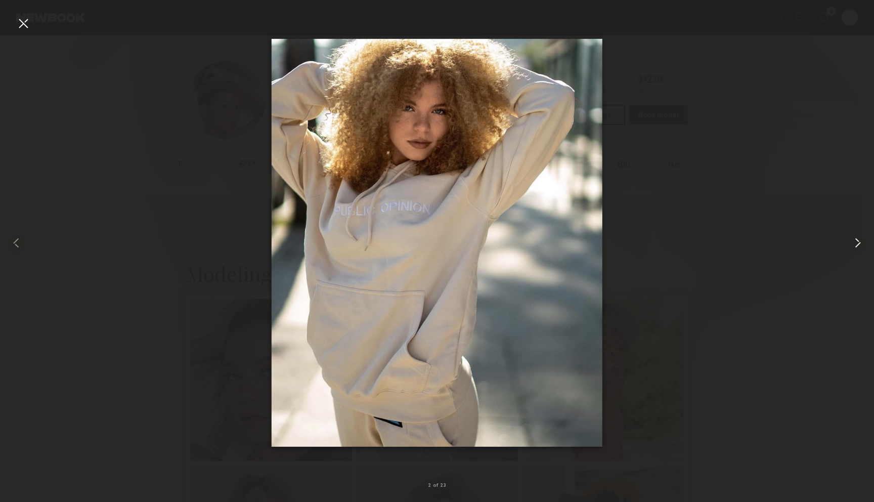
click at [855, 242] on common-icon at bounding box center [857, 243] width 16 height 16
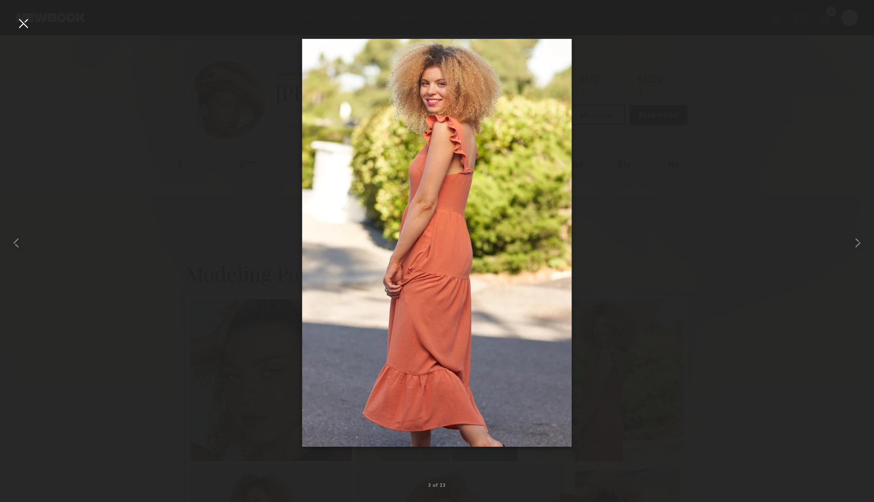
click at [25, 18] on div at bounding box center [23, 23] width 16 height 16
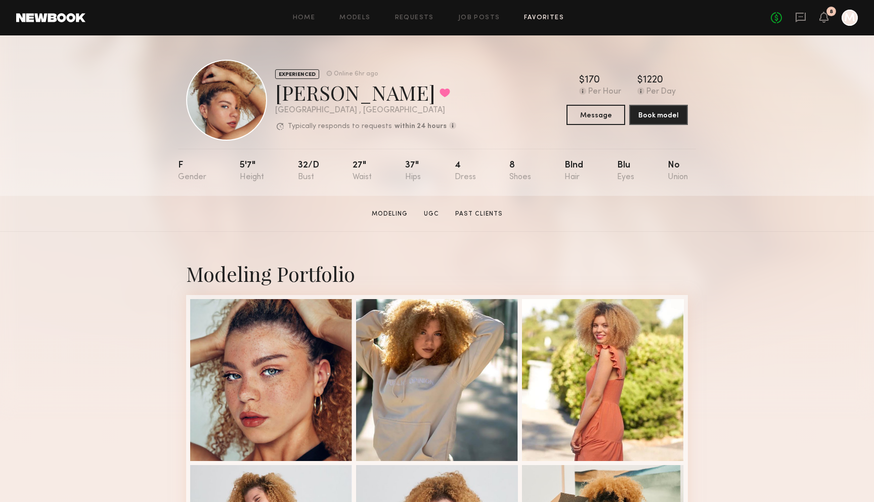
click at [546, 18] on link "Favorites" at bounding box center [544, 18] width 40 height 7
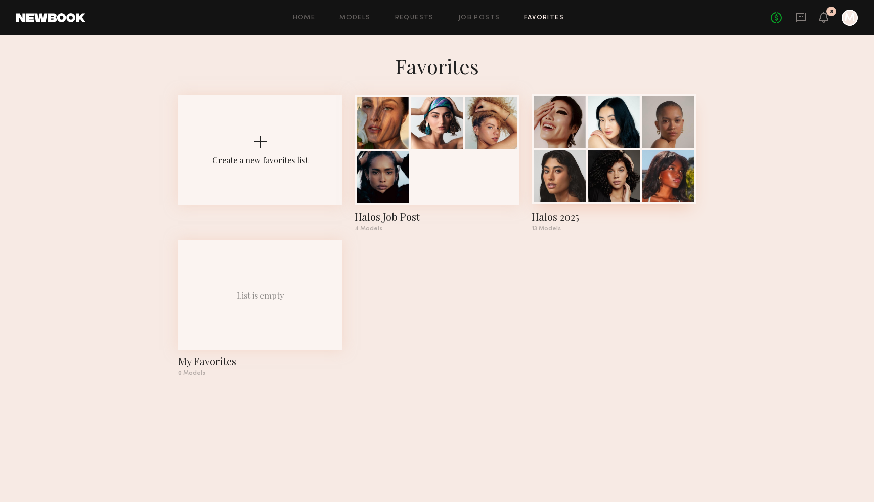
click at [565, 216] on div "Halos 2025" at bounding box center [613, 216] width 164 height 14
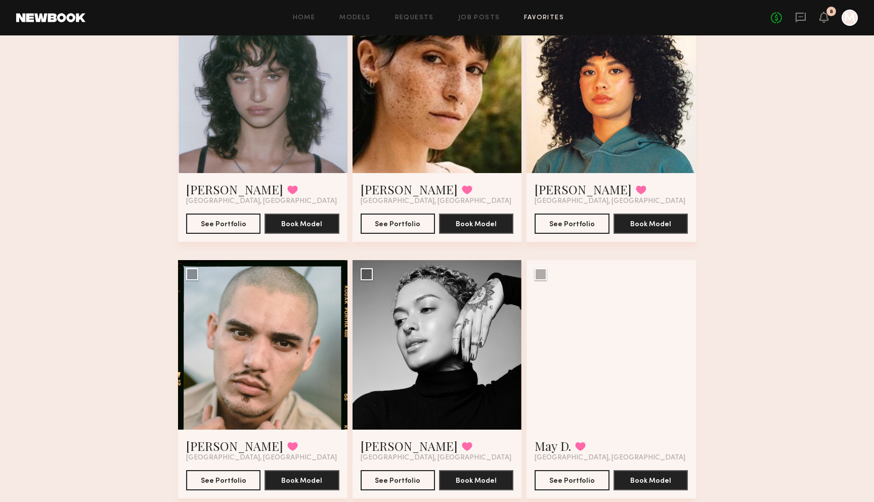
scroll to position [628, 0]
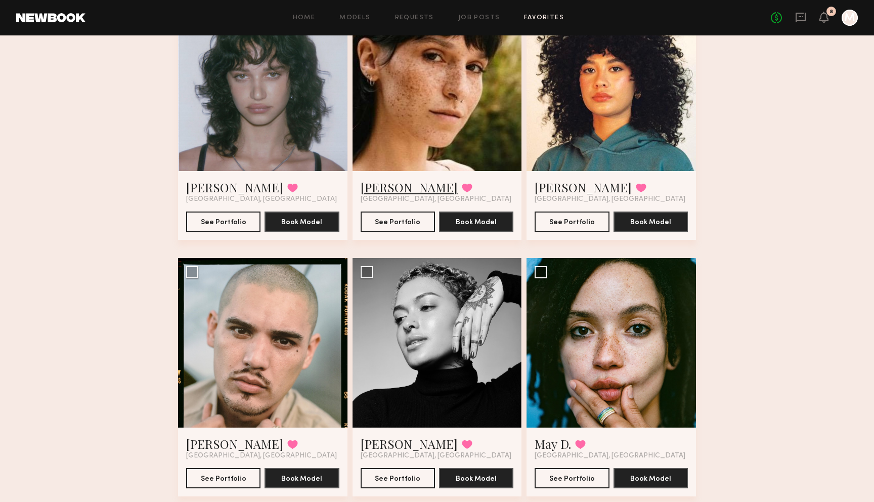
click at [380, 187] on link "Becca E." at bounding box center [408, 187] width 97 height 16
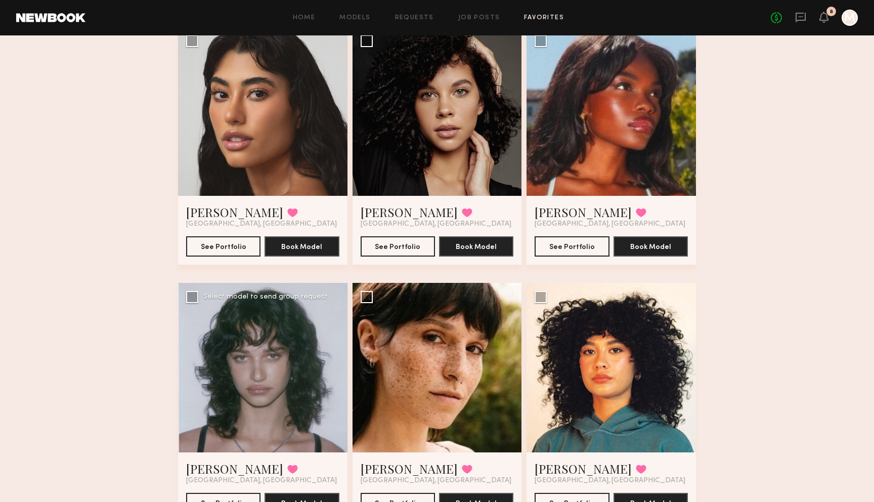
scroll to position [324, 0]
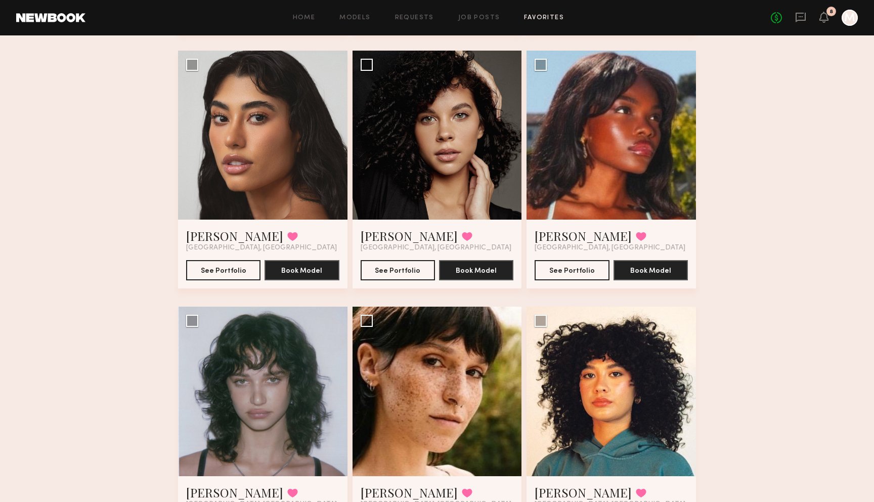
click at [534, 20] on link "Favorites" at bounding box center [544, 18] width 40 height 7
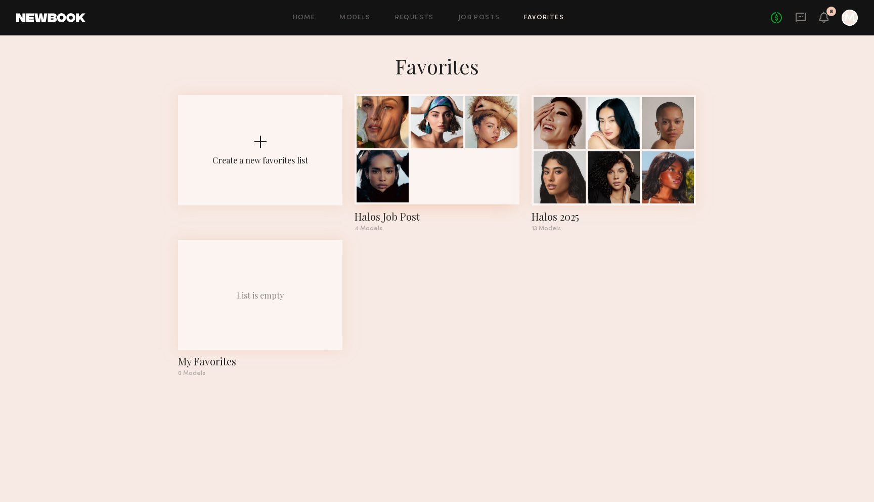
click at [450, 178] on div at bounding box center [436, 149] width 164 height 110
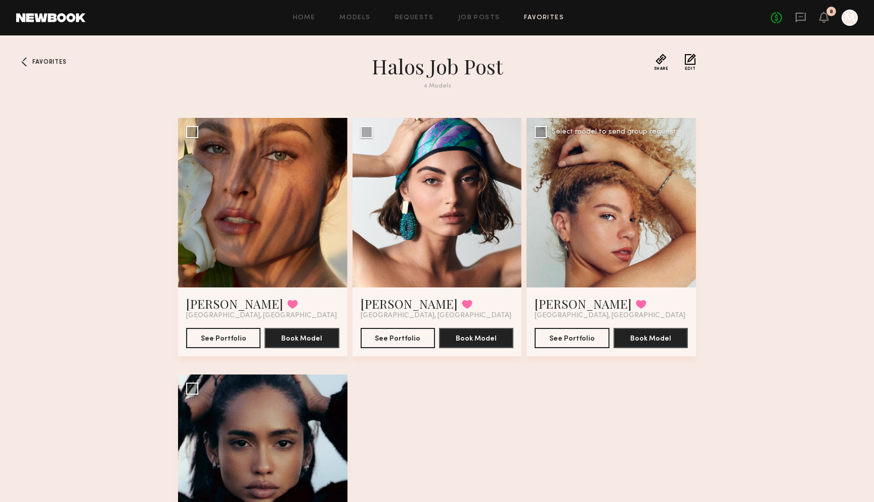
click at [576, 191] on div at bounding box center [610, 202] width 169 height 169
click at [550, 300] on link "Alyssa A." at bounding box center [582, 303] width 97 height 16
click at [270, 434] on div at bounding box center [262, 458] width 169 height 169
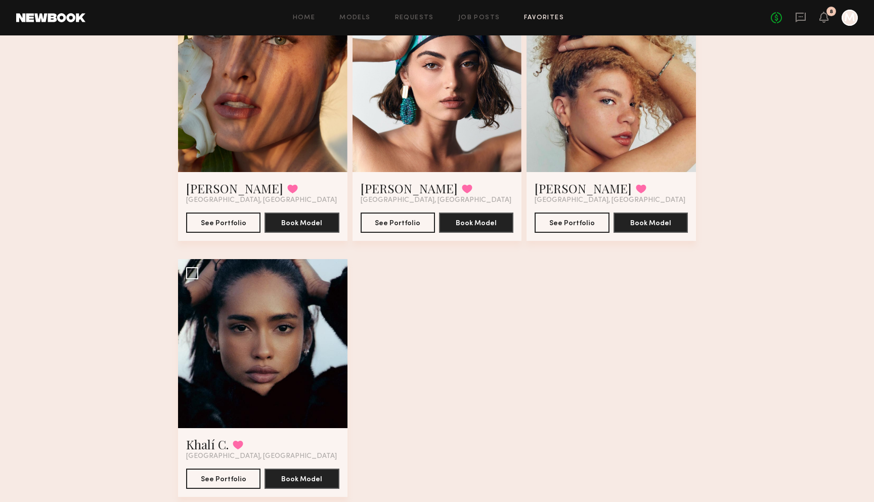
scroll to position [136, 0]
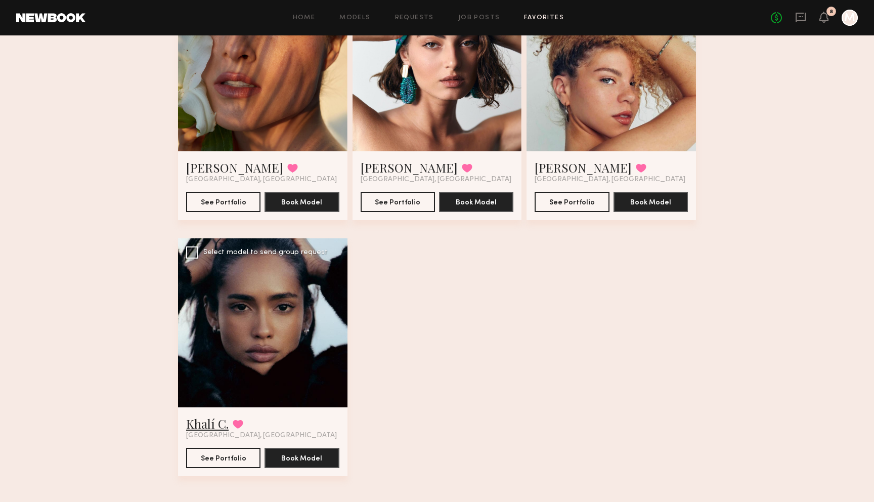
click at [212, 422] on link "Khalí C." at bounding box center [207, 423] width 42 height 16
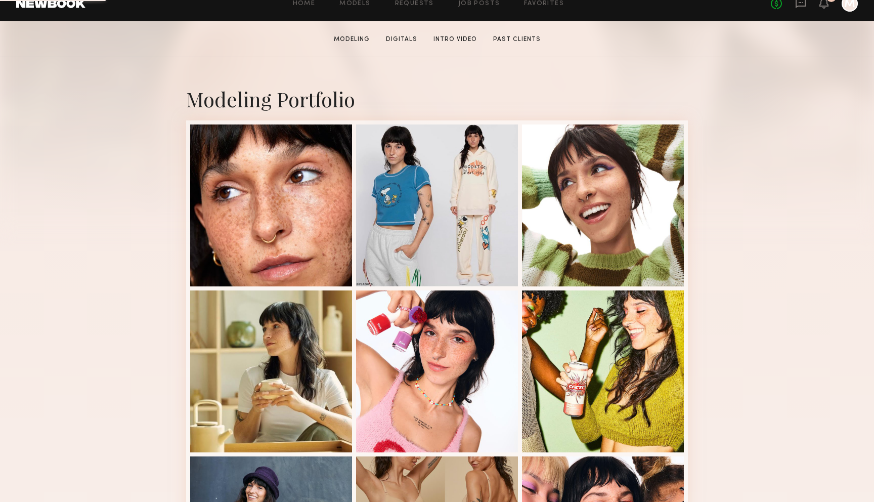
scroll to position [283, 0]
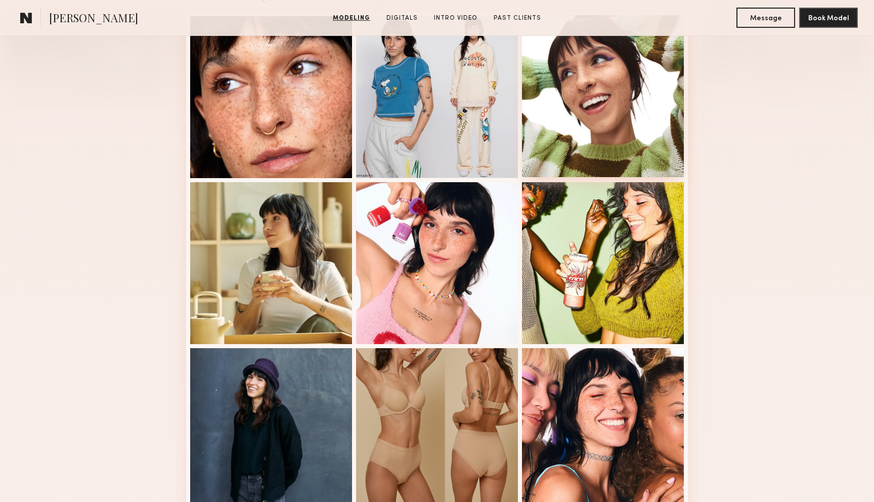
click at [577, 102] on div at bounding box center [603, 96] width 162 height 162
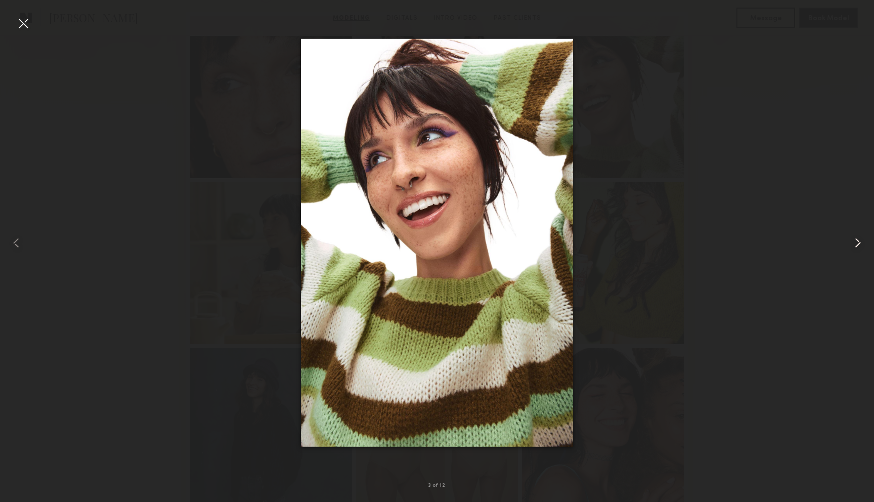
click at [855, 245] on common-icon at bounding box center [857, 243] width 16 height 16
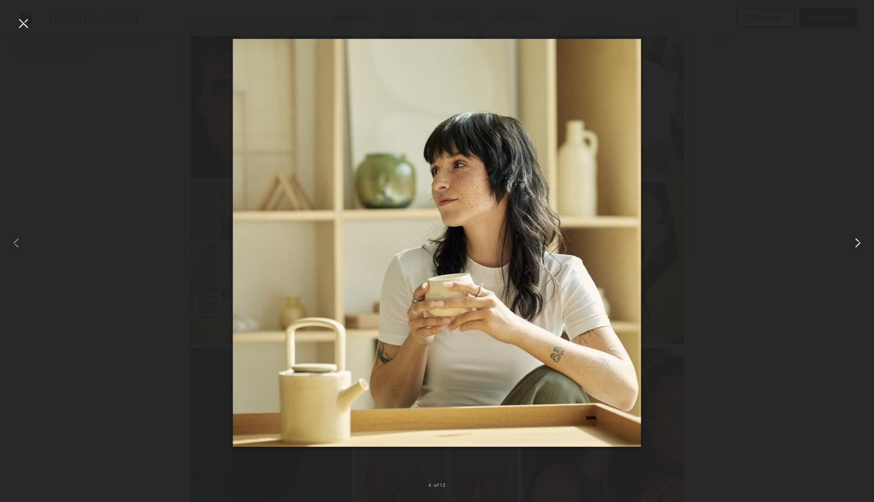
click at [855, 245] on common-icon at bounding box center [857, 243] width 16 height 16
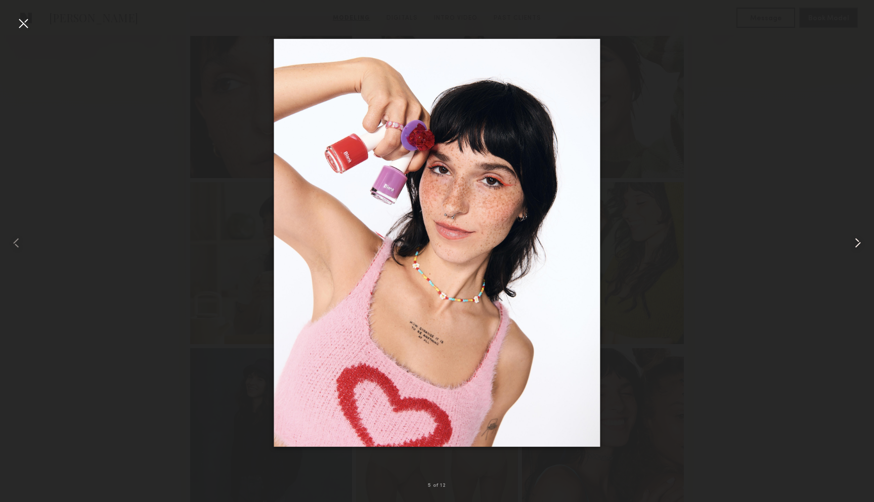
click at [855, 245] on common-icon at bounding box center [857, 243] width 16 height 16
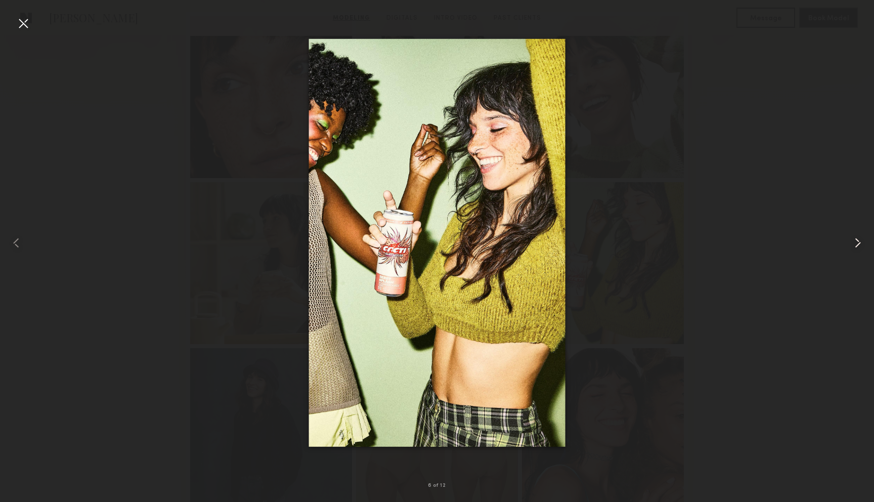
click at [855, 245] on common-icon at bounding box center [857, 243] width 16 height 16
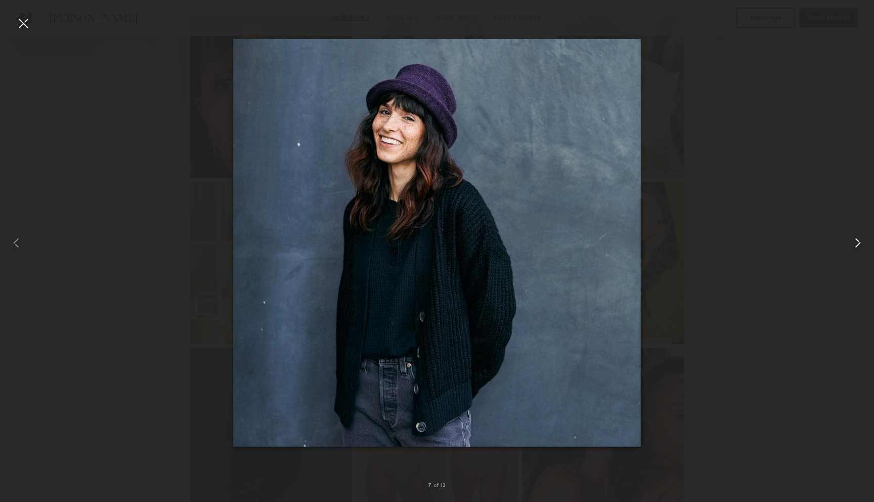
click at [855, 245] on common-icon at bounding box center [857, 243] width 16 height 16
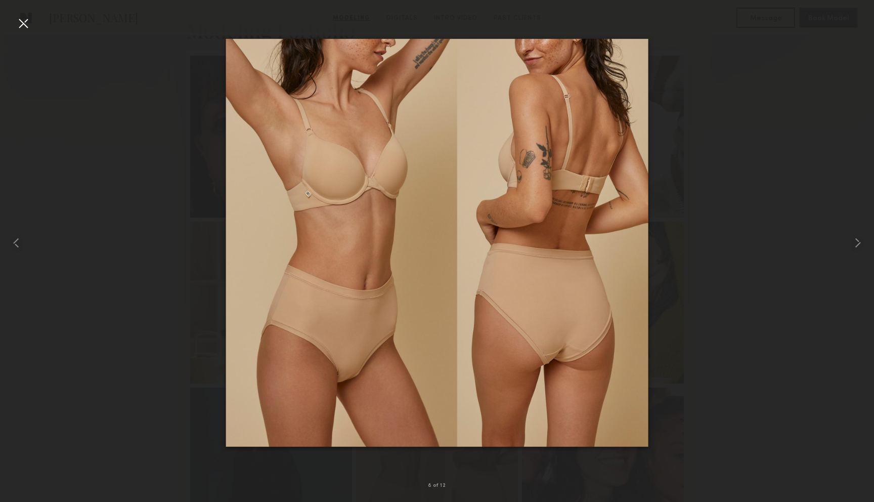
scroll to position [241, 0]
click at [854, 241] on common-icon at bounding box center [857, 243] width 16 height 16
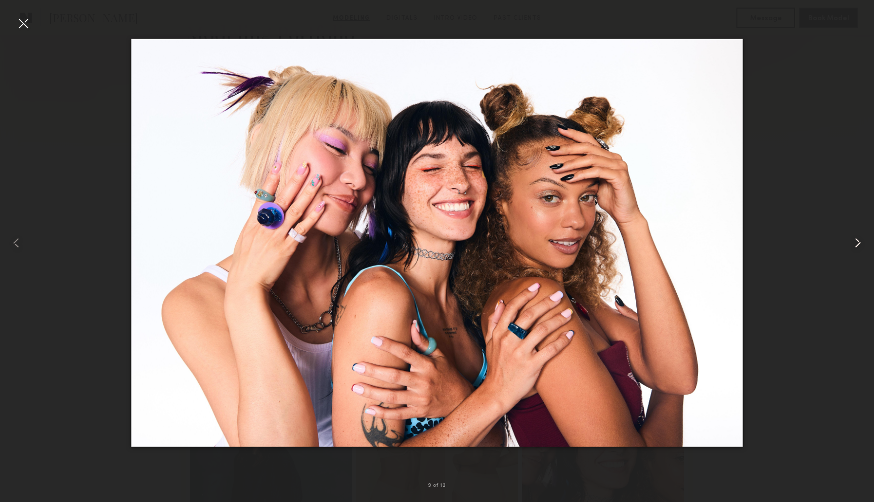
click at [854, 241] on common-icon at bounding box center [857, 243] width 16 height 16
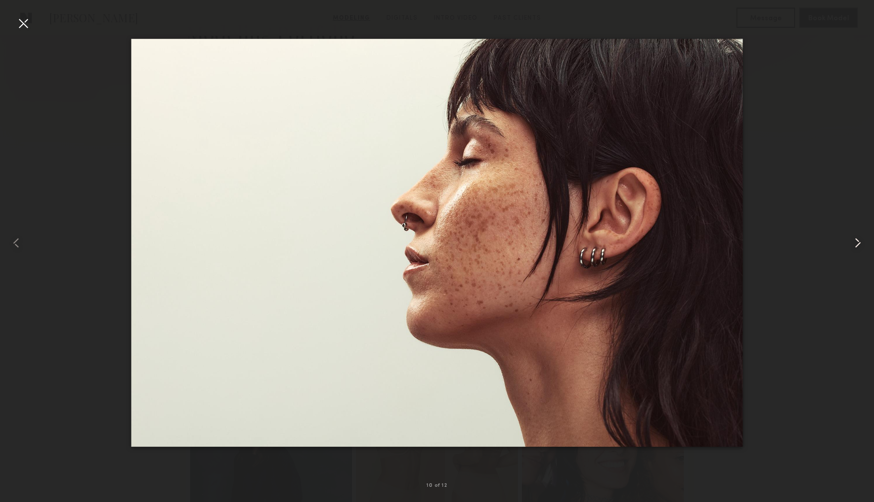
click at [854, 241] on common-icon at bounding box center [857, 243] width 16 height 16
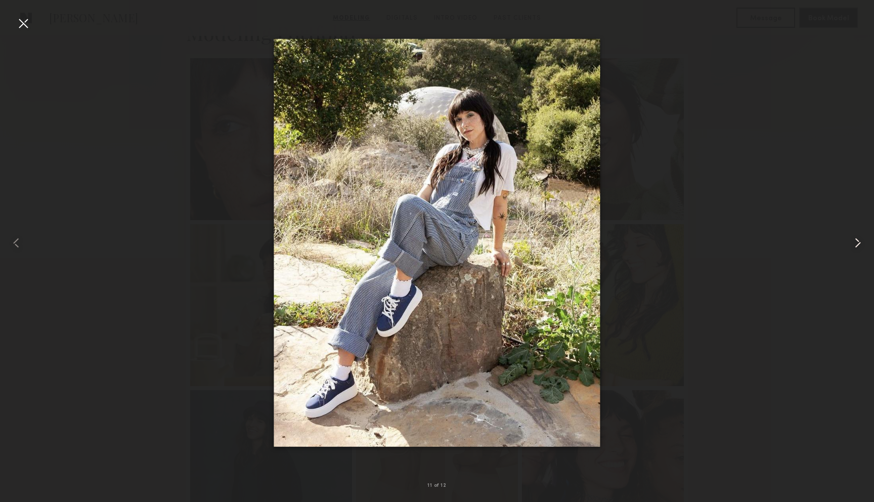
click at [854, 241] on common-icon at bounding box center [857, 243] width 16 height 16
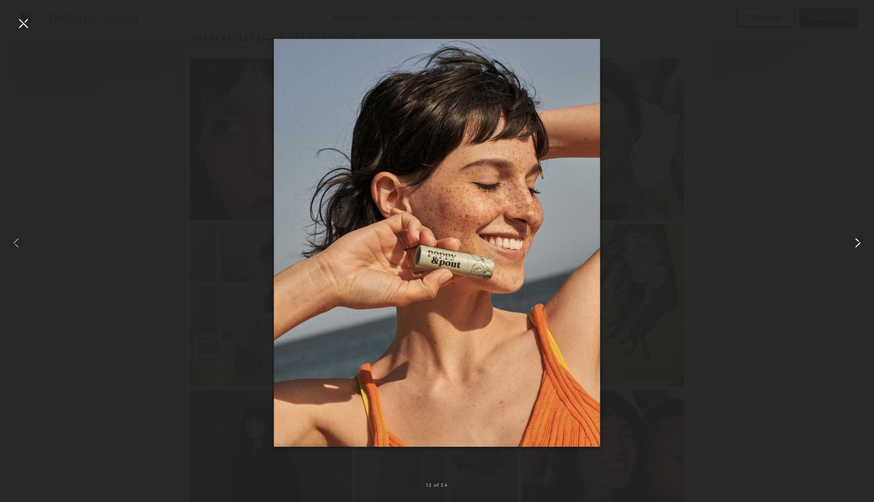
click at [854, 241] on common-icon at bounding box center [857, 243] width 16 height 16
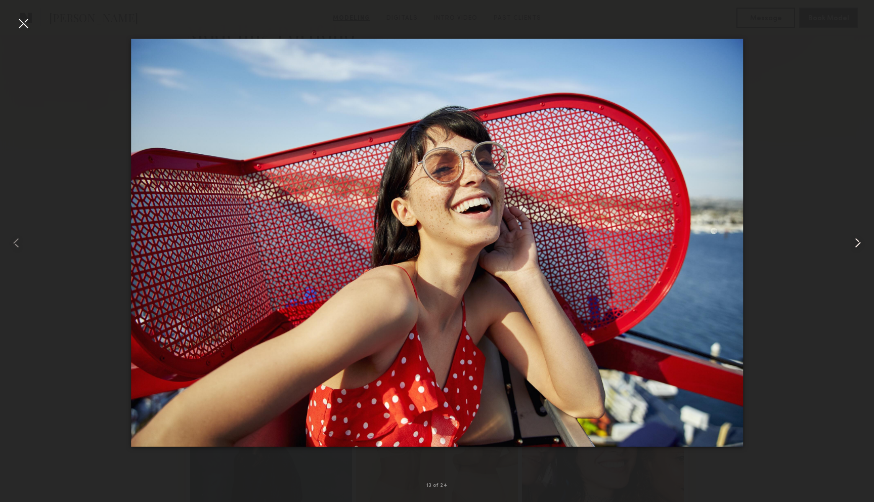
click at [854, 241] on common-icon at bounding box center [857, 243] width 16 height 16
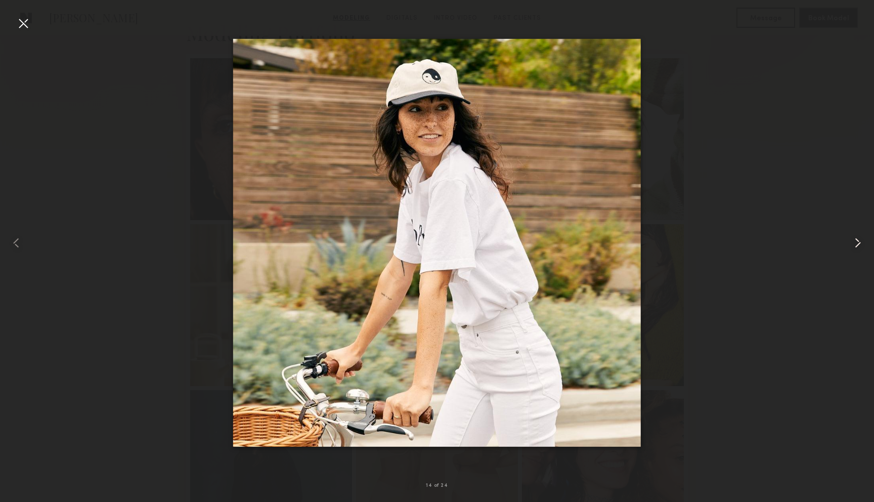
click at [854, 241] on common-icon at bounding box center [857, 243] width 16 height 16
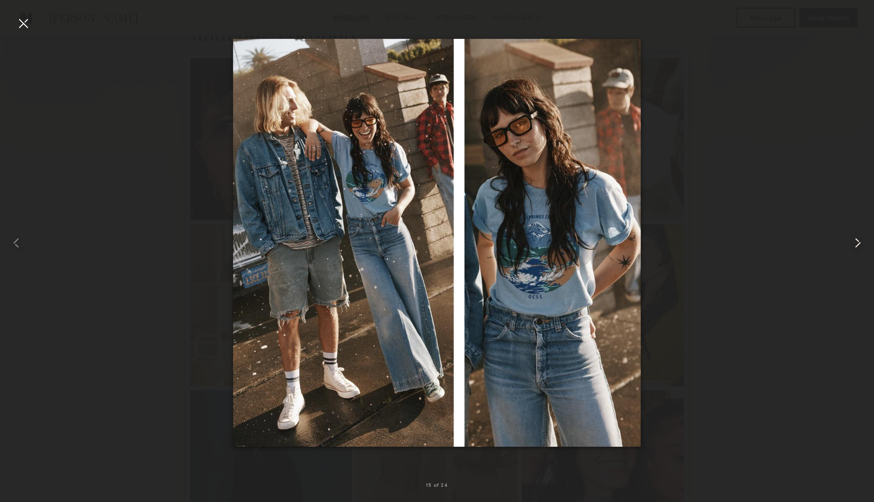
click at [854, 241] on common-icon at bounding box center [857, 243] width 16 height 16
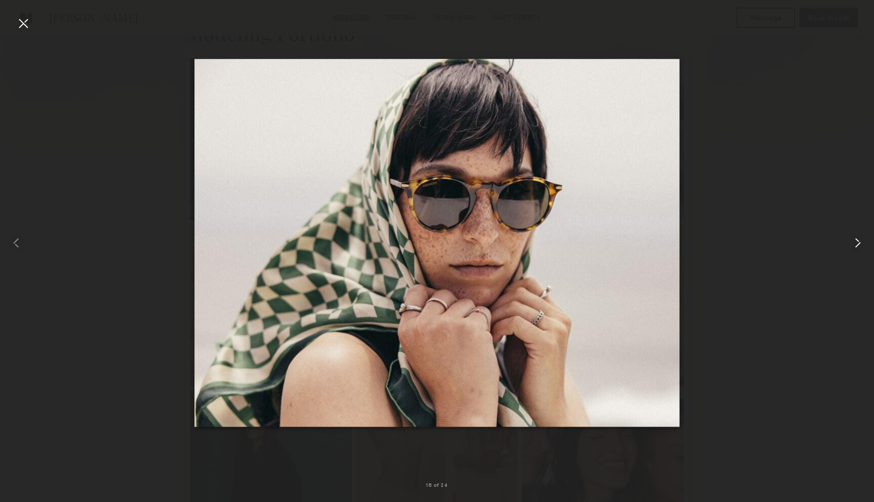
click at [854, 241] on common-icon at bounding box center [857, 243] width 16 height 16
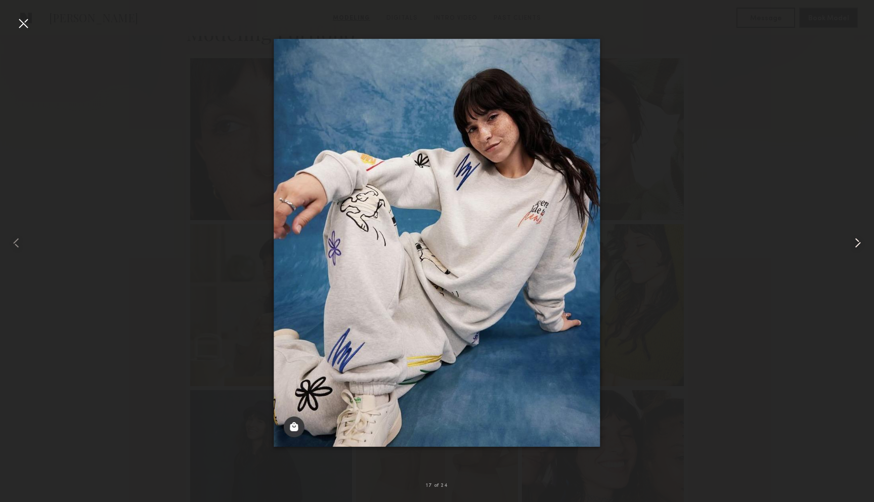
click at [854, 241] on common-icon at bounding box center [857, 243] width 16 height 16
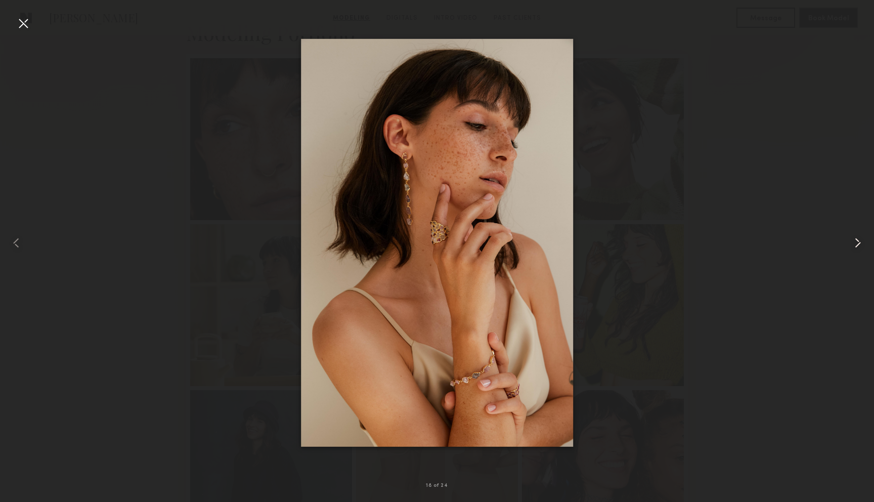
click at [854, 241] on common-icon at bounding box center [857, 243] width 16 height 16
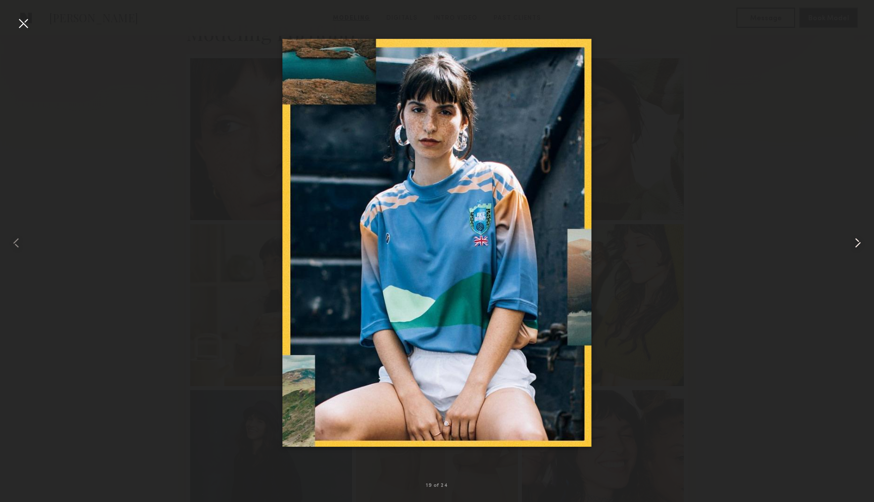
click at [854, 241] on common-icon at bounding box center [857, 243] width 16 height 16
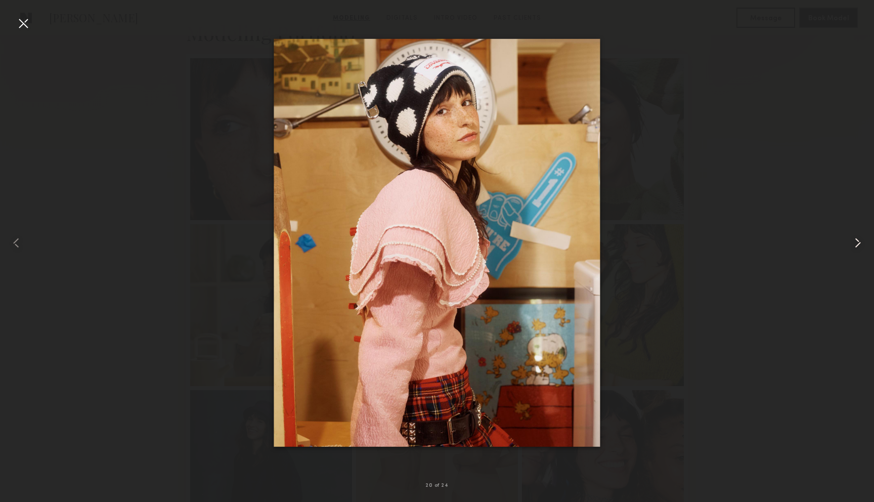
click at [854, 241] on common-icon at bounding box center [857, 243] width 16 height 16
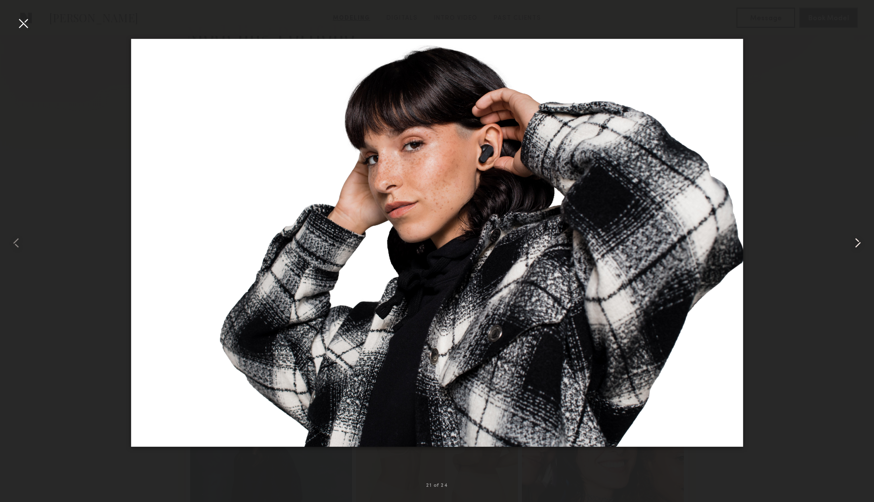
click at [854, 241] on common-icon at bounding box center [857, 243] width 16 height 16
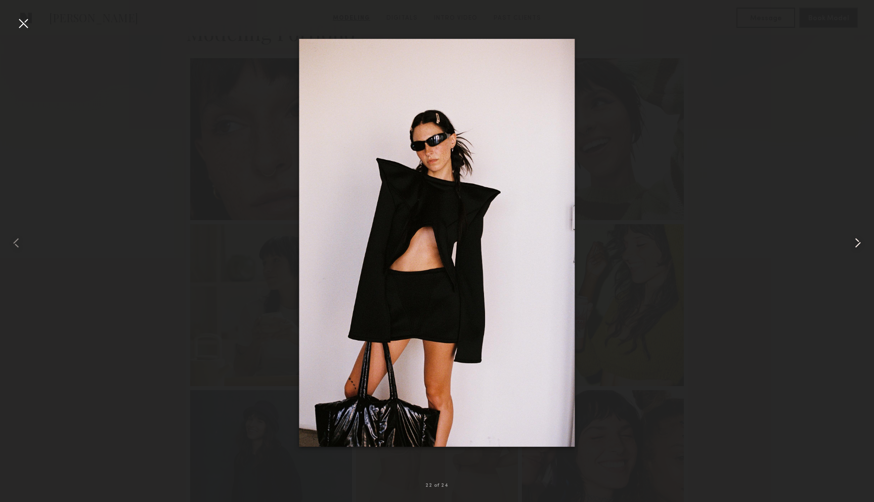
click at [854, 241] on common-icon at bounding box center [857, 243] width 16 height 16
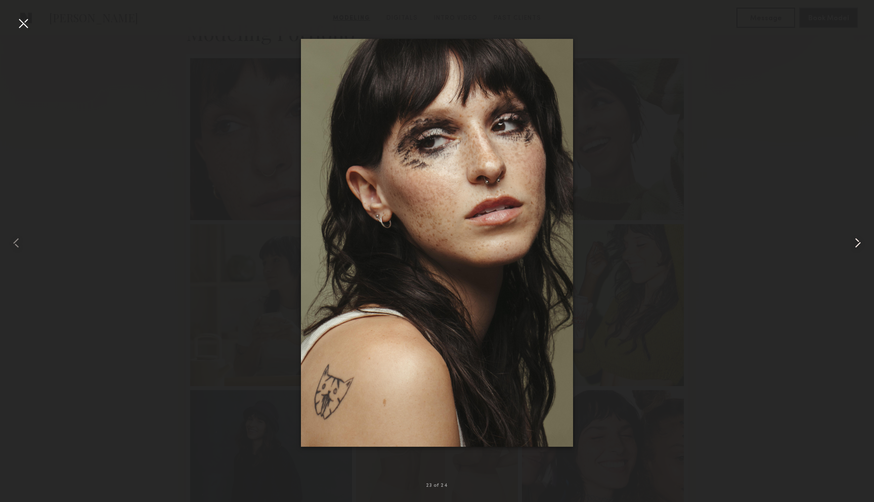
click at [854, 241] on common-icon at bounding box center [857, 243] width 16 height 16
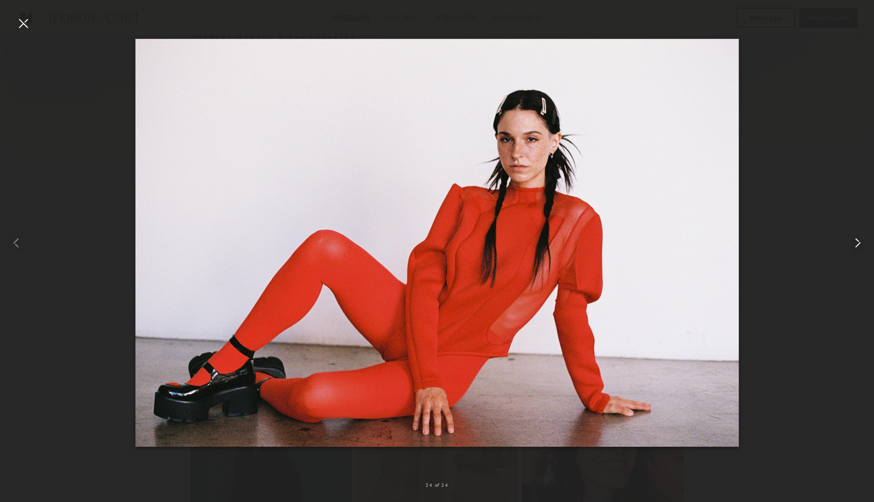
click at [854, 241] on common-icon at bounding box center [857, 243] width 16 height 16
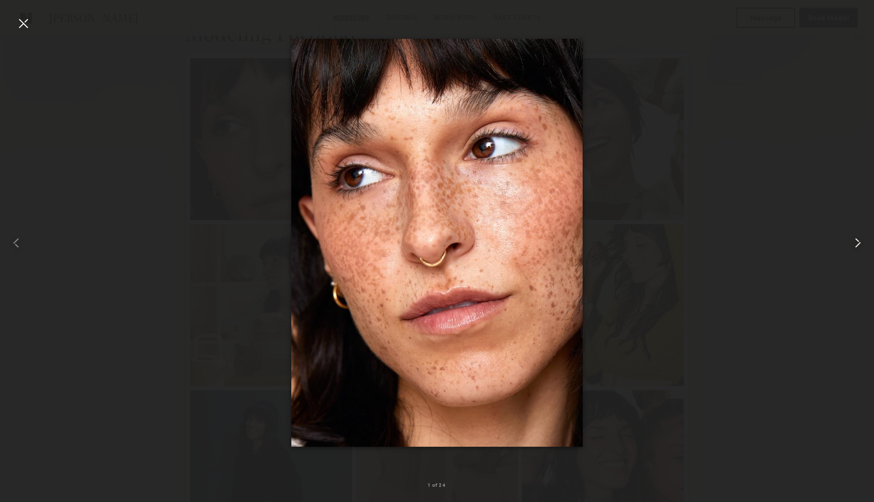
click at [854, 241] on common-icon at bounding box center [857, 243] width 16 height 16
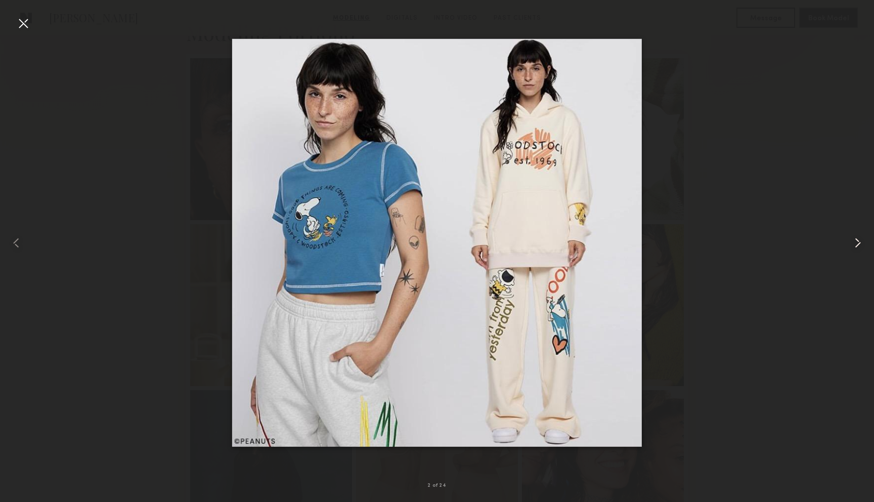
click at [854, 241] on common-icon at bounding box center [857, 243] width 16 height 16
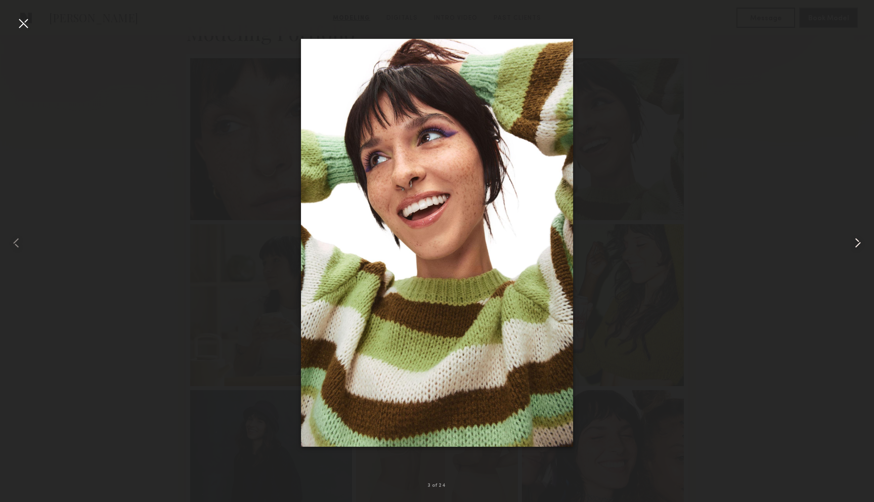
click at [854, 241] on common-icon at bounding box center [857, 243] width 16 height 16
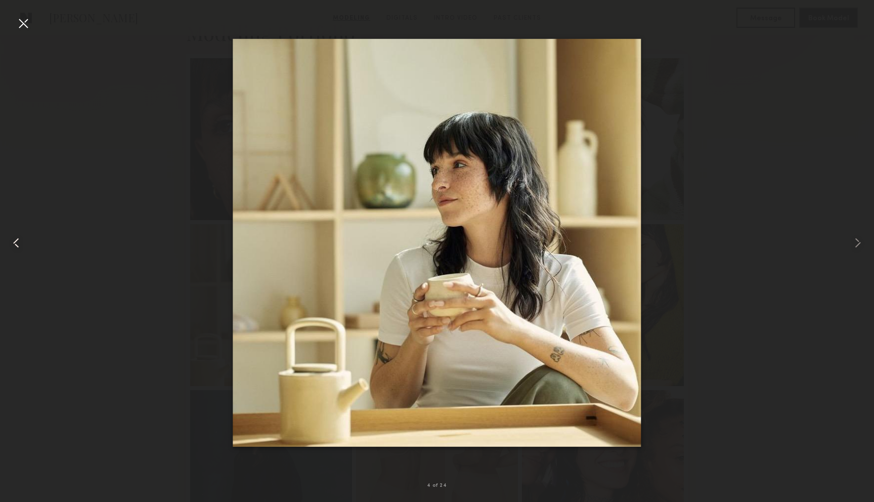
click at [18, 245] on common-icon at bounding box center [16, 243] width 16 height 16
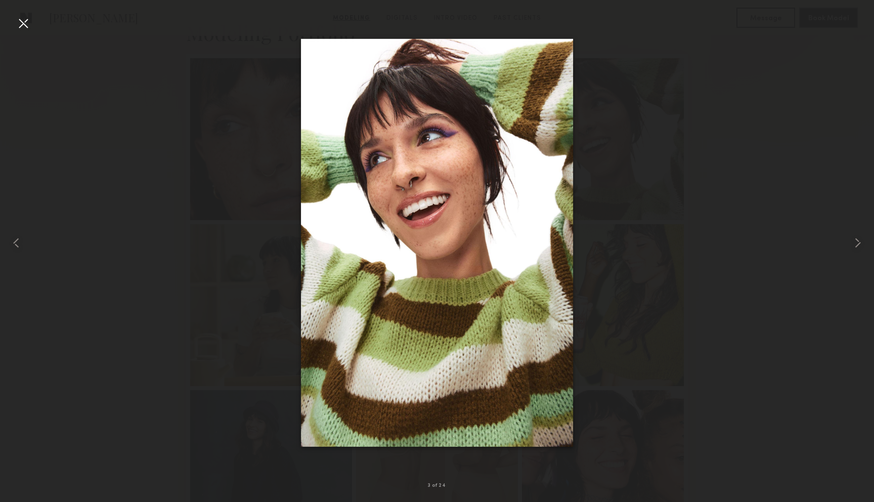
click at [25, 23] on div at bounding box center [23, 23] width 16 height 16
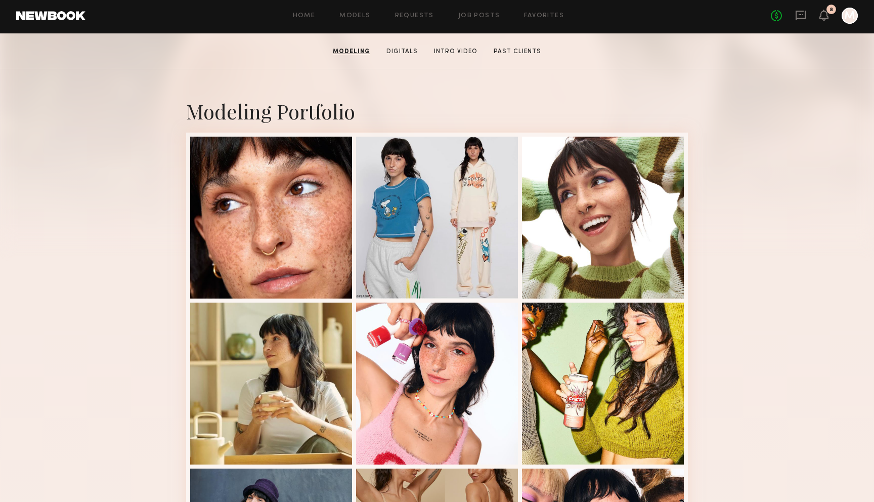
scroll to position [165, 0]
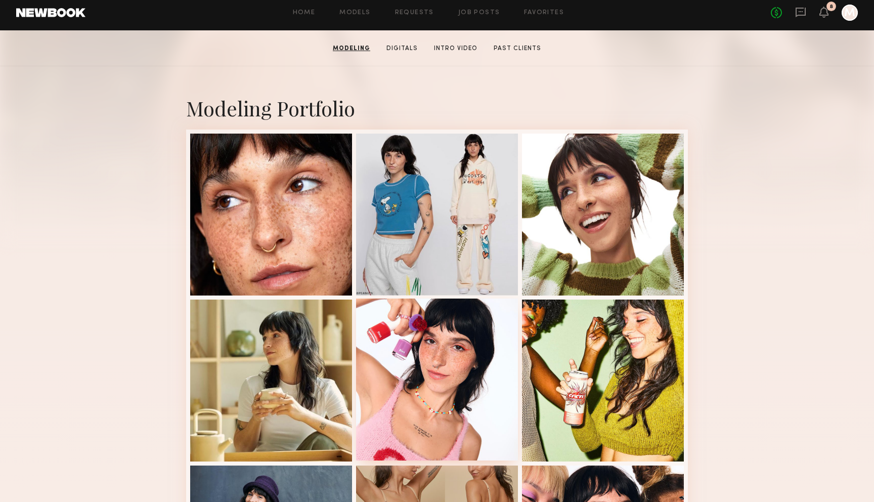
click at [440, 340] on div at bounding box center [437, 379] width 162 height 162
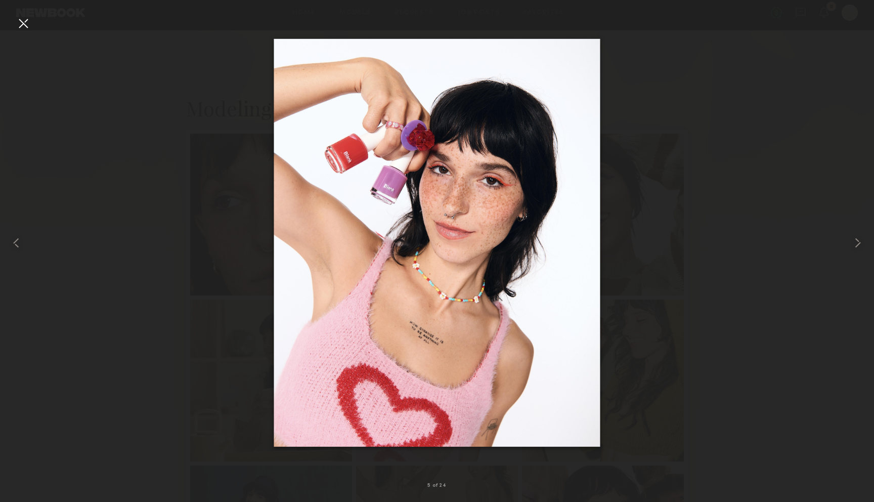
scroll to position [173, 0]
click at [855, 242] on common-icon at bounding box center [857, 243] width 16 height 16
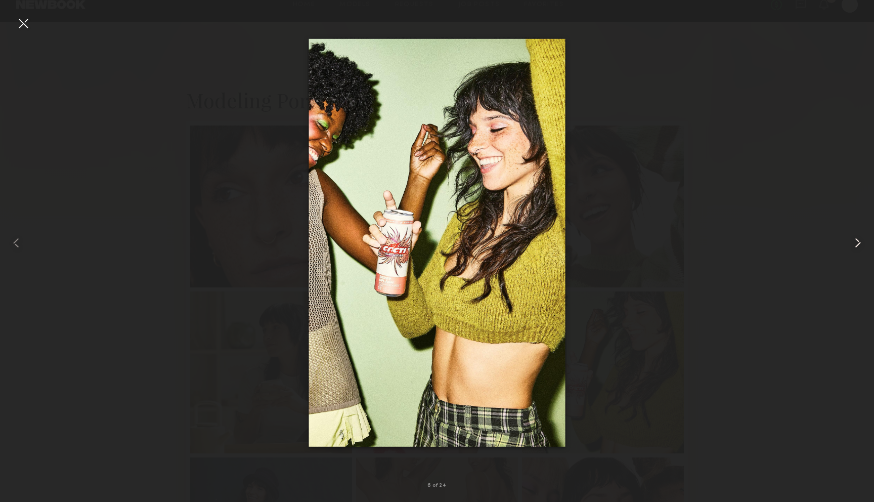
click at [855, 242] on common-icon at bounding box center [857, 243] width 16 height 16
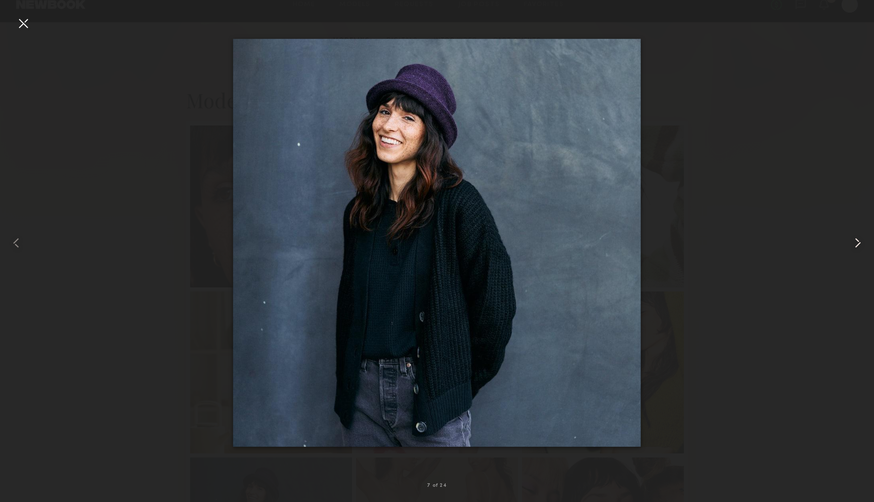
click at [855, 242] on common-icon at bounding box center [857, 243] width 16 height 16
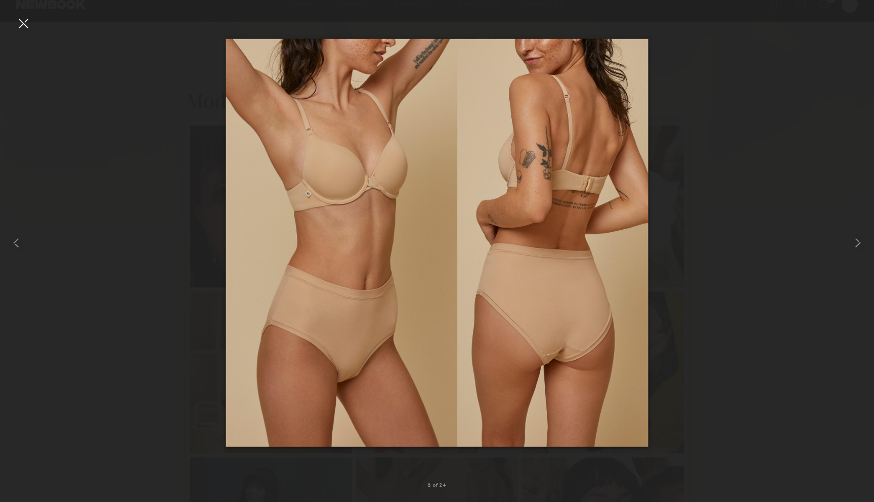
click at [16, 27] on div at bounding box center [23, 23] width 16 height 16
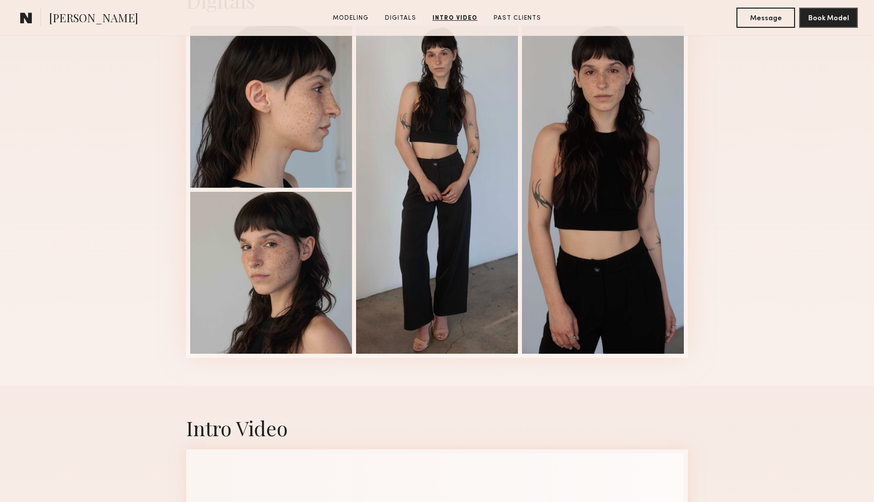
scroll to position [1531, 0]
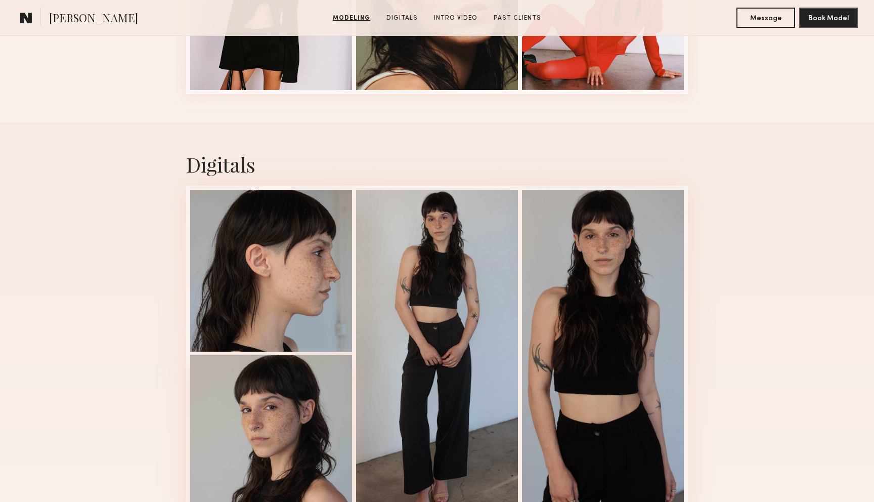
click at [285, 400] on div at bounding box center [271, 435] width 162 height 162
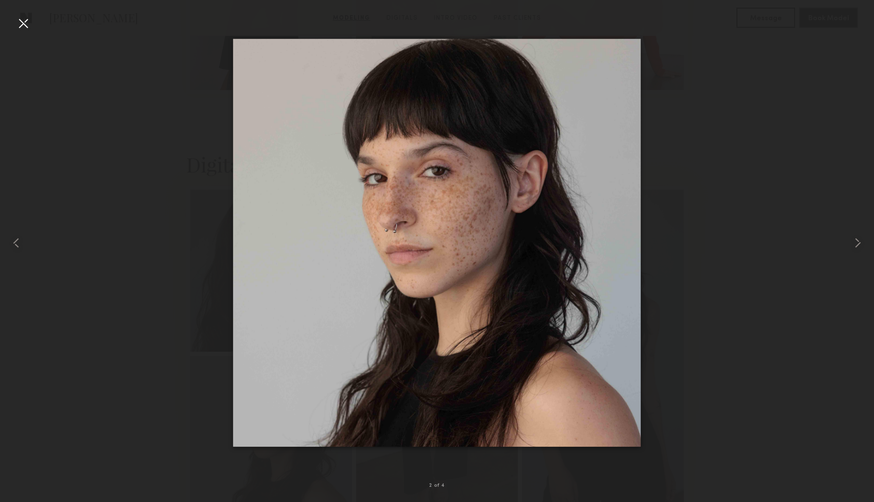
click at [24, 29] on div at bounding box center [23, 23] width 16 height 16
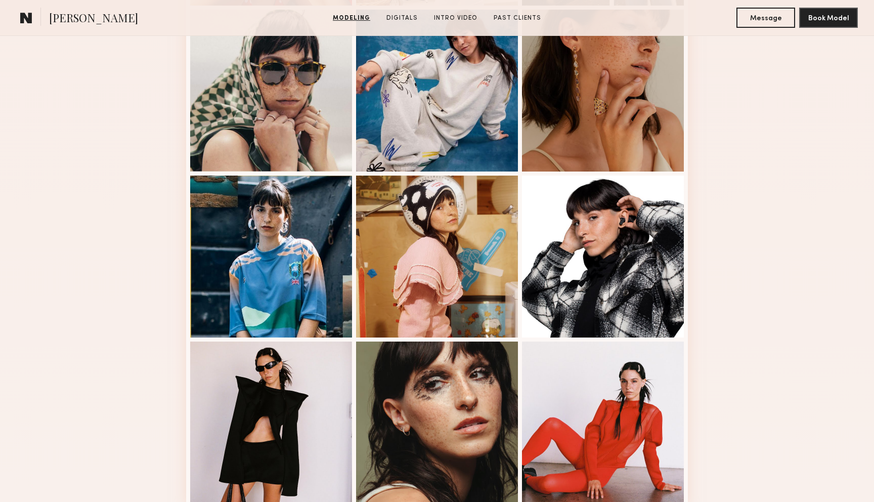
scroll to position [1115, 0]
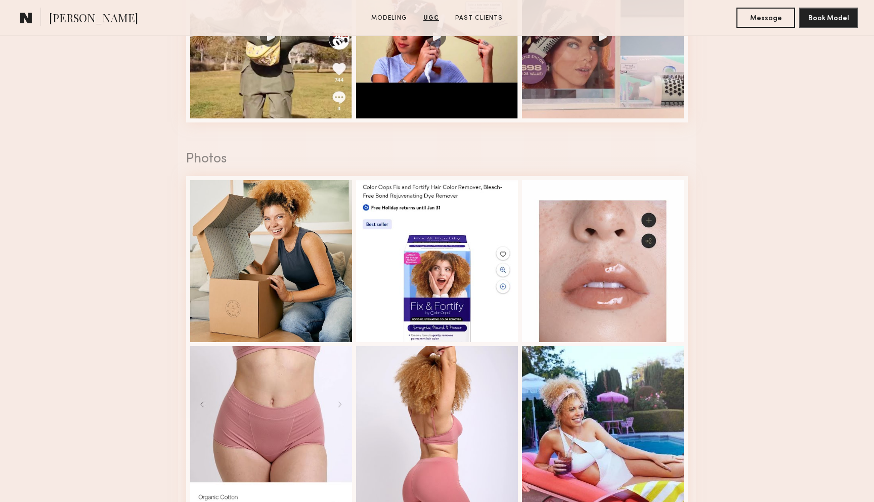
scroll to position [1320, 0]
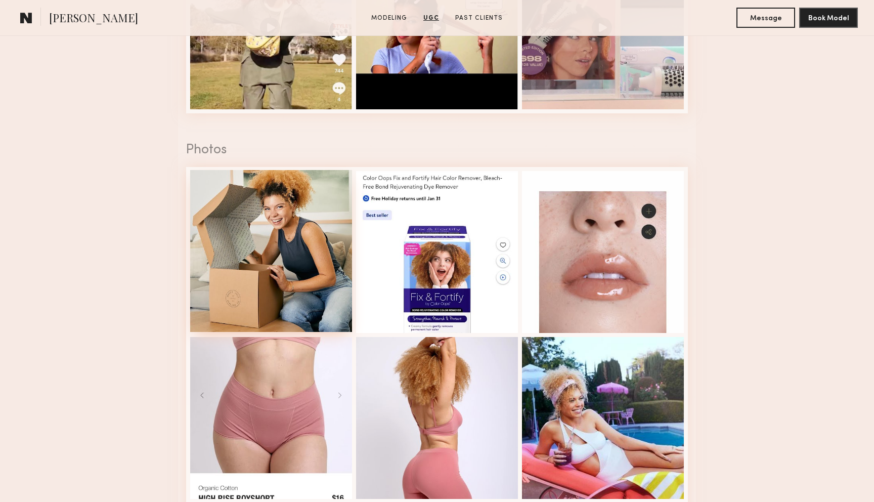
click at [283, 240] on div at bounding box center [271, 251] width 162 height 162
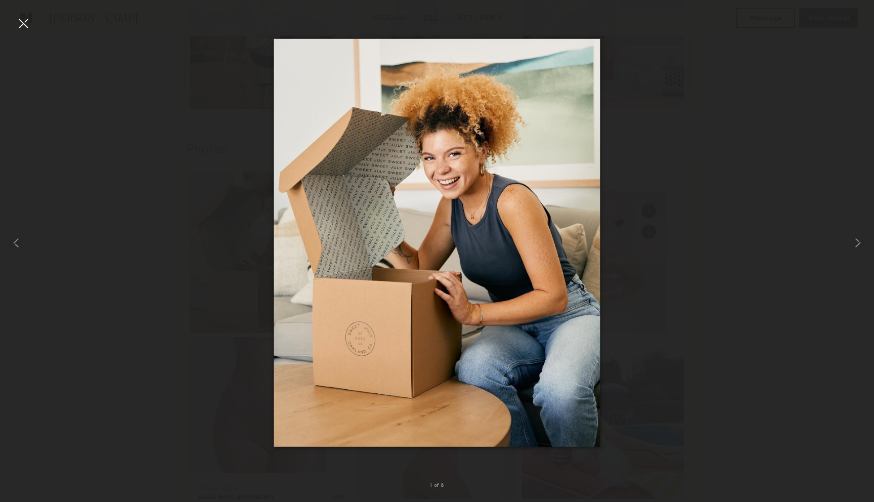
click at [25, 31] on div at bounding box center [23, 23] width 16 height 16
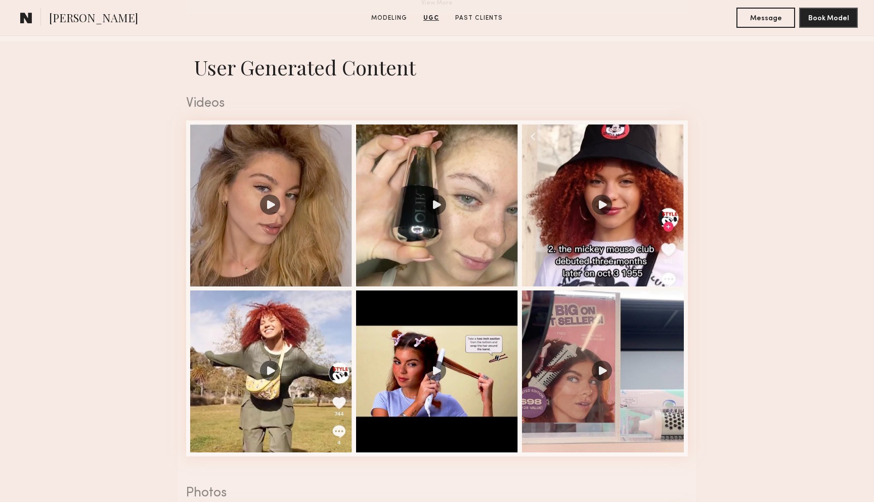
scroll to position [976, 0]
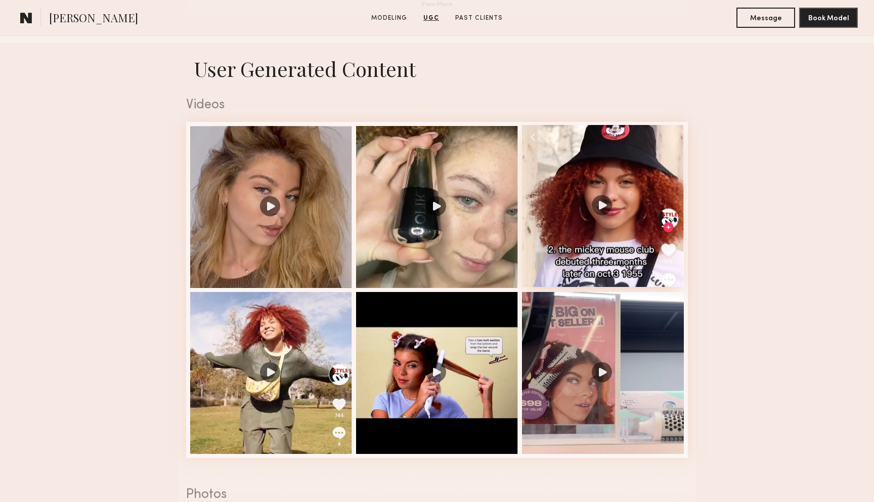
click at [646, 132] on div at bounding box center [603, 206] width 162 height 162
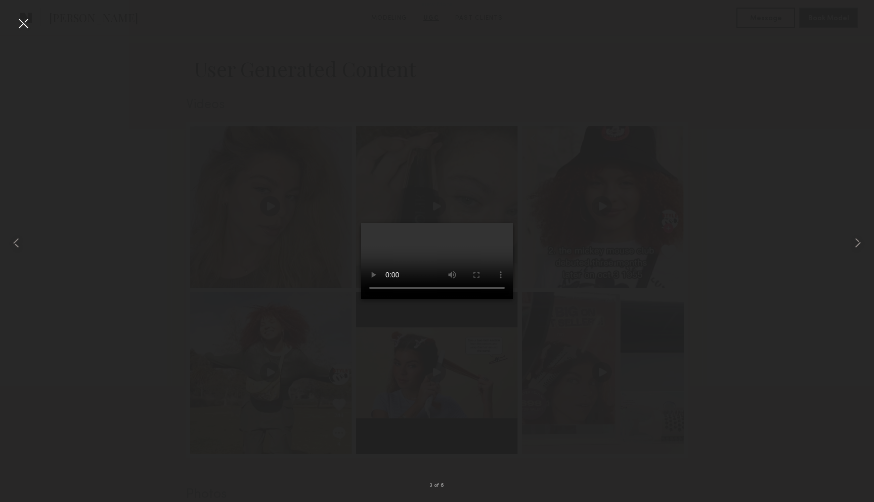
click at [23, 28] on div at bounding box center [23, 23] width 16 height 16
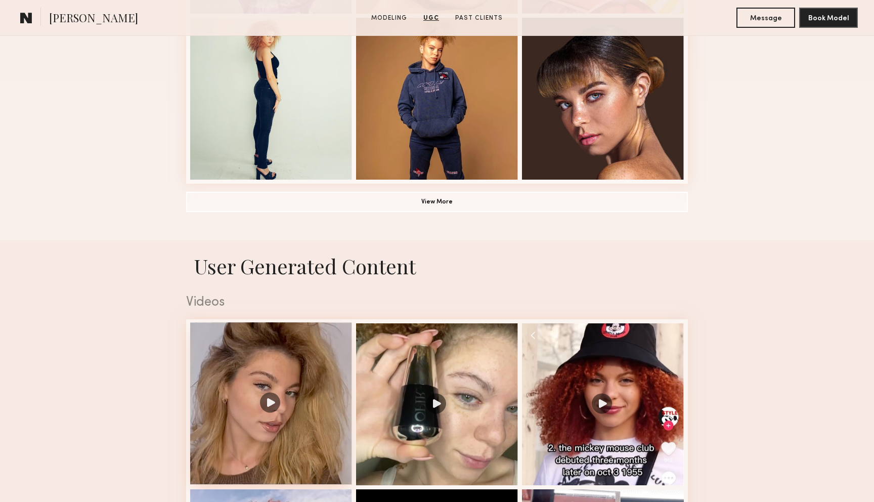
scroll to position [846, 0]
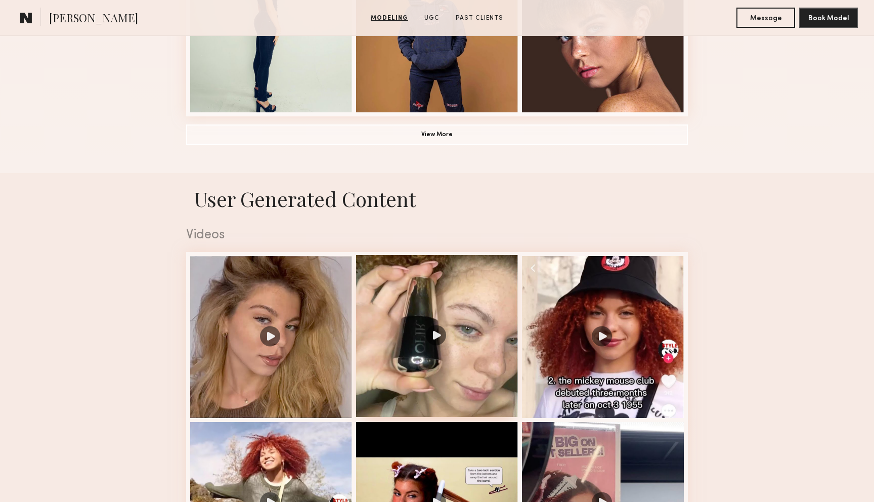
click at [455, 312] on div at bounding box center [437, 336] width 162 height 162
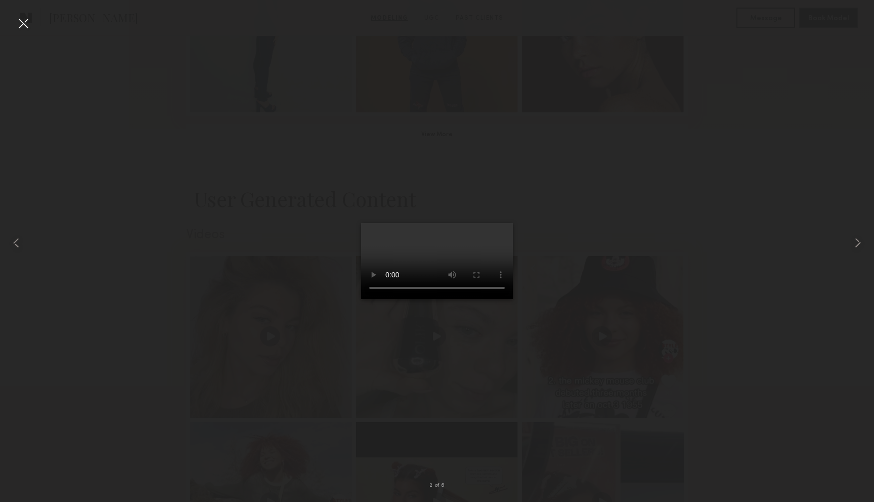
click at [28, 27] on div at bounding box center [23, 23] width 16 height 16
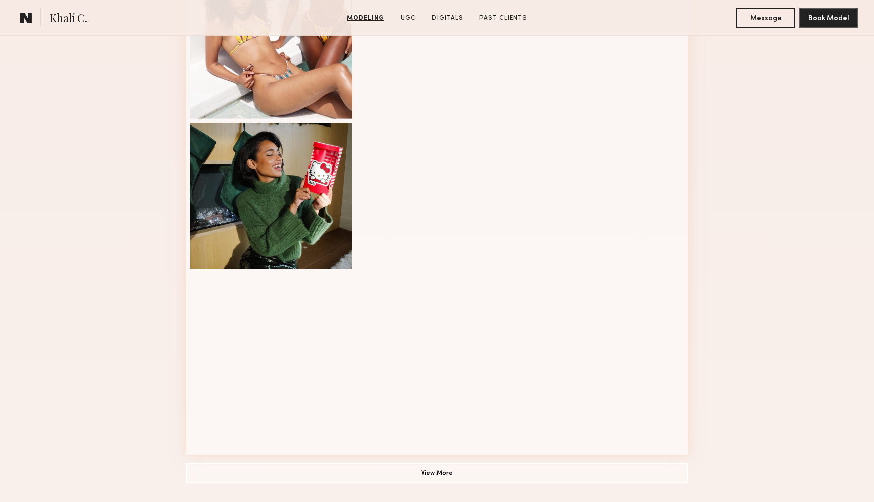
scroll to position [502, 0]
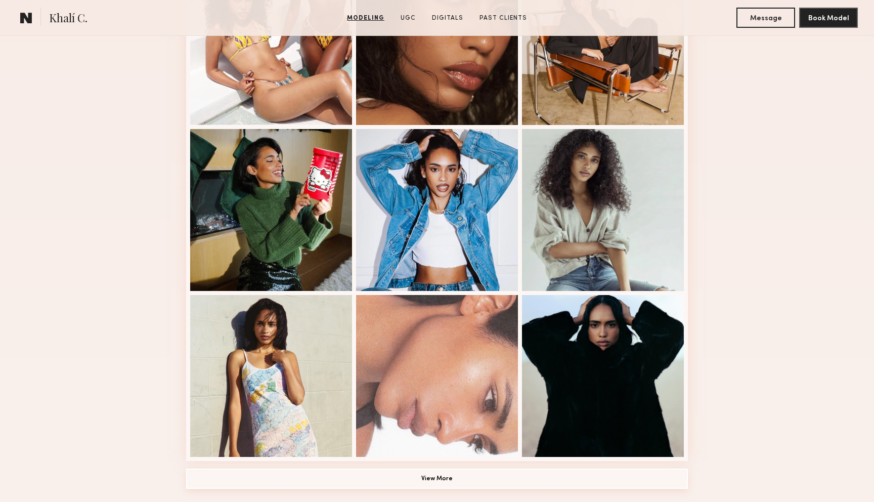
click at [437, 475] on button "View More" at bounding box center [437, 478] width 502 height 20
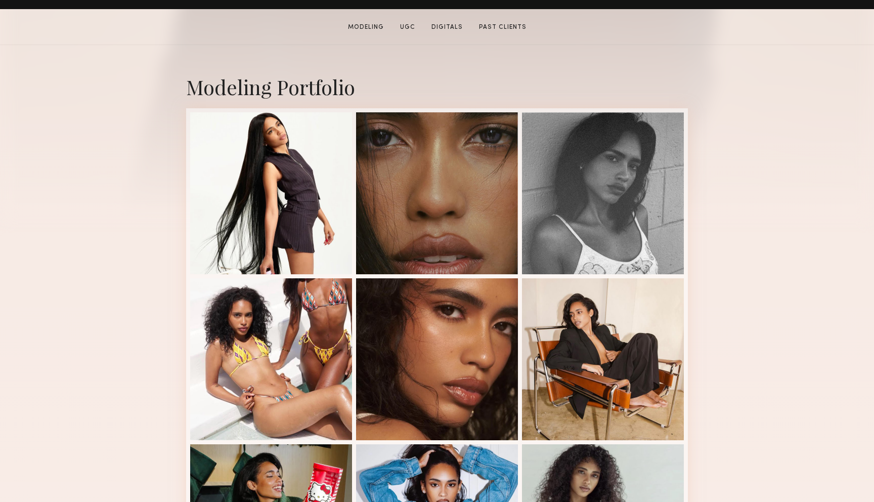
scroll to position [289, 0]
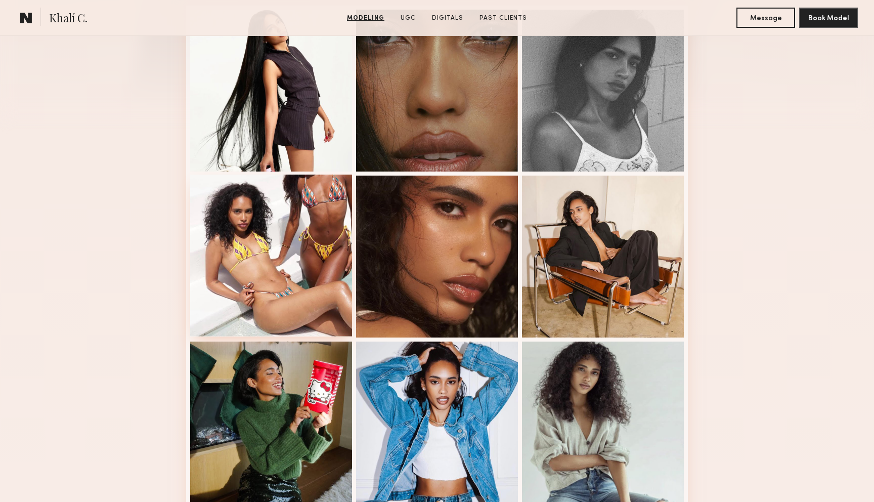
click at [263, 253] on div at bounding box center [271, 255] width 162 height 162
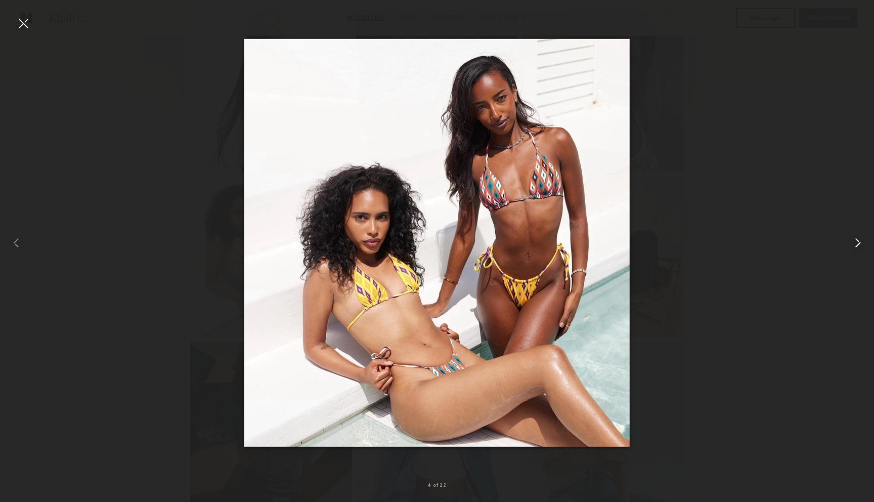
click at [855, 248] on common-icon at bounding box center [857, 243] width 16 height 16
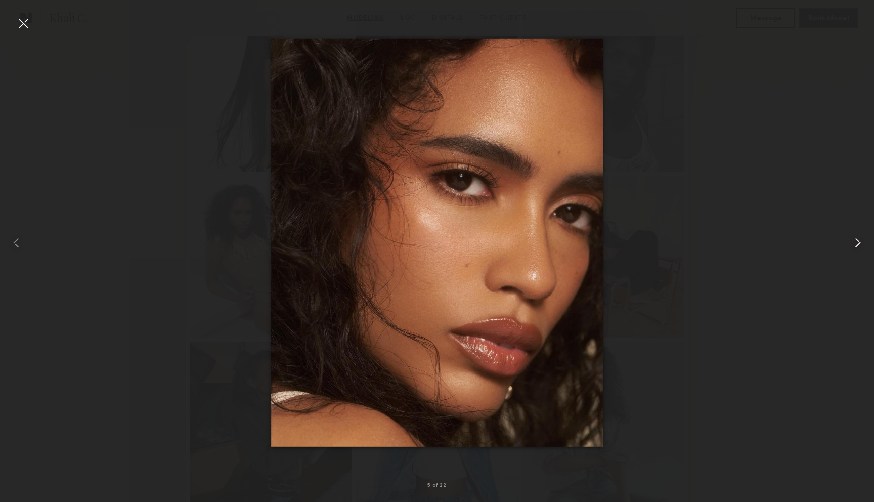
click at [855, 248] on common-icon at bounding box center [857, 243] width 16 height 16
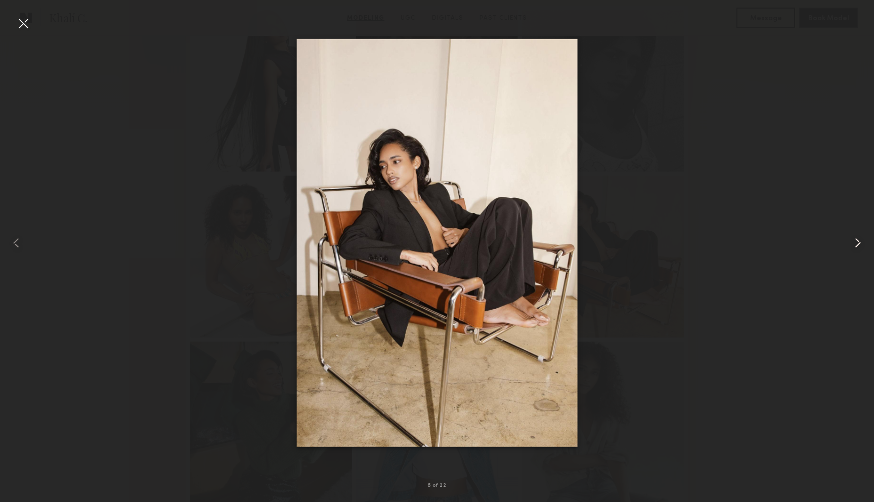
click at [855, 248] on common-icon at bounding box center [857, 243] width 16 height 16
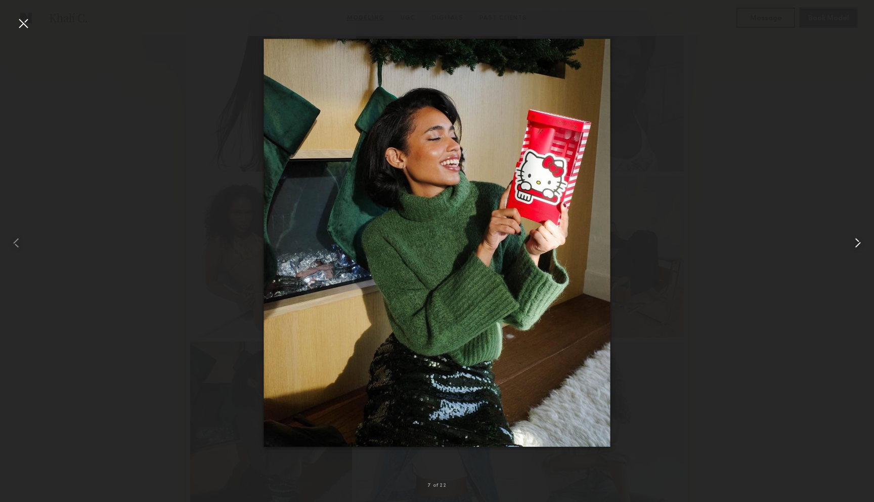
click at [855, 248] on common-icon at bounding box center [857, 243] width 16 height 16
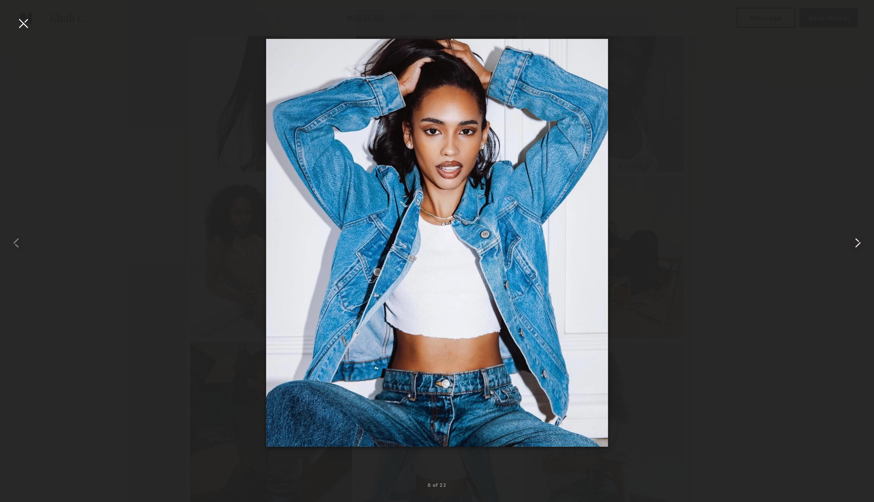
click at [855, 248] on common-icon at bounding box center [857, 243] width 16 height 16
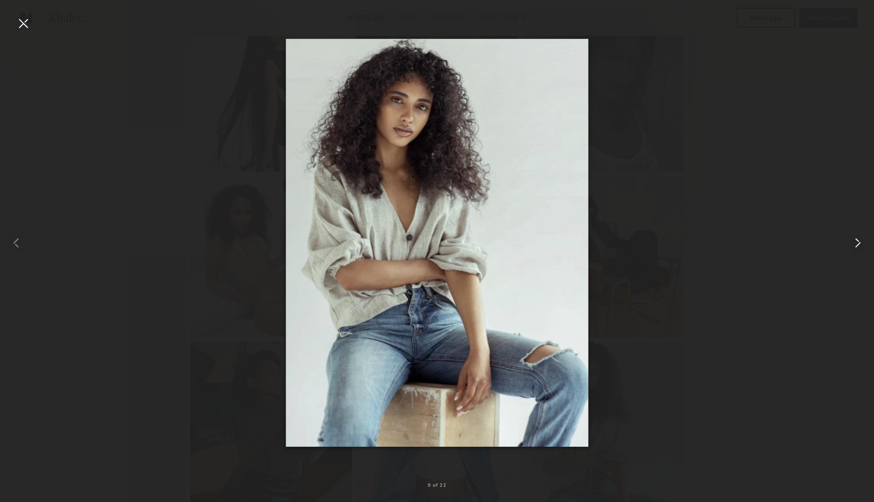
click at [855, 248] on common-icon at bounding box center [857, 243] width 16 height 16
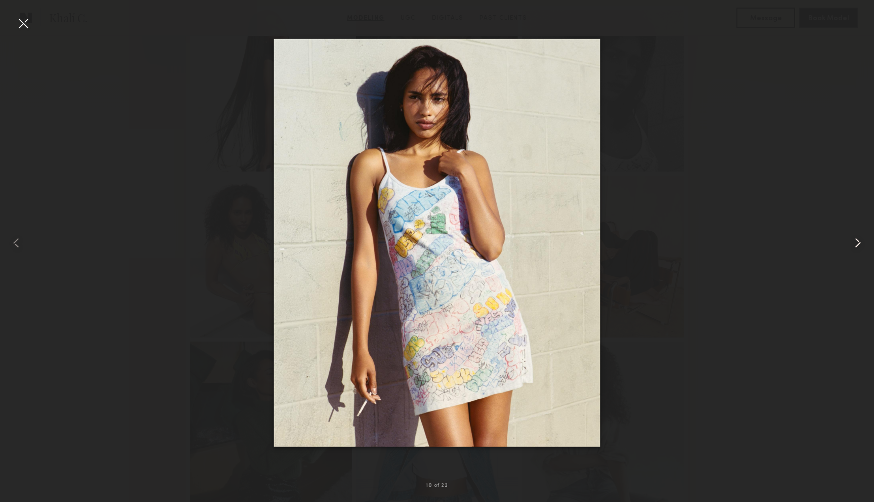
click at [855, 248] on common-icon at bounding box center [857, 243] width 16 height 16
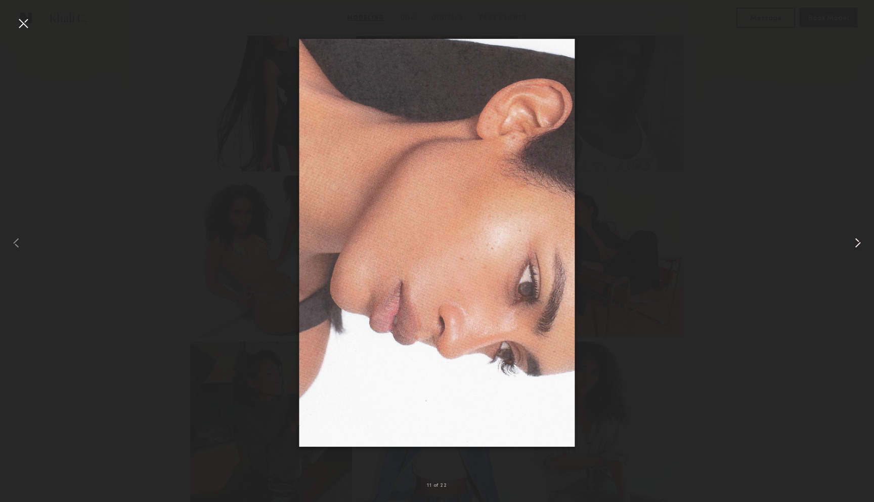
click at [855, 248] on common-icon at bounding box center [857, 243] width 16 height 16
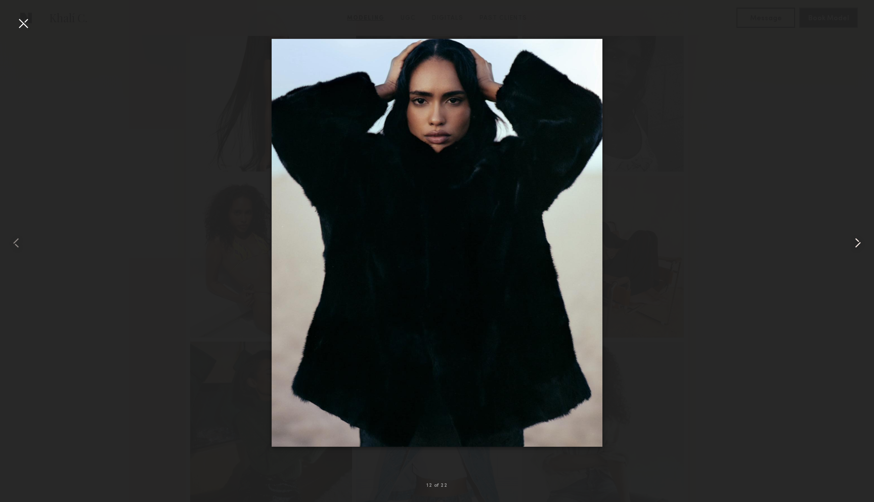
click at [855, 248] on common-icon at bounding box center [857, 243] width 16 height 16
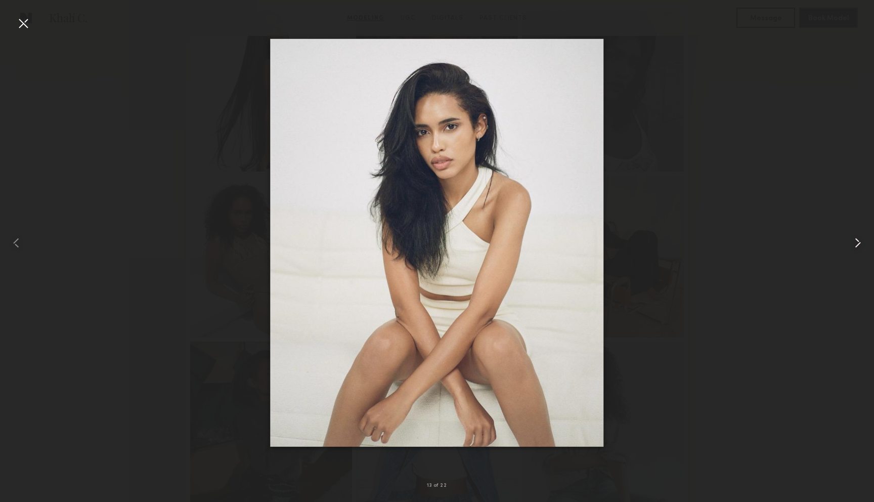
click at [855, 248] on common-icon at bounding box center [857, 243] width 16 height 16
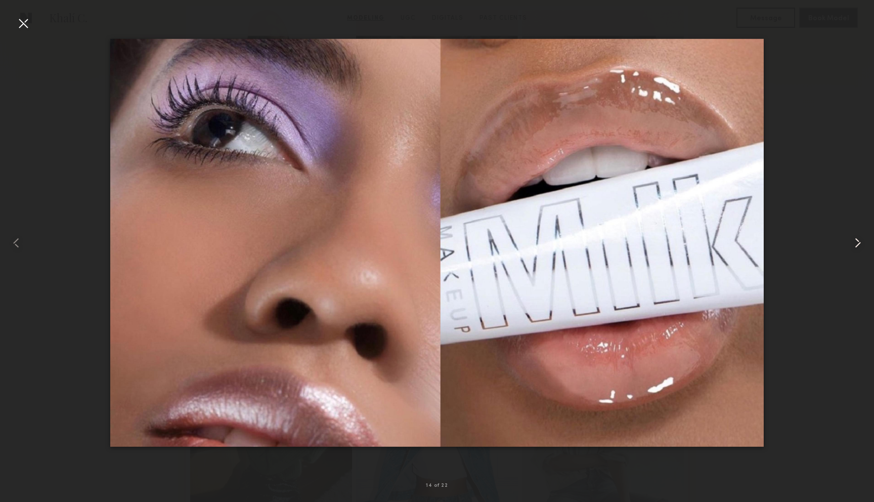
click at [855, 248] on common-icon at bounding box center [857, 243] width 16 height 16
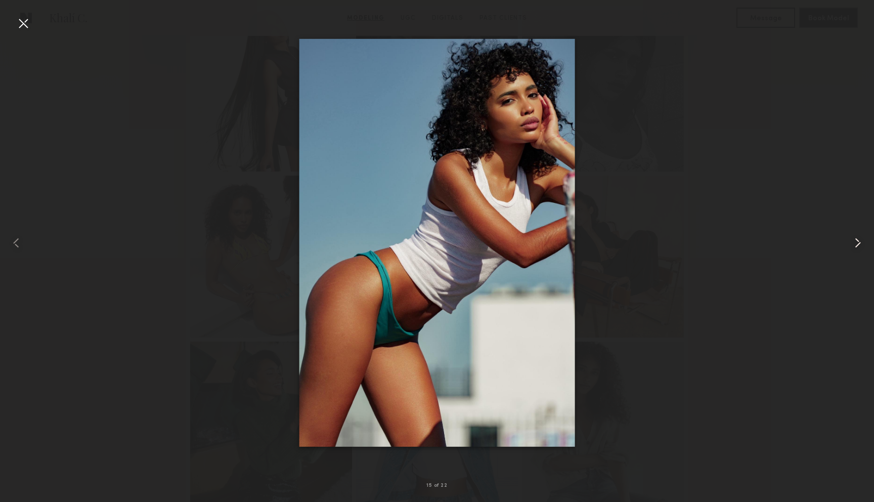
click at [855, 248] on common-icon at bounding box center [857, 243] width 16 height 16
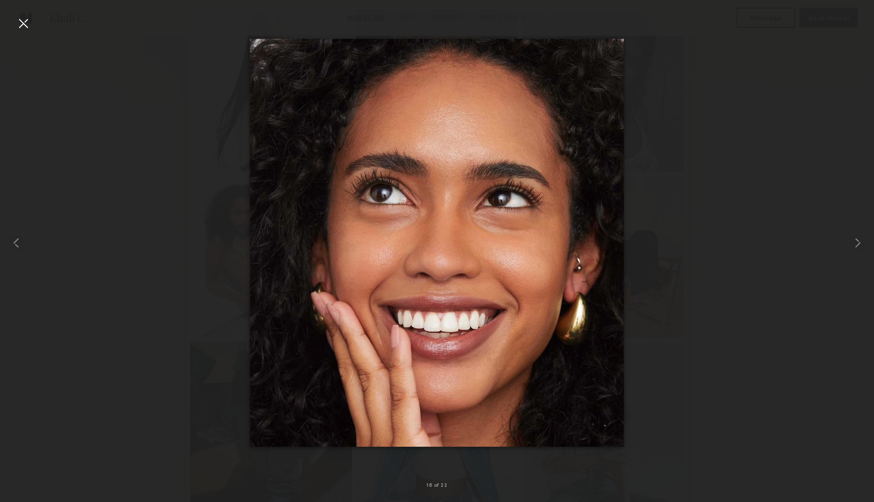
click at [25, 28] on div at bounding box center [23, 23] width 16 height 16
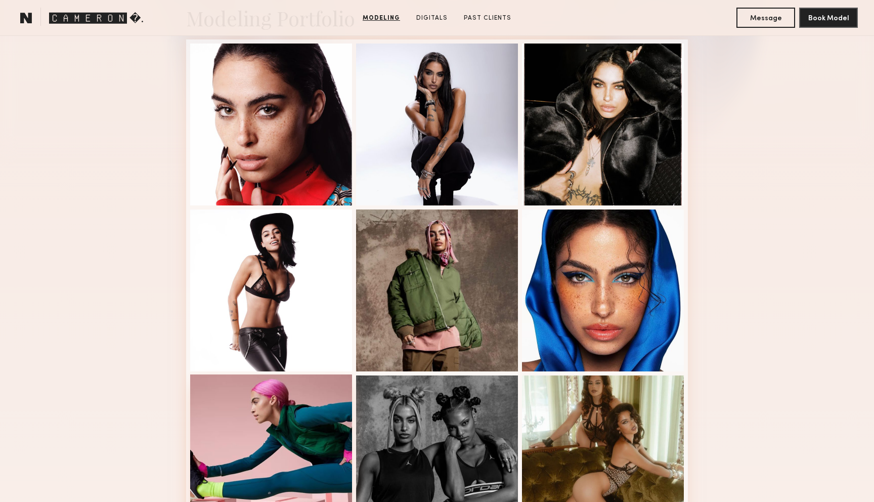
scroll to position [254, 0]
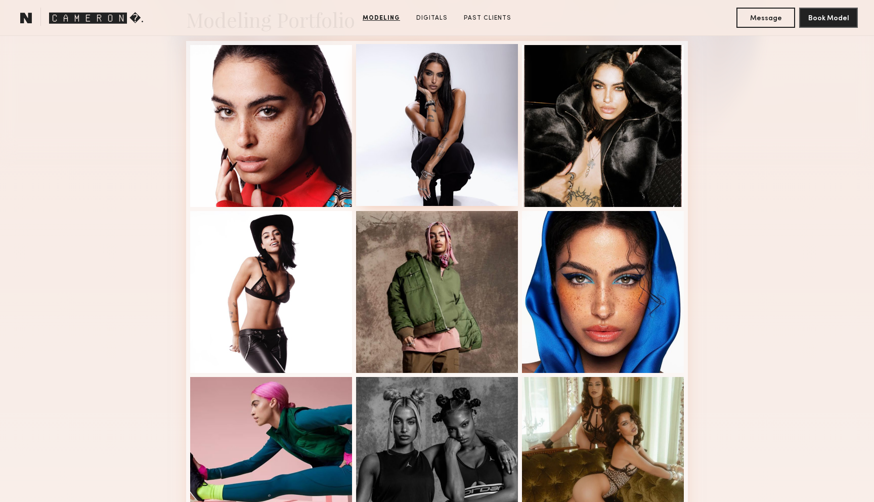
click at [433, 125] on div at bounding box center [437, 125] width 162 height 162
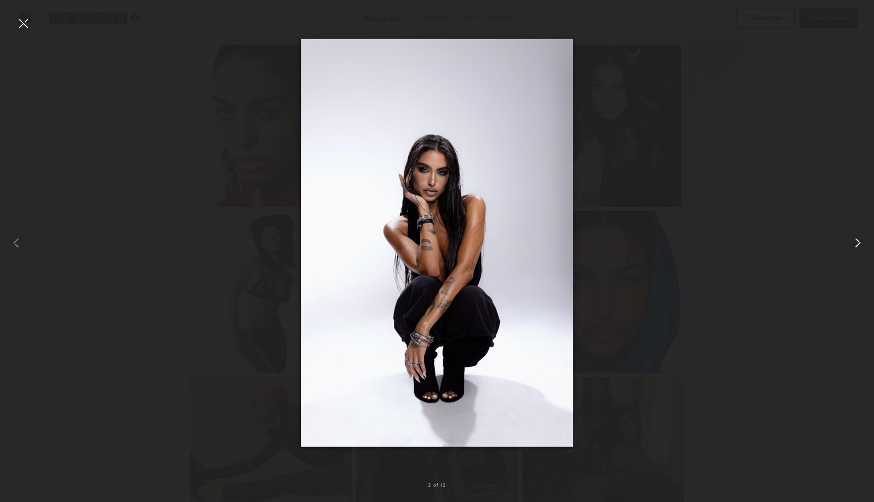
click at [852, 245] on common-icon at bounding box center [857, 243] width 16 height 16
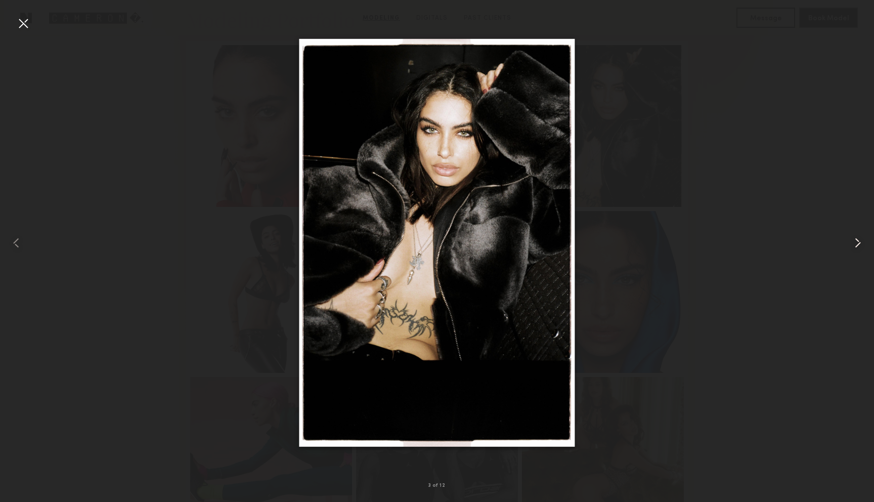
click at [852, 245] on common-icon at bounding box center [857, 243] width 16 height 16
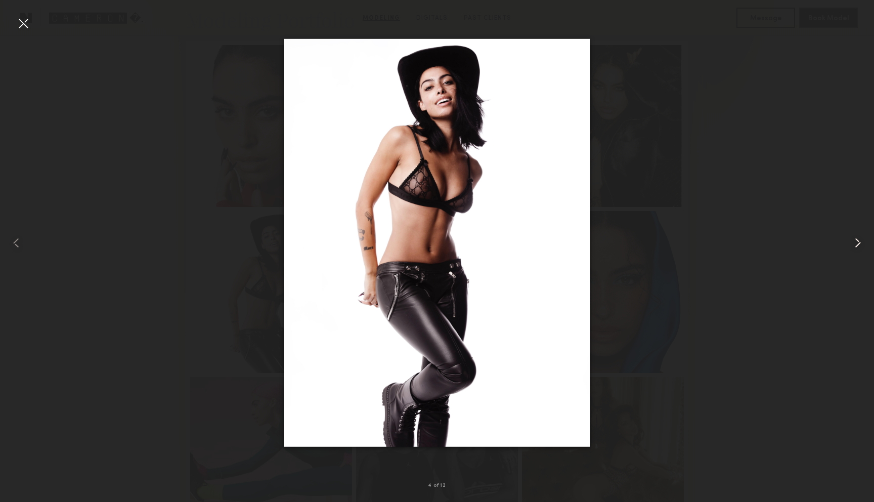
click at [852, 245] on common-icon at bounding box center [857, 243] width 16 height 16
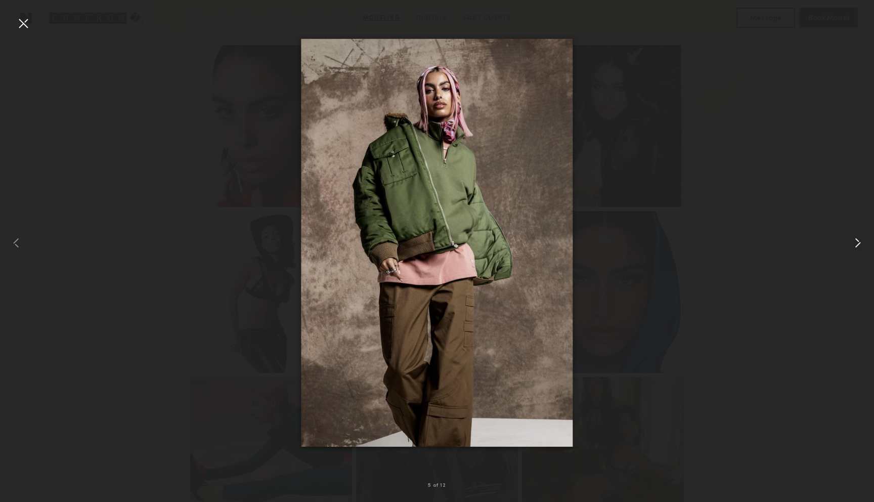
click at [852, 245] on common-icon at bounding box center [857, 243] width 16 height 16
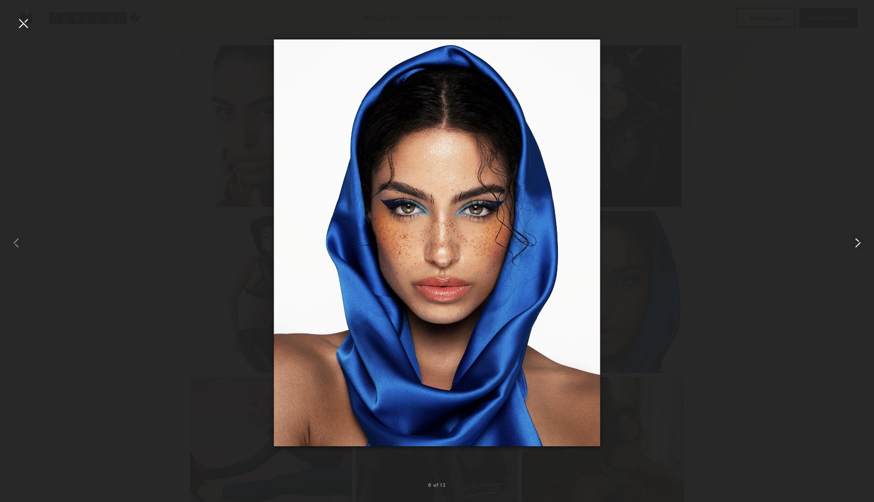
click at [852, 245] on common-icon at bounding box center [857, 243] width 16 height 16
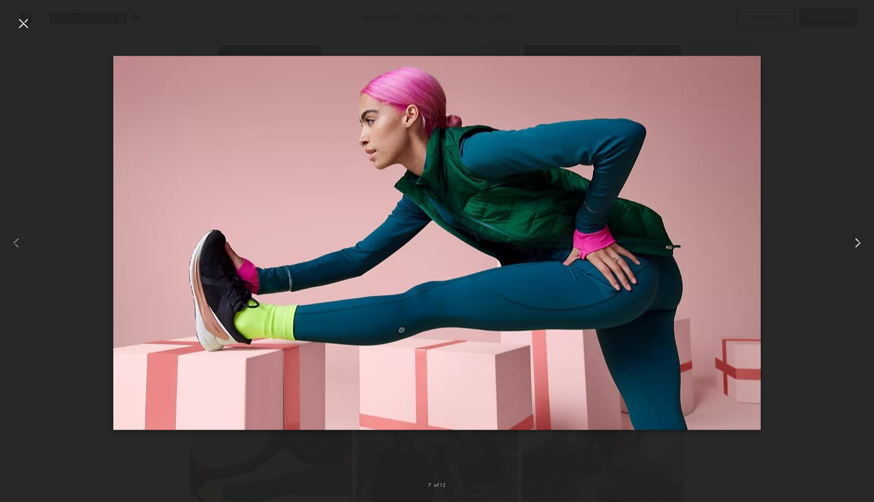
click at [852, 245] on common-icon at bounding box center [857, 243] width 16 height 16
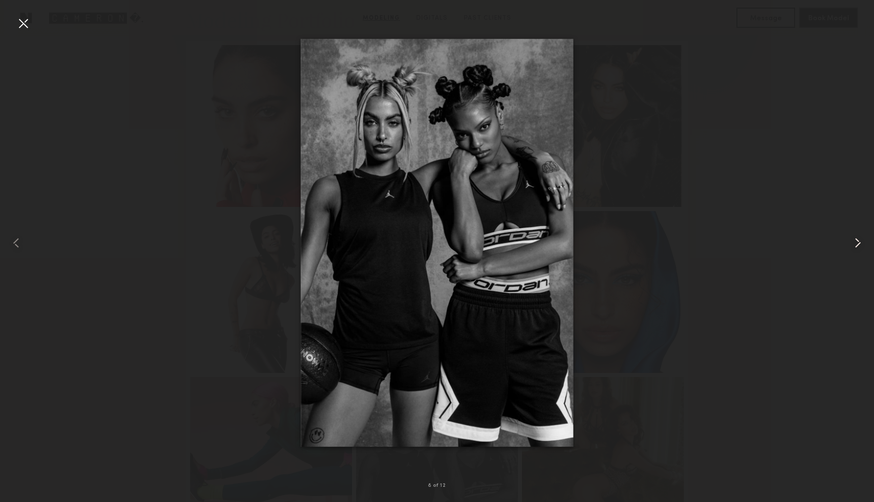
click at [852, 245] on common-icon at bounding box center [857, 243] width 16 height 16
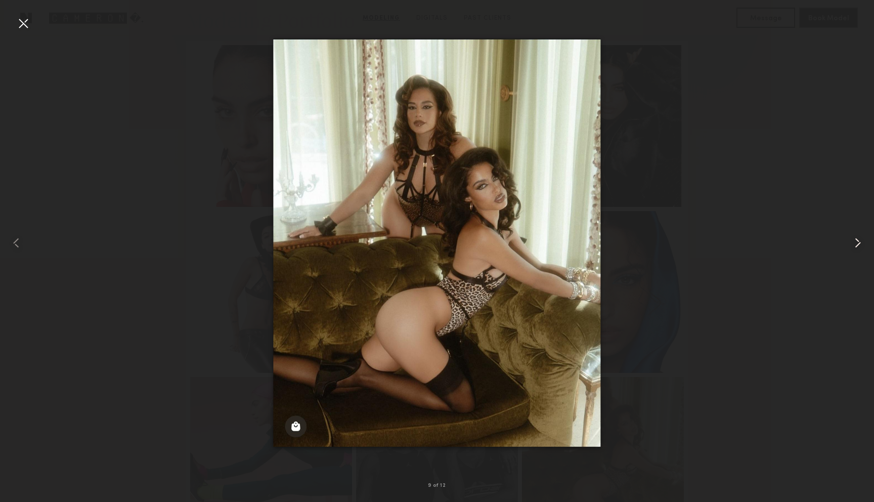
click at [852, 245] on common-icon at bounding box center [857, 243] width 16 height 16
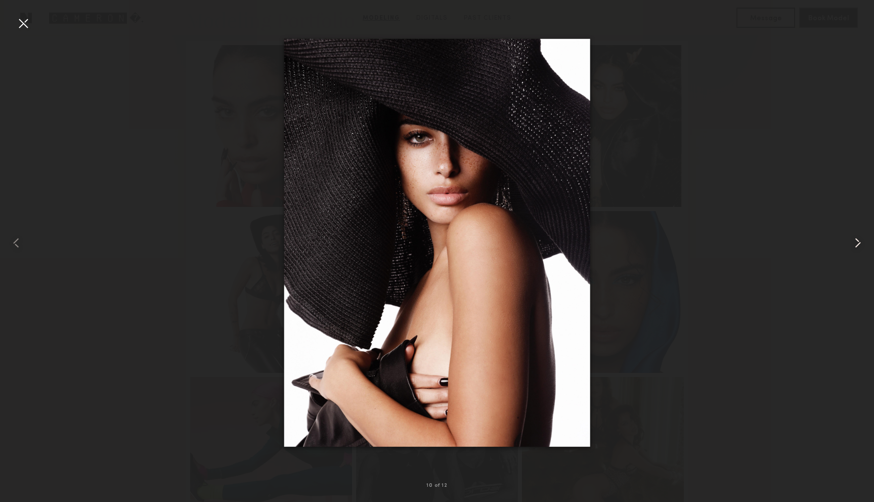
click at [852, 245] on common-icon at bounding box center [857, 243] width 16 height 16
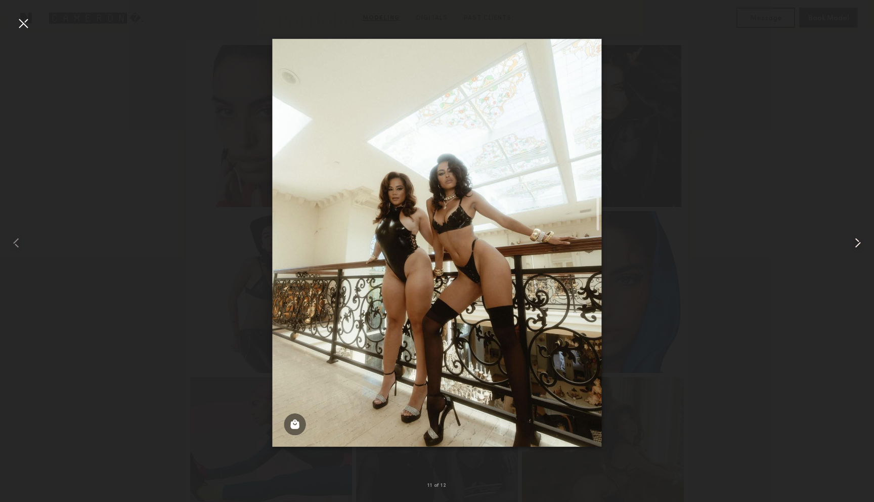
click at [852, 245] on common-icon at bounding box center [857, 243] width 16 height 16
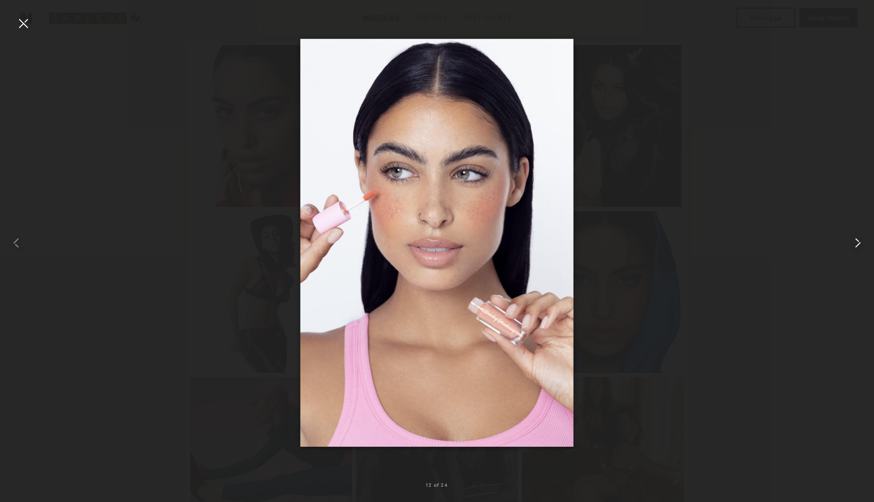
click at [852, 245] on common-icon at bounding box center [857, 243] width 16 height 16
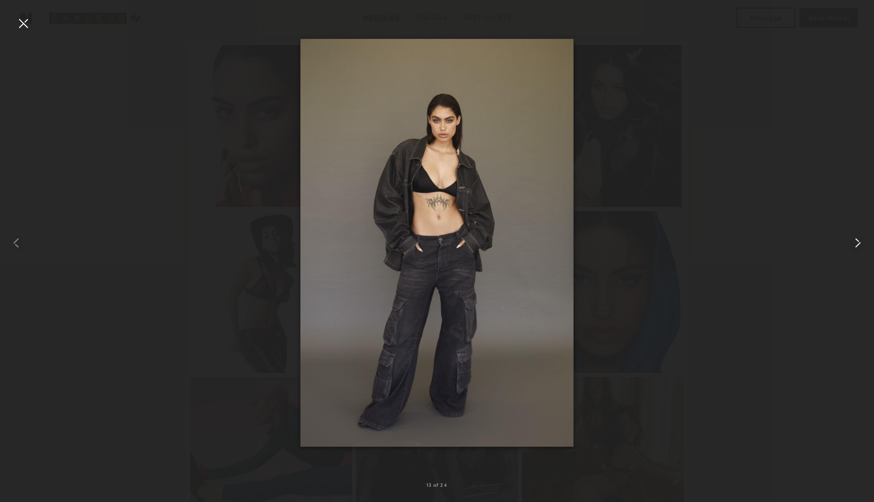
click at [852, 245] on common-icon at bounding box center [857, 243] width 16 height 16
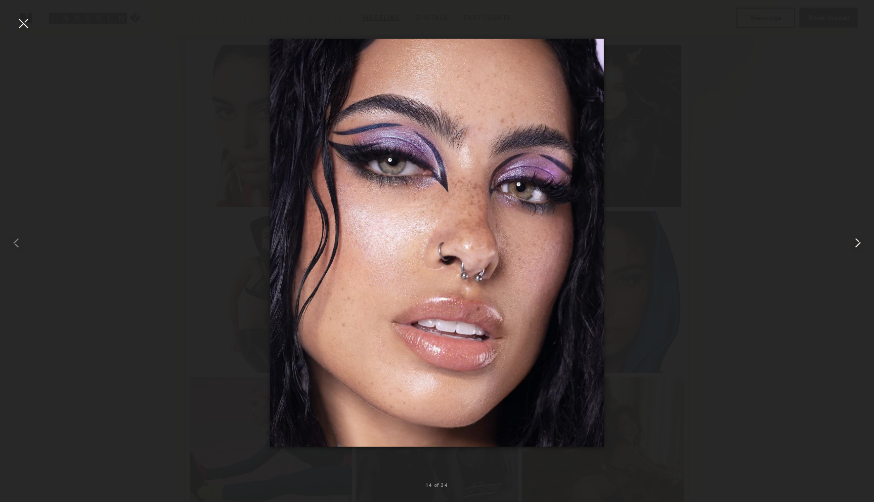
click at [852, 245] on common-icon at bounding box center [857, 243] width 16 height 16
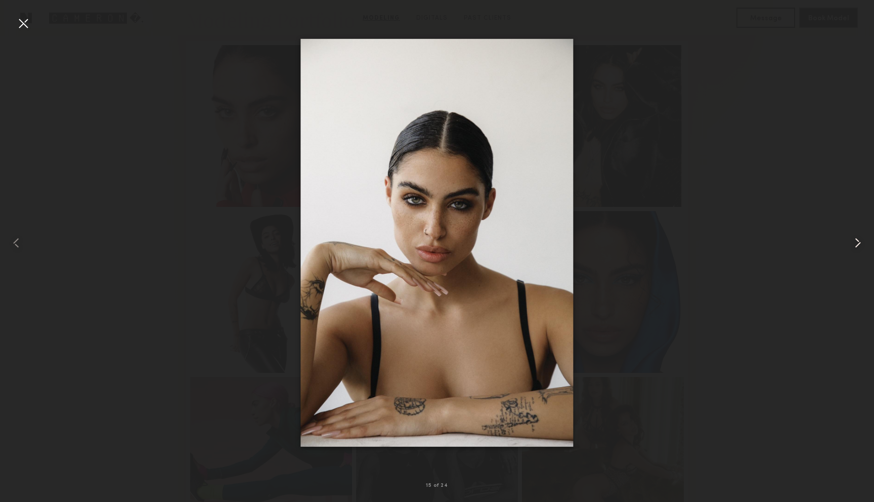
click at [851, 244] on common-icon at bounding box center [857, 243] width 16 height 16
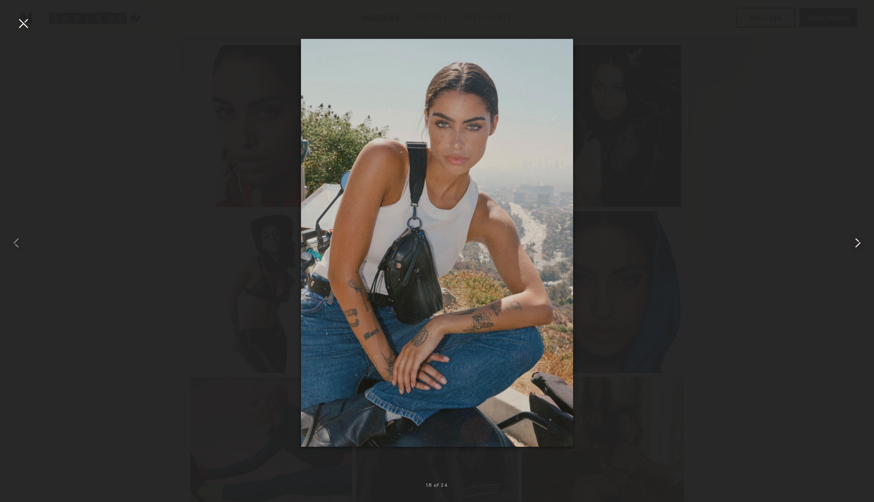
click at [851, 244] on common-icon at bounding box center [857, 243] width 16 height 16
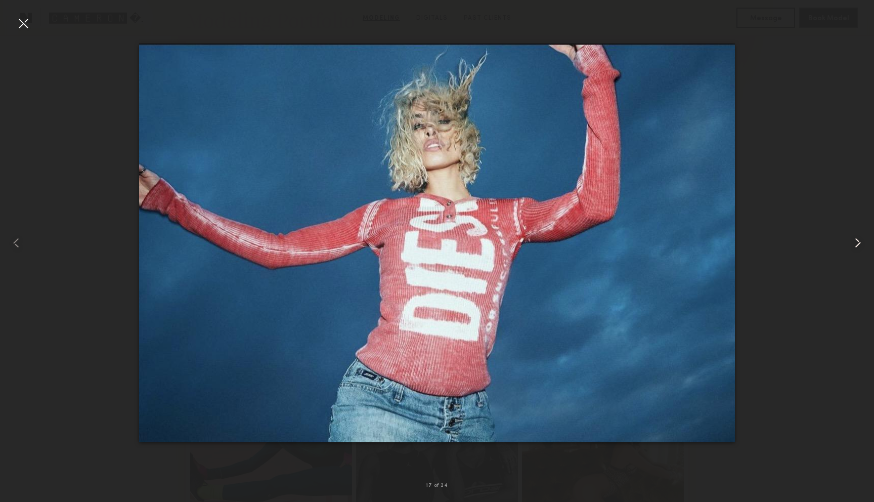
click at [851, 244] on common-icon at bounding box center [857, 243] width 16 height 16
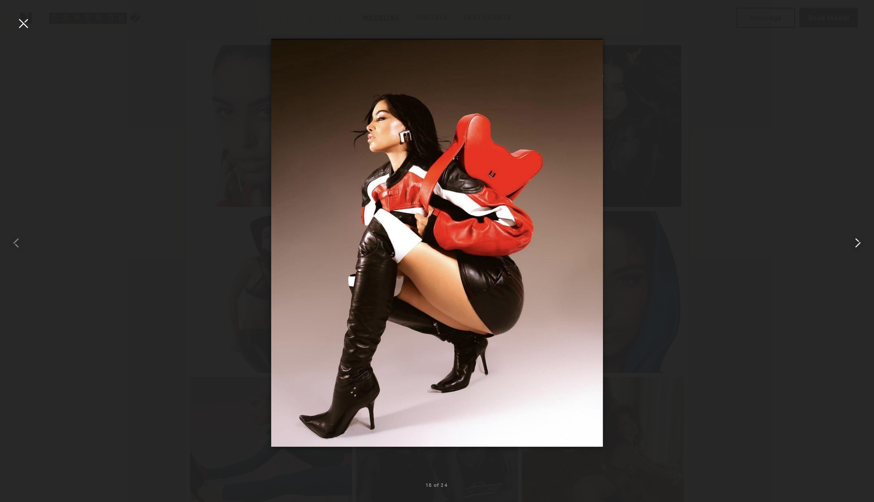
click at [851, 244] on common-icon at bounding box center [857, 243] width 16 height 16
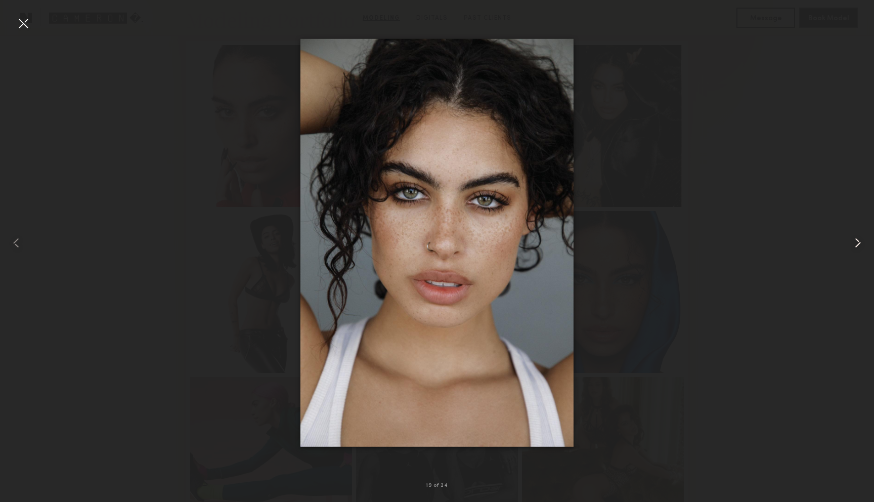
click at [851, 244] on common-icon at bounding box center [857, 243] width 16 height 16
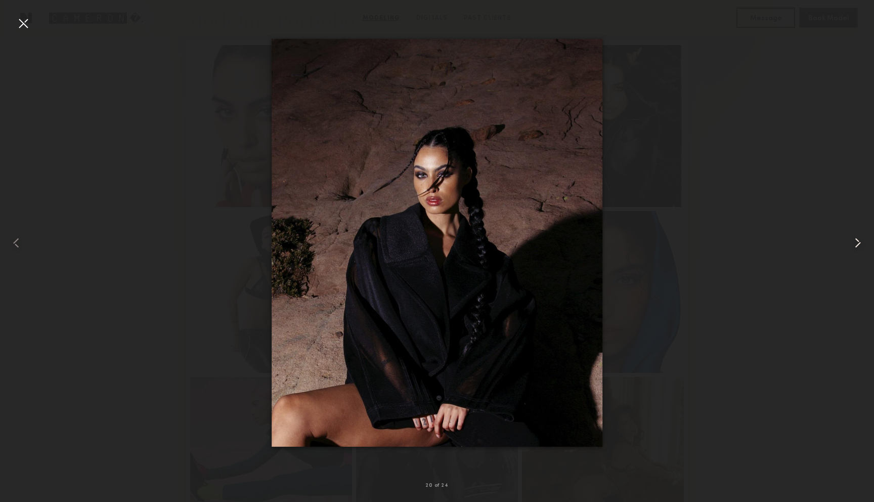
click at [851, 244] on common-icon at bounding box center [857, 243] width 16 height 16
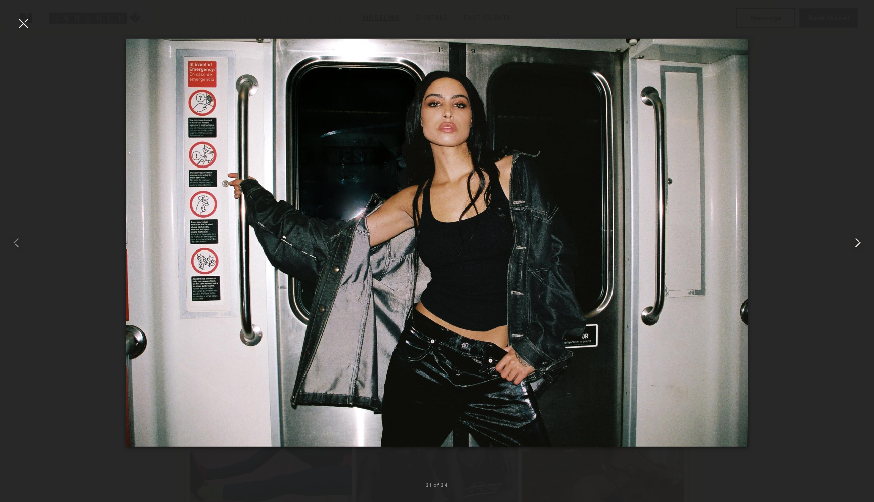
click at [851, 244] on common-icon at bounding box center [857, 243] width 16 height 16
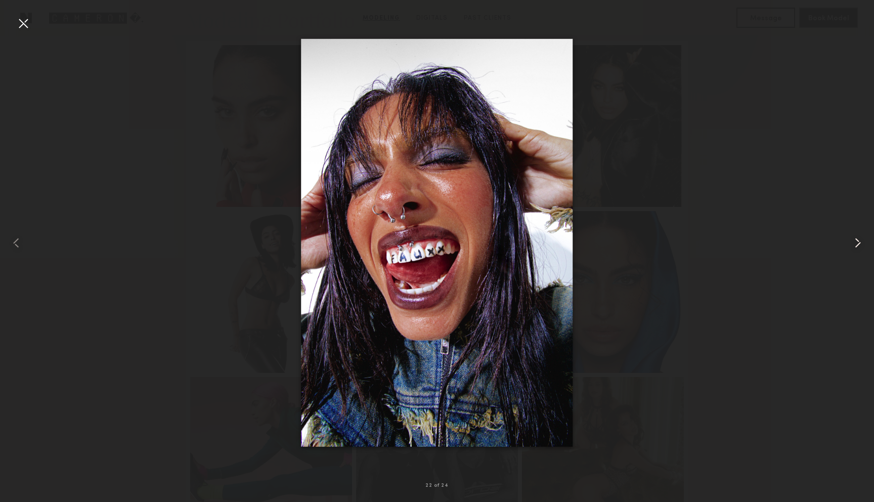
click at [851, 244] on common-icon at bounding box center [857, 243] width 16 height 16
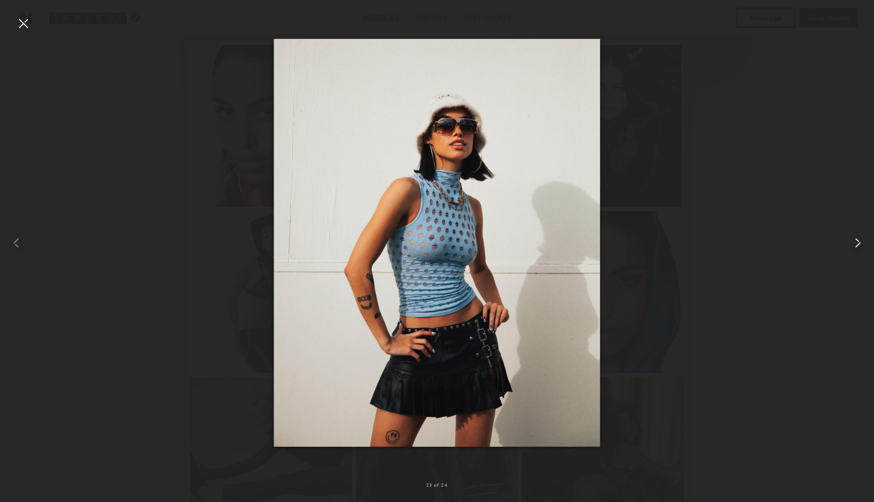
click at [851, 245] on common-icon at bounding box center [857, 243] width 16 height 16
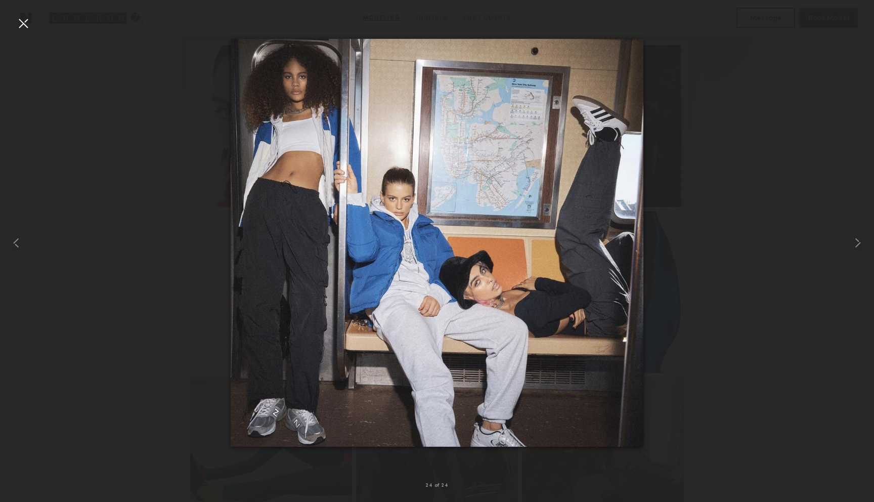
click at [22, 22] on div at bounding box center [23, 23] width 16 height 16
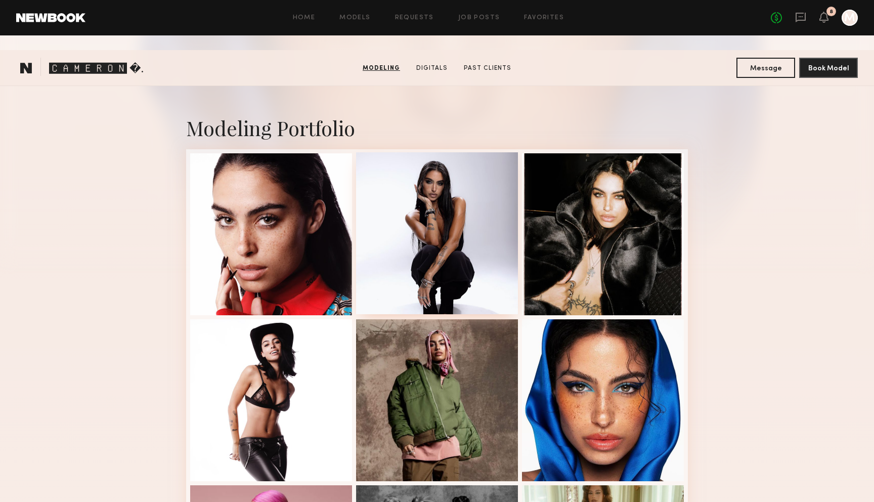
scroll to position [0, 0]
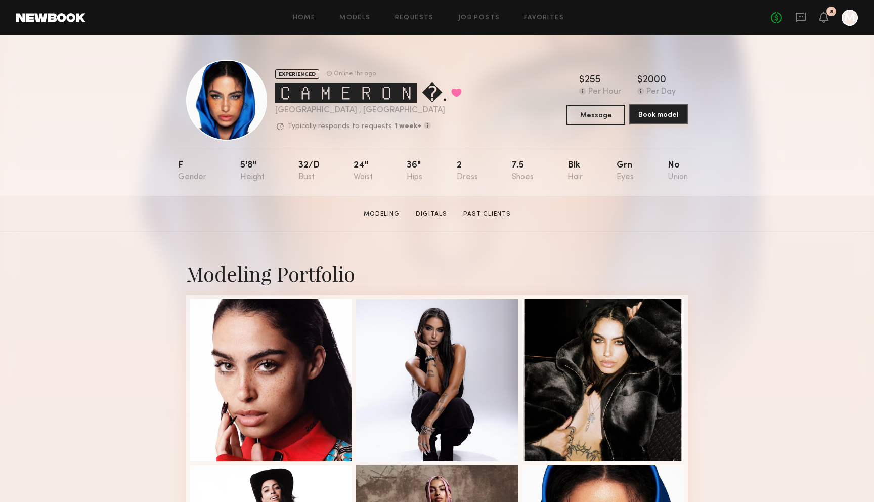
click at [655, 114] on button "Book model" at bounding box center [658, 114] width 59 height 20
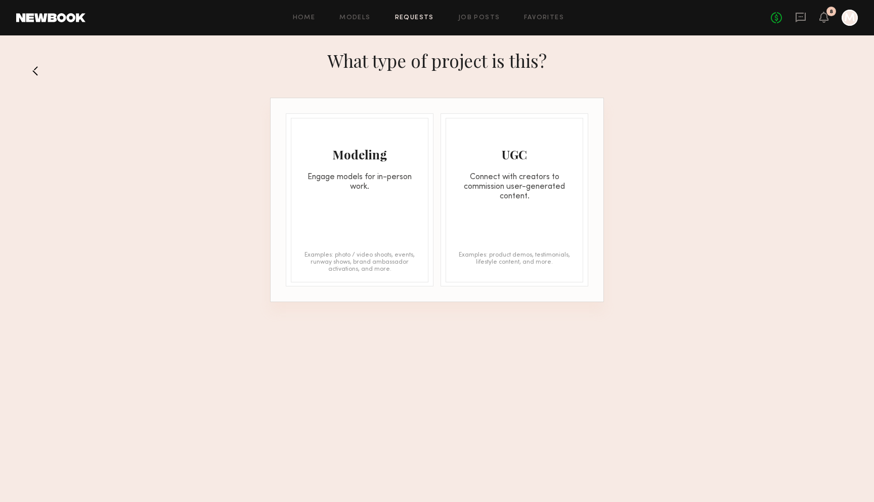
click at [40, 79] on div "What type of project is this?" at bounding box center [437, 70] width 874 height 54
click at [35, 71] on button at bounding box center [38, 71] width 16 height 16
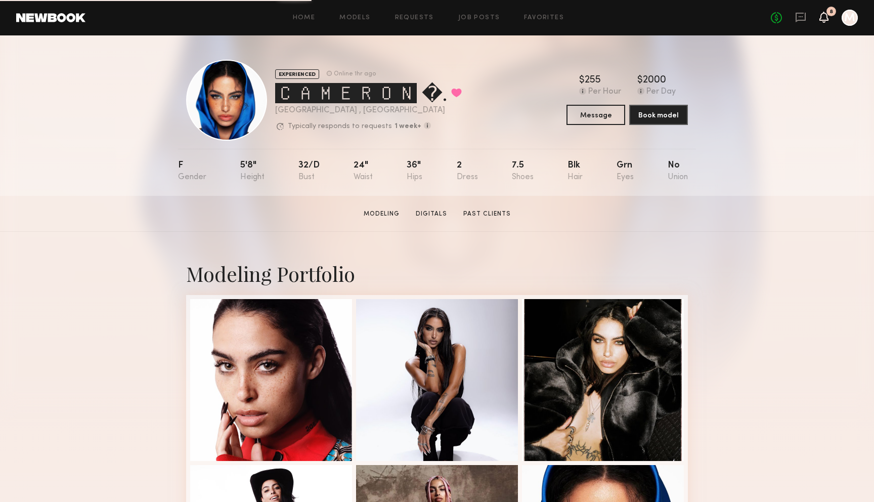
click at [822, 21] on icon at bounding box center [823, 22] width 3 height 2
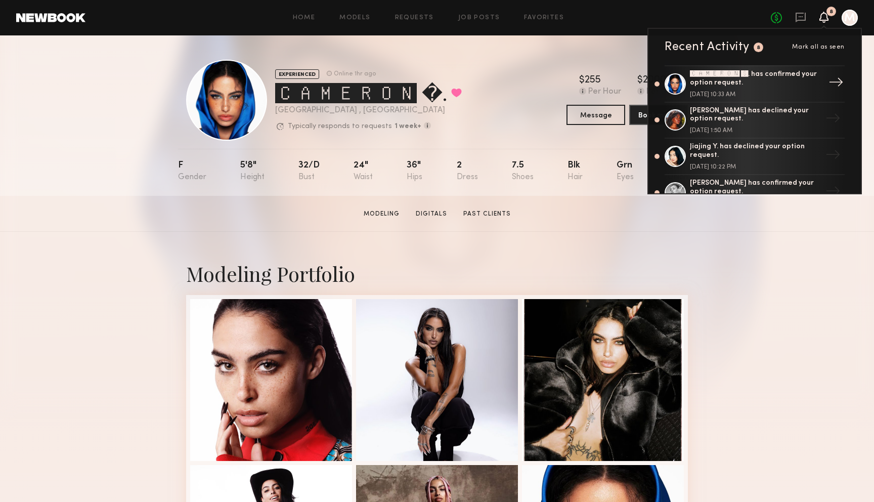
click at [793, 70] on div "🅲🅰🅼🅴🆁🅾🅽 🆂. has confirmed your option request." at bounding box center [755, 78] width 131 height 17
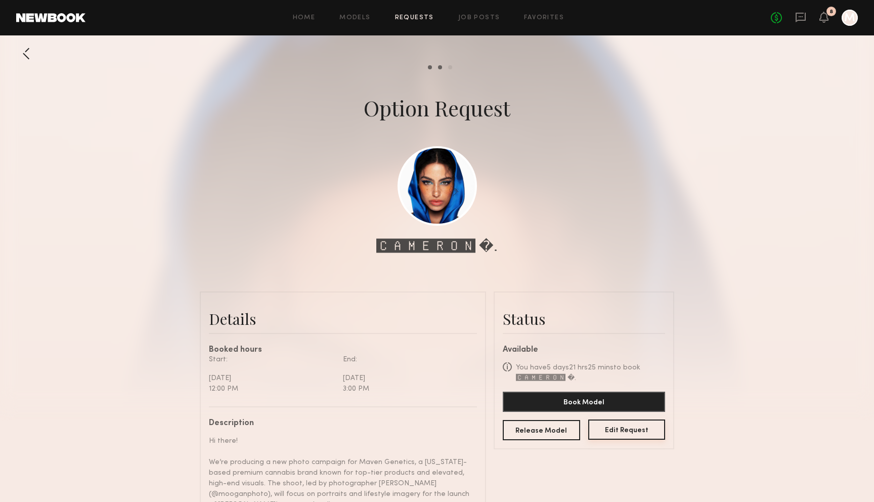
click at [620, 430] on button "Edit Request" at bounding box center [626, 429] width 77 height 20
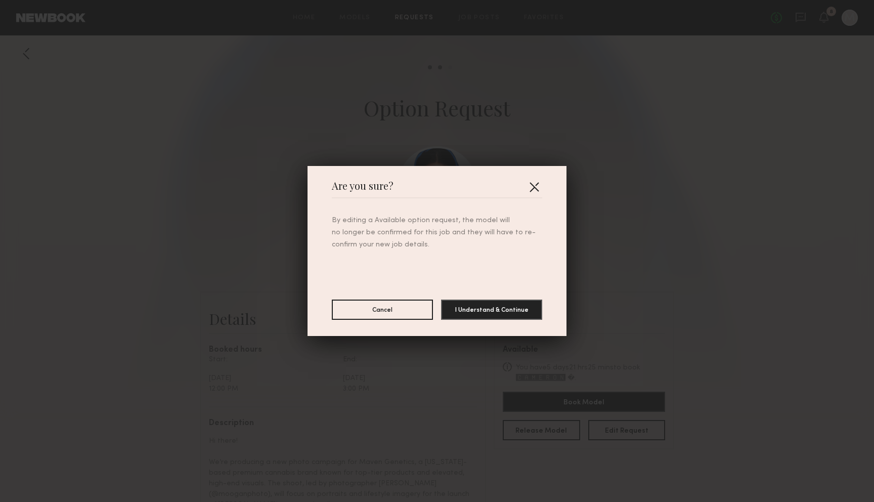
click at [534, 186] on button "button" at bounding box center [534, 186] width 16 height 16
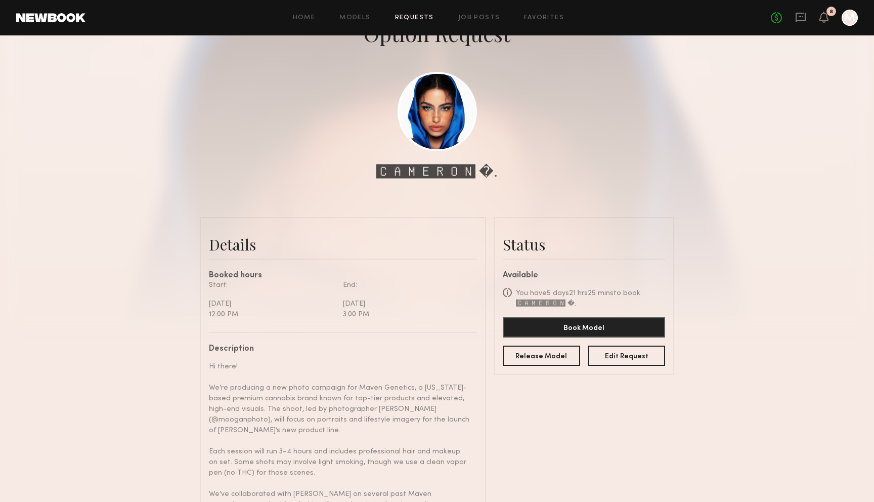
scroll to position [75, 0]
click at [606, 332] on button "Book Model" at bounding box center [584, 325] width 162 height 20
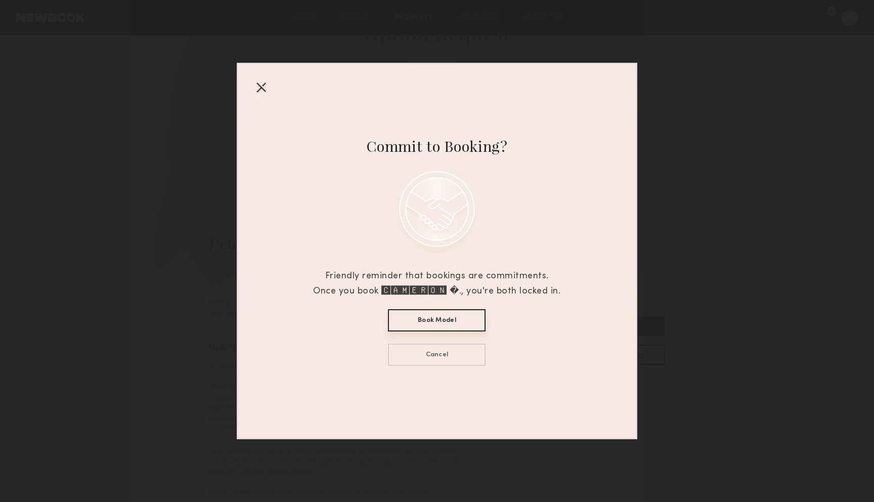
click at [435, 320] on button "Book Model" at bounding box center [437, 320] width 98 height 22
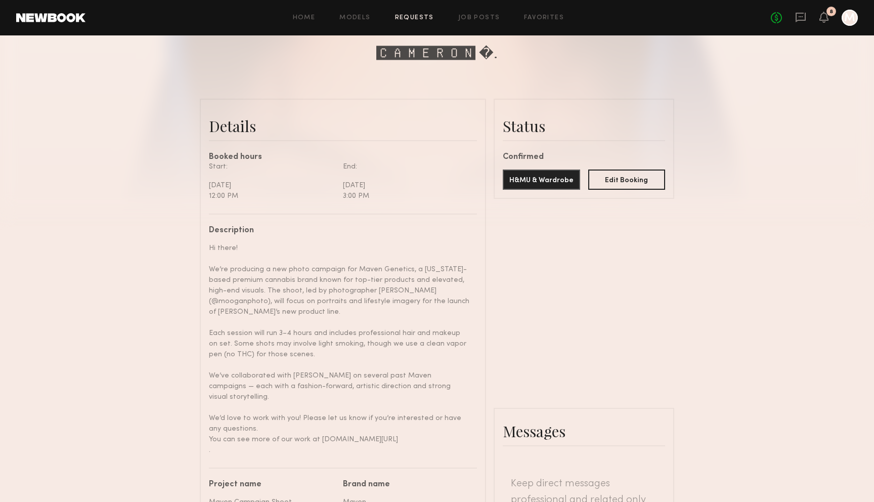
scroll to position [0, 0]
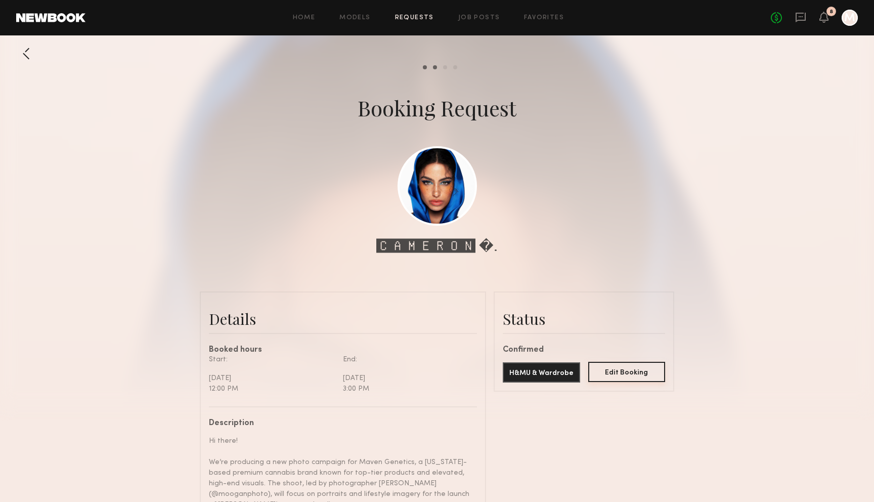
click at [643, 381] on button "Edit Booking" at bounding box center [626, 372] width 77 height 20
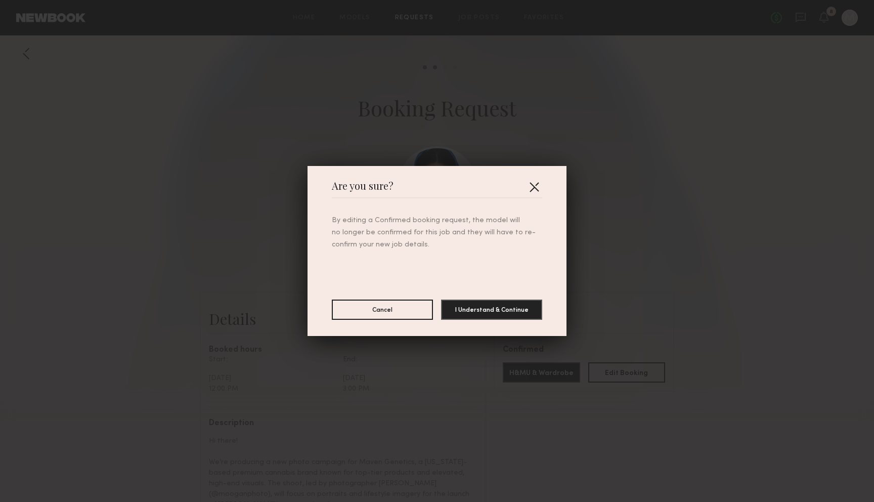
click at [535, 188] on button "button" at bounding box center [534, 186] width 16 height 16
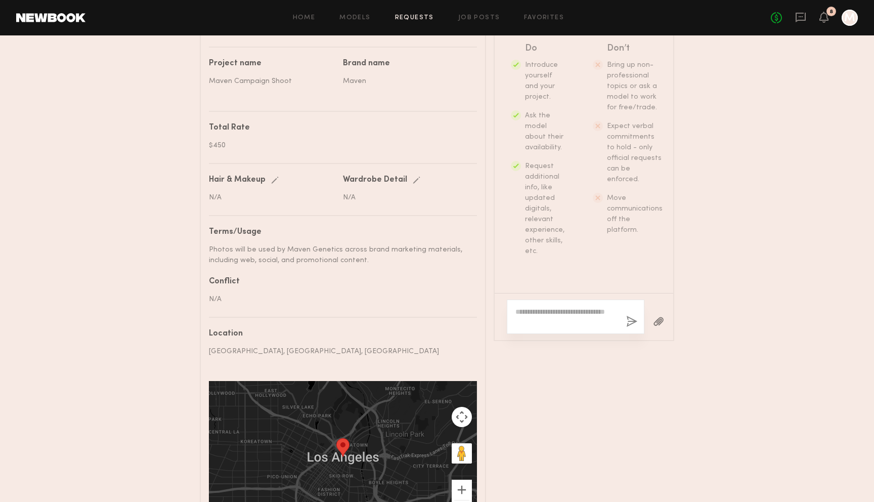
scroll to position [691, 0]
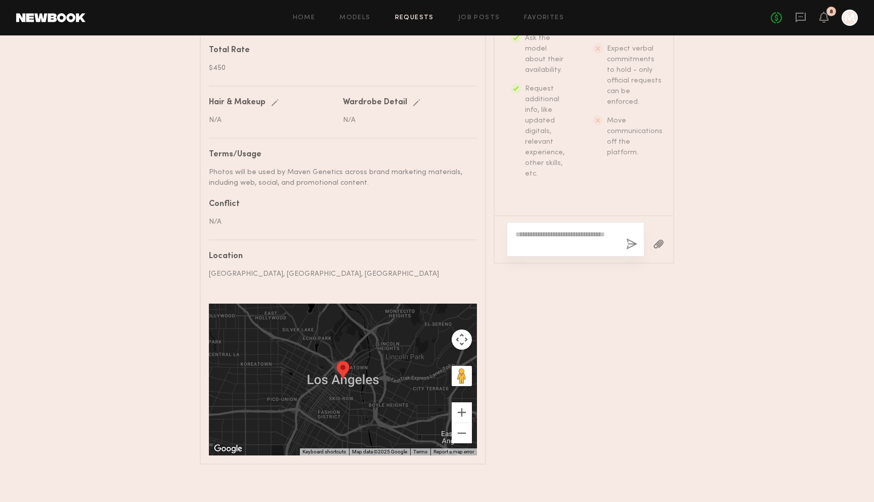
click at [545, 239] on textarea at bounding box center [566, 239] width 103 height 20
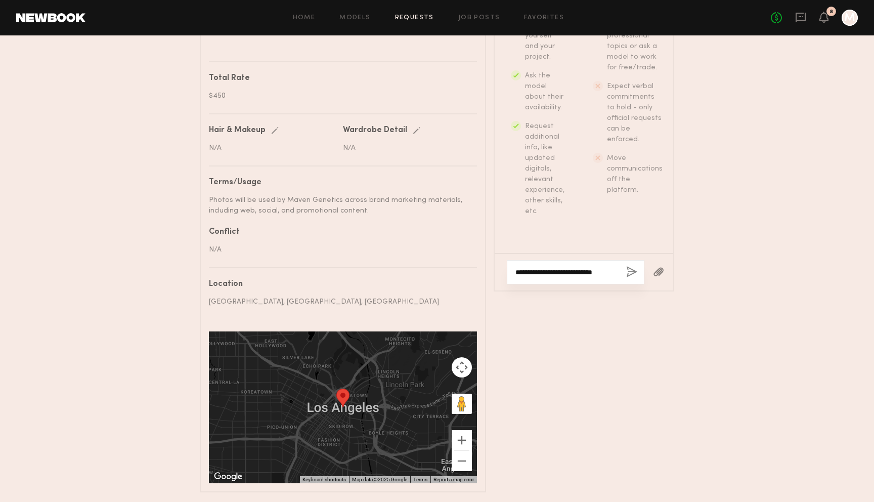
scroll to position [219, 0]
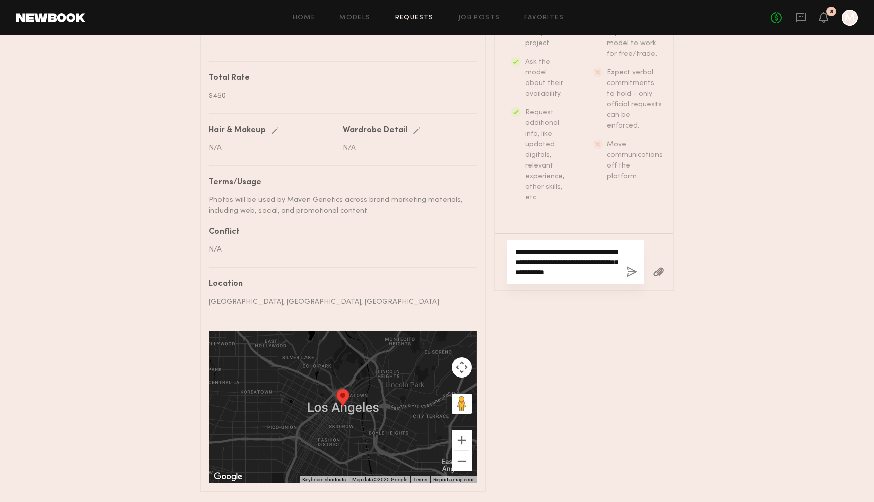
drag, startPoint x: 556, startPoint y: 268, endPoint x: 512, endPoint y: 271, distance: 43.6
click at [512, 271] on div "**********" at bounding box center [576, 262] width 138 height 44
drag, startPoint x: 598, startPoint y: 269, endPoint x: 504, endPoint y: 270, distance: 93.5
click at [504, 270] on div "**********" at bounding box center [583, 261] width 178 height 57
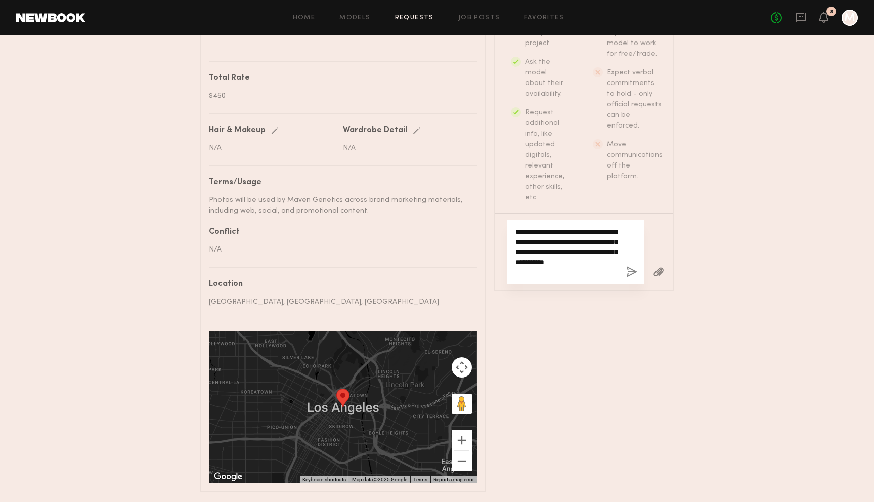
type textarea "**********"
click at [632, 270] on button "button" at bounding box center [631, 272] width 11 height 13
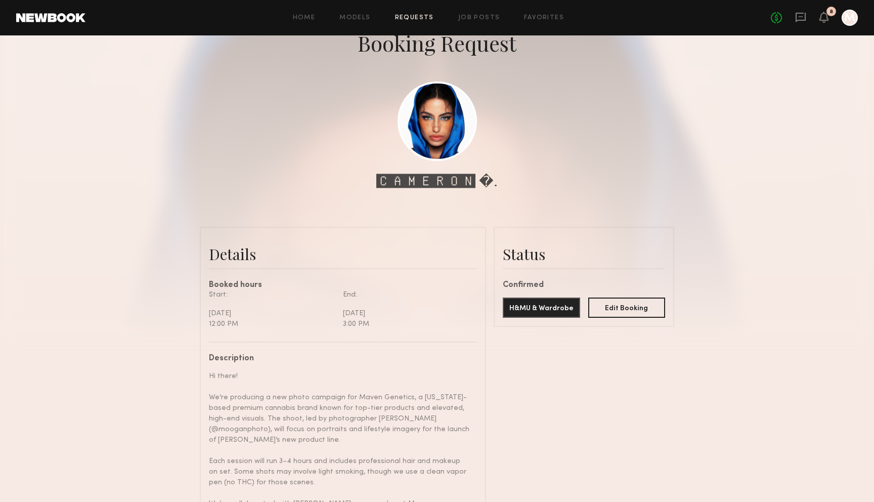
scroll to position [0, 0]
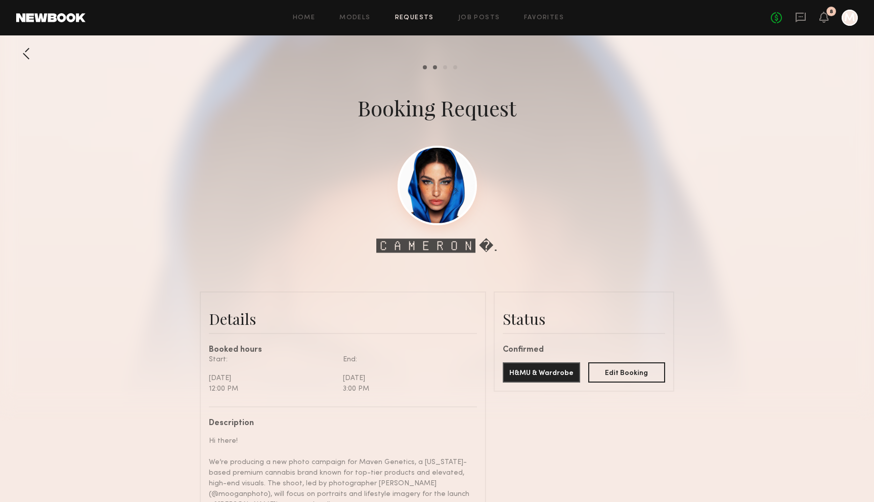
click at [452, 182] on link at bounding box center [436, 185] width 79 height 79
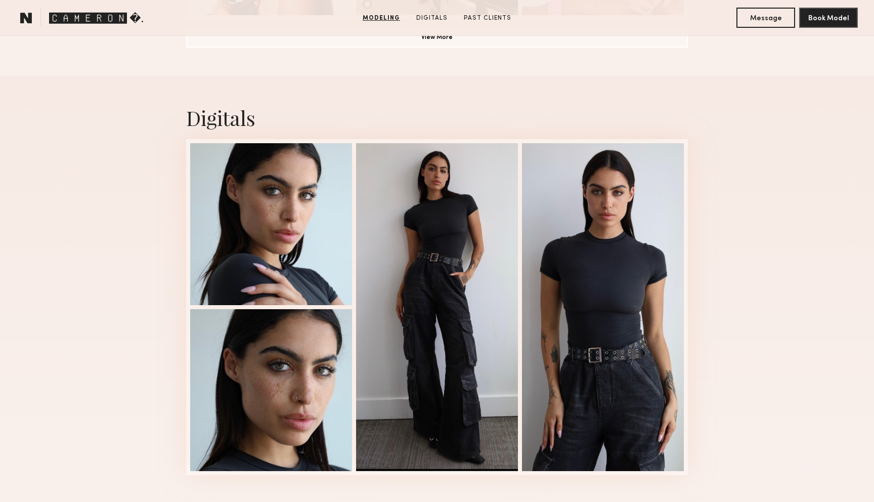
scroll to position [994, 0]
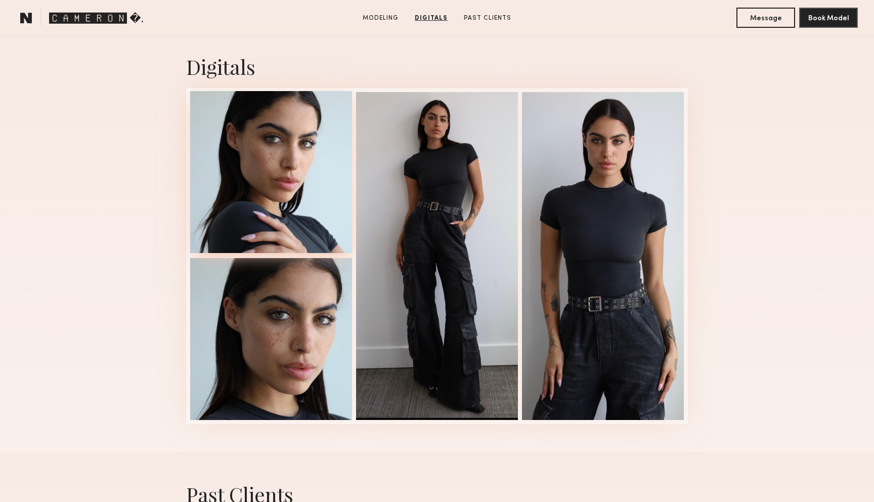
click at [239, 231] on div at bounding box center [271, 172] width 162 height 162
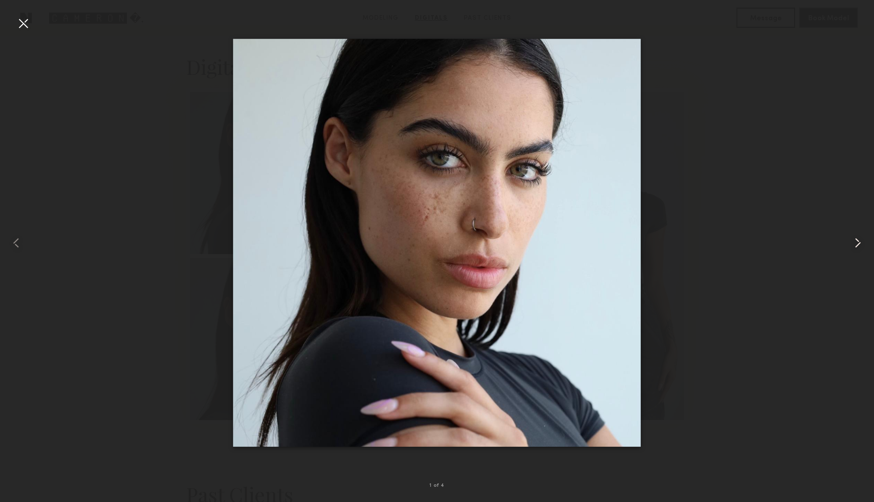
click at [860, 245] on common-icon at bounding box center [857, 243] width 16 height 16
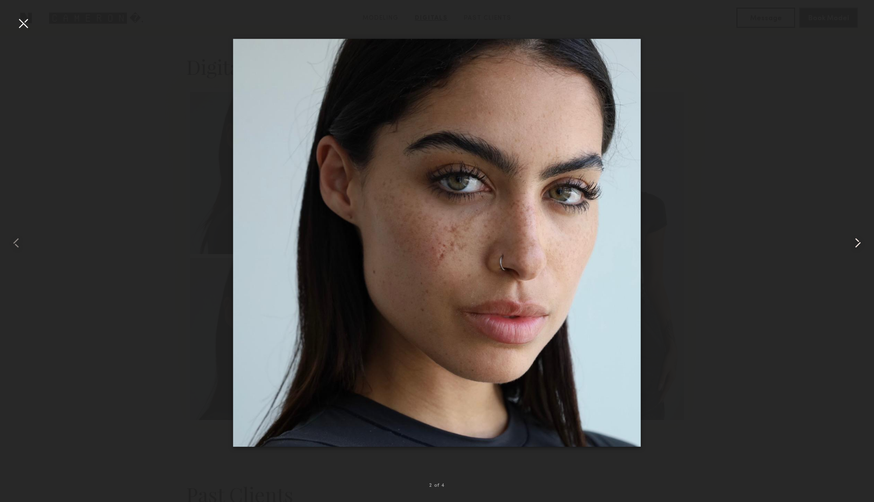
click at [860, 245] on common-icon at bounding box center [857, 243] width 16 height 16
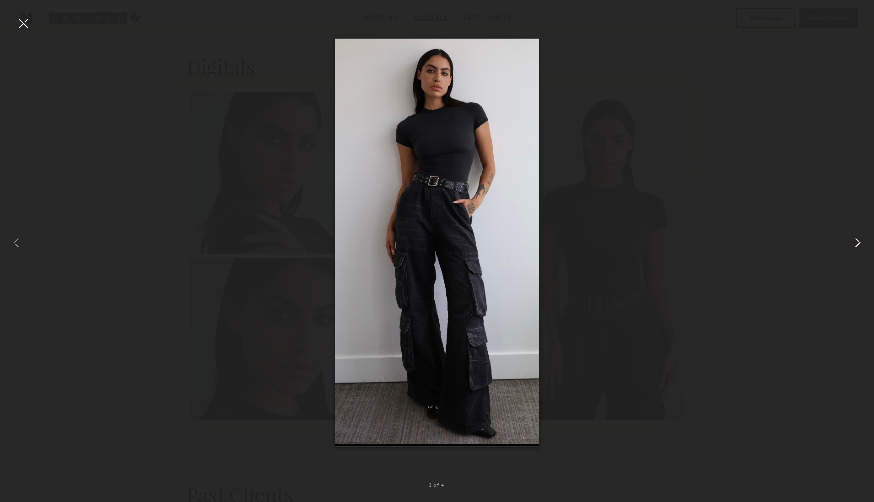
click at [860, 245] on common-icon at bounding box center [857, 243] width 16 height 16
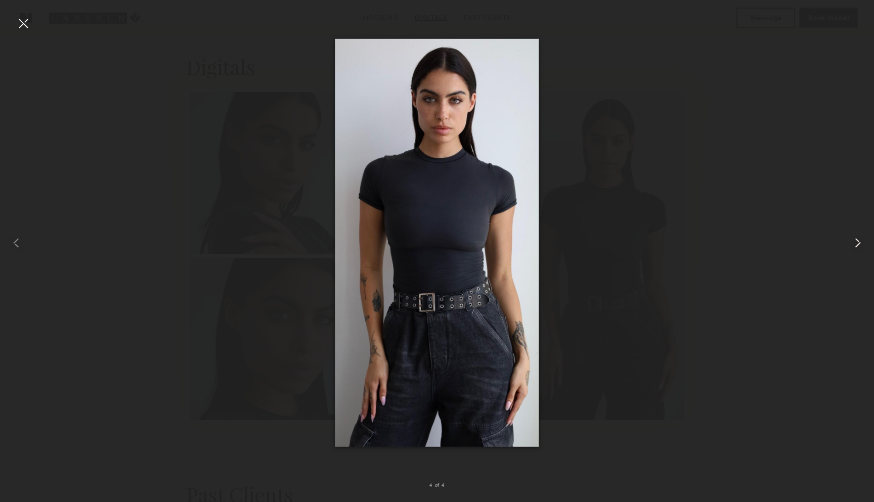
click at [860, 245] on common-icon at bounding box center [857, 243] width 16 height 16
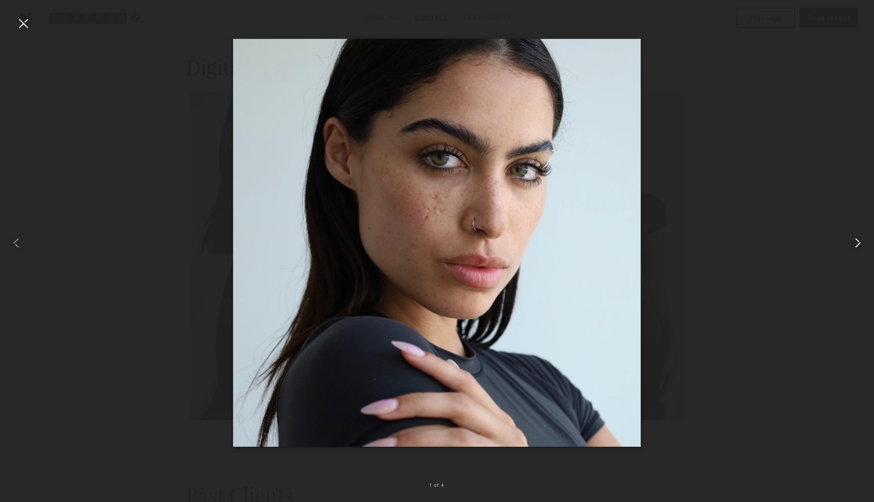
click at [860, 245] on common-icon at bounding box center [857, 243] width 16 height 16
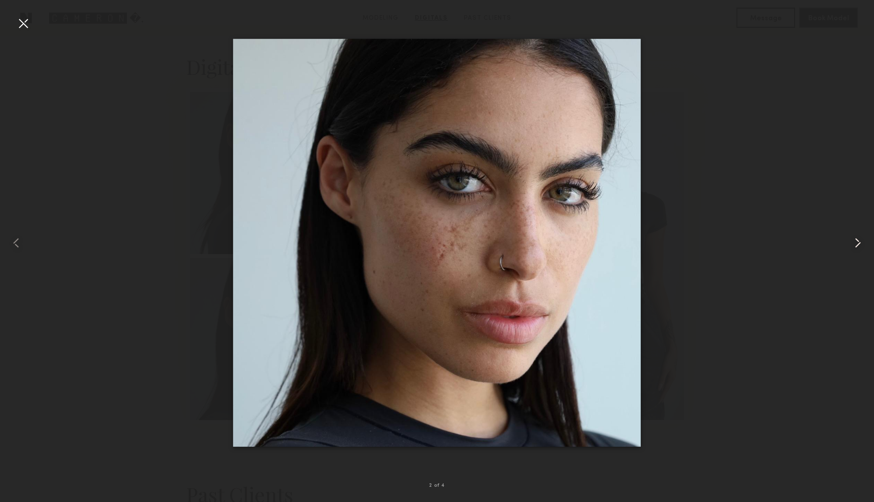
click at [860, 245] on common-icon at bounding box center [857, 243] width 16 height 16
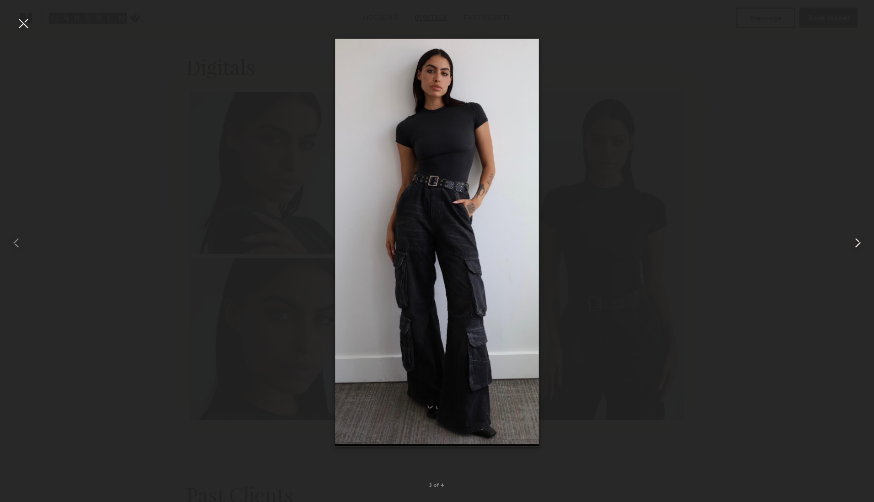
click at [860, 245] on common-icon at bounding box center [857, 243] width 16 height 16
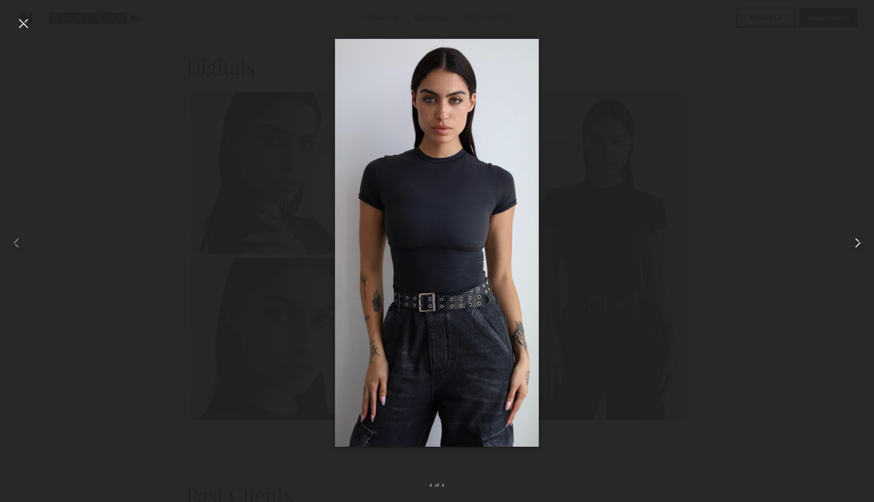
click at [860, 245] on common-icon at bounding box center [857, 243] width 16 height 16
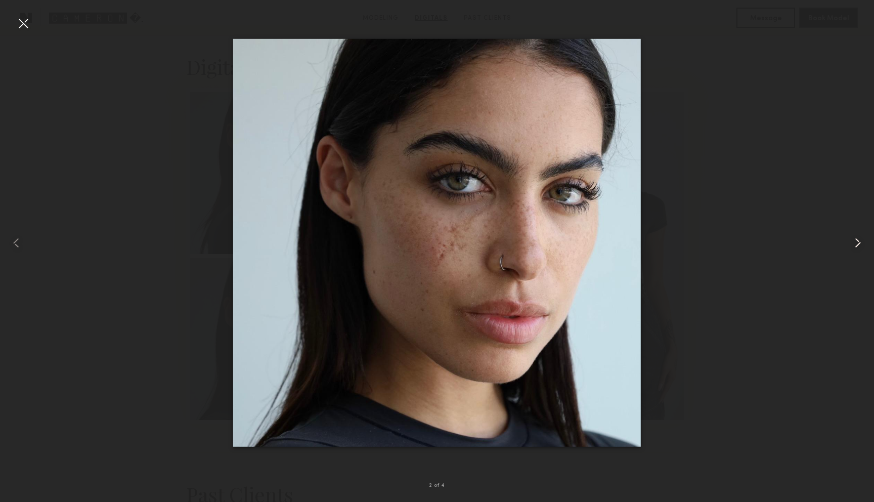
click at [860, 245] on common-icon at bounding box center [857, 243] width 16 height 16
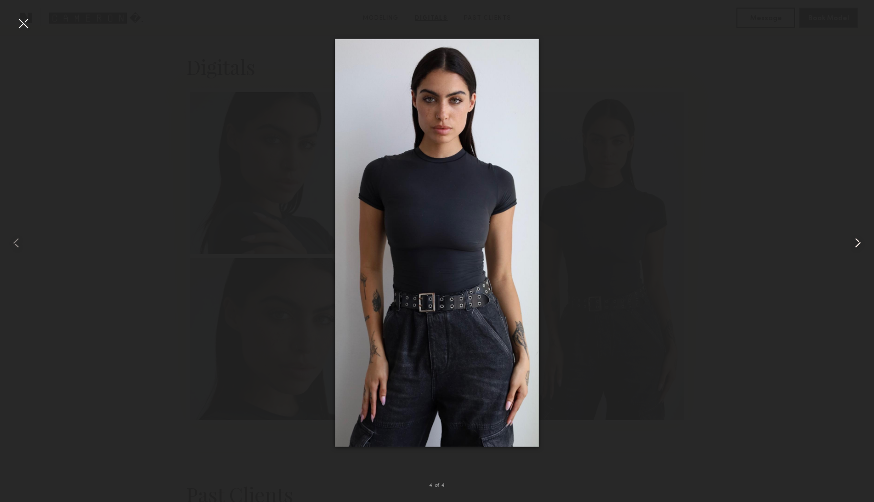
click at [860, 245] on common-icon at bounding box center [857, 243] width 16 height 16
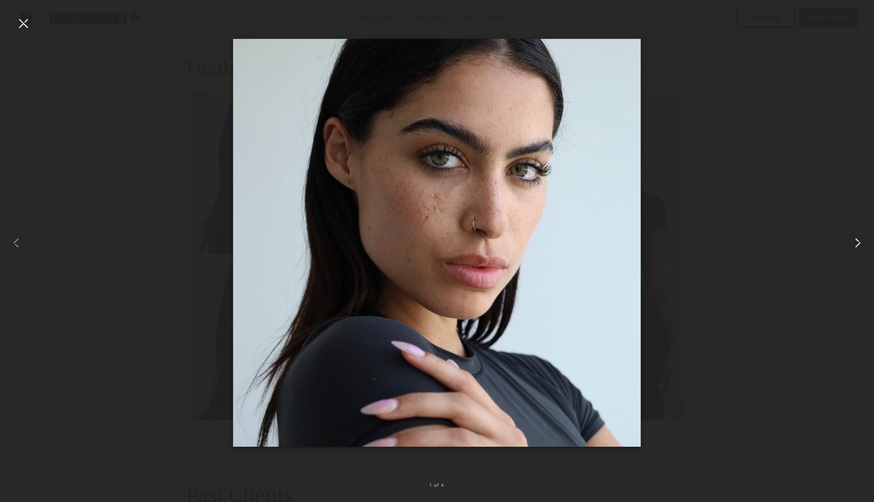
click at [860, 245] on common-icon at bounding box center [857, 243] width 16 height 16
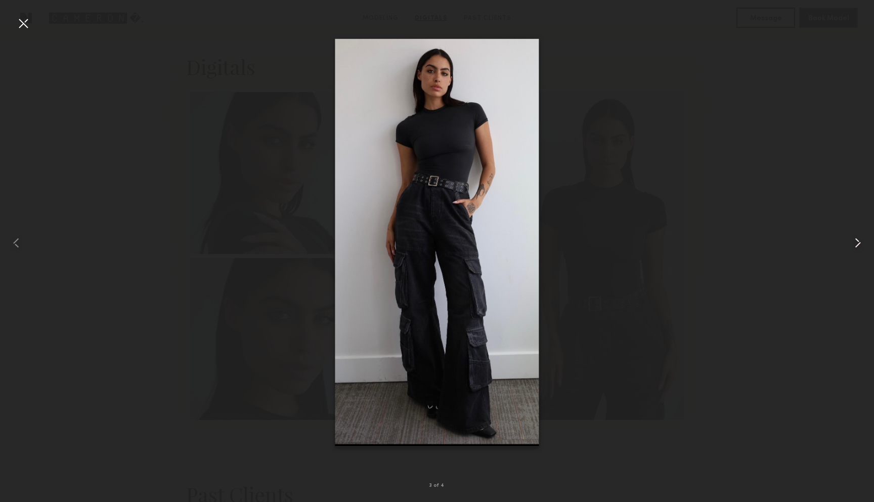
click at [860, 245] on common-icon at bounding box center [857, 243] width 16 height 16
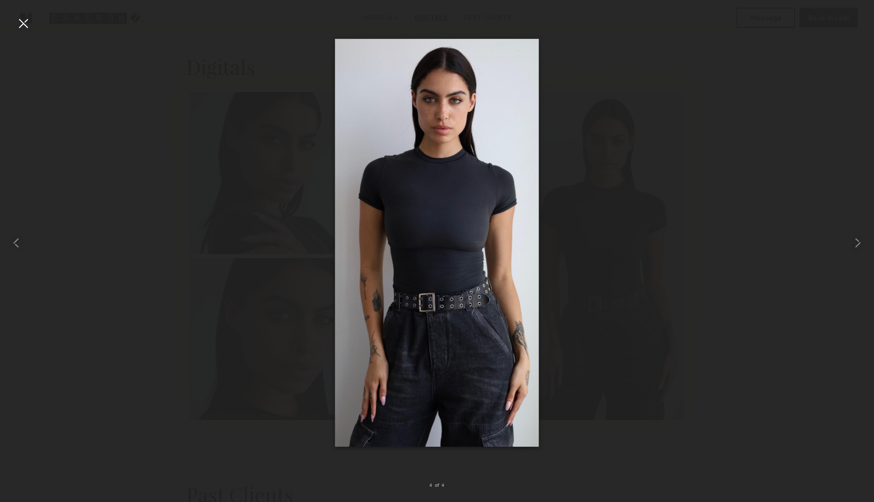
click at [23, 28] on div at bounding box center [23, 23] width 16 height 16
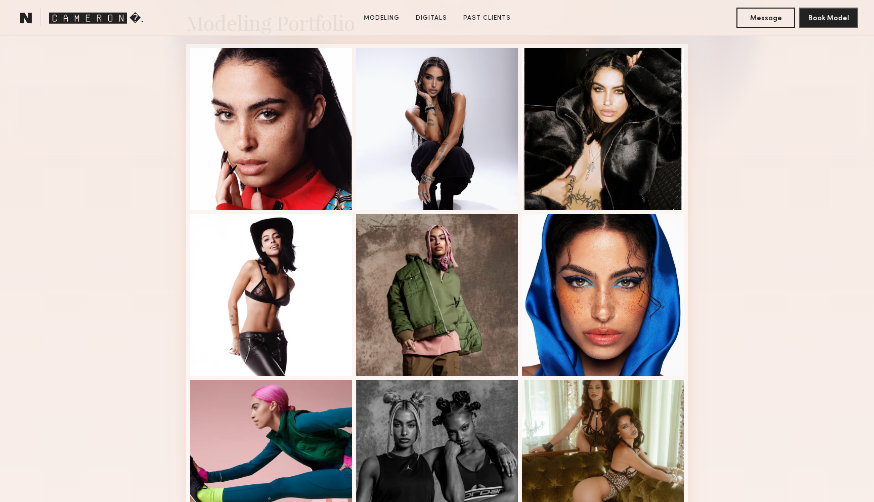
scroll to position [0, 0]
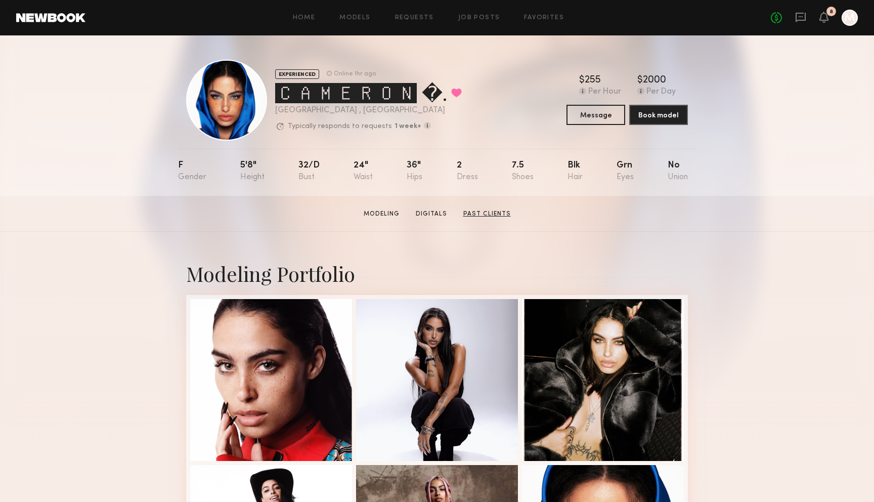
click at [477, 215] on link "Past Clients" at bounding box center [487, 213] width 56 height 9
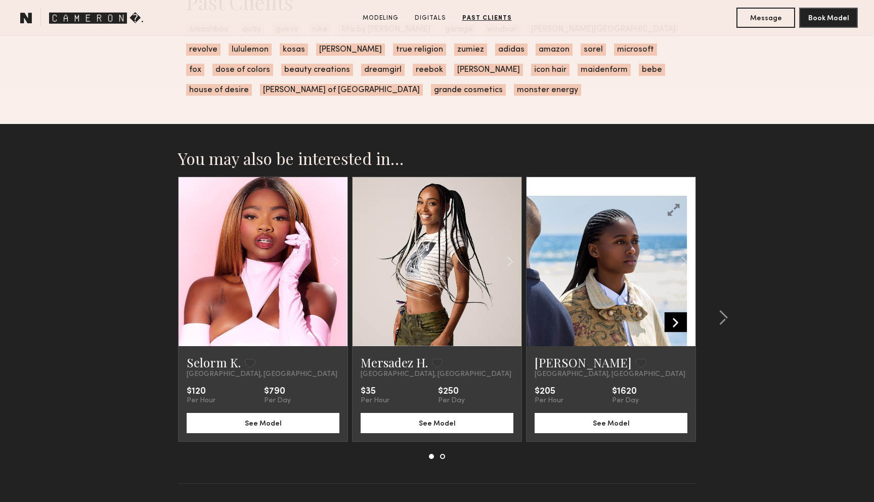
scroll to position [1518, 0]
